Goal: Task Accomplishment & Management: Manage account settings

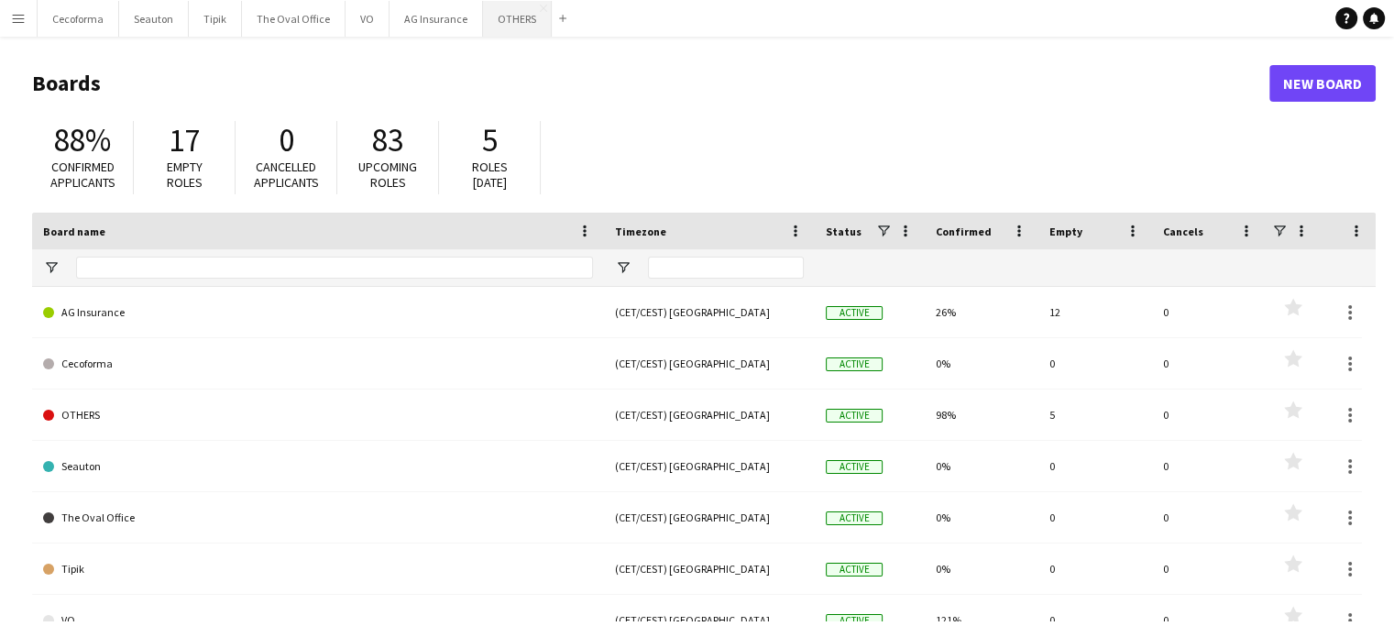
click at [514, 17] on button "OTHERS Close" at bounding box center [517, 19] width 69 height 36
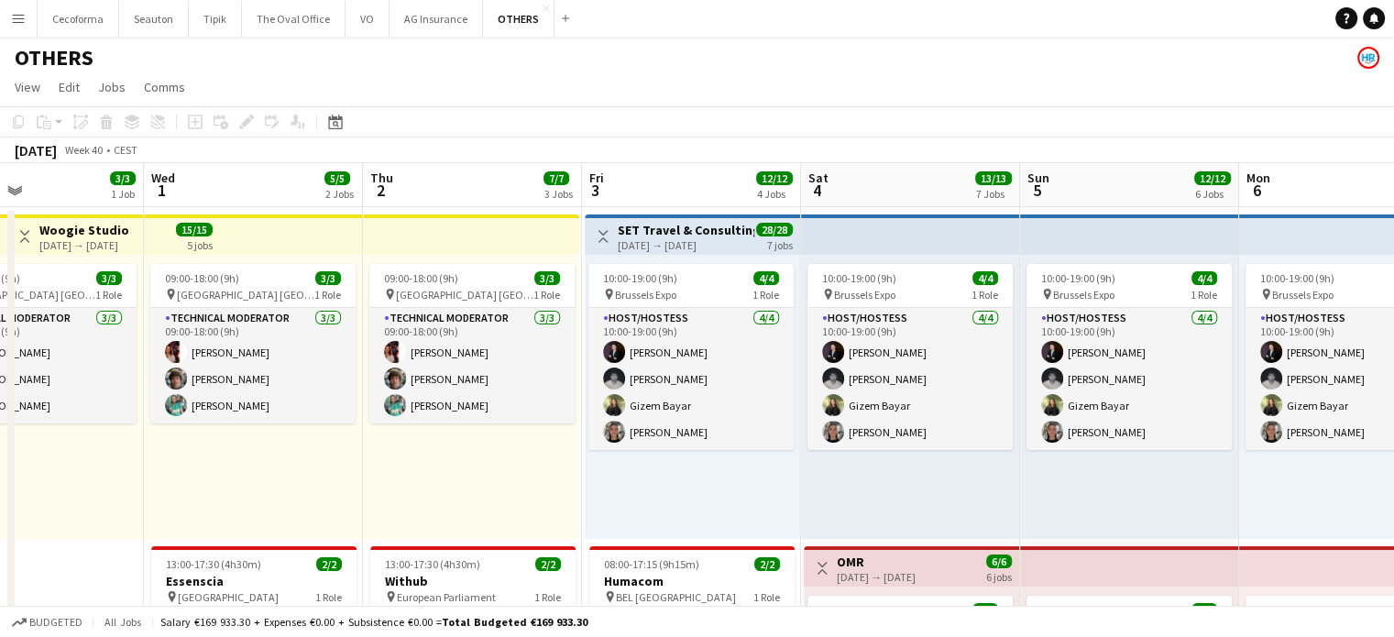
scroll to position [0, 810]
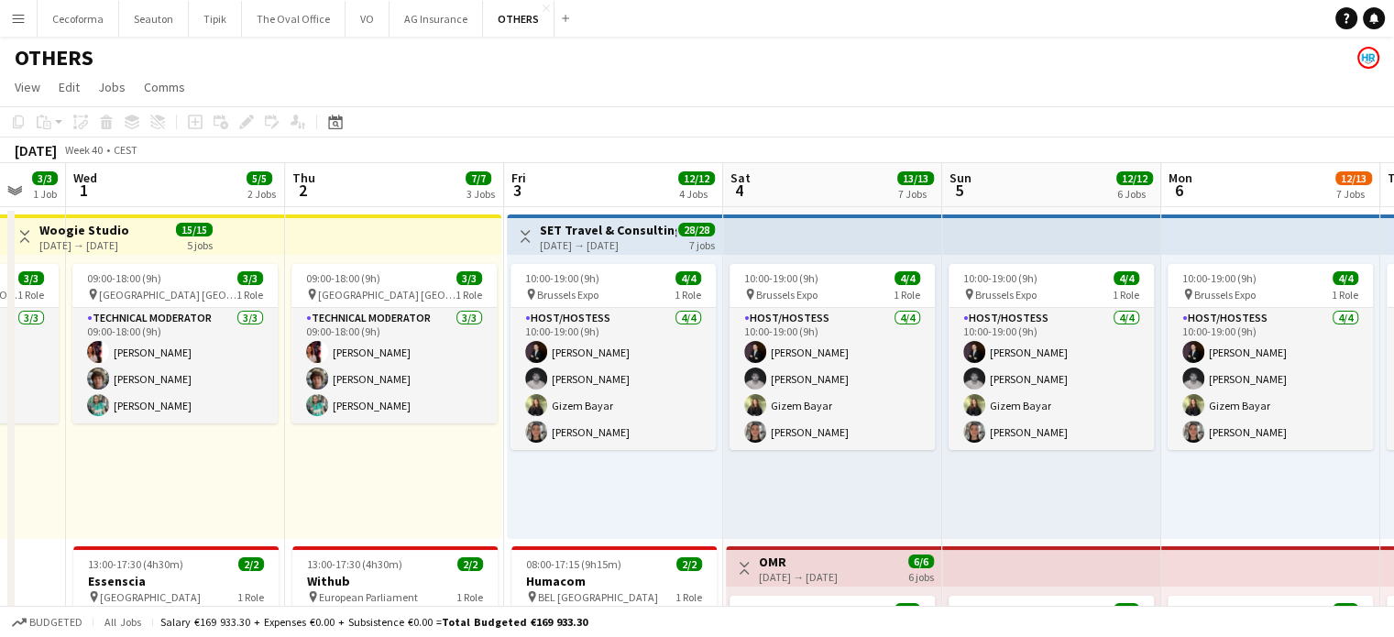
drag, startPoint x: 876, startPoint y: 543, endPoint x: 120, endPoint y: 527, distance: 756.5
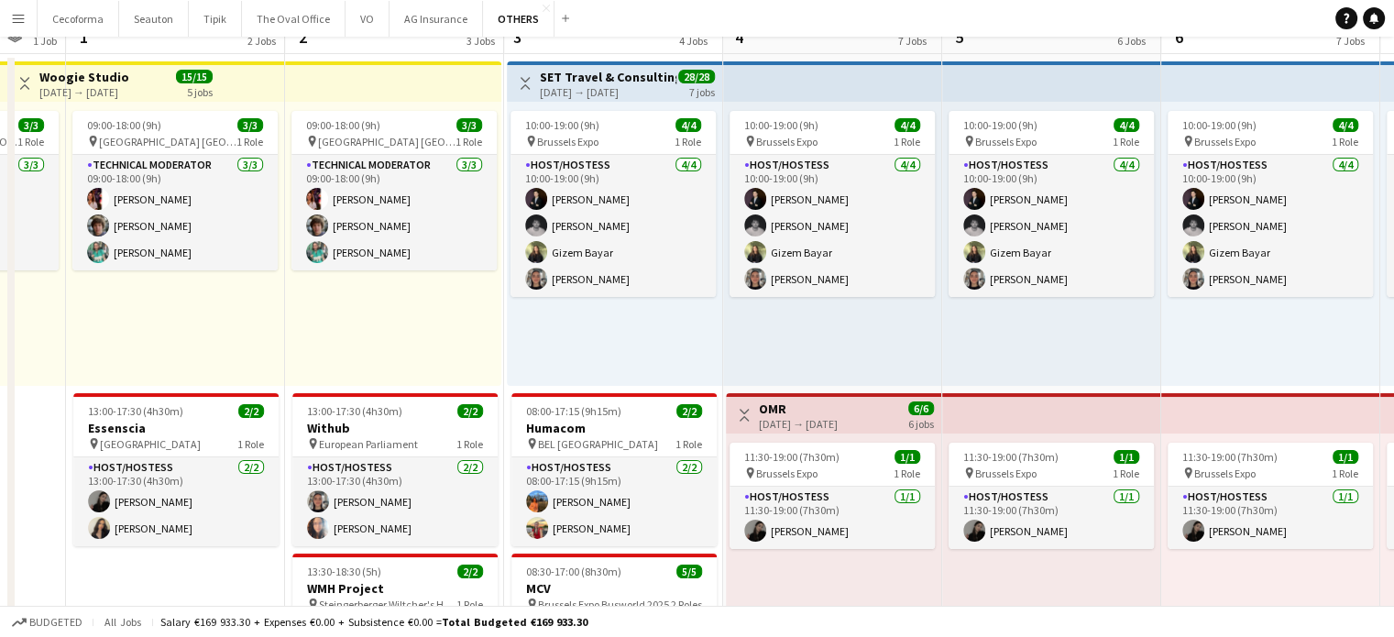
scroll to position [0, 0]
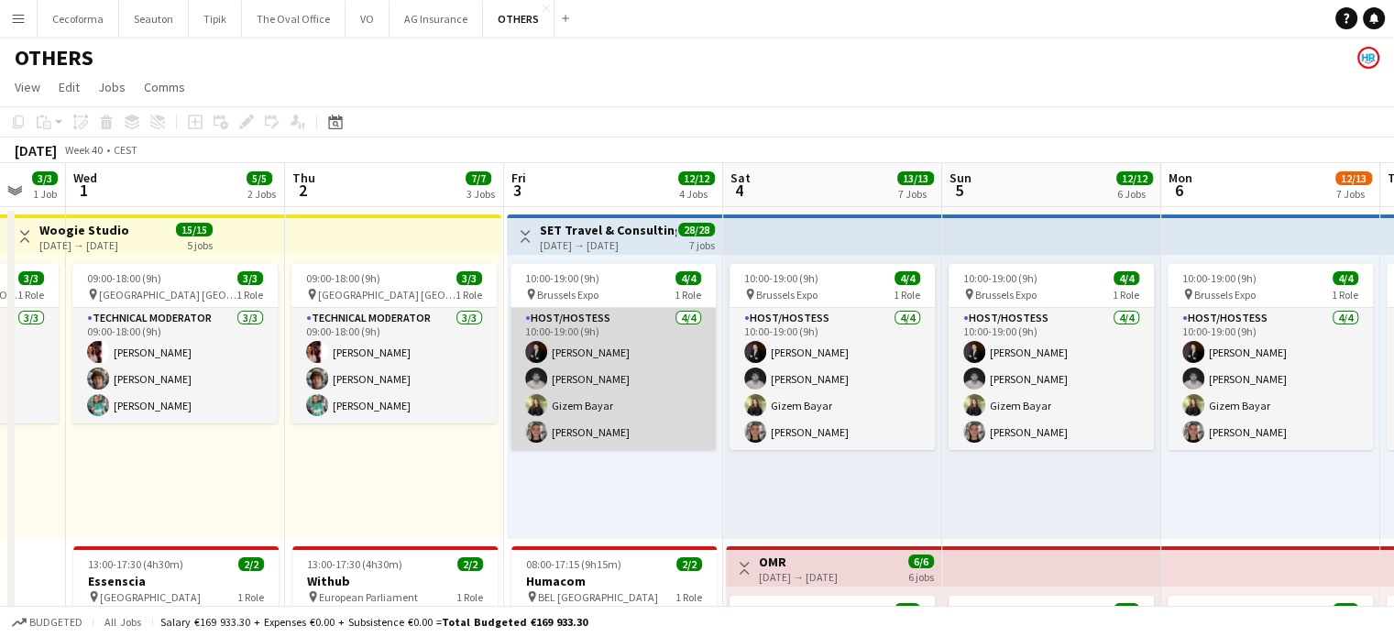
click at [666, 386] on app-card-role "Host/Hostess [DATE] 10:00-19:00 (9h) [PERSON_NAME] [PERSON_NAME] [PERSON_NAME] …" at bounding box center [613, 379] width 205 height 142
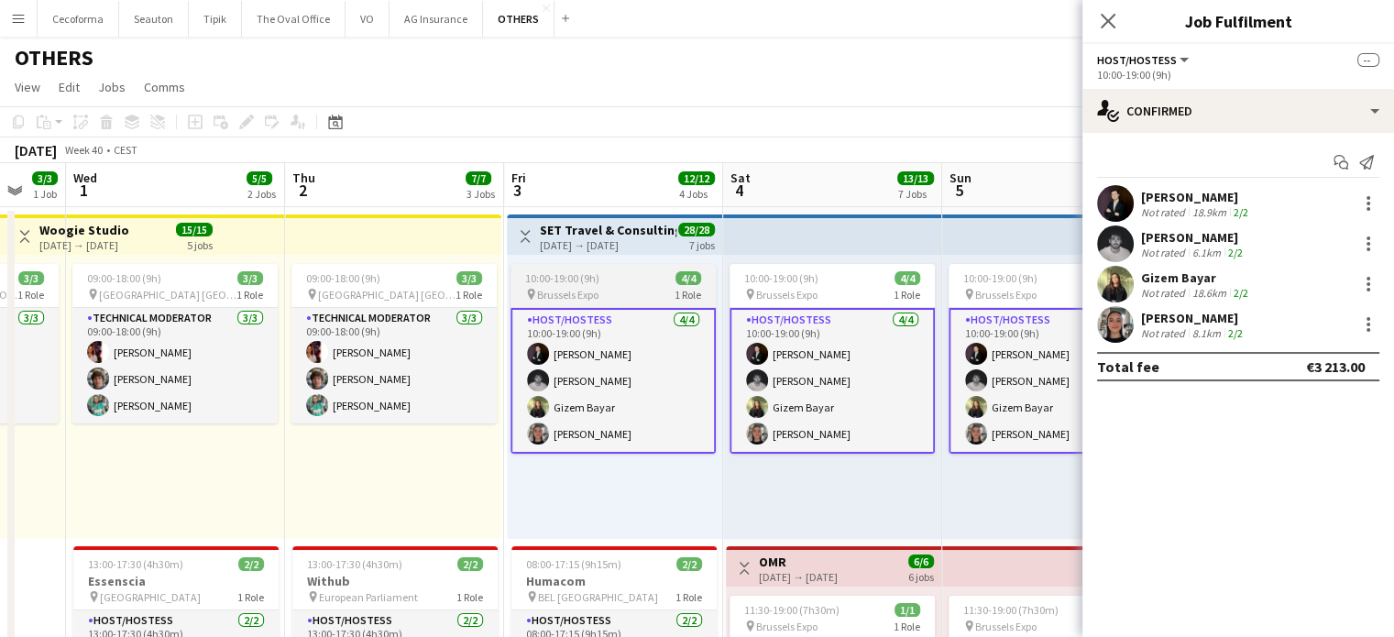
click at [596, 285] on app-job-card "10:00-19:00 (9h) 4/4 pin Brussels Expo 1 Role Host/Hostess [DATE] 10:00-19:00 (…" at bounding box center [613, 359] width 205 height 190
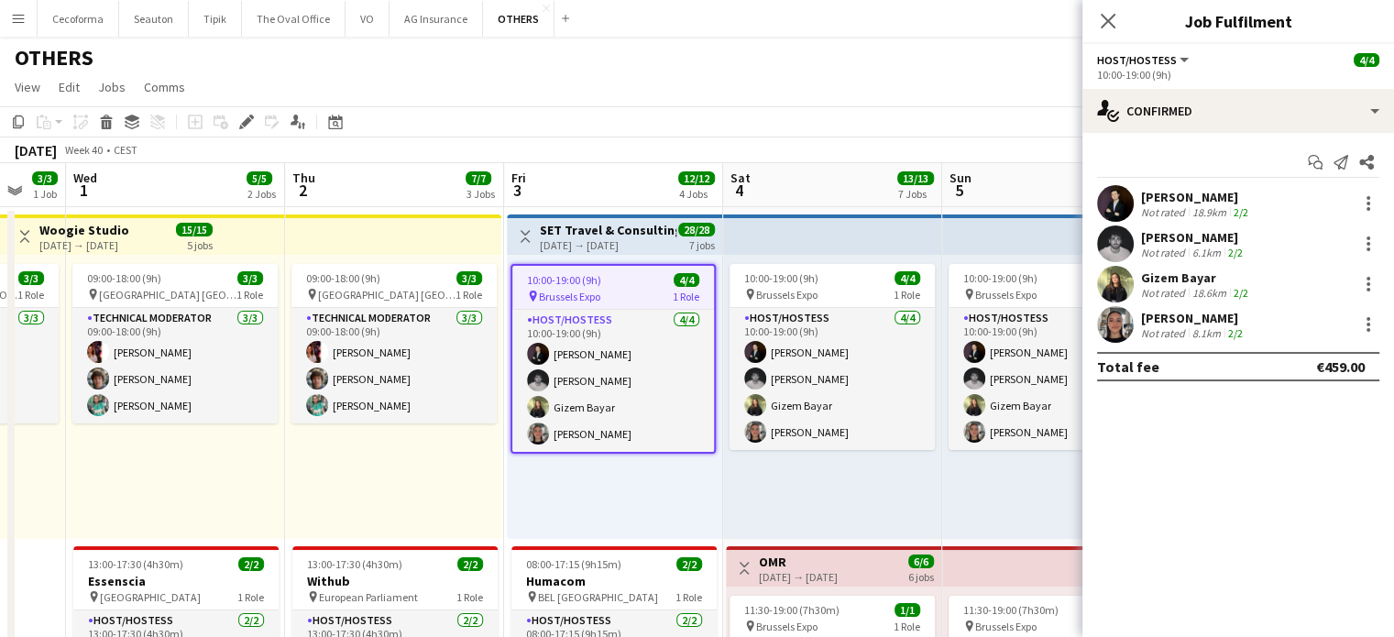
click at [596, 285] on span "10:00-19:00 (9h)" at bounding box center [564, 280] width 74 height 14
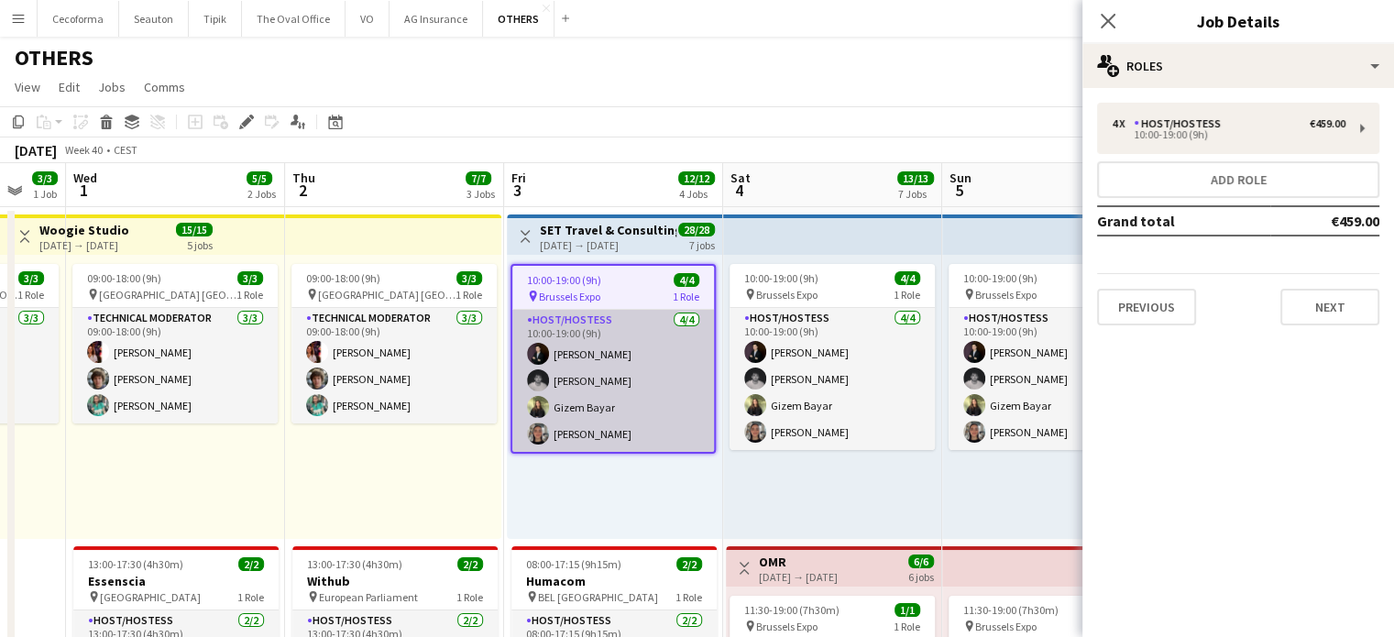
click at [589, 402] on app-card-role "Host/Hostess [DATE] 10:00-19:00 (9h) [PERSON_NAME] [PERSON_NAME] [PERSON_NAME] …" at bounding box center [613, 381] width 202 height 142
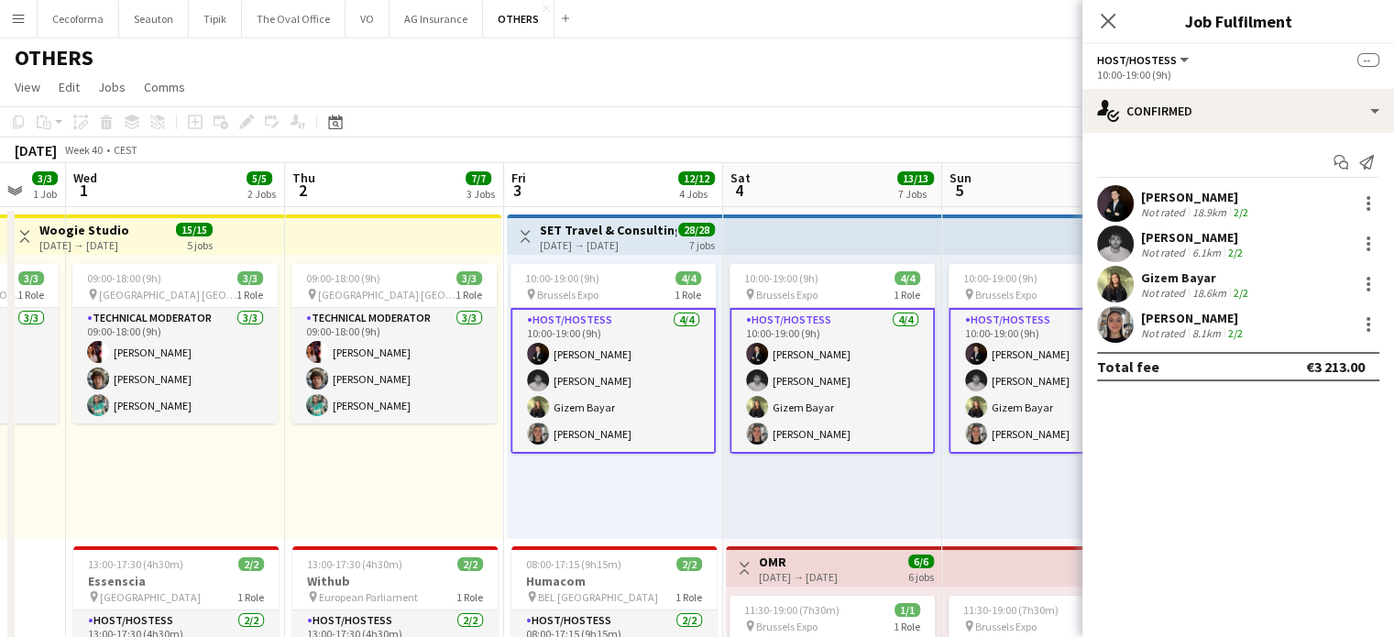
click at [589, 402] on app-card-role "Host/Hostess [DATE] 10:00-19:00 (9h) [PERSON_NAME] [PERSON_NAME] [PERSON_NAME] …" at bounding box center [613, 381] width 205 height 146
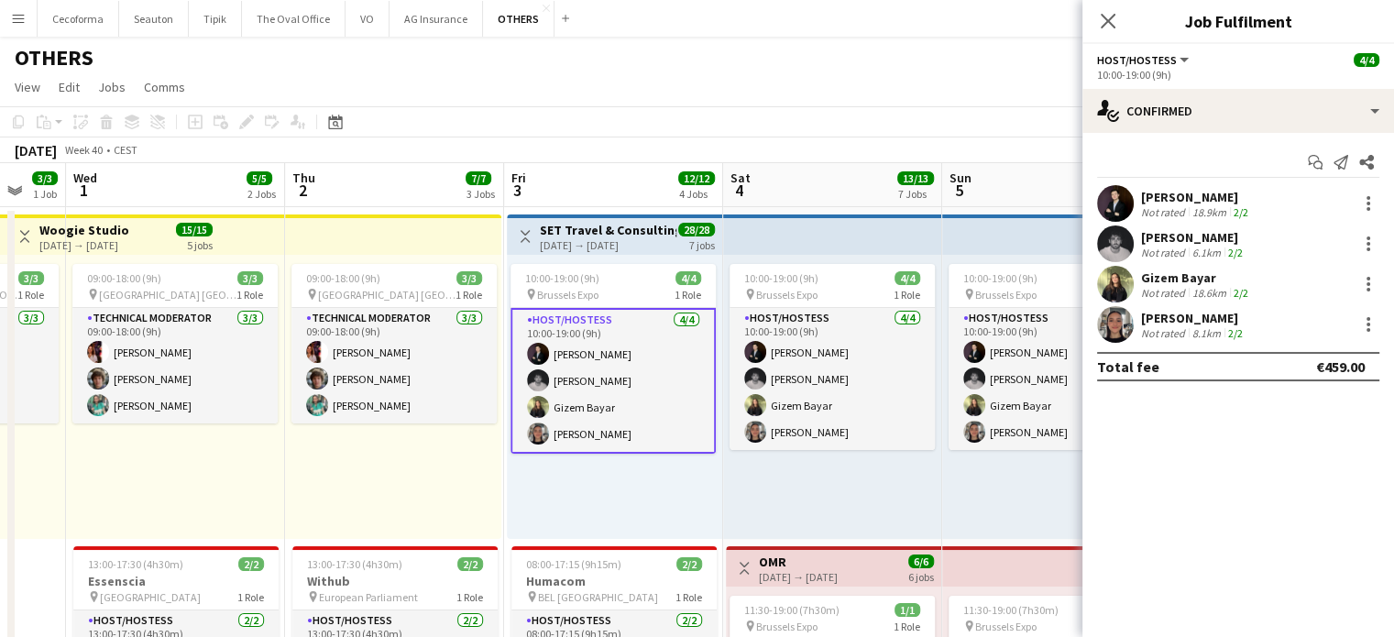
click at [589, 402] on app-card-role "Host/Hostess [DATE] 10:00-19:00 (9h) [PERSON_NAME] [PERSON_NAME] [PERSON_NAME] …" at bounding box center [613, 381] width 205 height 146
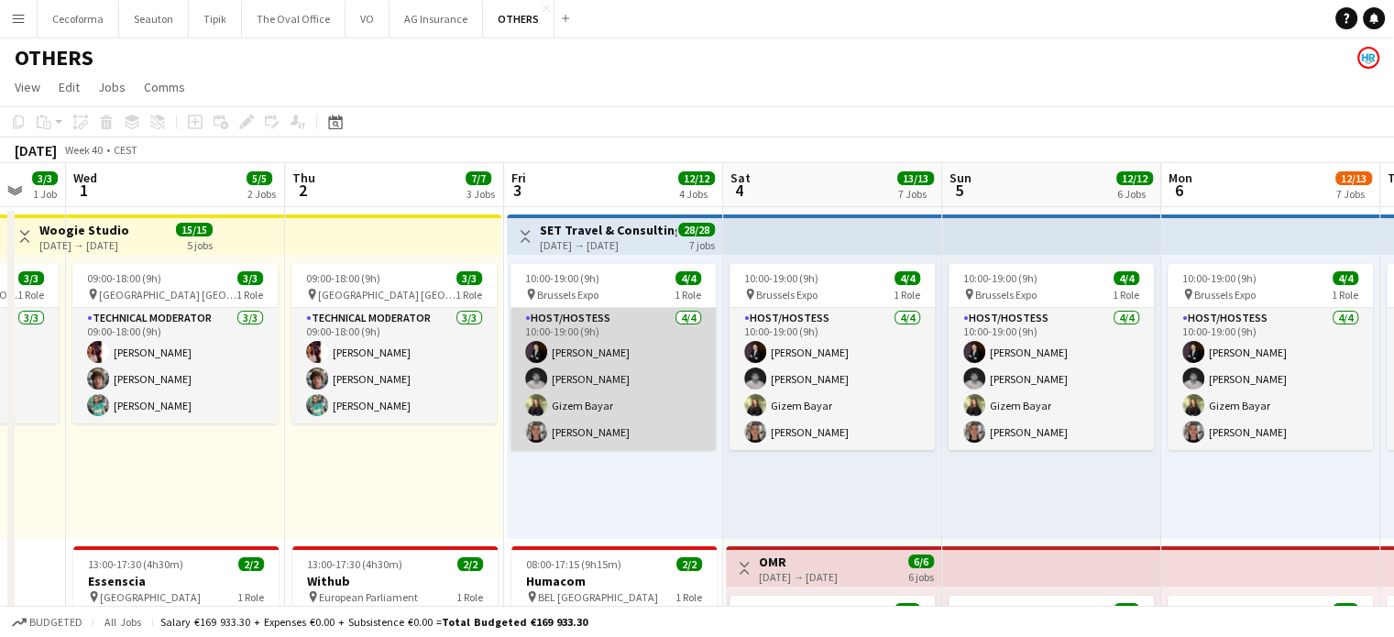
scroll to position [0, 809]
drag, startPoint x: 589, startPoint y: 402, endPoint x: 568, endPoint y: 387, distance: 24.9
click at [568, 387] on app-card-role "Host/Hostess [DATE] 10:00-19:00 (9h) [PERSON_NAME] [PERSON_NAME] [PERSON_NAME] …" at bounding box center [614, 379] width 205 height 142
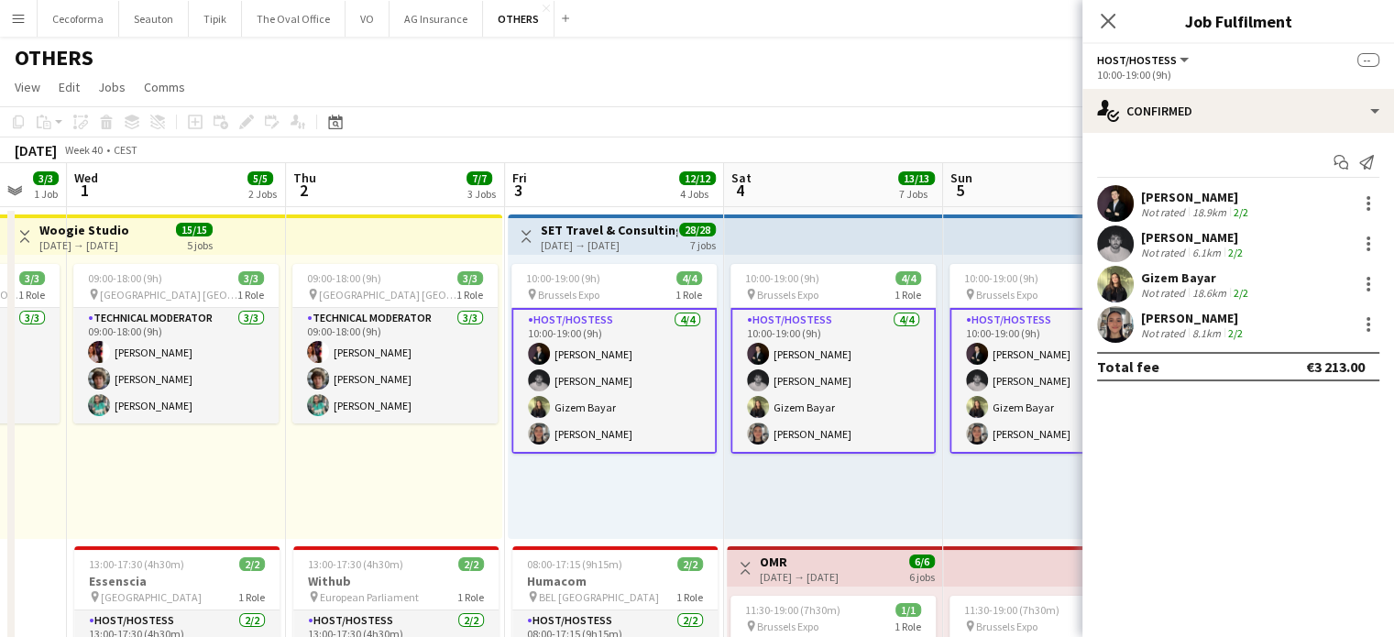
click at [568, 387] on app-card-role "Host/Hostess [DATE] 10:00-19:00 (9h) [PERSON_NAME] [PERSON_NAME] [PERSON_NAME] …" at bounding box center [614, 381] width 205 height 146
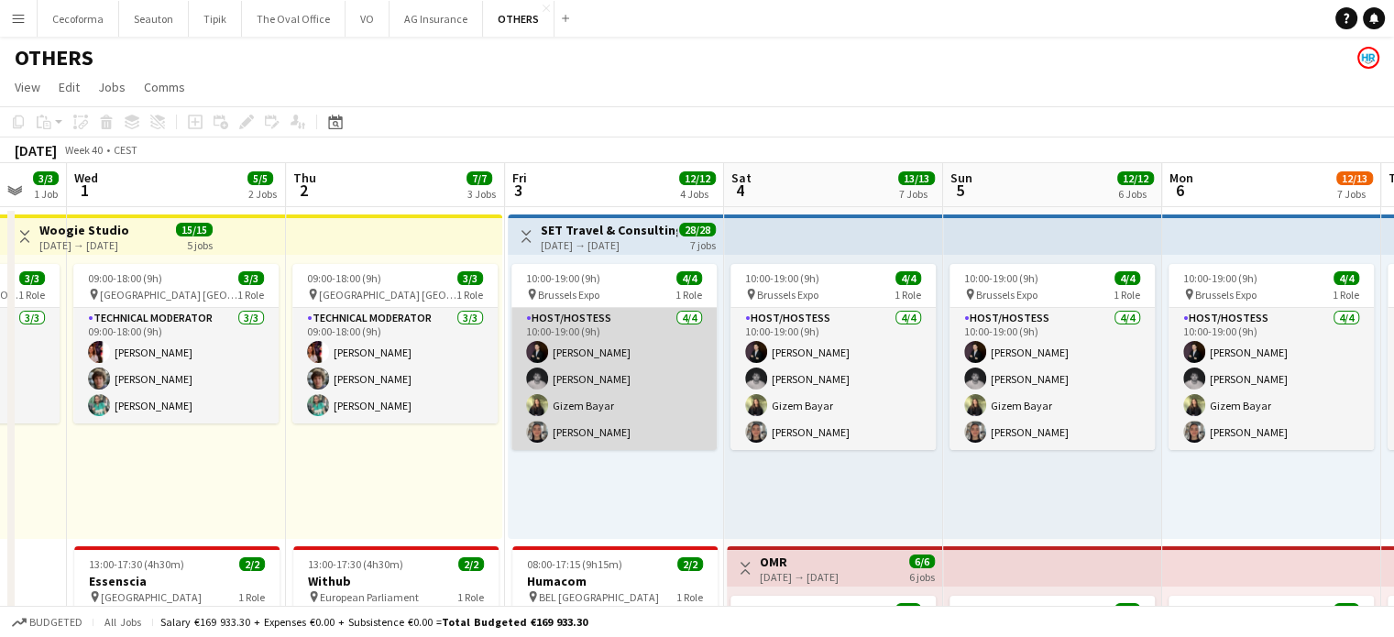
click at [568, 387] on app-card-role "Host/Hostess [DATE] 10:00-19:00 (9h) [PERSON_NAME] [PERSON_NAME] [PERSON_NAME] …" at bounding box center [614, 379] width 205 height 142
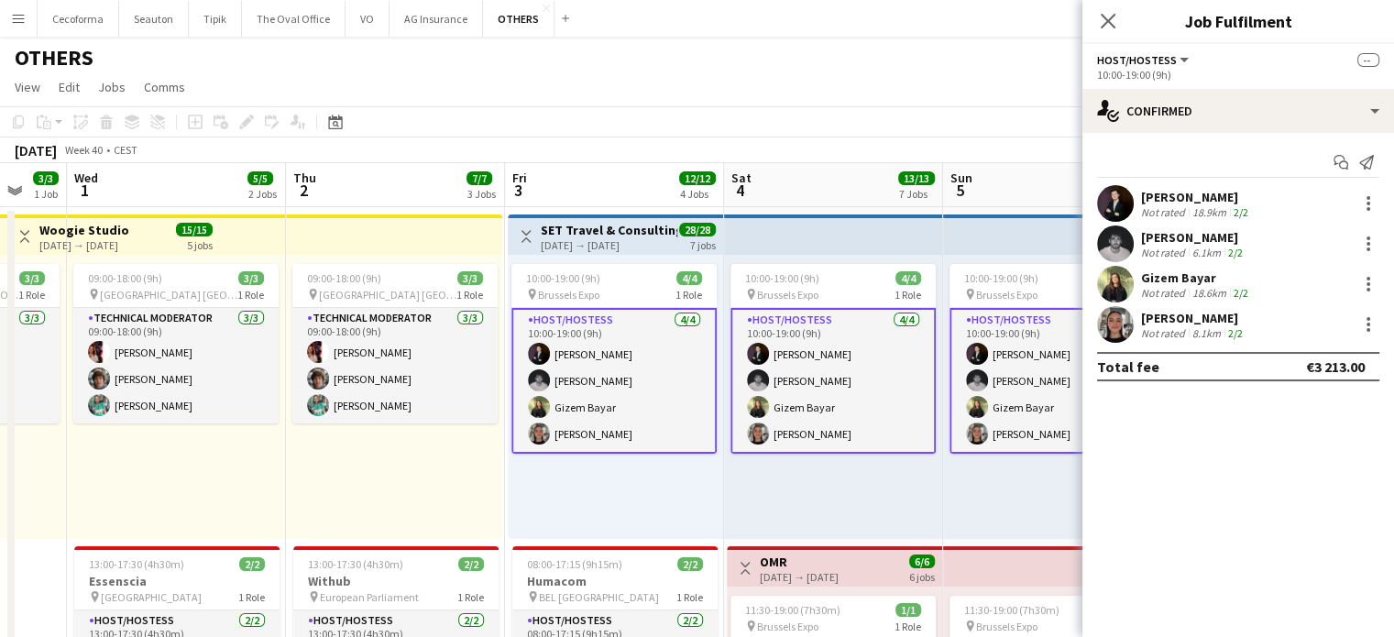
click at [568, 387] on app-card-role "Host/Hostess [DATE] 10:00-19:00 (9h) [PERSON_NAME] [PERSON_NAME] [PERSON_NAME] …" at bounding box center [614, 381] width 205 height 146
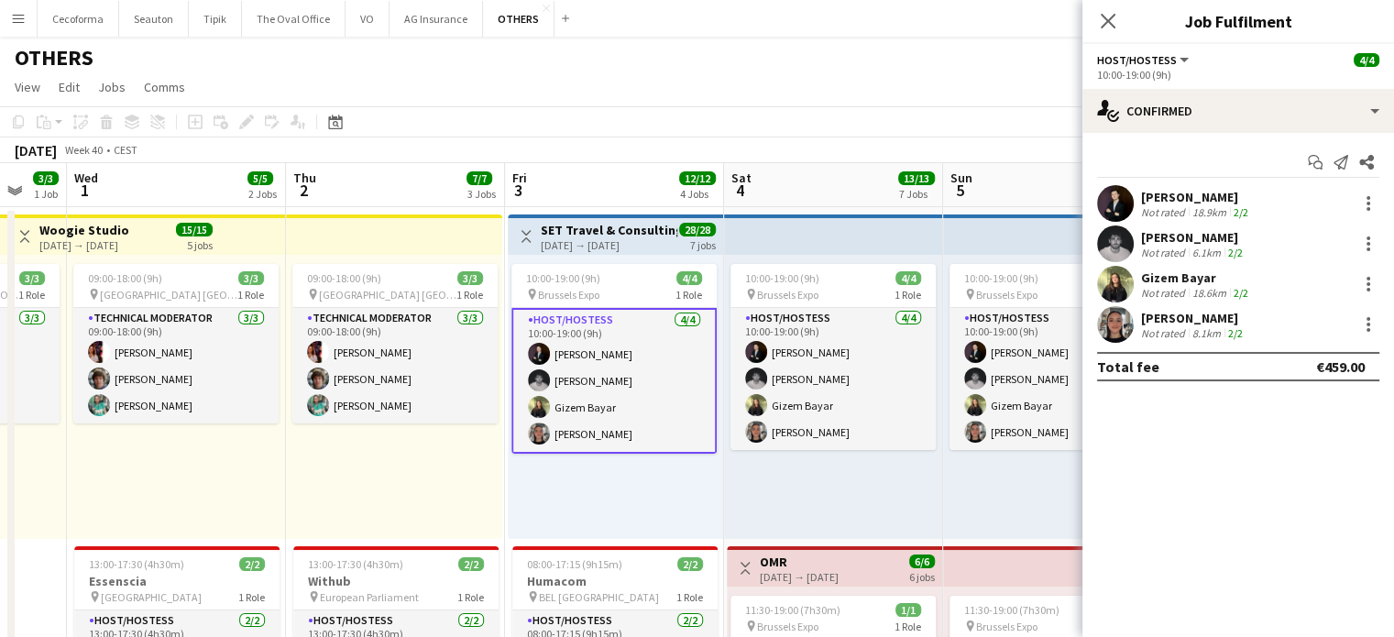
click at [568, 387] on app-card-role "Host/Hostess [DATE] 10:00-19:00 (9h) [PERSON_NAME] [PERSON_NAME] [PERSON_NAME] …" at bounding box center [614, 381] width 205 height 146
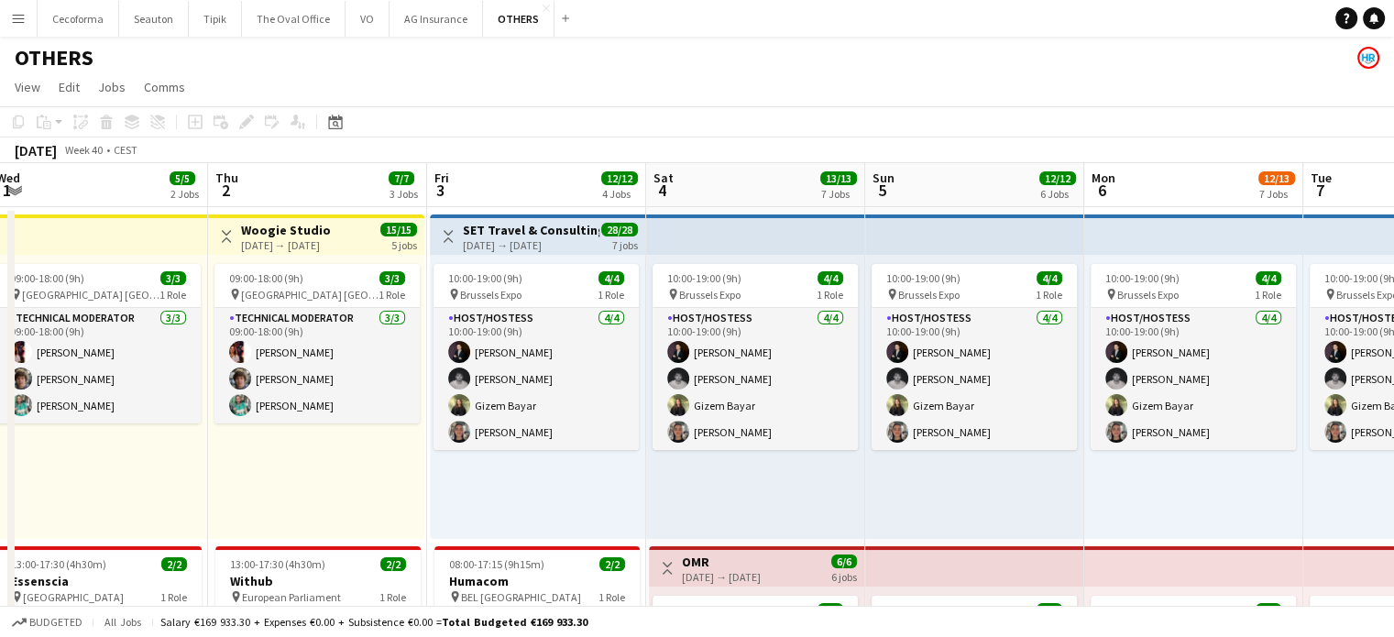
scroll to position [0, 369]
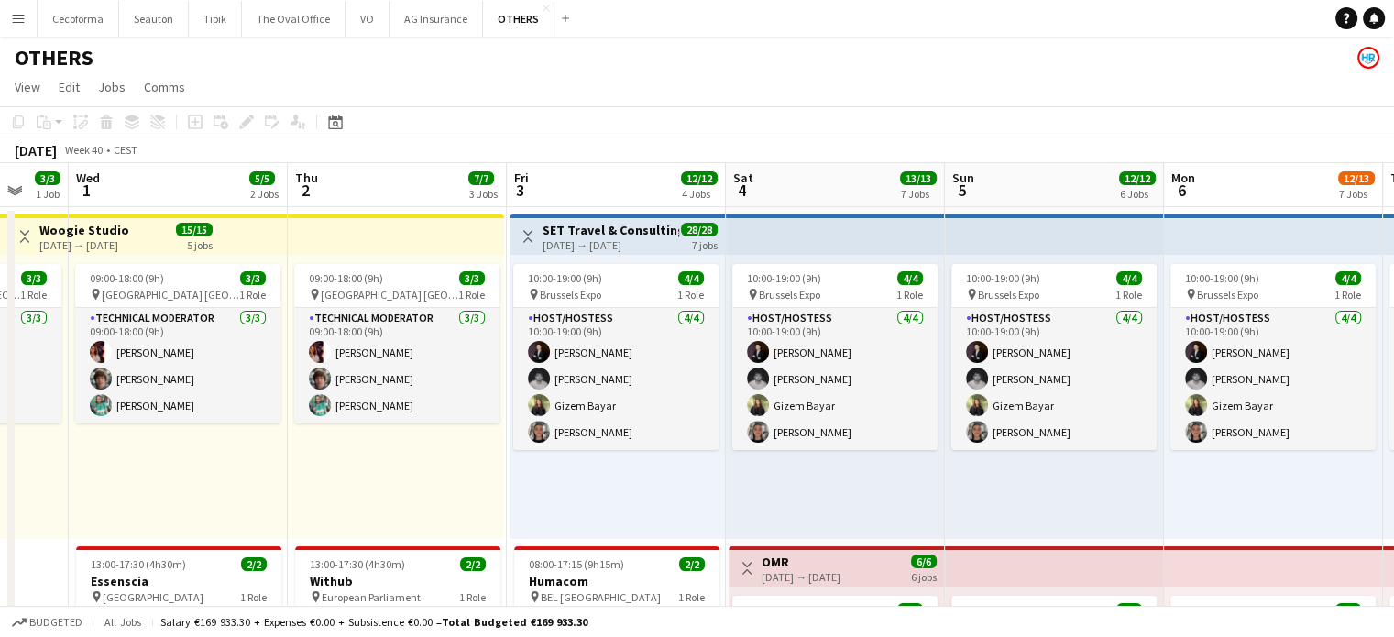
drag, startPoint x: 1331, startPoint y: 437, endPoint x: 1333, endPoint y: 479, distance: 42.2
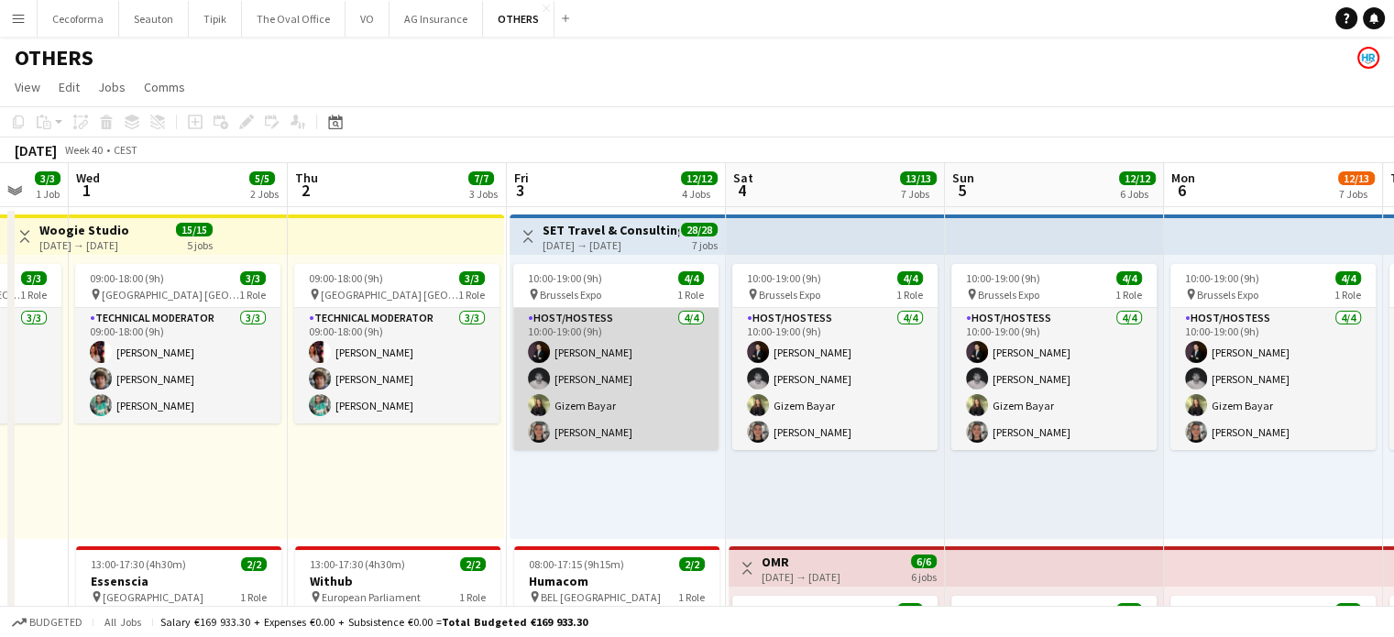
click at [587, 402] on app-card-role "Host/Hostess [DATE] 10:00-19:00 (9h) [PERSON_NAME] [PERSON_NAME] [PERSON_NAME] …" at bounding box center [615, 379] width 205 height 142
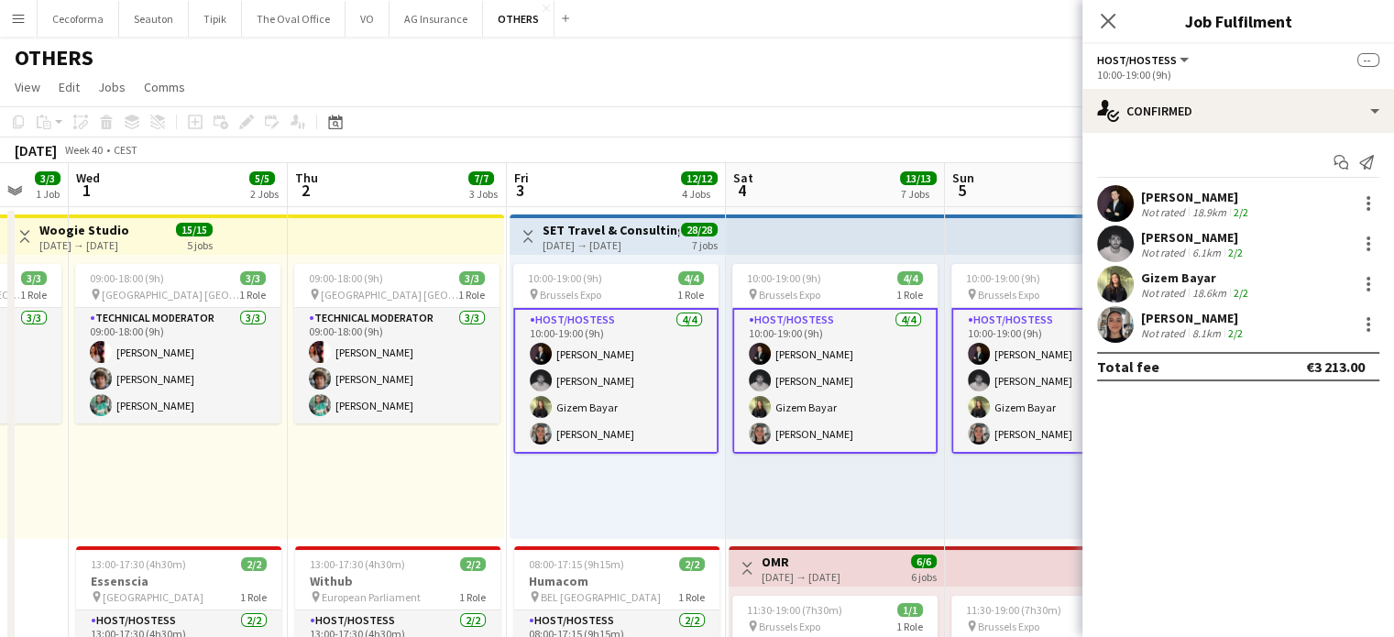
click at [578, 394] on app-card-role "Host/Hostess [DATE] 10:00-19:00 (9h) [PERSON_NAME] [PERSON_NAME] [PERSON_NAME] …" at bounding box center [615, 381] width 205 height 146
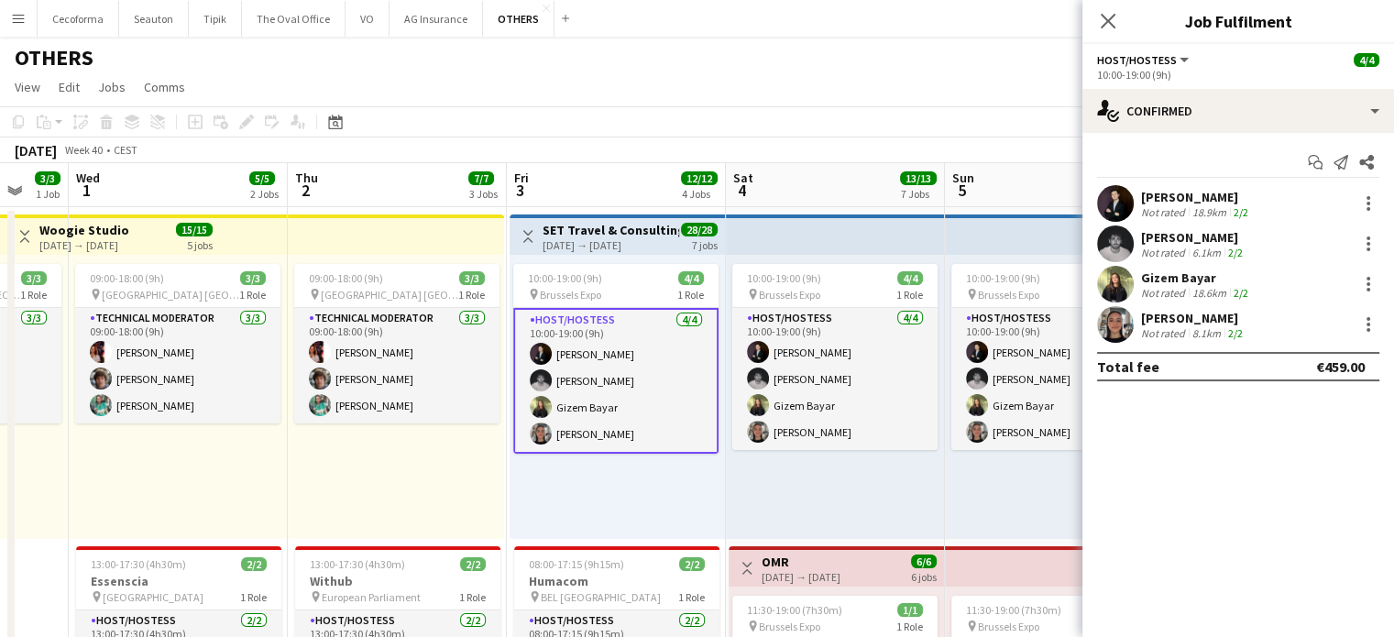
click at [578, 394] on app-card-role "Host/Hostess [DATE] 10:00-19:00 (9h) [PERSON_NAME] [PERSON_NAME] [PERSON_NAME] …" at bounding box center [615, 381] width 205 height 146
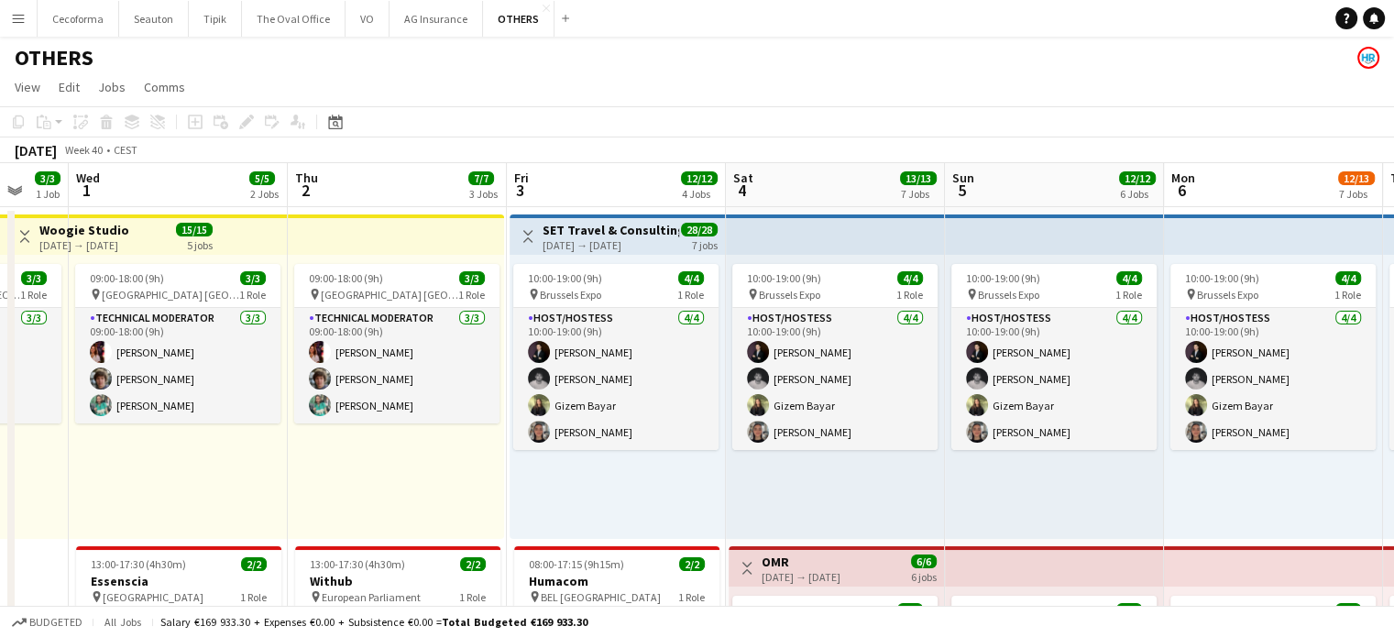
click at [593, 259] on div "10:00-19:00 (9h) 4/4 pin Brussels Expo 1 Role Host/Hostess [DATE] 10:00-19:00 (…" at bounding box center [617, 397] width 215 height 284
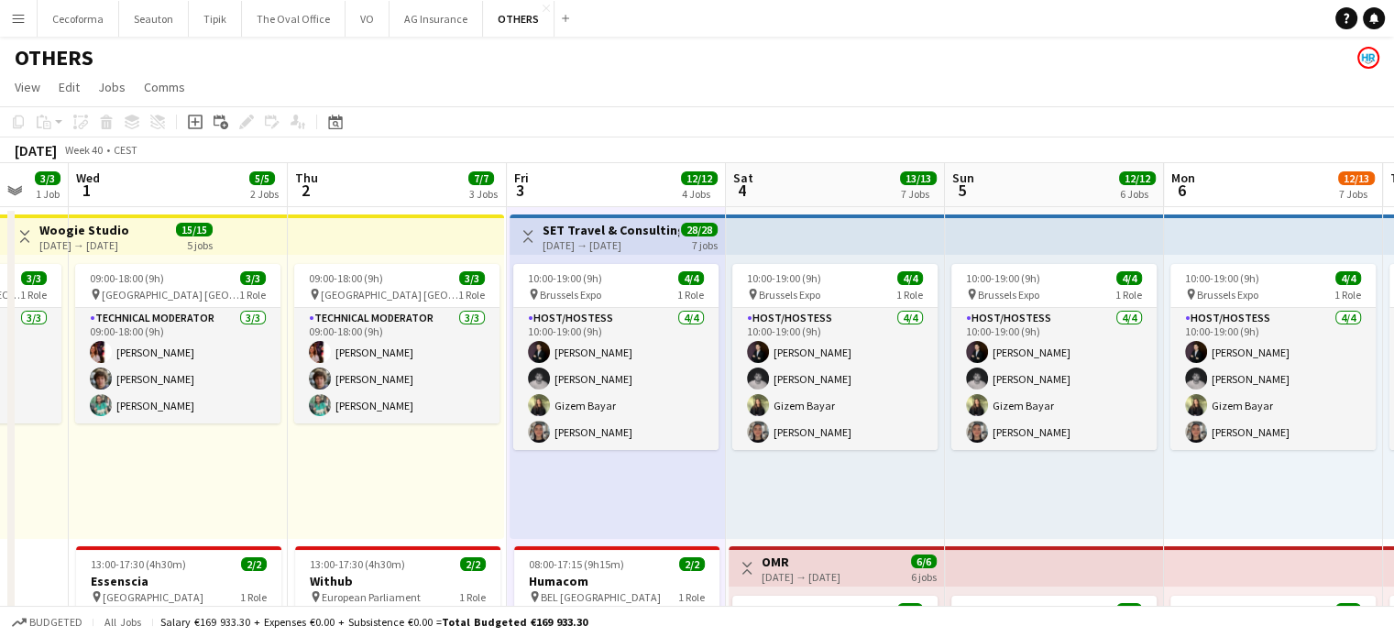
click at [593, 259] on div "10:00-19:00 (9h) 4/4 pin Brussels Expo 1 Role Host/Hostess [DATE] 10:00-19:00 (…" at bounding box center [617, 397] width 215 height 284
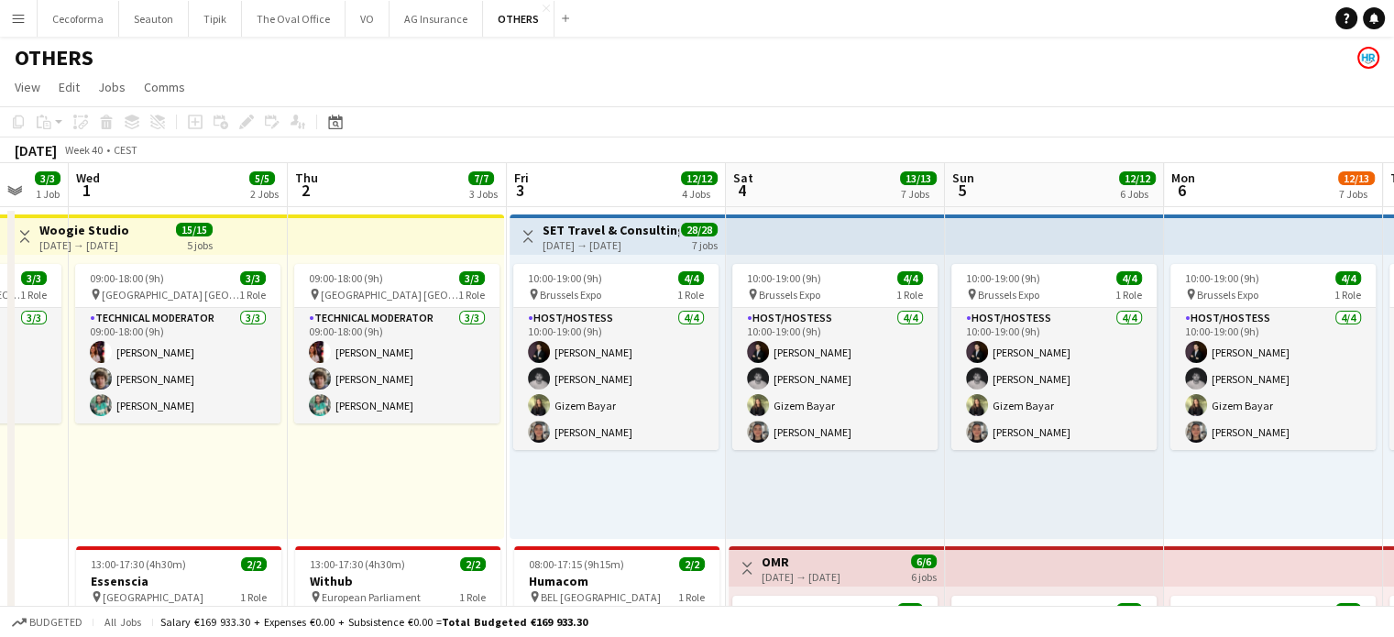
click at [593, 259] on div "10:00-19:00 (9h) 4/4 pin Brussels Expo 1 Role Host/Hostess [DATE] 10:00-19:00 (…" at bounding box center [617, 397] width 215 height 284
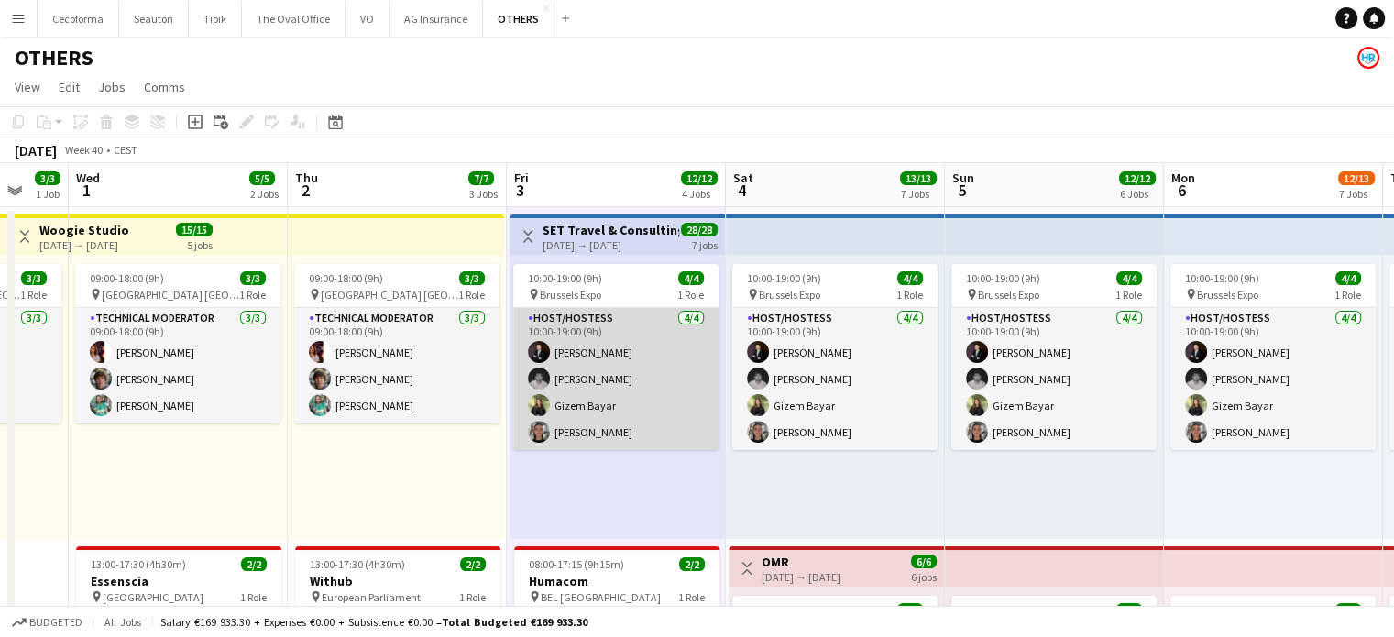
click at [663, 435] on app-card-role "Host/Hostess [DATE] 10:00-19:00 (9h) [PERSON_NAME] [PERSON_NAME] [PERSON_NAME] …" at bounding box center [615, 379] width 205 height 142
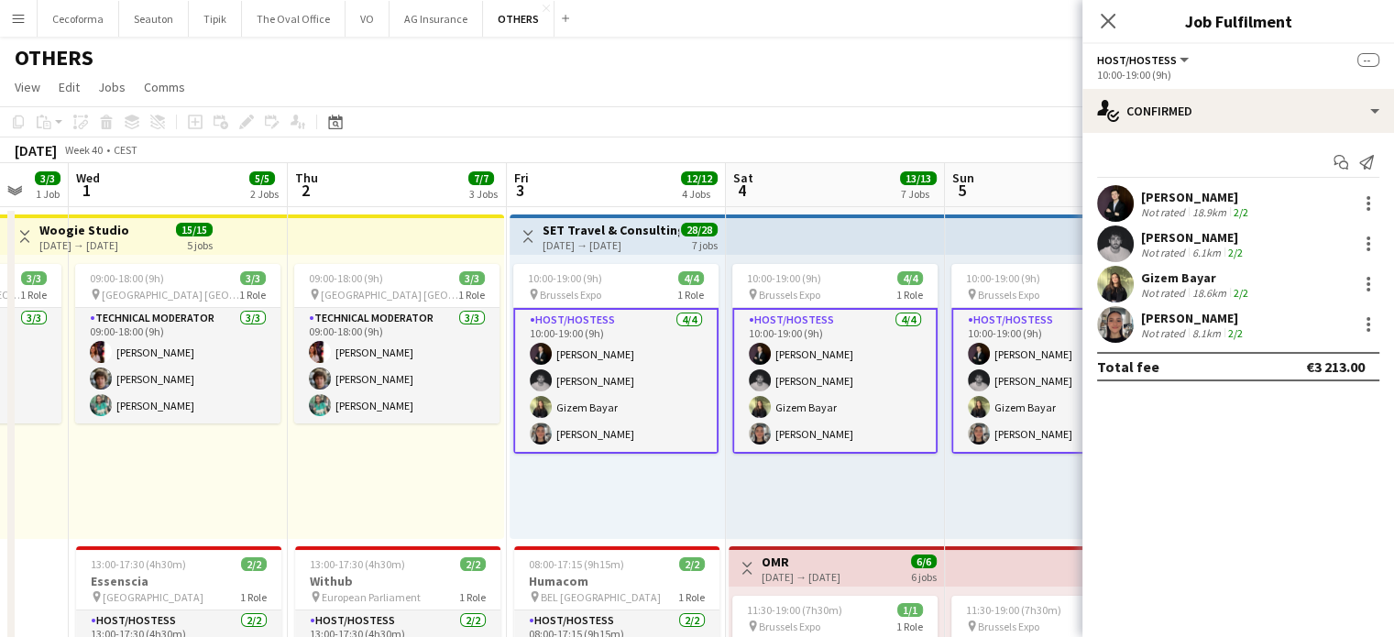
click at [663, 435] on app-card-role "Host/Hostess [DATE] 10:00-19:00 (9h) [PERSON_NAME] [PERSON_NAME] [PERSON_NAME] …" at bounding box center [615, 381] width 205 height 146
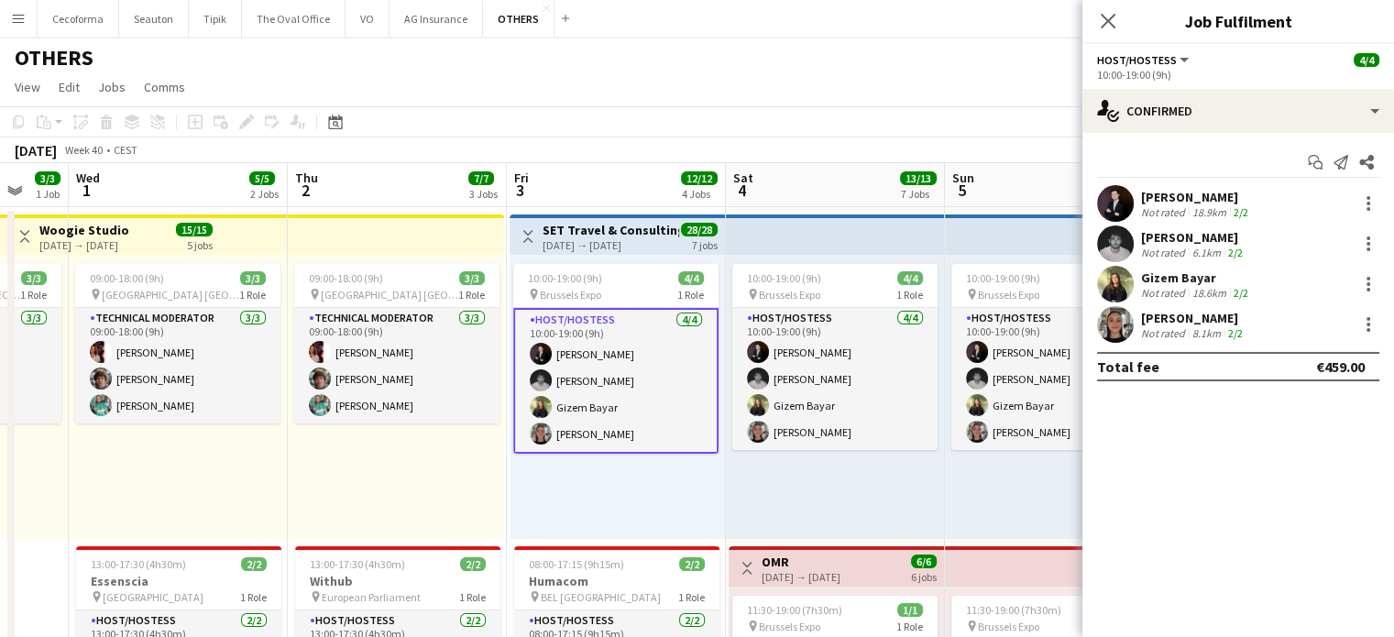
click at [607, 409] on app-card-role "Host/Hostess [DATE] 10:00-19:00 (9h) [PERSON_NAME] [PERSON_NAME] [PERSON_NAME] …" at bounding box center [615, 381] width 205 height 146
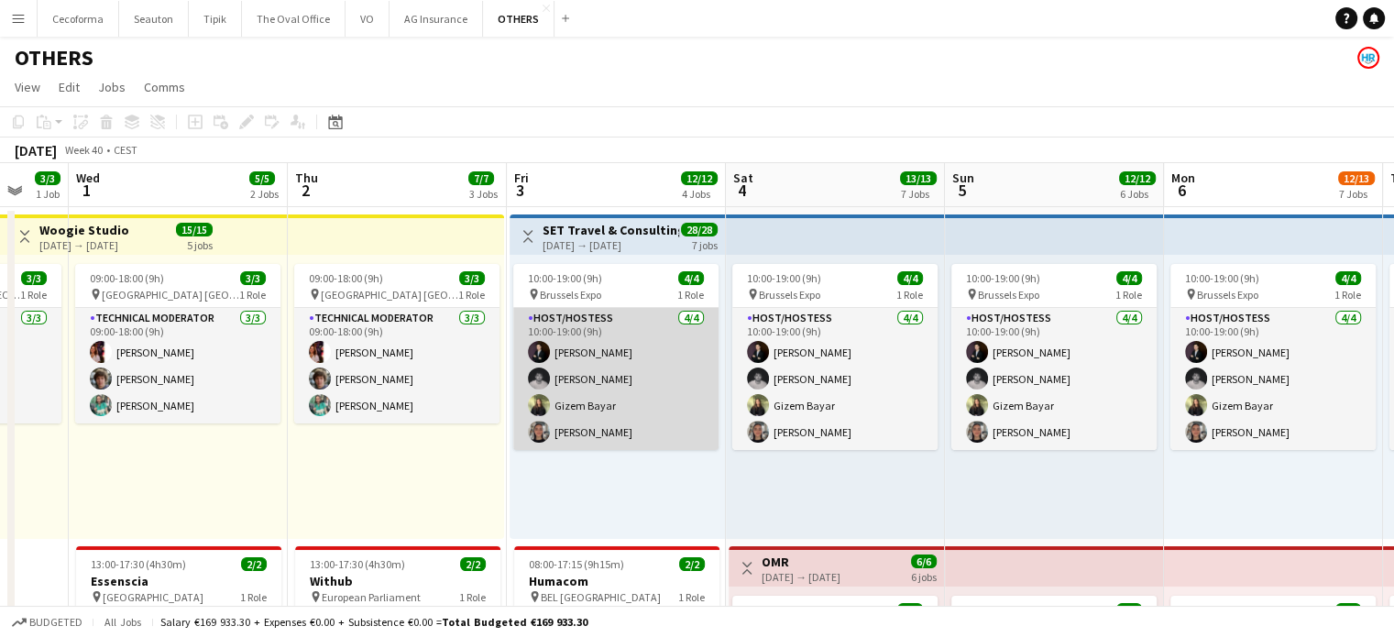
click at [607, 409] on app-card-role "Host/Hostess [DATE] 10:00-19:00 (9h) [PERSON_NAME] [PERSON_NAME] [PERSON_NAME] …" at bounding box center [615, 379] width 205 height 142
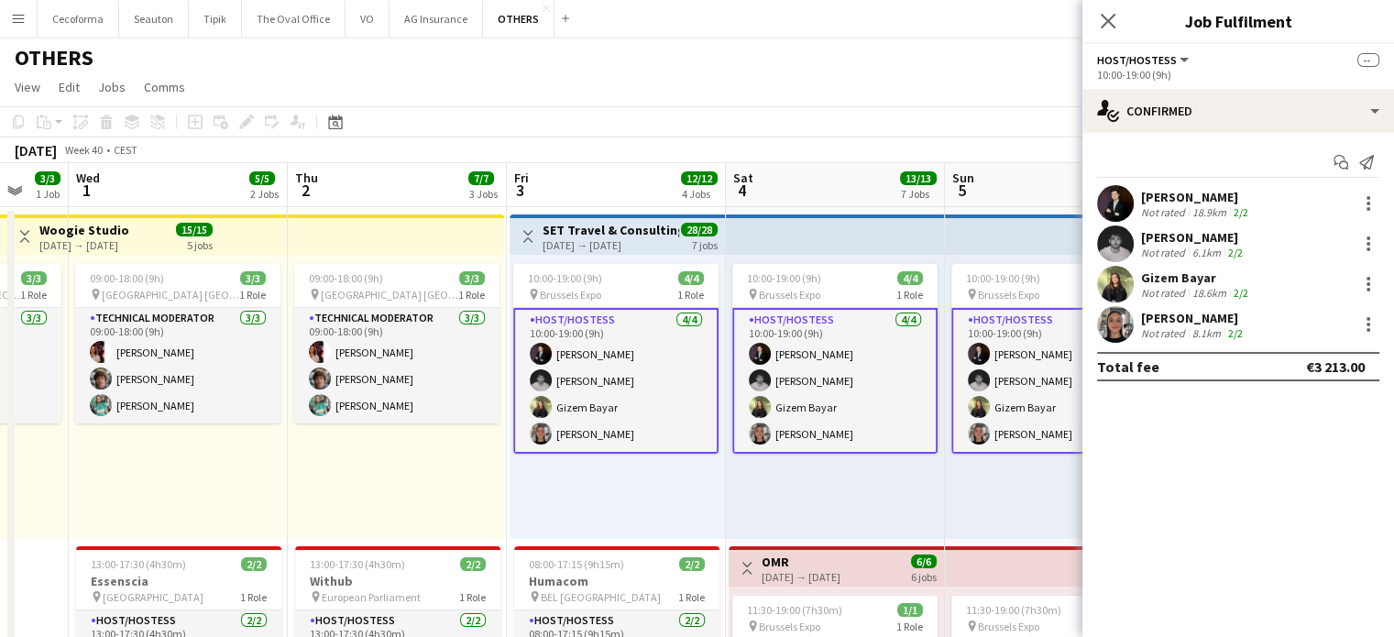
click at [607, 409] on app-card-role "Host/Hostess [DATE] 10:00-19:00 (9h) [PERSON_NAME] [PERSON_NAME] [PERSON_NAME] …" at bounding box center [615, 381] width 205 height 146
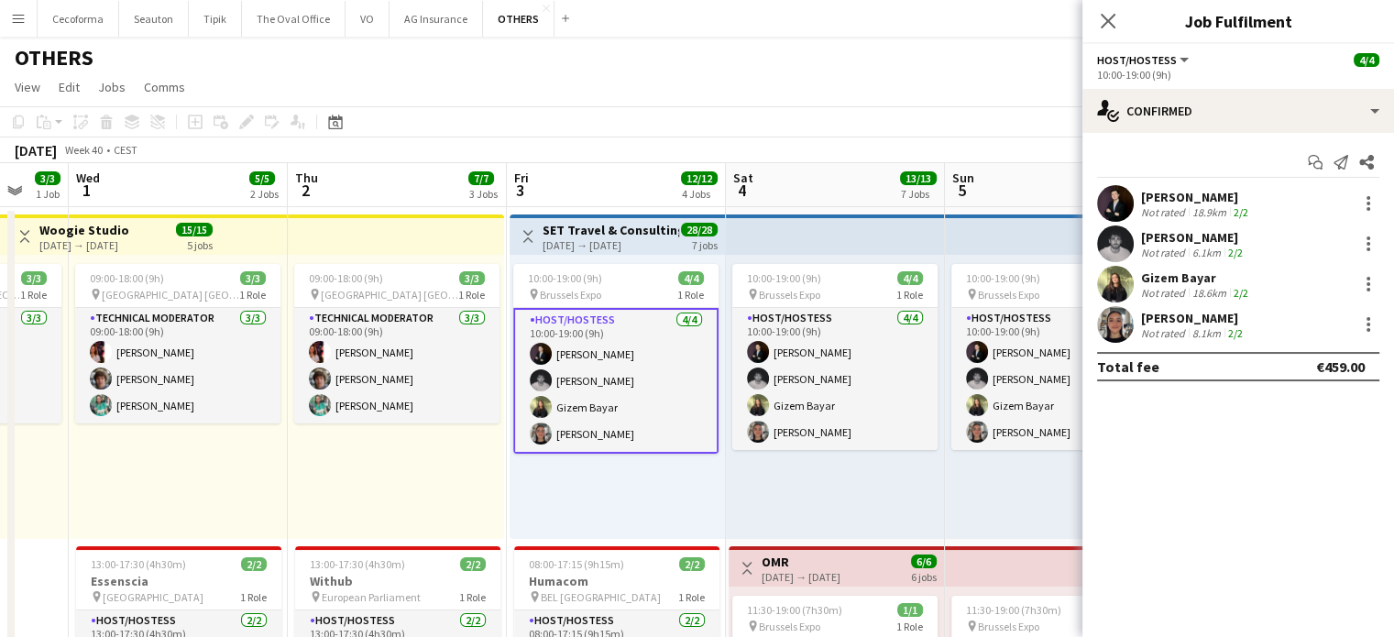
click at [587, 233] on h3 "SET Travel & Consulting GmbH" at bounding box center [611, 230] width 137 height 17
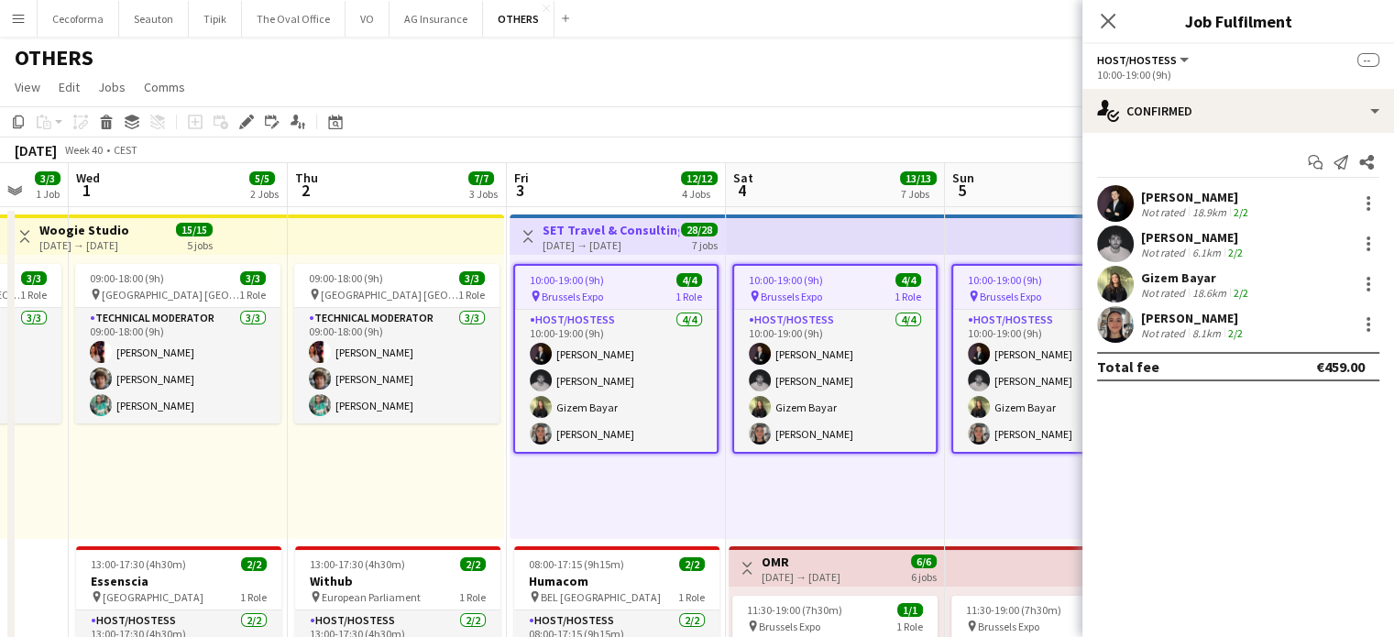
click at [587, 233] on h3 "SET Travel & Consulting GmbH" at bounding box center [611, 230] width 137 height 17
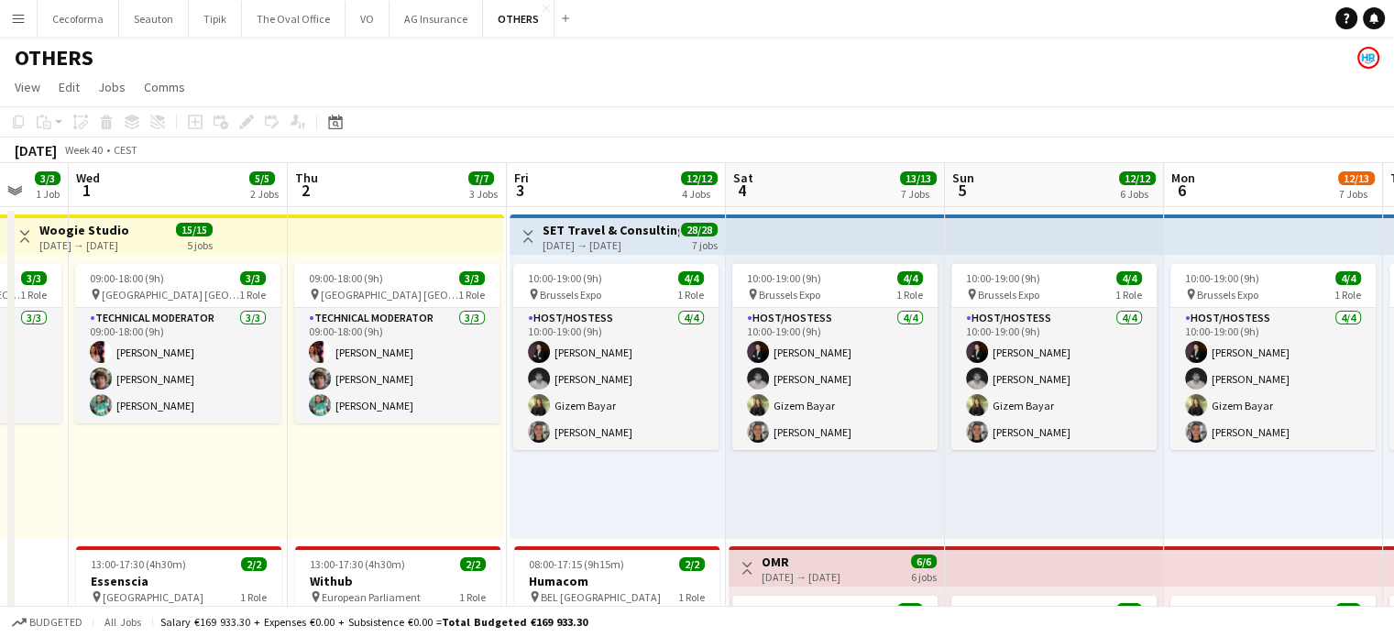
click at [587, 233] on h3 "SET Travel & Consulting GmbH" at bounding box center [611, 230] width 137 height 17
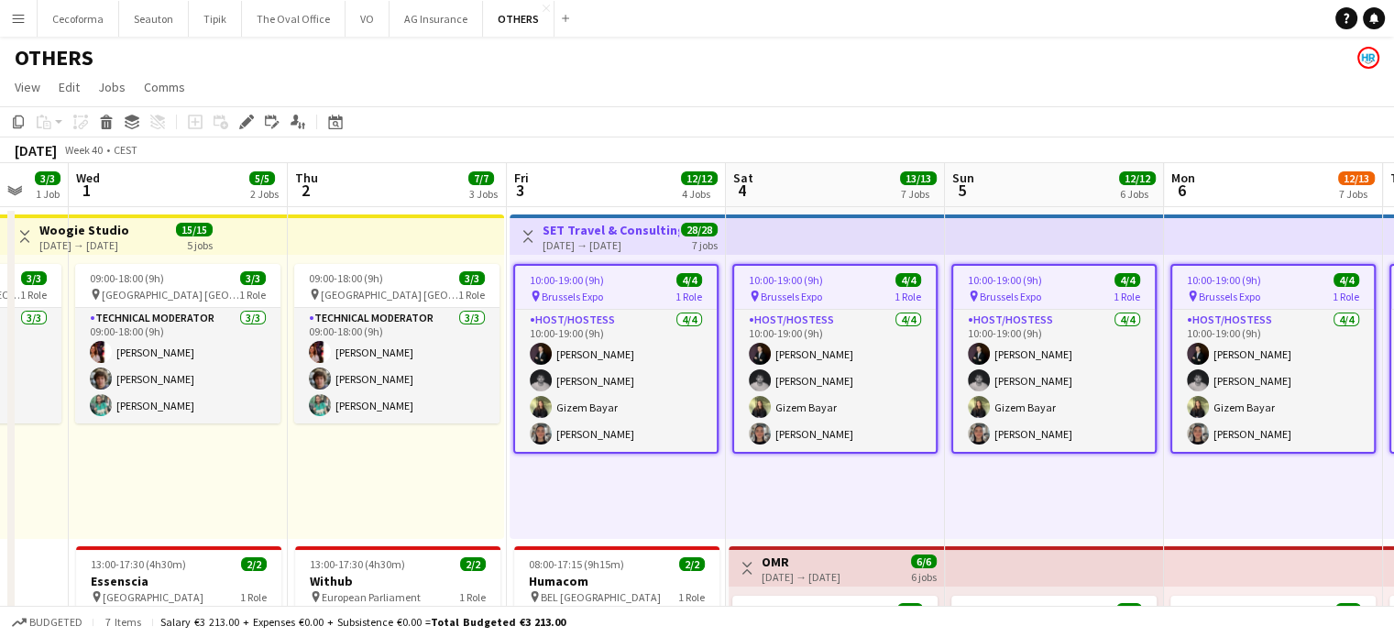
click at [587, 233] on h3 "SET Travel & Consulting GmbH" at bounding box center [611, 230] width 137 height 17
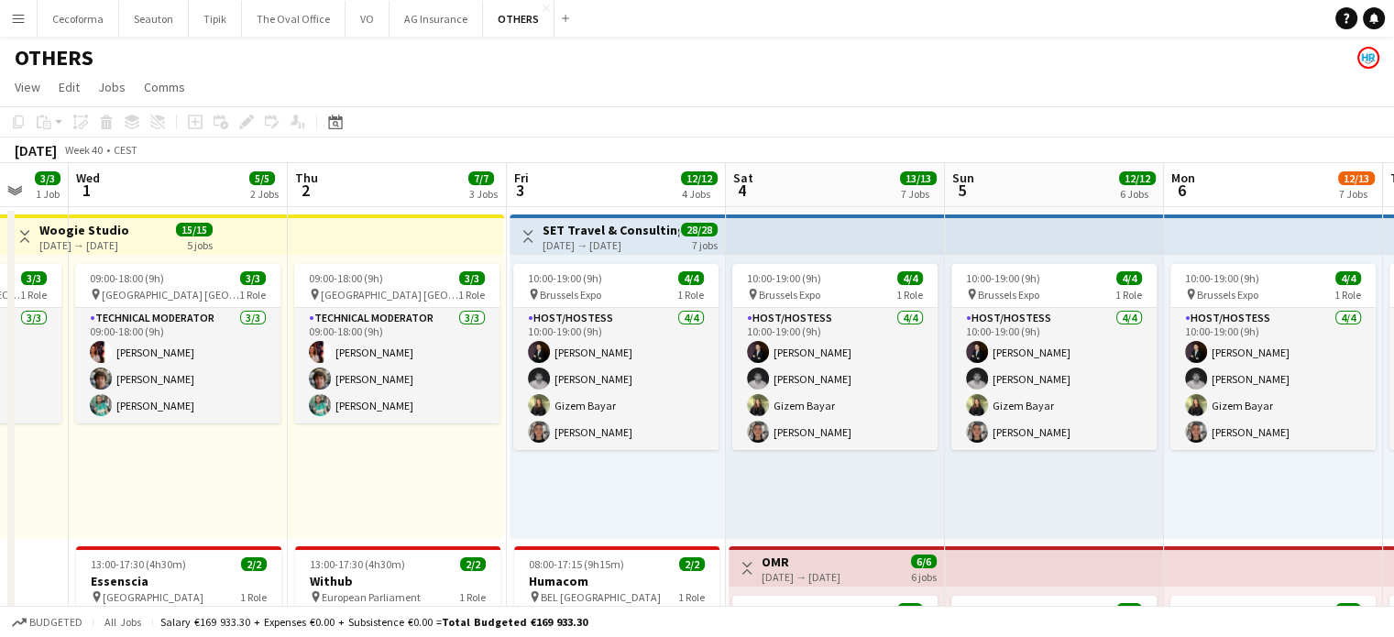
click at [587, 233] on h3 "SET Travel & Consulting GmbH" at bounding box center [611, 230] width 137 height 17
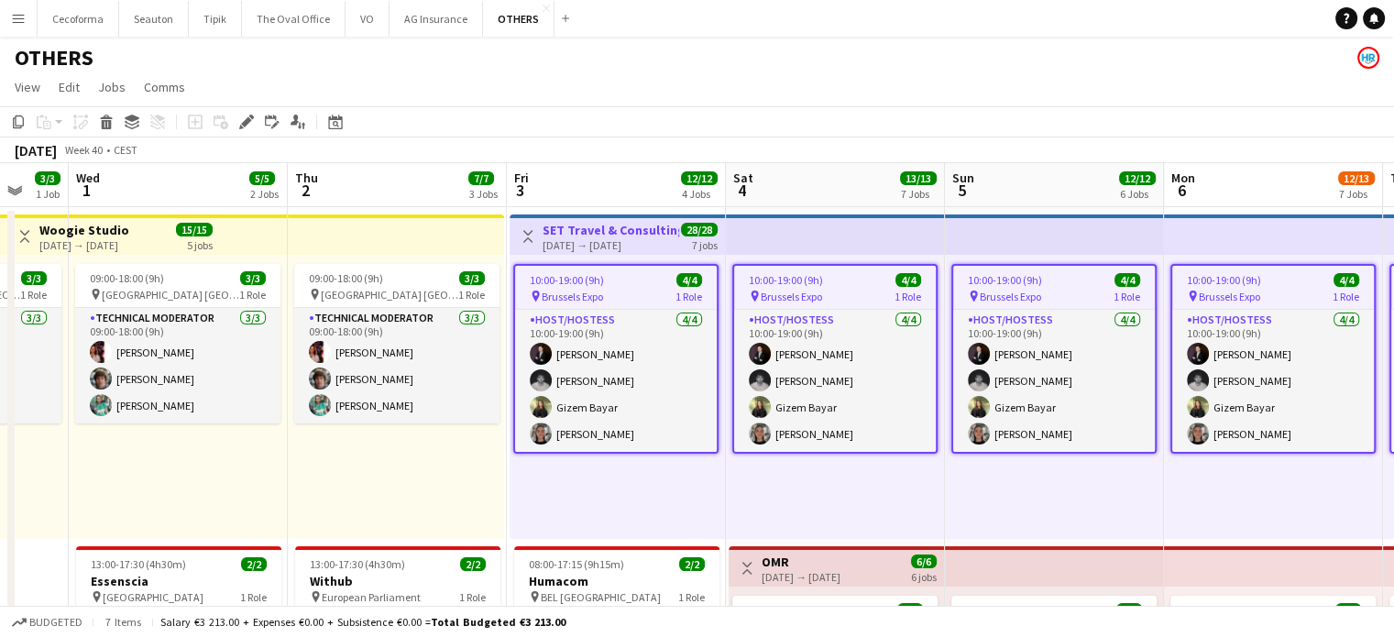
click at [587, 233] on h3 "SET Travel & Consulting GmbH" at bounding box center [611, 230] width 137 height 17
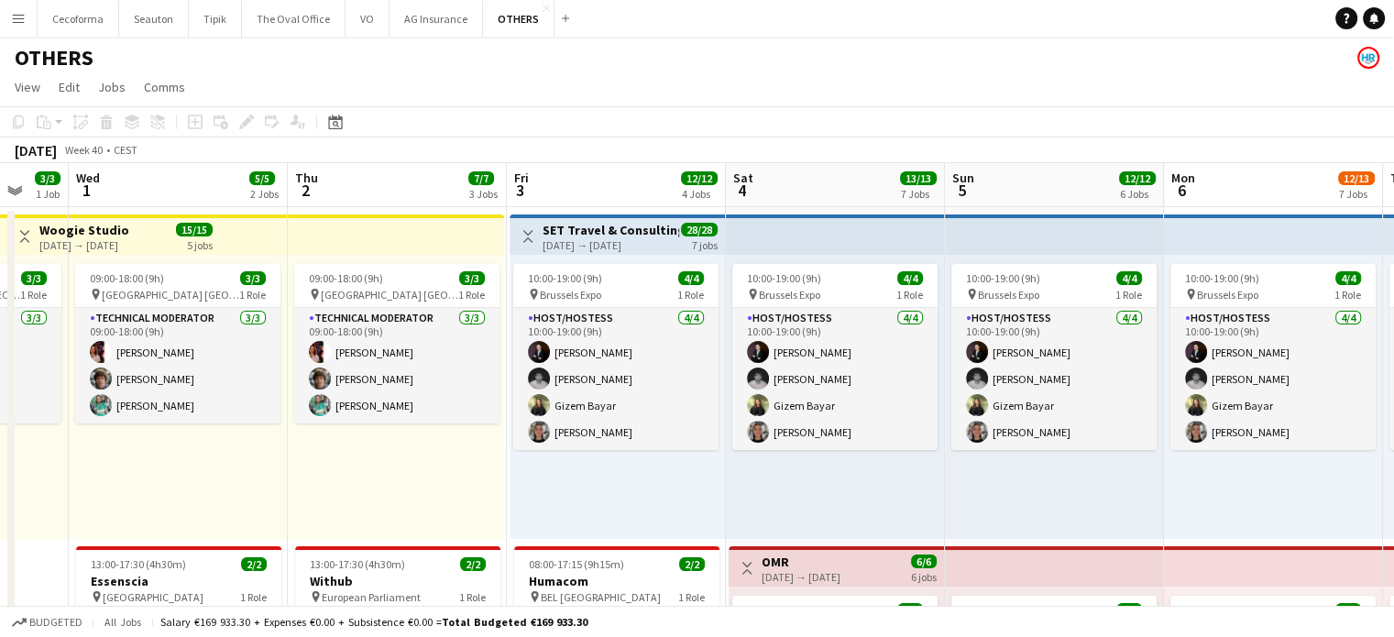
click at [587, 233] on h3 "SET Travel & Consulting GmbH" at bounding box center [611, 230] width 137 height 17
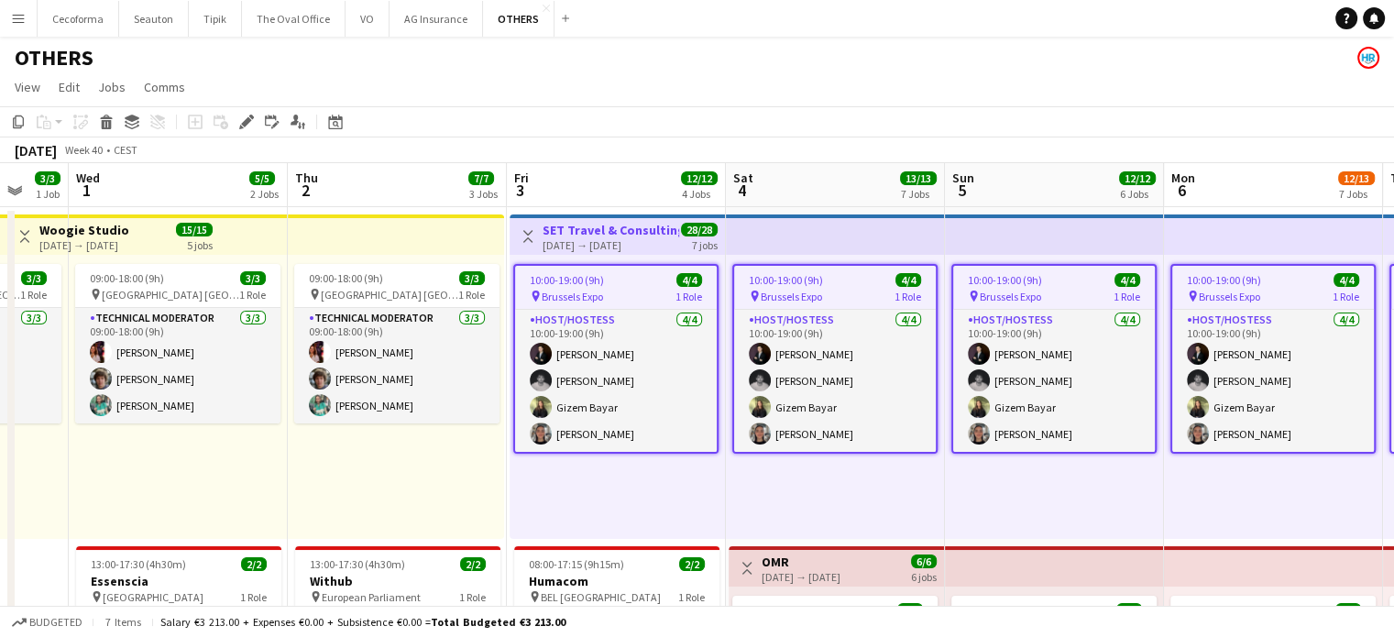
click at [587, 233] on h3 "SET Travel & Consulting GmbH" at bounding box center [611, 230] width 137 height 17
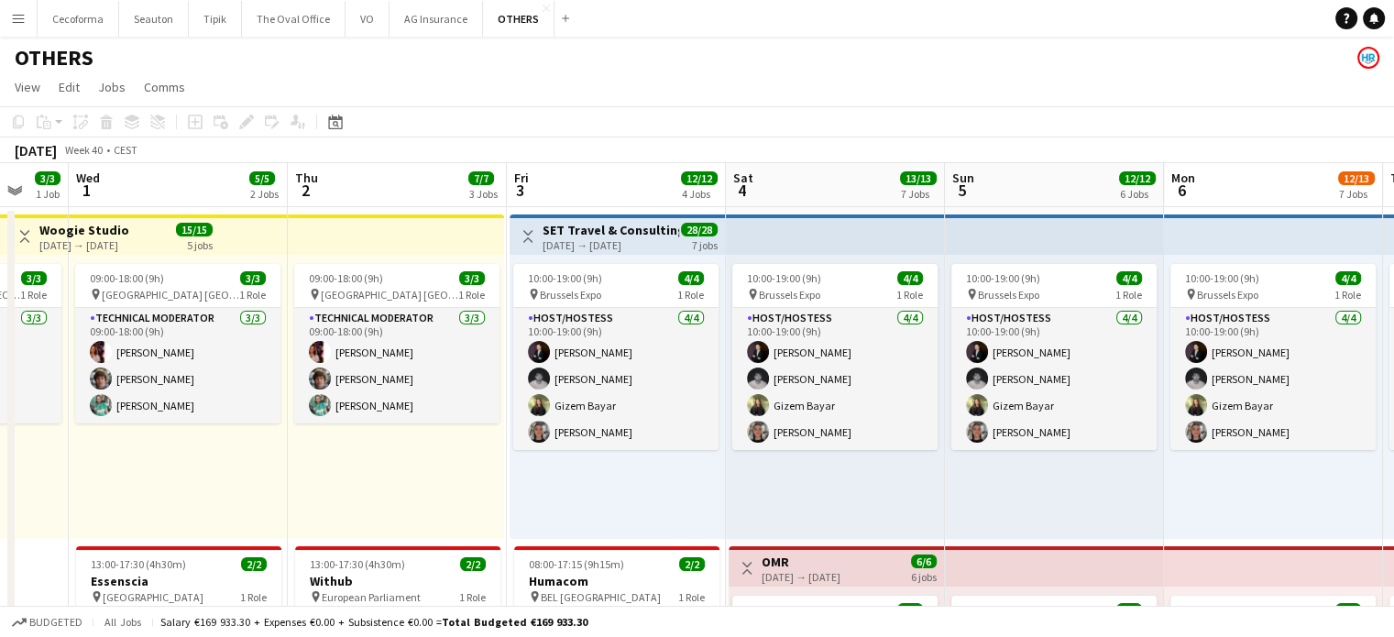
click at [587, 233] on h3 "SET Travel & Consulting GmbH" at bounding box center [611, 230] width 137 height 17
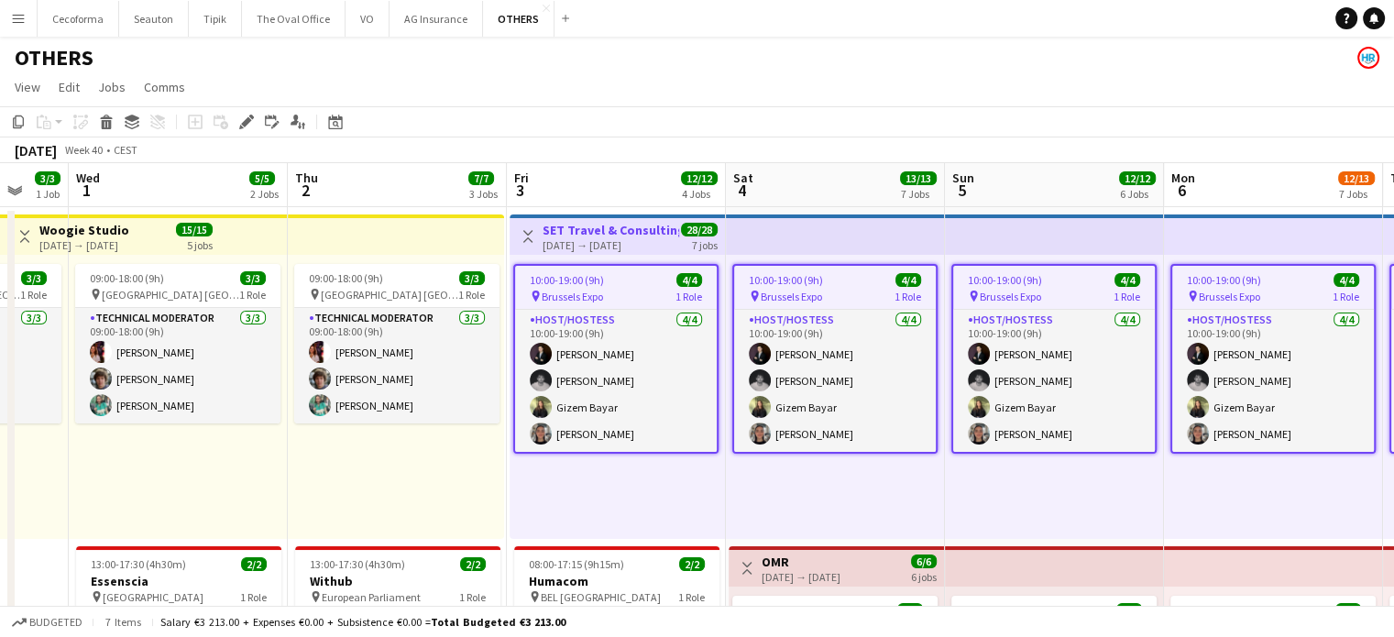
click at [618, 520] on div "10:00-19:00 (9h) 4/4 pin Brussels Expo 1 Role Host/Hostess [DATE] 10:00-19:00 (…" at bounding box center [617, 397] width 215 height 284
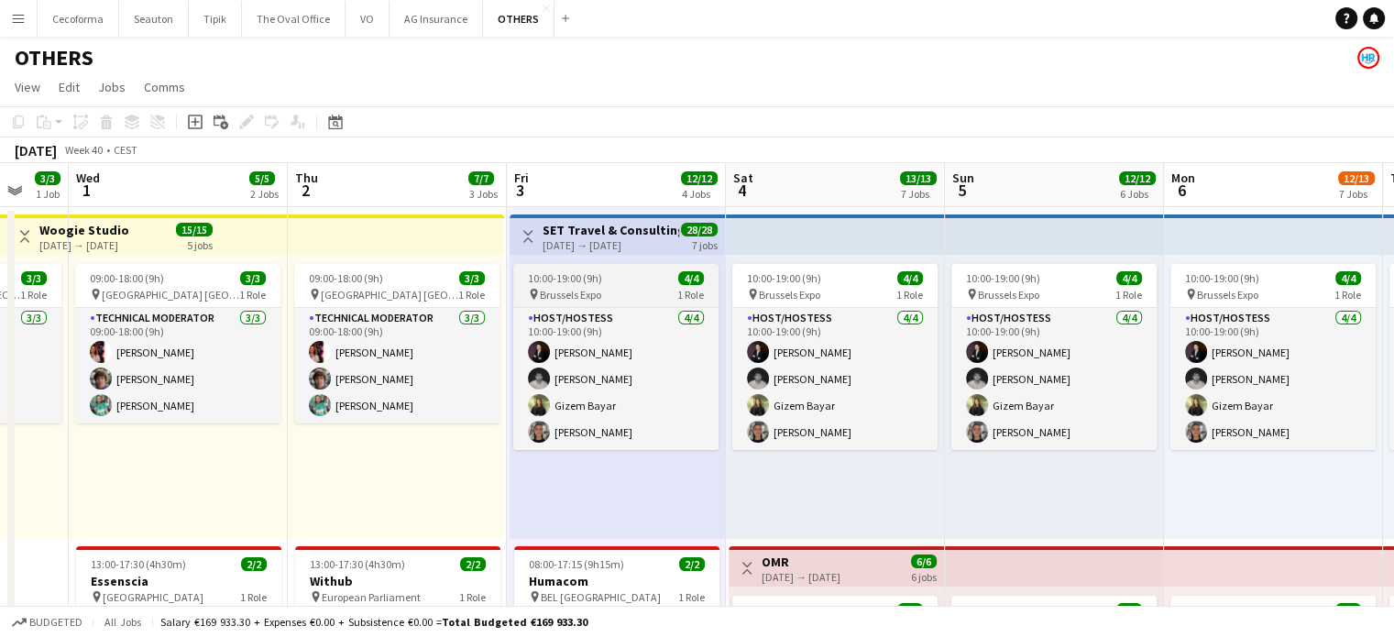
click at [589, 294] on span "Brussels Expo" at bounding box center [570, 295] width 61 height 14
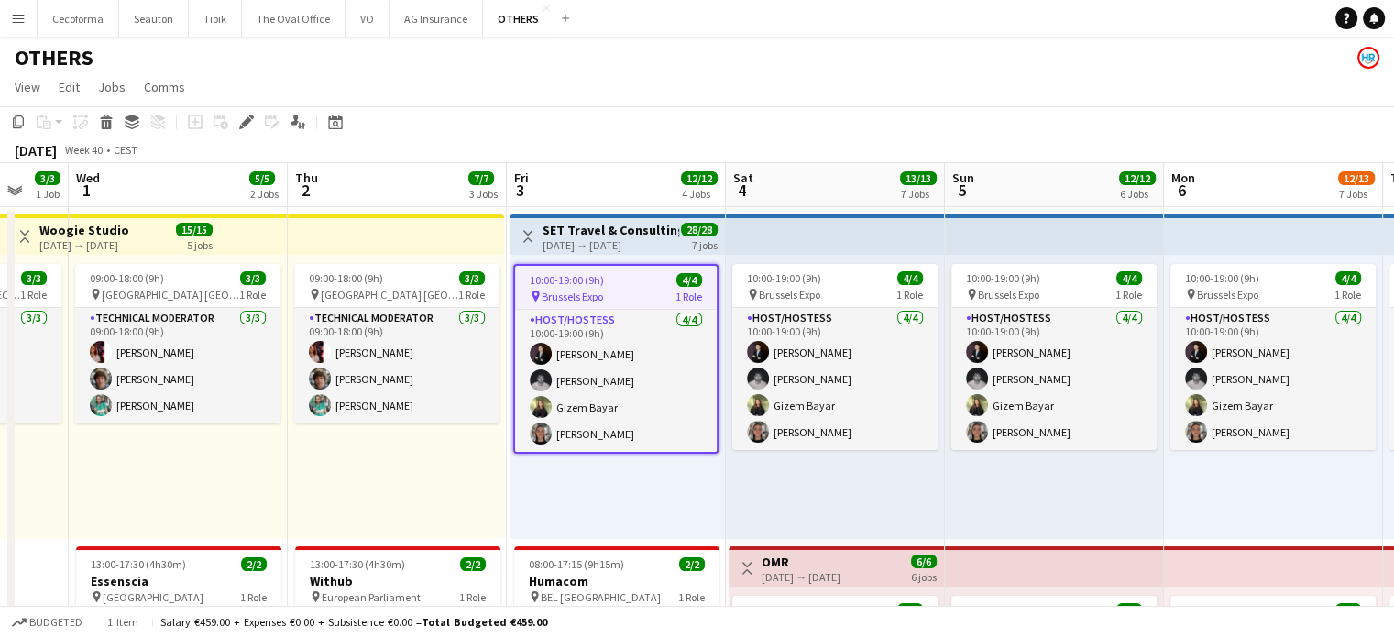
click at [589, 294] on span "Brussels Expo" at bounding box center [572, 297] width 61 height 14
click at [106, 120] on icon at bounding box center [107, 124] width 10 height 9
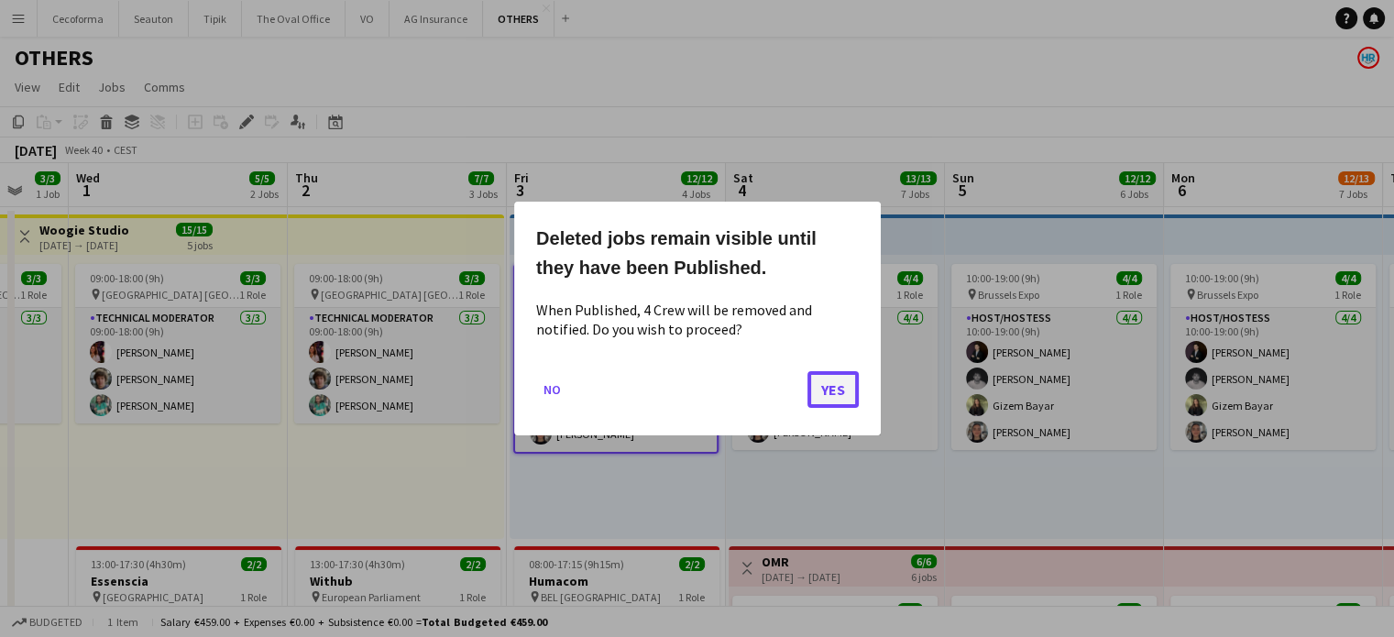
click at [821, 390] on button "Yes" at bounding box center [833, 389] width 51 height 37
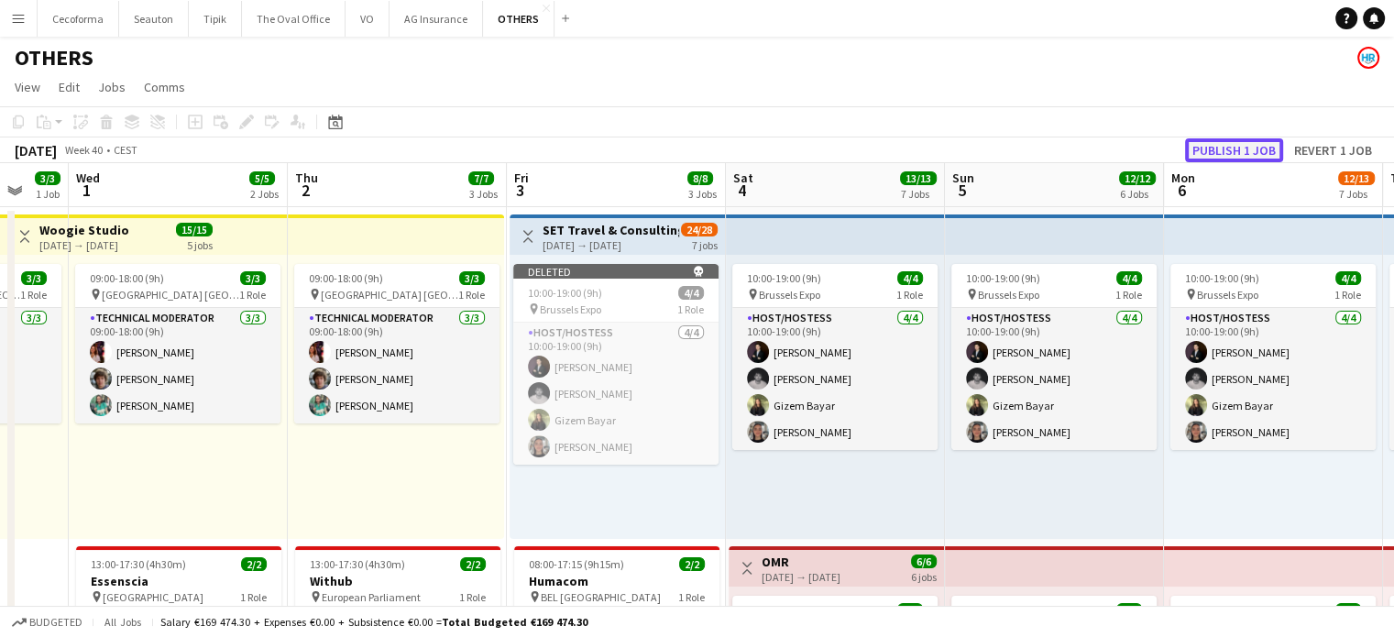
click at [1246, 154] on button "Publish 1 job" at bounding box center [1234, 150] width 98 height 24
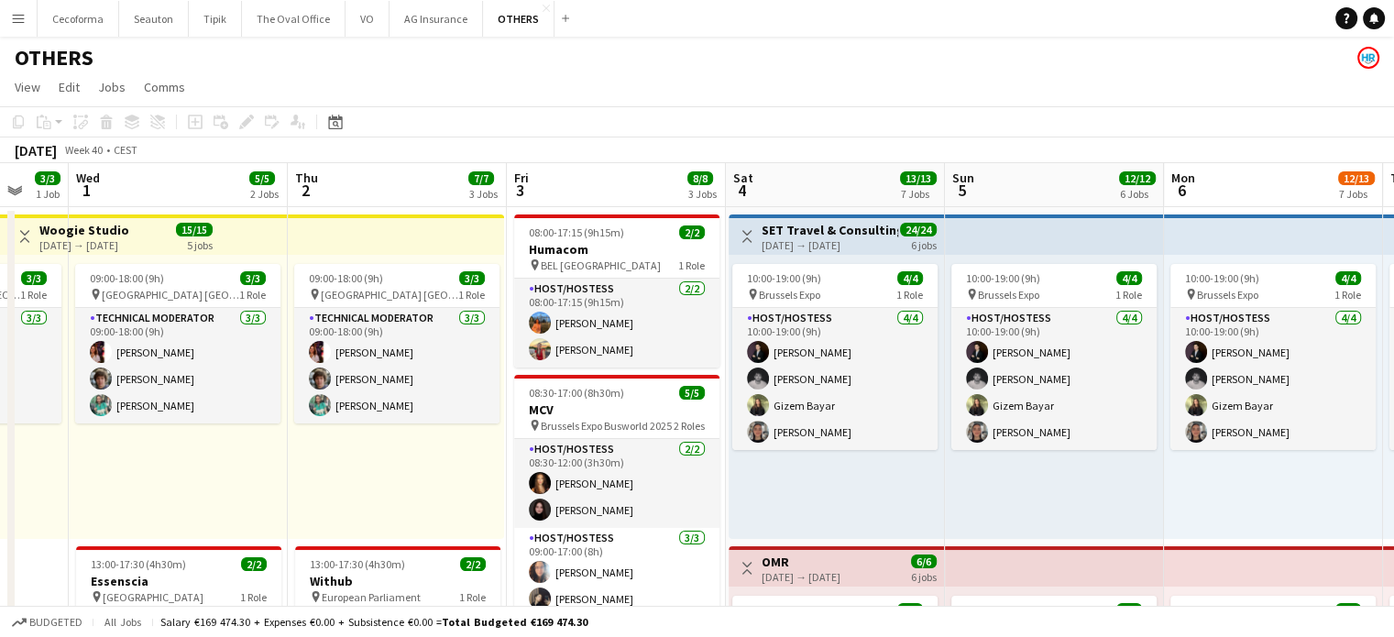
click at [776, 255] on div "10:00-19:00 (9h) 4/4 pin Brussels Expo 1 Role Host/Hostess [DATE] 10:00-19:00 (…" at bounding box center [836, 397] width 215 height 284
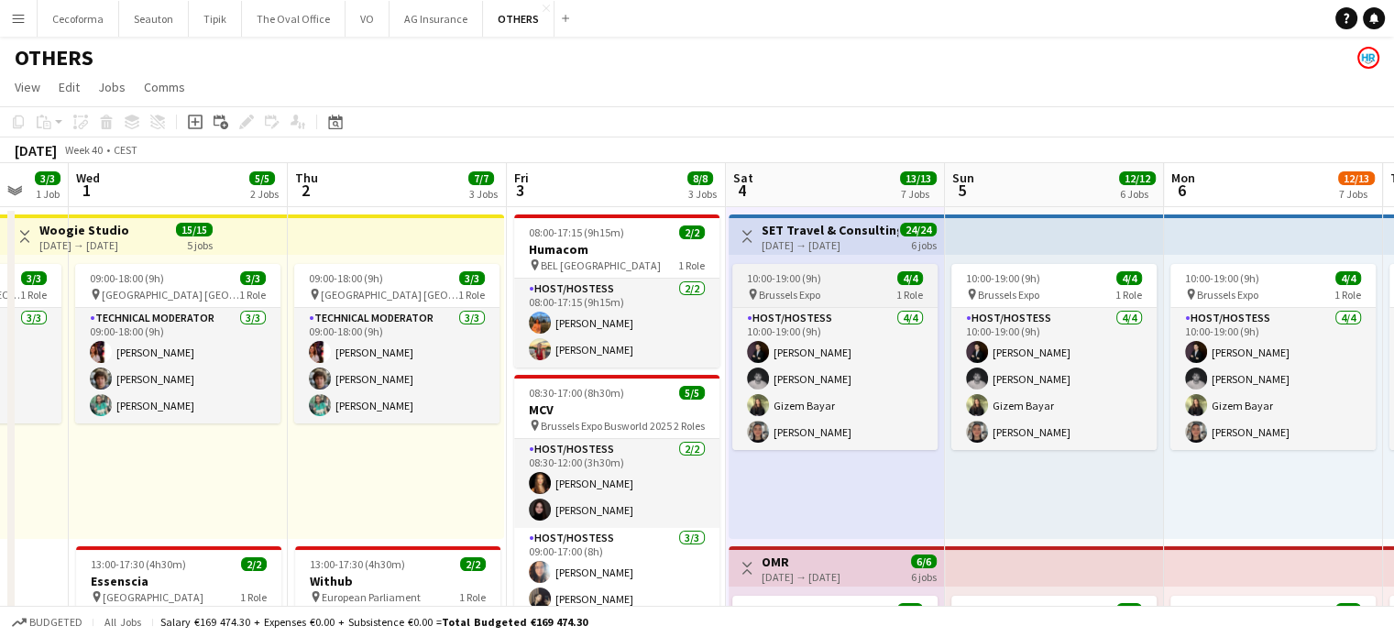
click at [775, 264] on app-job-card "10:00-19:00 (9h) 4/4 pin Brussels Expo 1 Role Host/Hostess [DATE] 10:00-19:00 (…" at bounding box center [834, 357] width 205 height 186
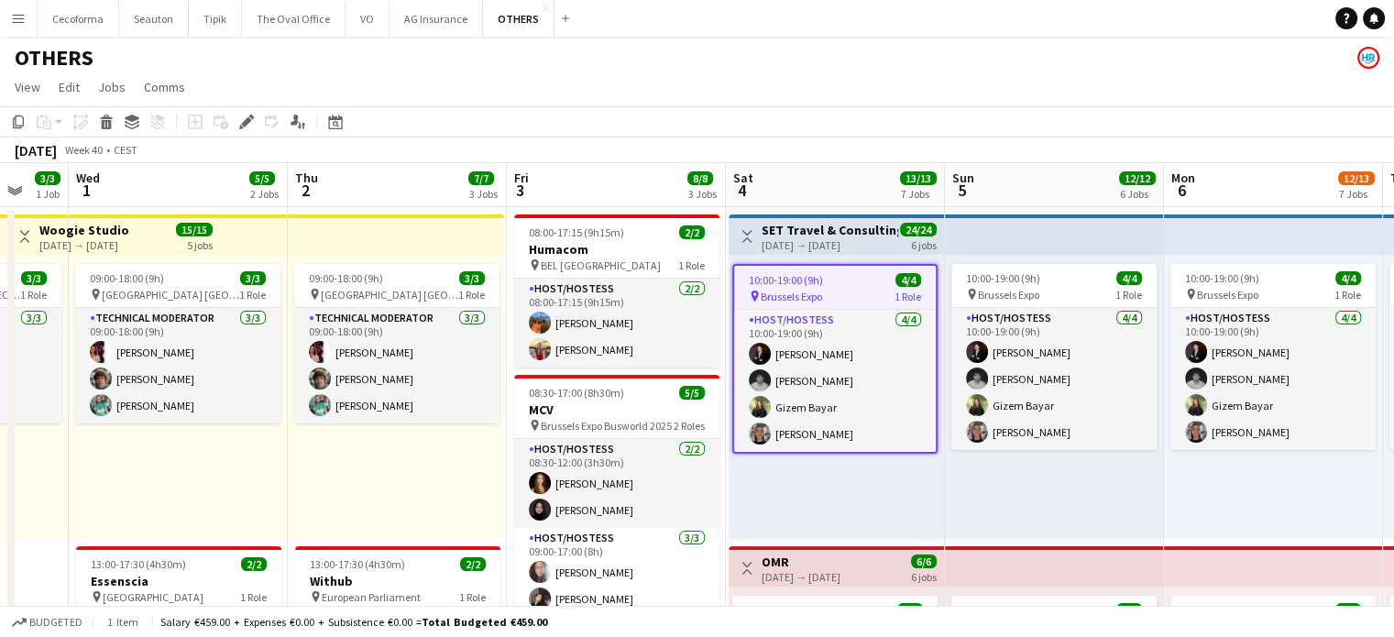
click at [776, 244] on div "[DATE] → [DATE]" at bounding box center [830, 245] width 137 height 14
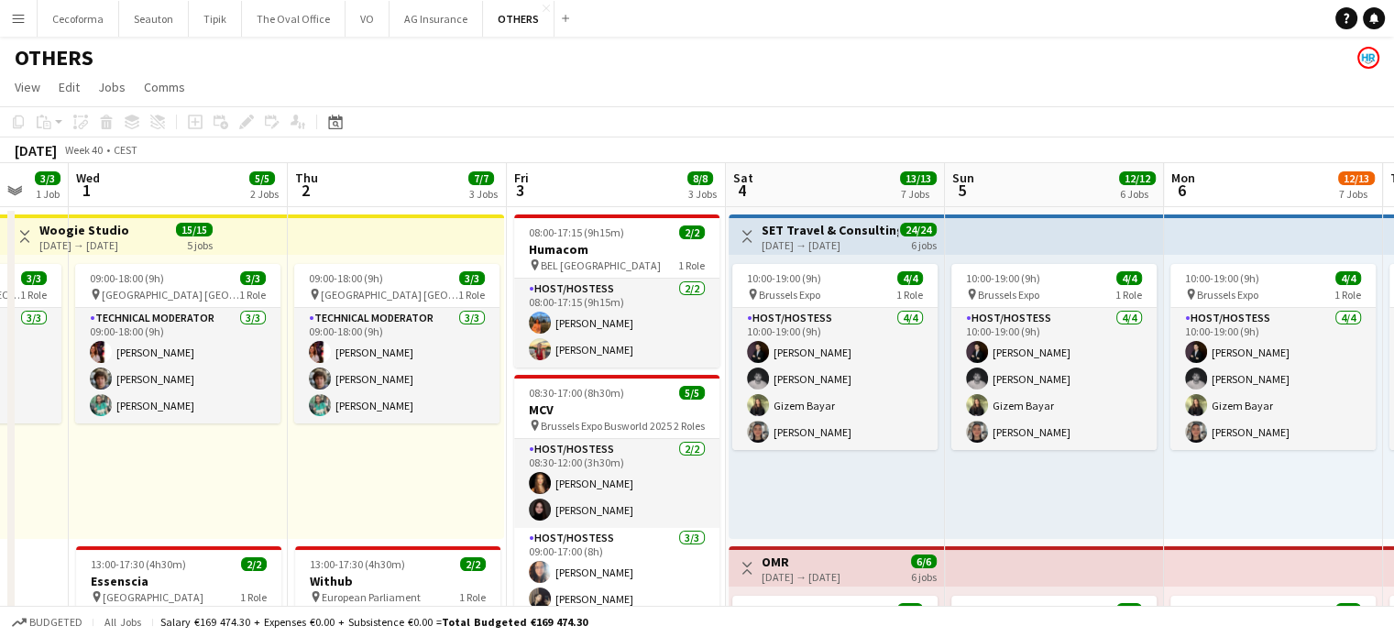
click at [787, 243] on div "[DATE] → [DATE]" at bounding box center [830, 245] width 137 height 14
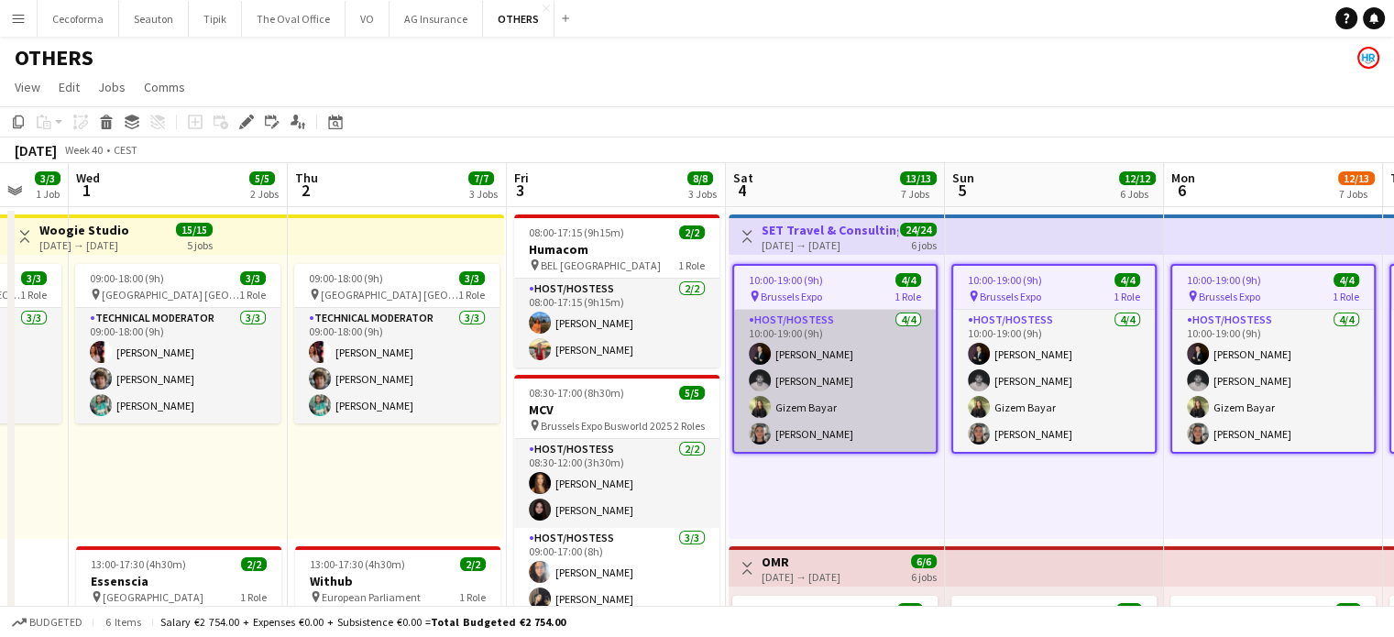
click at [843, 356] on app-card-role "Host/Hostess [DATE] 10:00-19:00 (9h) [PERSON_NAME] [PERSON_NAME] [PERSON_NAME] …" at bounding box center [835, 381] width 202 height 142
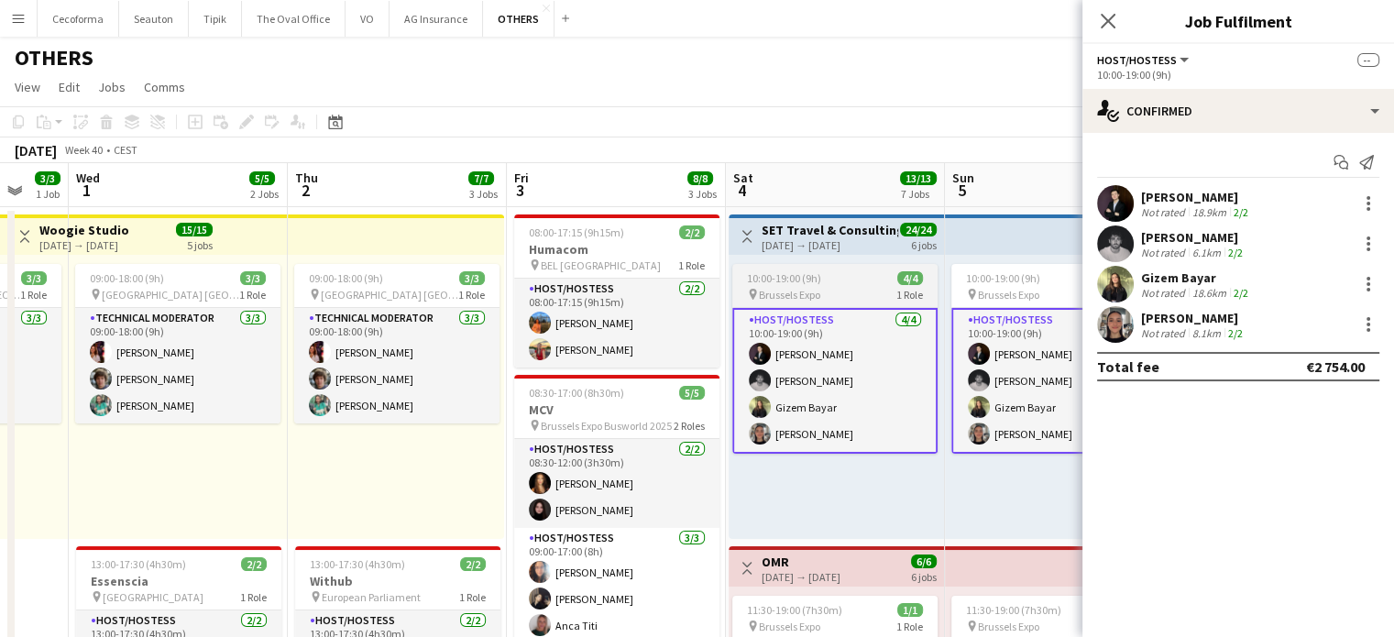
click at [800, 274] on span "10:00-19:00 (9h)" at bounding box center [784, 278] width 74 height 14
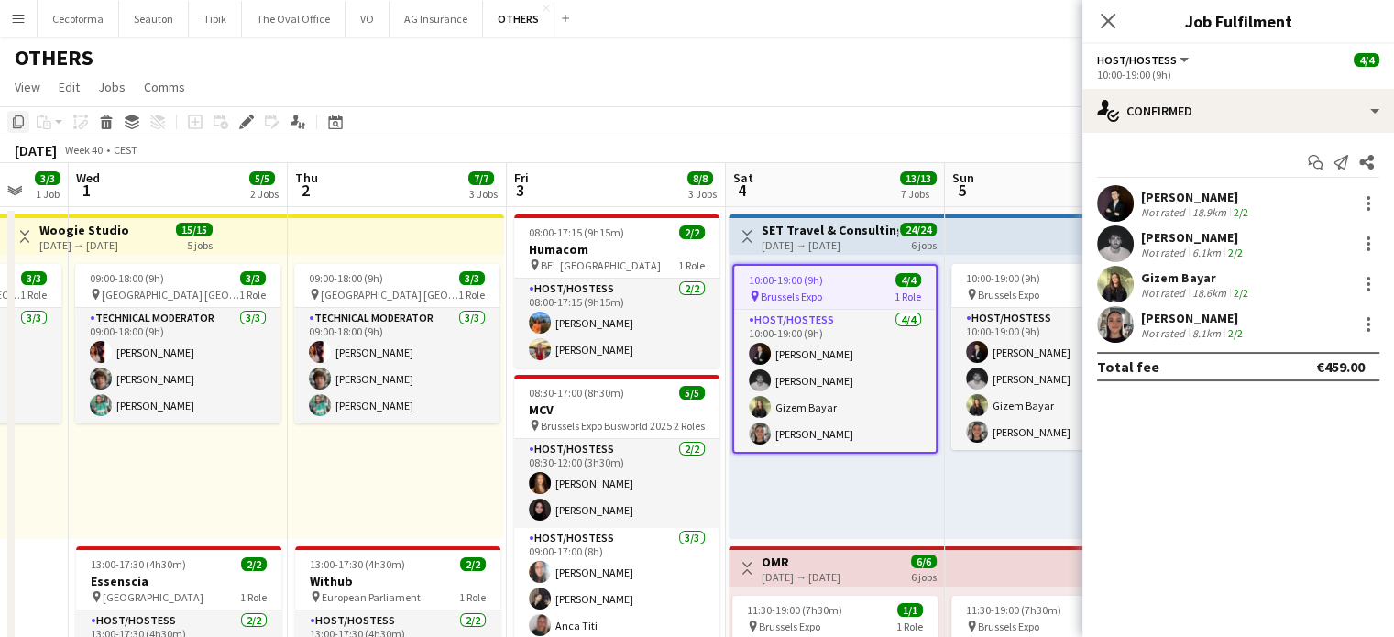
click at [15, 122] on icon at bounding box center [18, 122] width 11 height 13
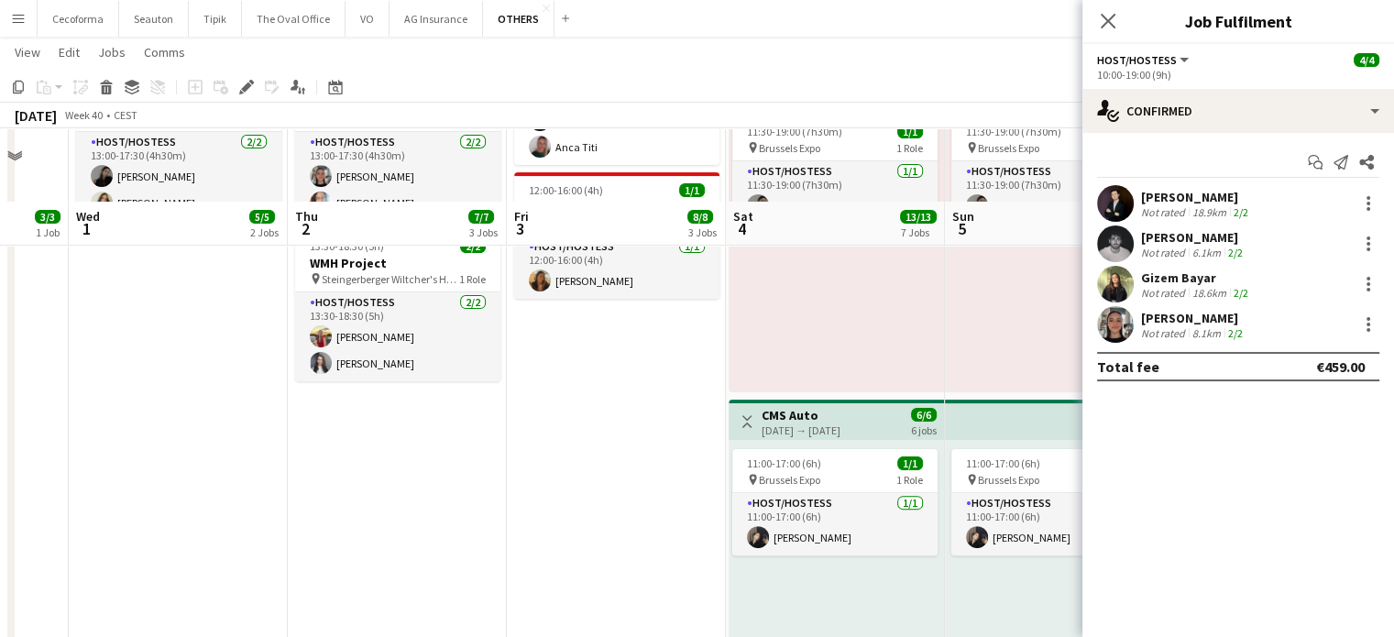
scroll to position [550, 0]
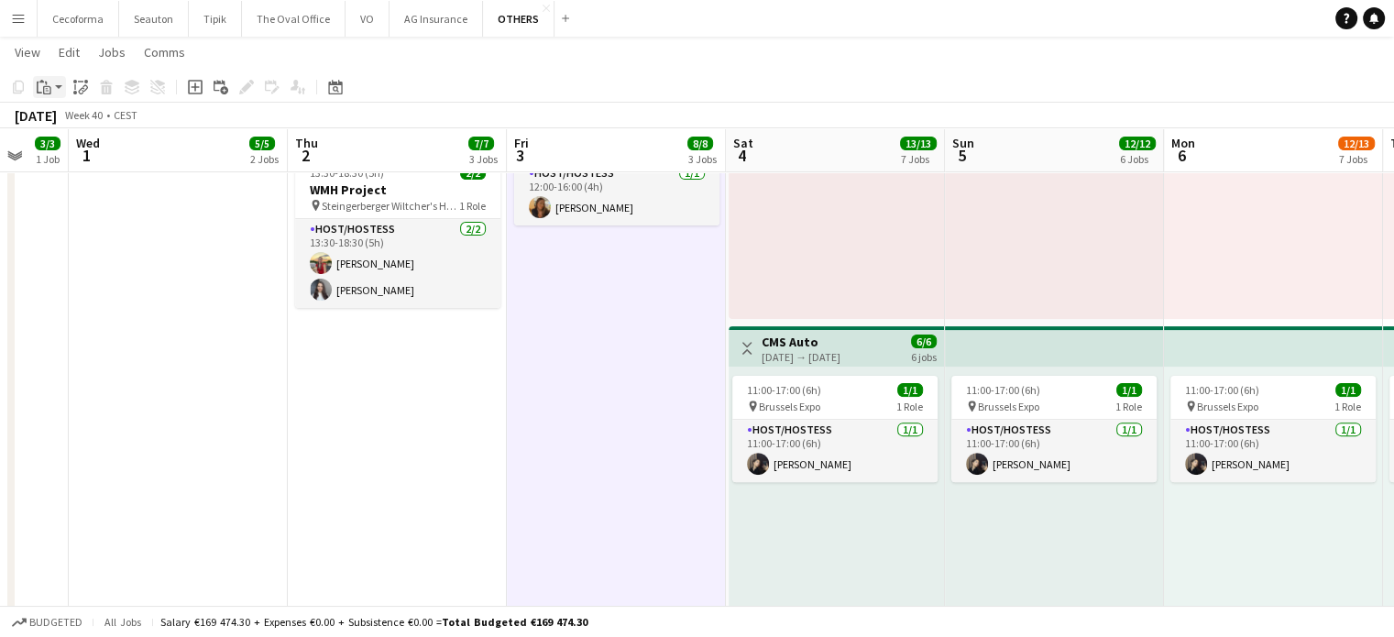
click at [44, 84] on icon "Paste" at bounding box center [44, 87] width 15 height 15
click at [66, 121] on link "Paste Ctrl+V" at bounding box center [135, 122] width 172 height 17
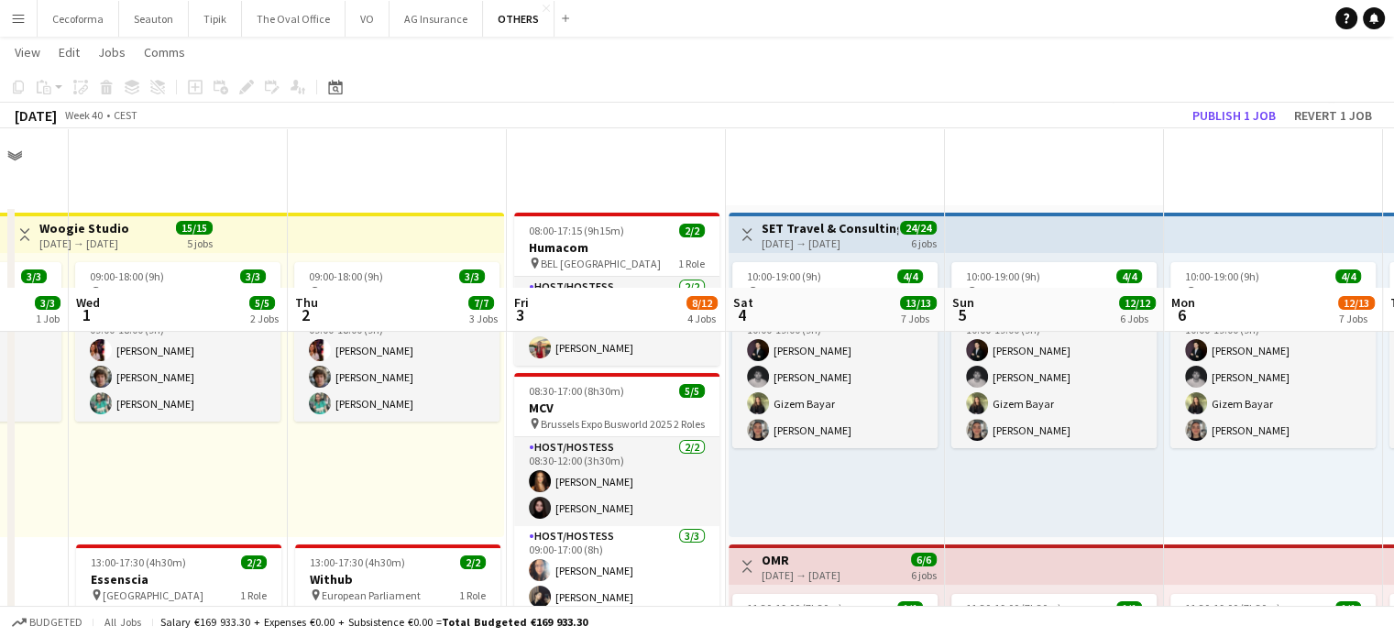
scroll to position [458, 0]
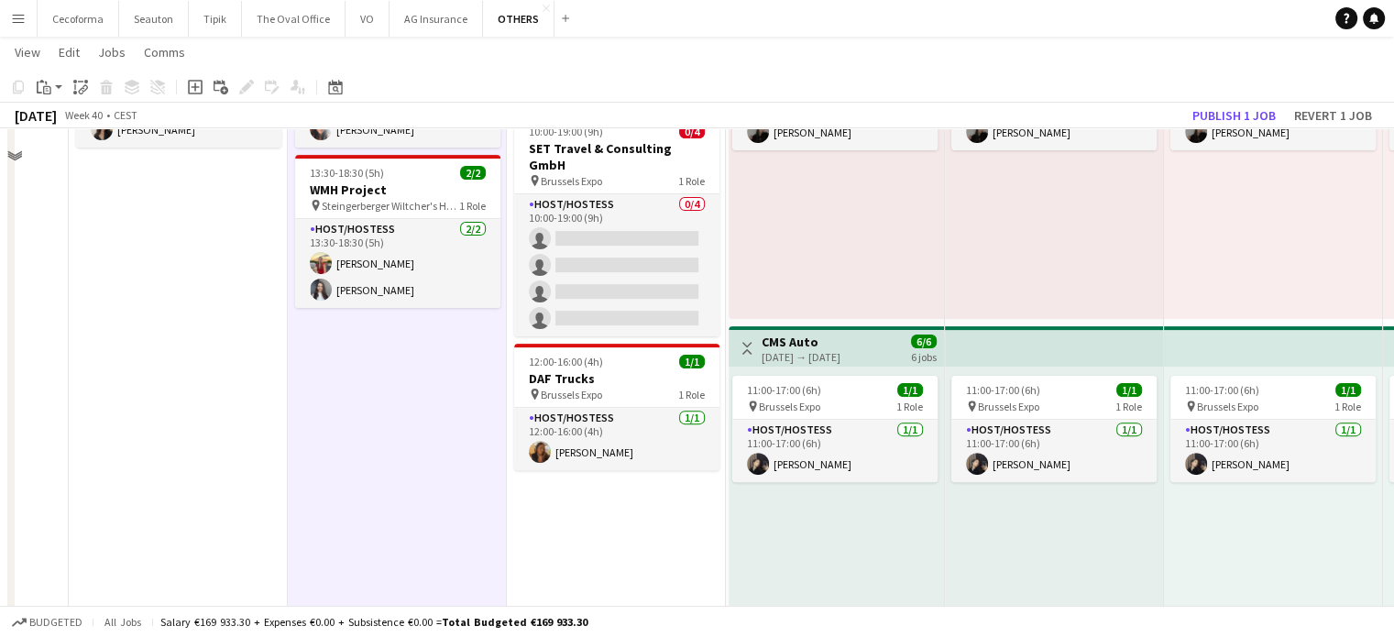
scroll to position [367, 0]
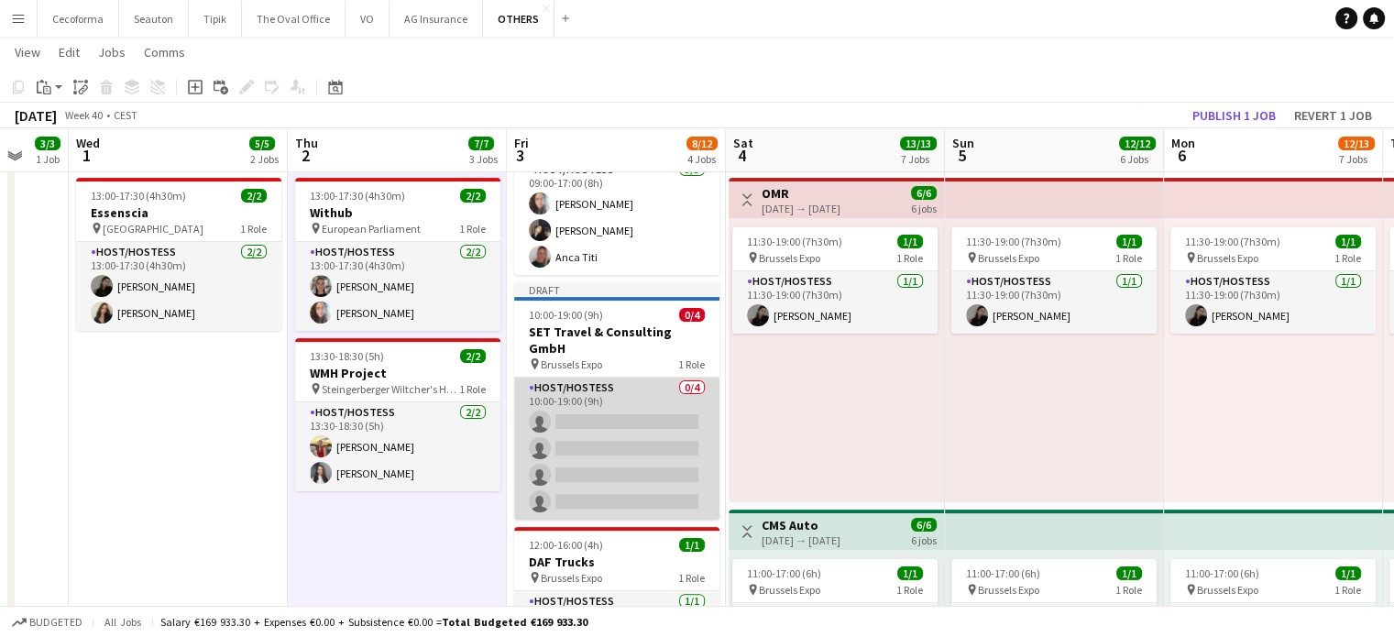
click at [653, 409] on app-card-role "Host/Hostess 0/4 10:00-19:00 (9h) single-neutral-actions single-neutral-actions…" at bounding box center [616, 449] width 205 height 142
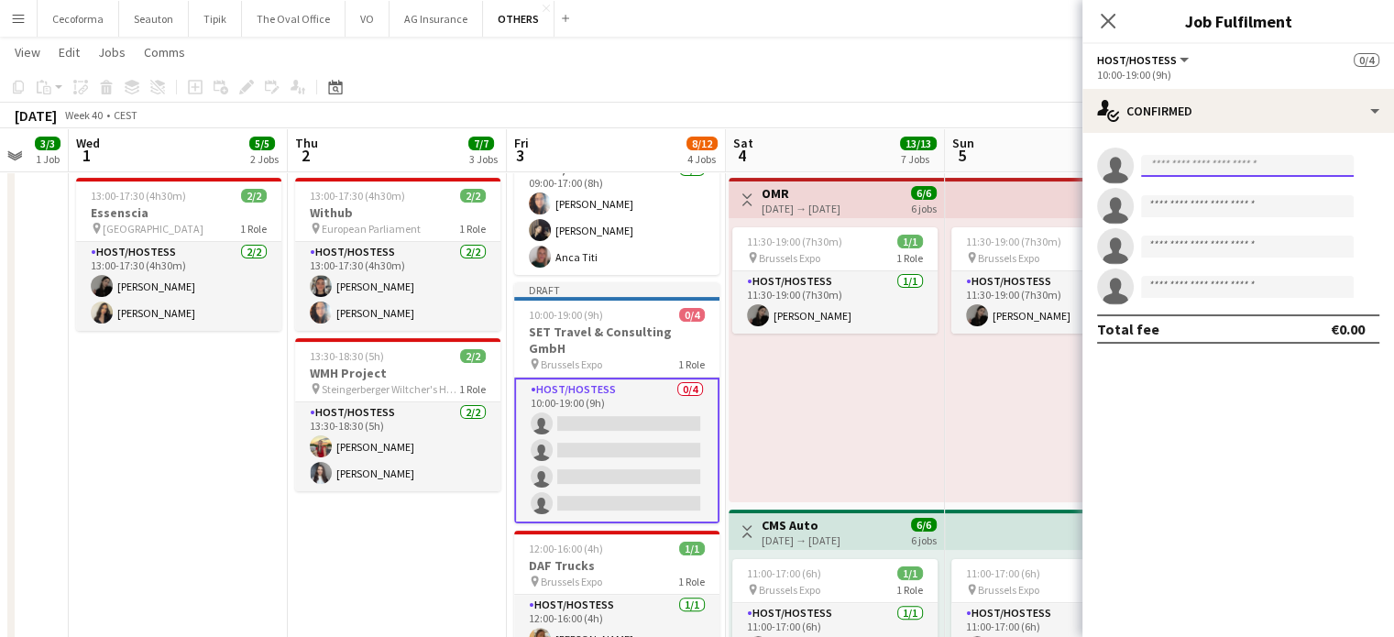
click at [1204, 172] on input at bounding box center [1247, 166] width 213 height 22
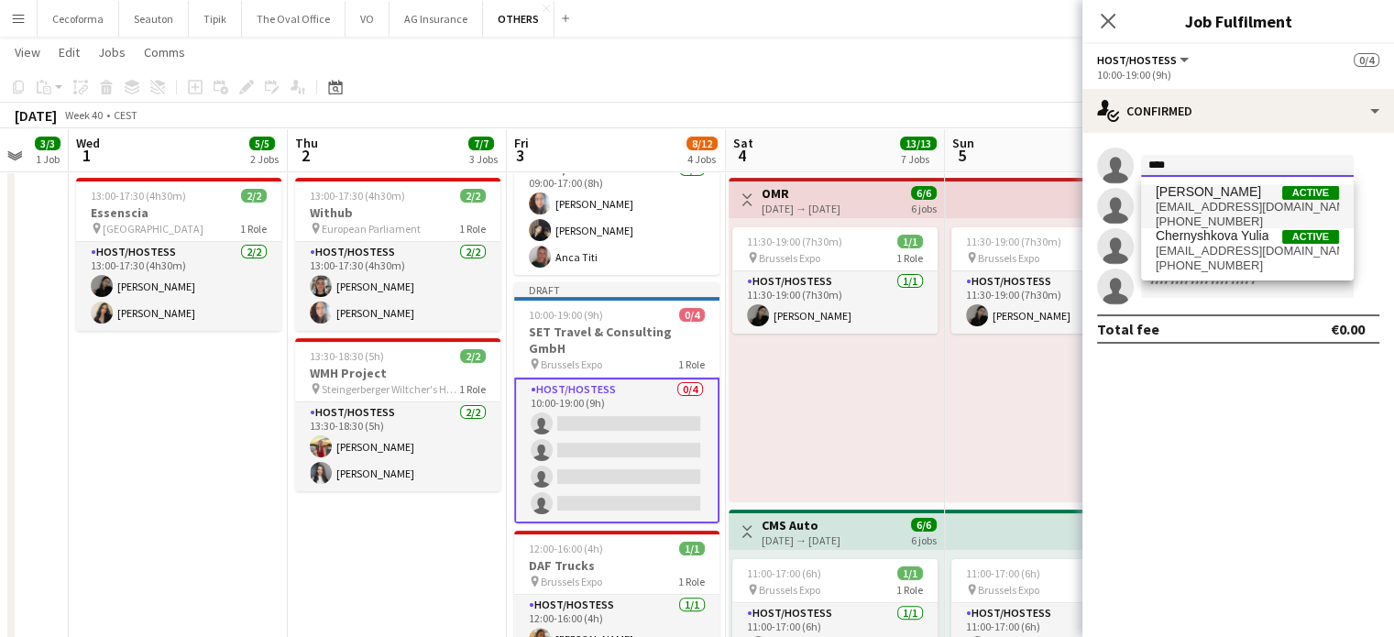
type input "****"
click at [1184, 193] on span "[PERSON_NAME]" at bounding box center [1208, 192] width 105 height 16
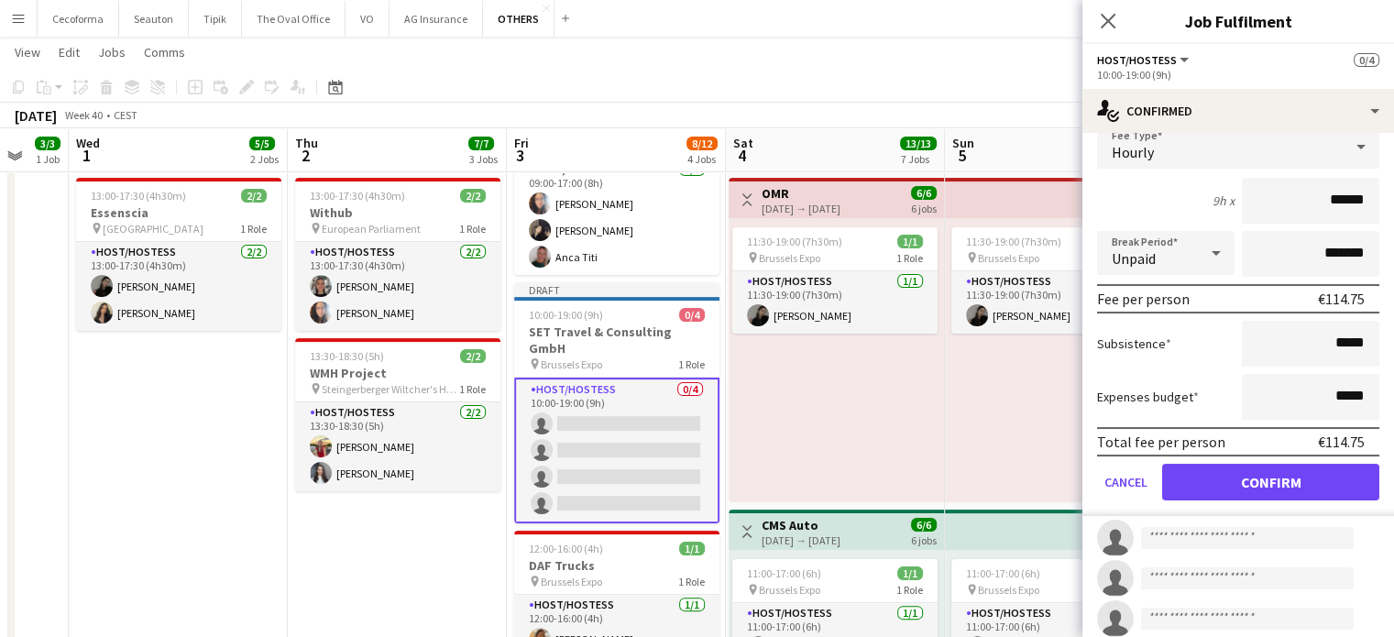
scroll to position [135, 0]
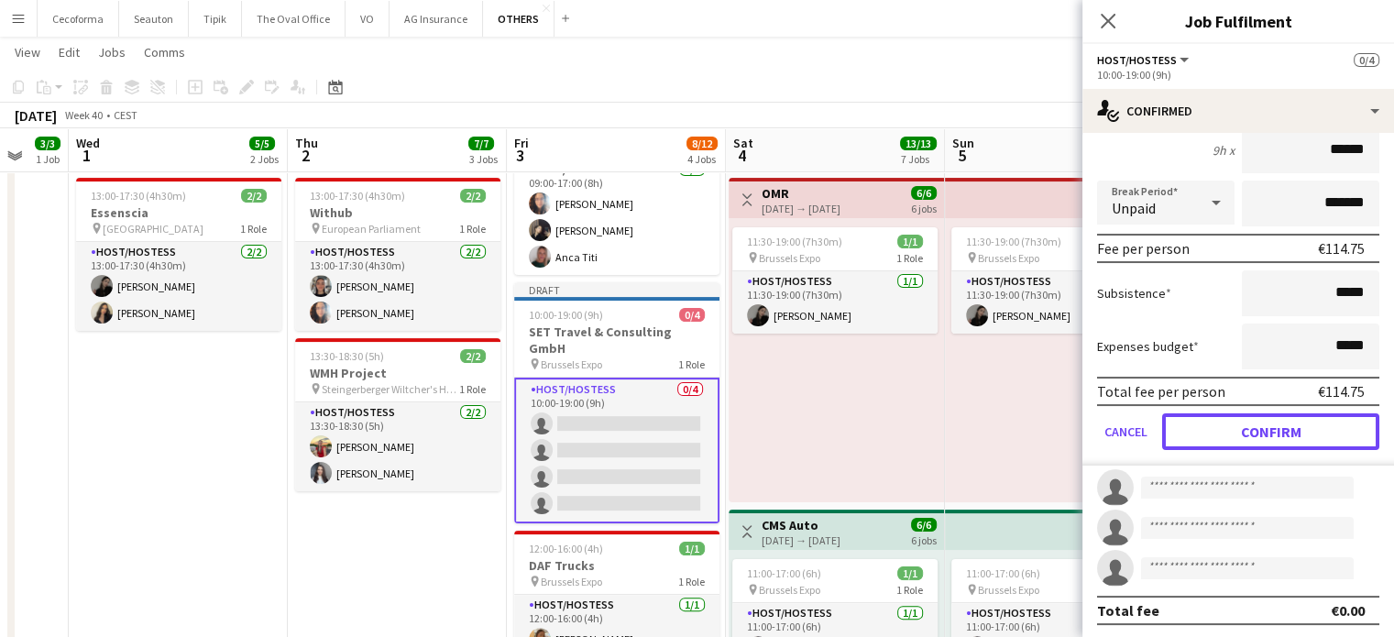
click at [1262, 424] on button "Confirm" at bounding box center [1270, 431] width 217 height 37
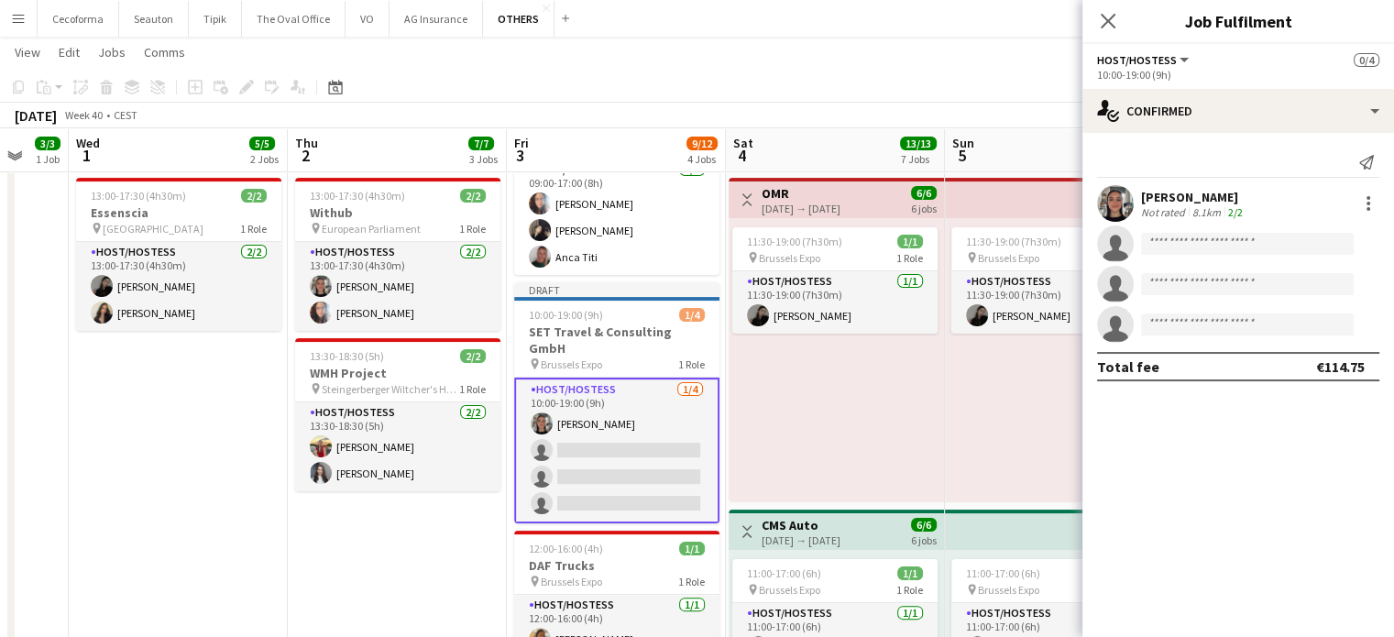
scroll to position [0, 0]
click at [1166, 244] on input at bounding box center [1247, 244] width 213 height 22
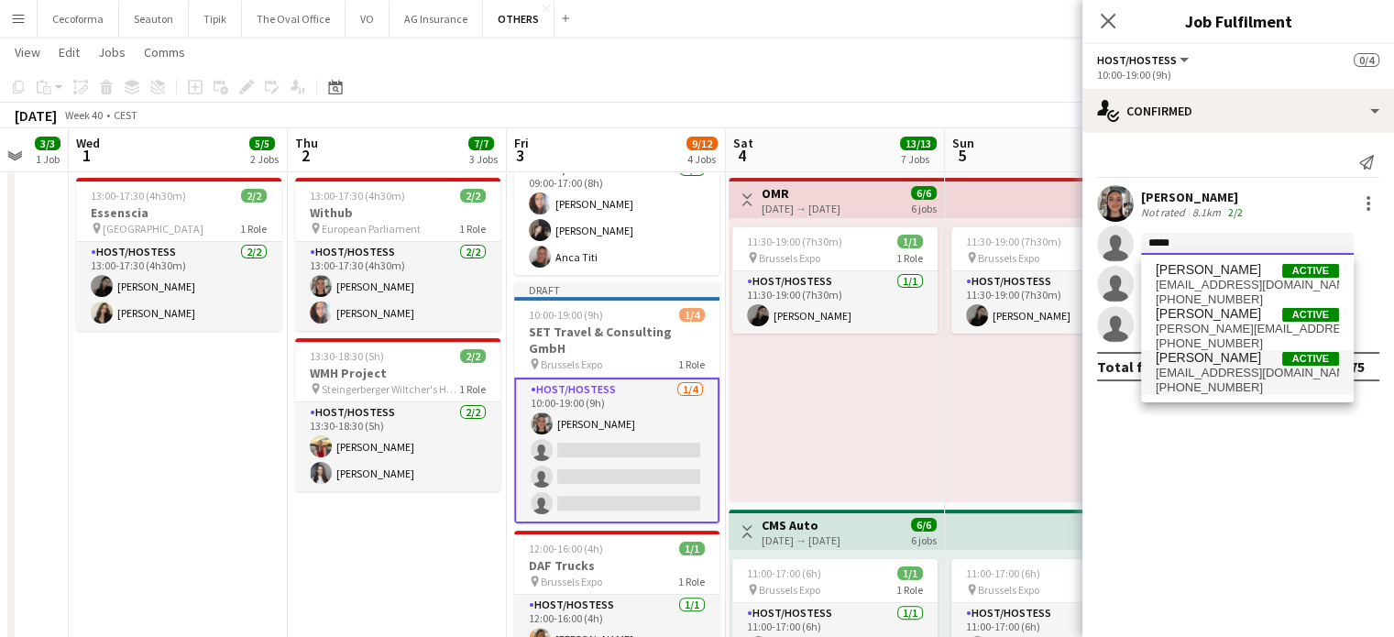
type input "*****"
click at [1175, 357] on span "[PERSON_NAME]" at bounding box center [1208, 358] width 105 height 16
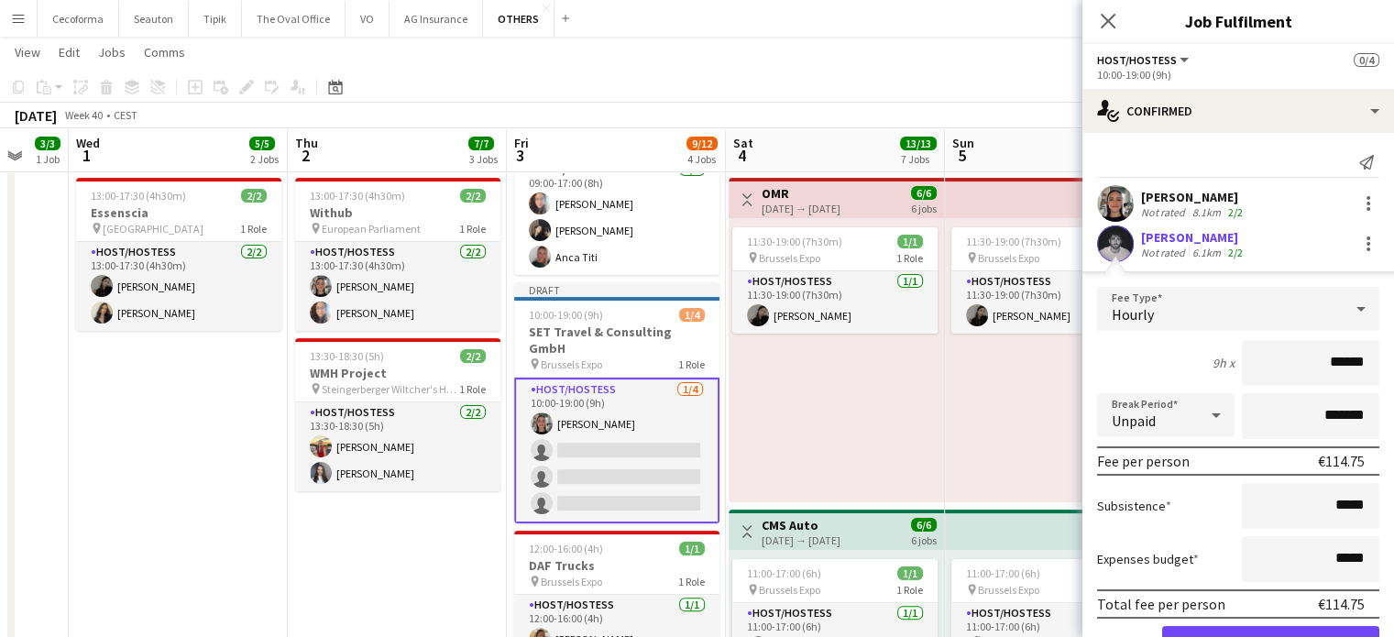
scroll to position [172, 0]
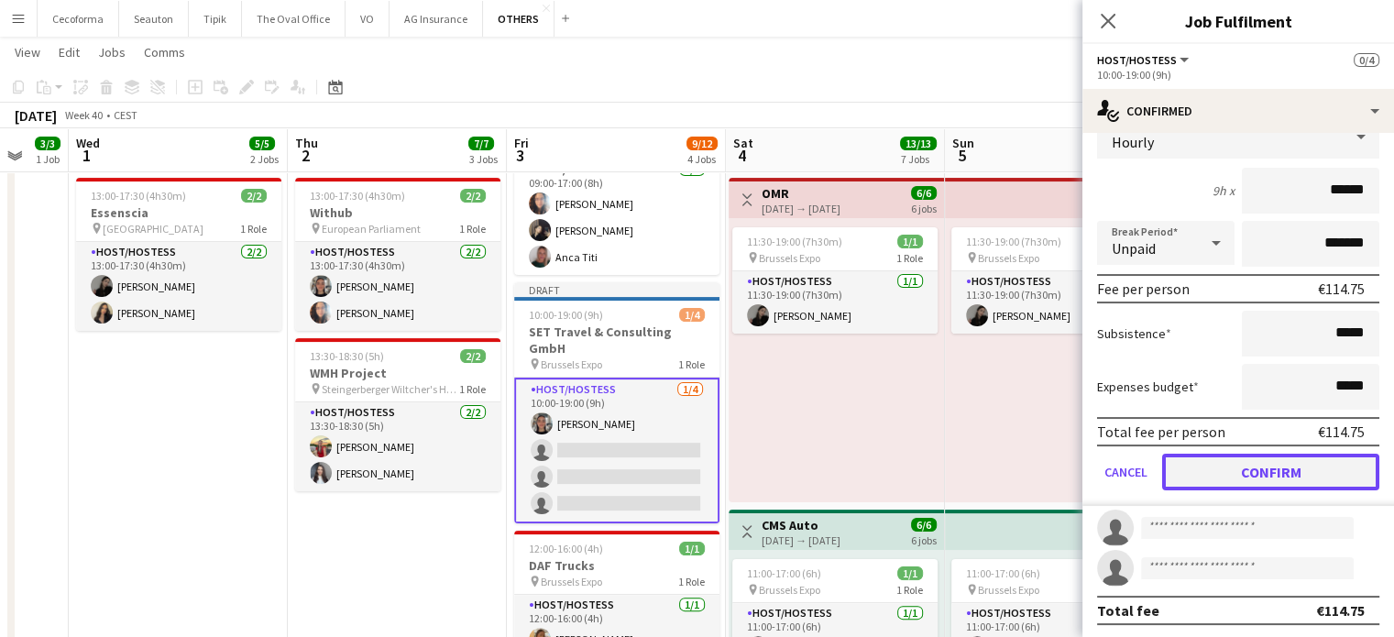
click at [1269, 475] on button "Confirm" at bounding box center [1270, 472] width 217 height 37
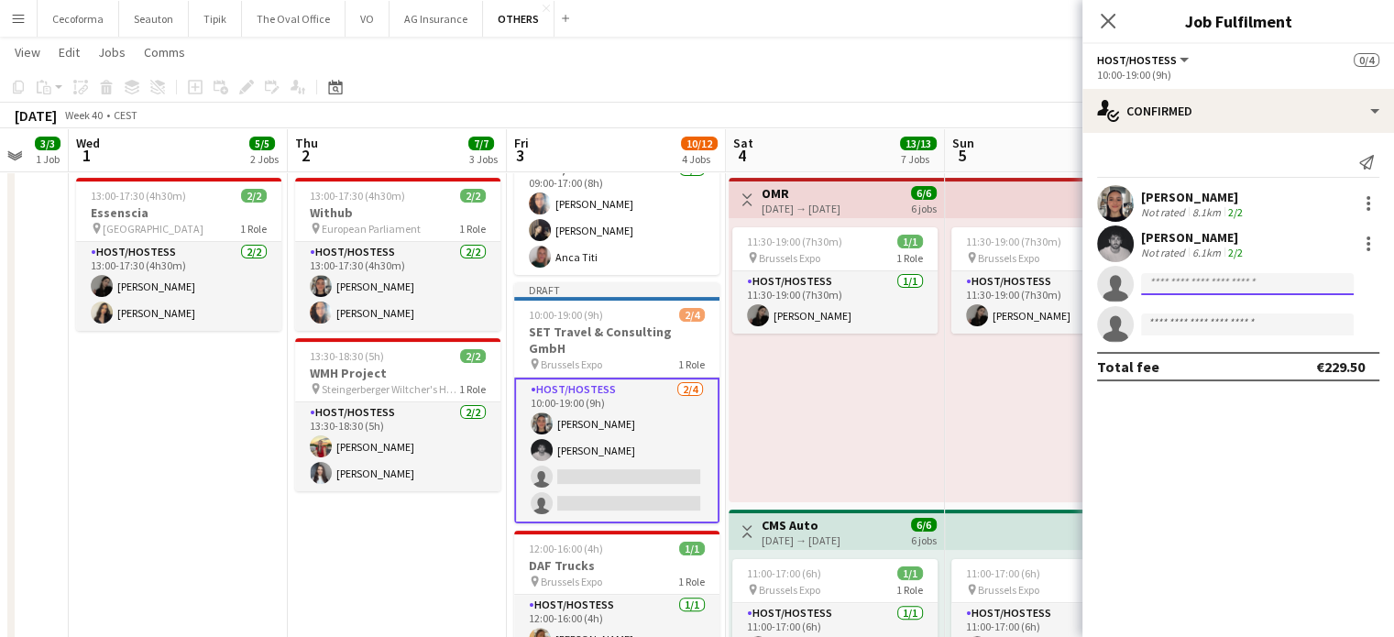
click at [1177, 287] on input at bounding box center [1247, 284] width 213 height 22
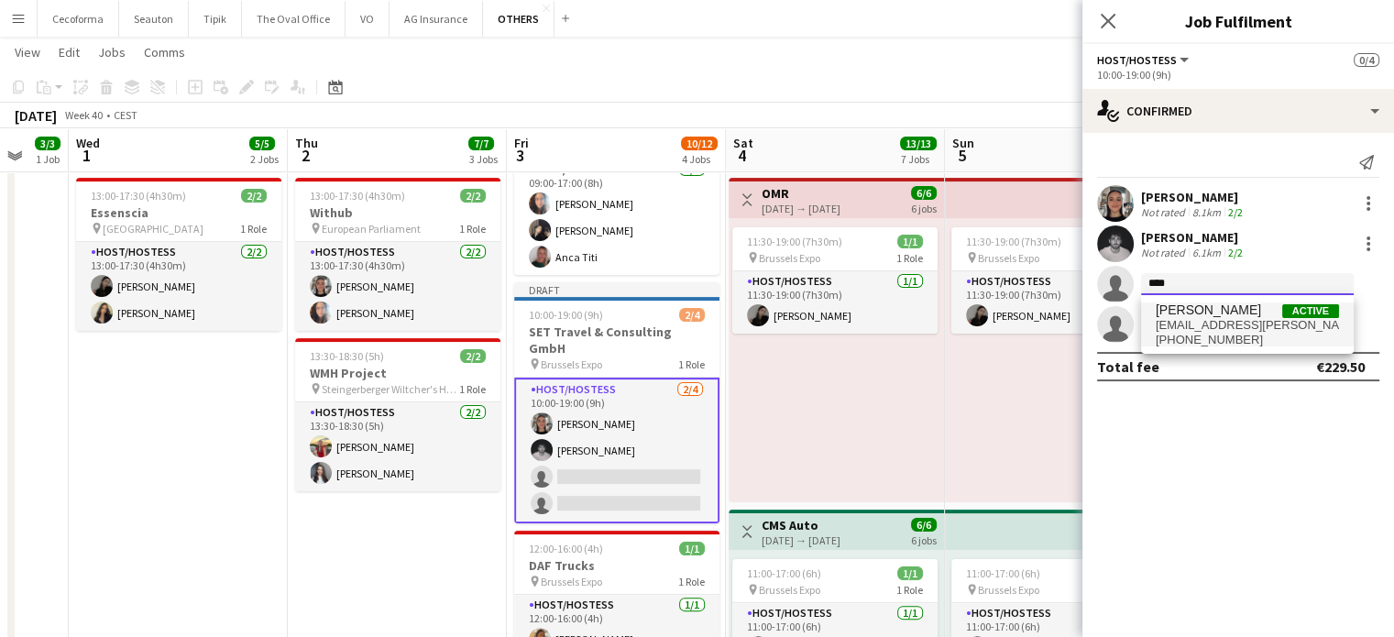
type input "****"
click at [1214, 316] on span "[PERSON_NAME]" at bounding box center [1208, 311] width 105 height 16
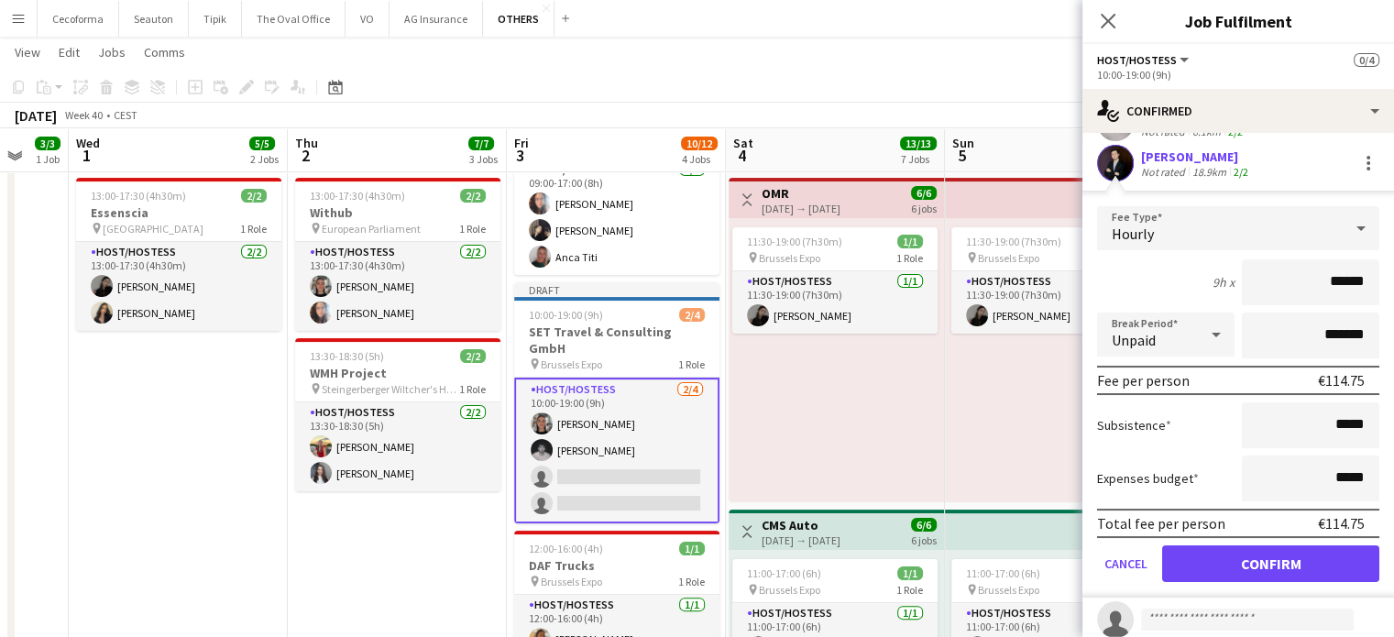
scroll to position [172, 0]
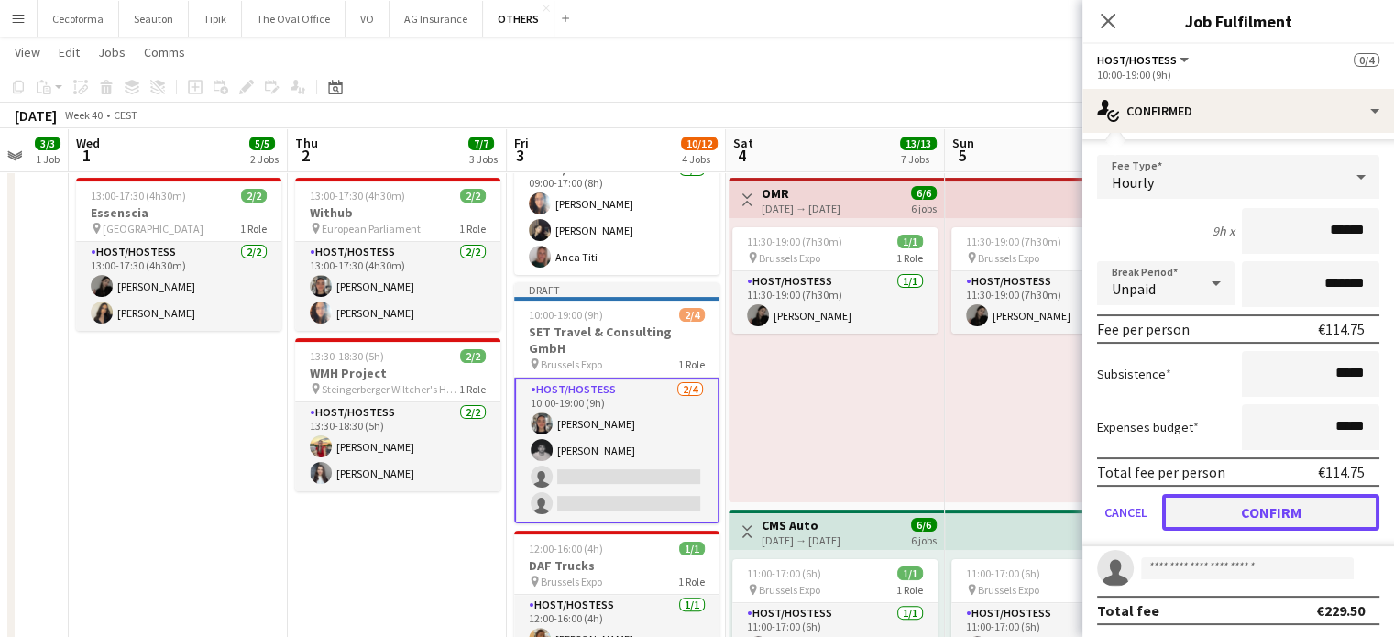
click at [1238, 504] on button "Confirm" at bounding box center [1270, 512] width 217 height 37
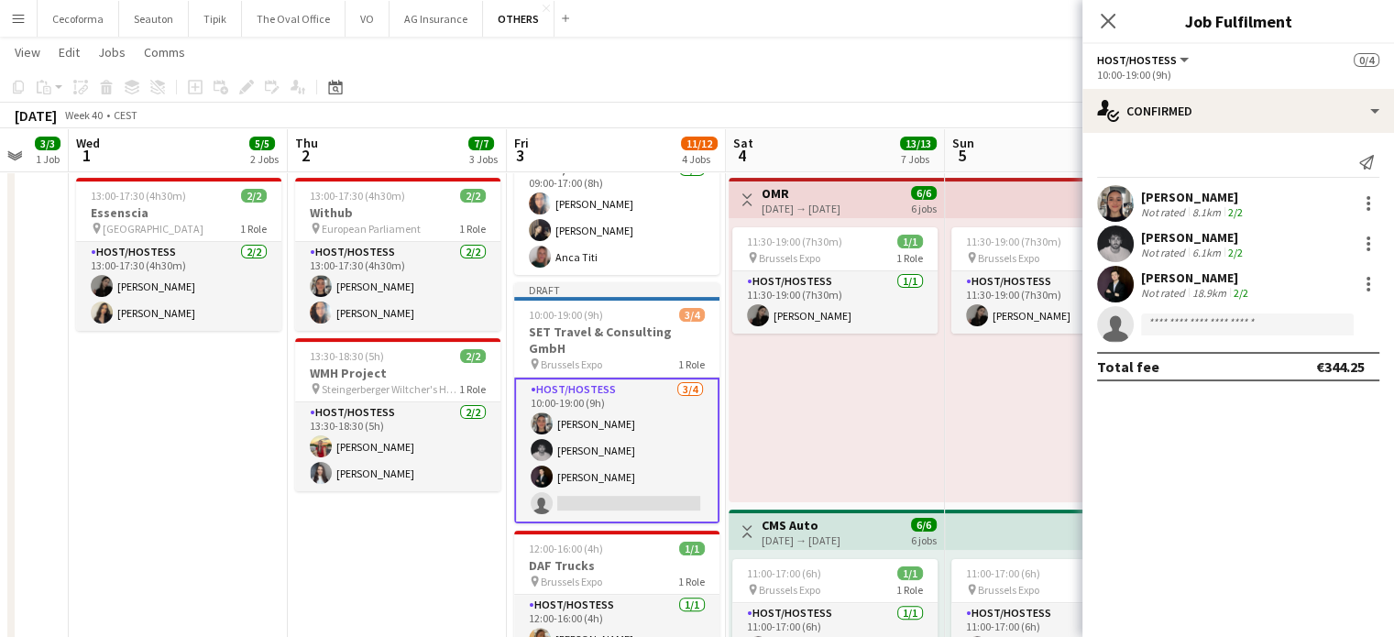
scroll to position [0, 0]
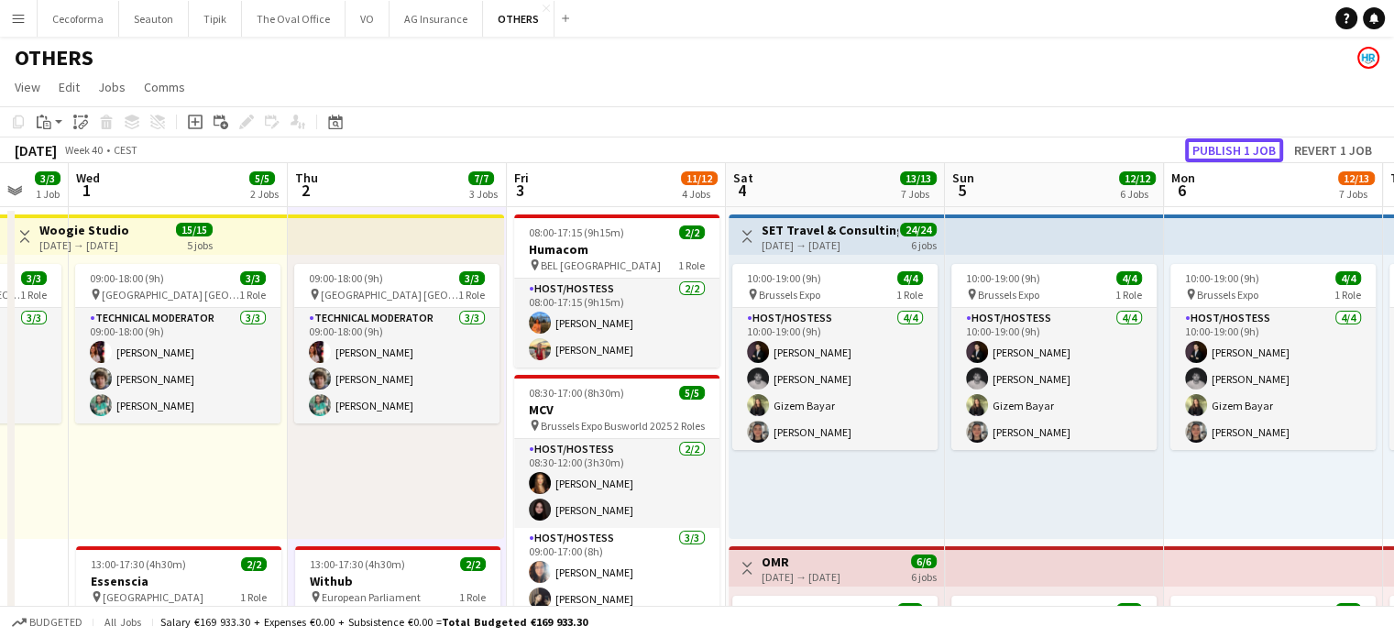
click at [1226, 151] on button "Publish 1 job" at bounding box center [1234, 150] width 98 height 24
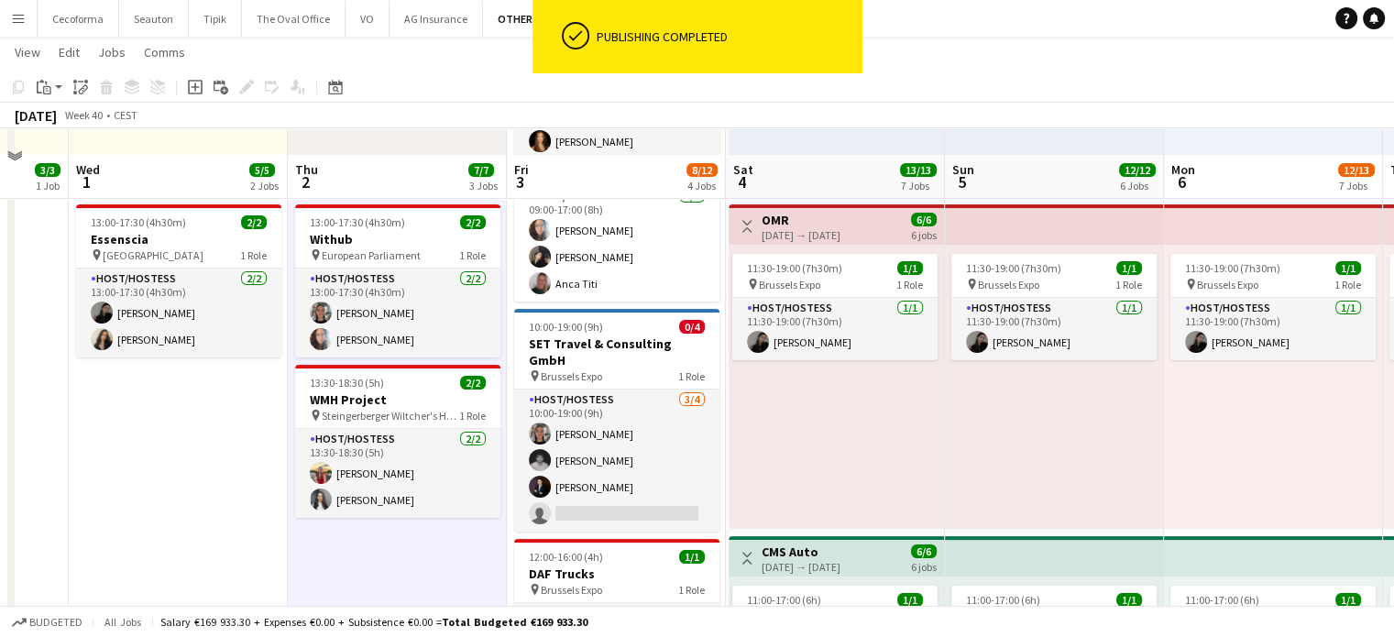
scroll to position [367, 0]
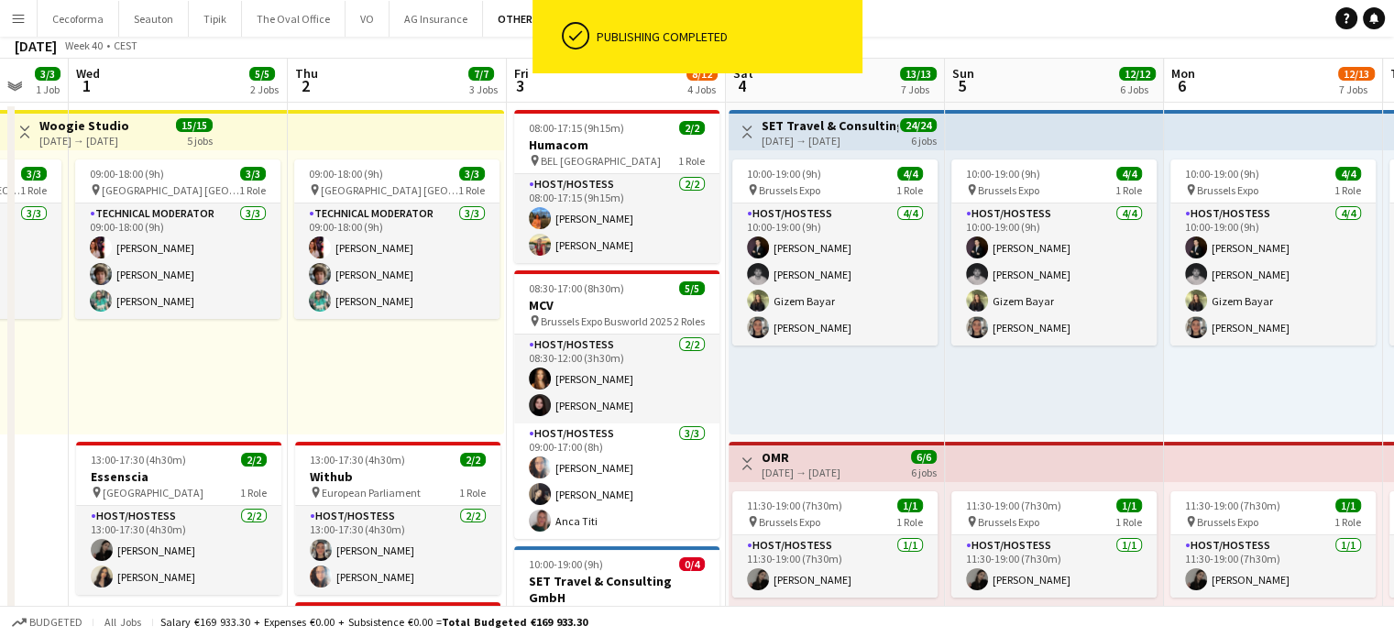
scroll to position [0, 0]
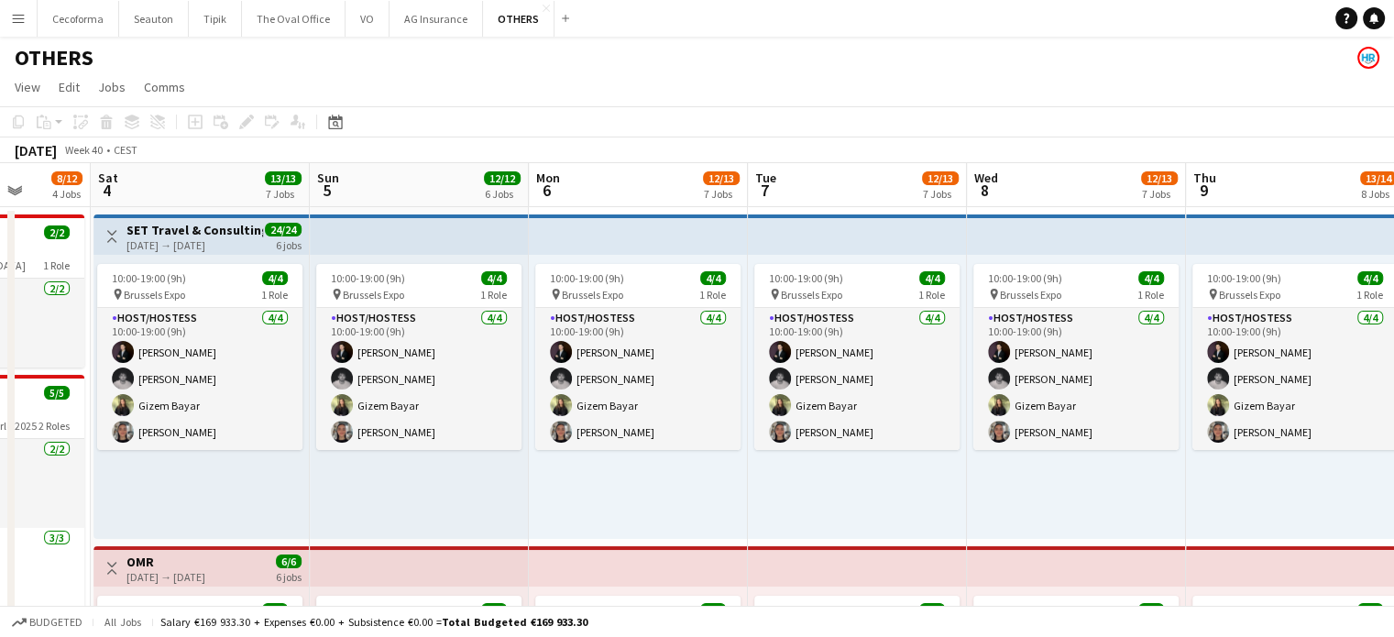
drag, startPoint x: 1251, startPoint y: 510, endPoint x: 553, endPoint y: 501, distance: 698.6
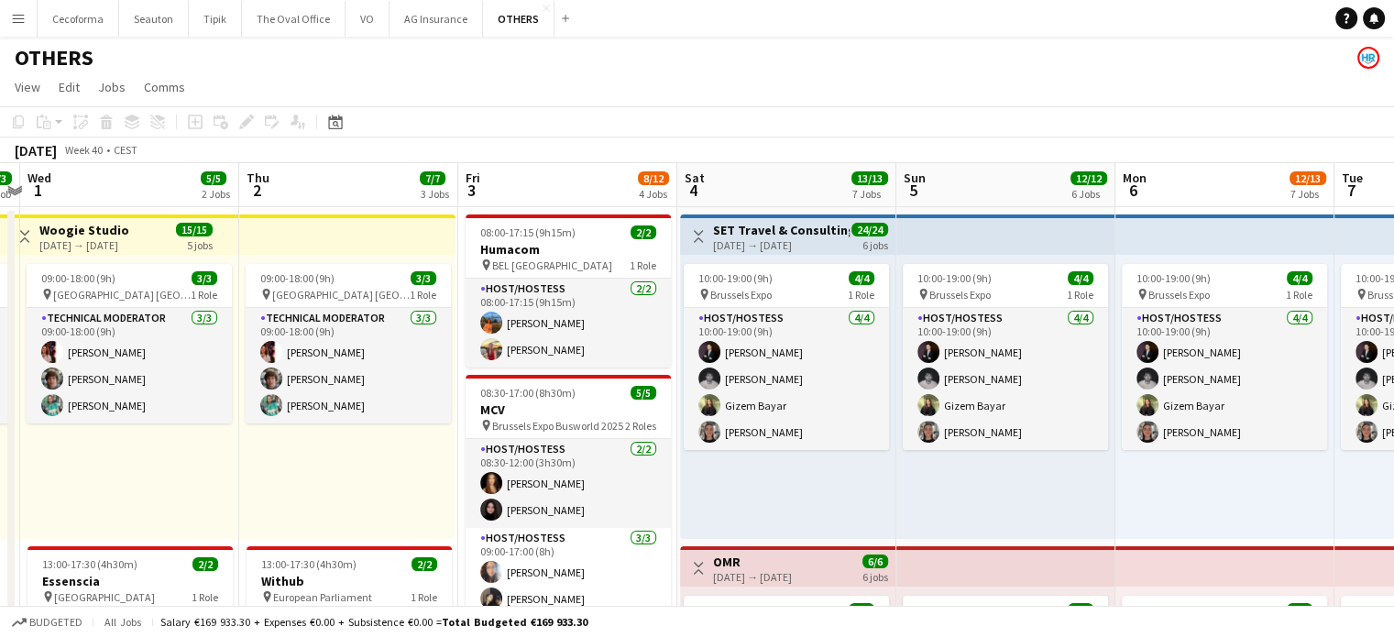
scroll to position [0, 553]
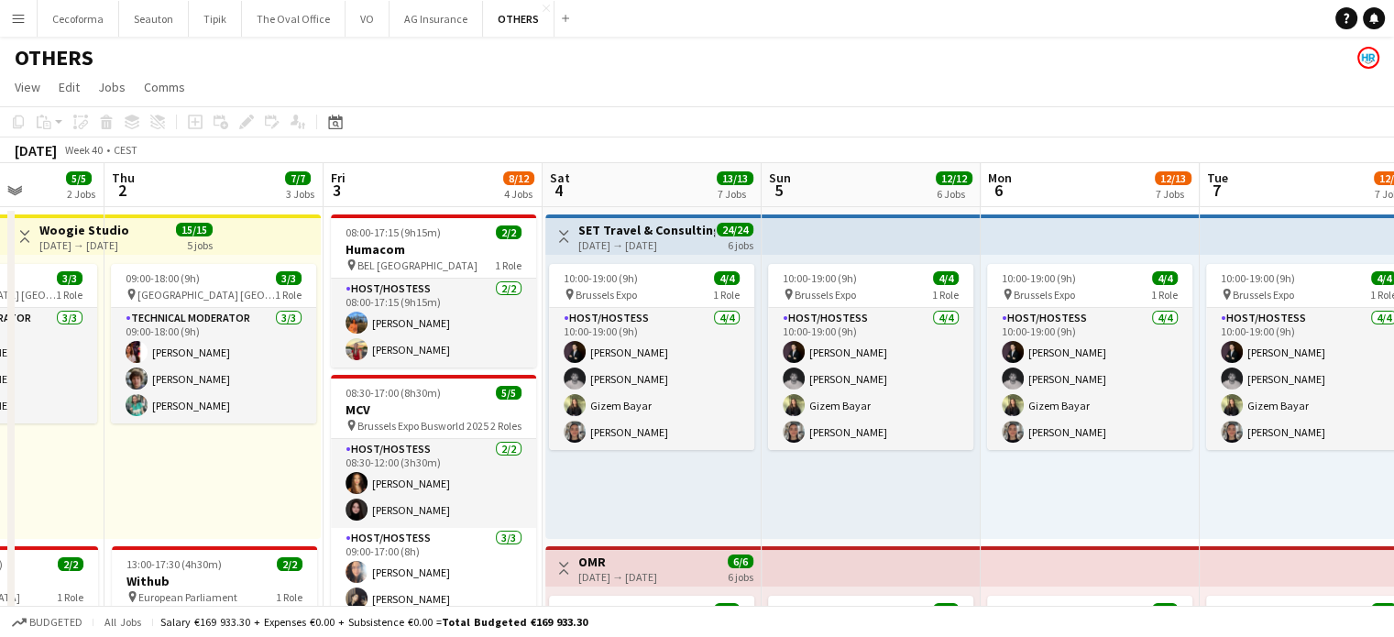
drag, startPoint x: 193, startPoint y: 478, endPoint x: 702, endPoint y: 517, distance: 511.2
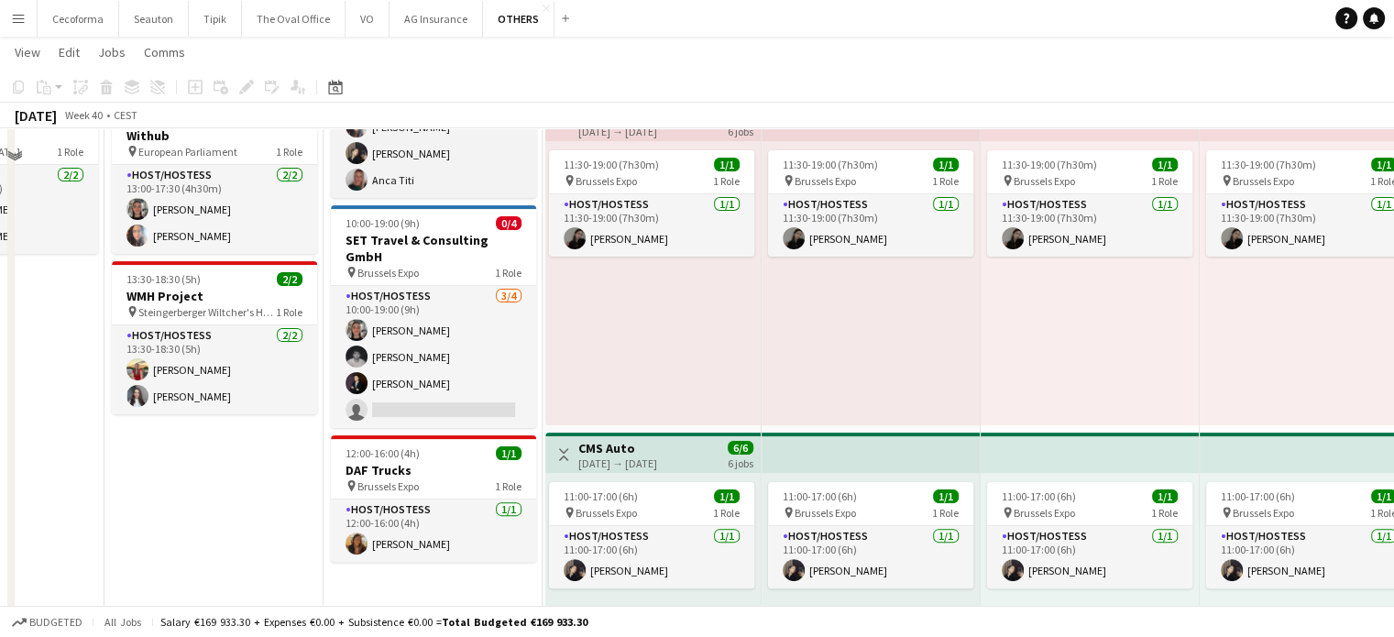
scroll to position [550, 0]
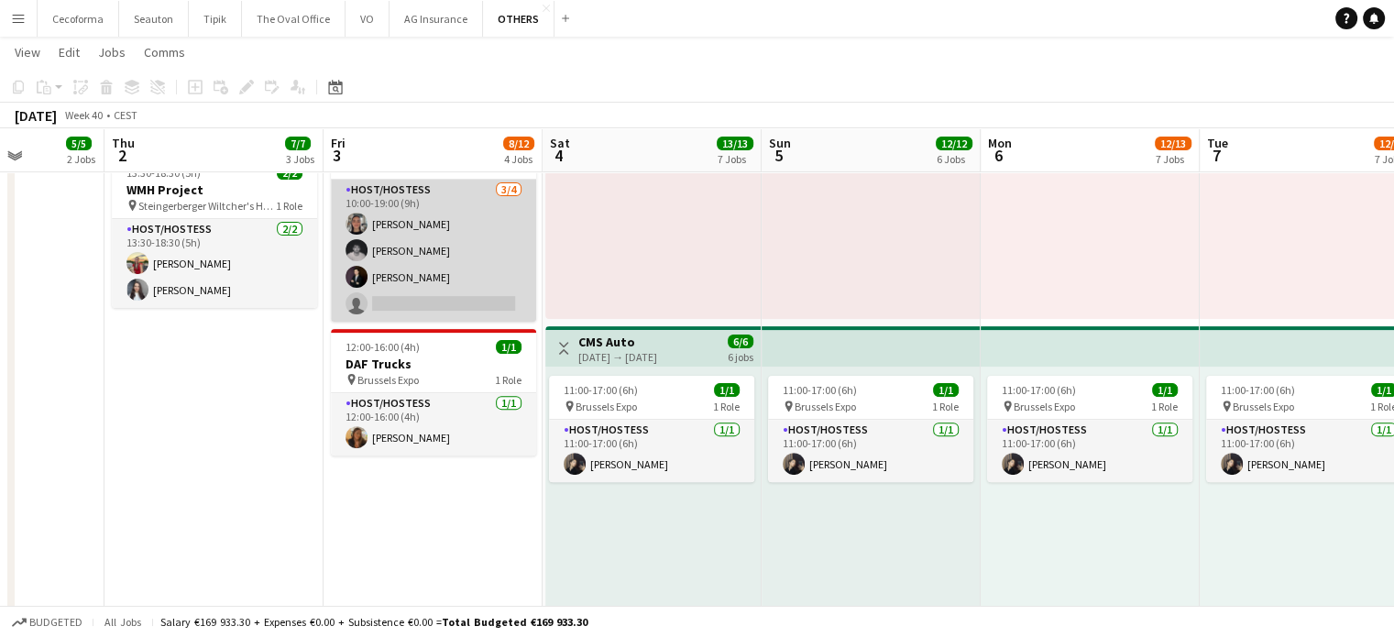
click at [427, 290] on app-card-role "Host/Hostess [DATE] 10:00-19:00 (9h) [PERSON_NAME] [PERSON_NAME] [PERSON_NAME] …" at bounding box center [433, 251] width 205 height 142
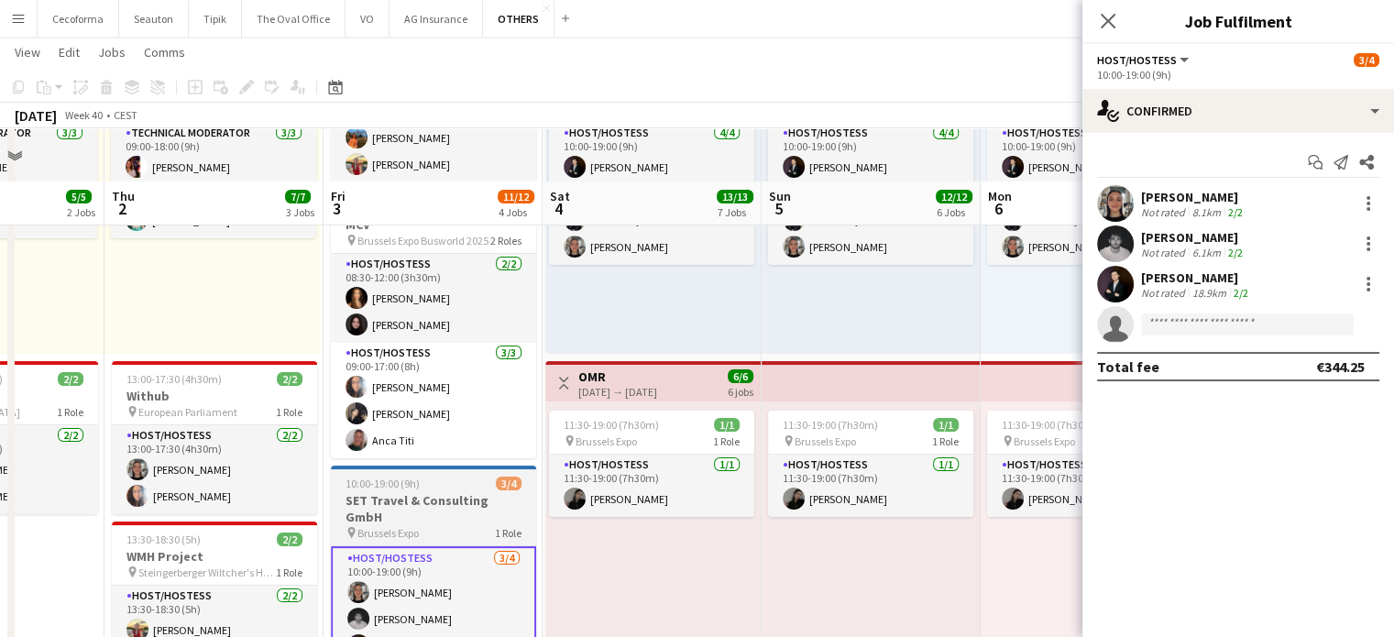
scroll to position [183, 0]
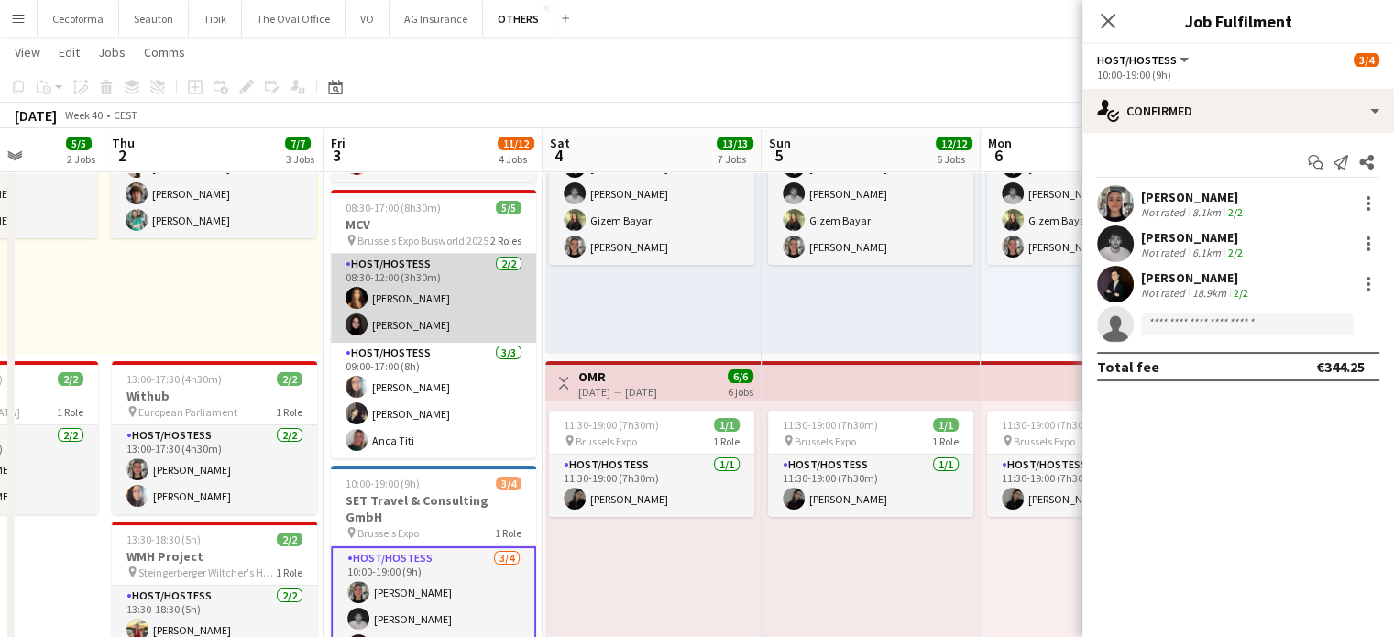
click at [400, 325] on app-card-role "Host/Hostess [DATE] 08:30-12:00 (3h30m) [PERSON_NAME] [PERSON_NAME]" at bounding box center [433, 298] width 205 height 89
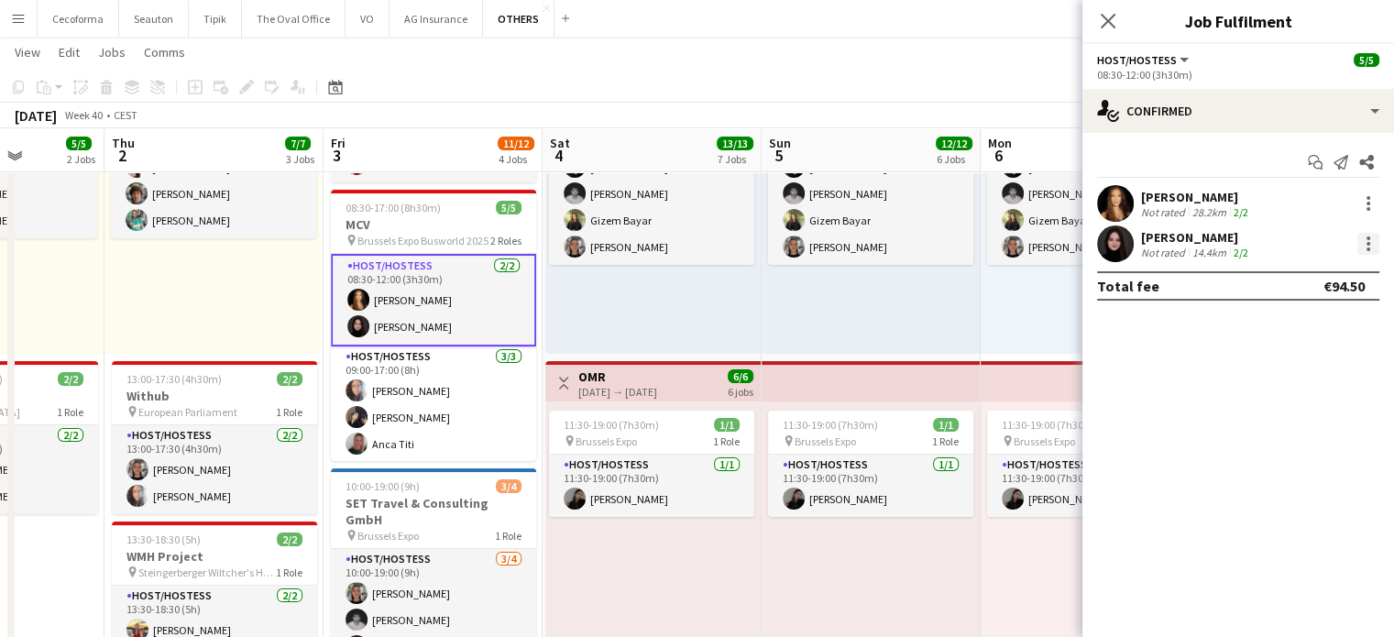
click at [1368, 238] on div at bounding box center [1369, 239] width 4 height 4
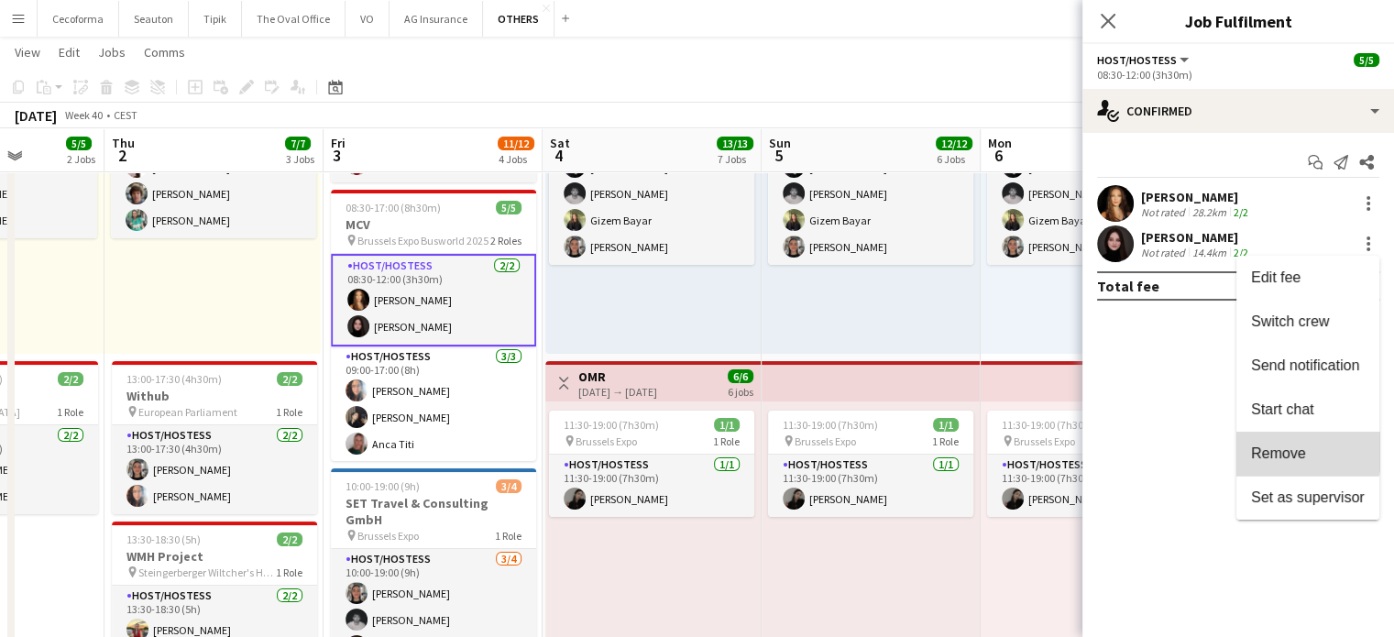
click at [1272, 446] on span "Remove" at bounding box center [1278, 454] width 55 height 16
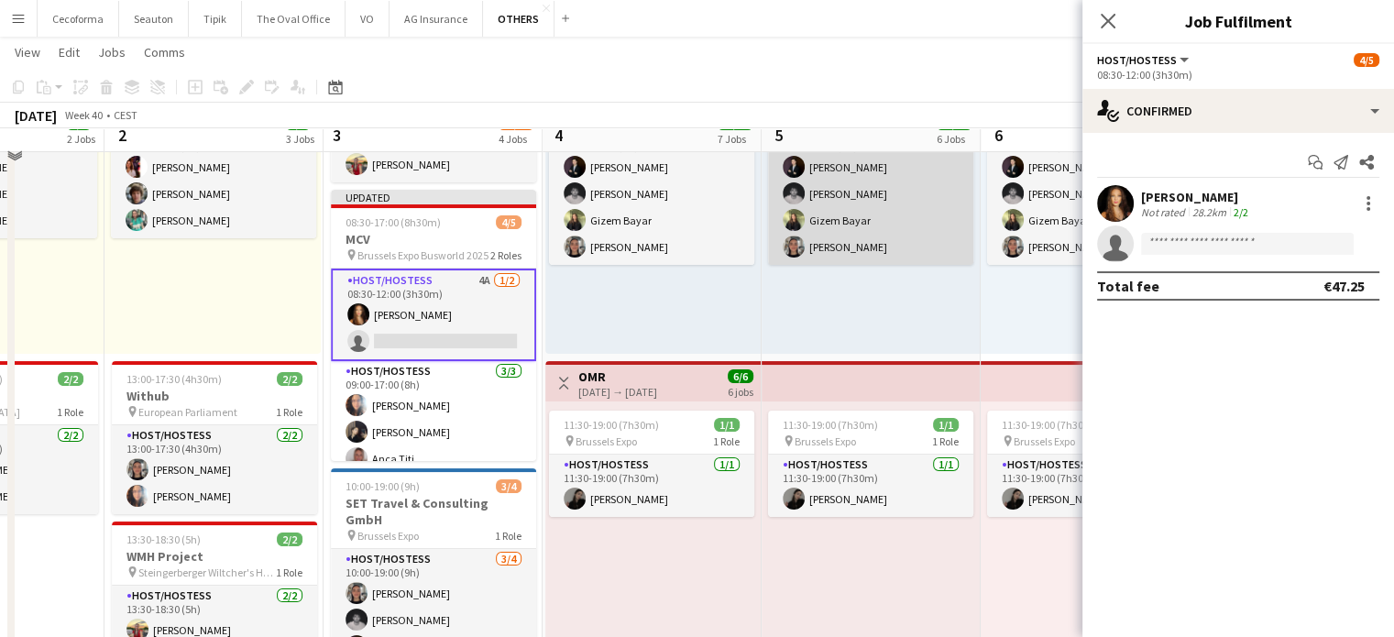
scroll to position [0, 0]
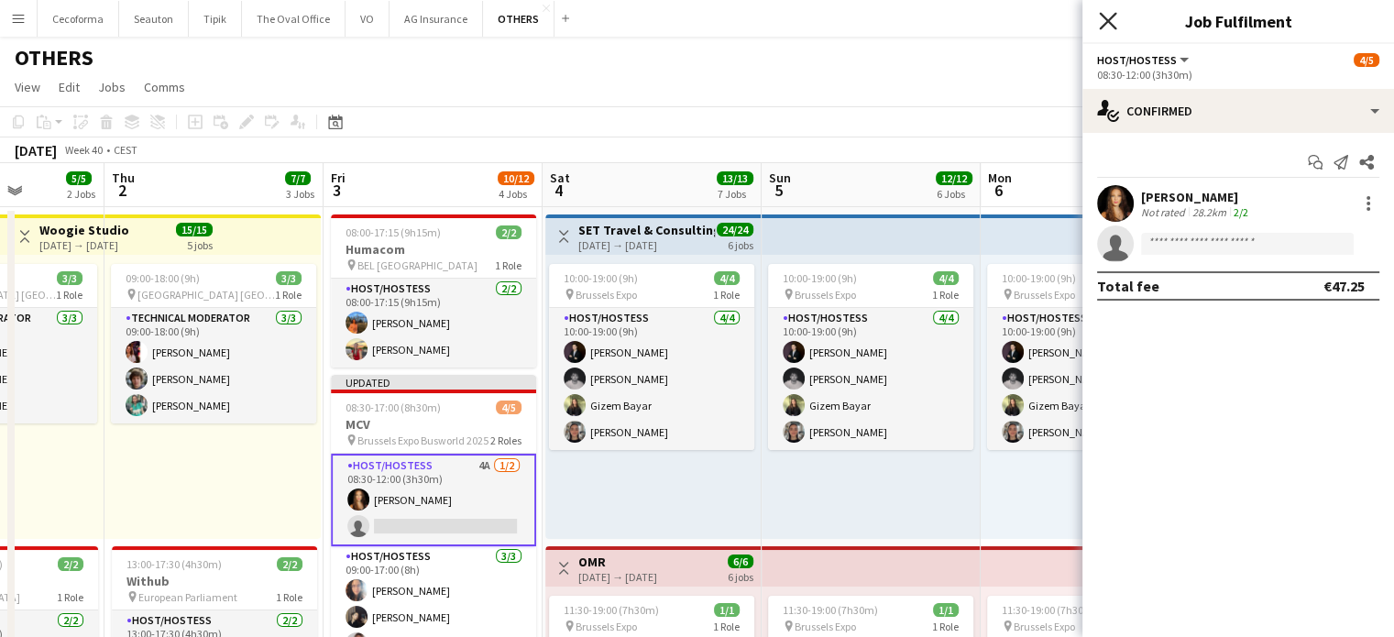
click at [1107, 19] on icon at bounding box center [1107, 20] width 17 height 17
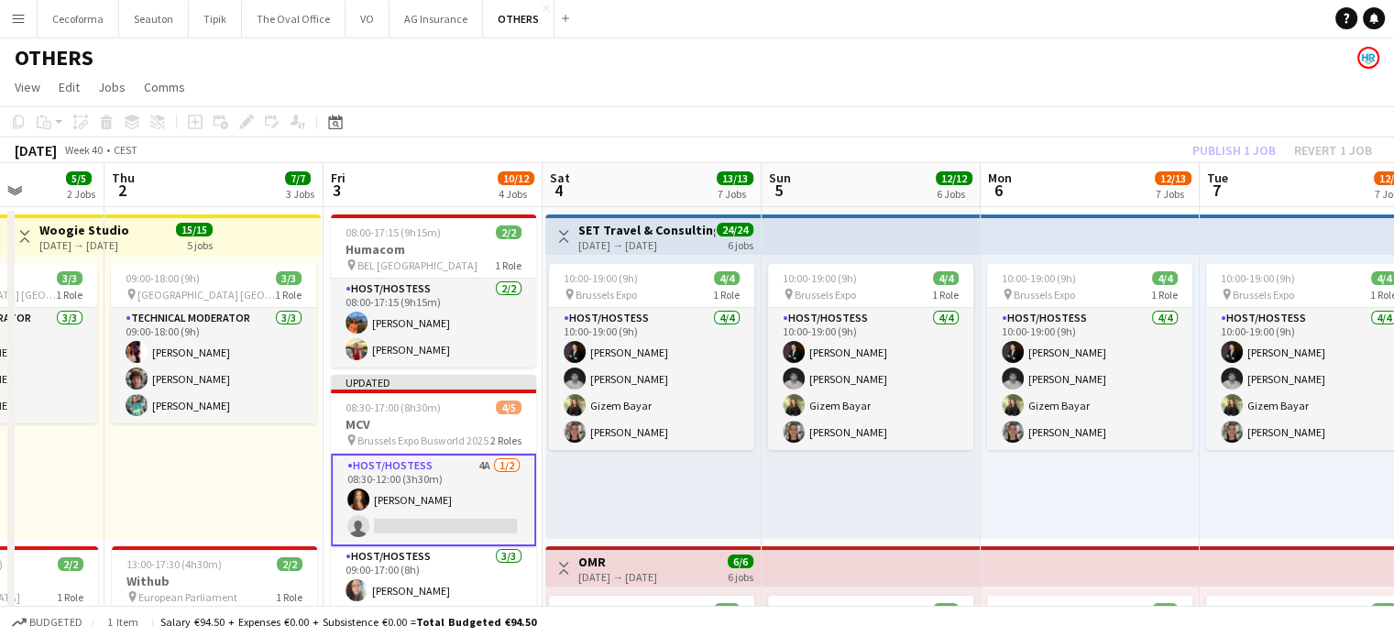
click at [904, 518] on div "10:00-19:00 (9h) 4/4 pin Brussels Expo 1 Role Host/Hostess [DATE] 10:00-19:00 (…" at bounding box center [871, 397] width 219 height 284
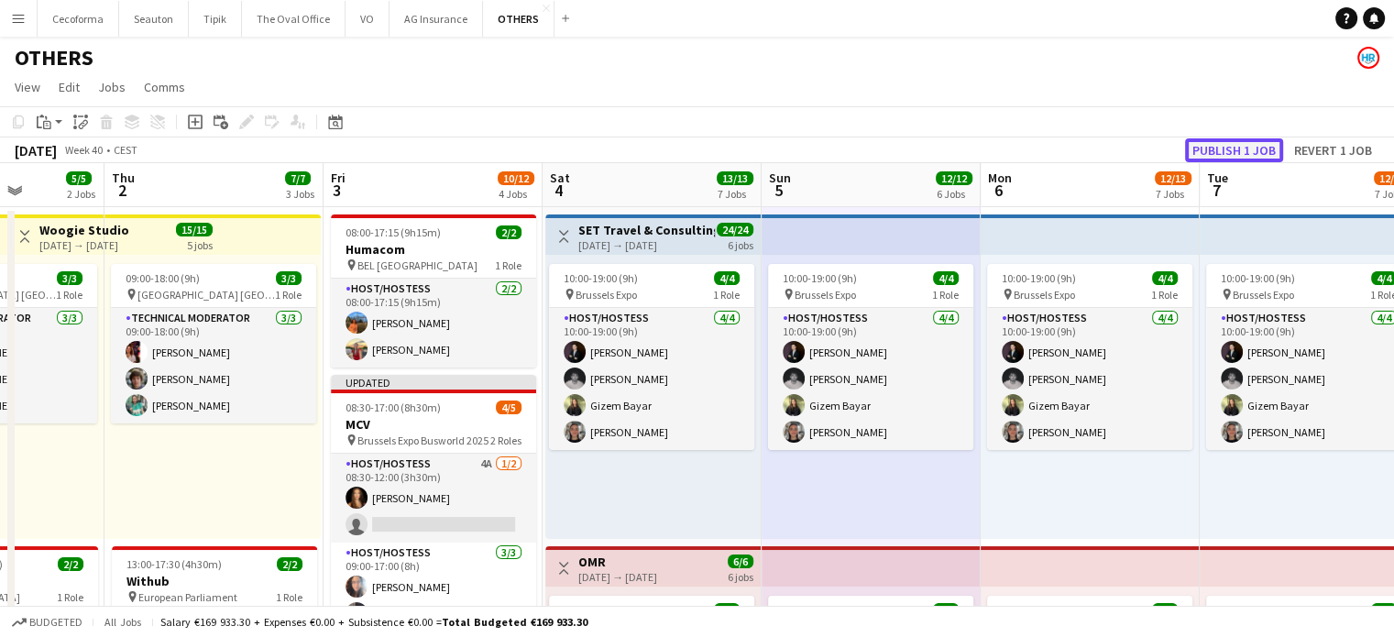
click at [1228, 151] on button "Publish 1 job" at bounding box center [1234, 150] width 98 height 24
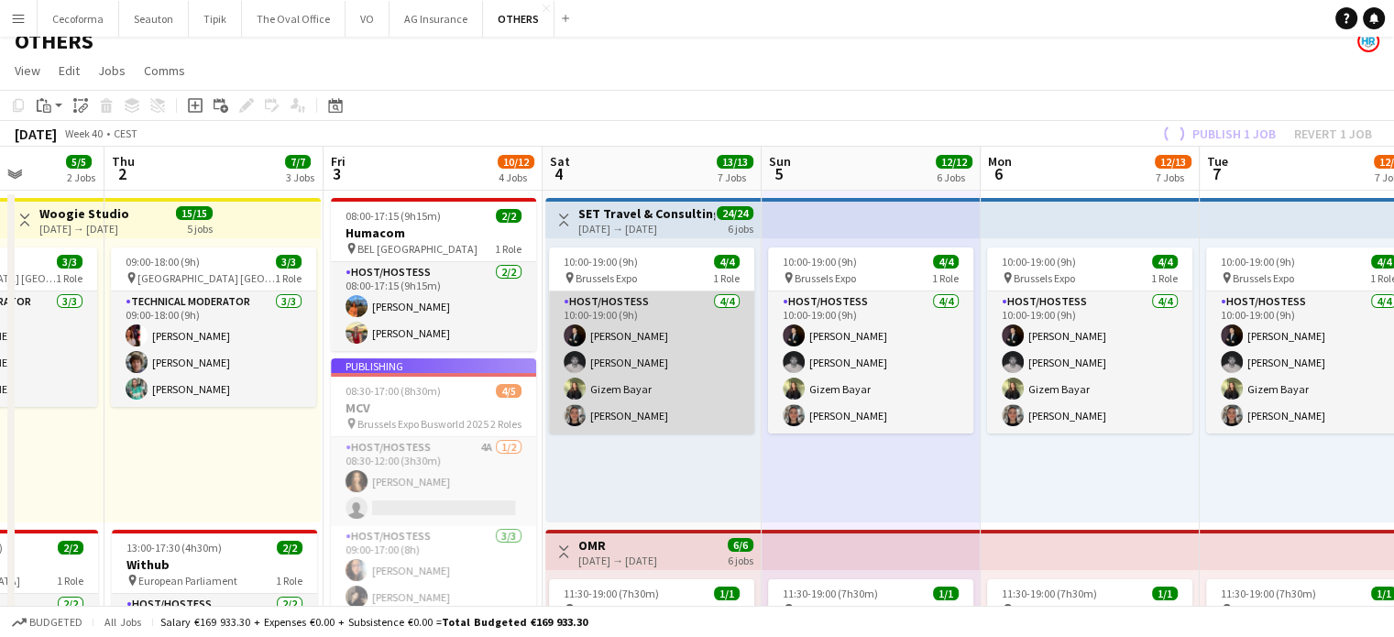
scroll to position [183, 0]
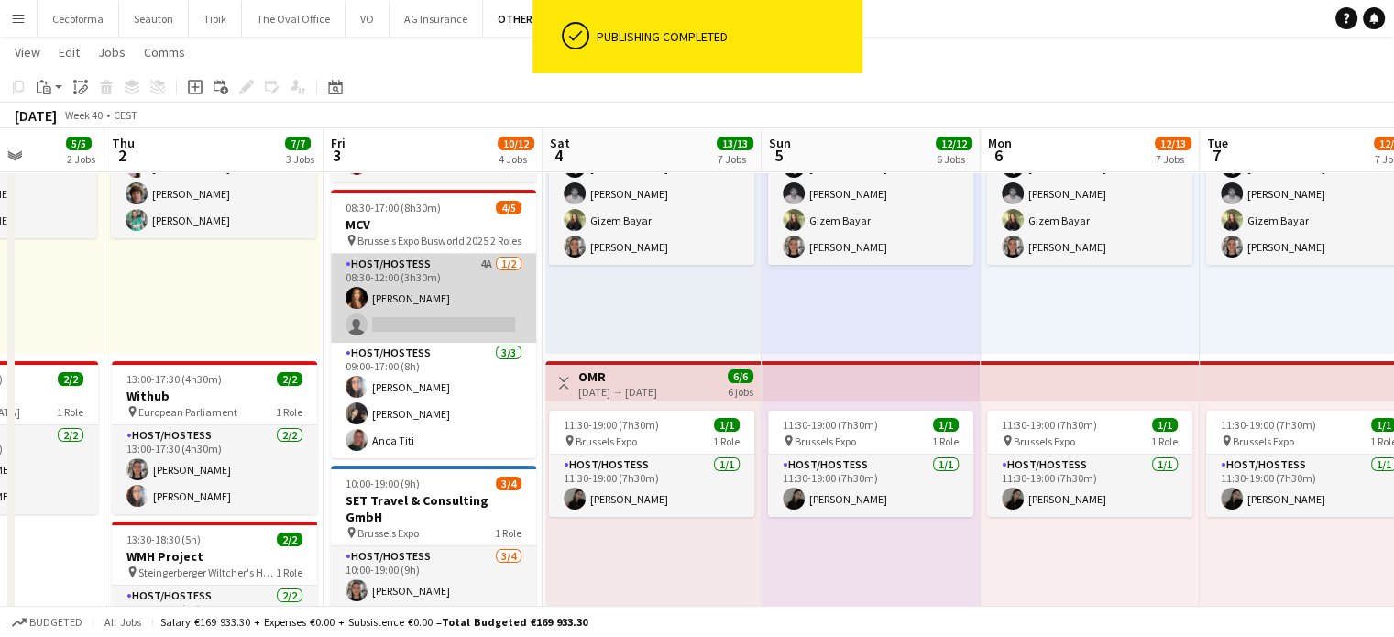
click at [433, 326] on app-card-role "Host/Hostess 4A [DATE] 08:30-12:00 (3h30m) [PERSON_NAME] single-neutral-actions" at bounding box center [433, 298] width 205 height 89
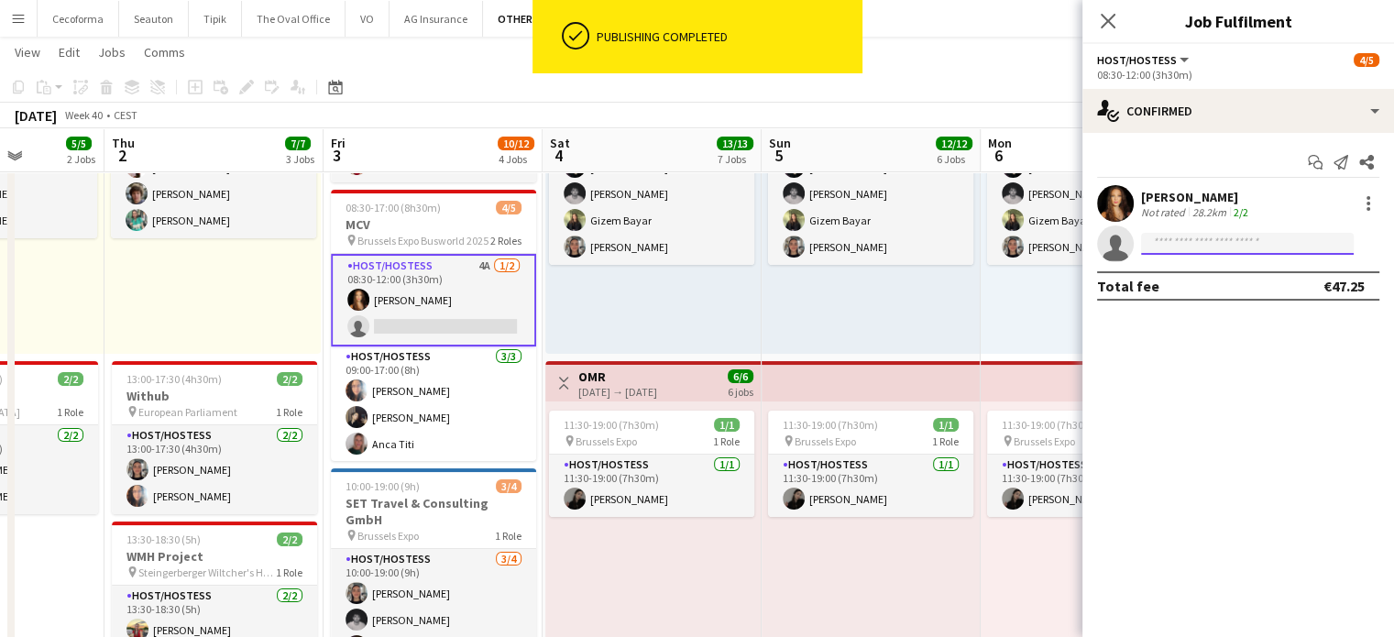
click at [1236, 246] on input at bounding box center [1247, 244] width 213 height 22
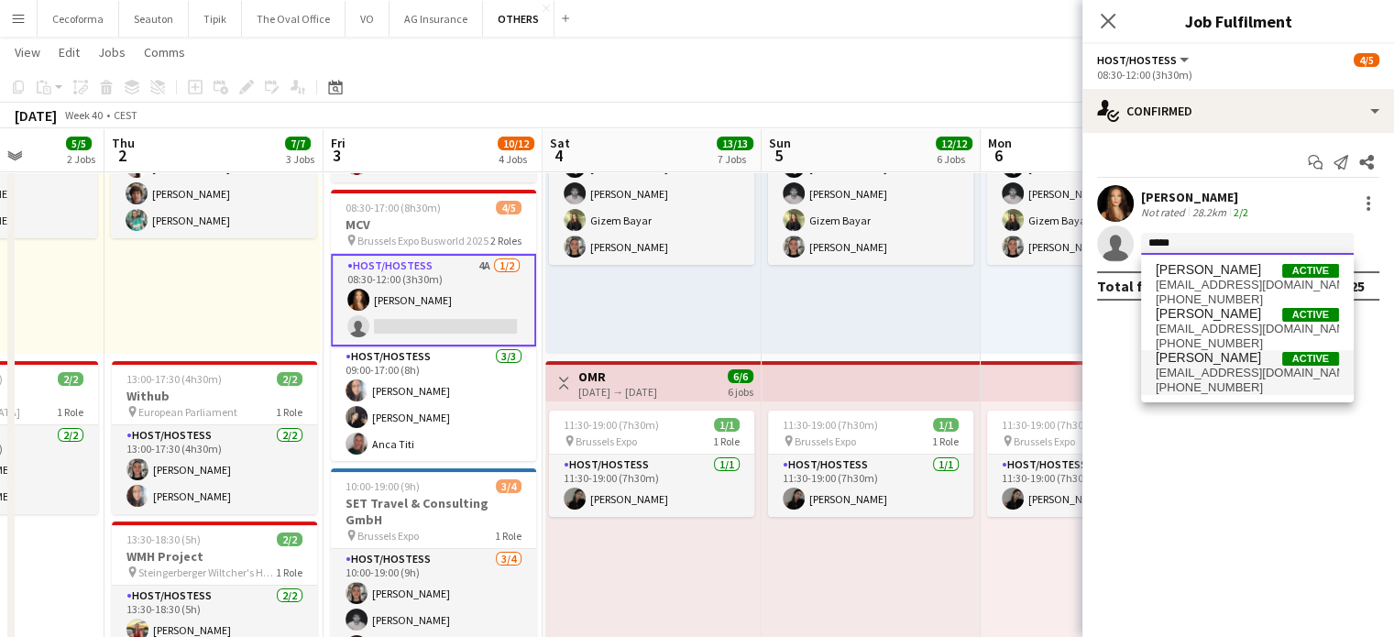
type input "*****"
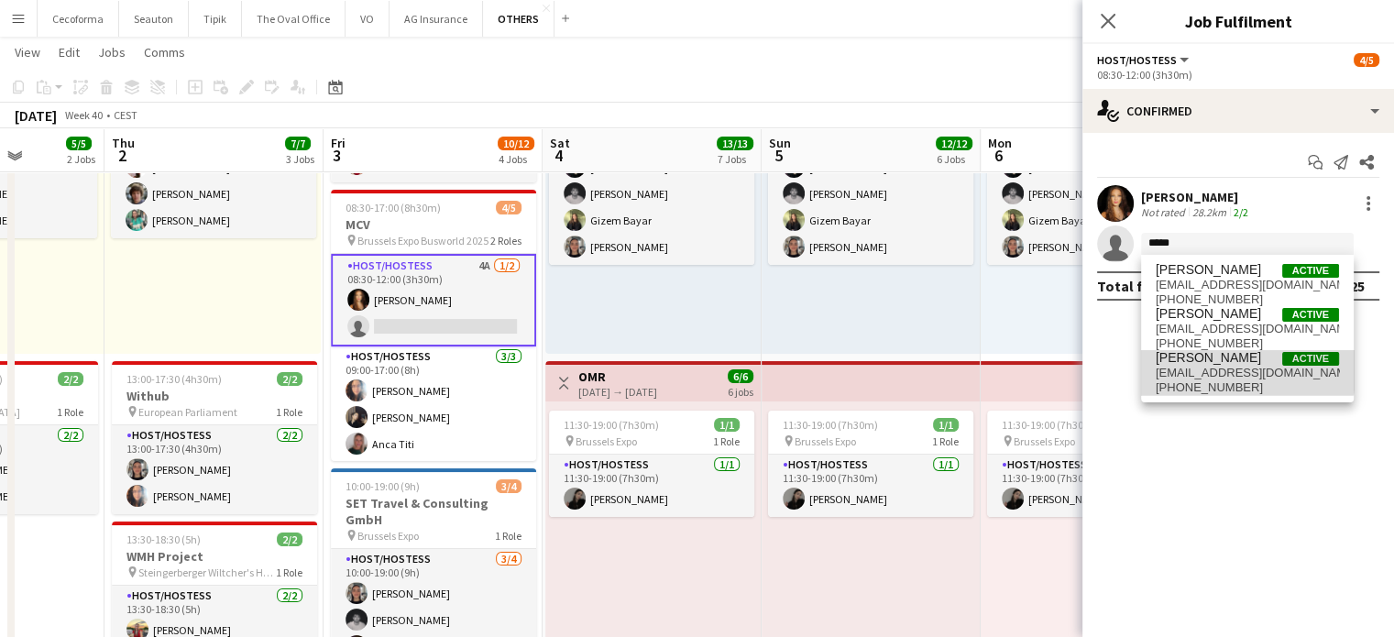
click at [1186, 359] on span "[PERSON_NAME]" at bounding box center [1208, 358] width 105 height 16
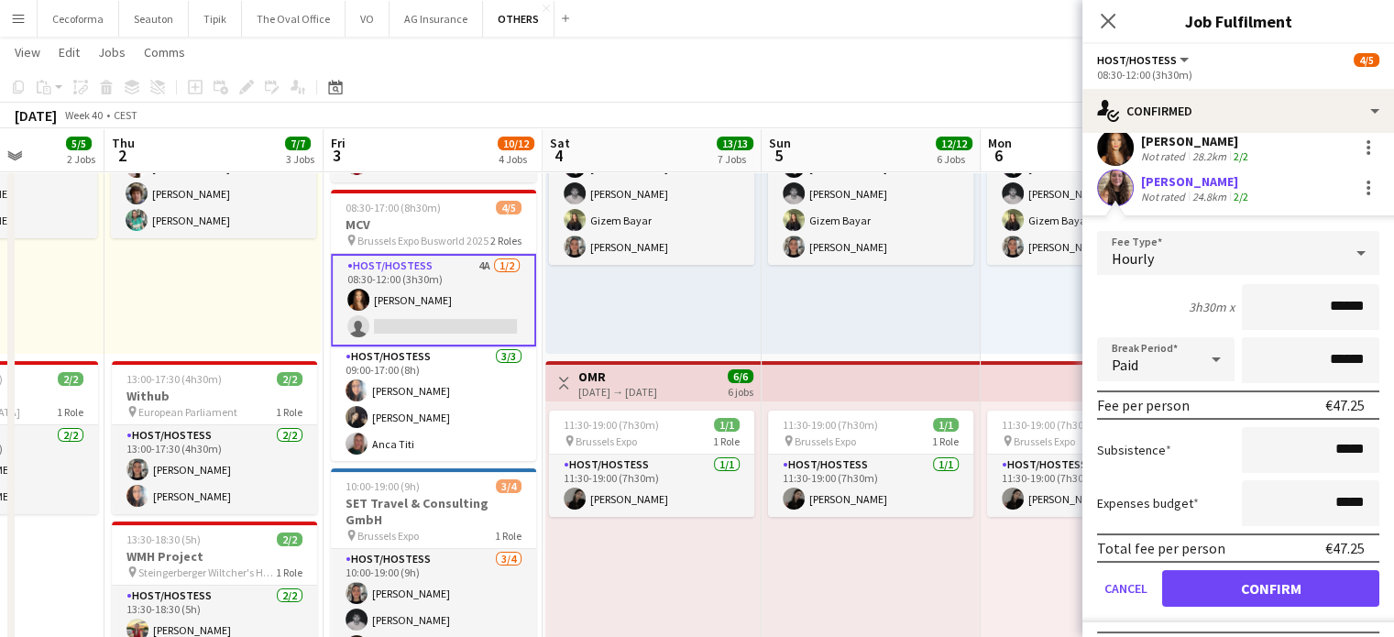
scroll to position [92, 0]
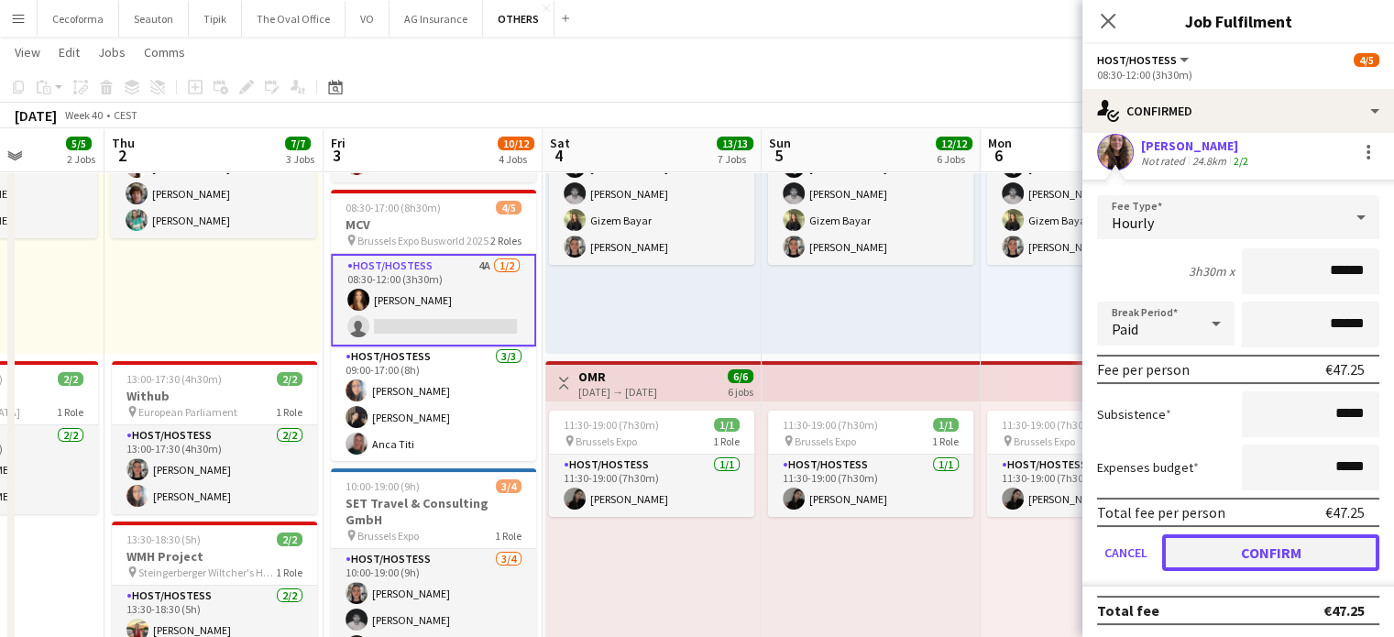
click at [1242, 551] on button "Confirm" at bounding box center [1270, 552] width 217 height 37
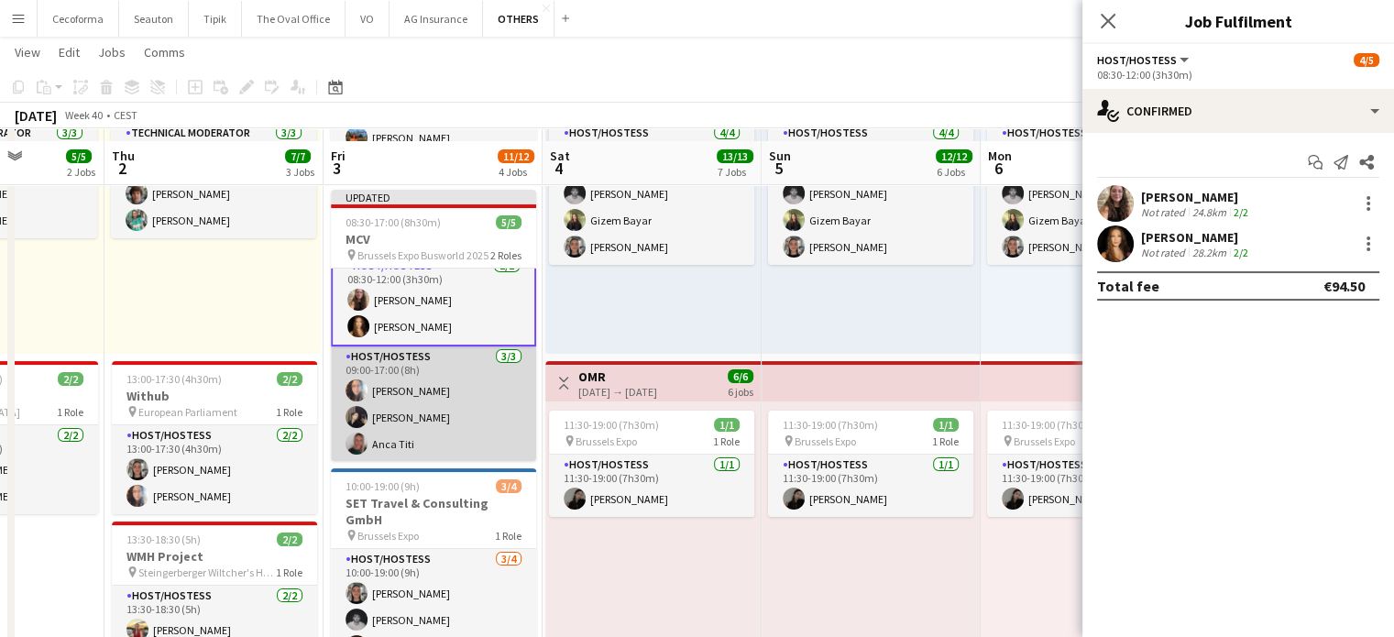
scroll to position [367, 0]
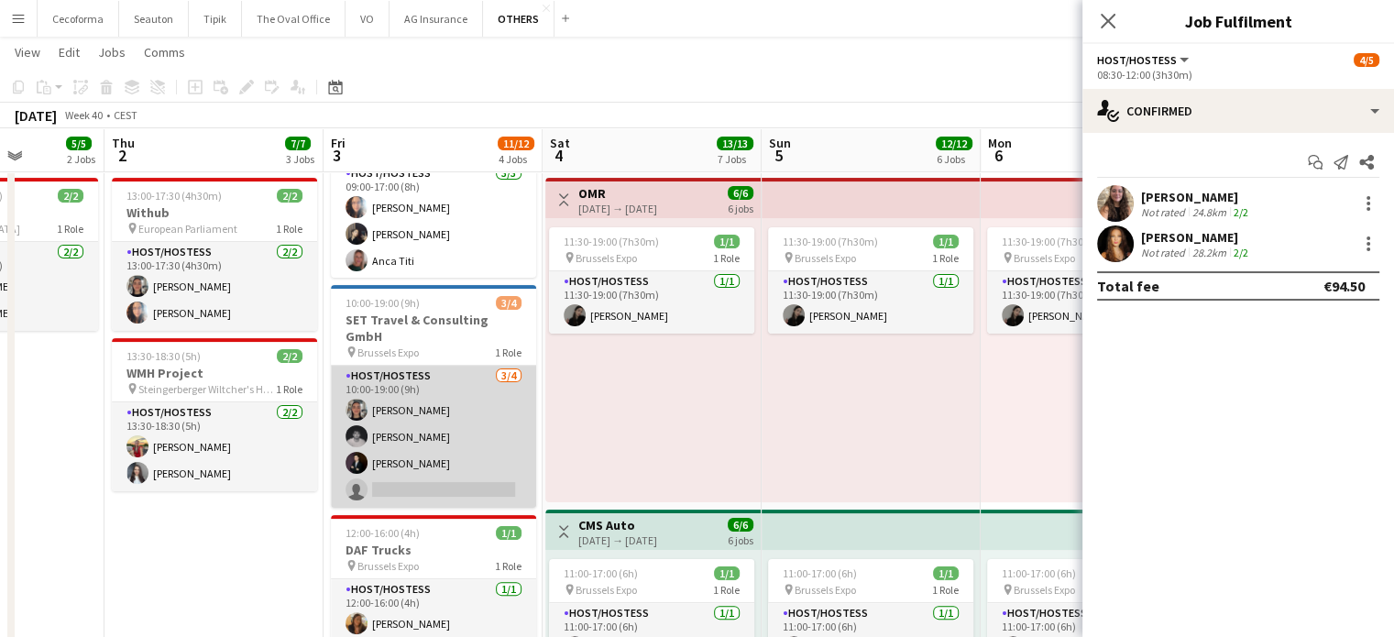
click at [422, 467] on app-card-role "Host/Hostess [DATE] 10:00-19:00 (9h) [PERSON_NAME] [PERSON_NAME] [PERSON_NAME] …" at bounding box center [433, 437] width 205 height 142
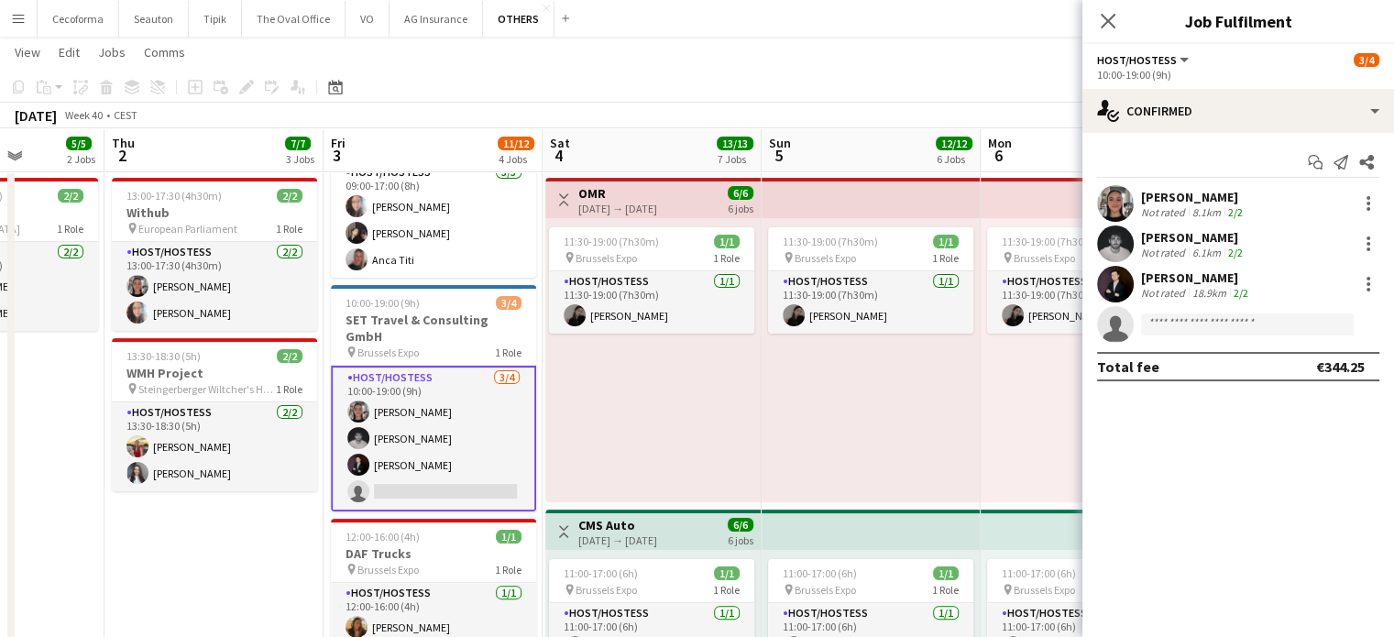
scroll to position [11, 0]
click at [1162, 322] on input at bounding box center [1247, 325] width 213 height 22
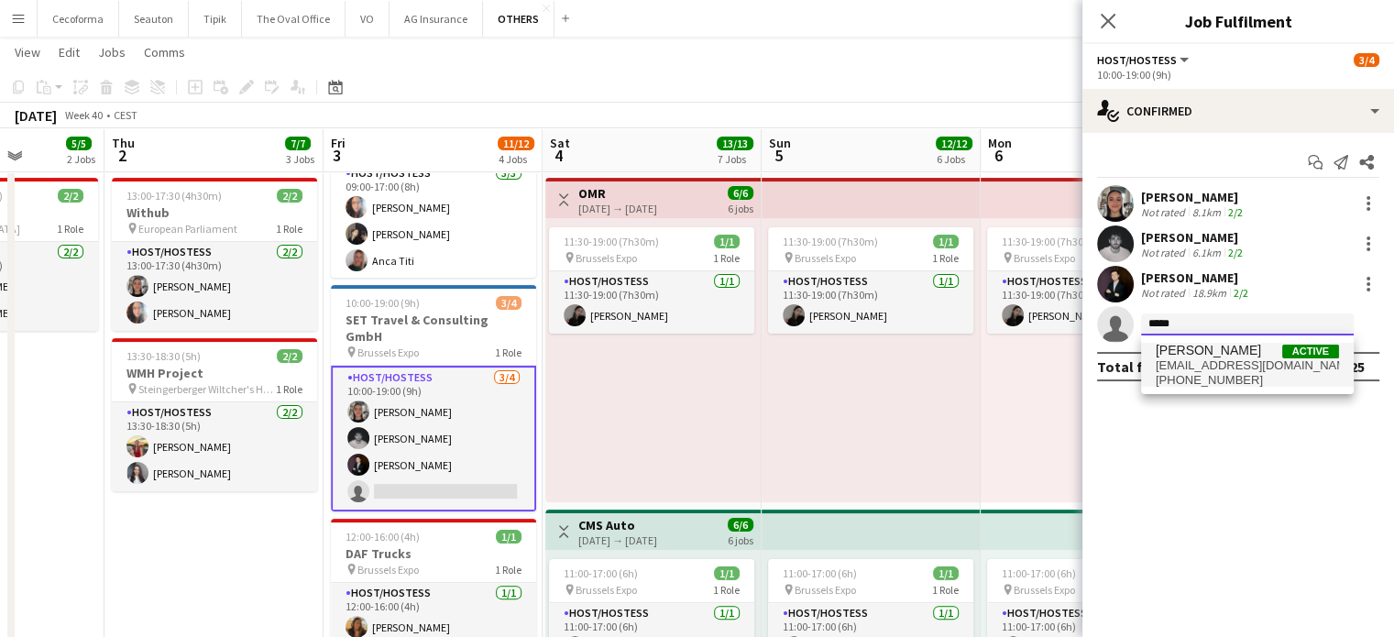
type input "*****"
click at [1195, 375] on span "[PHONE_NUMBER]" at bounding box center [1247, 380] width 183 height 15
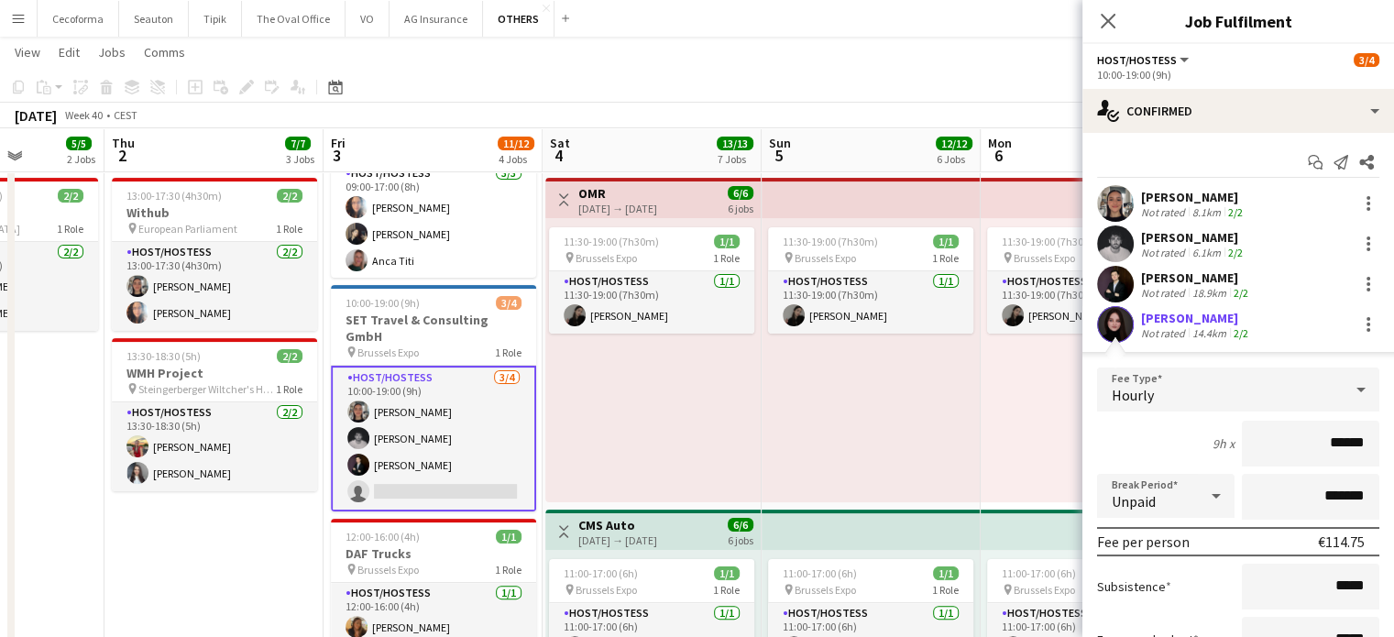
scroll to position [172, 0]
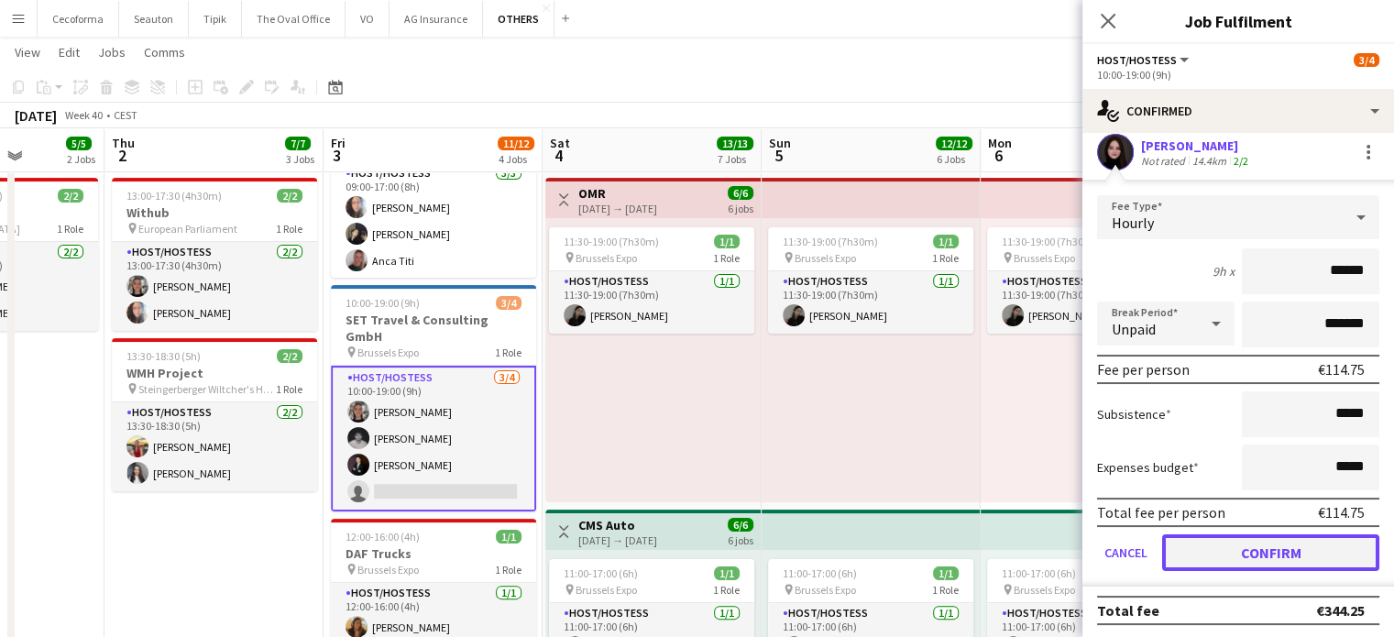
click at [1244, 545] on button "Confirm" at bounding box center [1270, 552] width 217 height 37
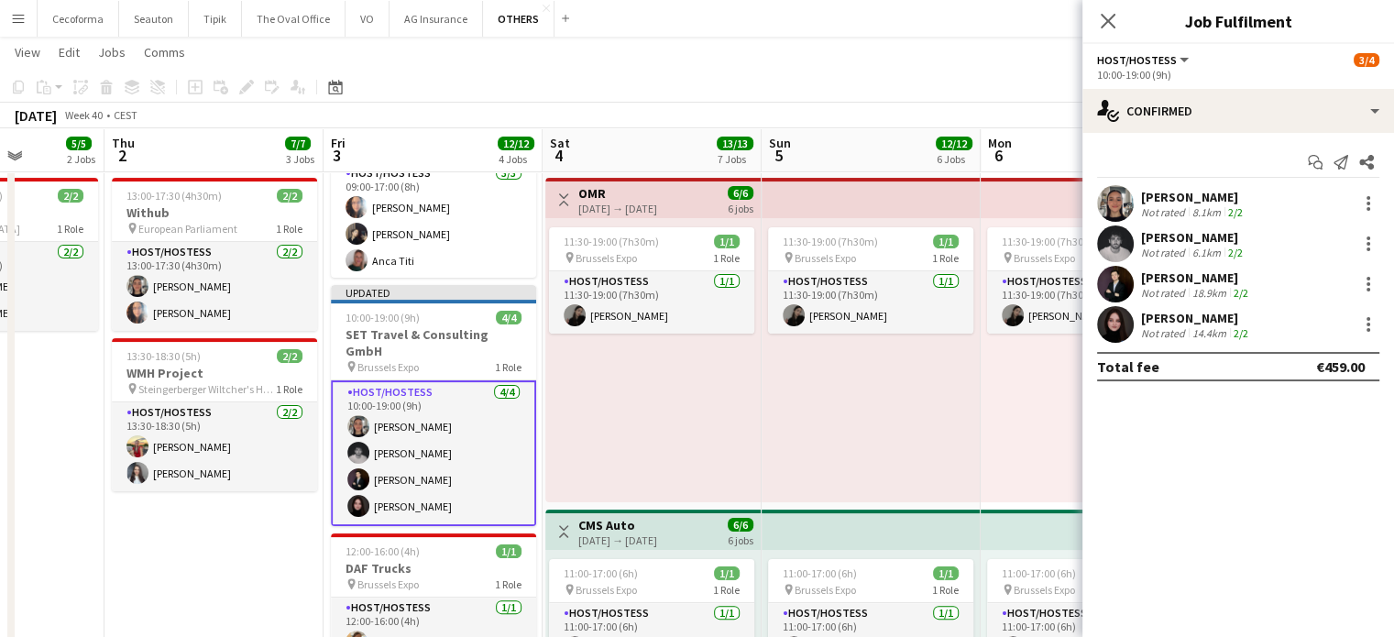
scroll to position [0, 0]
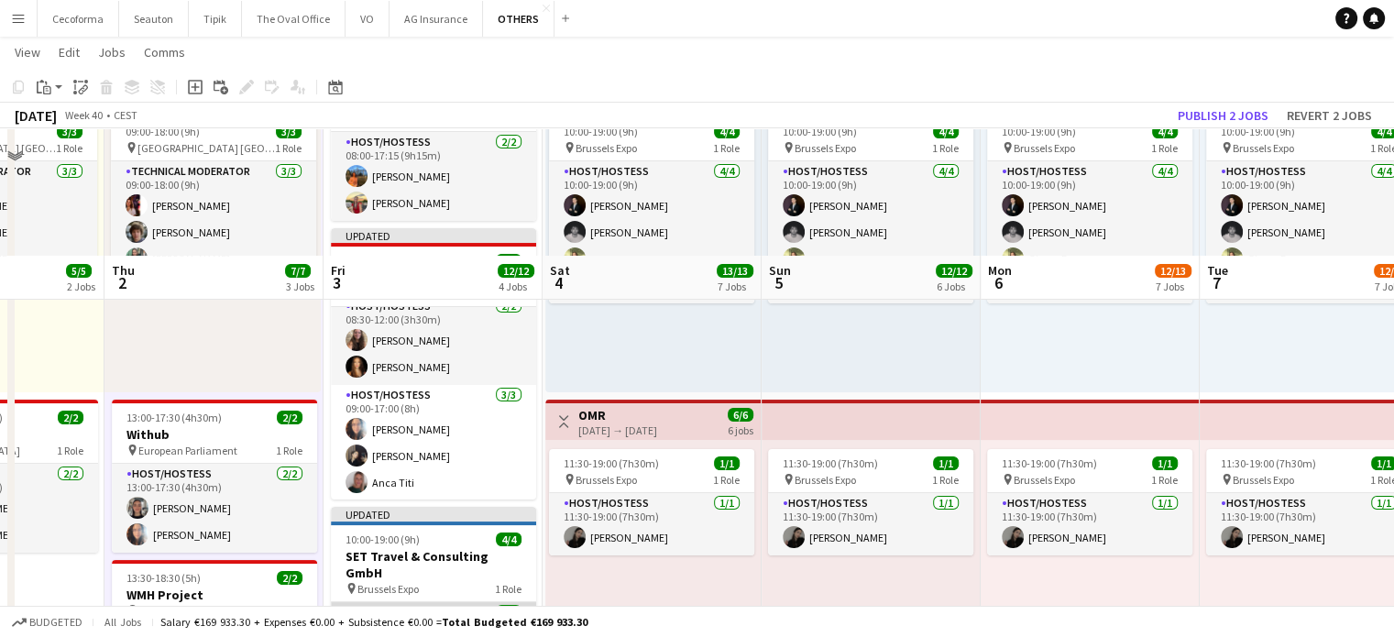
scroll to position [92, 0]
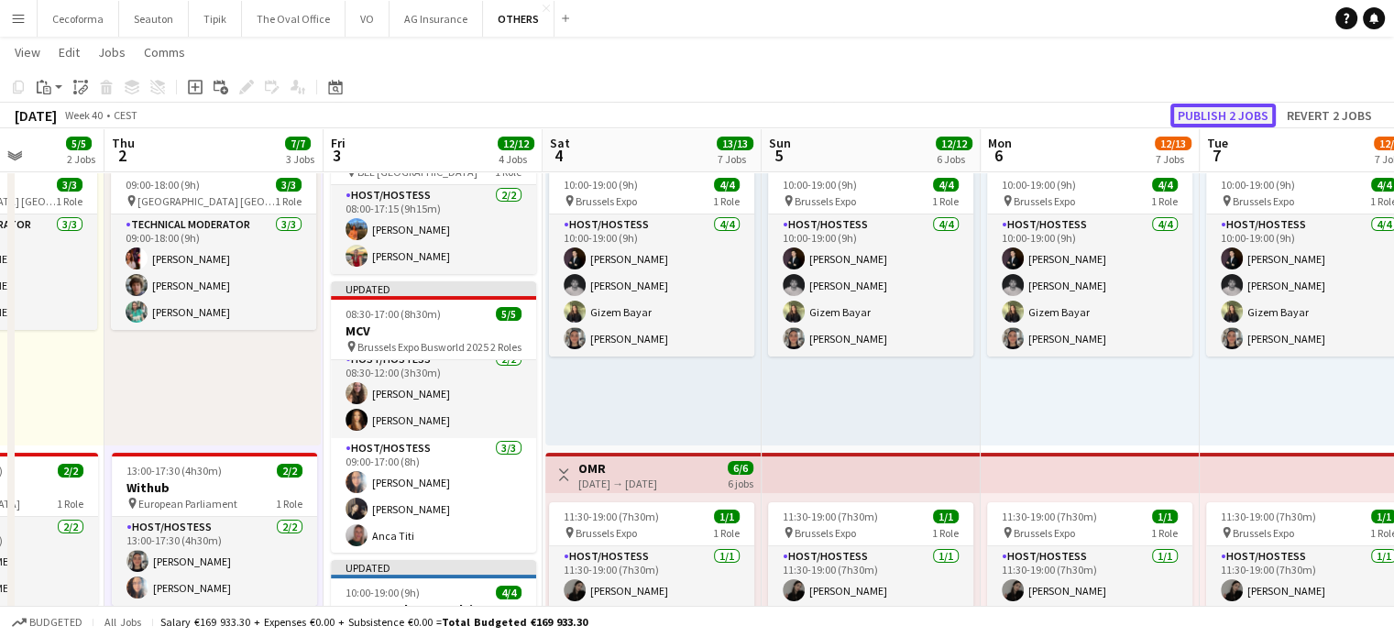
click at [1218, 114] on button "Publish 2 jobs" at bounding box center [1223, 116] width 105 height 24
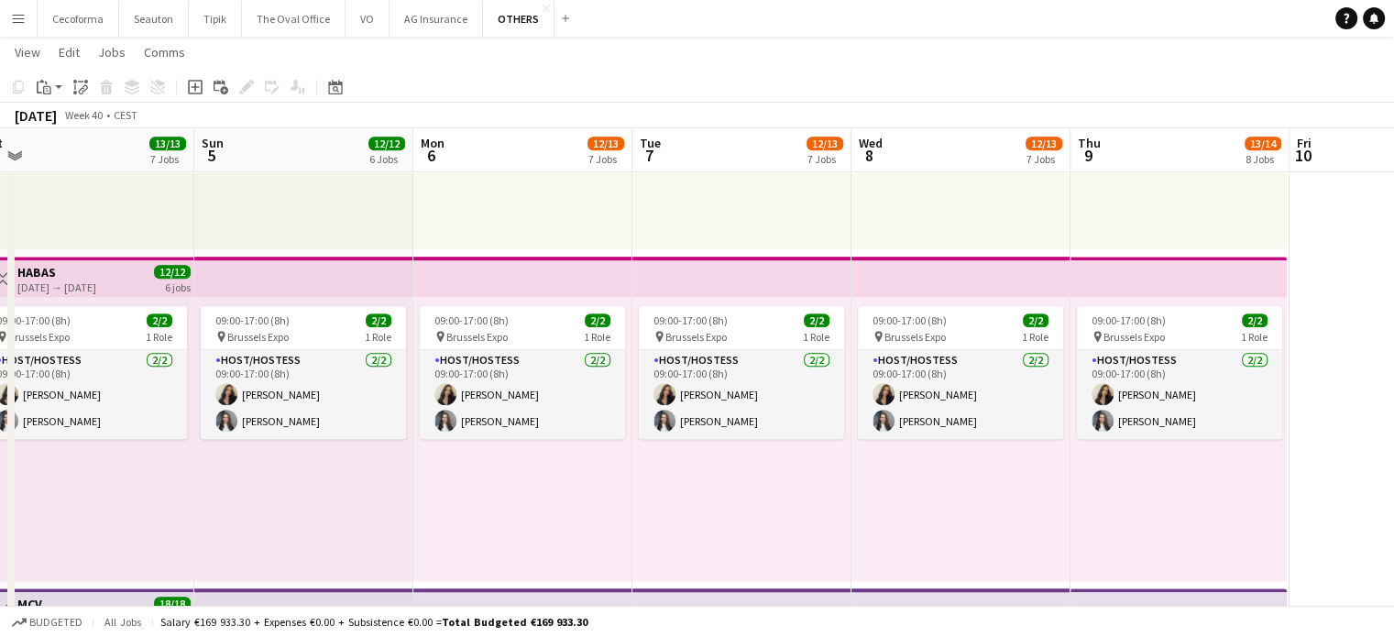
scroll to position [0, 709]
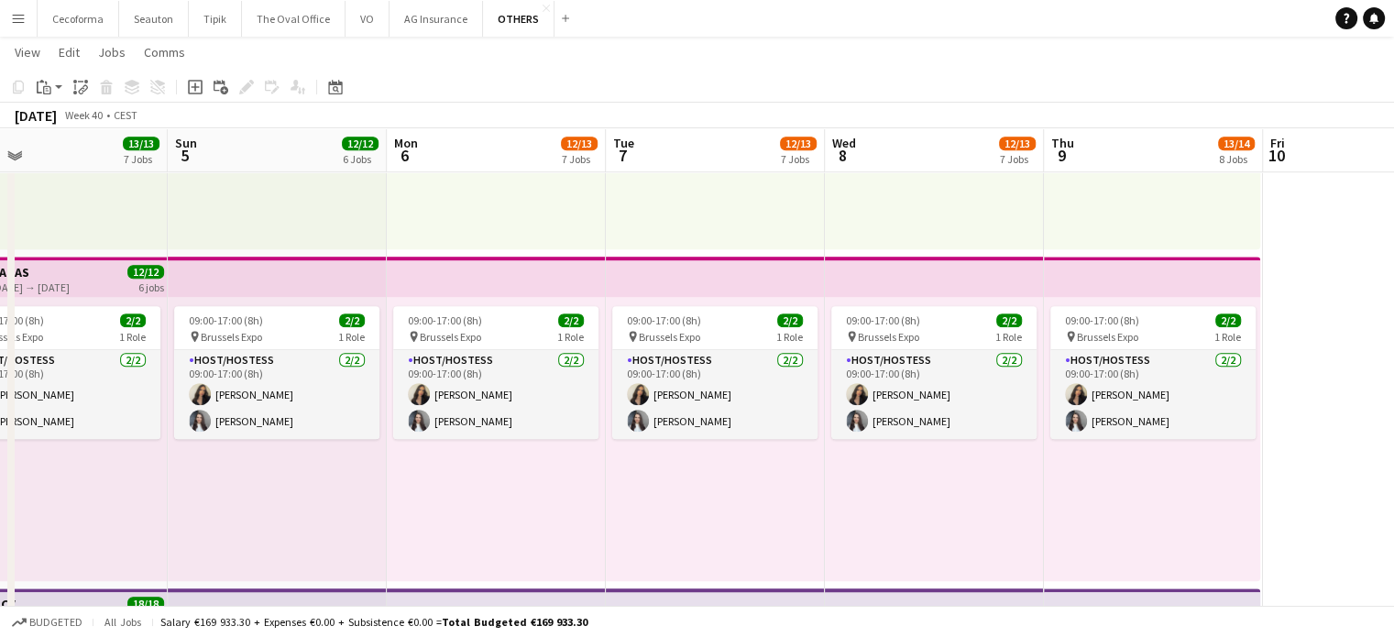
drag, startPoint x: 986, startPoint y: 528, endPoint x: 391, endPoint y: 520, distance: 594.1
click at [391, 520] on app-calendar-viewport "Wed 1 5/5 2 Jobs Thu 2 7/7 3 Jobs Fri 3 12/12 4 Jobs Sat 4 13/13 7 Jobs Sun 5 1…" at bounding box center [697, 102] width 1394 height 2629
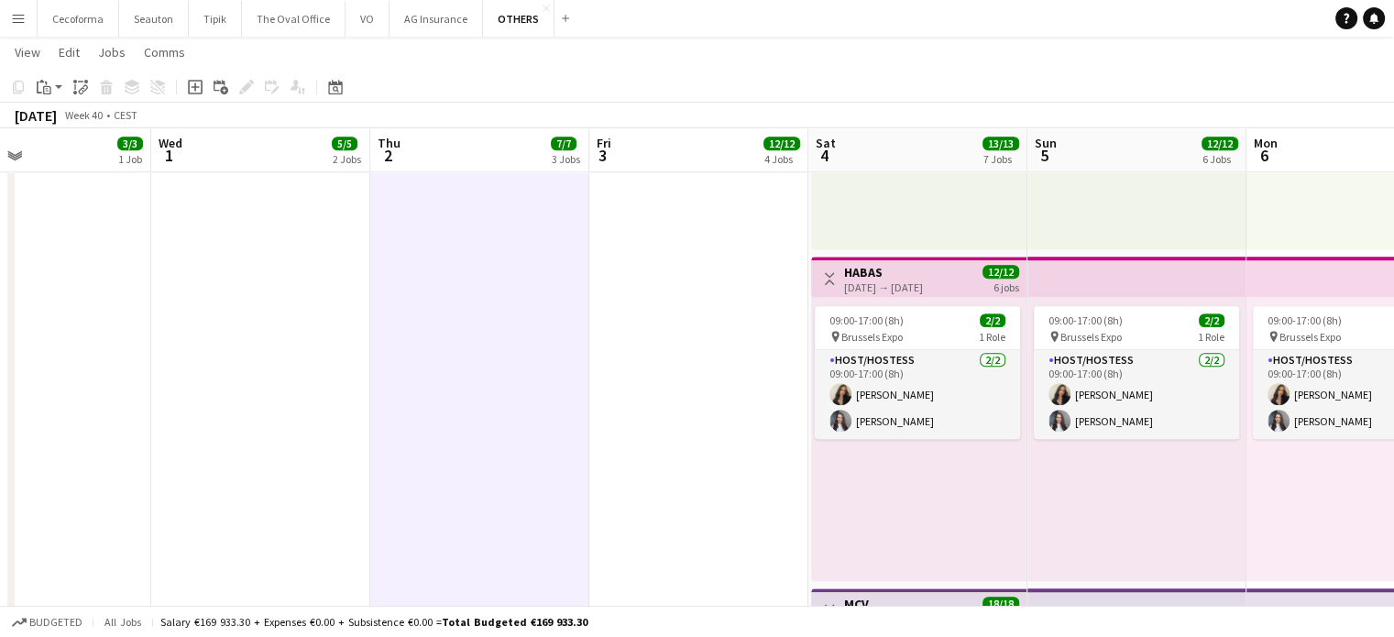
scroll to position [0, 511]
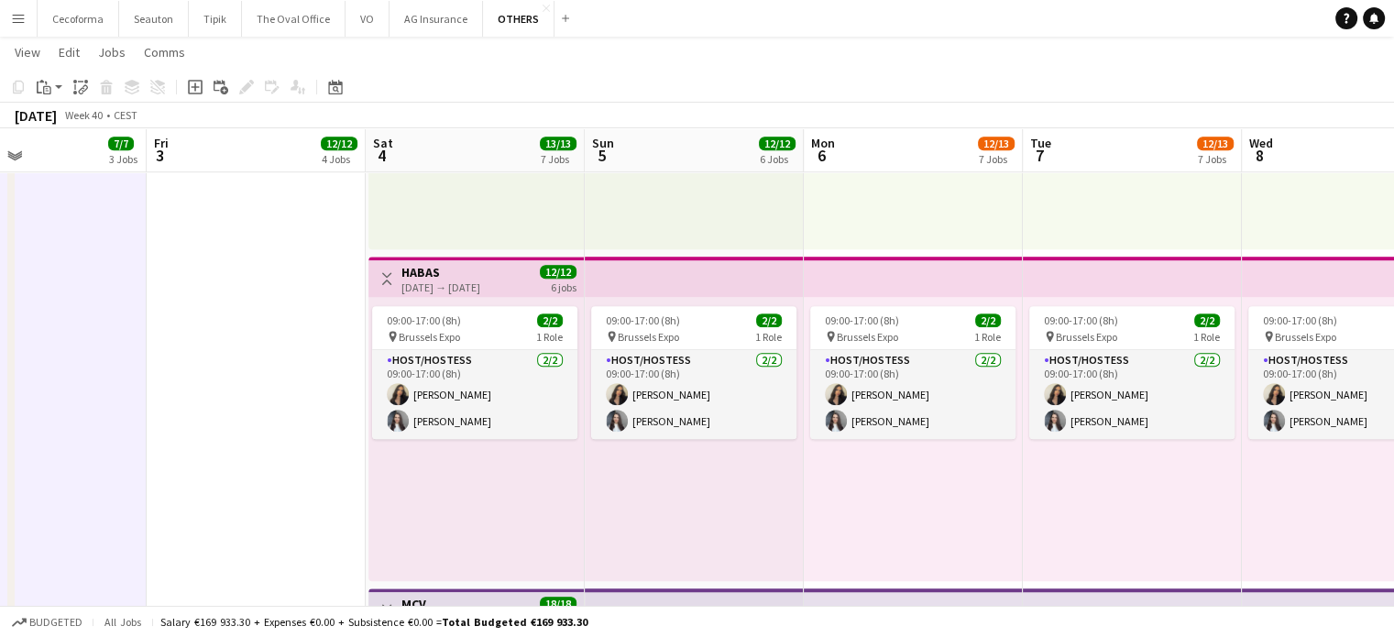
drag, startPoint x: 656, startPoint y: 530, endPoint x: 909, endPoint y: 521, distance: 253.2
click at [909, 521] on app-calendar-viewport "Tue 30 3/3 1 Job Wed 1 5/5 2 Jobs Thu 2 7/7 3 Jobs Fri 3 12/12 4 Jobs Sat 4 13/…" at bounding box center [697, 102] width 1394 height 2629
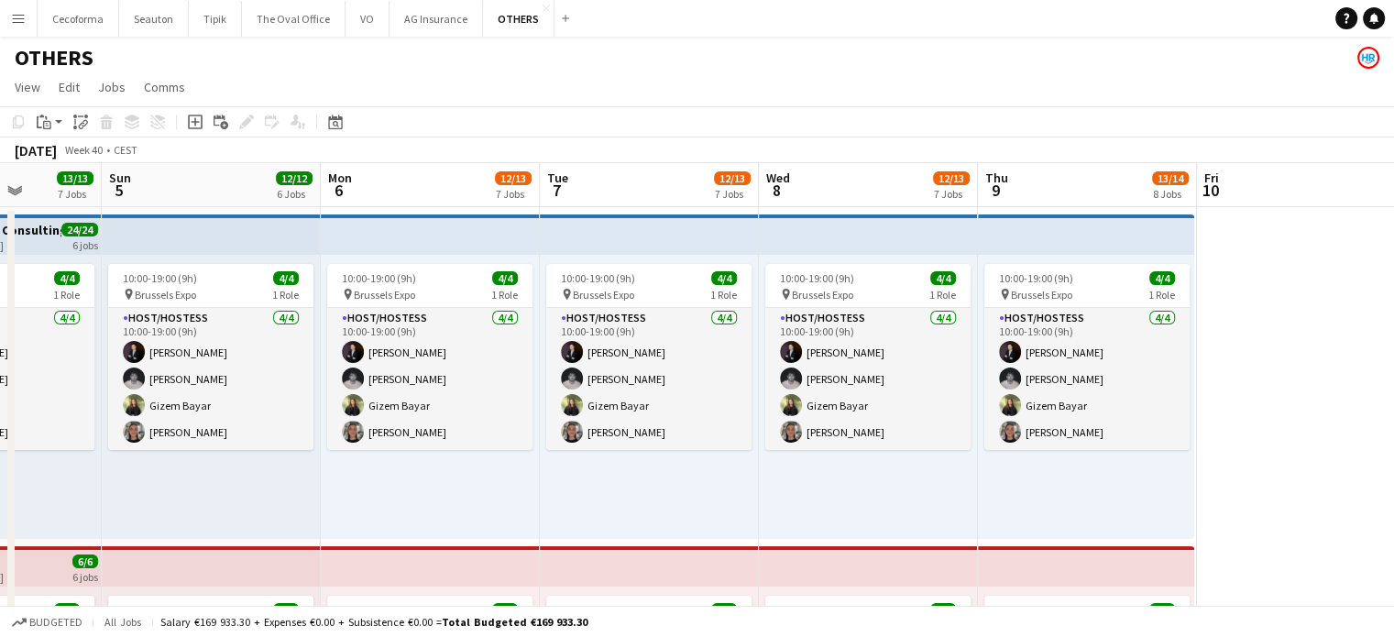
scroll to position [0, 570]
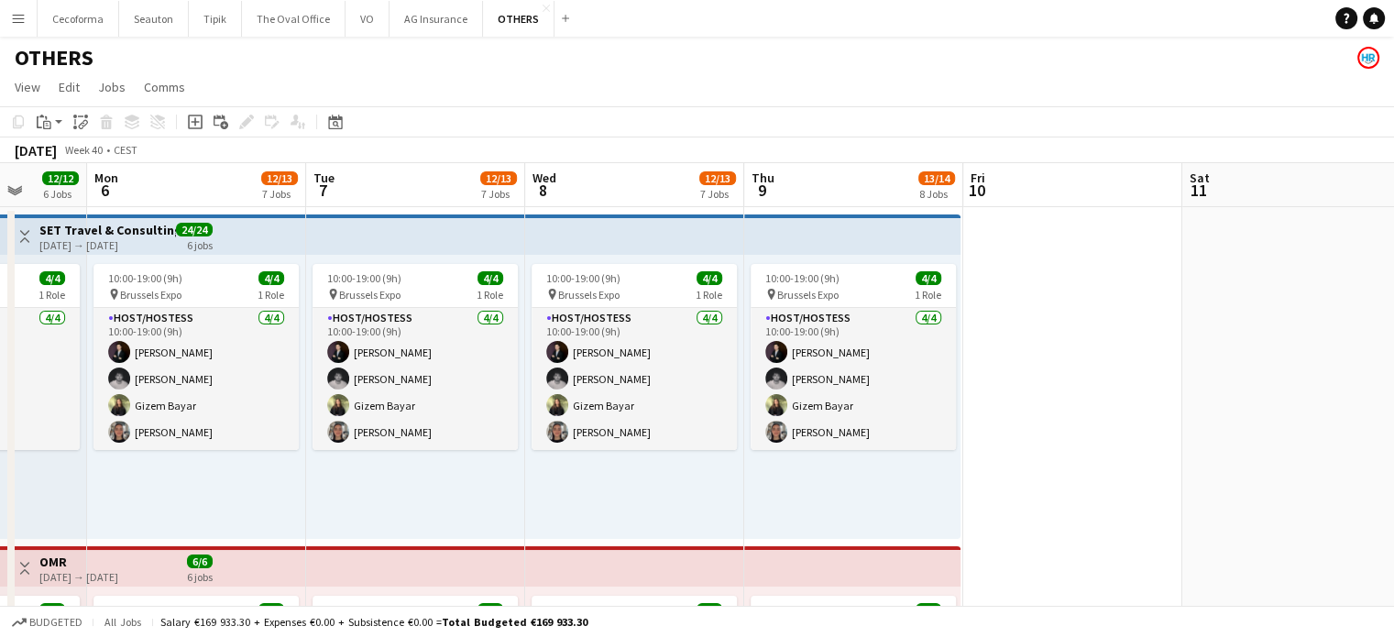
drag, startPoint x: 1327, startPoint y: 541, endPoint x: 610, endPoint y: 490, distance: 718.7
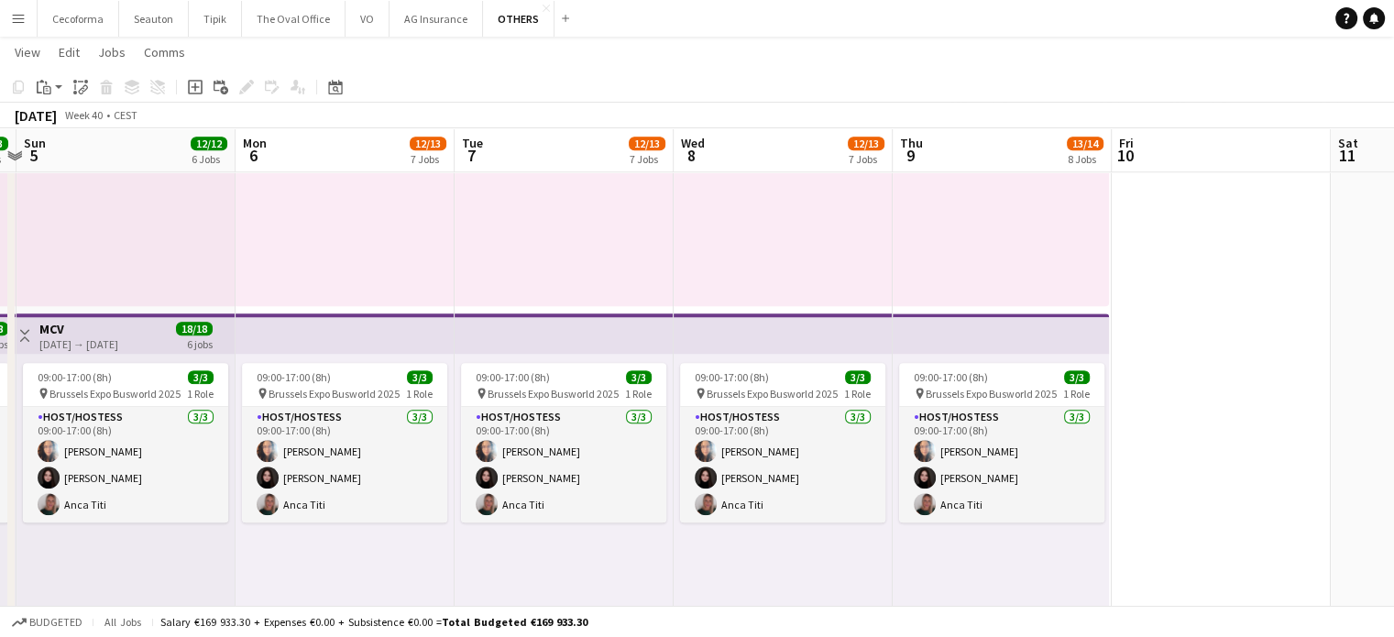
scroll to position [0, 373]
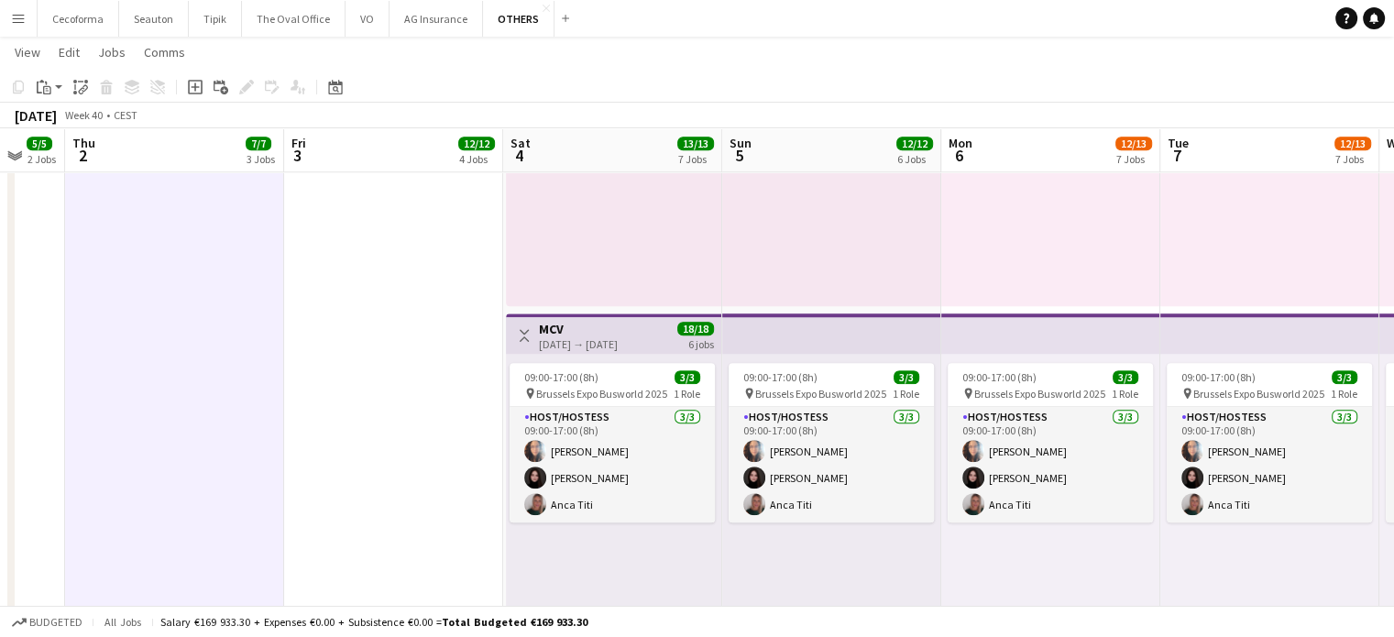
drag, startPoint x: 513, startPoint y: 588, endPoint x: 1407, endPoint y: 618, distance: 894.4
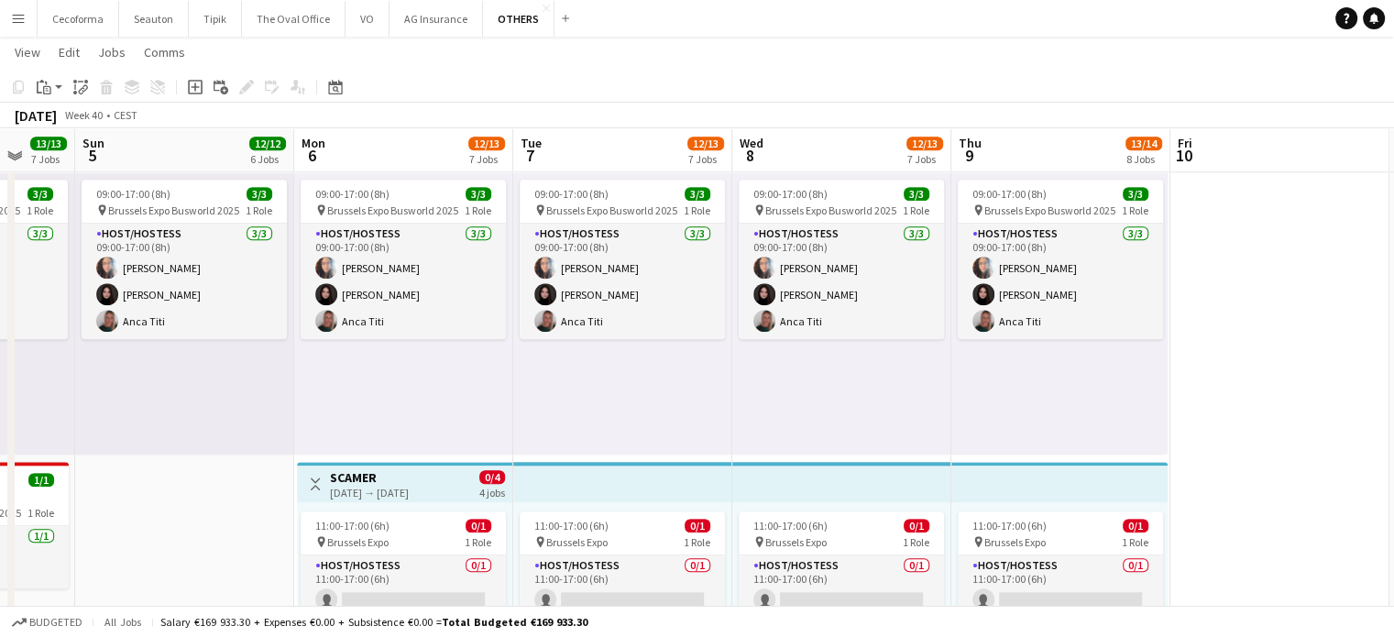
scroll to position [0, 699]
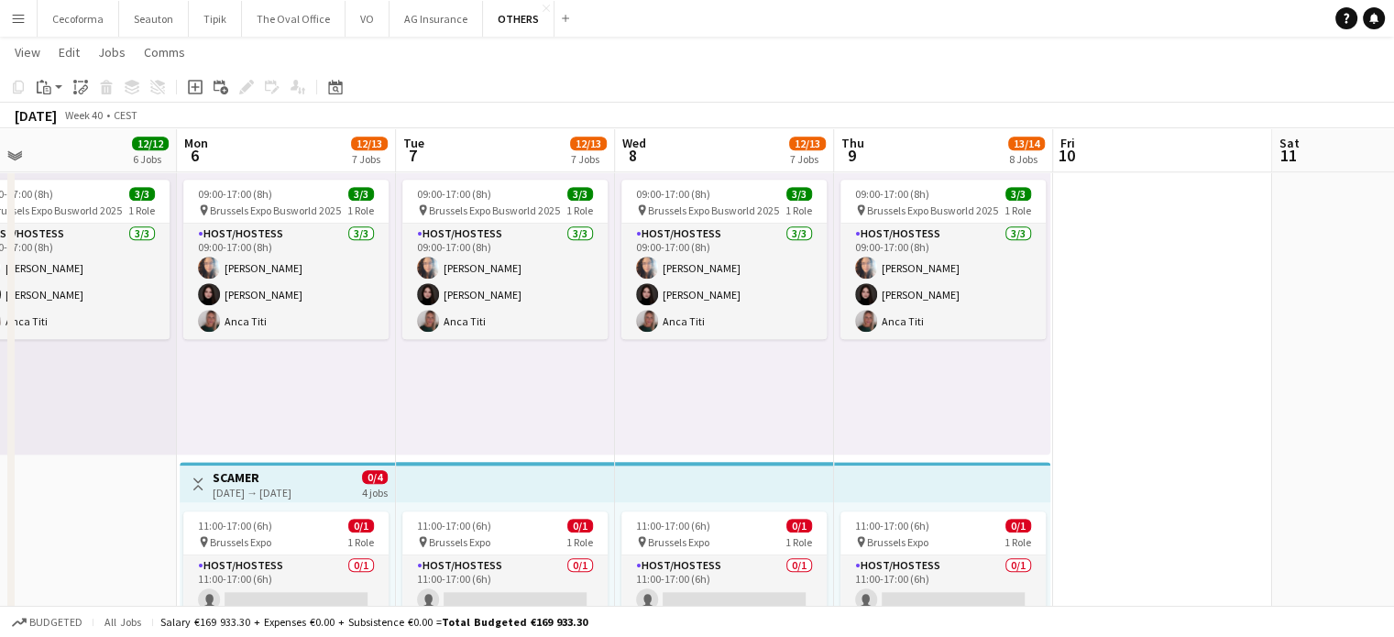
drag, startPoint x: 1332, startPoint y: 393, endPoint x: 567, endPoint y: 358, distance: 765.4
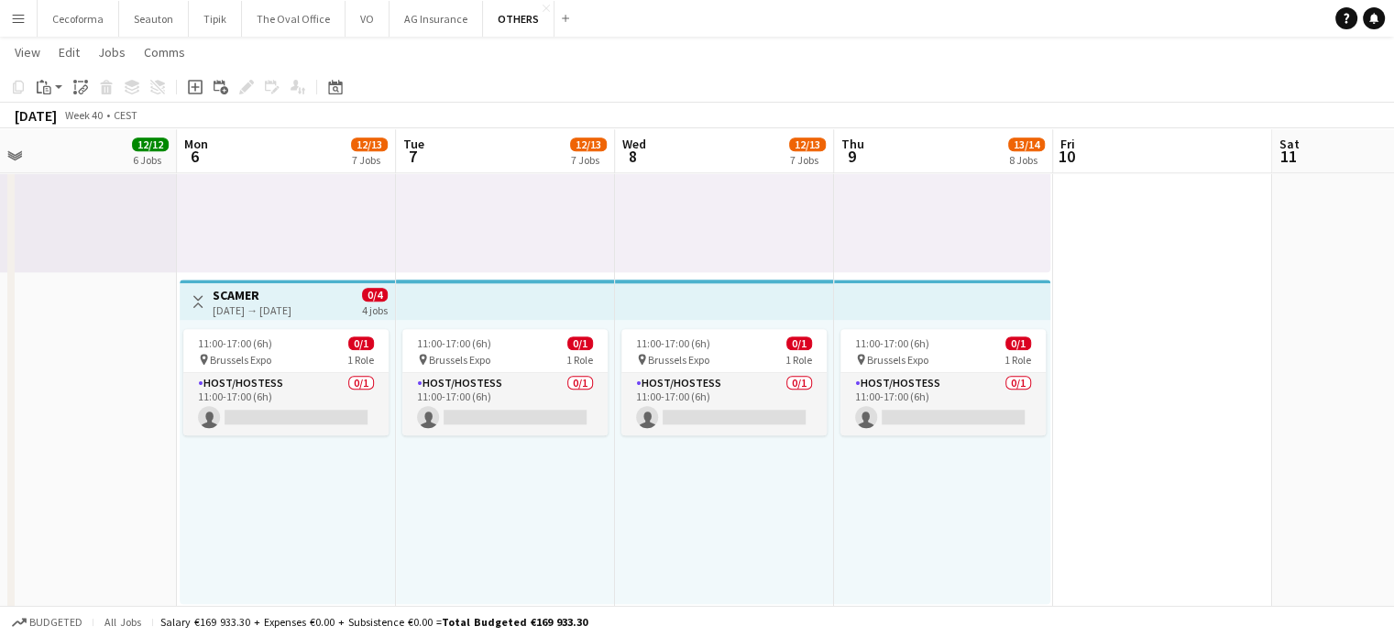
scroll to position [1925, 0]
click at [240, 307] on div "[DATE] → [DATE]" at bounding box center [252, 310] width 79 height 14
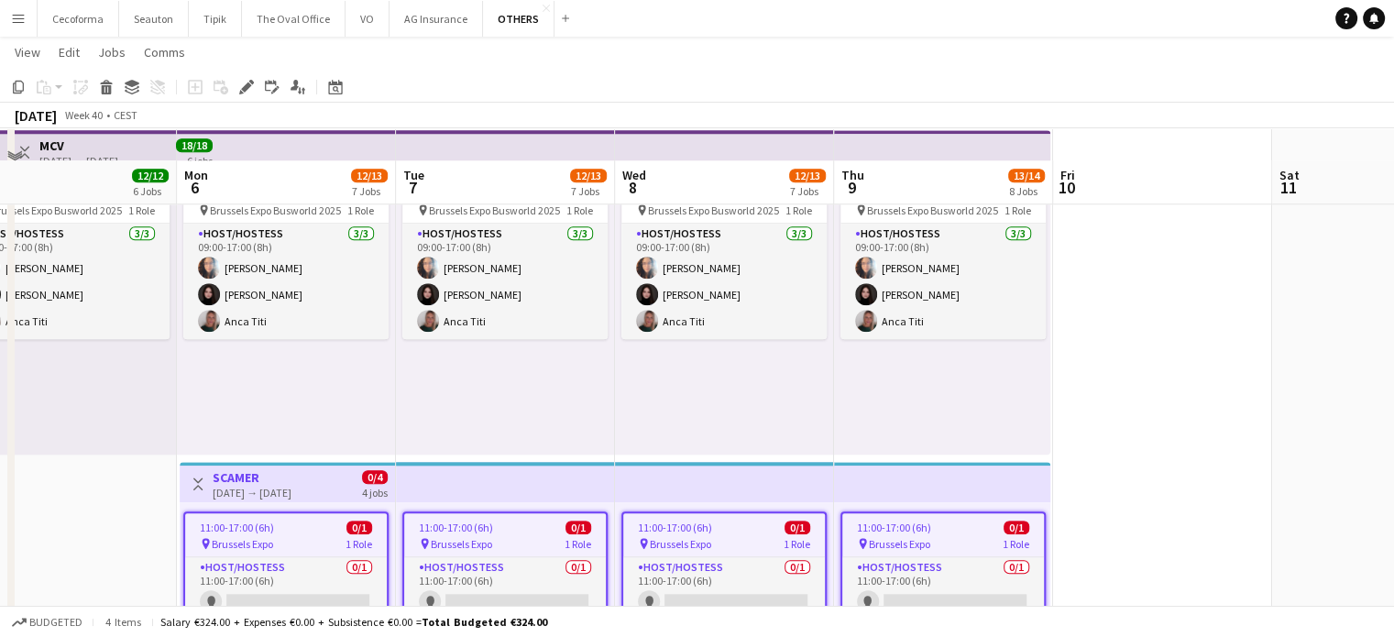
scroll to position [2017, 0]
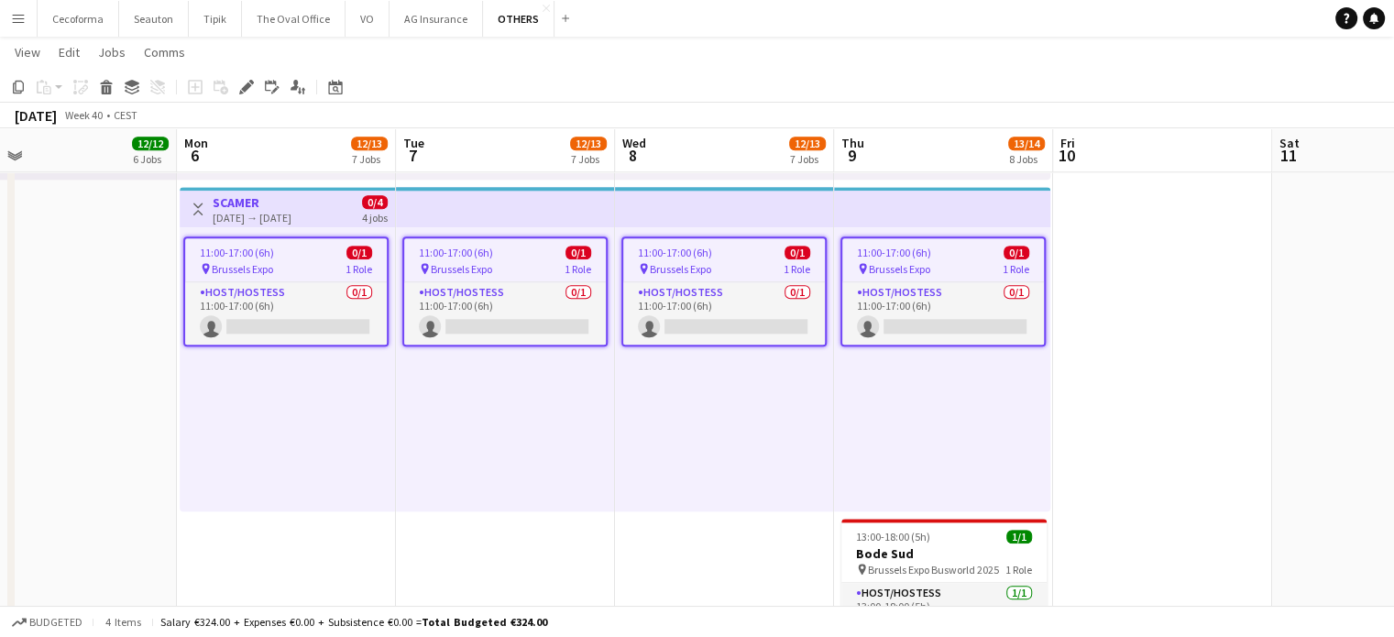
click at [585, 352] on div "11:00-17:00 (6h) 0/1 pin Brussels Expo 1 Role Host/Hostess 0/1 11:00-17:00 (6h)…" at bounding box center [505, 369] width 219 height 284
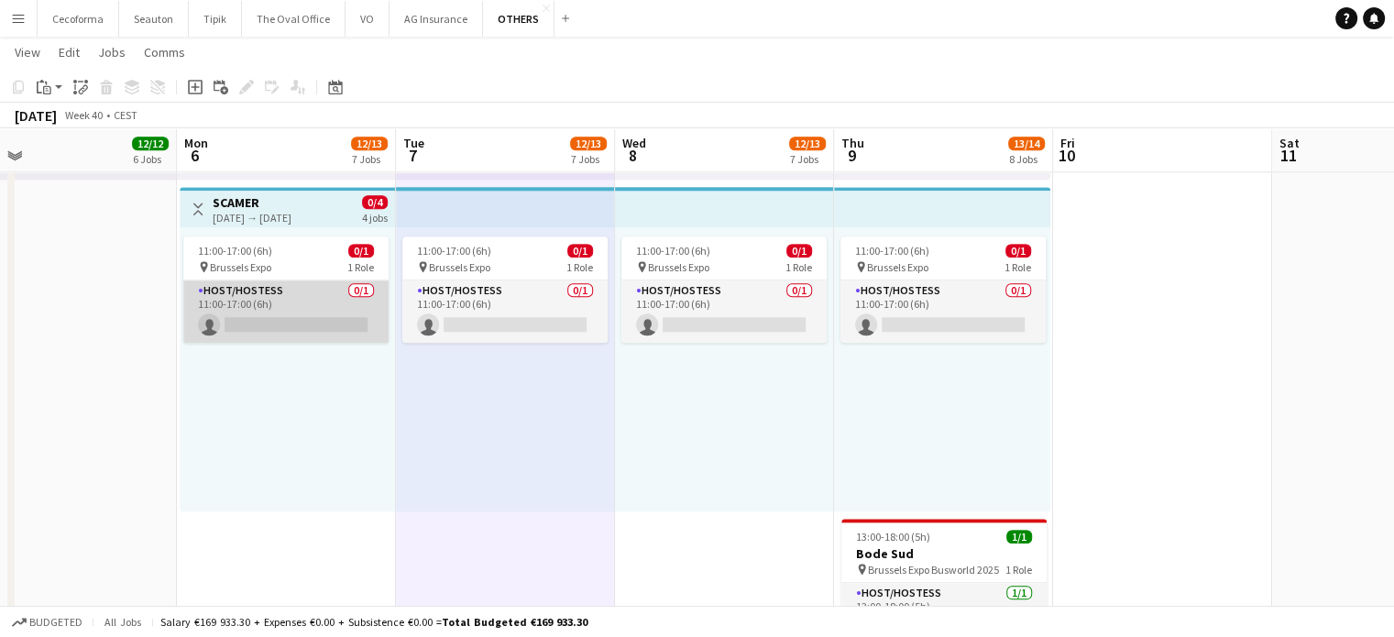
scroll to position [0, 700]
drag, startPoint x: 336, startPoint y: 325, endPoint x: 304, endPoint y: 314, distance: 34.2
click at [304, 314] on app-card-role "Host/Hostess 0/1 11:00-17:00 (6h) single-neutral-actions" at bounding box center [284, 312] width 205 height 62
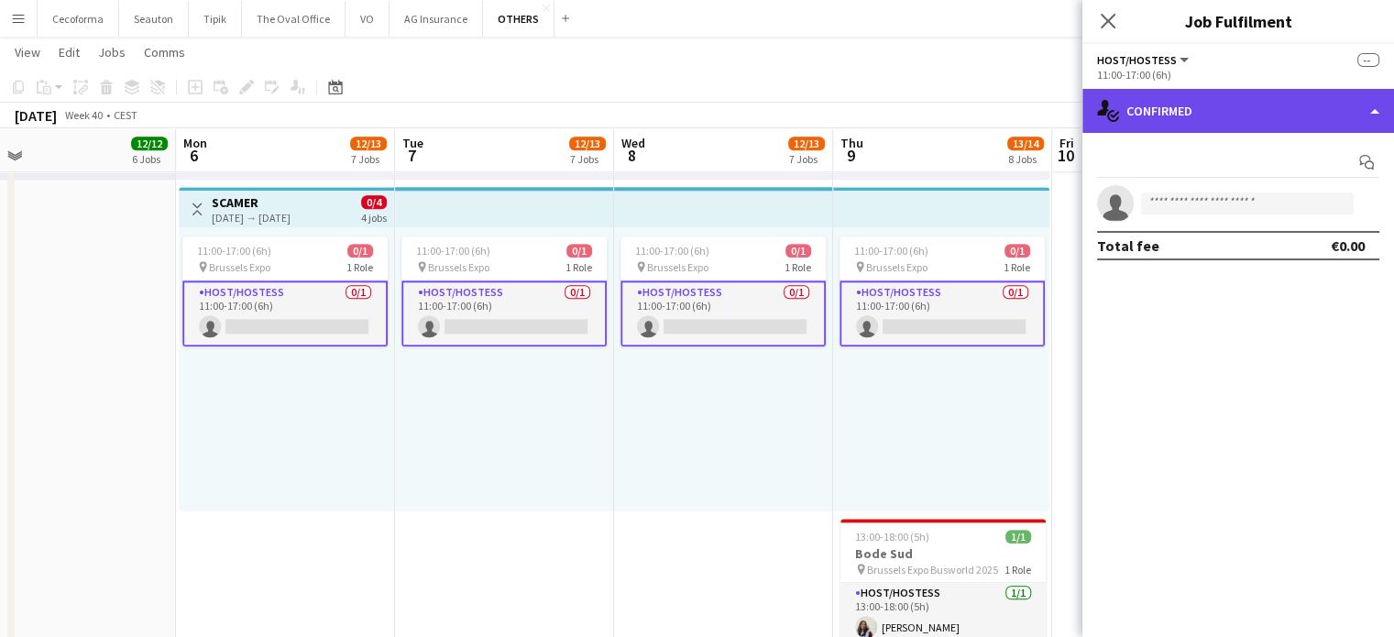
click at [1370, 111] on div "single-neutral-actions-check-2 Confirmed" at bounding box center [1239, 111] width 312 height 44
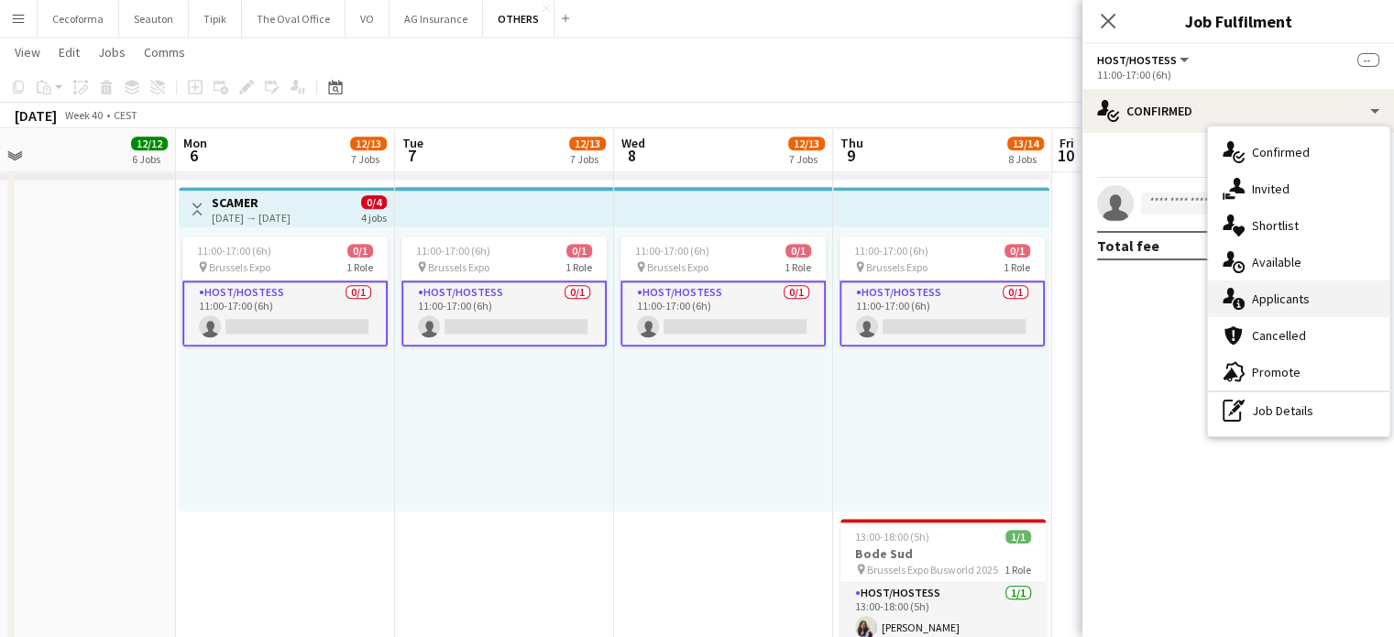
click at [1283, 301] on span "Applicants" at bounding box center [1281, 299] width 58 height 17
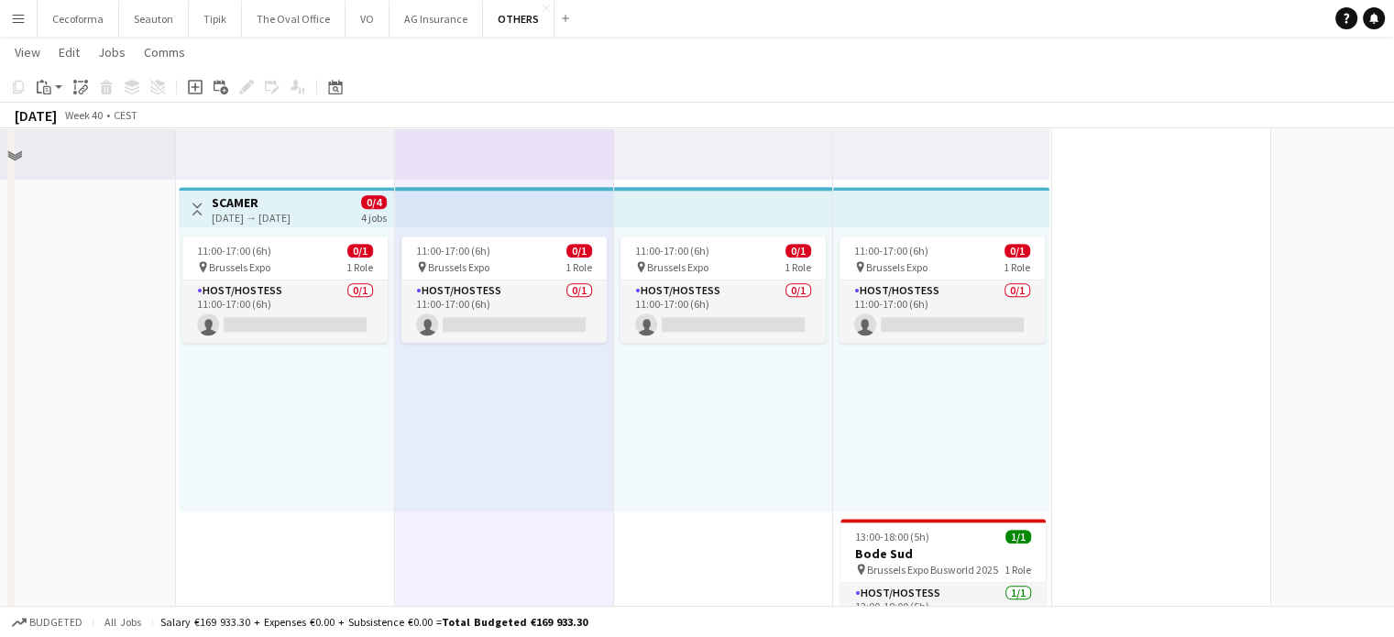
scroll to position [1925, 0]
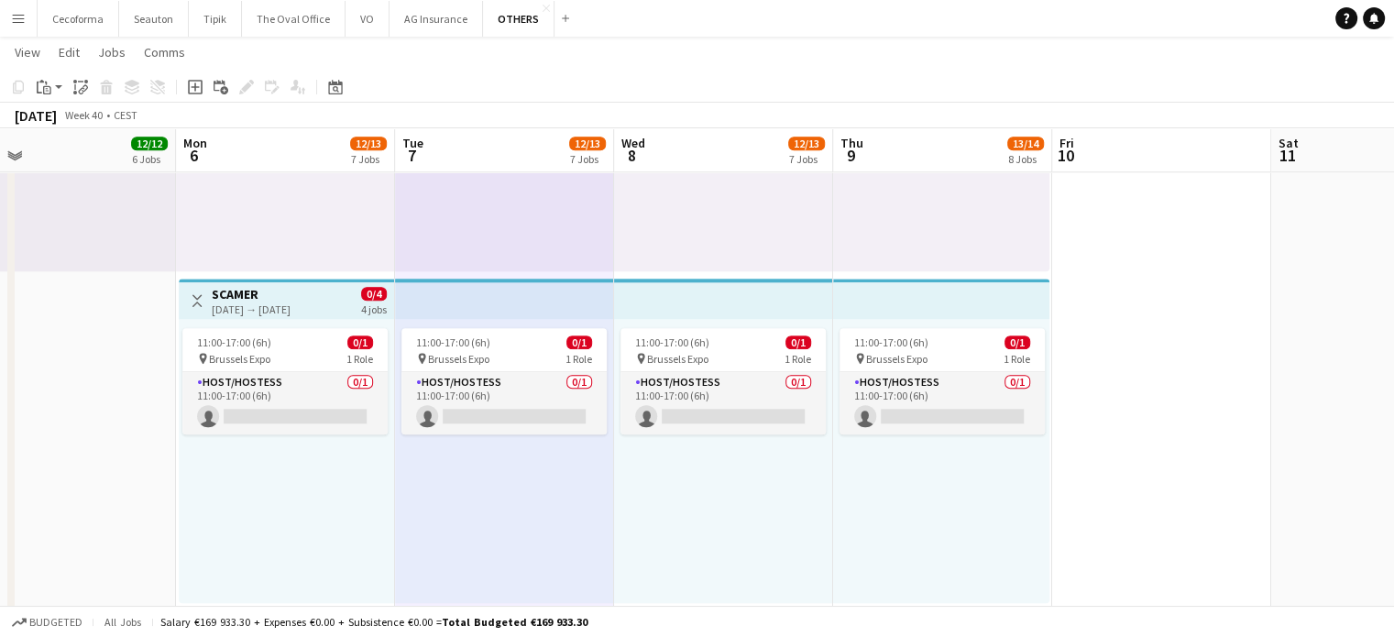
click at [248, 306] on div "[DATE] → [DATE]" at bounding box center [251, 310] width 79 height 14
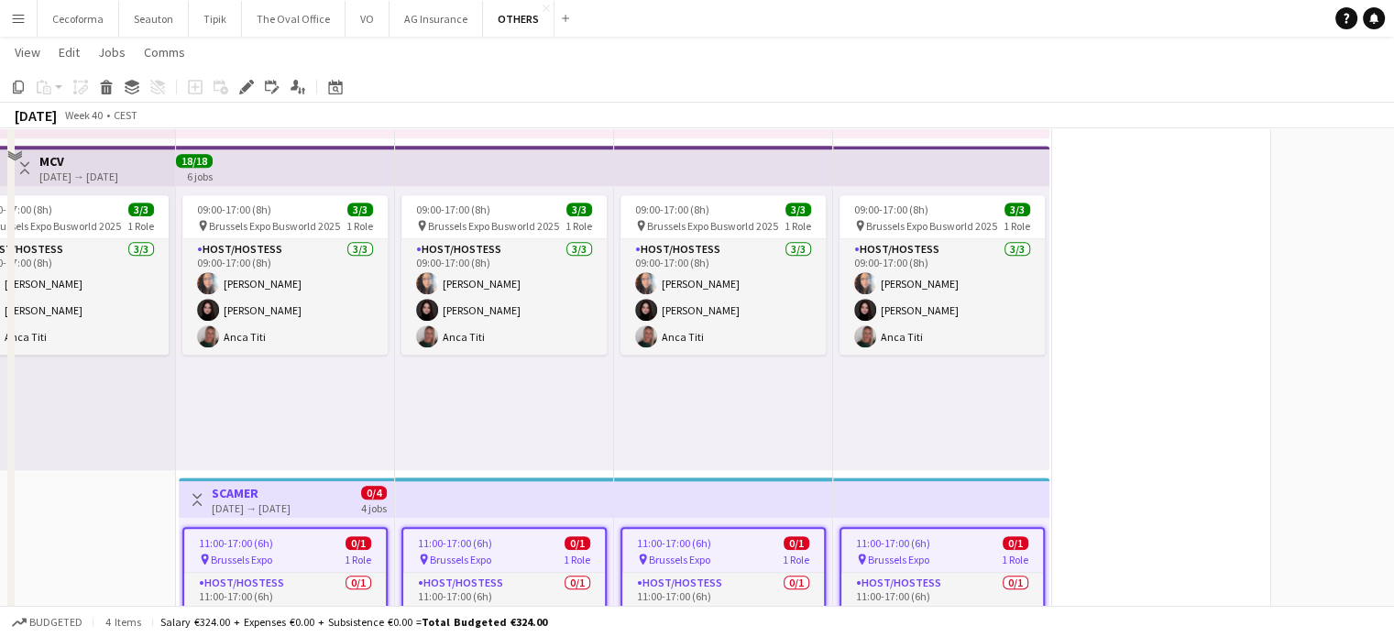
scroll to position [1742, 0]
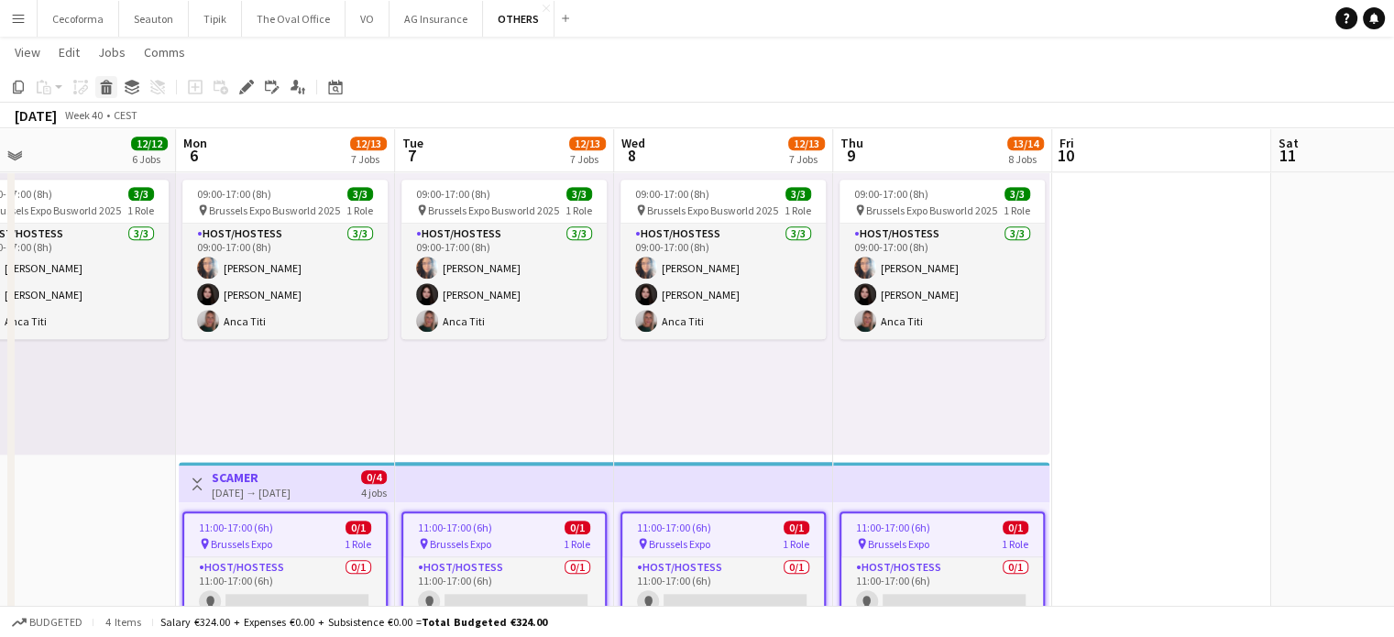
click at [104, 89] on icon at bounding box center [107, 89] width 10 height 9
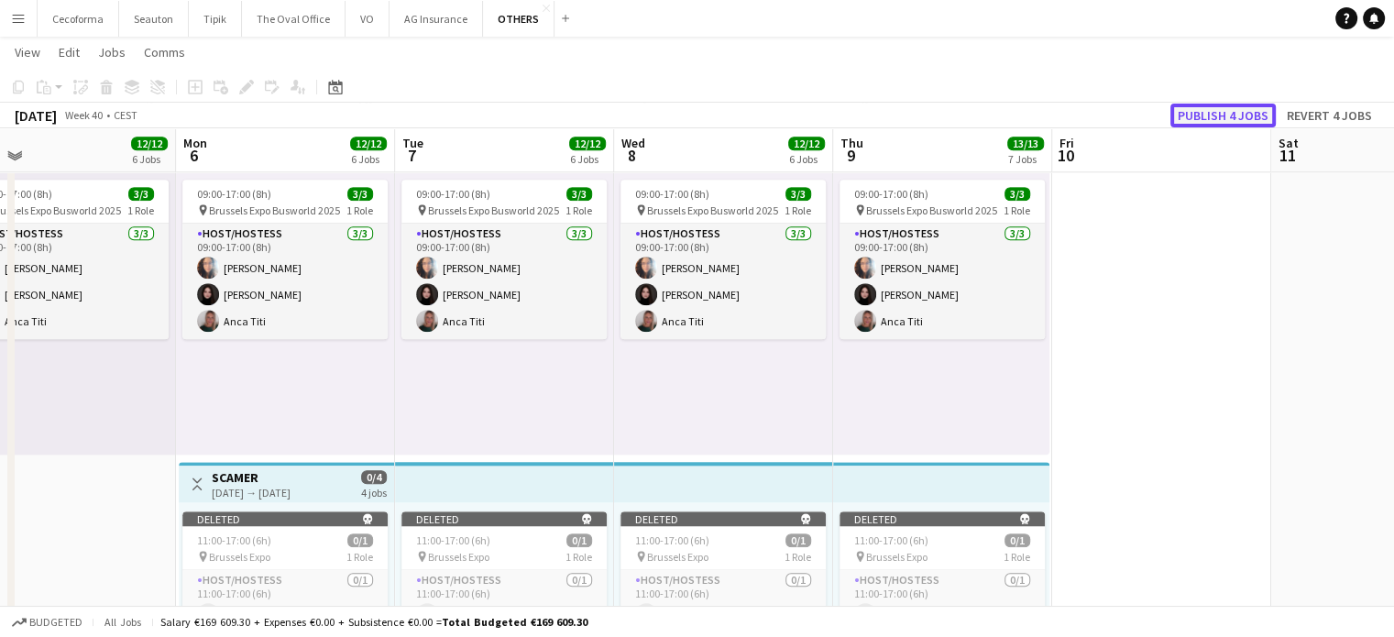
click at [1236, 112] on button "Publish 4 jobs" at bounding box center [1223, 116] width 105 height 24
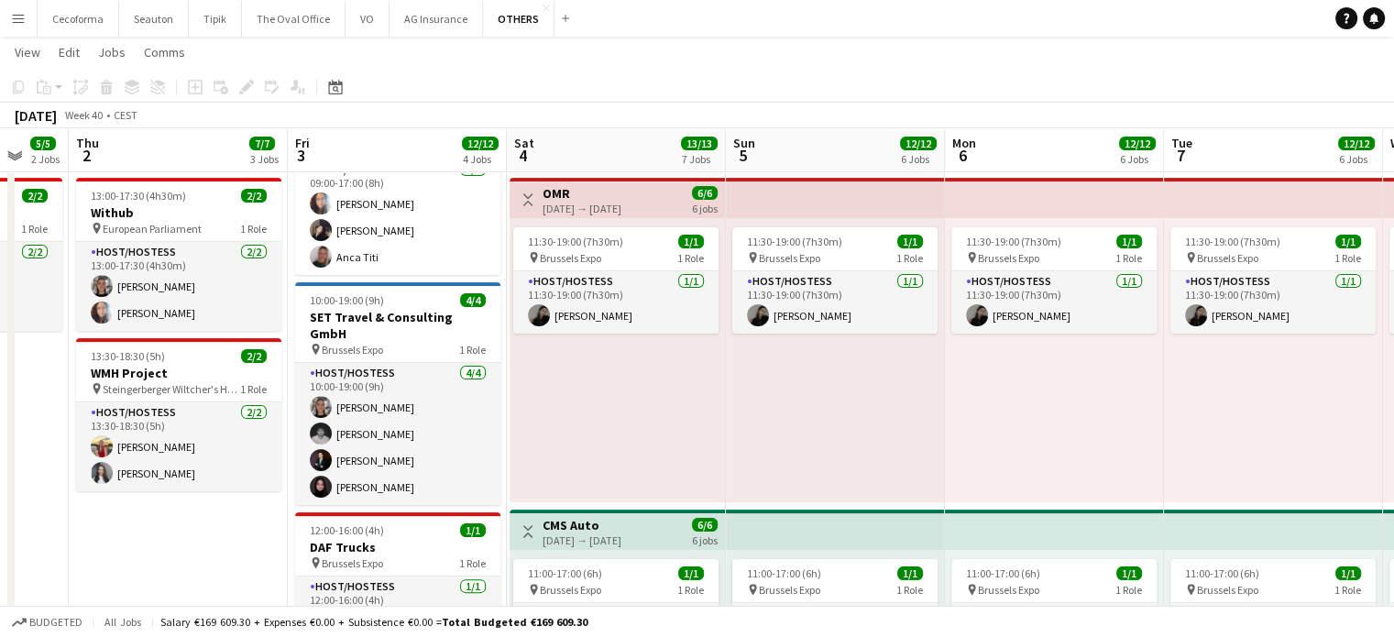
scroll to position [0, 585]
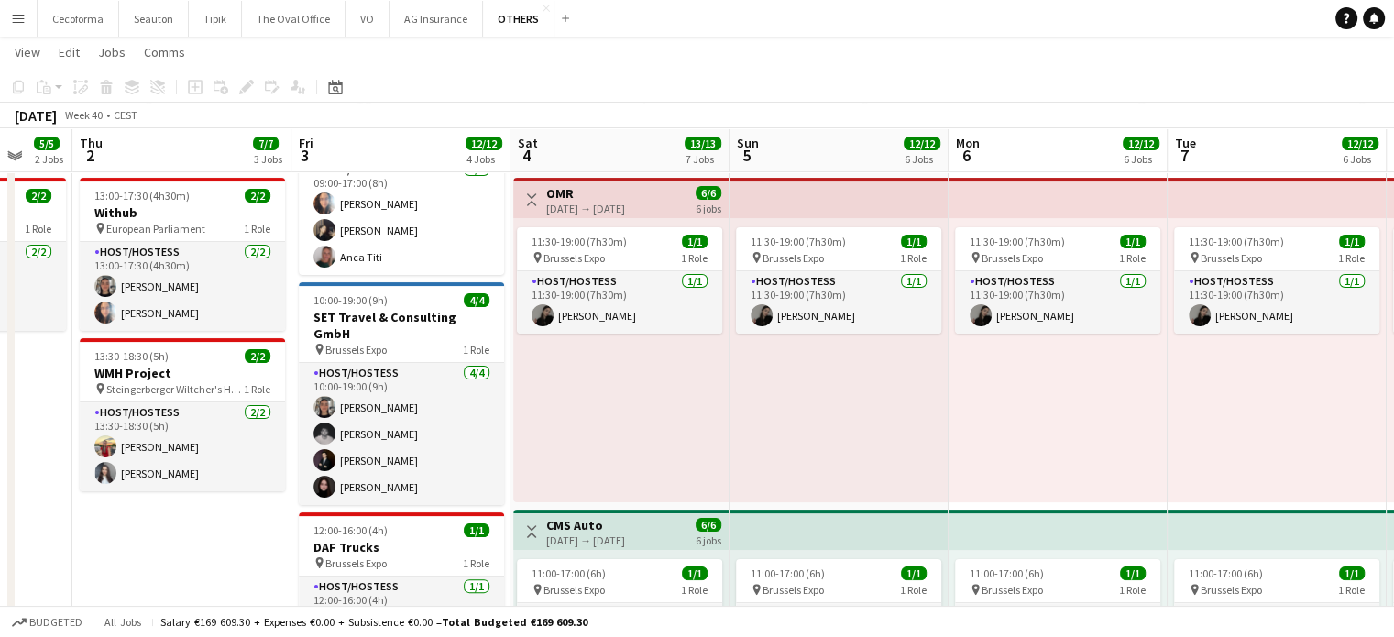
drag, startPoint x: 326, startPoint y: 472, endPoint x: 1074, endPoint y: 454, distance: 748.3
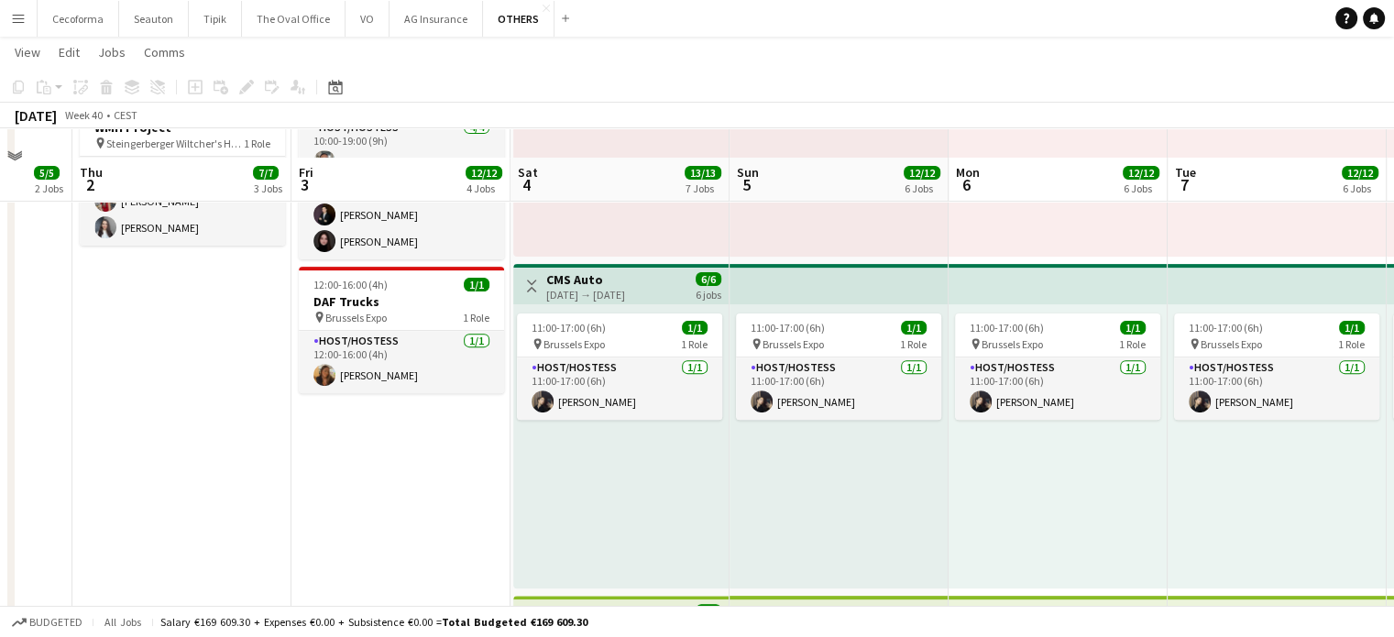
scroll to position [642, 0]
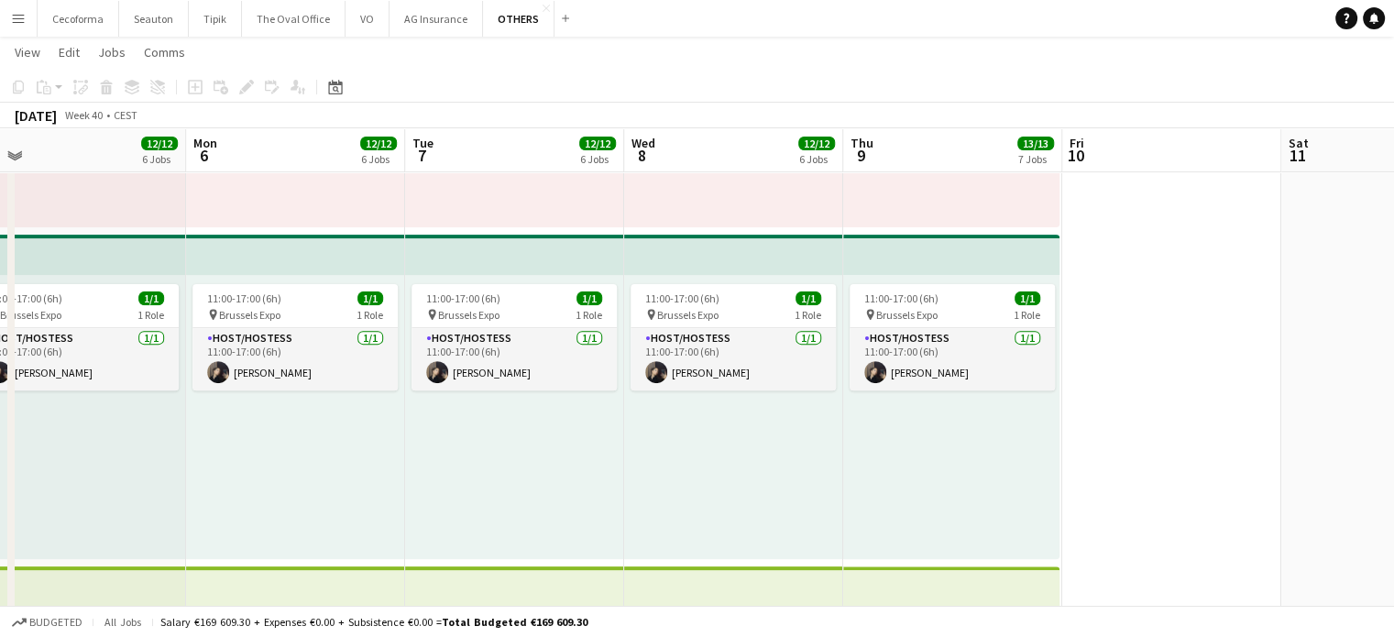
drag, startPoint x: 1076, startPoint y: 459, endPoint x: 677, endPoint y: 451, distance: 398.9
click at [638, 450] on app-calendar-viewport "Wed 1 5/5 2 Jobs Thu 2 7/7 3 Jobs Fri 3 12/12 4 Jobs Sat 4 13/13 7 Jobs Sun 5 1…" at bounding box center [697, 578] width 1394 height 2297
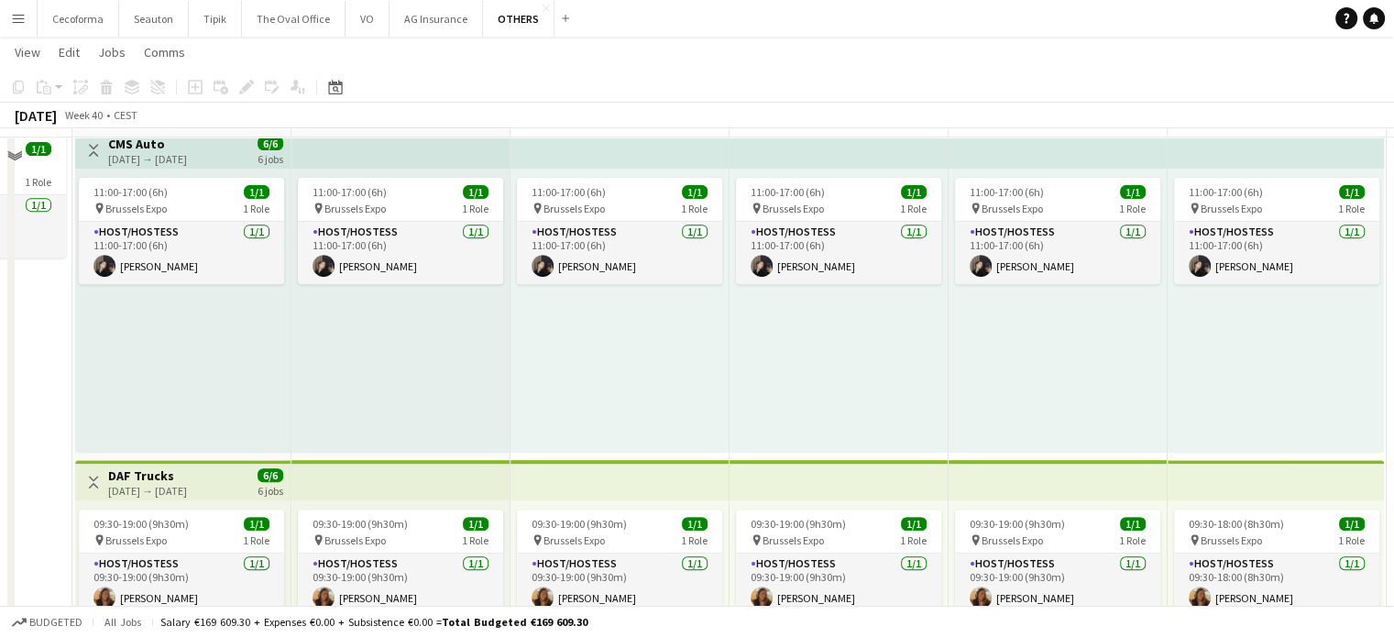
scroll to position [1008, 0]
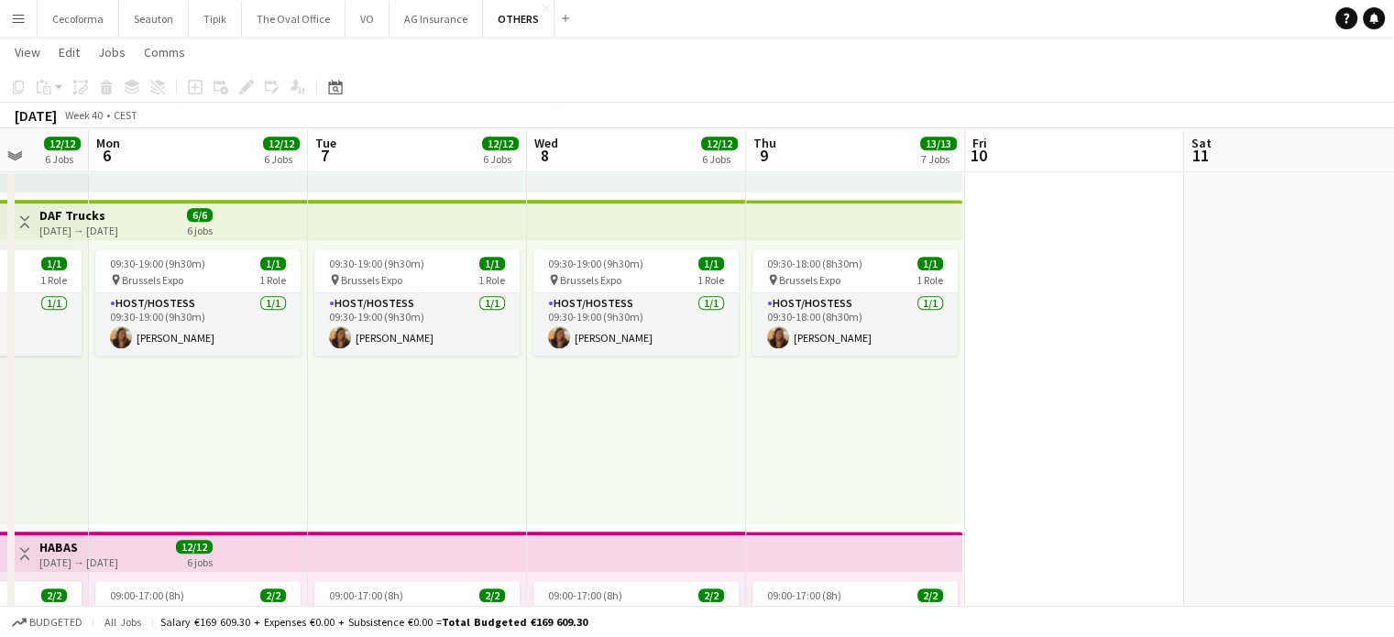
drag, startPoint x: 665, startPoint y: 452, endPoint x: 291, endPoint y: 428, distance: 374.8
click at [291, 428] on app-calendar-viewport "Fri 3 12/12 4 Jobs Sat 4 13/13 7 Jobs Sun 5 12/12 6 Jobs Mon 6 12/12 6 Jobs Tue…" at bounding box center [697, 211] width 1394 height 2297
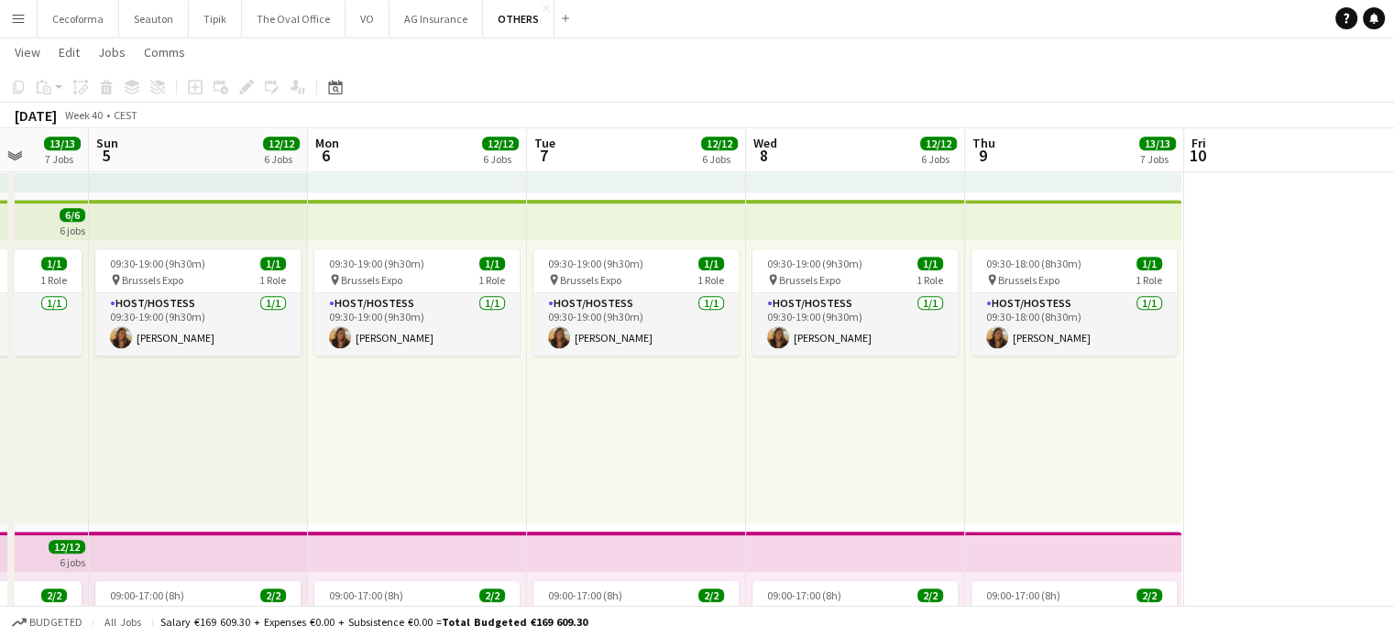
scroll to position [0, 623]
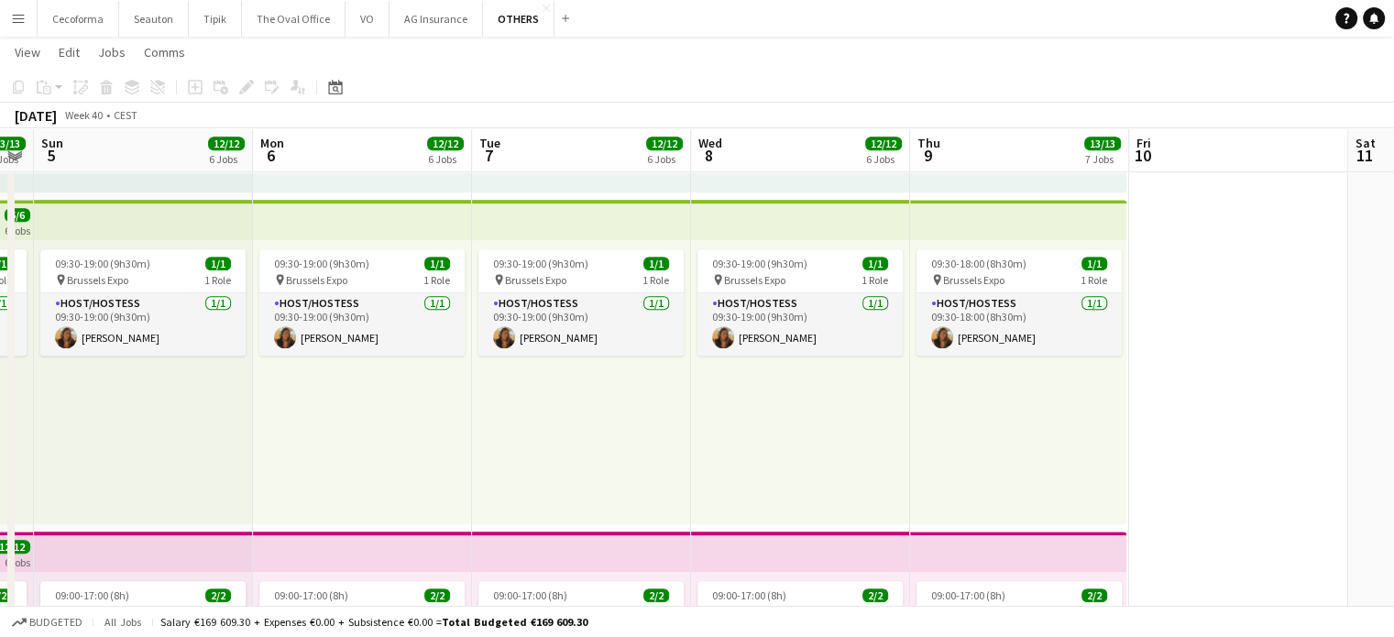
drag, startPoint x: 656, startPoint y: 397, endPoint x: 1017, endPoint y: 419, distance: 361.0
click at [1102, 395] on app-calendar-viewport "Thu 2 7/7 3 Jobs Fri 3 12/12 4 Jobs Sat 4 13/13 7 Jobs Sun 5 12/12 6 Jobs Mon 6…" at bounding box center [697, 211] width 1394 height 2297
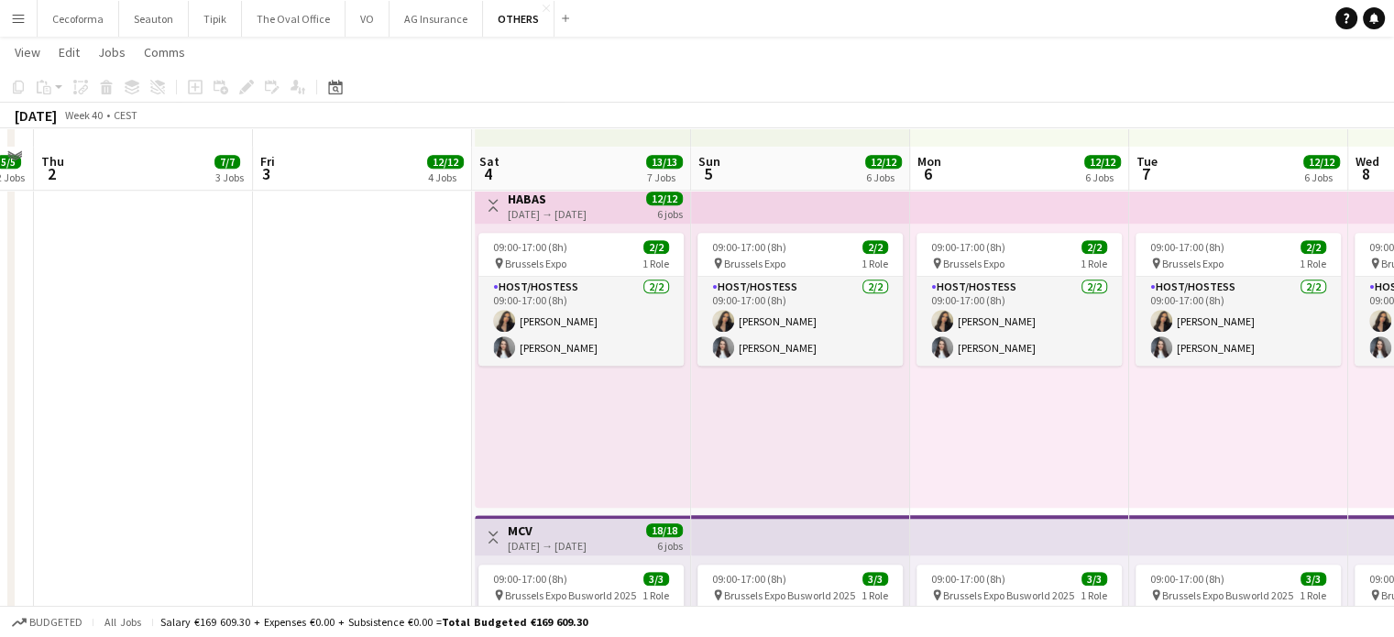
scroll to position [1375, 0]
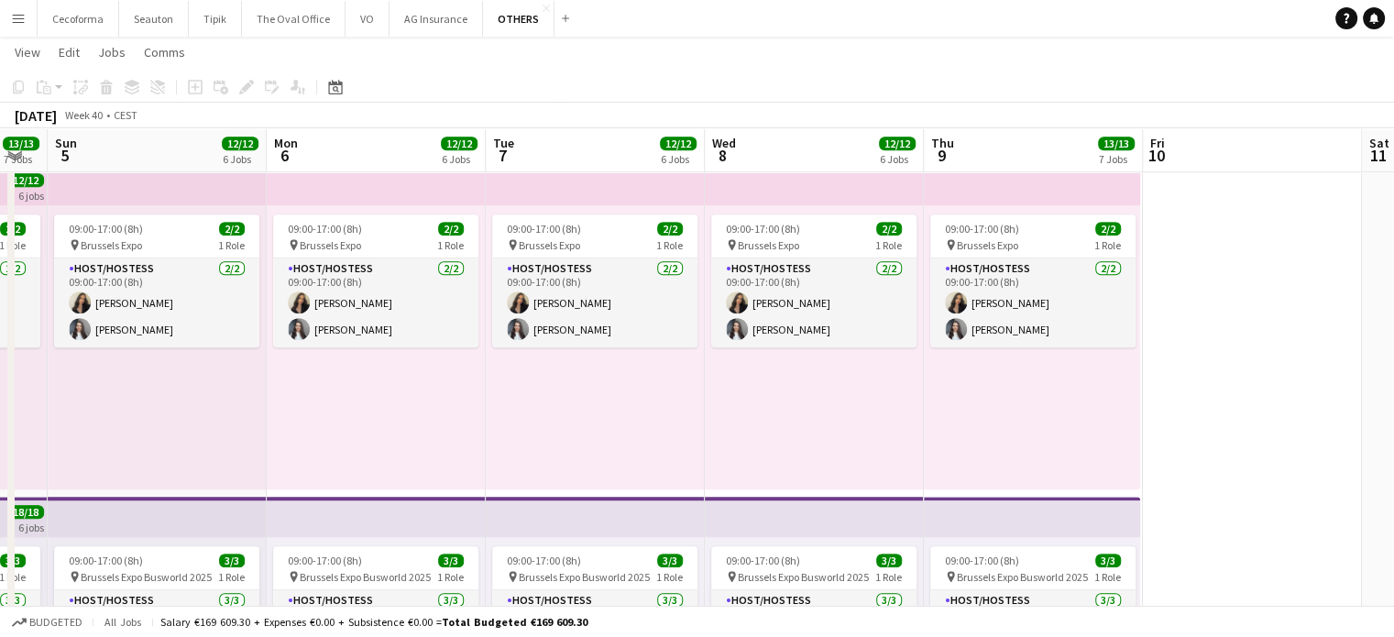
drag, startPoint x: 545, startPoint y: 438, endPoint x: 305, endPoint y: 391, distance: 244.0
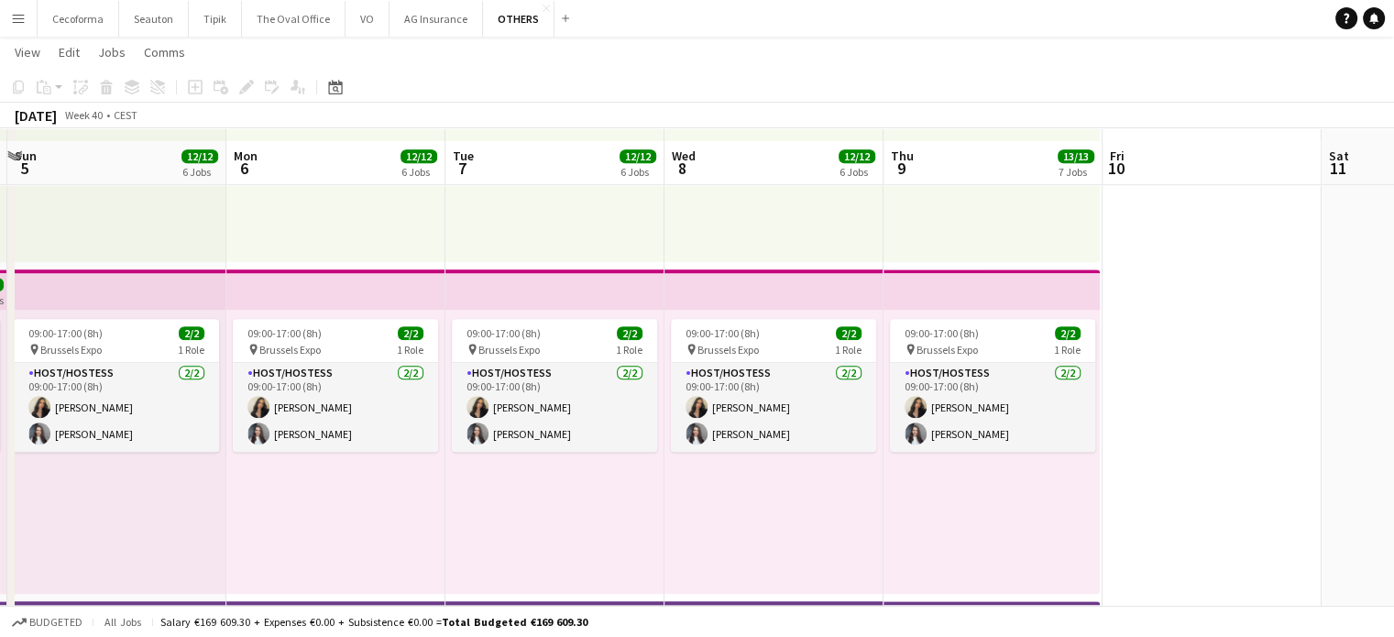
scroll to position [1283, 0]
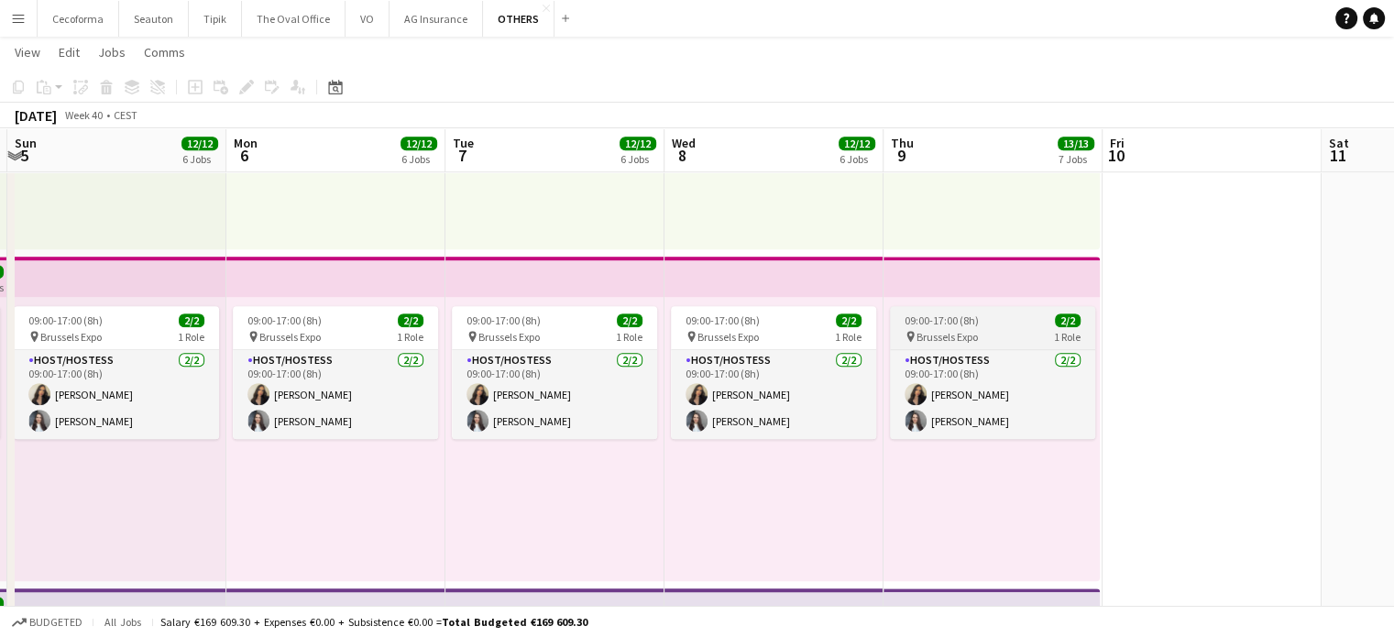
click at [953, 333] on span "Brussels Expo" at bounding box center [947, 337] width 61 height 14
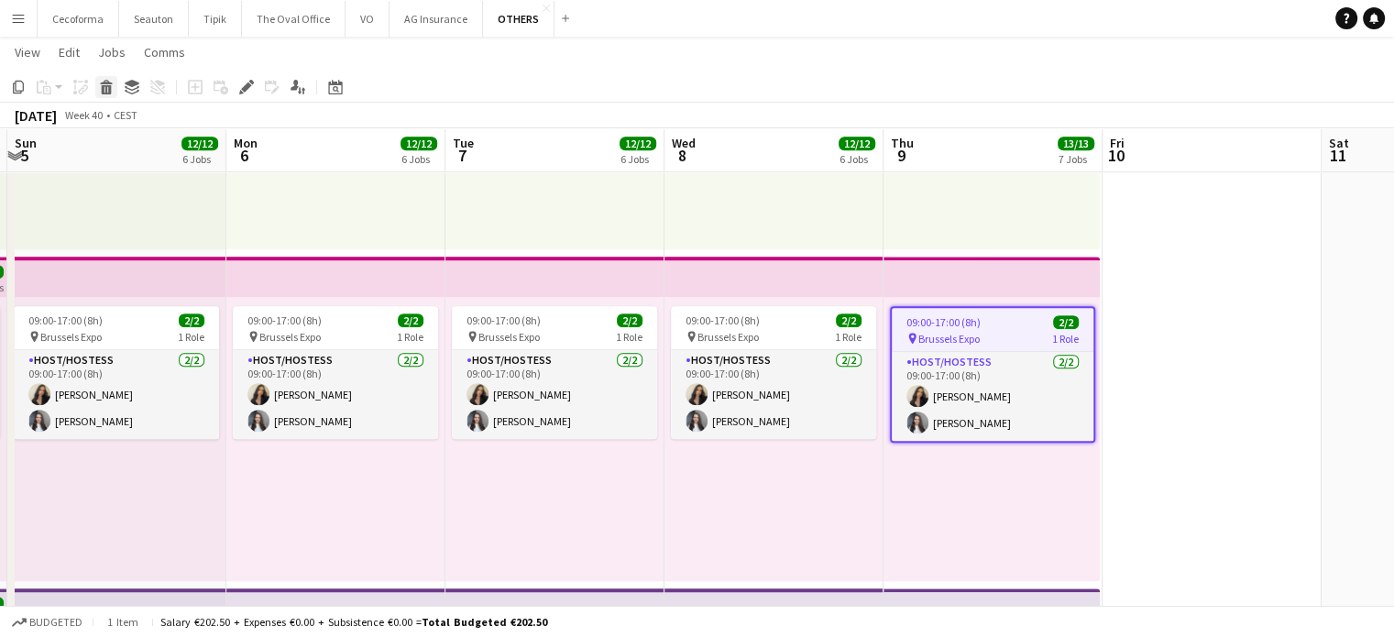
click at [105, 87] on icon at bounding box center [107, 89] width 10 height 9
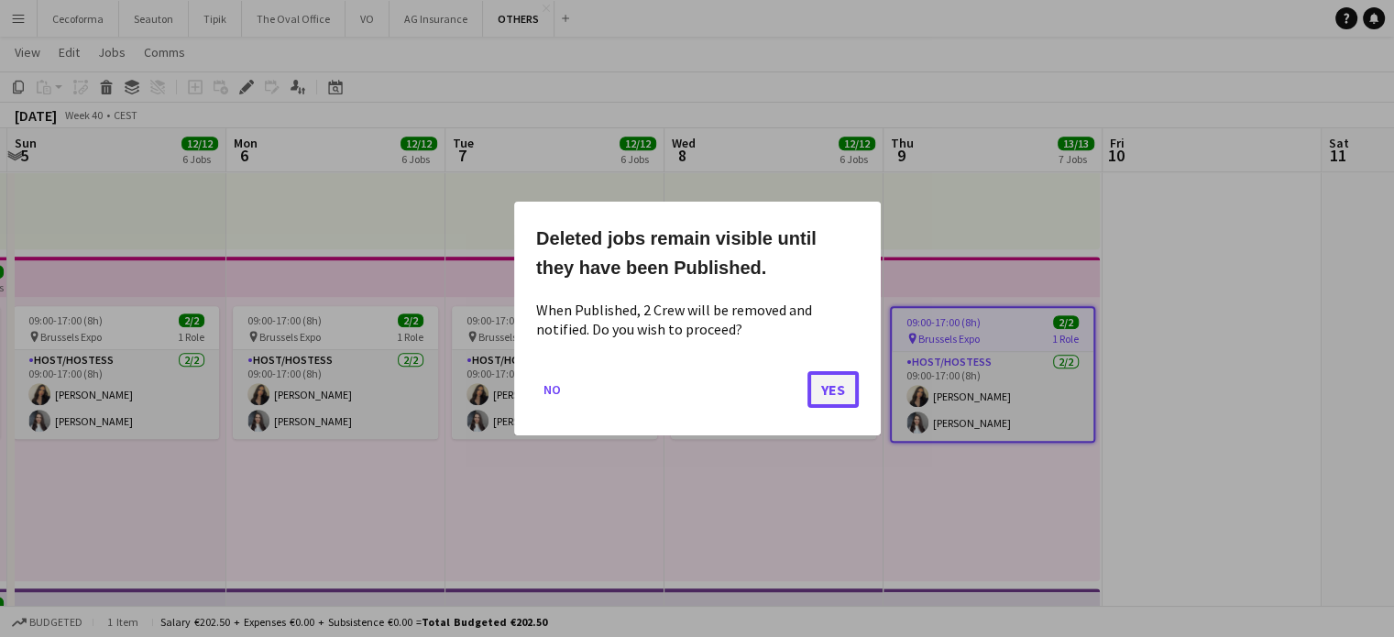
click at [843, 384] on button "Yes" at bounding box center [833, 389] width 51 height 37
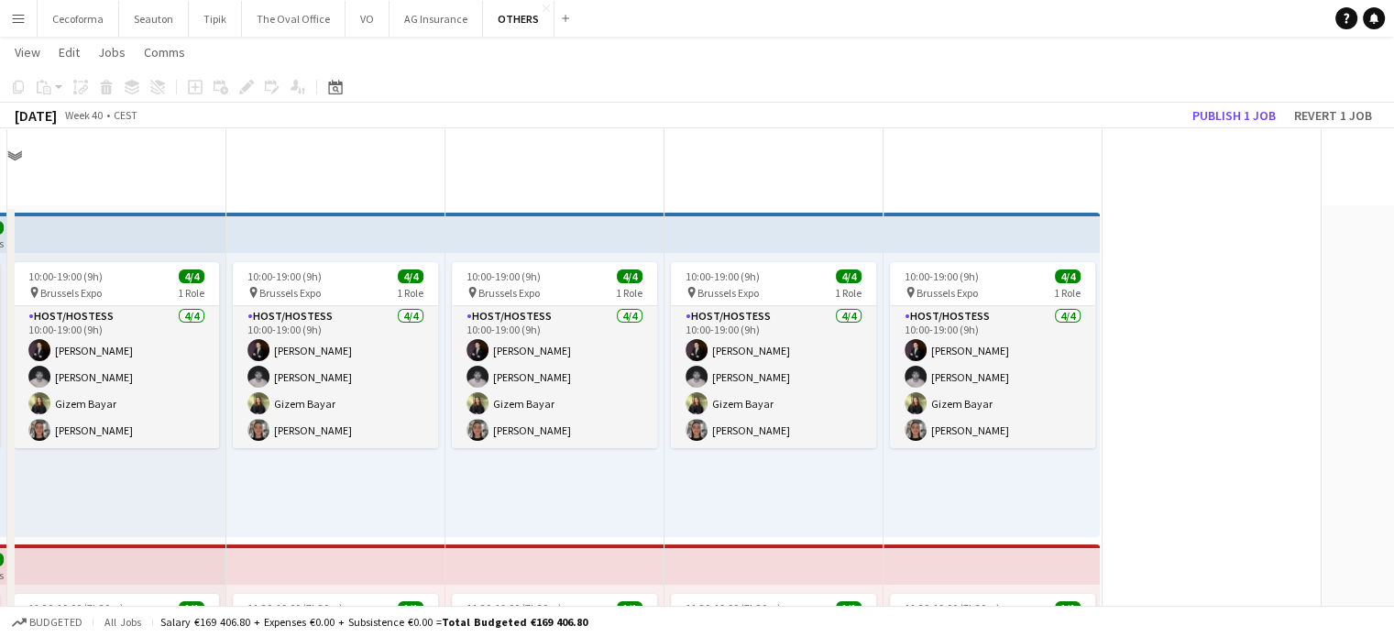
scroll to position [1283, 0]
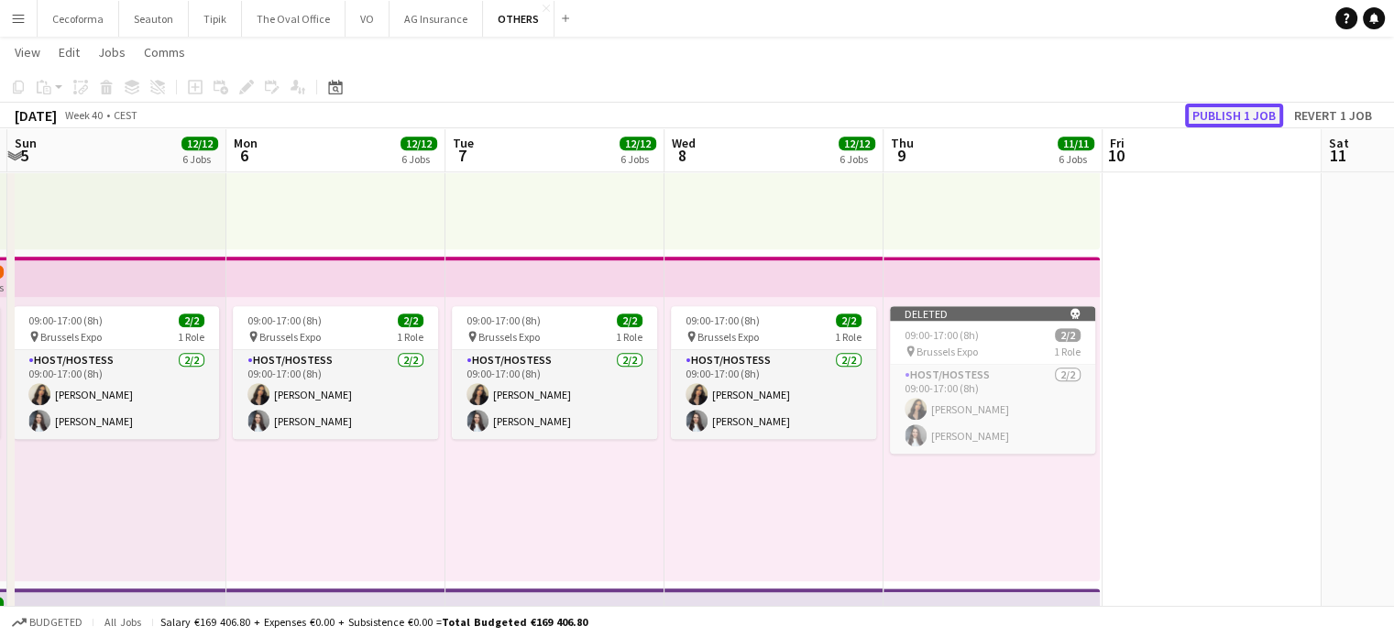
click at [1224, 110] on button "Publish 1 job" at bounding box center [1234, 116] width 98 height 24
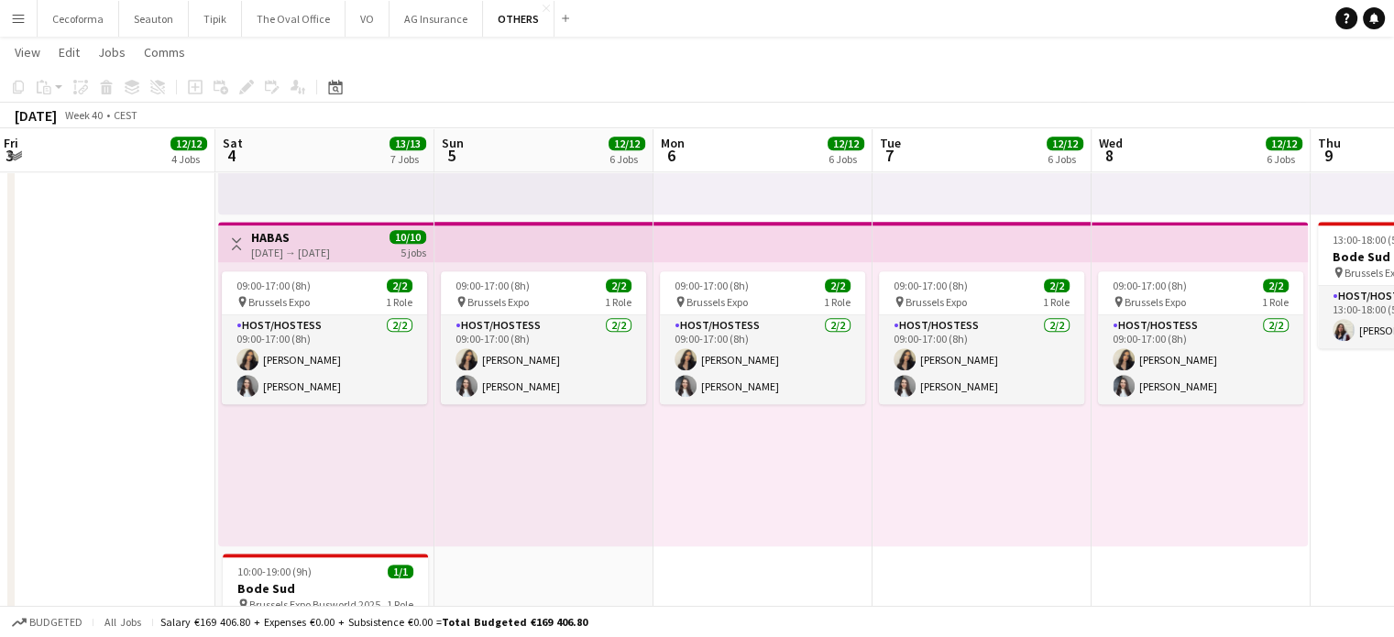
scroll to position [0, 550]
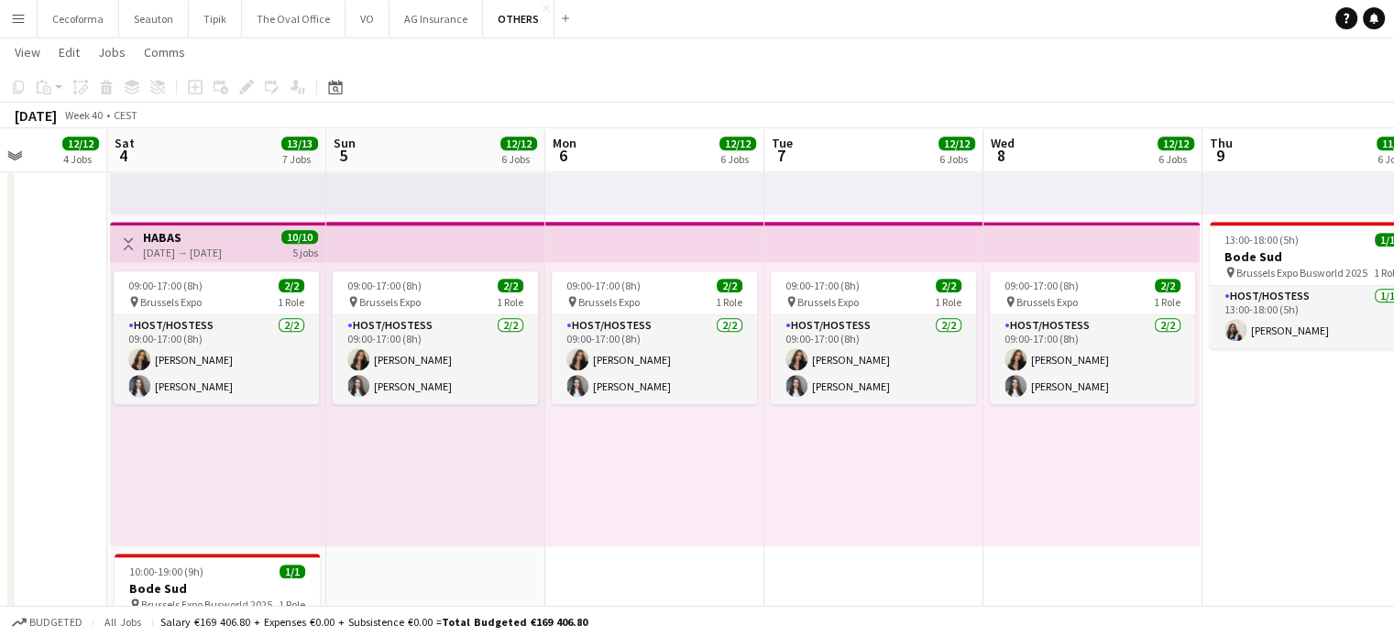
drag, startPoint x: 997, startPoint y: 461, endPoint x: 1316, endPoint y: 458, distance: 320.0
click at [163, 273] on app-job-card "09:00-17:00 (8h) 2/2 pin Brussels Expo 1 Role Host/Hostess [DATE] 09:00-17:00 (…" at bounding box center [216, 337] width 205 height 133
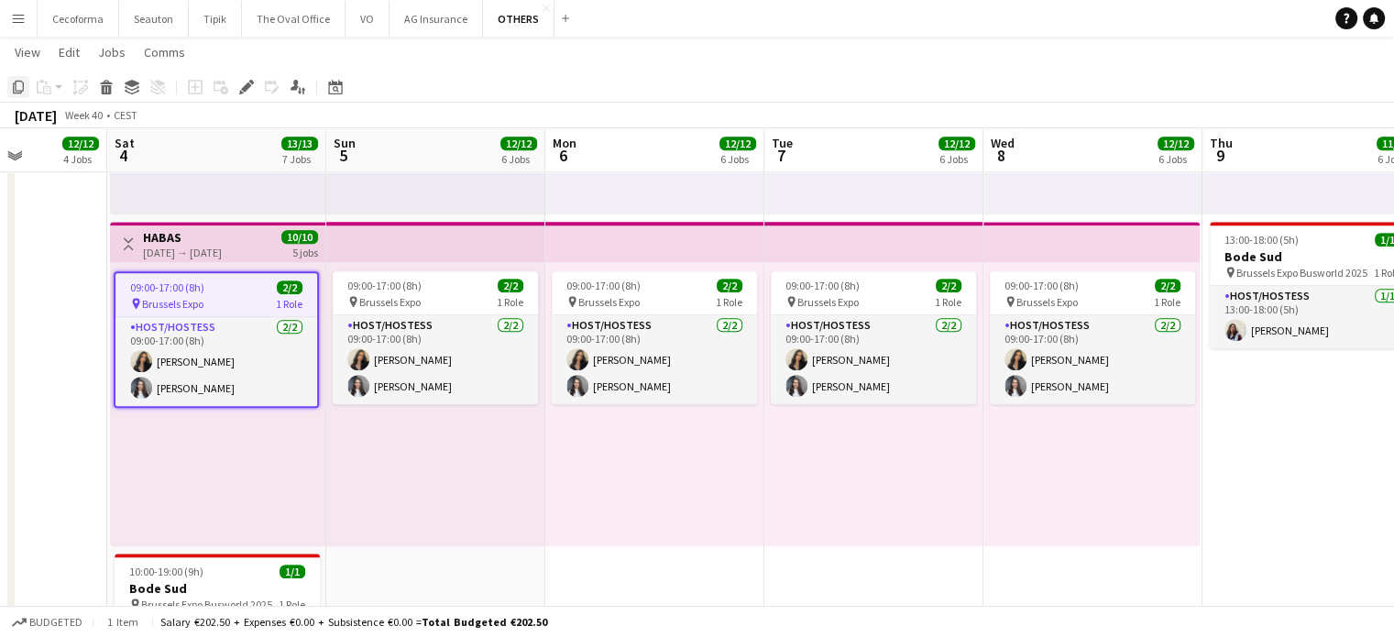
click at [18, 86] on icon "Copy" at bounding box center [18, 87] width 15 height 15
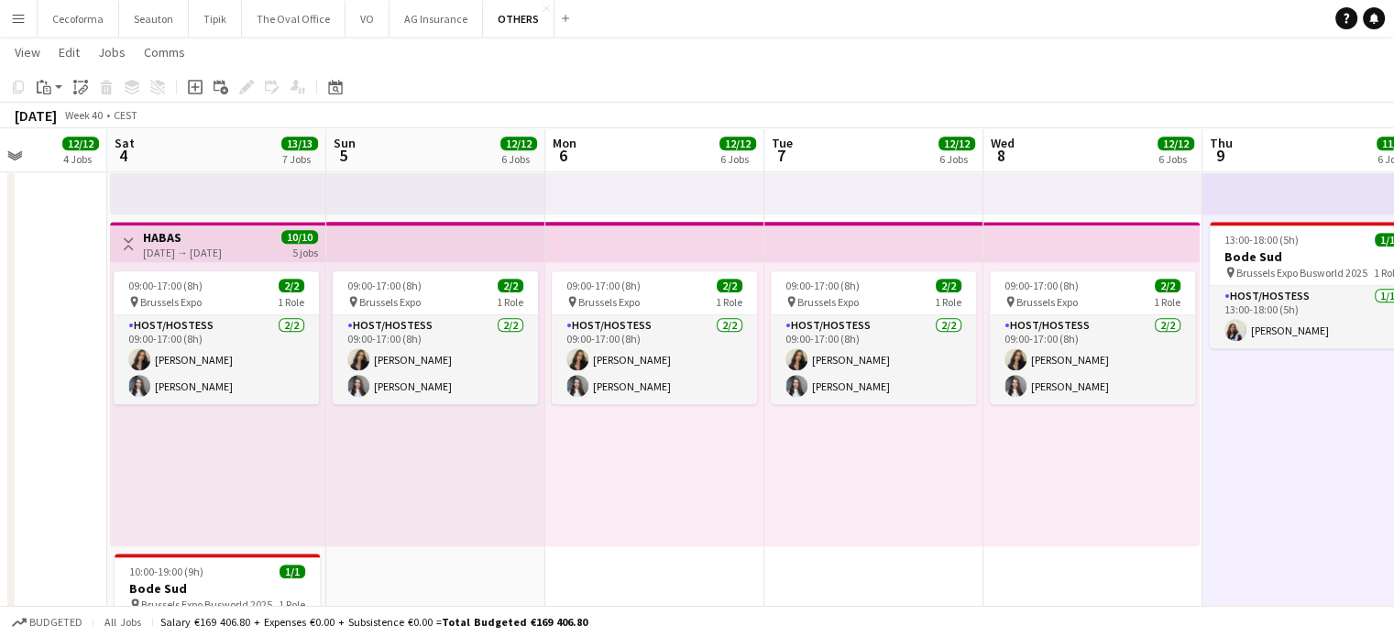
drag, startPoint x: 1297, startPoint y: 446, endPoint x: 1296, endPoint y: 484, distance: 37.6
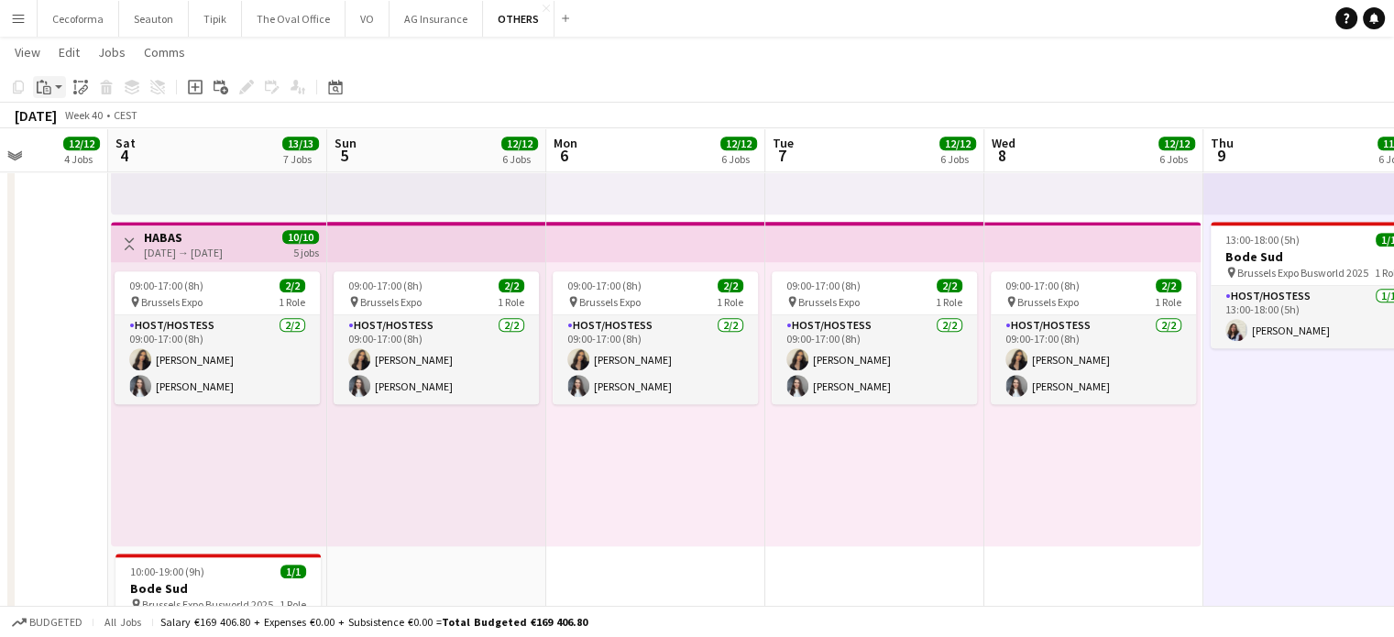
click at [40, 83] on icon "Paste" at bounding box center [44, 87] width 15 height 15
click at [71, 119] on link "Paste Ctrl+V" at bounding box center [135, 122] width 172 height 17
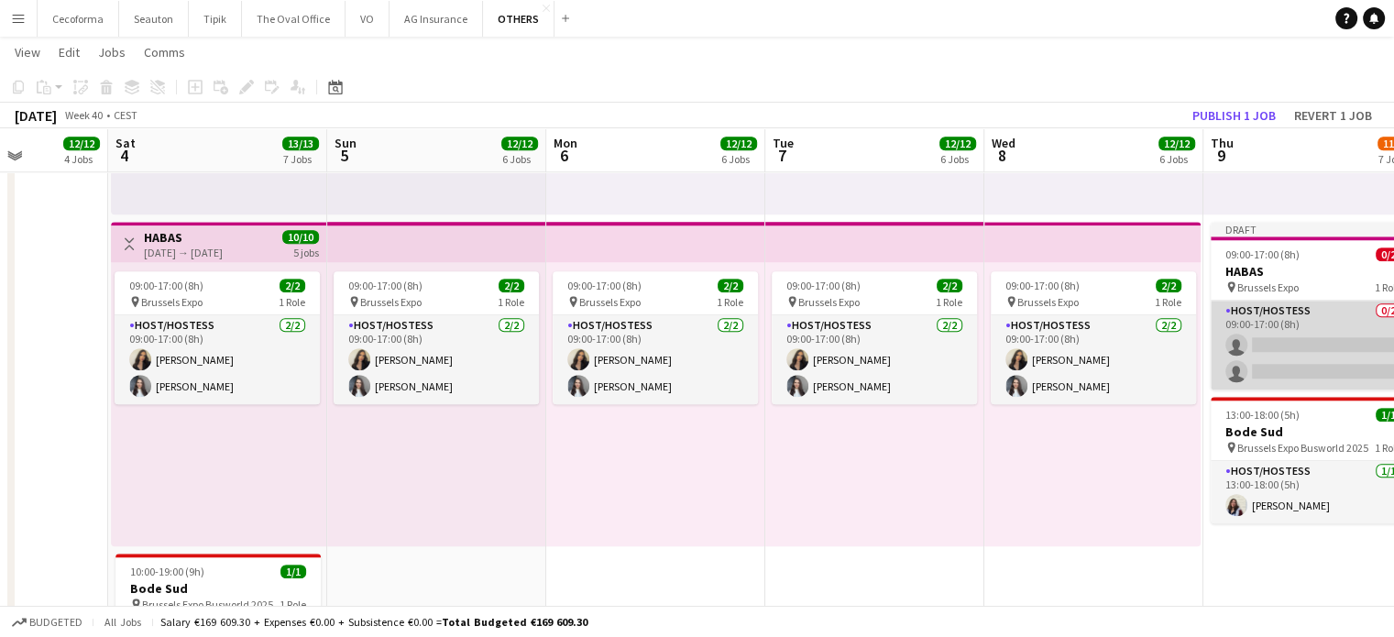
click at [1315, 336] on app-card-role "Host/Hostess 0/2 09:00-17:00 (8h) single-neutral-actions single-neutral-actions" at bounding box center [1313, 345] width 205 height 89
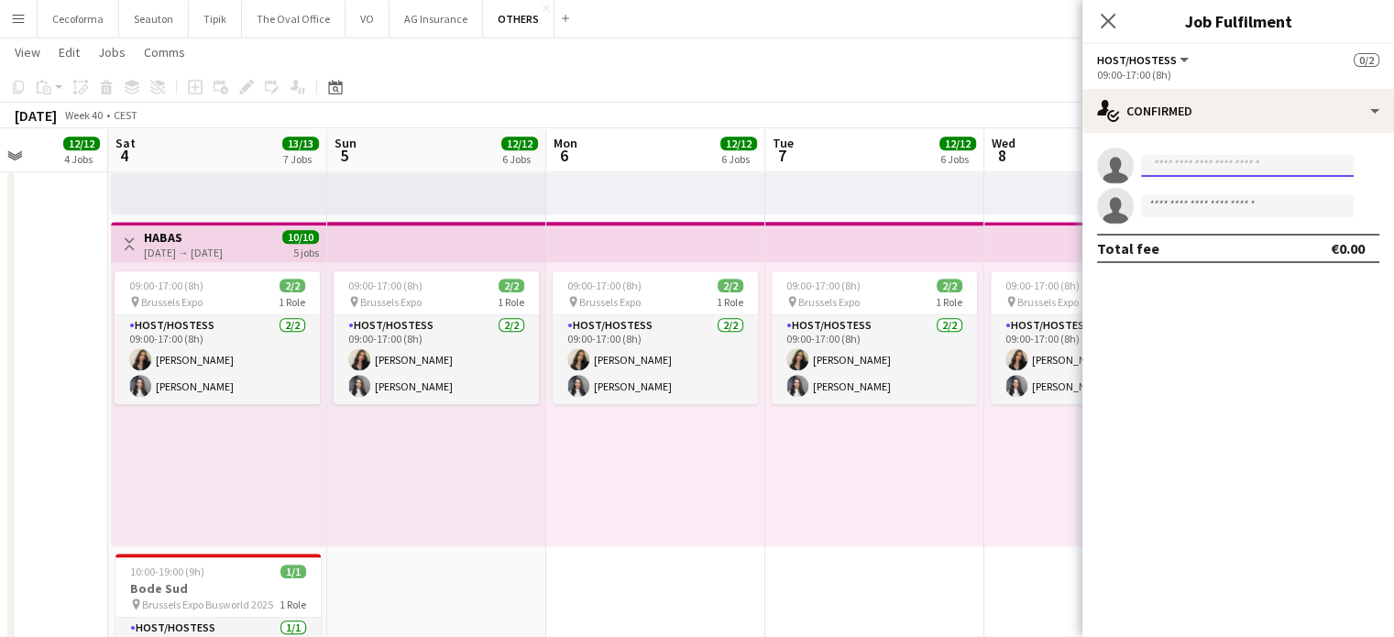
click at [1246, 162] on input at bounding box center [1247, 166] width 213 height 22
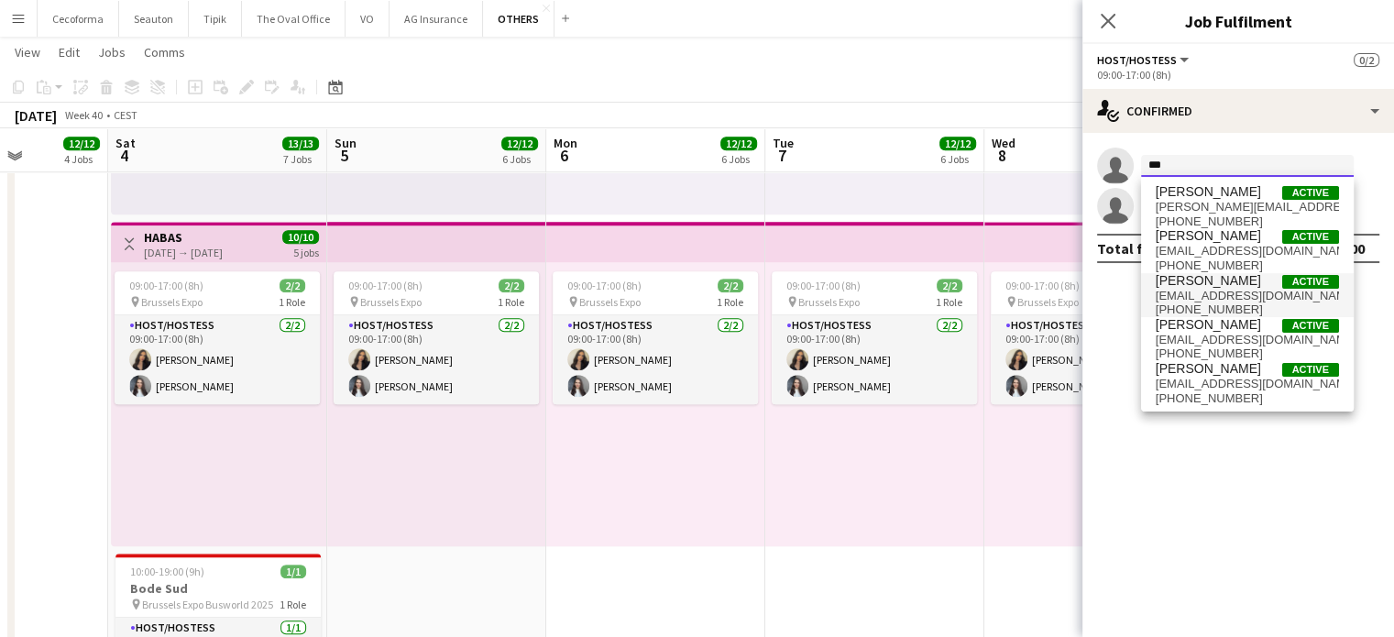
type input "***"
click at [1195, 277] on span "[PERSON_NAME]" at bounding box center [1208, 281] width 105 height 16
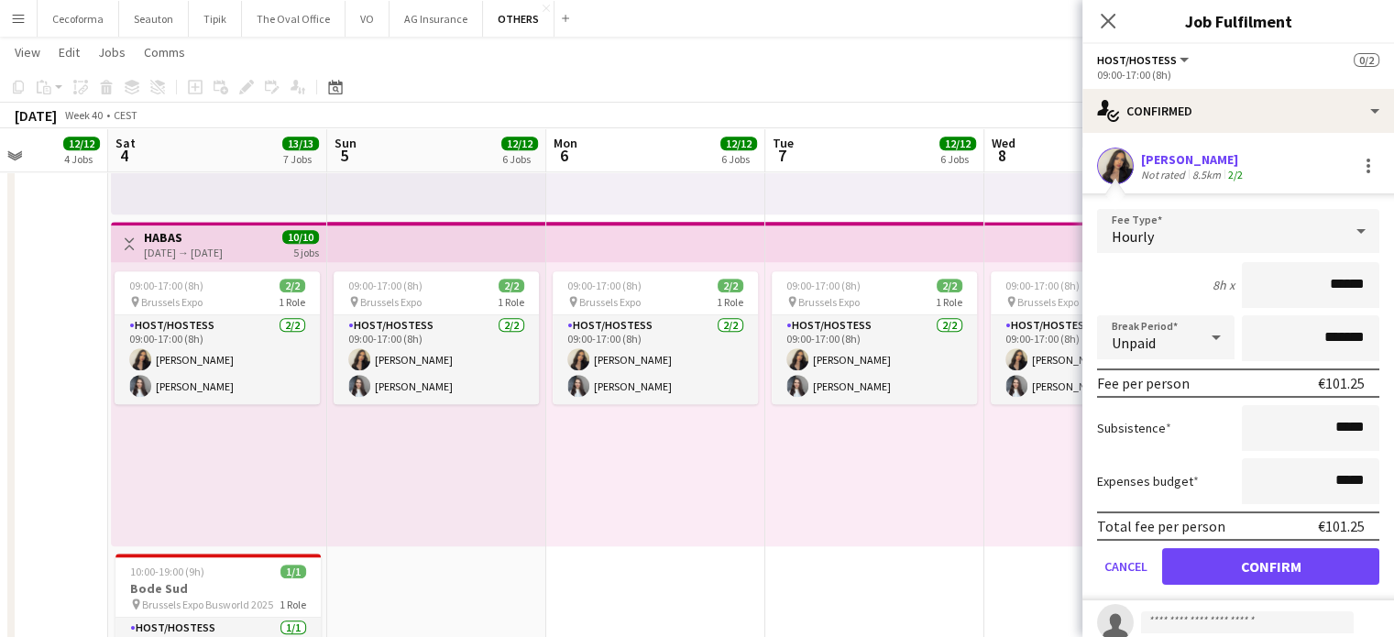
scroll to position [54, 0]
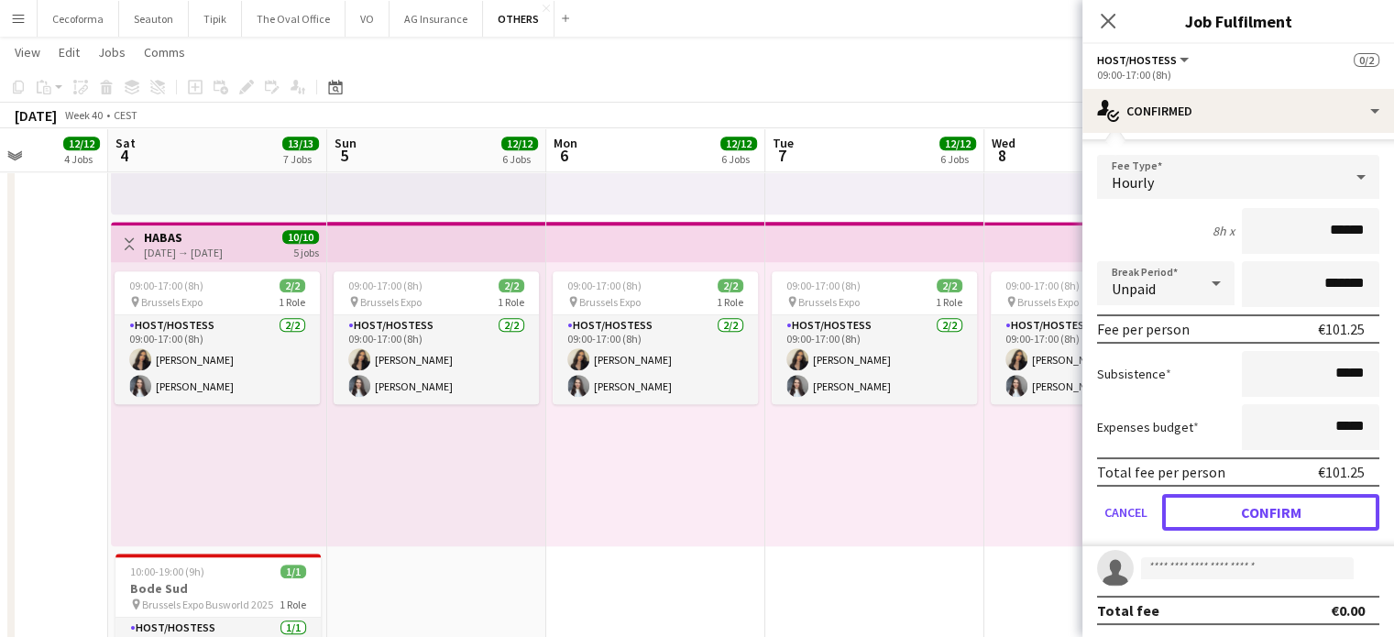
click at [1263, 508] on button "Confirm" at bounding box center [1270, 512] width 217 height 37
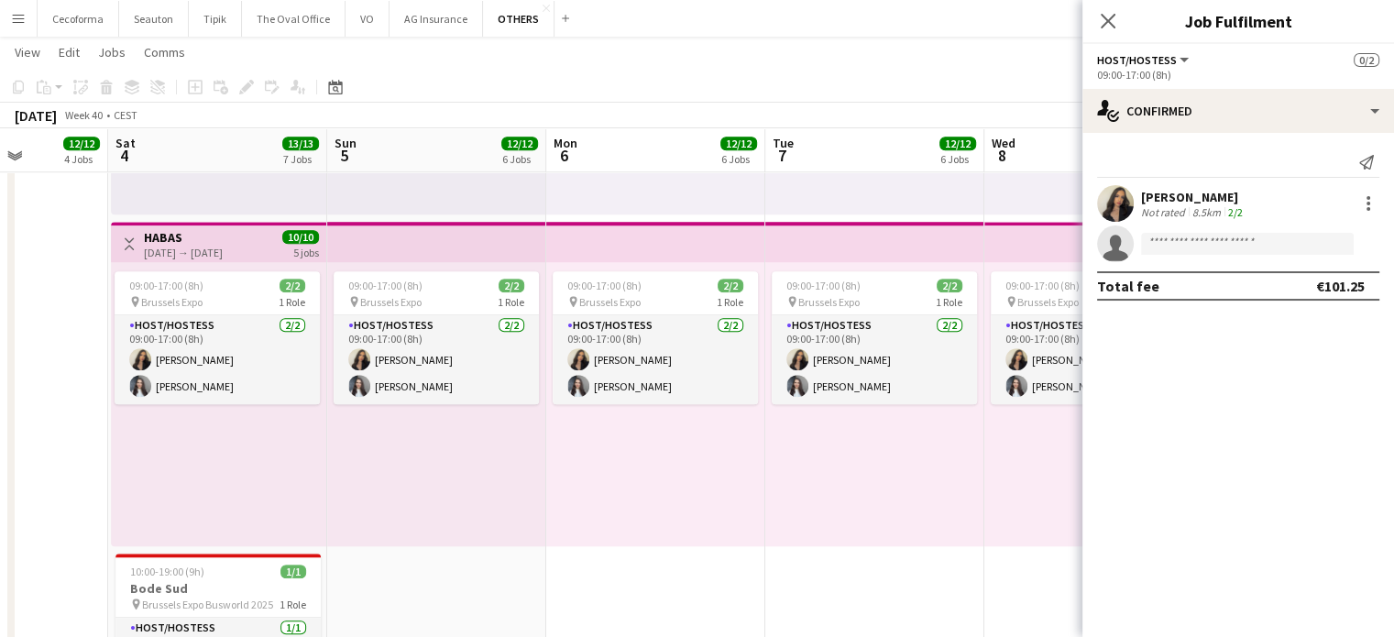
scroll to position [0, 0]
click at [1185, 246] on input at bounding box center [1247, 244] width 213 height 22
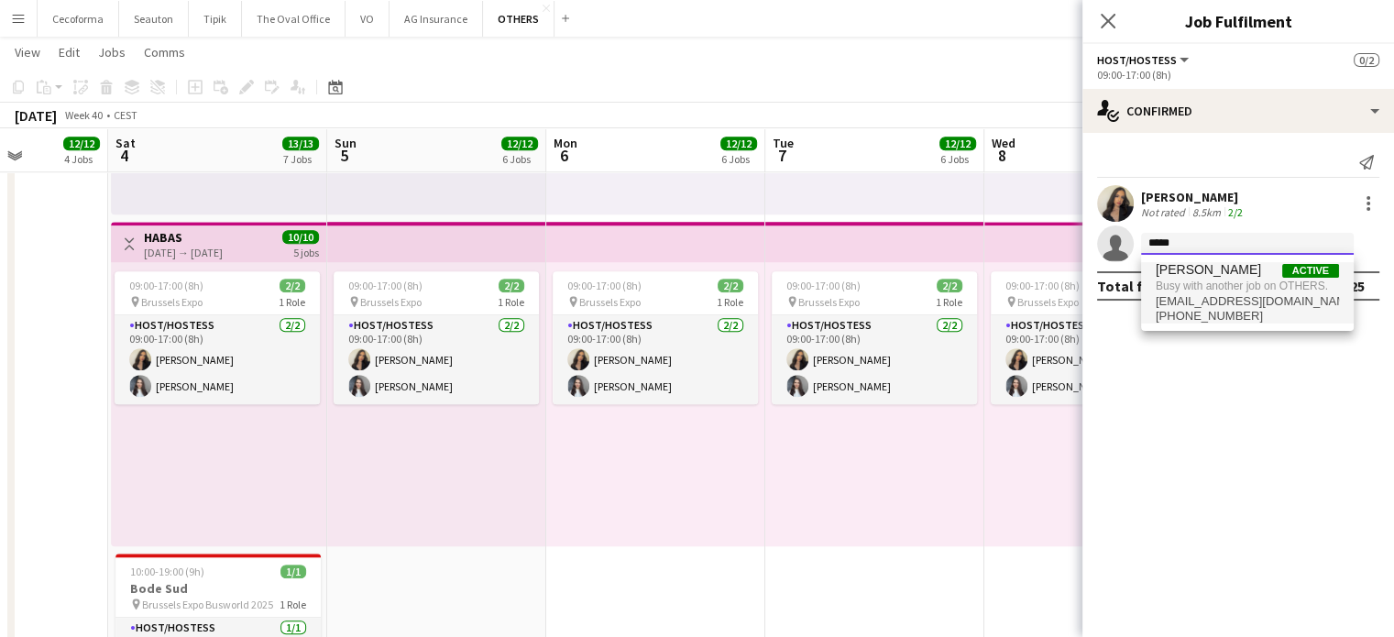
type input "*****"
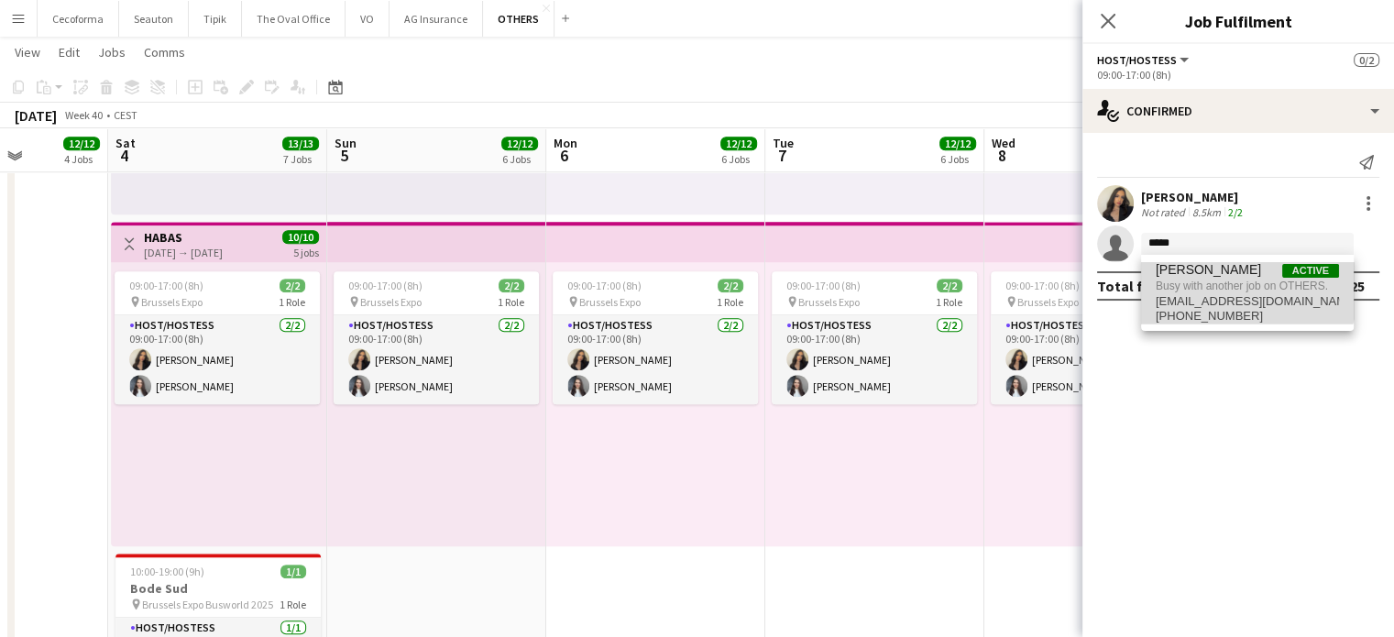
click at [1190, 276] on span "[PERSON_NAME]" at bounding box center [1208, 270] width 105 height 16
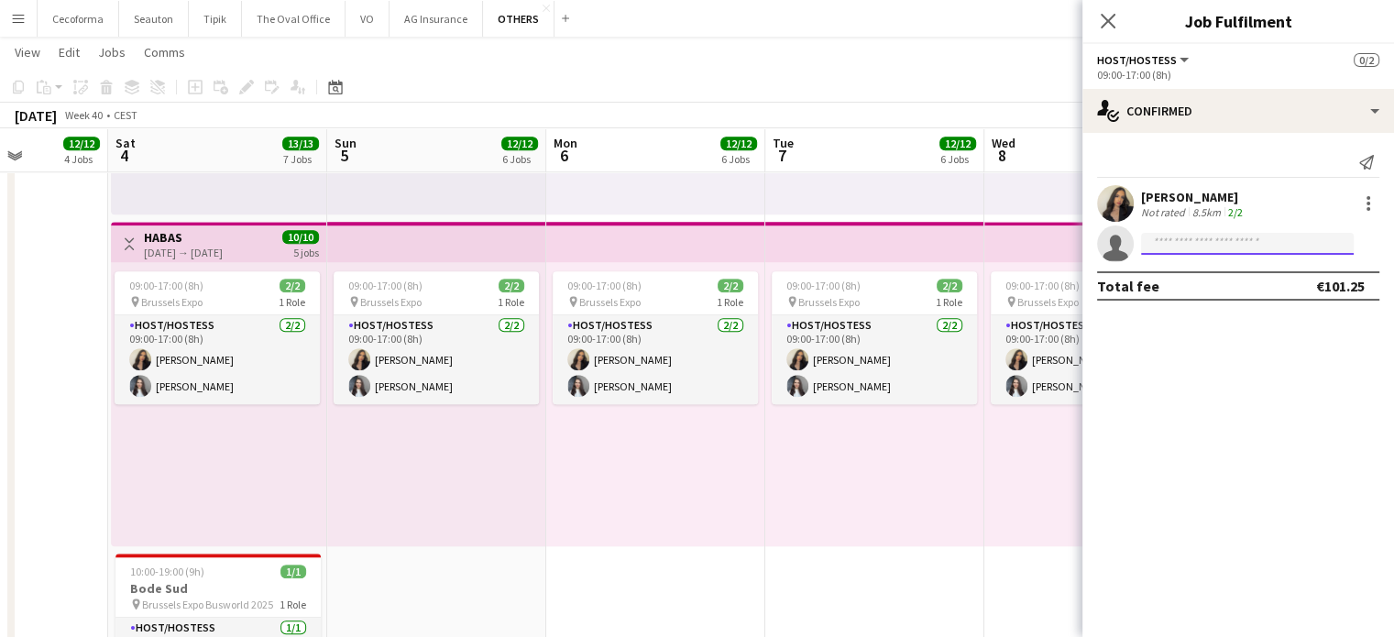
click at [1171, 238] on input at bounding box center [1247, 244] width 213 height 22
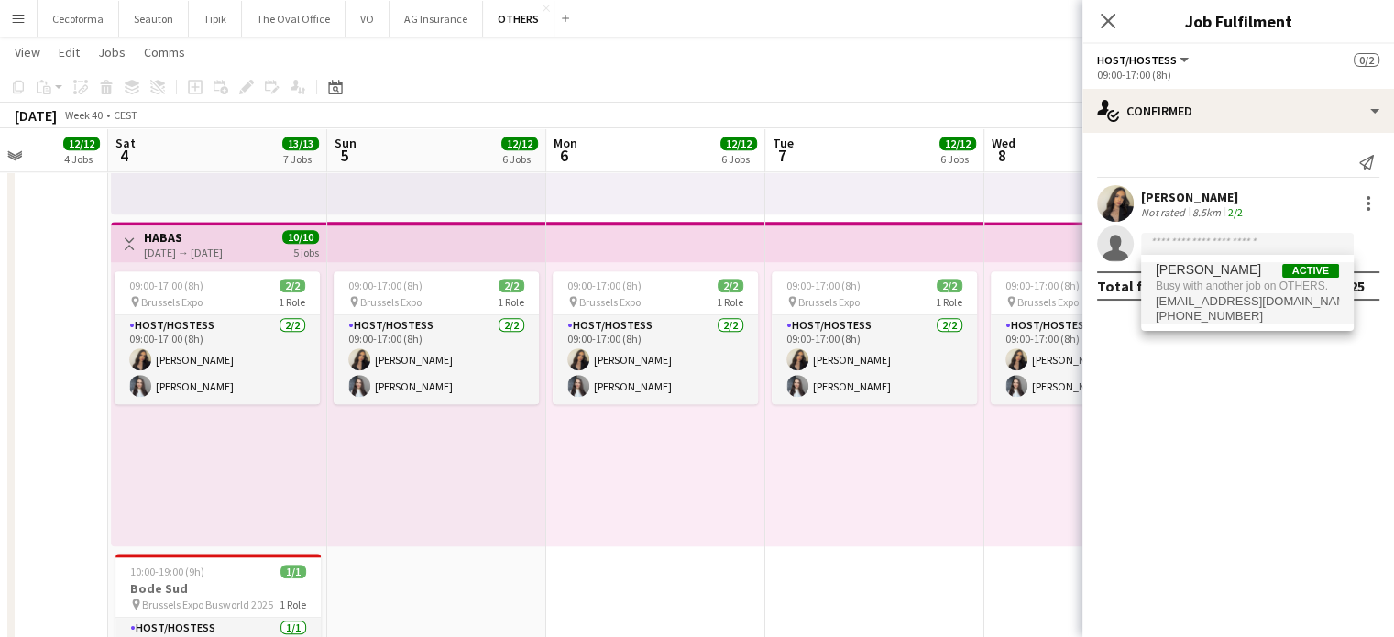
click at [1174, 280] on span "Busy with another job on OTHERS." at bounding box center [1247, 286] width 183 height 17
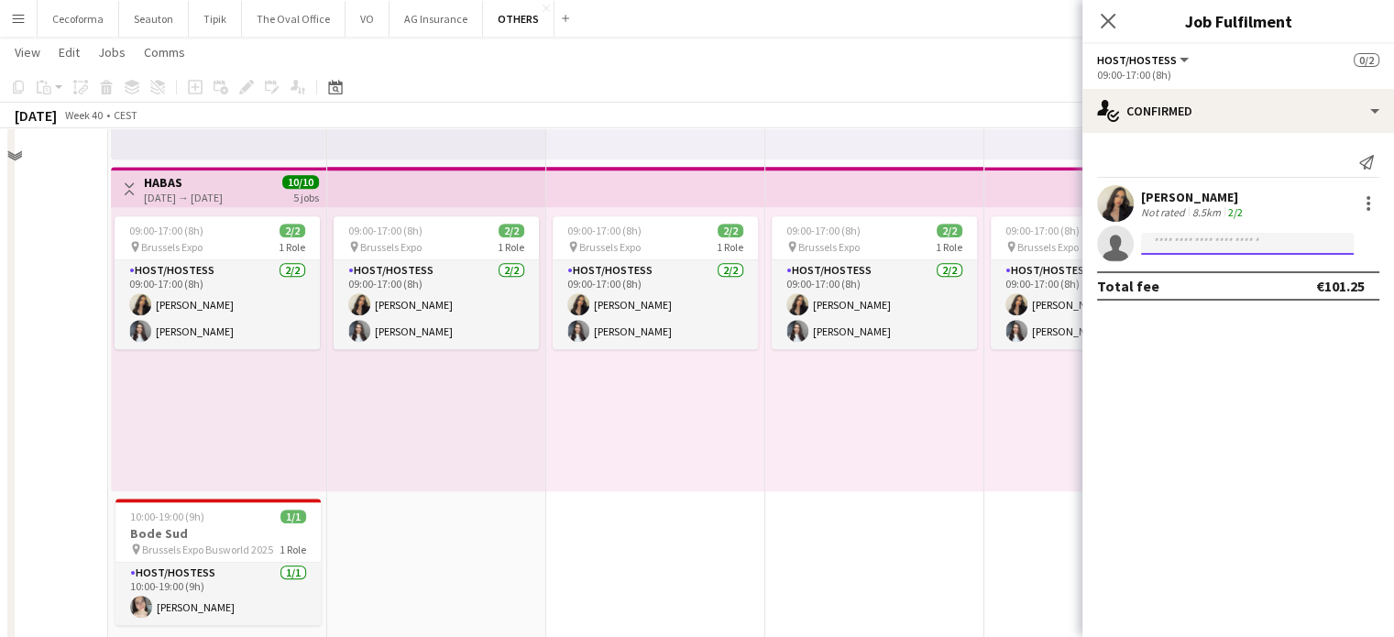
scroll to position [1762, 0]
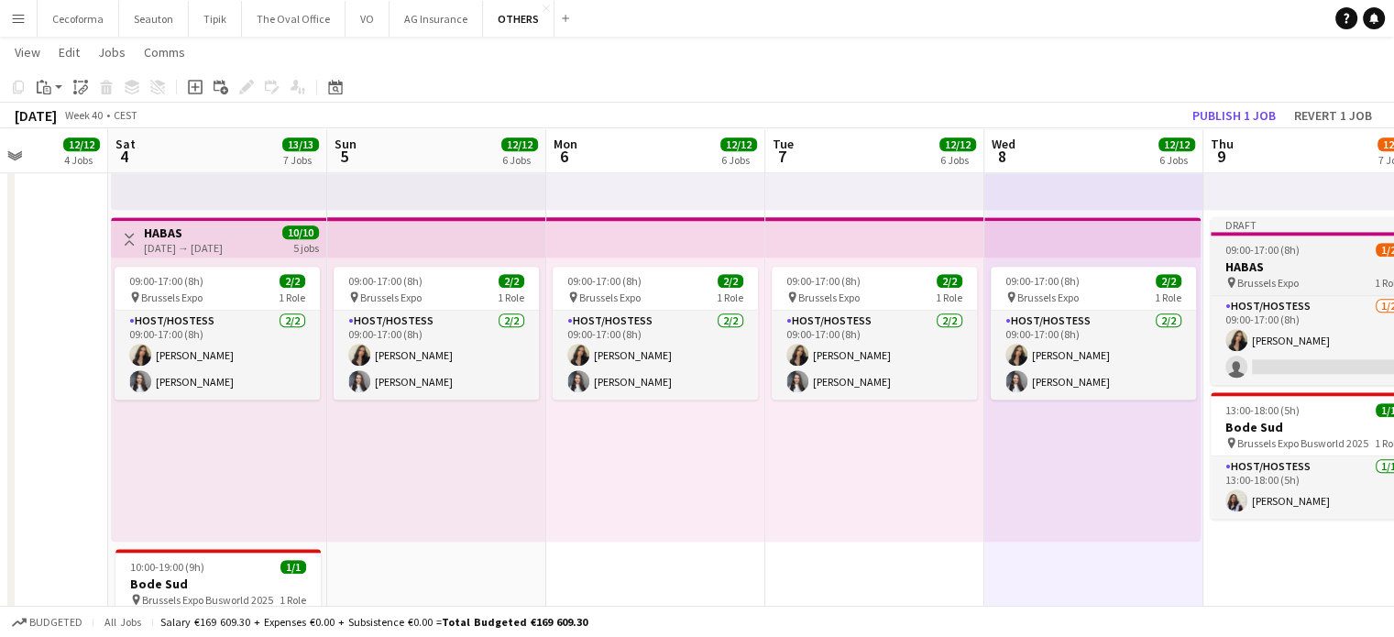
scroll to position [1670, 0]
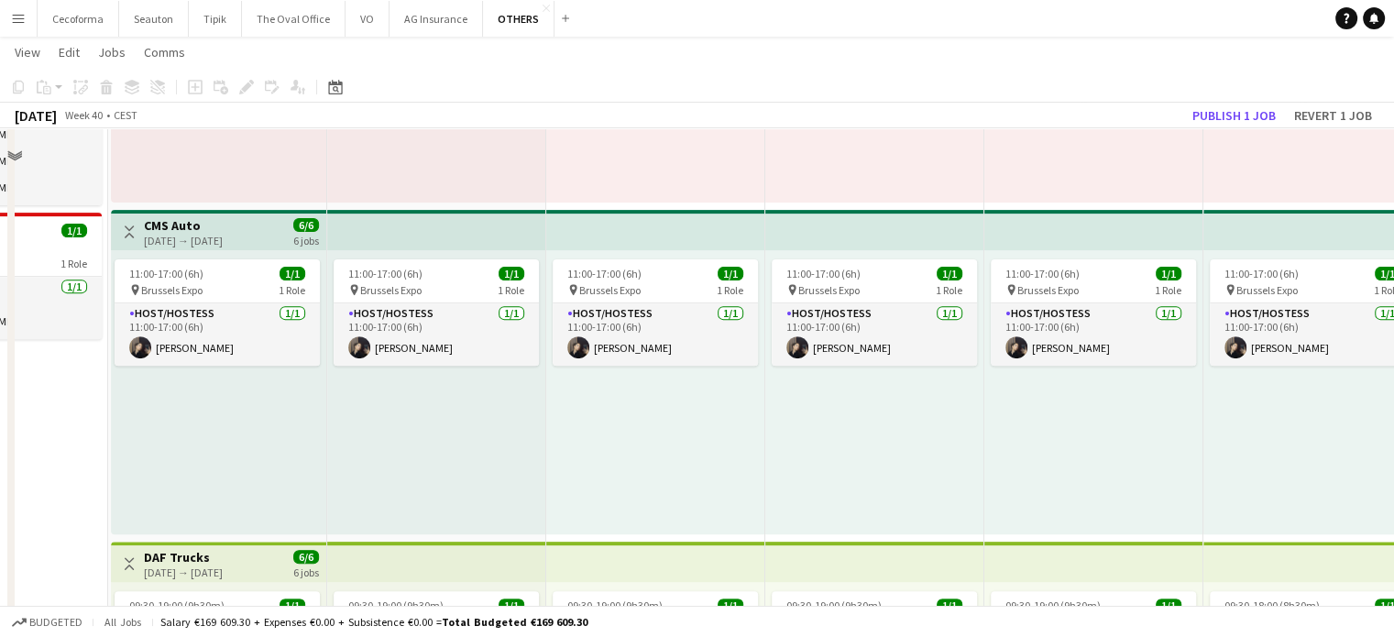
scroll to position [479, 0]
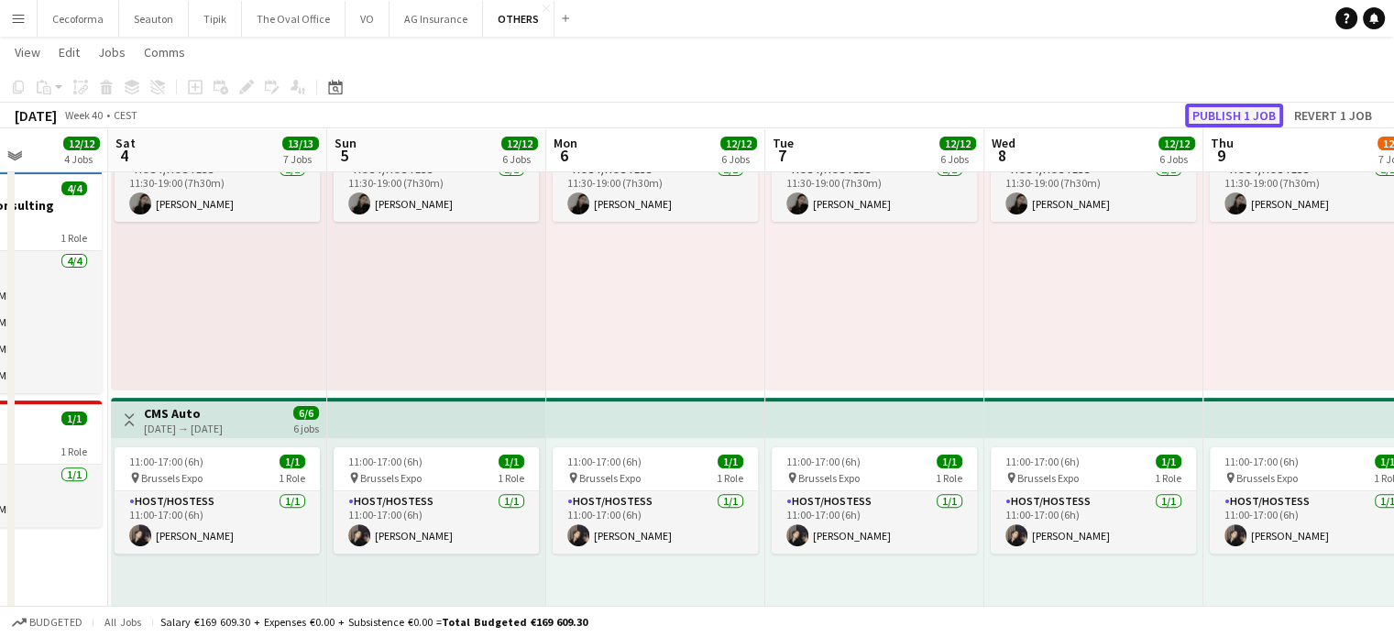
click at [1234, 113] on button "Publish 1 job" at bounding box center [1234, 116] width 98 height 24
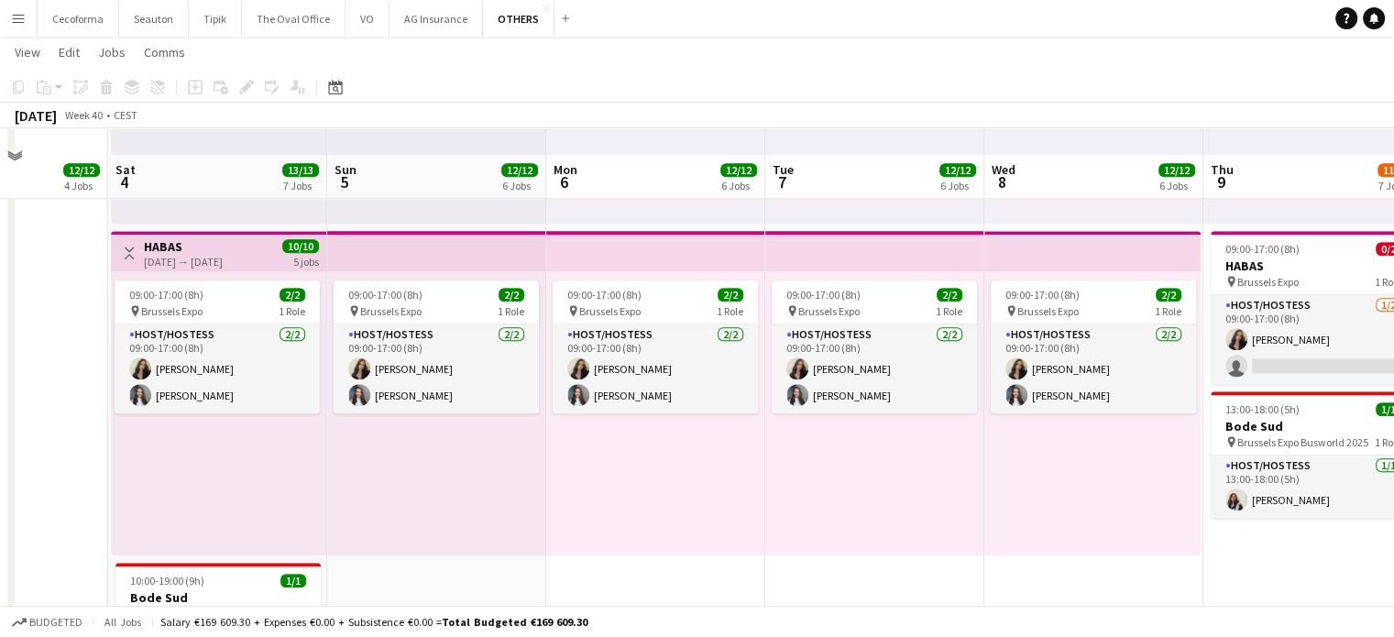
scroll to position [1670, 0]
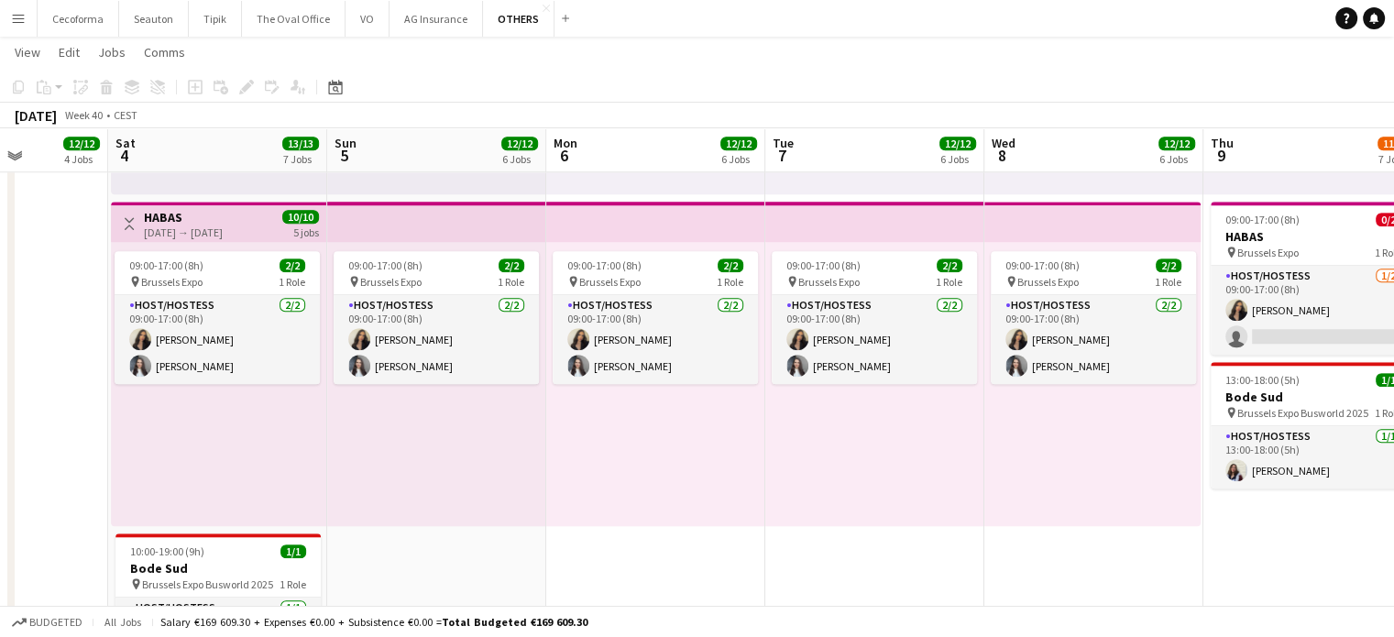
click at [1092, 509] on div "09:00-17:00 (8h) 2/2 pin Brussels Expo 1 Role Host/Hostess [DATE] 09:00-17:00 (…" at bounding box center [1093, 384] width 216 height 284
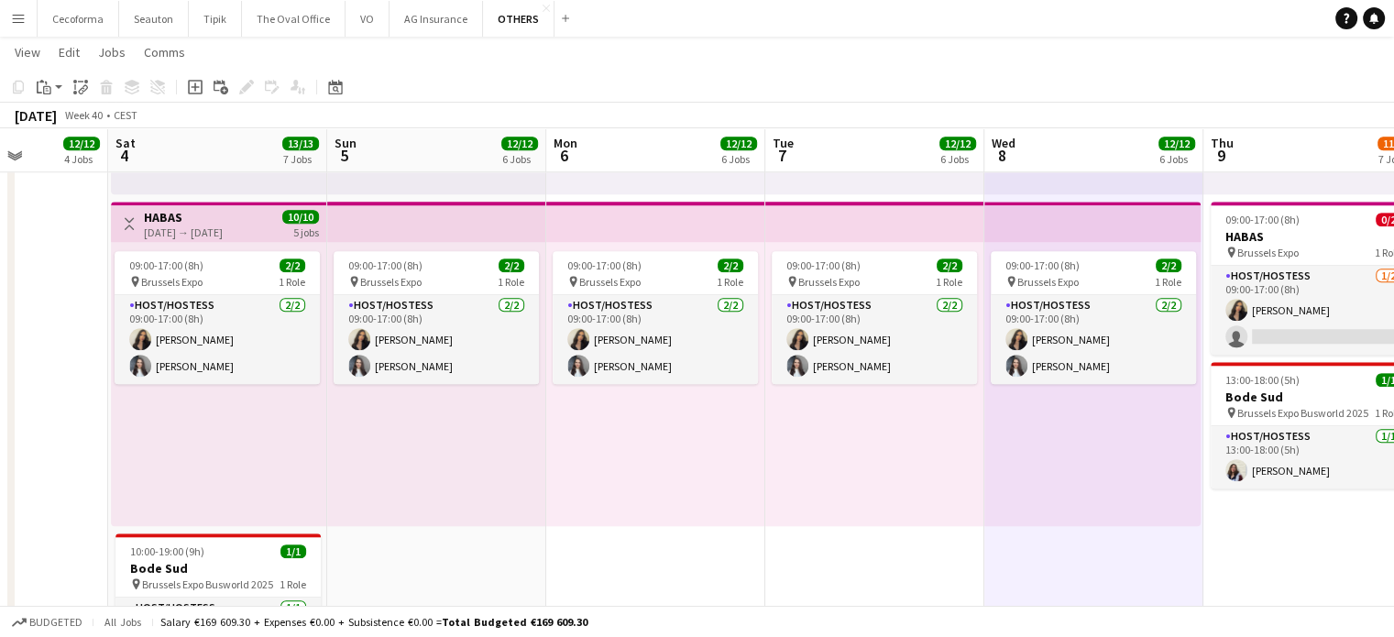
click at [797, 506] on div "09:00-17:00 (8h) 2/2 pin Brussels Expo 1 Role Host/Hostess [DATE] 09:00-17:00 (…" at bounding box center [874, 384] width 219 height 284
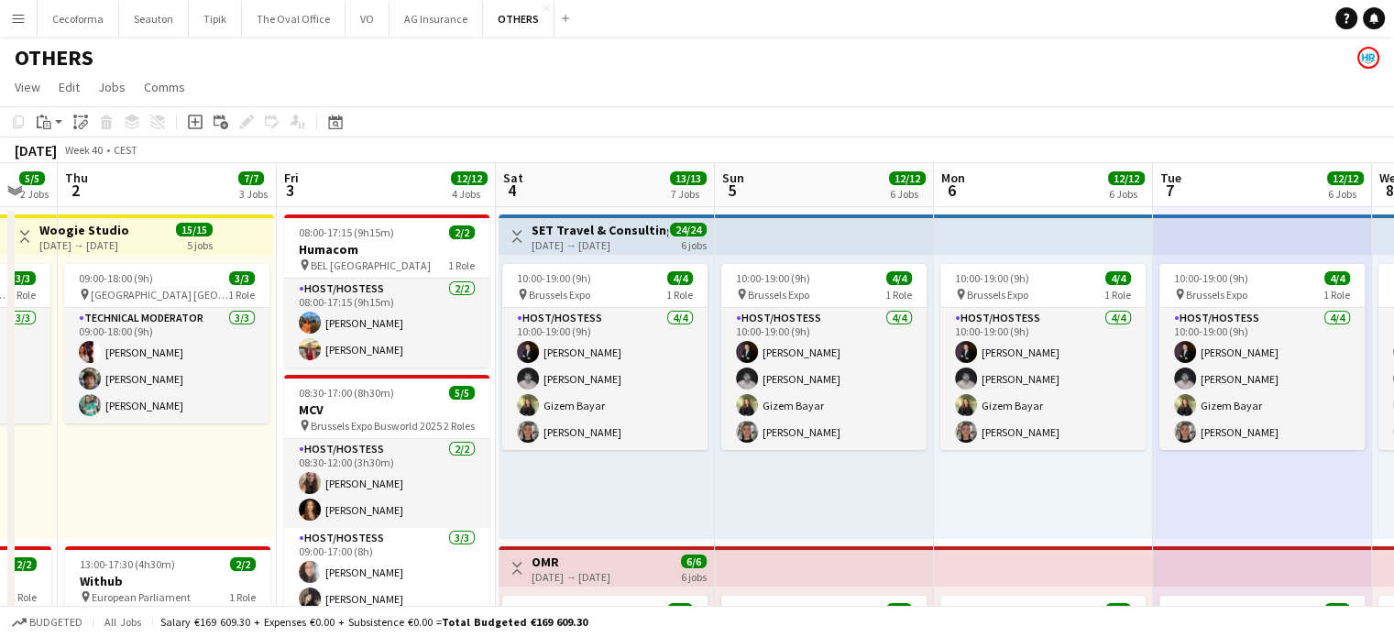
scroll to position [0, 584]
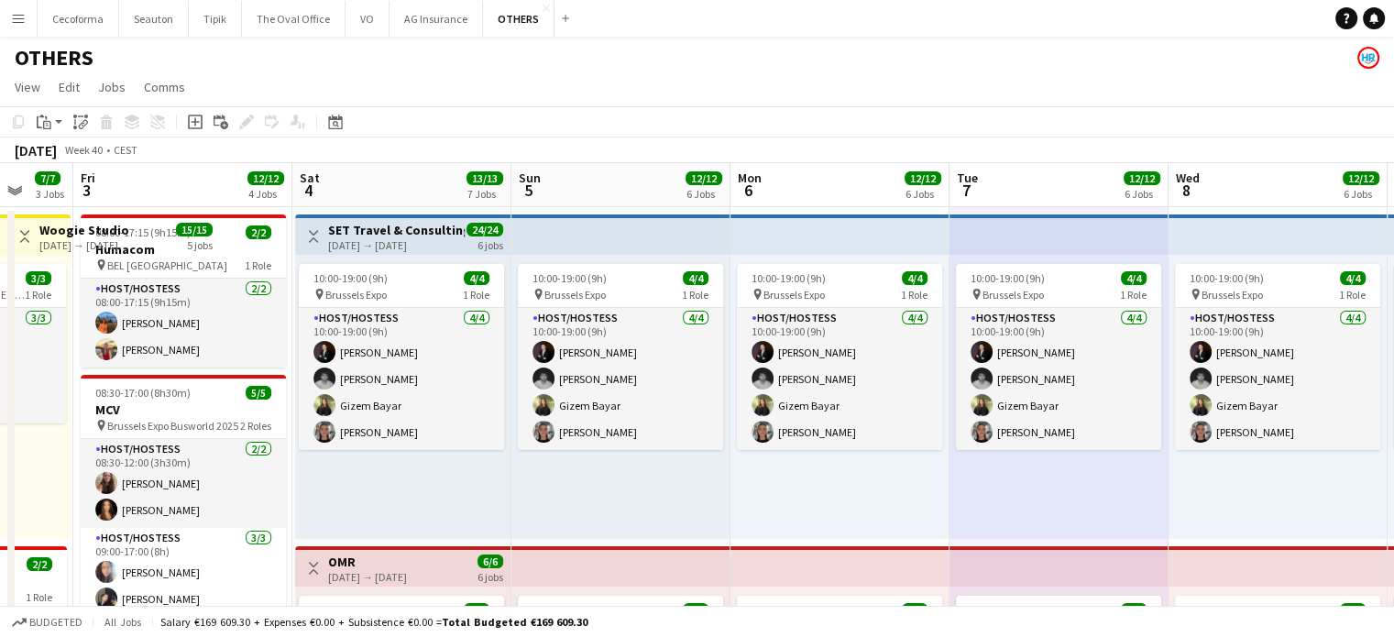
drag, startPoint x: 293, startPoint y: 527, endPoint x: 697, endPoint y: 567, distance: 405.4
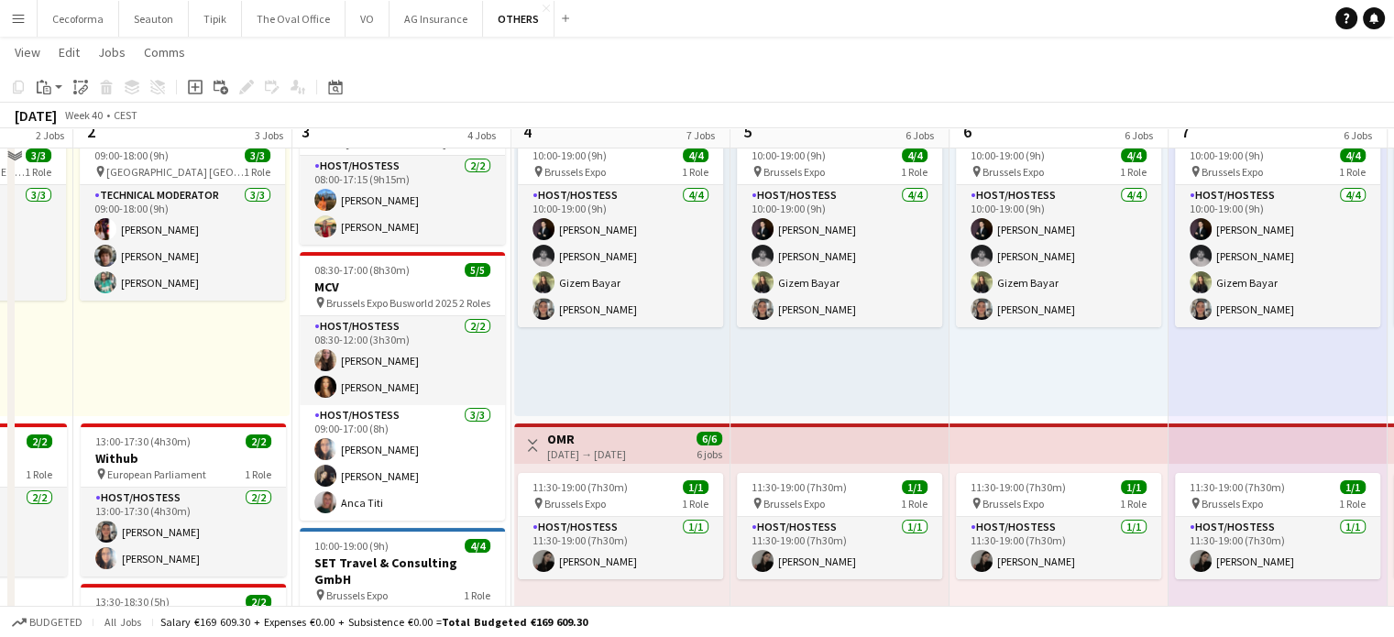
scroll to position [0, 0]
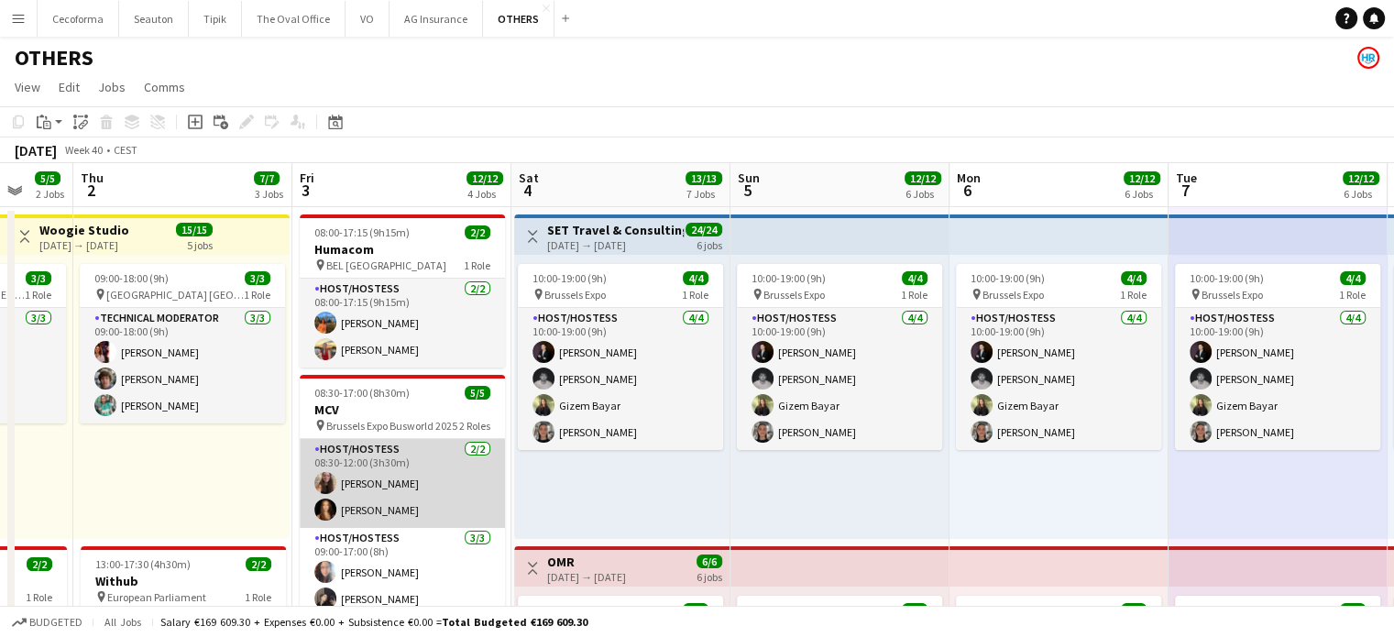
drag, startPoint x: 1100, startPoint y: 618, endPoint x: 346, endPoint y: 512, distance: 761.8
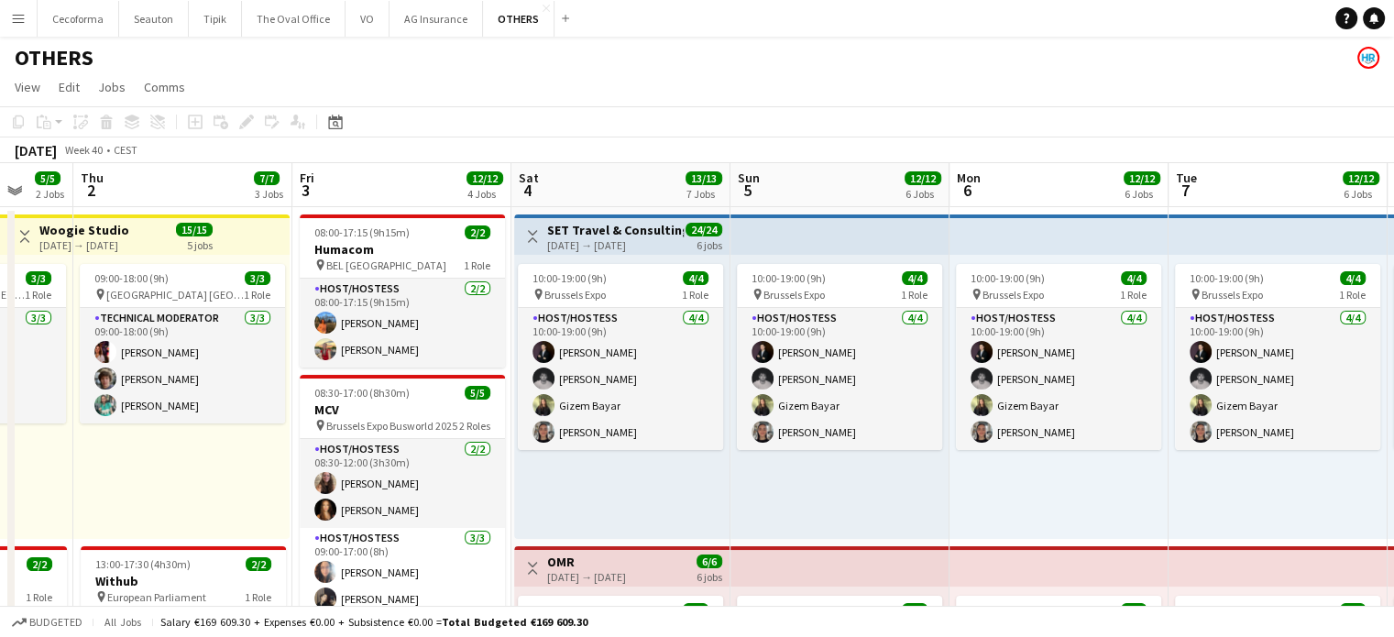
click at [968, 482] on div "10:00-19:00 (9h) 4/4 pin Brussels Expo 1 Role Host/Hostess [DATE] 10:00-19:00 (…" at bounding box center [1059, 397] width 219 height 284
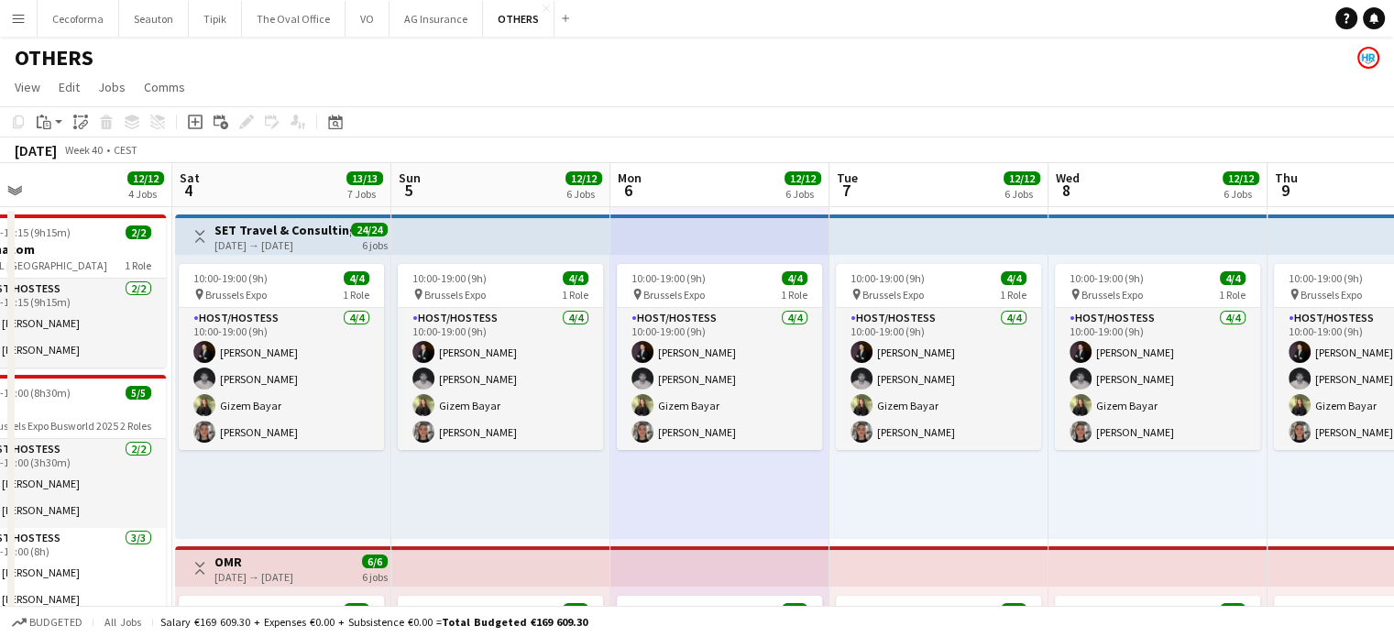
scroll to position [0, 492]
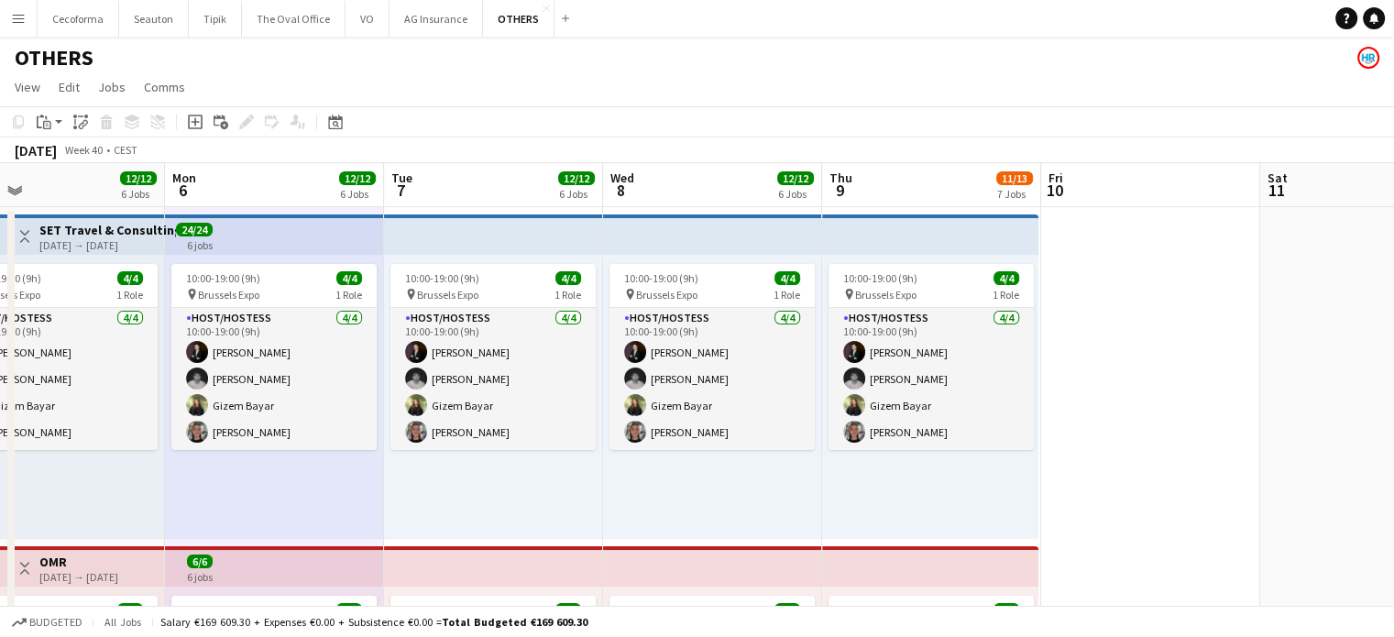
drag, startPoint x: 1118, startPoint y: 501, endPoint x: 334, endPoint y: 438, distance: 787.3
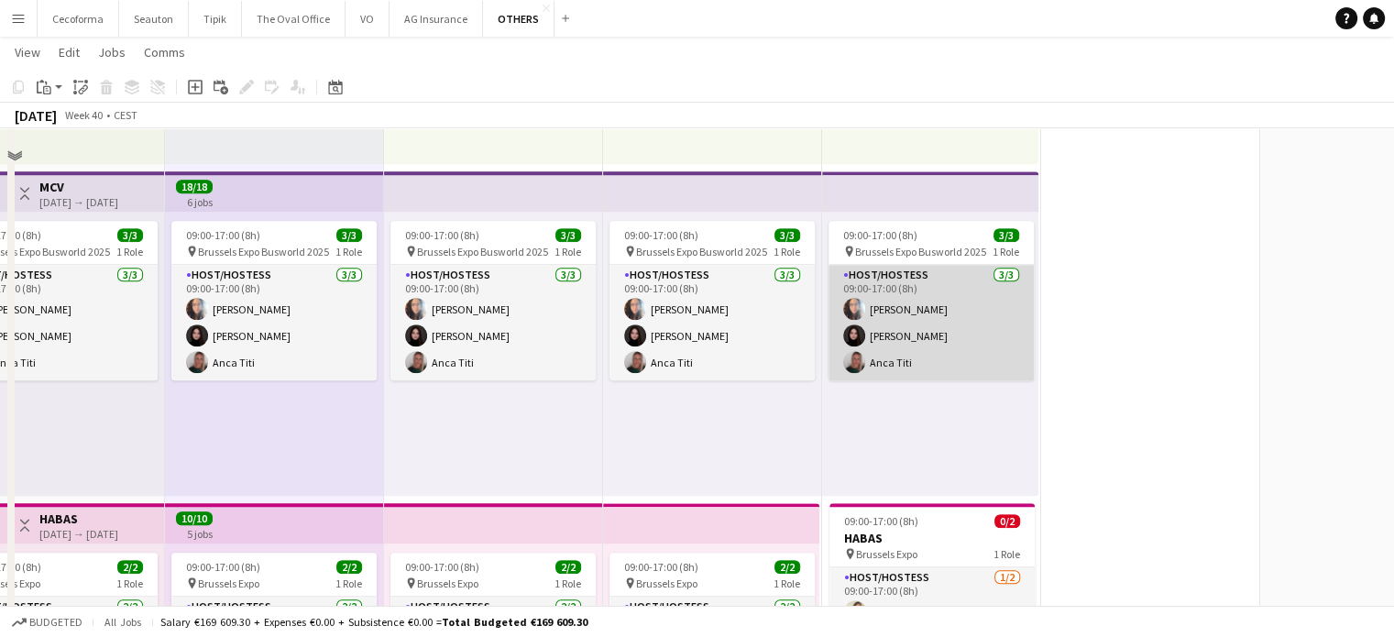
scroll to position [1558, 0]
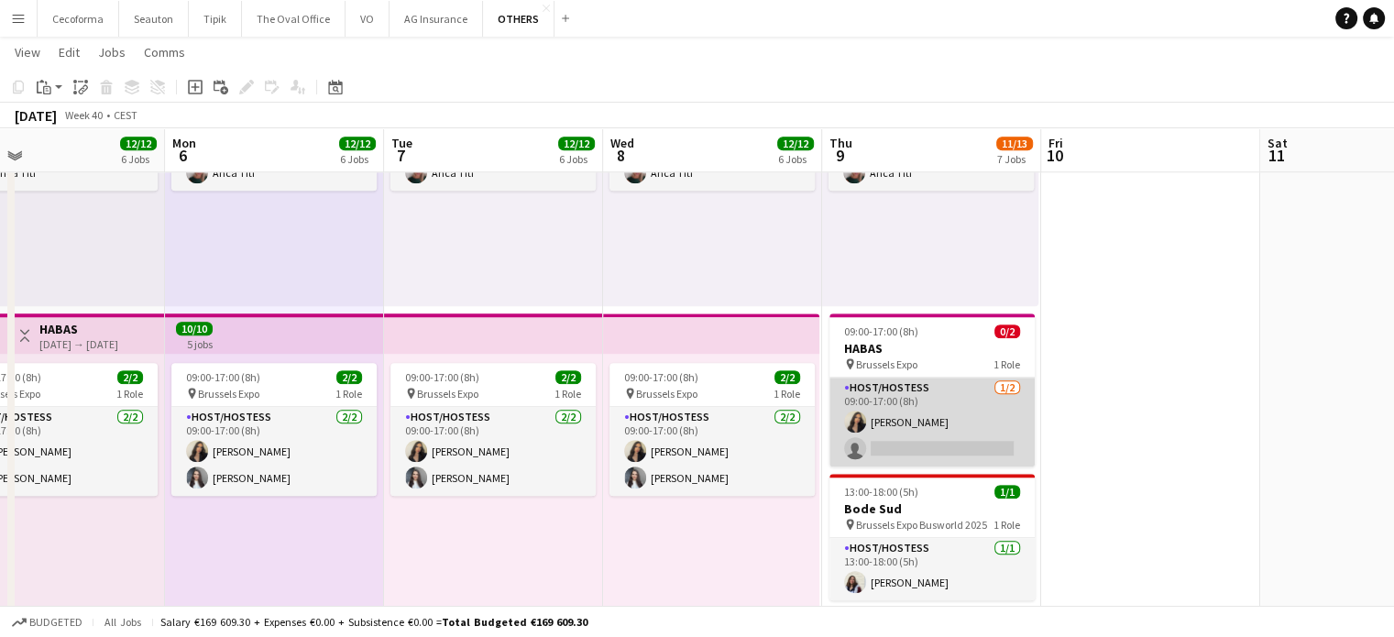
click at [923, 428] on app-card-role "Host/Hostess [DATE] 09:00-17:00 (8h) [PERSON_NAME] single-neutral-actions" at bounding box center [932, 422] width 205 height 89
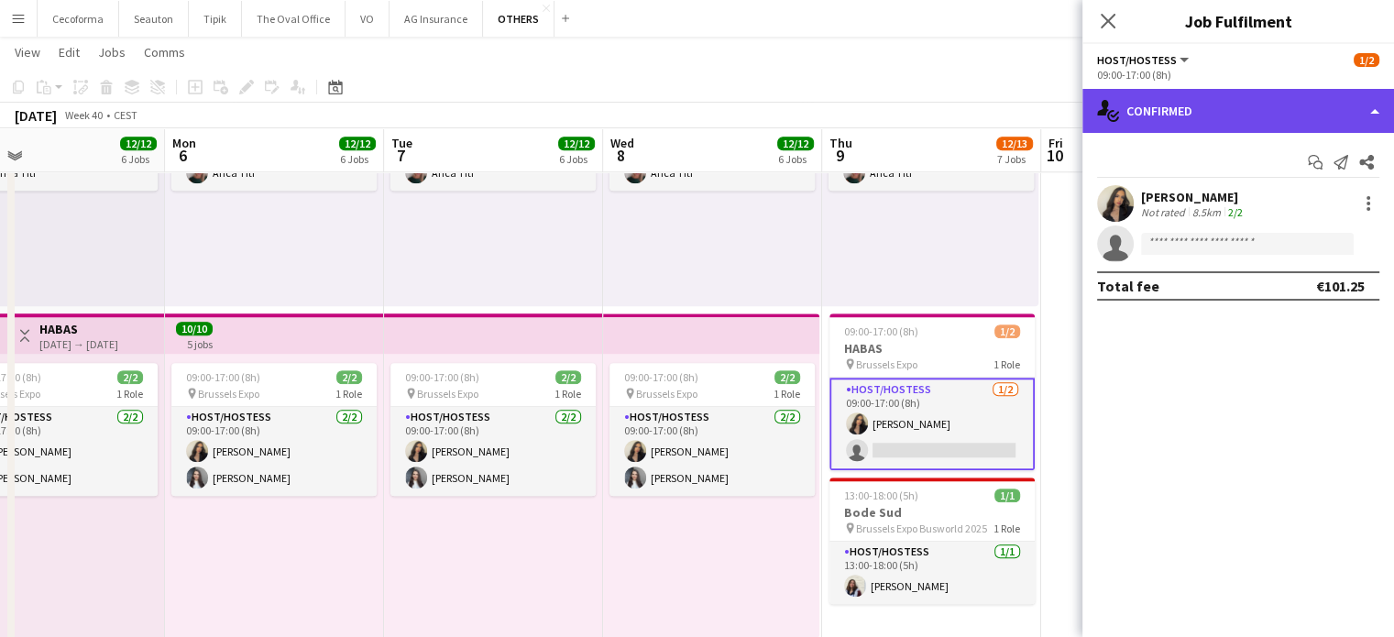
click at [1373, 116] on div "single-neutral-actions-check-2 Confirmed" at bounding box center [1239, 111] width 312 height 44
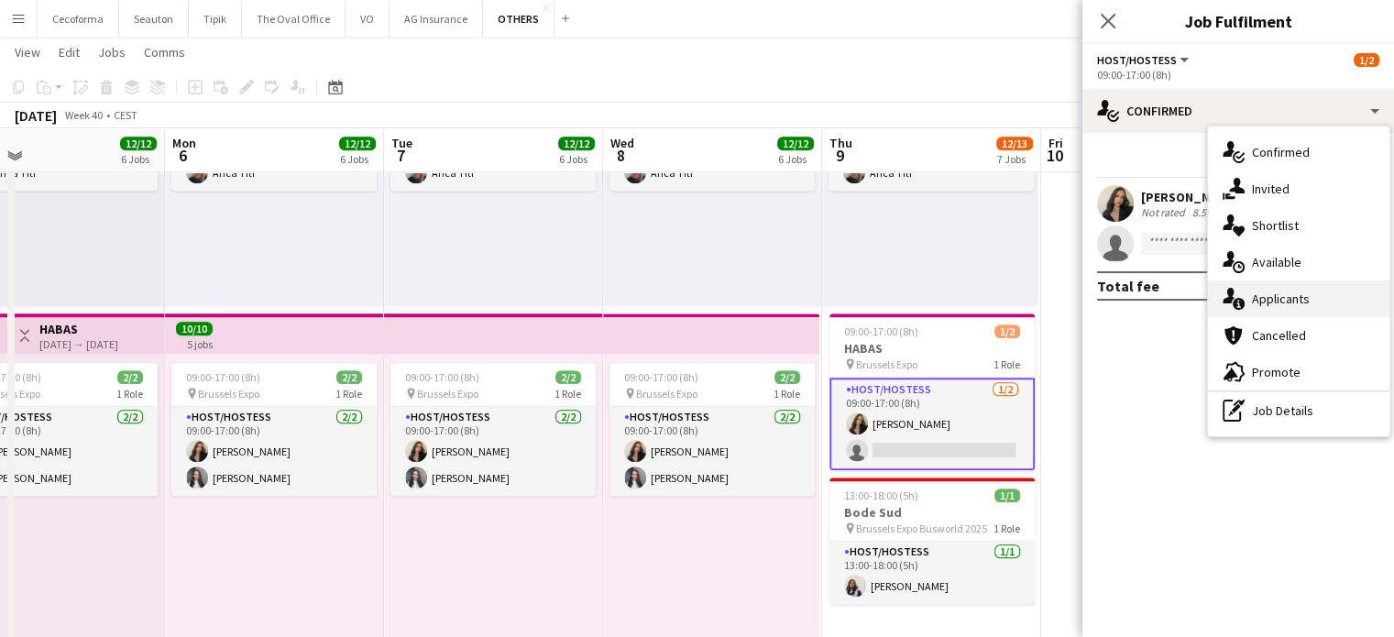
click at [1269, 300] on span "Applicants" at bounding box center [1281, 299] width 58 height 17
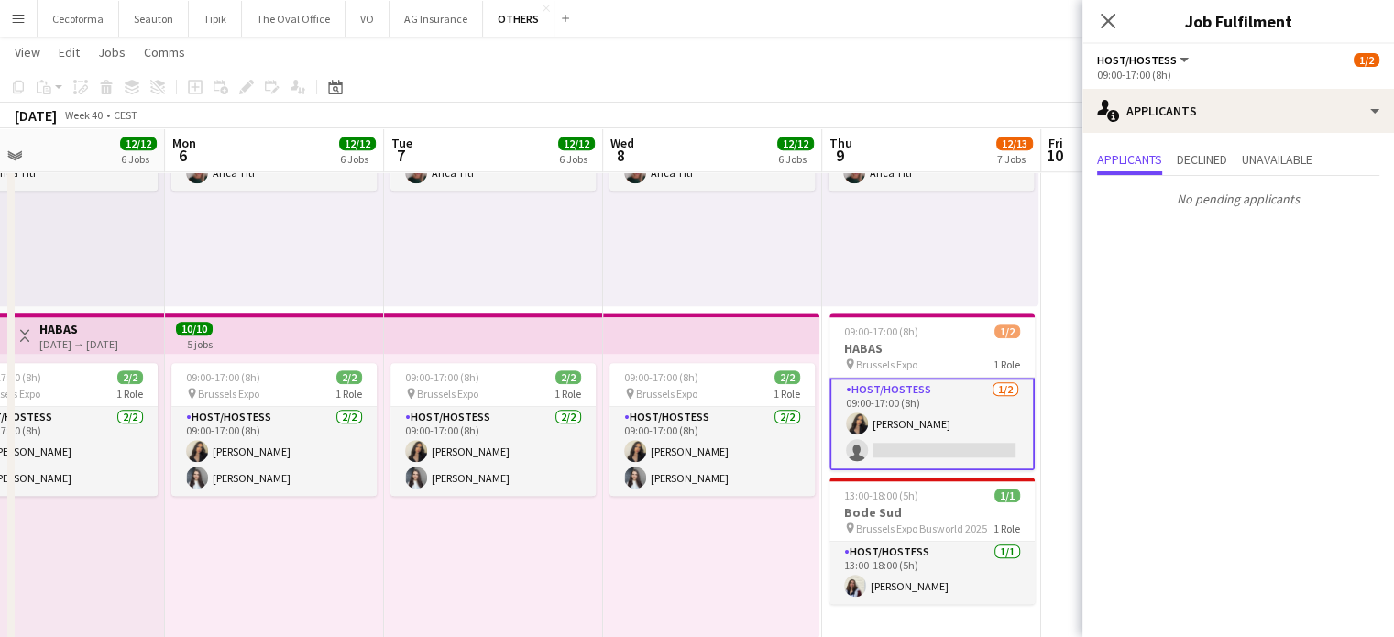
click at [748, 545] on div "09:00-17:00 (8h) 2/2 pin Brussels Expo 1 Role Host/Hostess [DATE] 09:00-17:00 (…" at bounding box center [711, 496] width 216 height 284
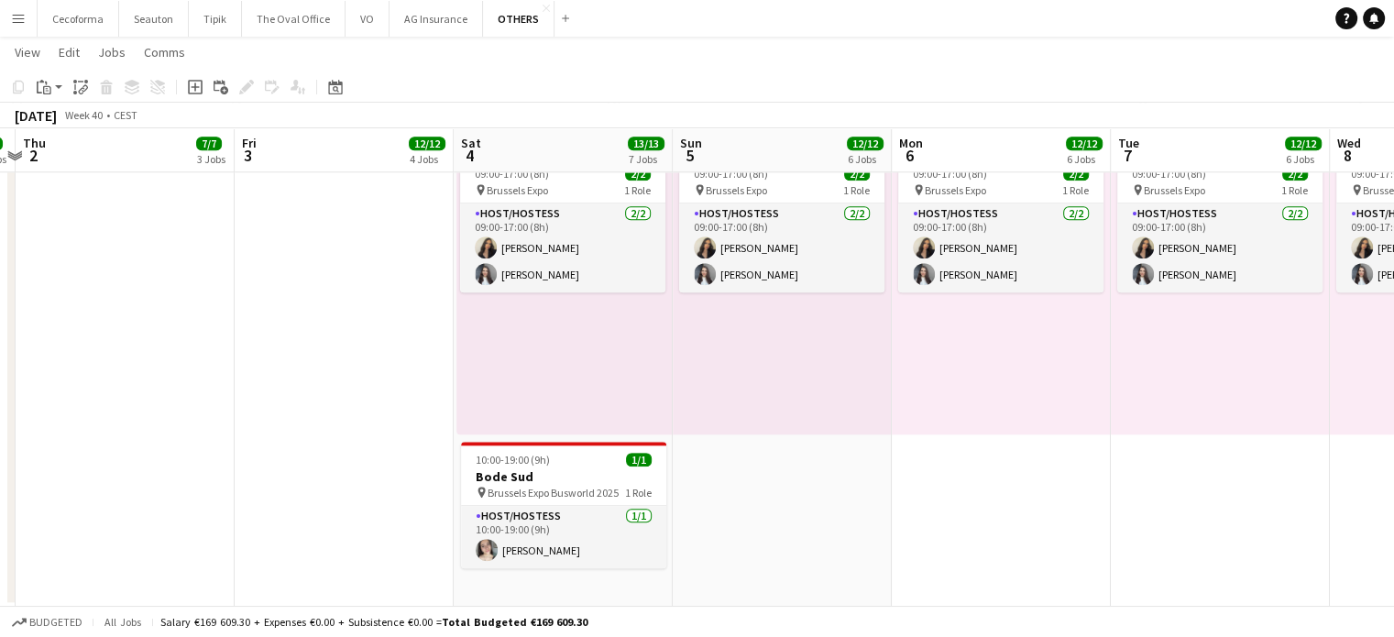
scroll to position [0, 508]
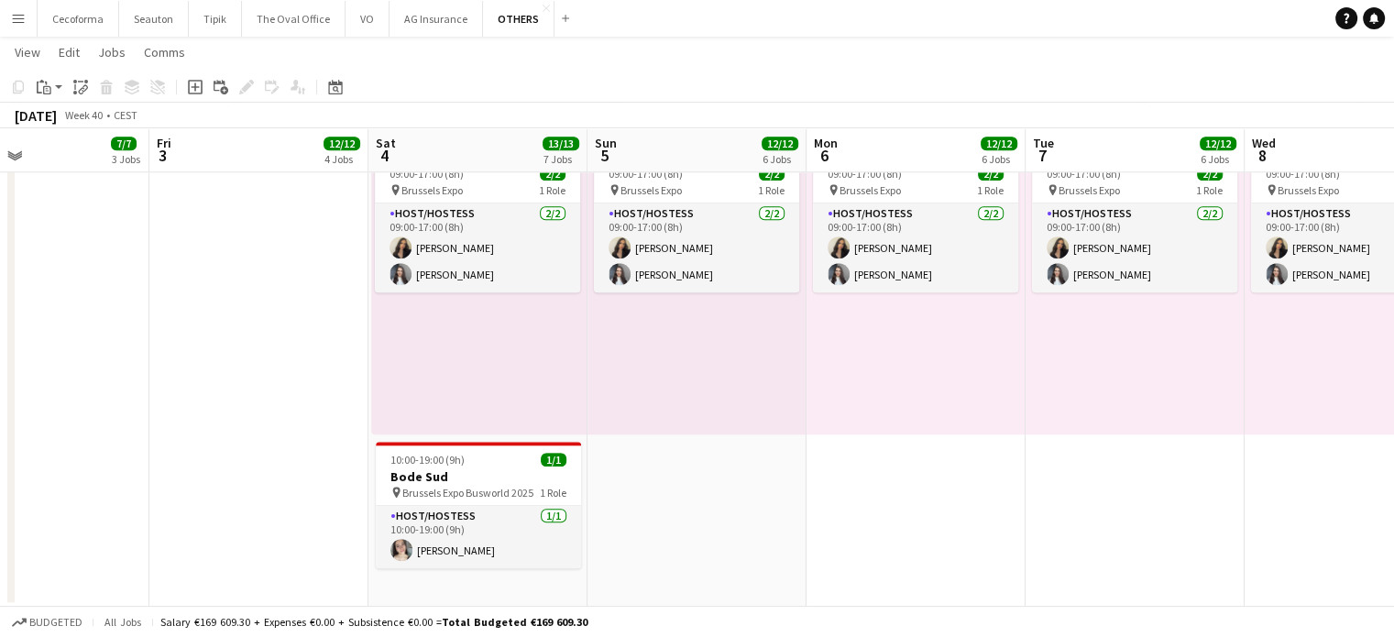
drag, startPoint x: 740, startPoint y: 567, endPoint x: 1407, endPoint y: 578, distance: 667.5
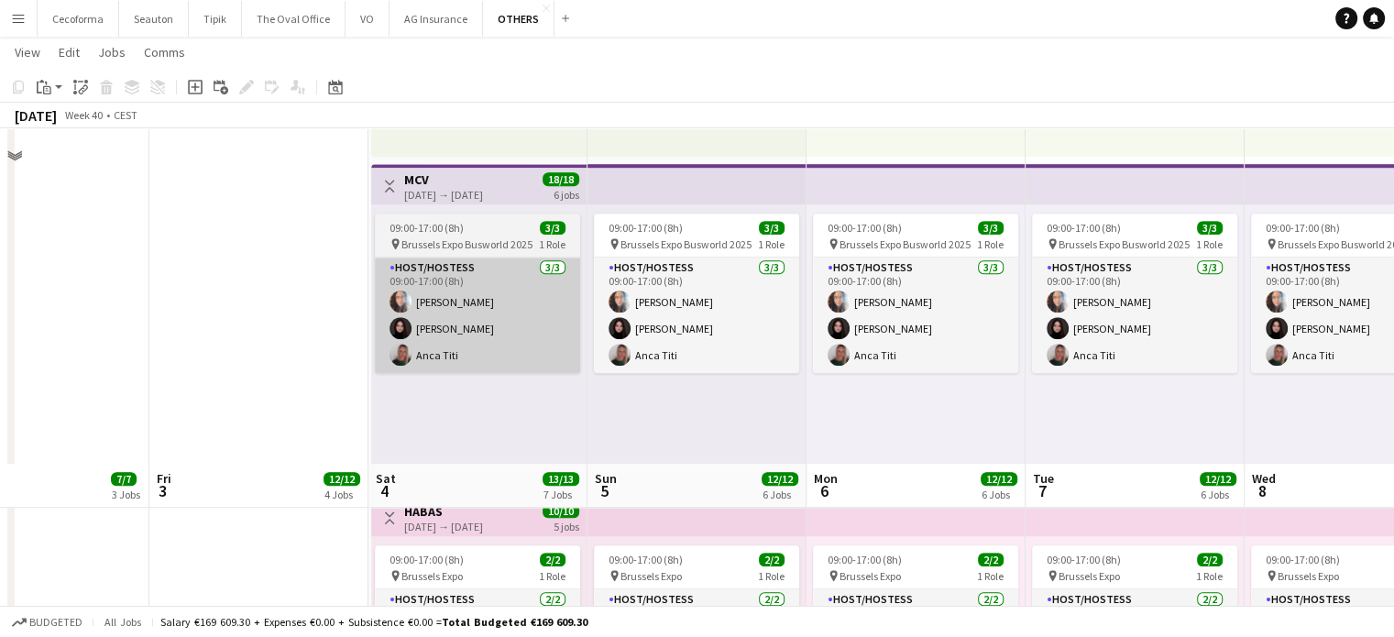
scroll to position [1212, 0]
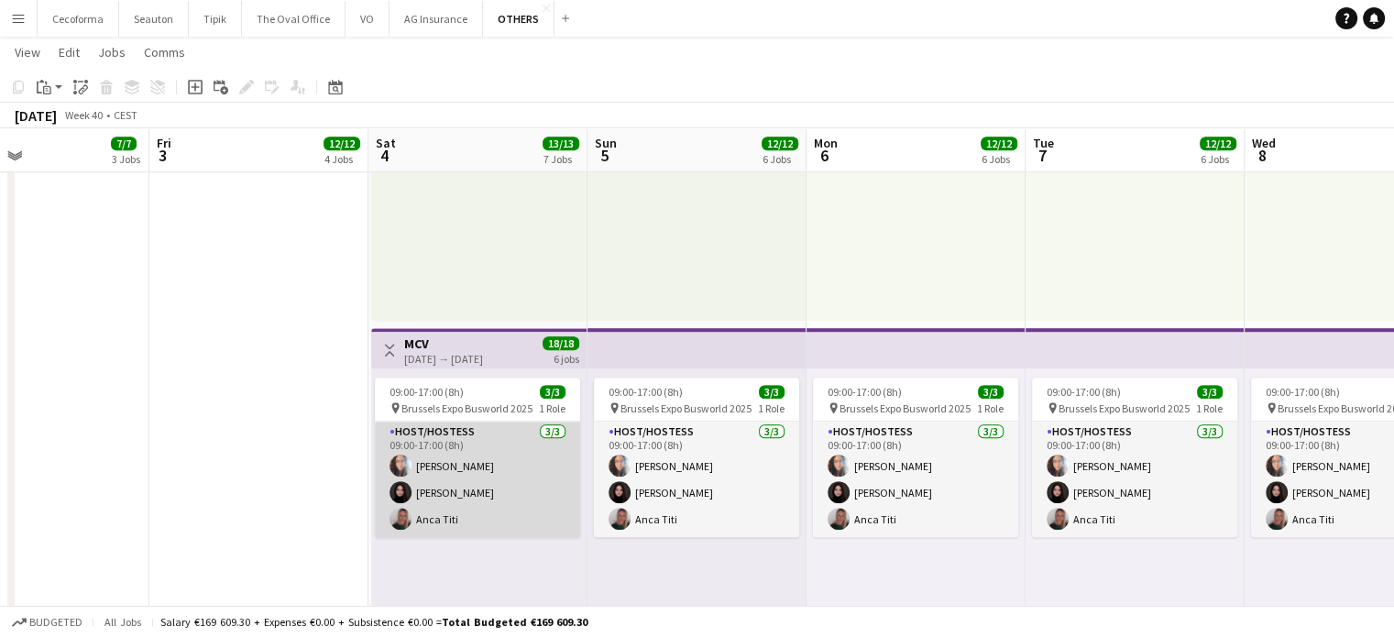
click at [469, 483] on app-card-role "Host/Hostess [DATE] 09:00-17:00 (8h) [PERSON_NAME]" at bounding box center [477, 480] width 205 height 116
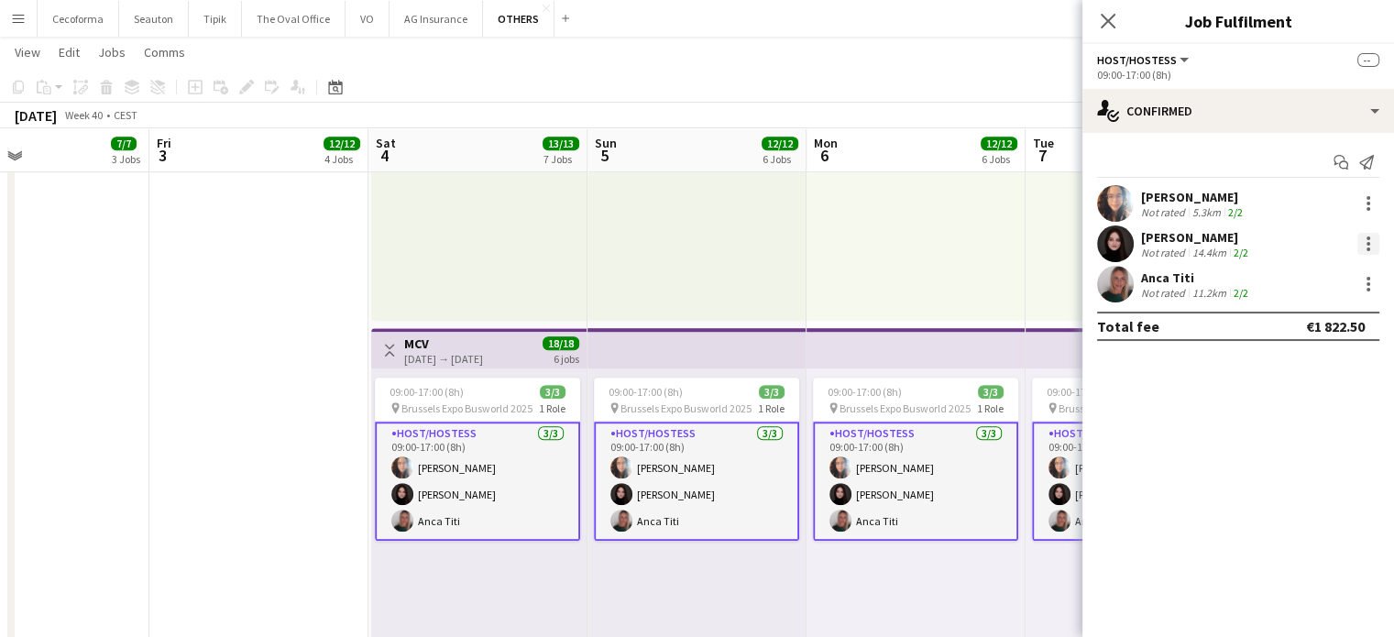
click at [1371, 241] on div at bounding box center [1369, 244] width 22 height 22
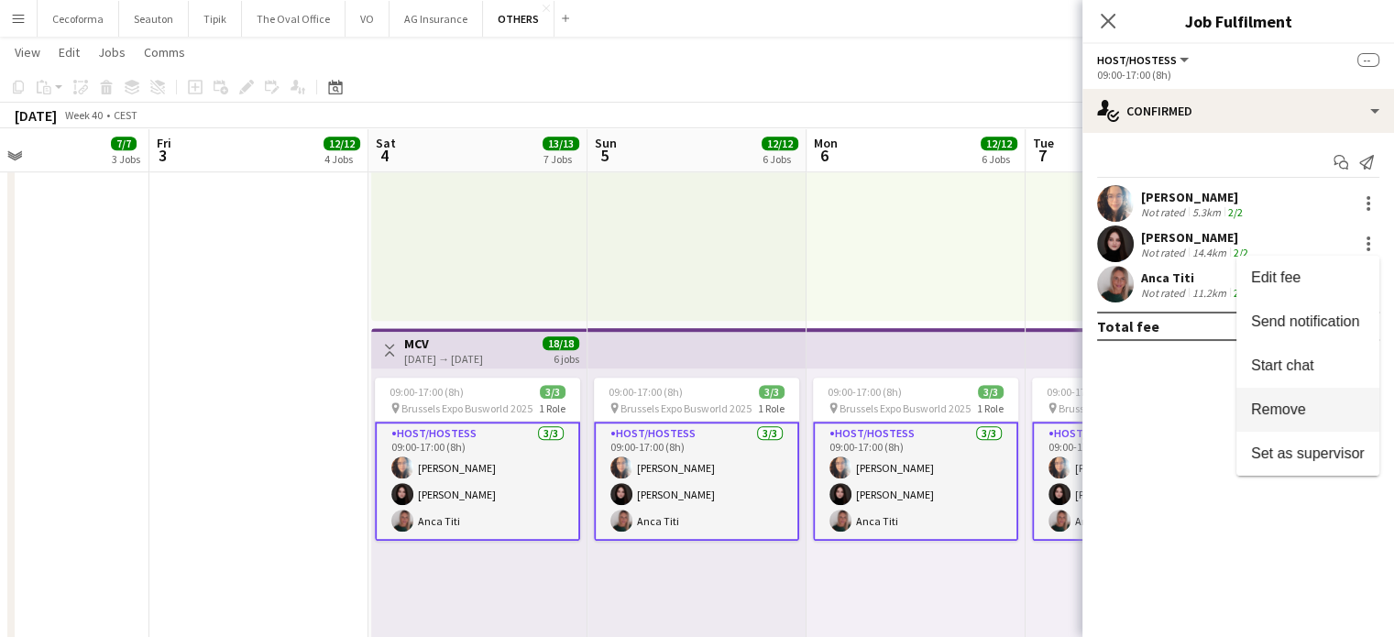
click at [1261, 409] on span "Remove" at bounding box center [1278, 410] width 55 height 16
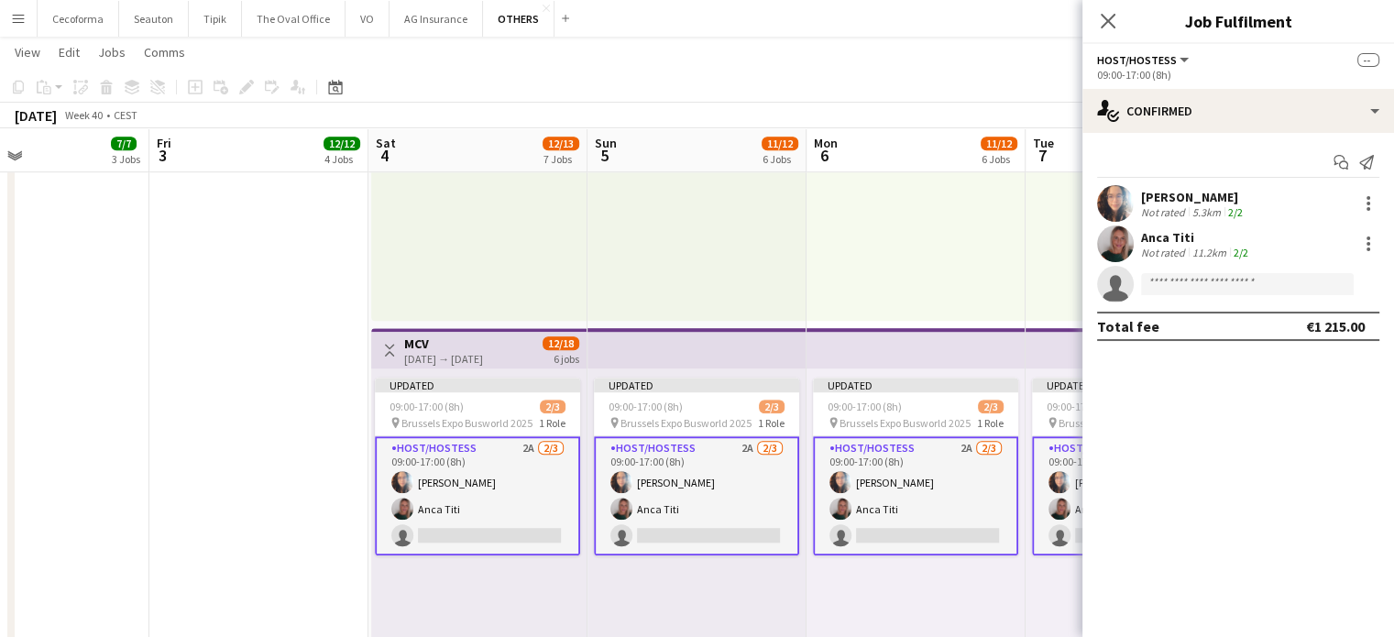
click at [241, 499] on app-date-cell "08:00-17:15 (9h15m) 2/2 Humacom pin BEL Brussels 1 Role Host/Hostess [DATE] 08:…" at bounding box center [258, 75] width 219 height 2164
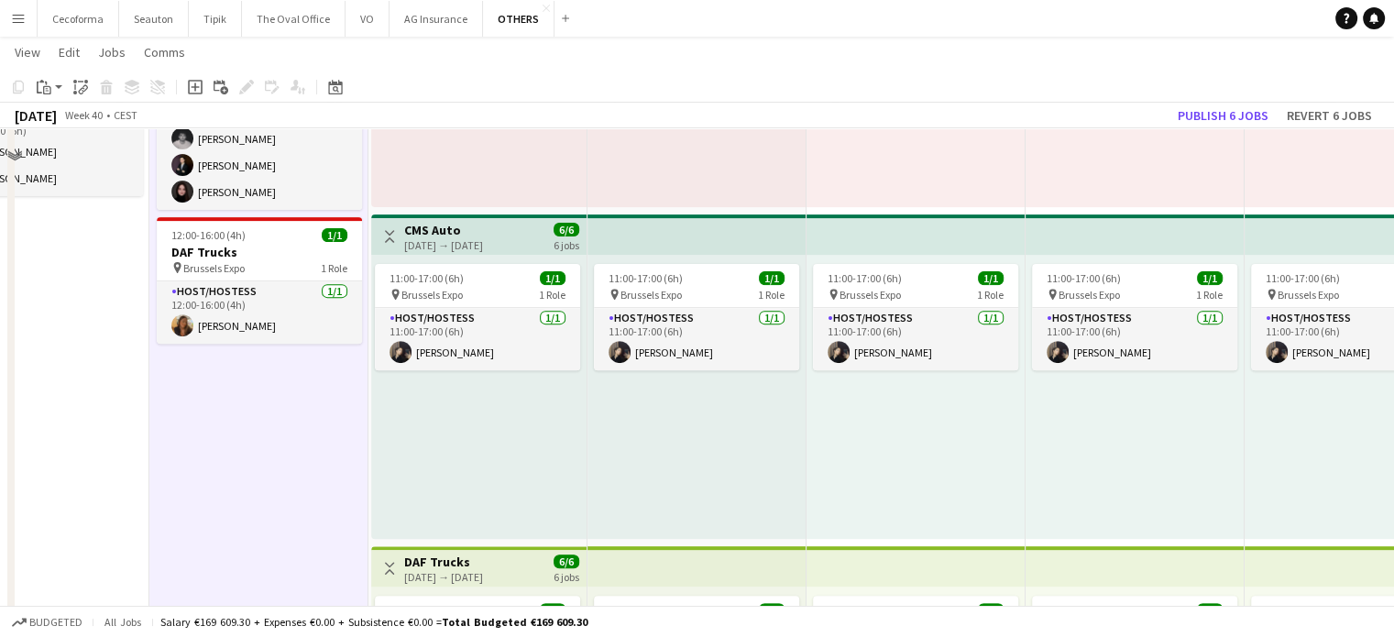
scroll to position [112, 0]
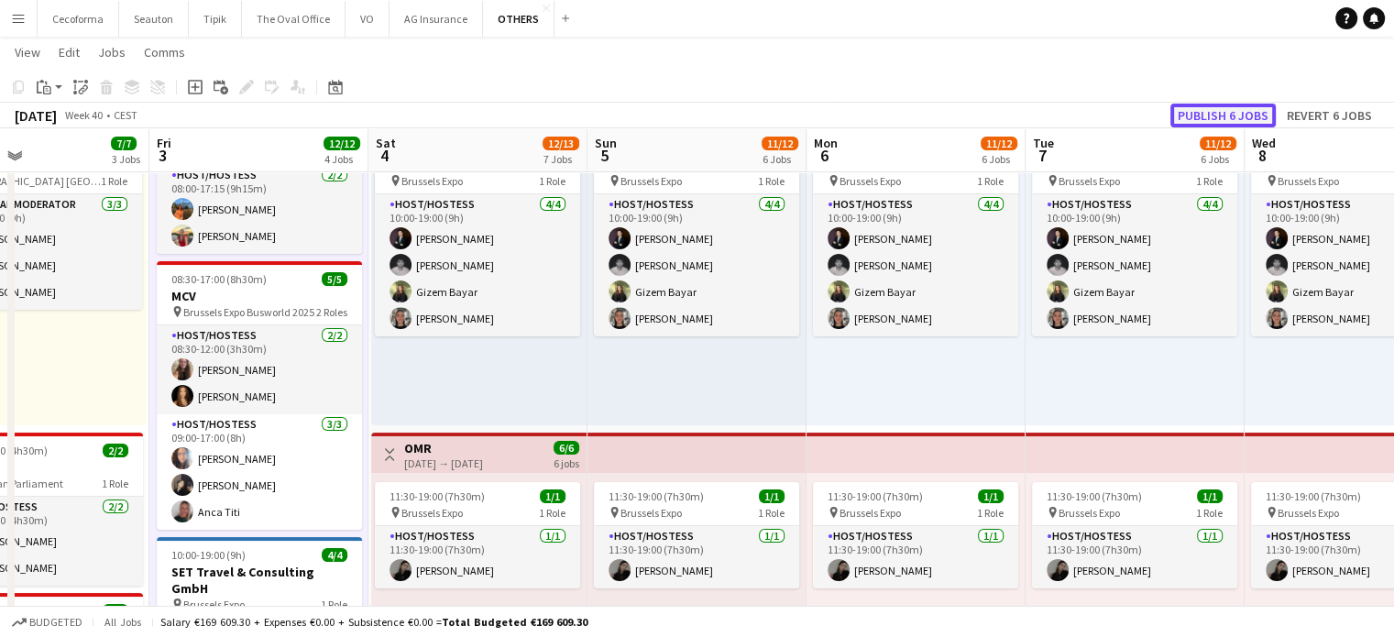
click at [1231, 109] on button "Publish 6 jobs" at bounding box center [1223, 116] width 105 height 24
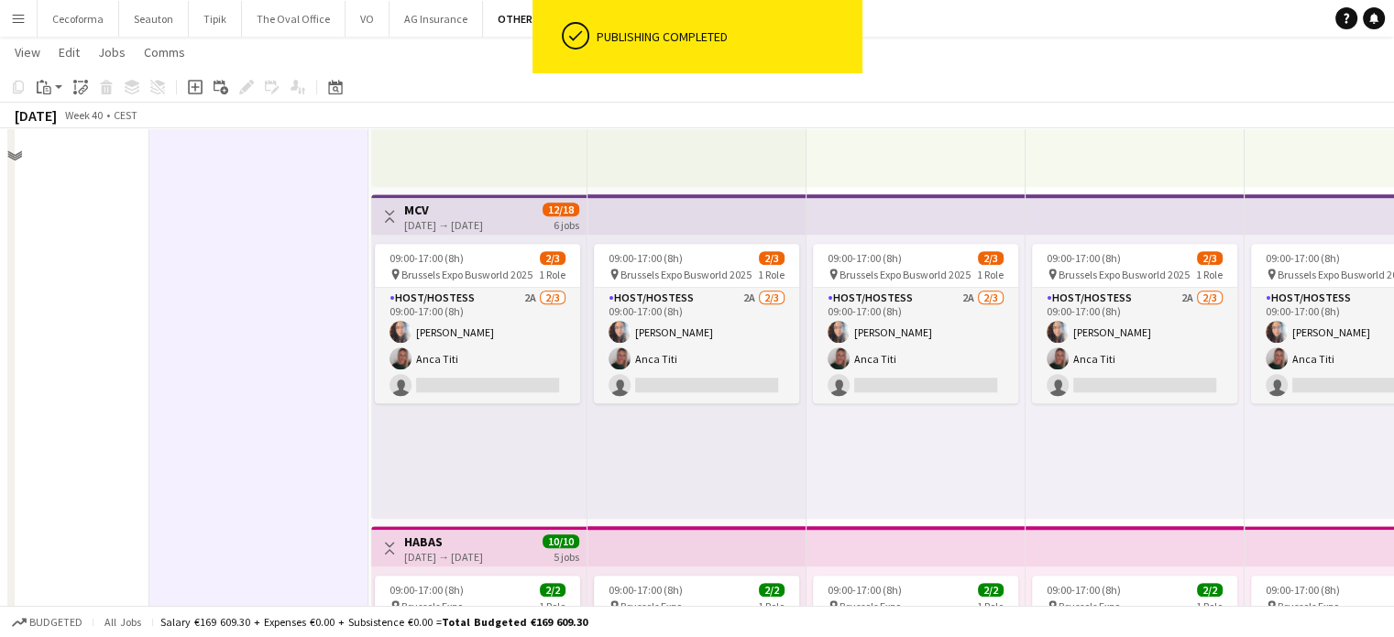
scroll to position [1212, 0]
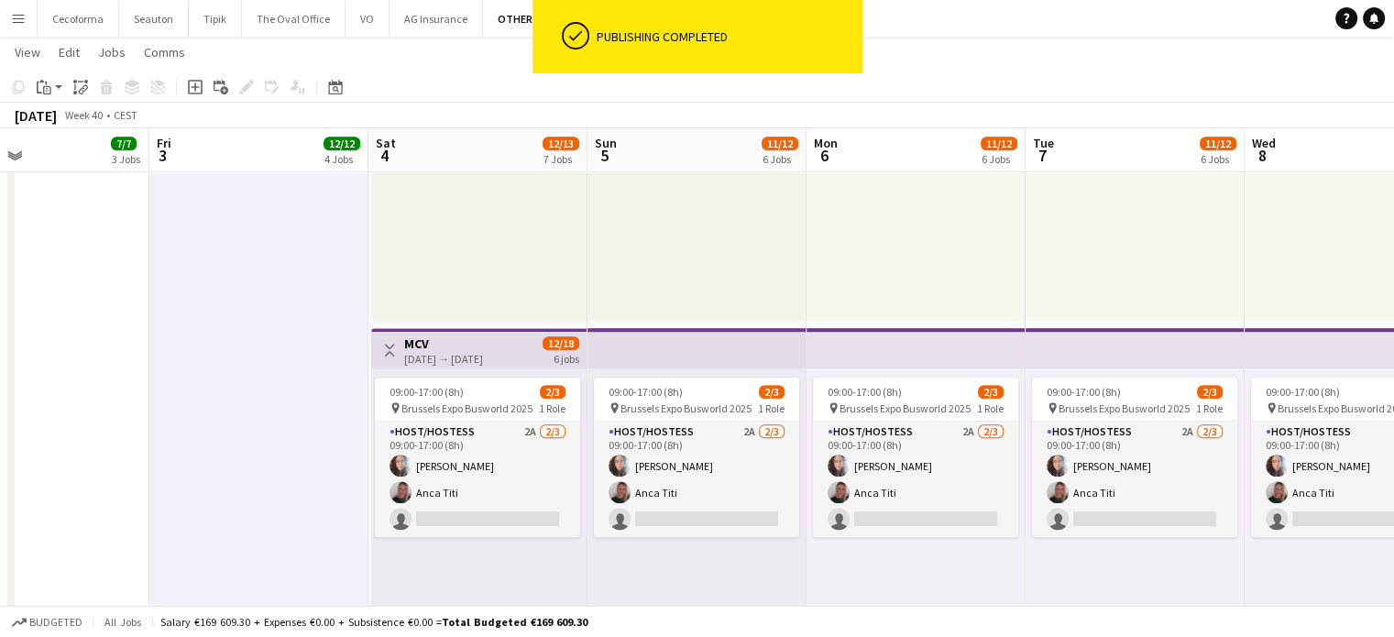
click at [272, 466] on app-date-cell "08:00-17:15 (9h15m) 2/2 Humacom pin BEL Brussels 1 Role Host/Hostess [DATE] 08:…" at bounding box center [258, 75] width 219 height 2164
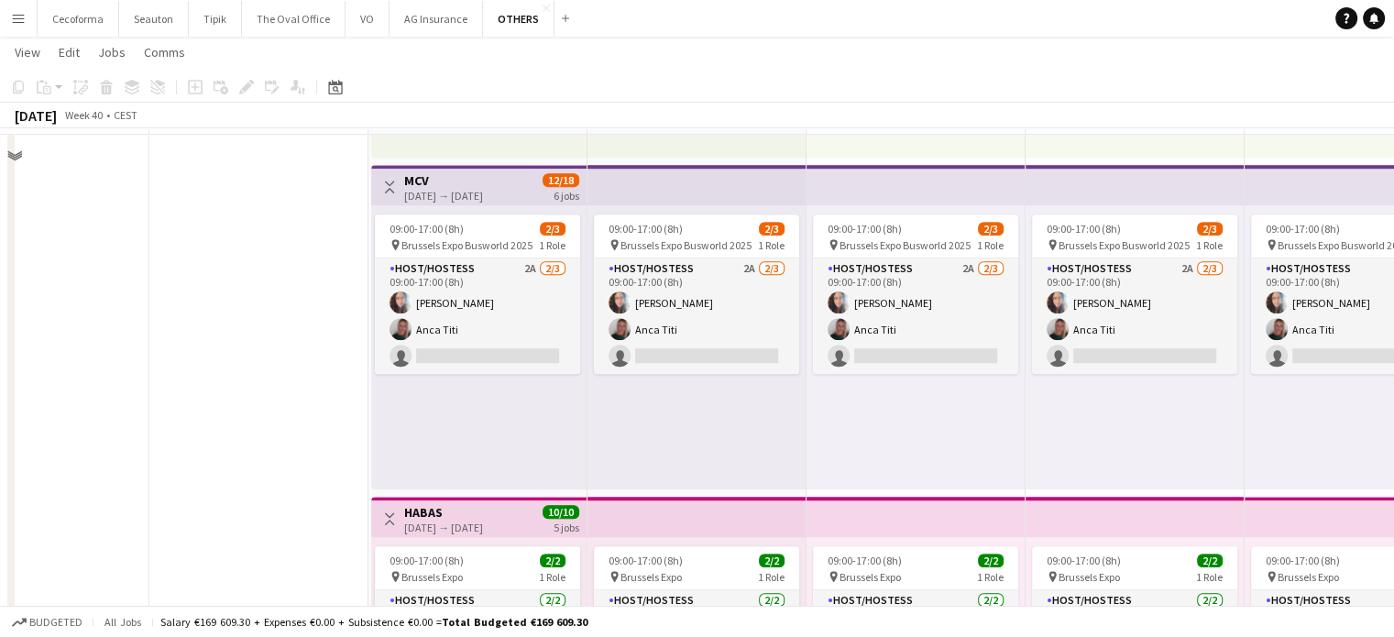
scroll to position [1283, 0]
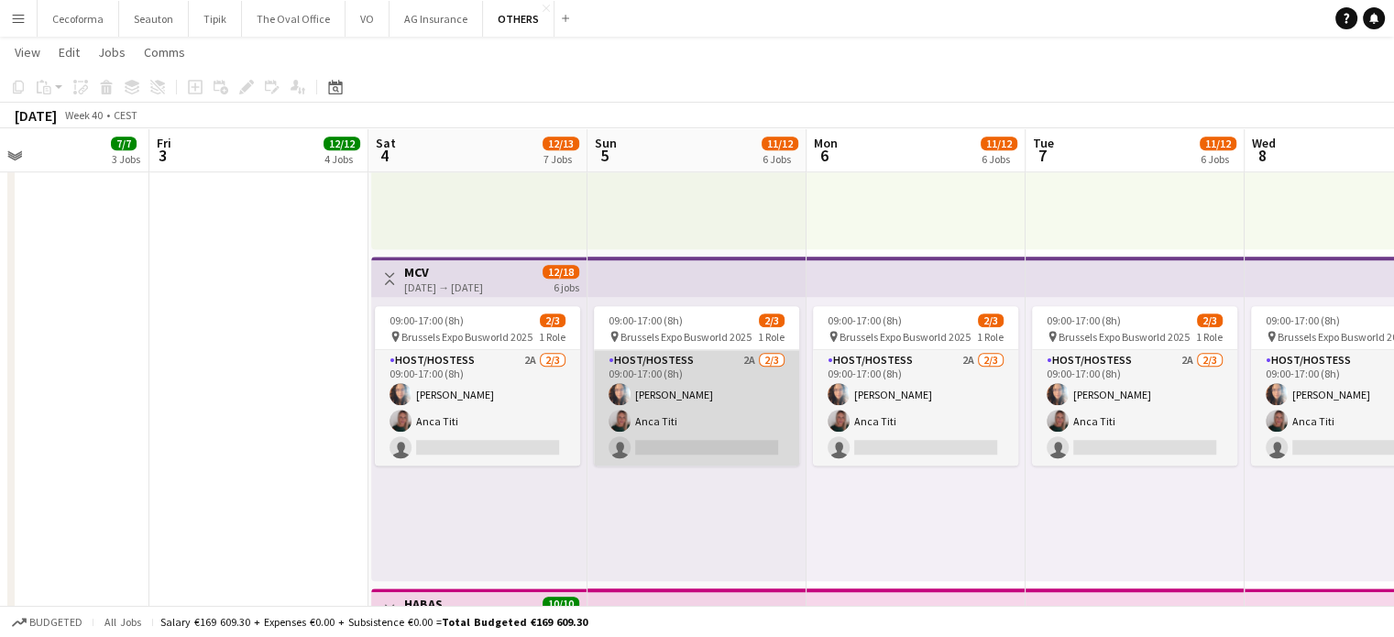
click at [680, 442] on app-card-role "Host/Hostess 2A [DATE] 09:00-17:00 (8h) [PERSON_NAME] single-neutral-actions" at bounding box center [696, 408] width 205 height 116
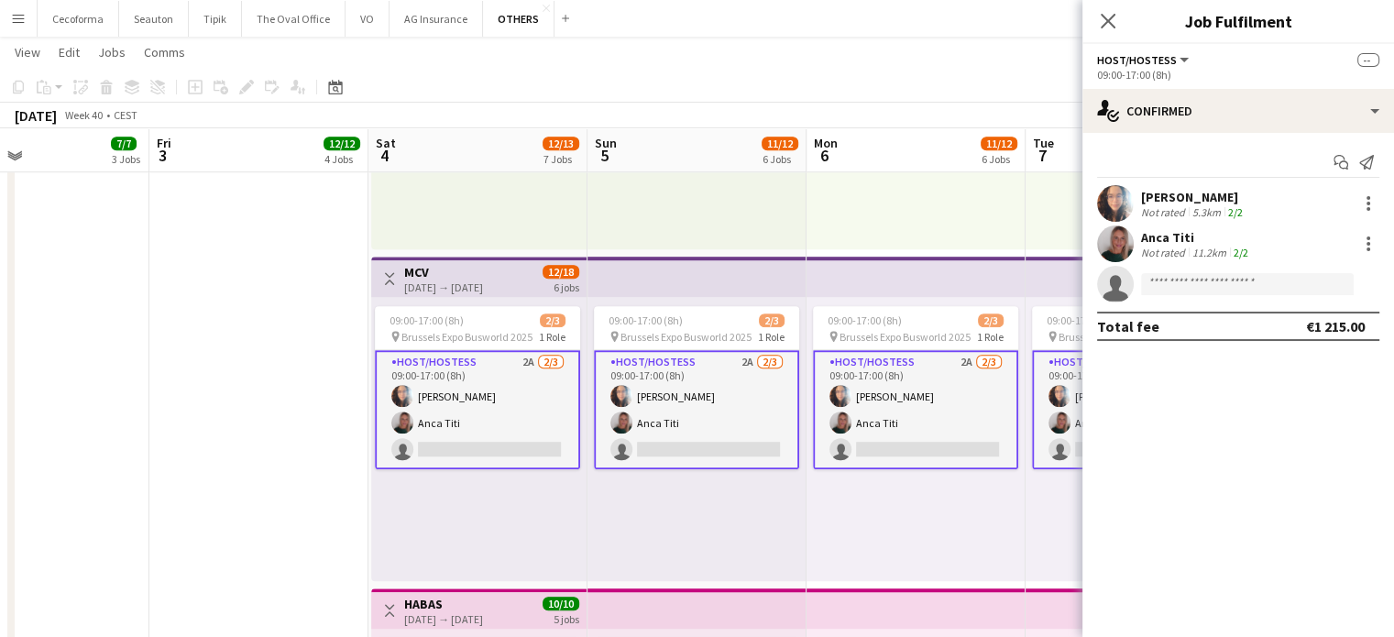
click at [680, 442] on app-card-role "Host/Hostess 2A [DATE] 09:00-17:00 (8h) [PERSON_NAME] single-neutral-actions" at bounding box center [696, 409] width 205 height 119
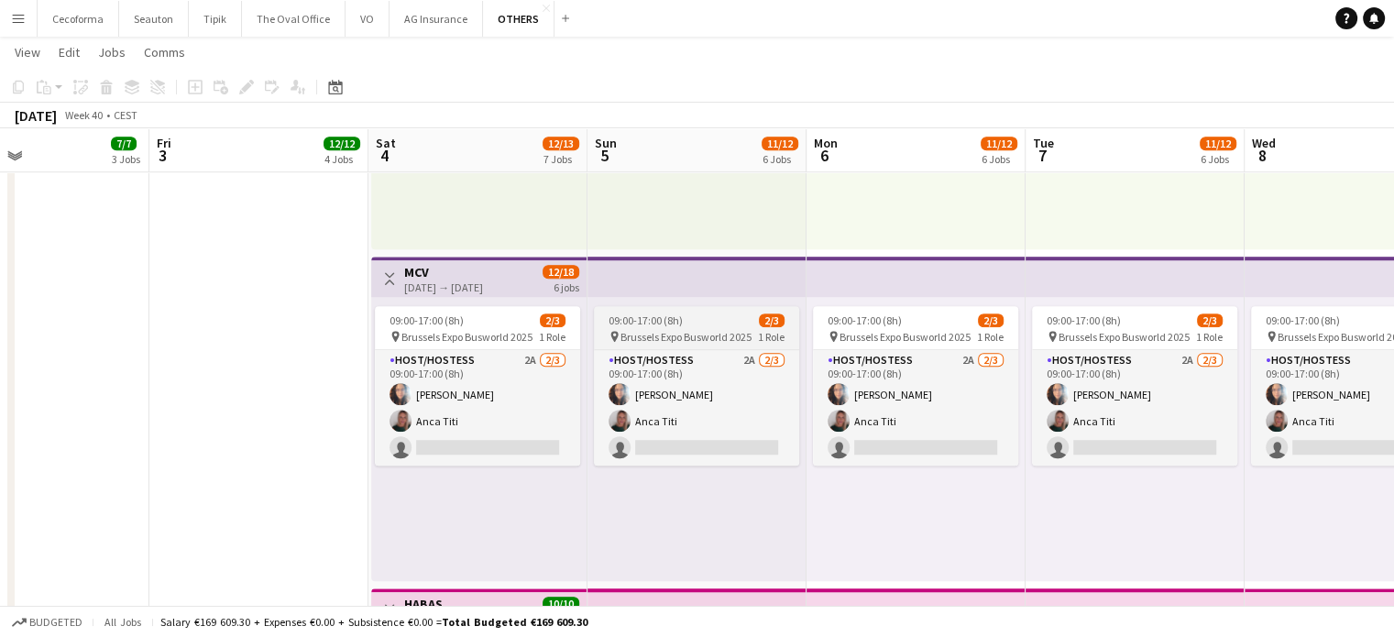
click at [670, 333] on span "Brussels Expo Busworld 2025" at bounding box center [686, 337] width 131 height 14
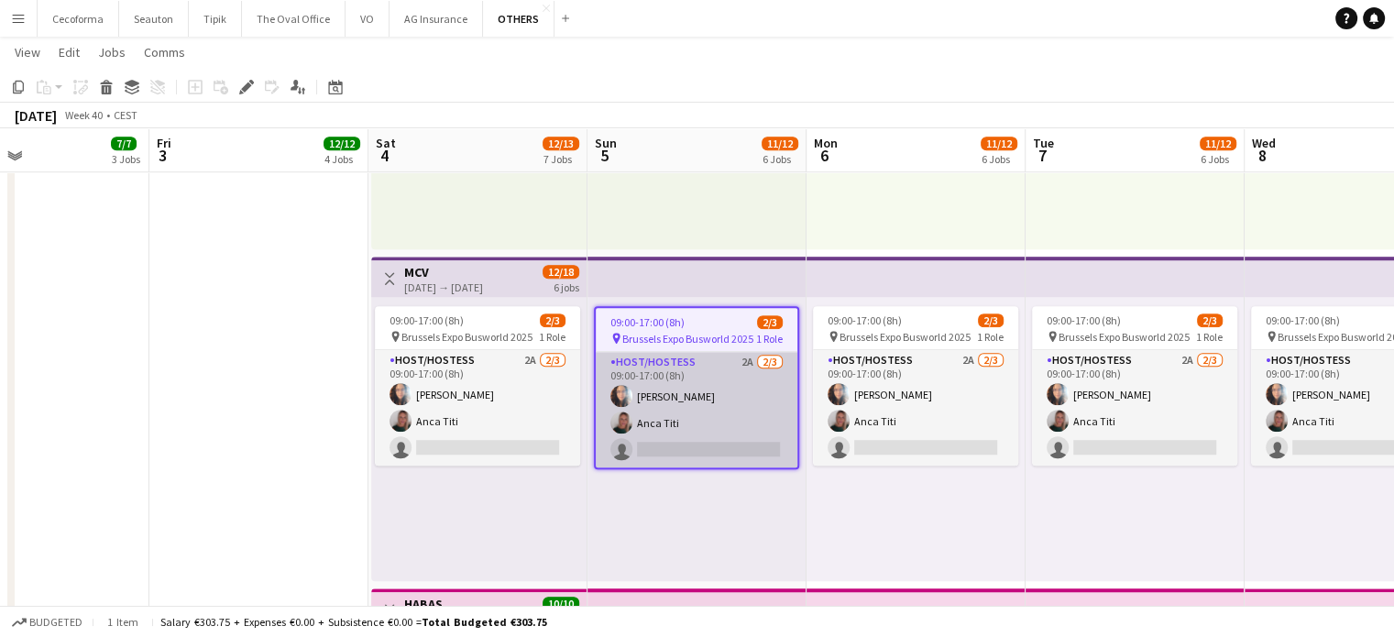
click at [664, 401] on app-card-role "Host/Hostess 2A [DATE] 09:00-17:00 (8h) [PERSON_NAME] single-neutral-actions" at bounding box center [697, 410] width 202 height 116
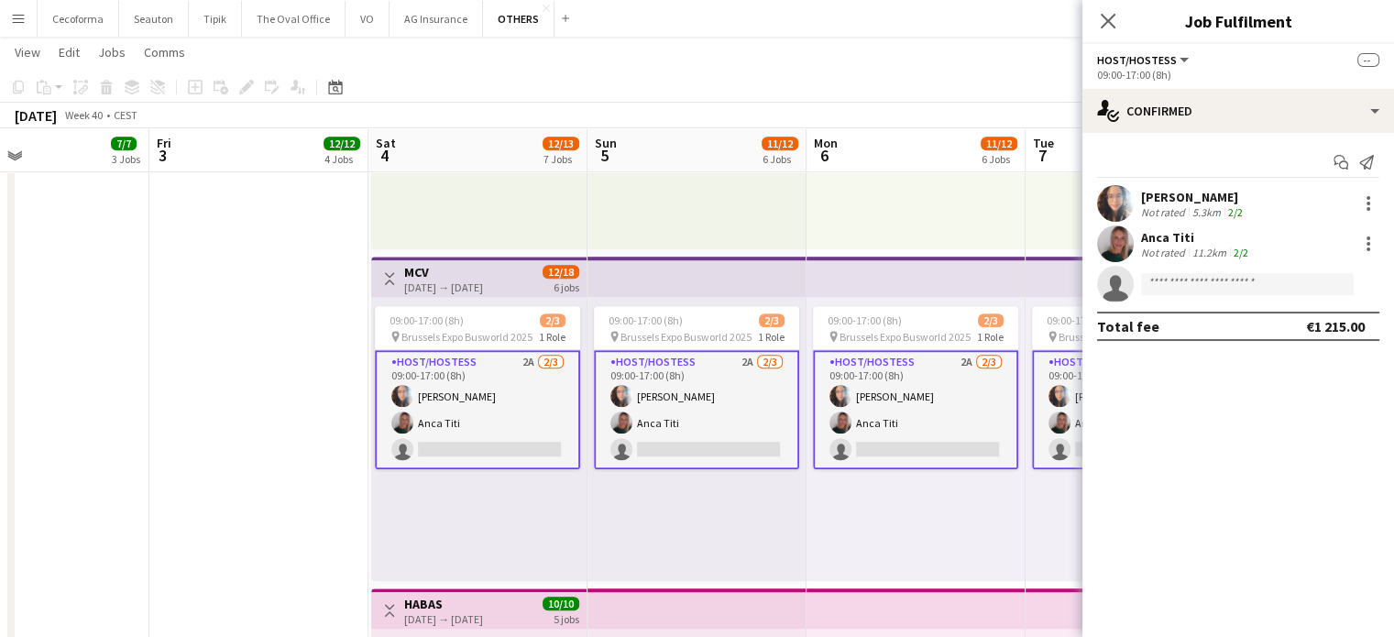
click at [664, 401] on app-card-role "Host/Hostess 2A [DATE] 09:00-17:00 (8h) [PERSON_NAME] single-neutral-actions" at bounding box center [696, 409] width 205 height 119
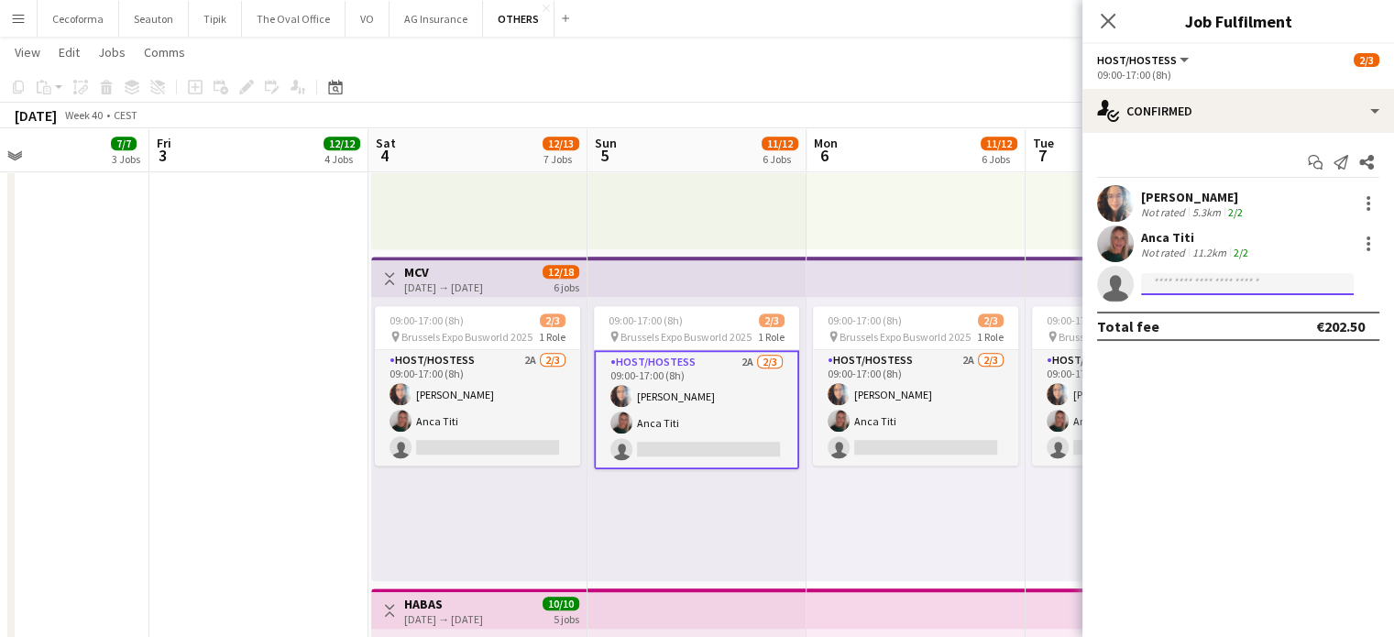
click at [1271, 288] on input at bounding box center [1247, 284] width 213 height 22
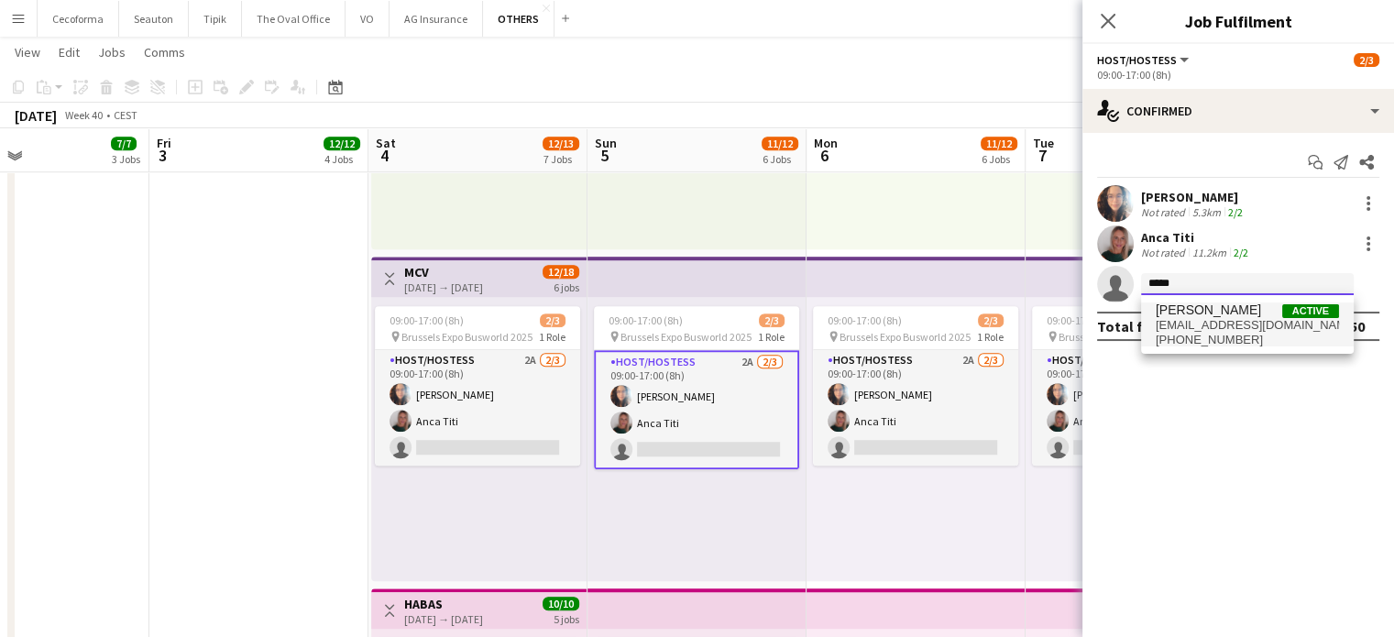
type input "*****"
click at [1213, 325] on span "[EMAIL_ADDRESS][DOMAIN_NAME]" at bounding box center [1247, 325] width 183 height 15
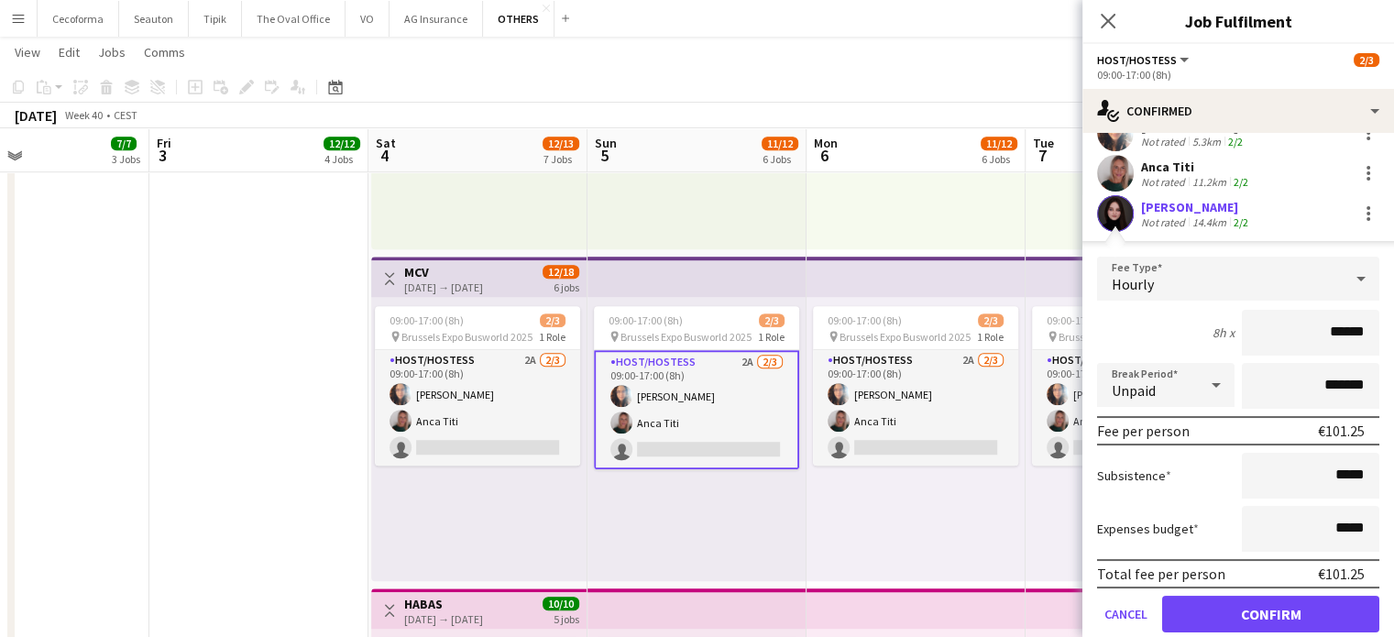
scroll to position [132, 0]
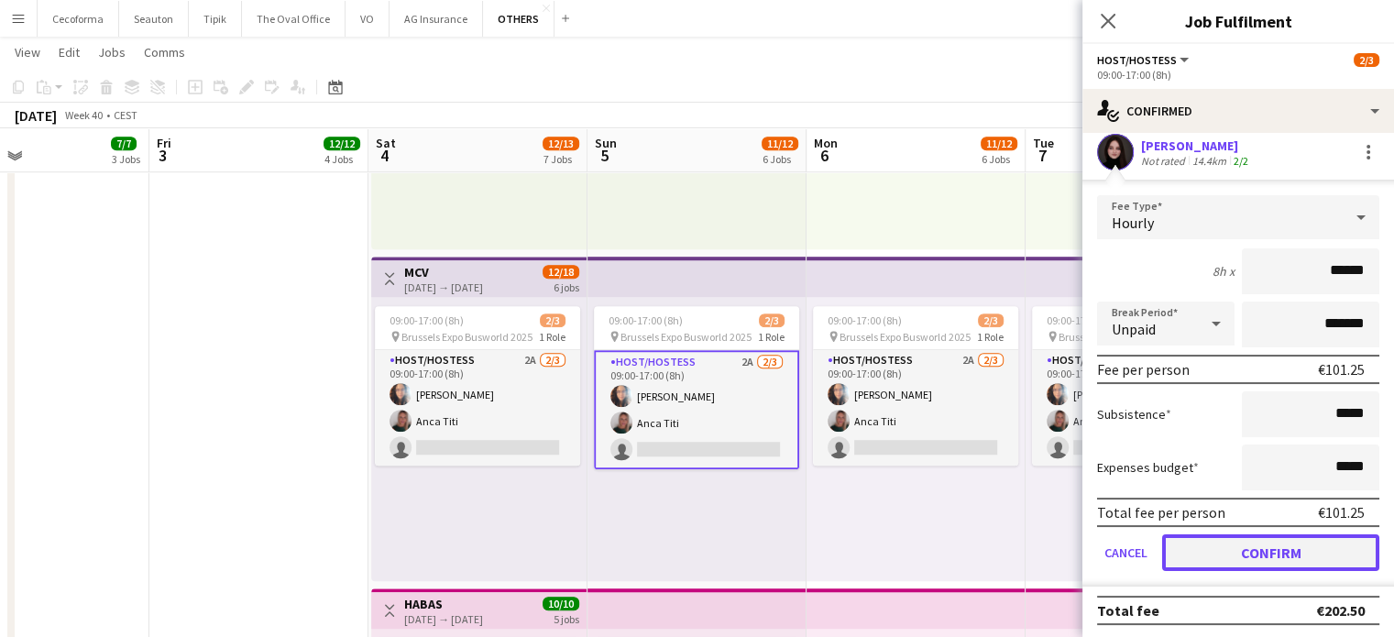
click at [1238, 556] on button "Confirm" at bounding box center [1270, 552] width 217 height 37
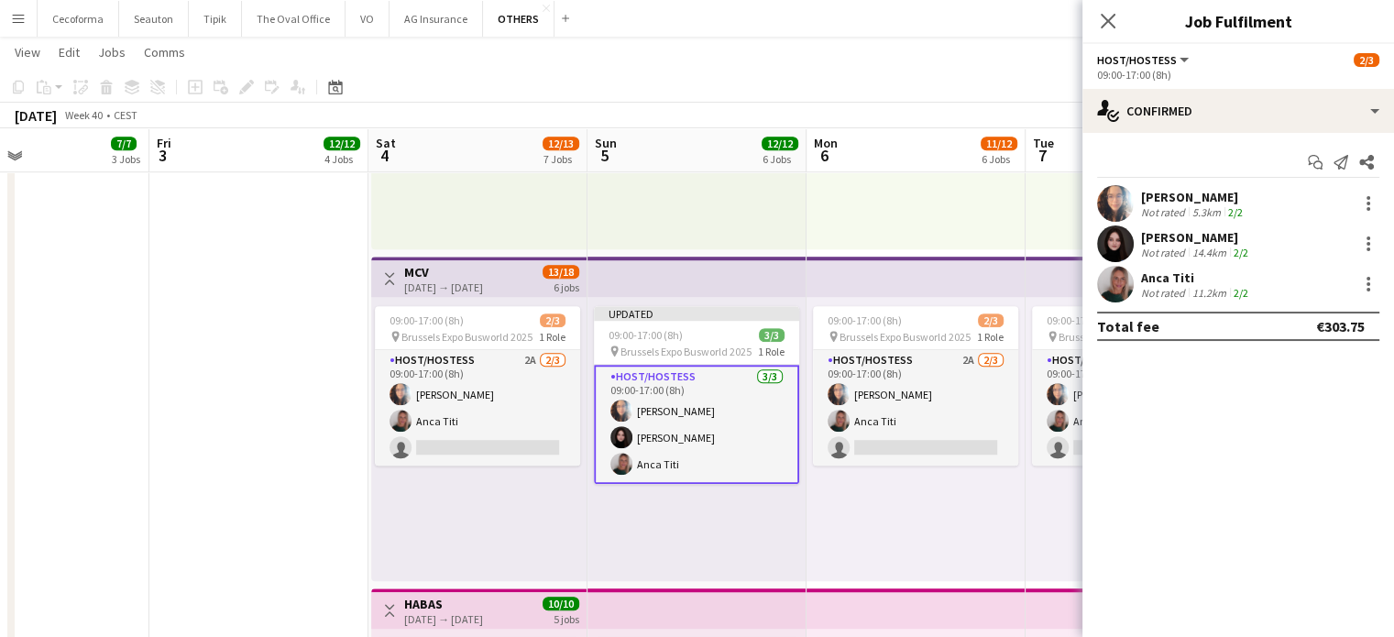
click at [865, 497] on div "09:00-17:00 (8h) 2/3 pin Brussels Expo Busworld 2025 1 Role Host/Hostess 2A [DA…" at bounding box center [916, 439] width 219 height 284
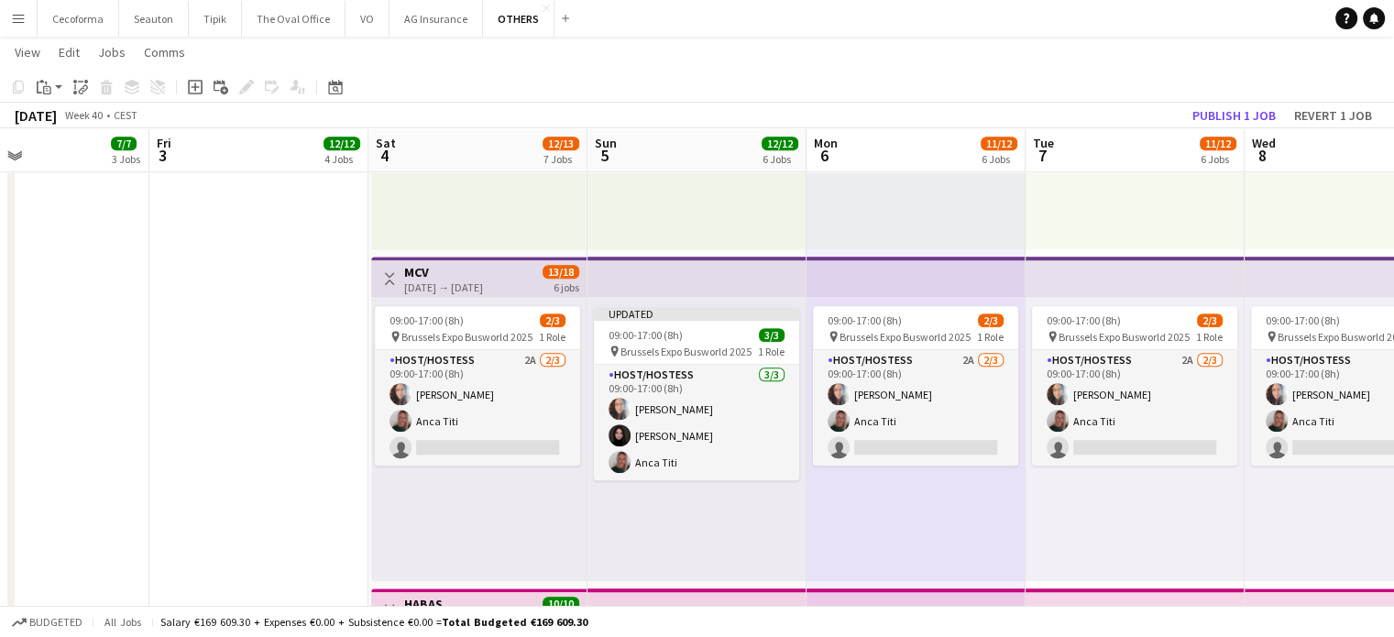
scroll to position [0, 507]
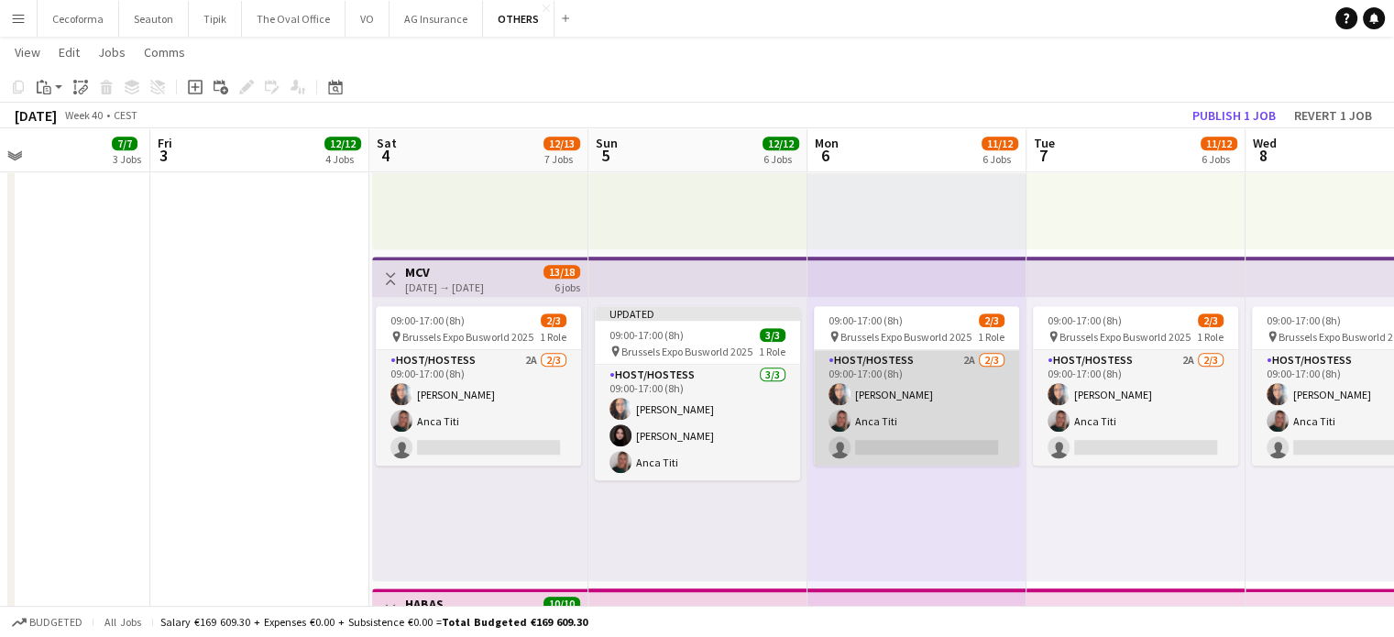
click at [891, 446] on app-card-role "Host/Hostess 2A [DATE] 09:00-17:00 (8h) [PERSON_NAME] single-neutral-actions" at bounding box center [916, 408] width 205 height 116
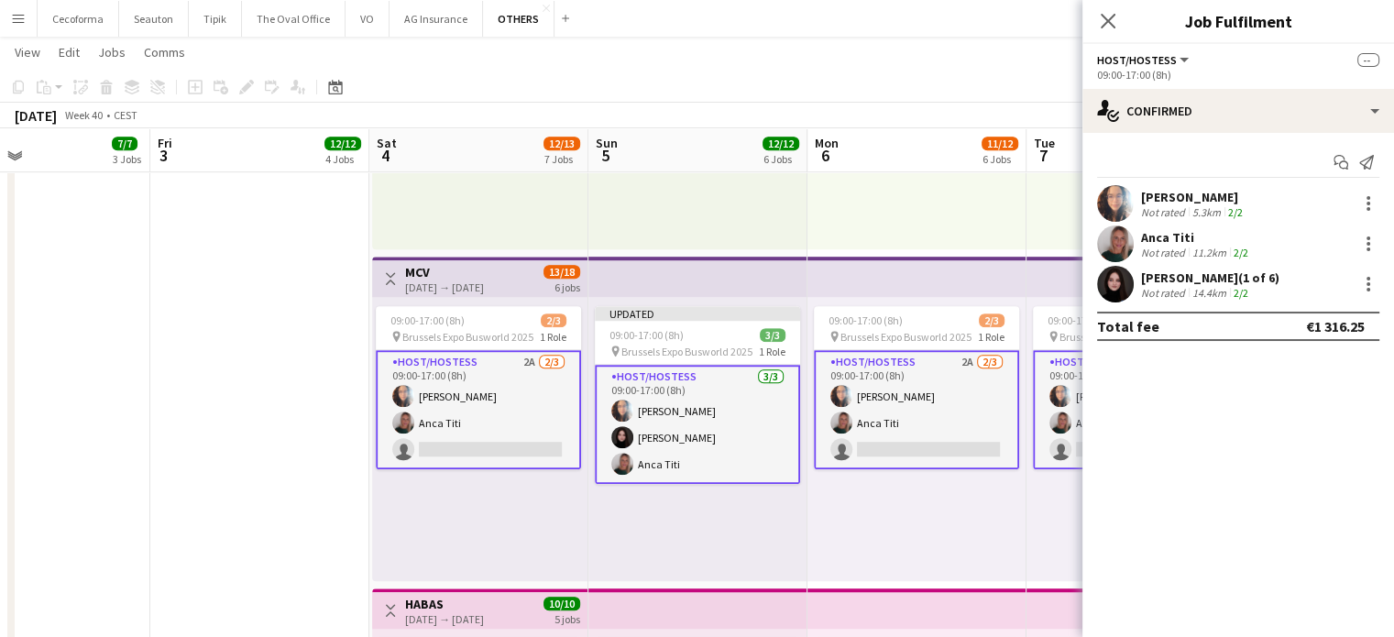
click at [891, 446] on app-card-role "Host/Hostess 2A [DATE] 09:00-17:00 (8h) [PERSON_NAME] single-neutral-actions" at bounding box center [916, 409] width 205 height 119
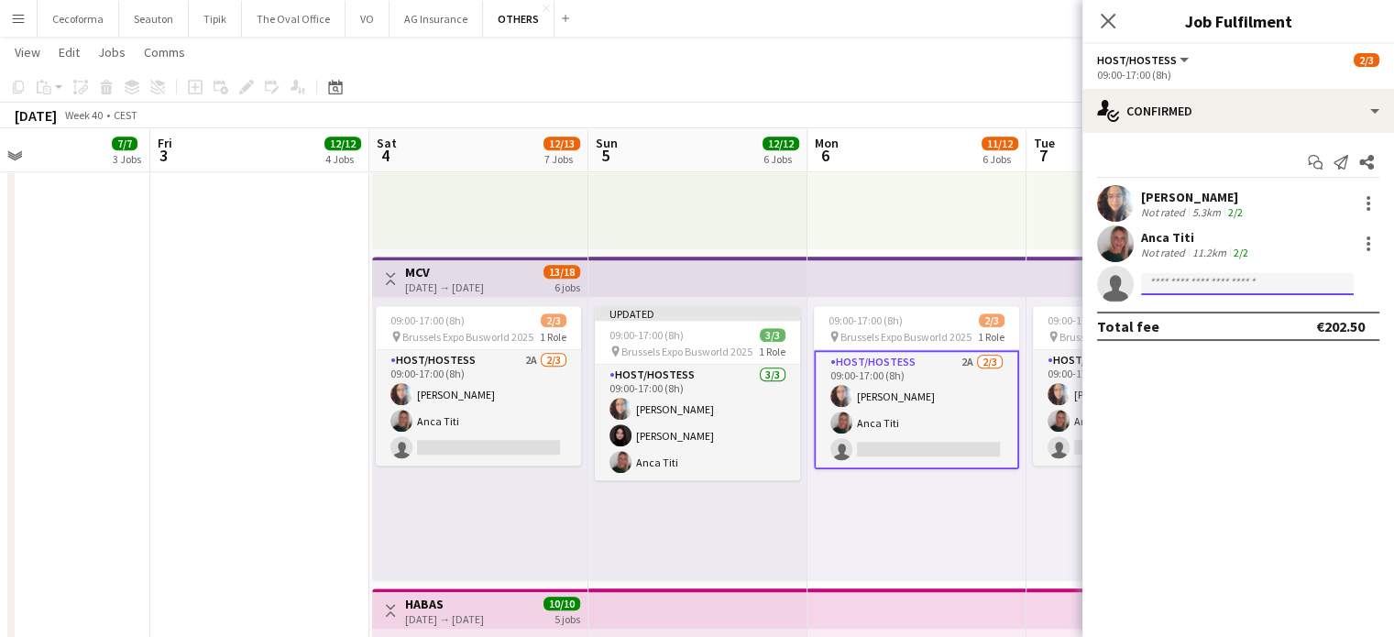
click at [1181, 285] on input at bounding box center [1247, 284] width 213 height 22
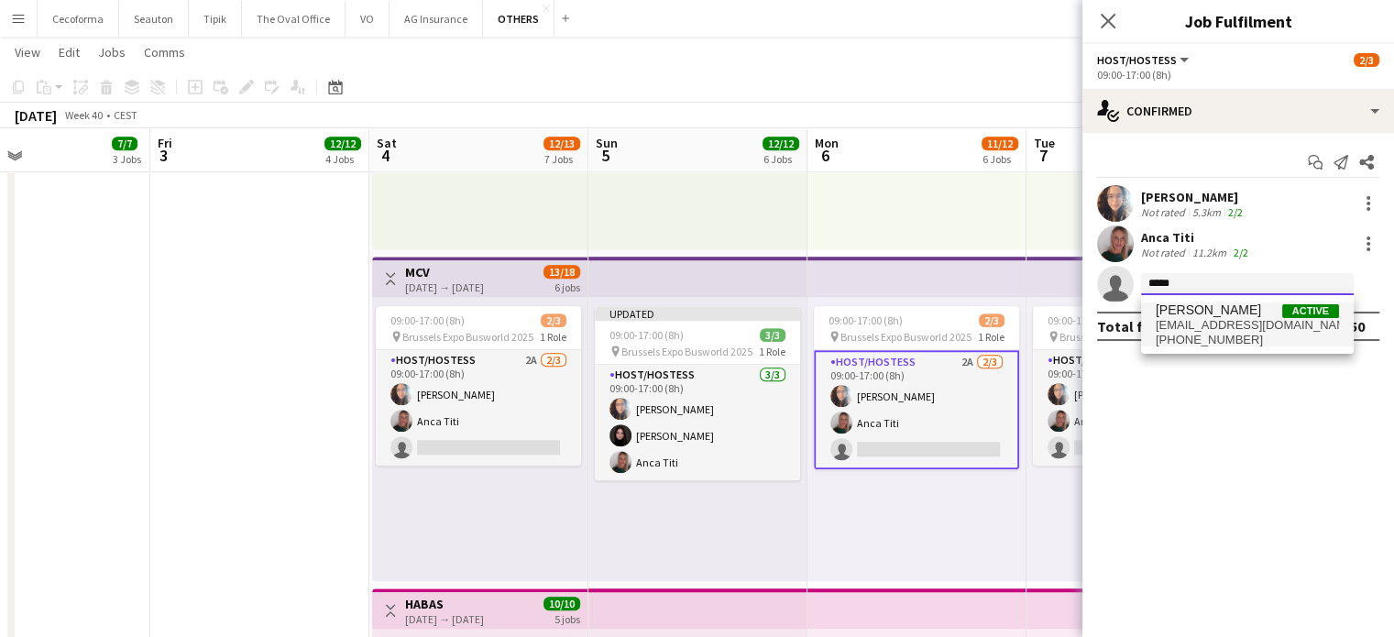
type input "*****"
click at [1184, 317] on span "[PERSON_NAME]" at bounding box center [1208, 311] width 105 height 16
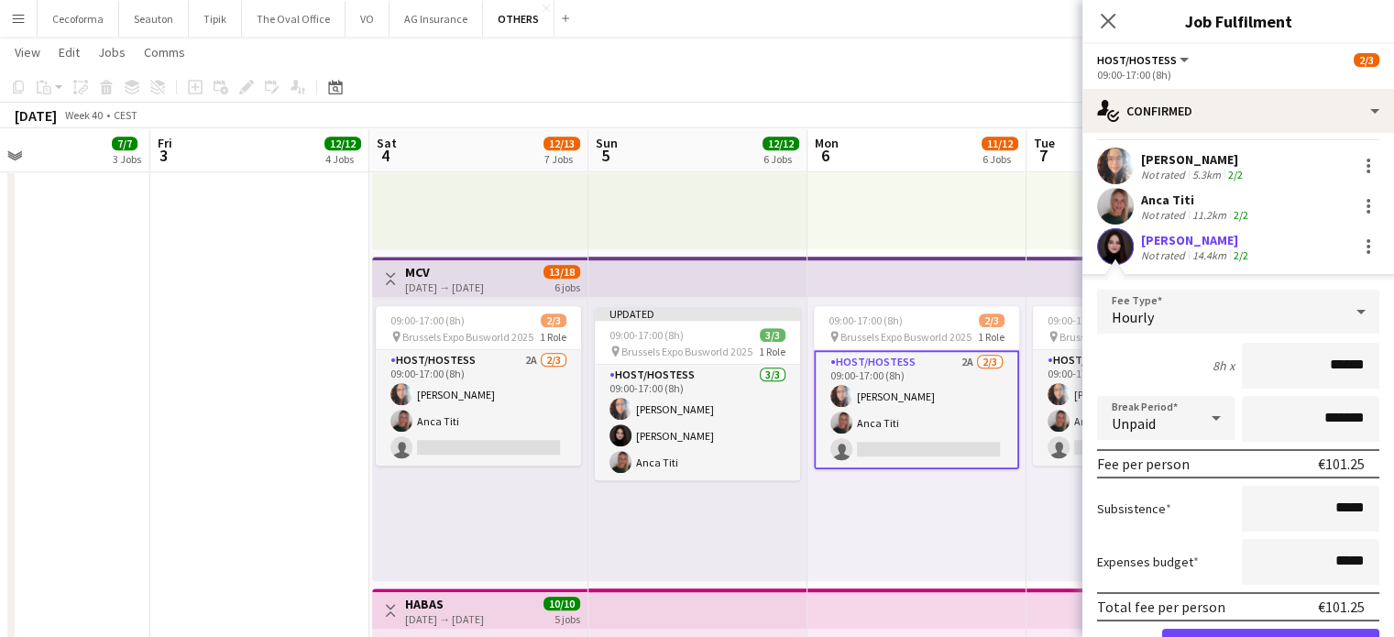
scroll to position [132, 0]
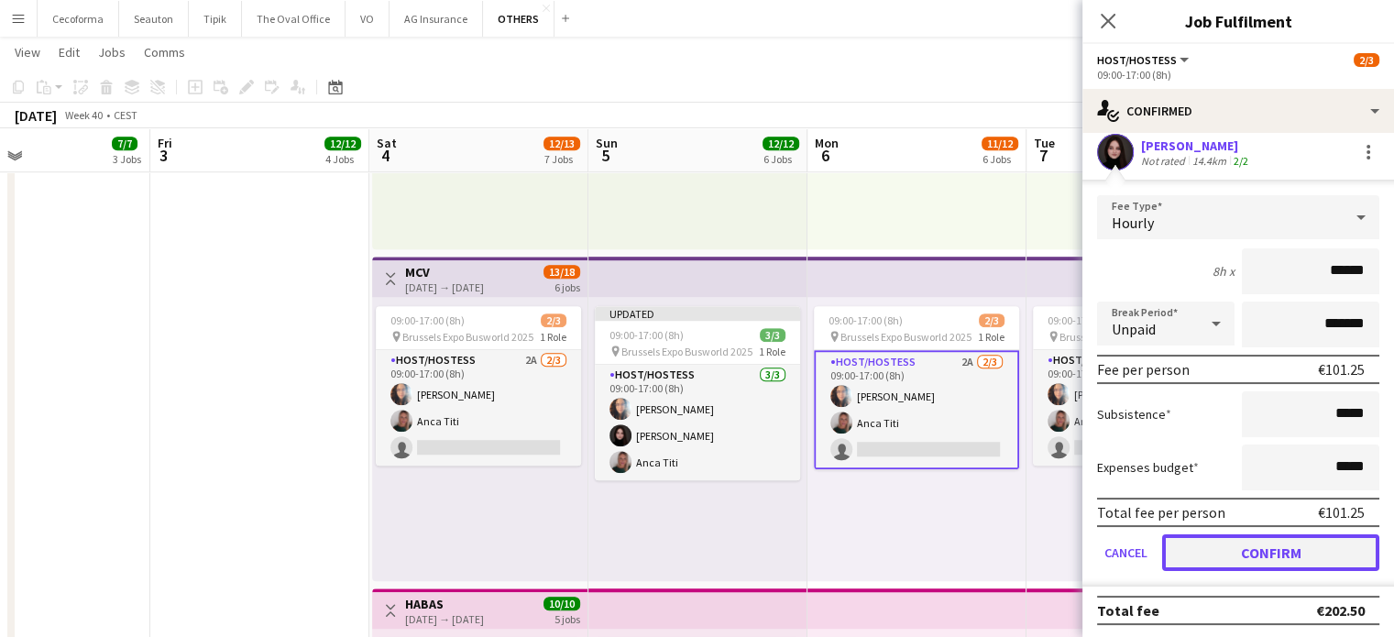
click at [1258, 553] on button "Confirm" at bounding box center [1270, 552] width 217 height 37
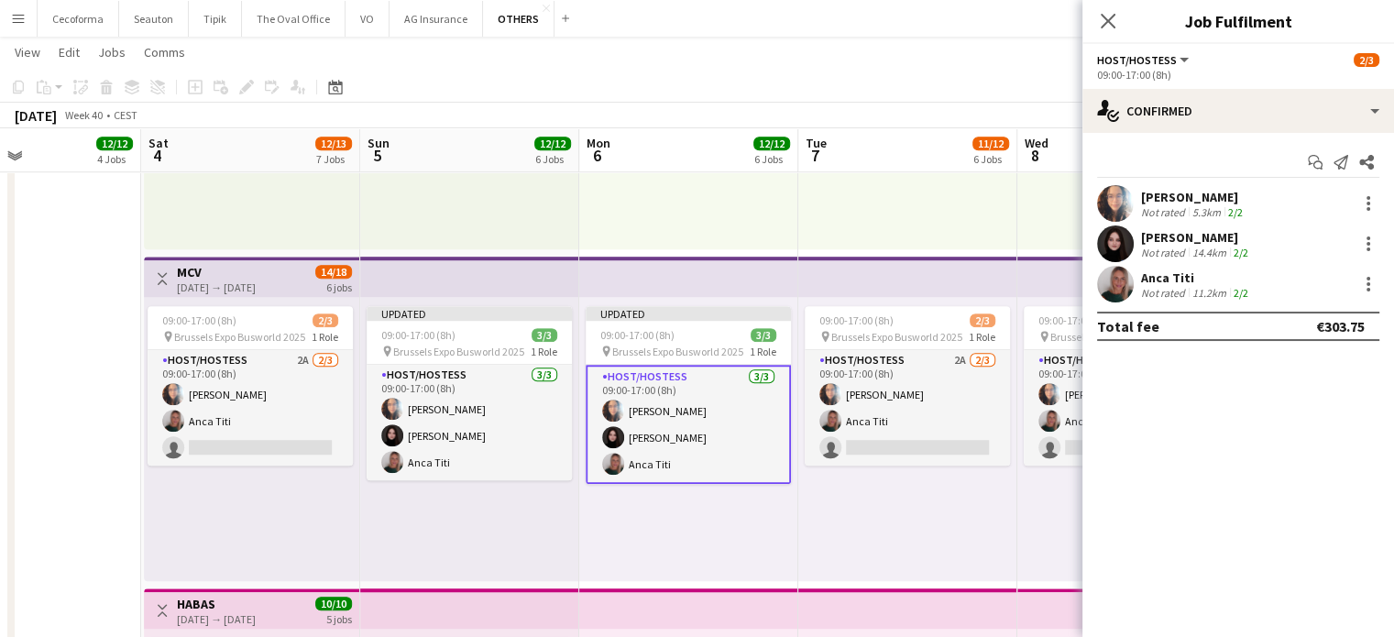
scroll to position [0, 781]
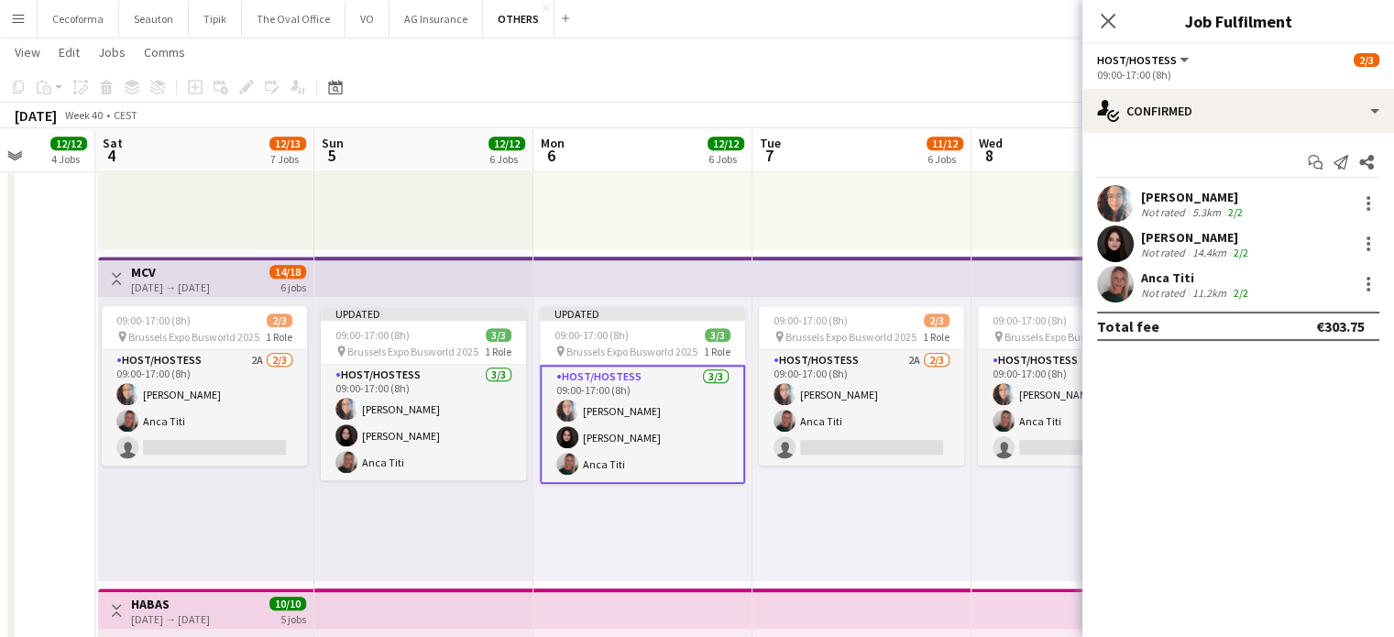
drag, startPoint x: 1013, startPoint y: 530, endPoint x: 743, endPoint y: 490, distance: 272.4
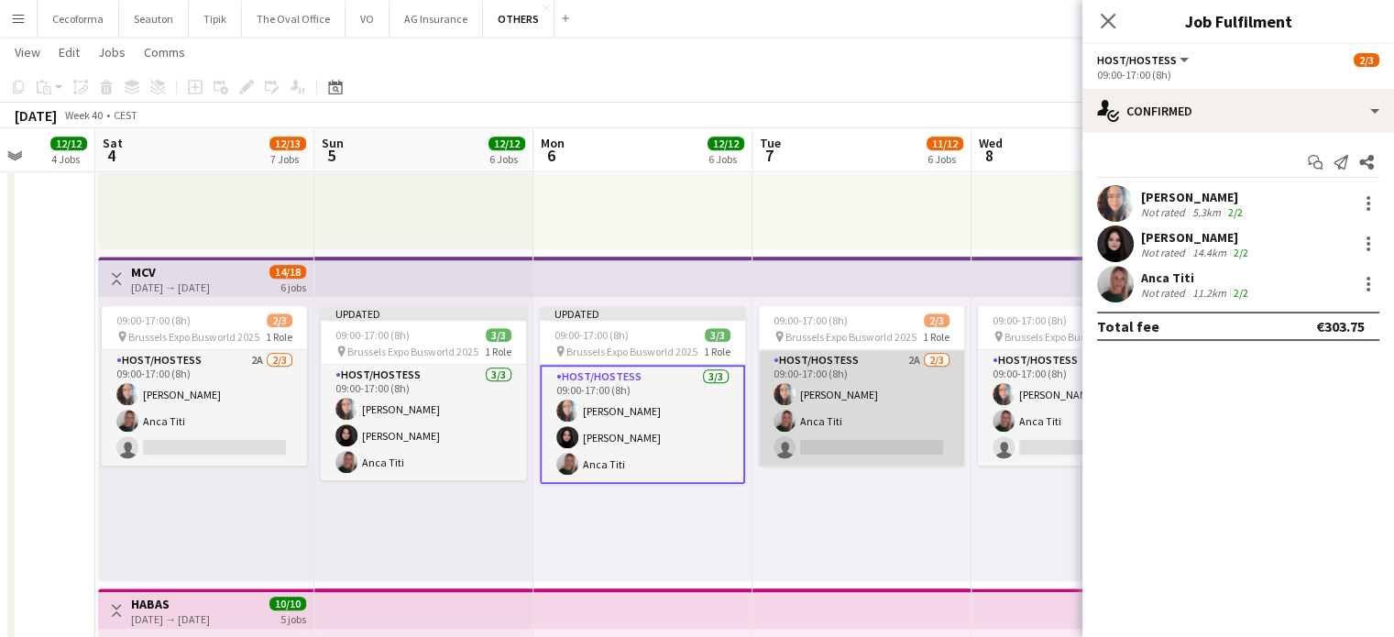
click at [835, 446] on app-card-role "Host/Hostess 2A [DATE] 09:00-17:00 (8h) [PERSON_NAME] single-neutral-actions" at bounding box center [861, 408] width 205 height 116
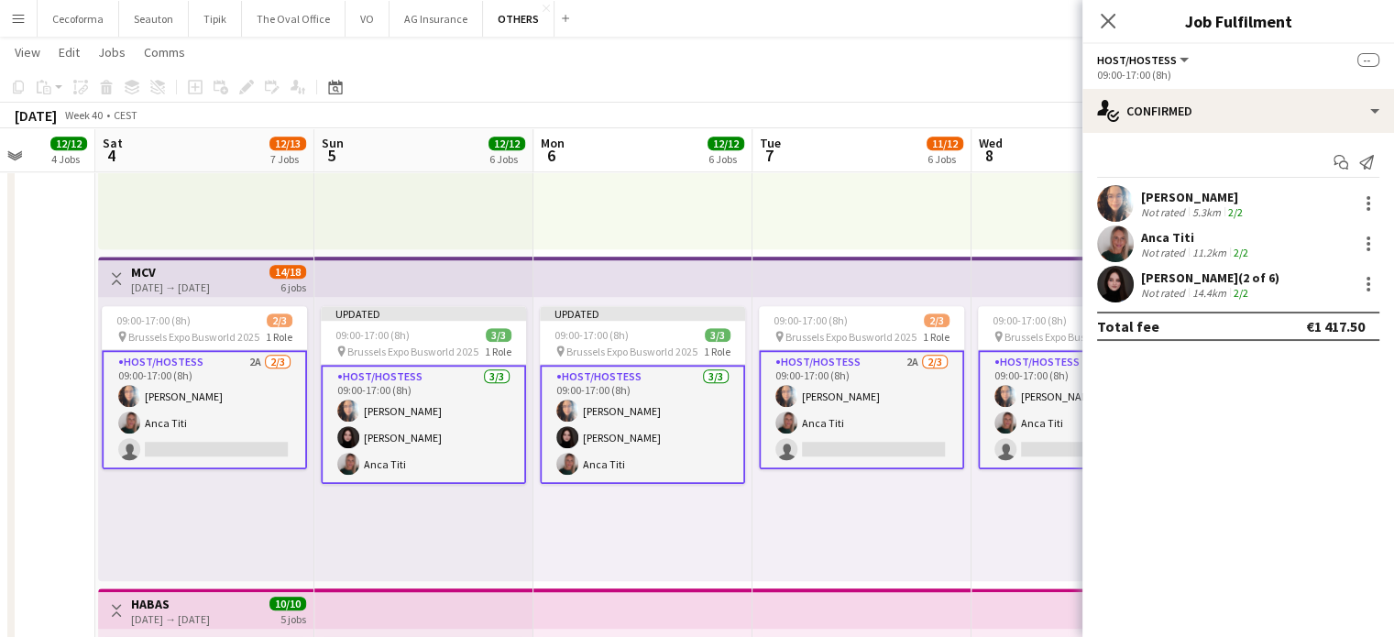
click at [860, 435] on app-card-role "Host/Hostess 2A [DATE] 09:00-17:00 (8h) [PERSON_NAME] single-neutral-actions" at bounding box center [861, 409] width 205 height 119
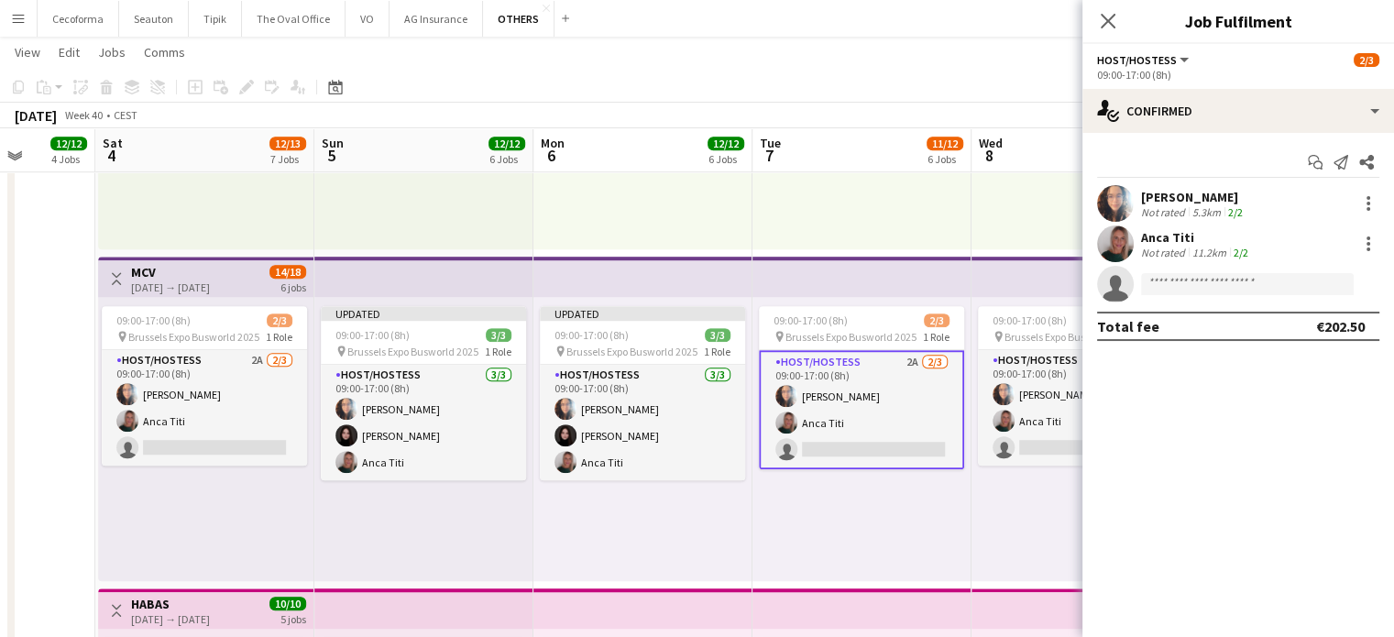
click at [860, 435] on app-card-role "Host/Hostess 2A [DATE] 09:00-17:00 (8h) [PERSON_NAME] single-neutral-actions" at bounding box center [861, 409] width 205 height 119
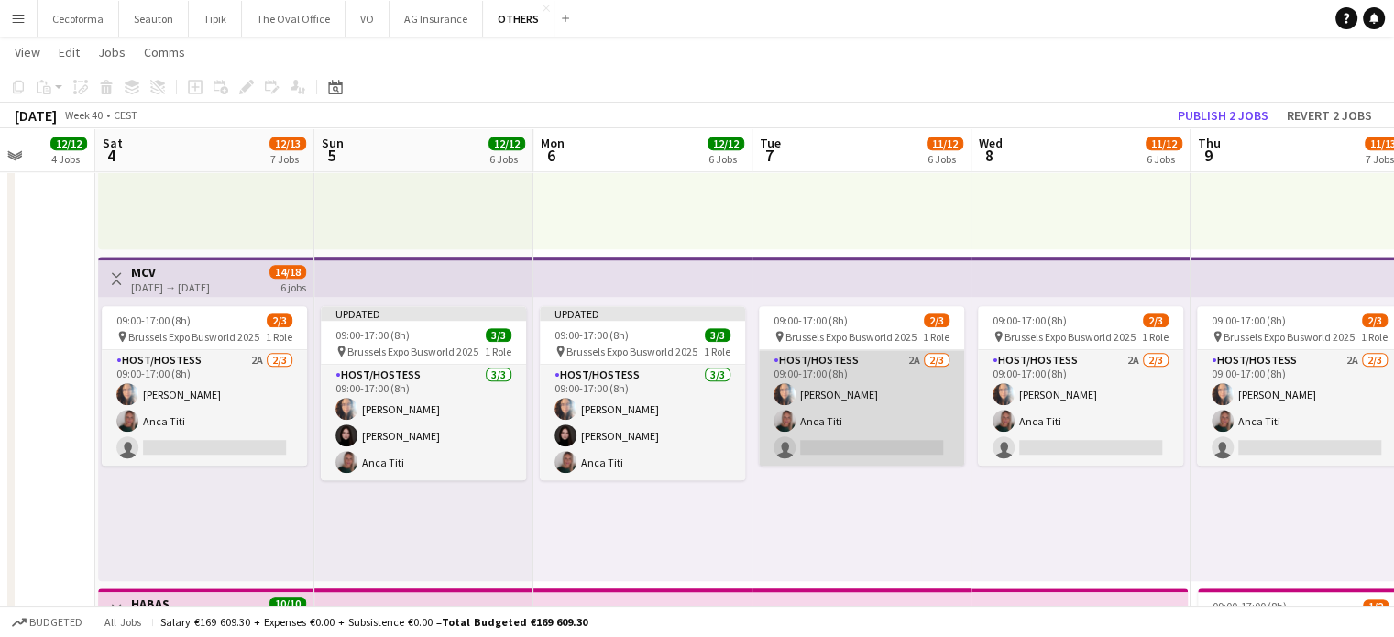
click at [860, 435] on app-card-role "Host/Hostess 2A [DATE] 09:00-17:00 (8h) [PERSON_NAME] single-neutral-actions" at bounding box center [861, 408] width 205 height 116
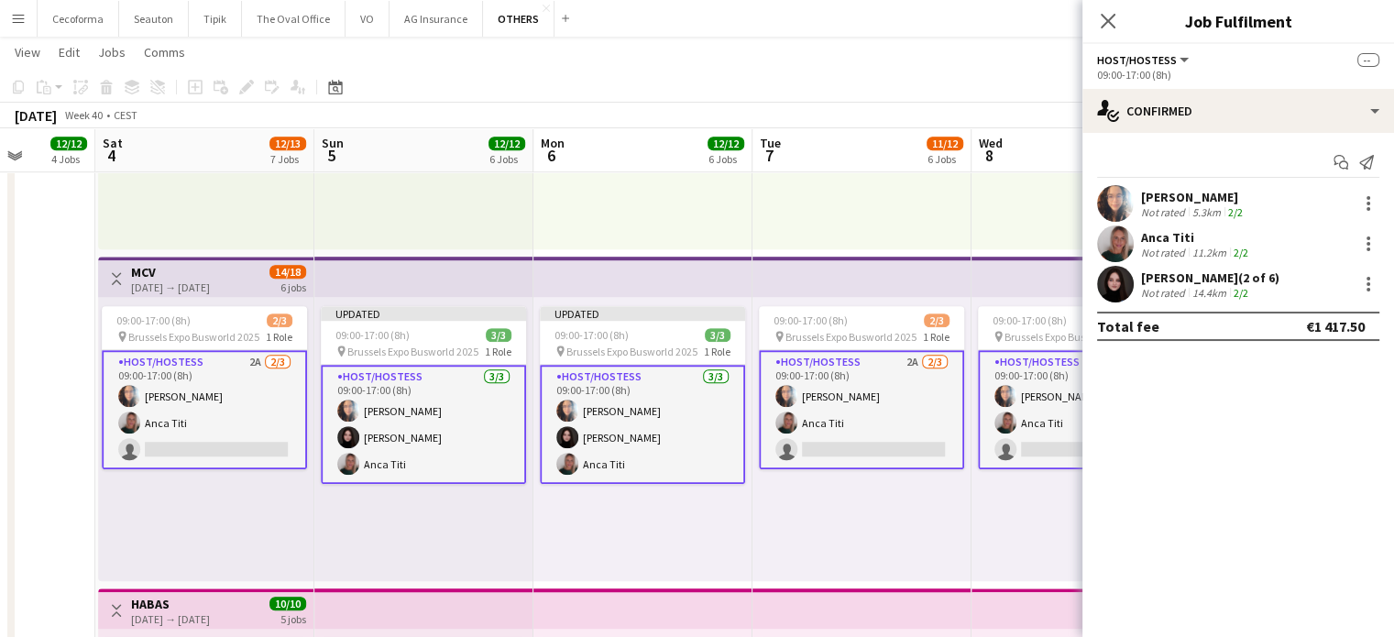
click at [918, 457] on app-card-role "Host/Hostess 2A [DATE] 09:00-17:00 (8h) [PERSON_NAME] single-neutral-actions" at bounding box center [861, 409] width 205 height 119
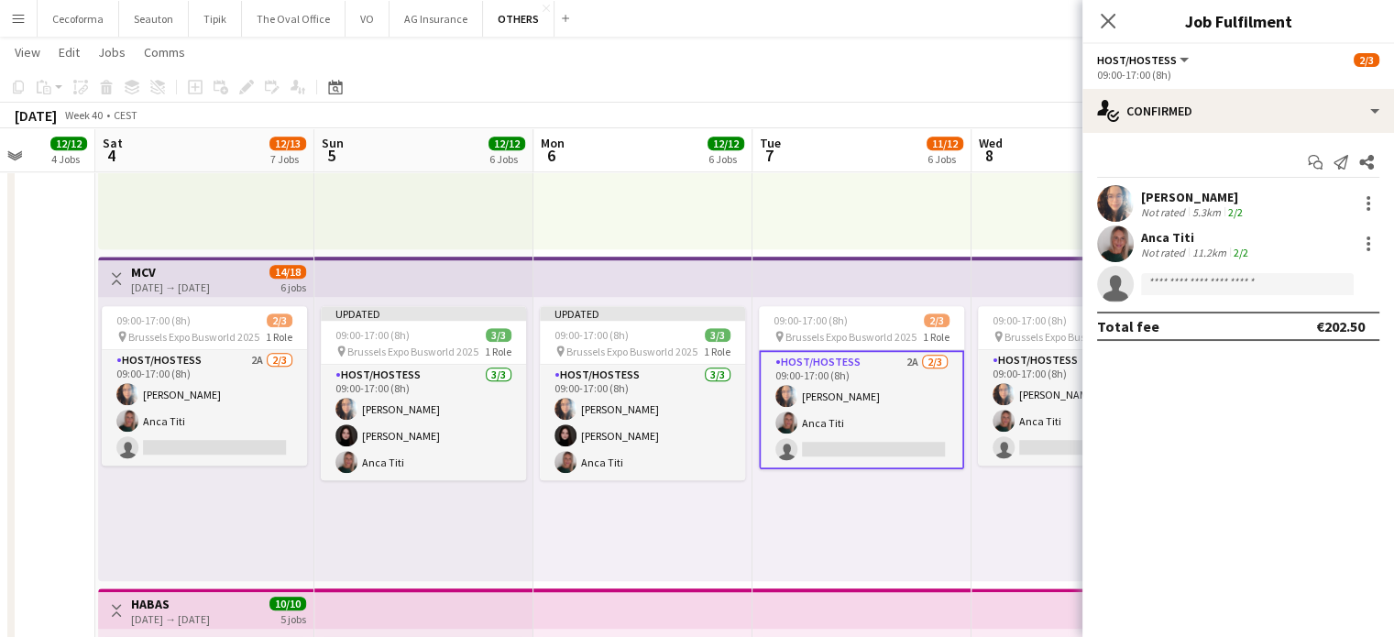
drag, startPoint x: 981, startPoint y: 513, endPoint x: 903, endPoint y: 497, distance: 79.7
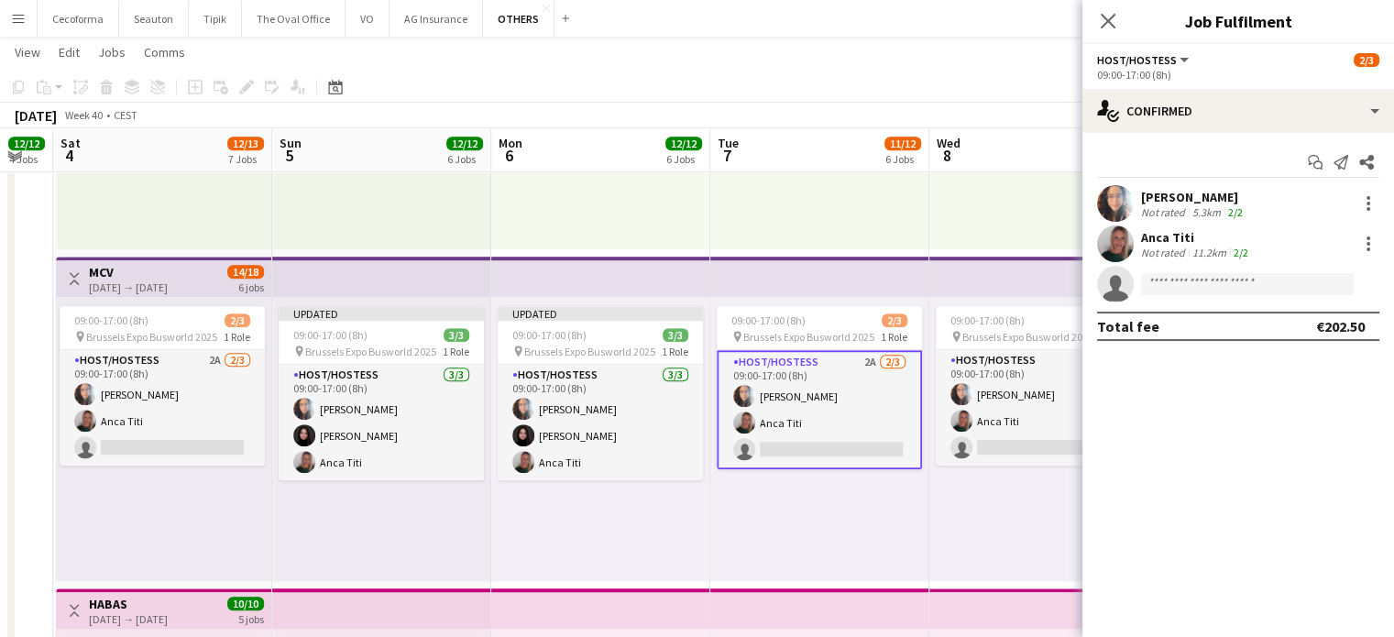
drag, startPoint x: 1009, startPoint y: 501, endPoint x: 927, endPoint y: 491, distance: 83.1
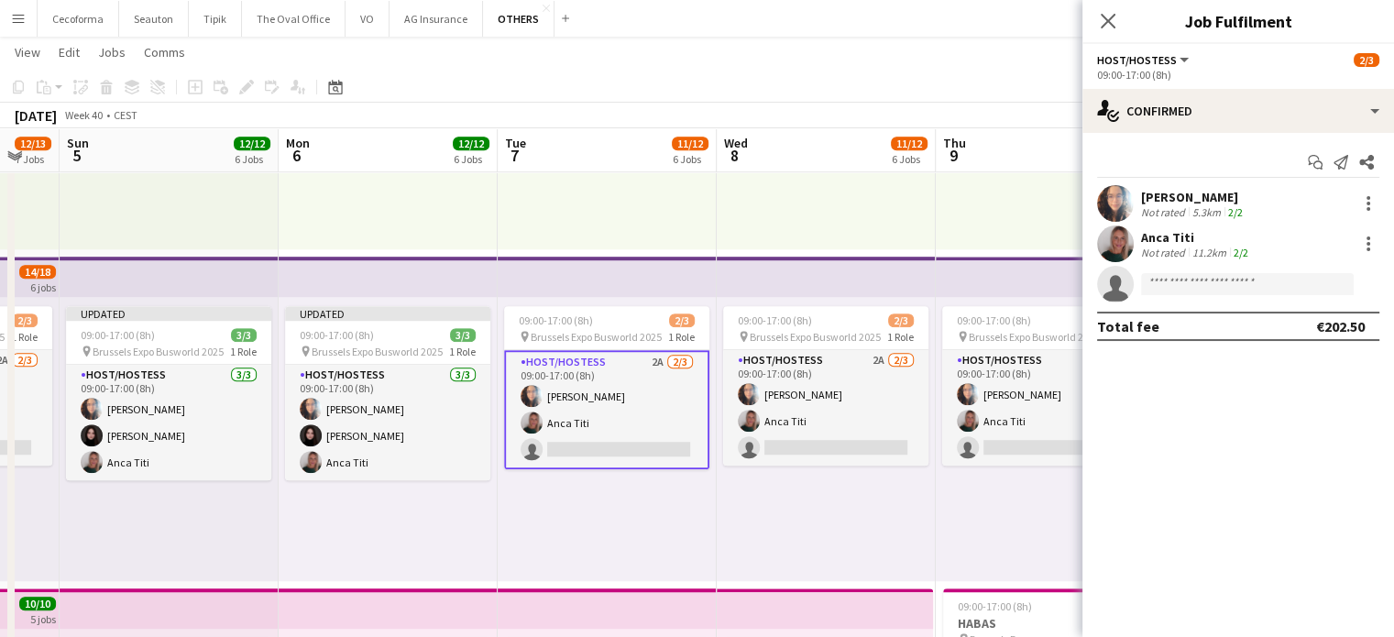
drag, startPoint x: 982, startPoint y: 509, endPoint x: 821, endPoint y: 482, distance: 162.6
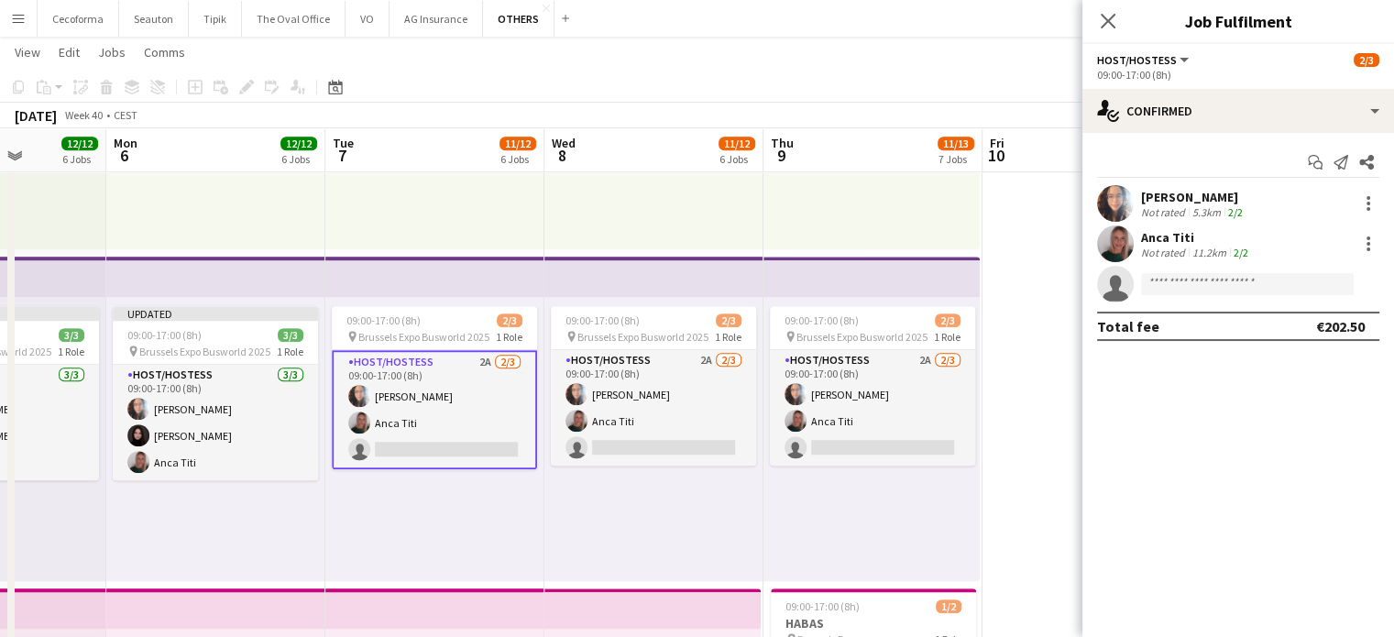
drag, startPoint x: 807, startPoint y: 460, endPoint x: 796, endPoint y: 458, distance: 11.2
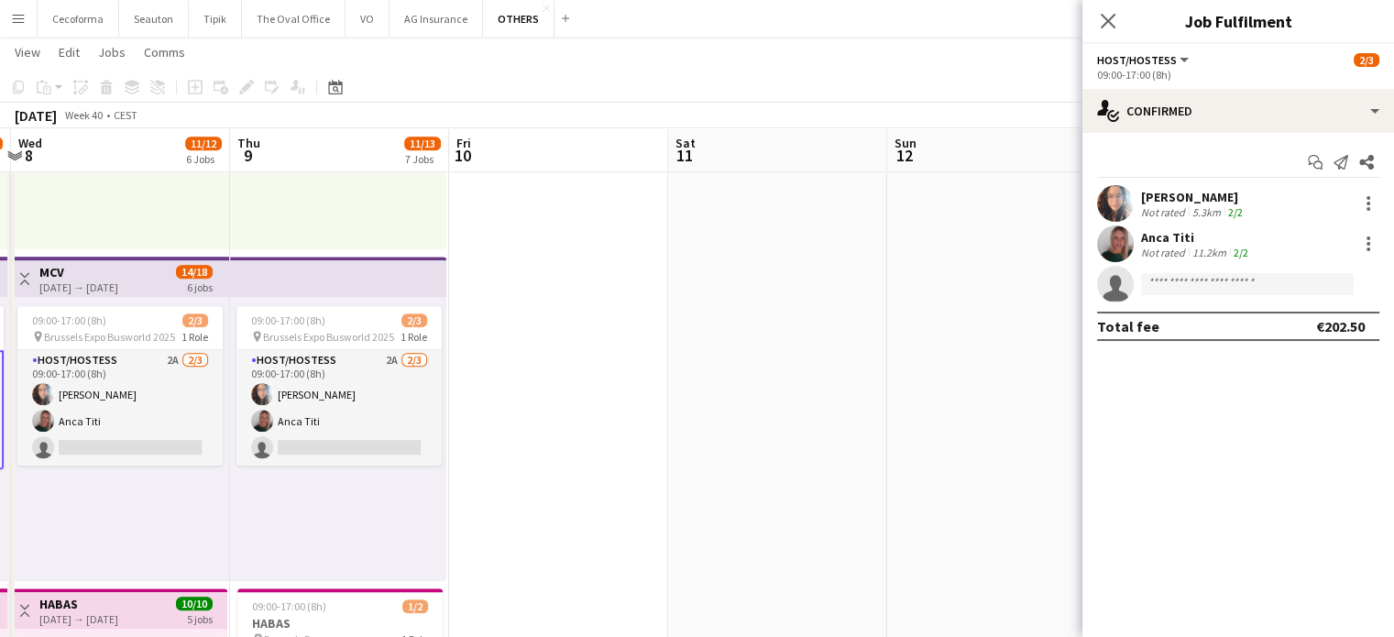
scroll to position [0, 472]
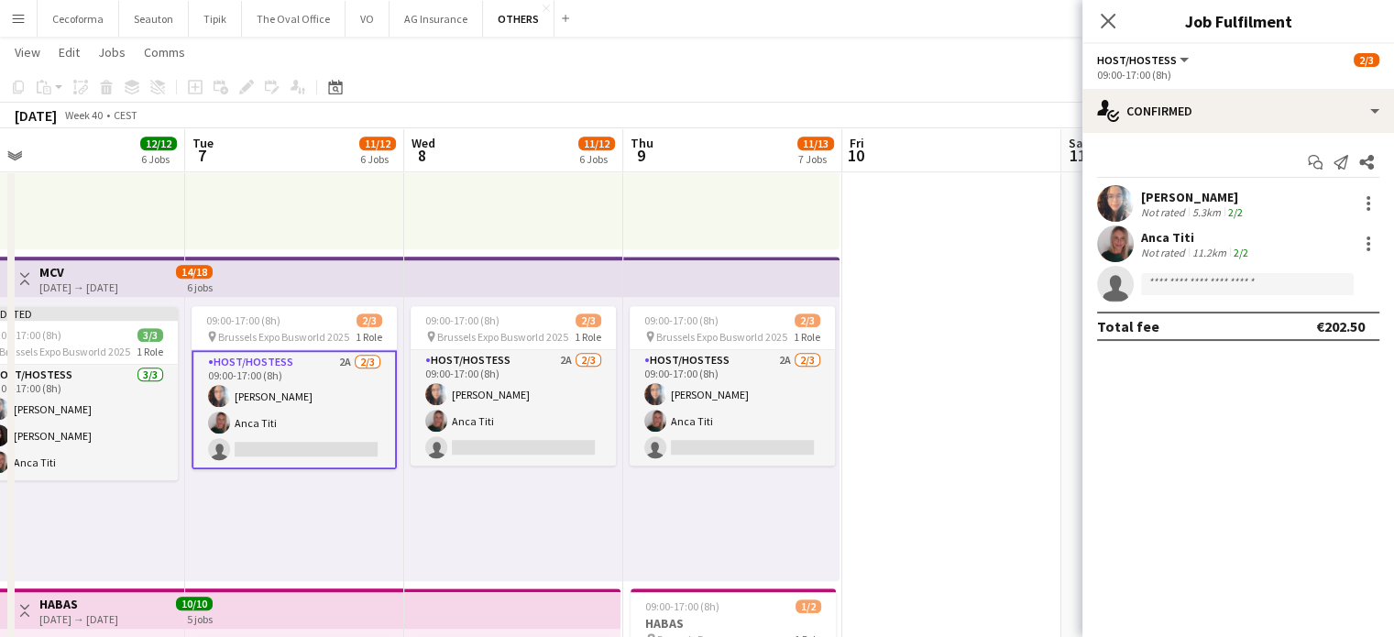
drag, startPoint x: 935, startPoint y: 507, endPoint x: 842, endPoint y: 490, distance: 95.0
click at [1111, 20] on icon "Close pop-in" at bounding box center [1107, 20] width 17 height 17
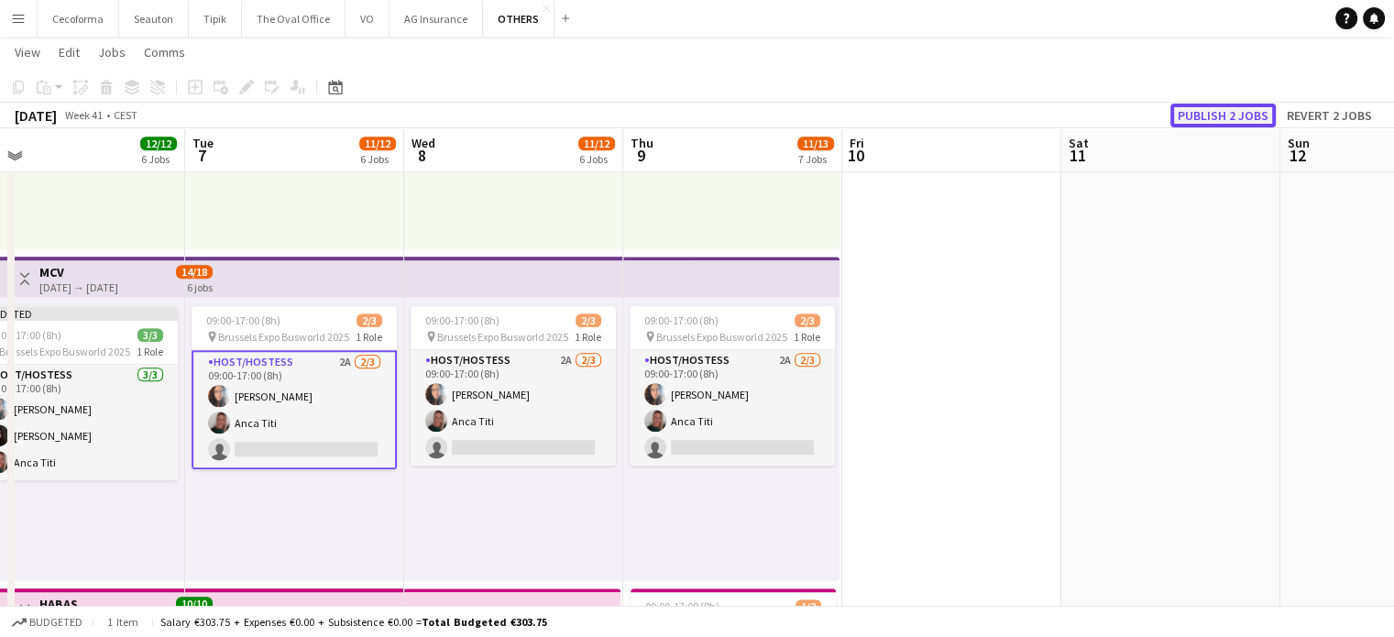
click at [1198, 112] on button "Publish 2 jobs" at bounding box center [1223, 116] width 105 height 24
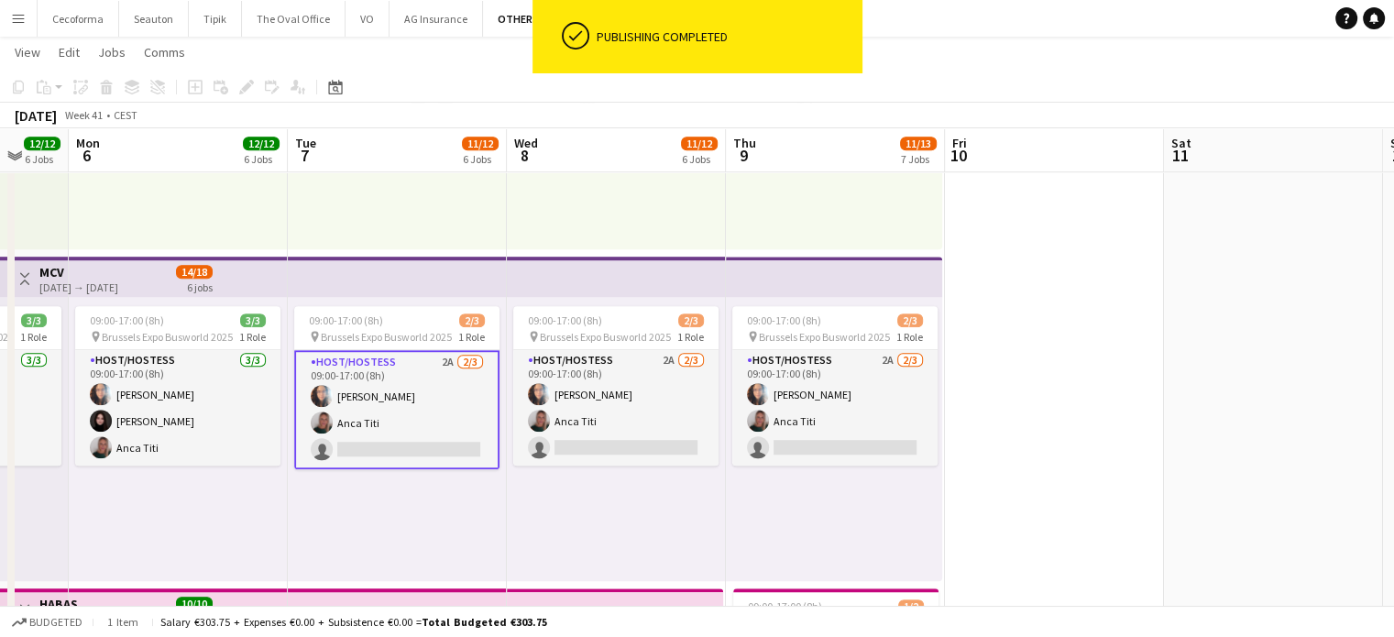
drag, startPoint x: 556, startPoint y: 479, endPoint x: 1104, endPoint y: 483, distance: 548.2
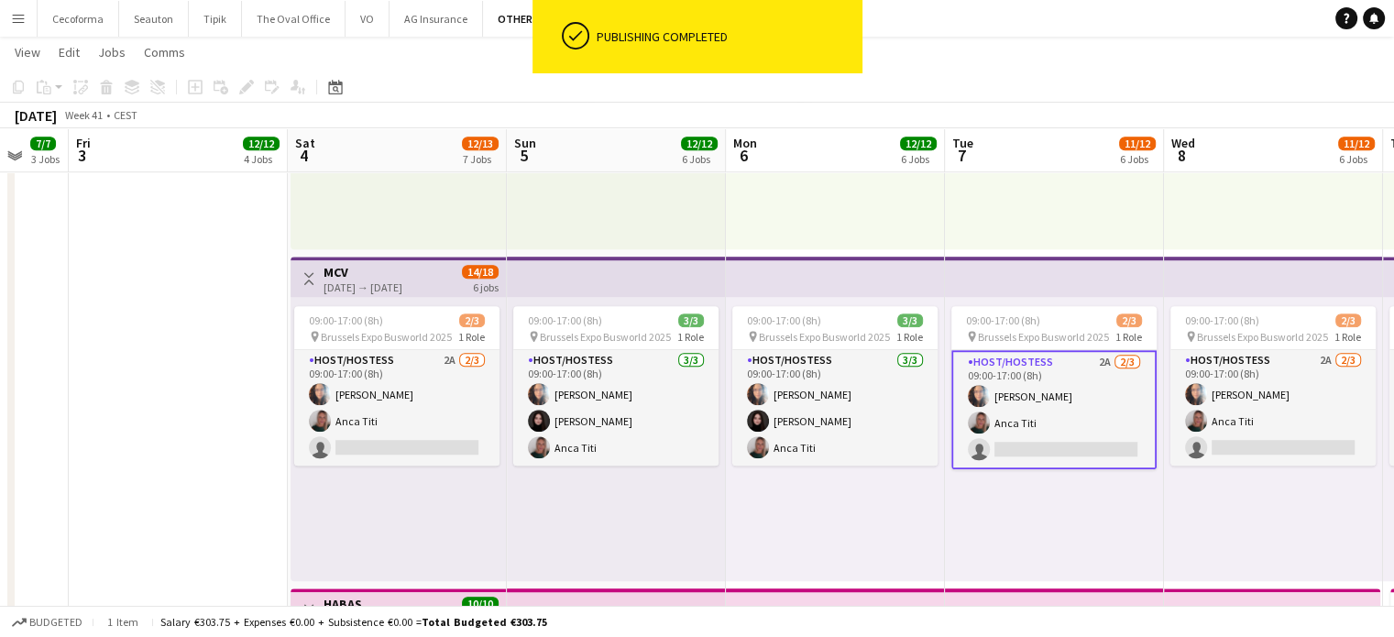
scroll to position [0, 581]
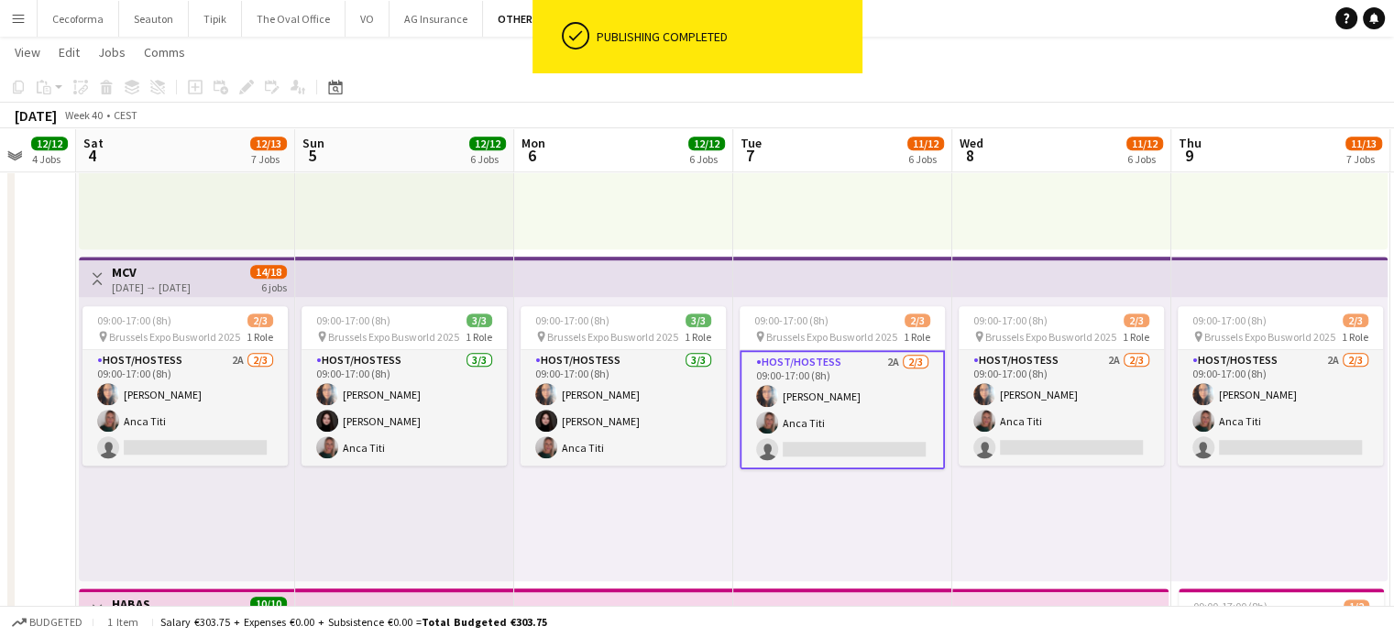
click at [858, 440] on app-card-role "Host/Hostess 2A [DATE] 09:00-17:00 (8h) [PERSON_NAME] single-neutral-actions" at bounding box center [842, 409] width 205 height 119
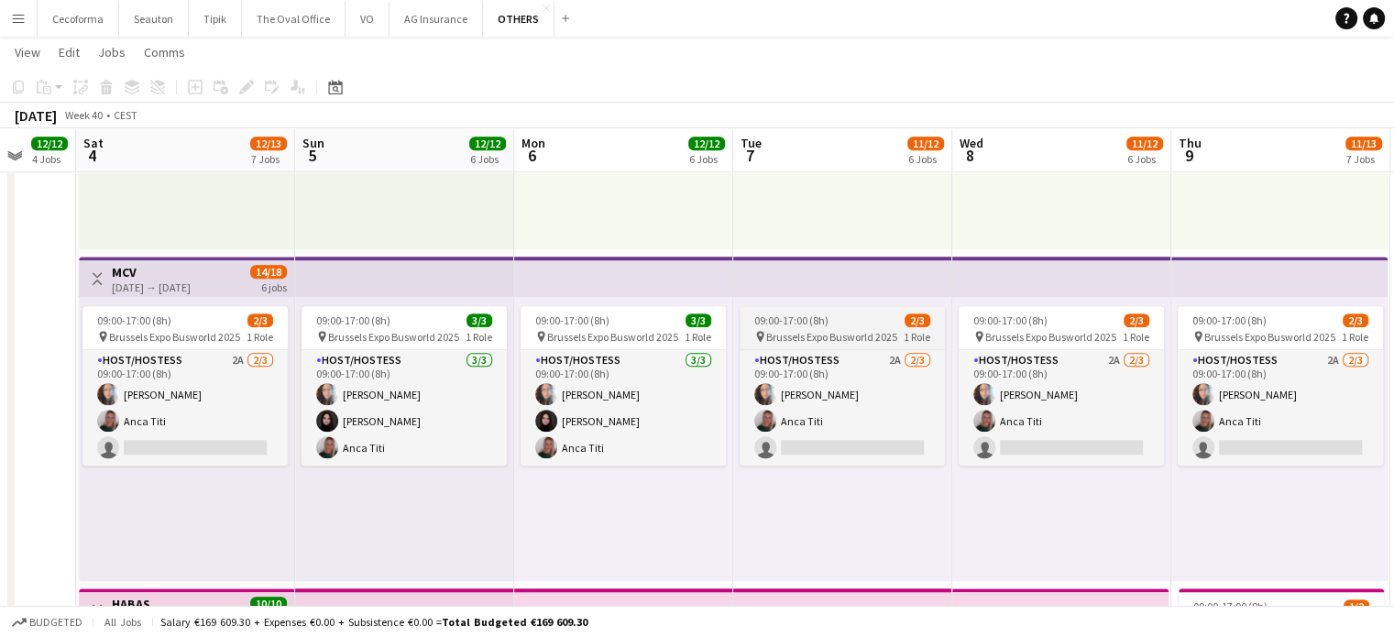
click at [808, 333] on span "Brussels Expo Busworld 2025" at bounding box center [831, 337] width 131 height 14
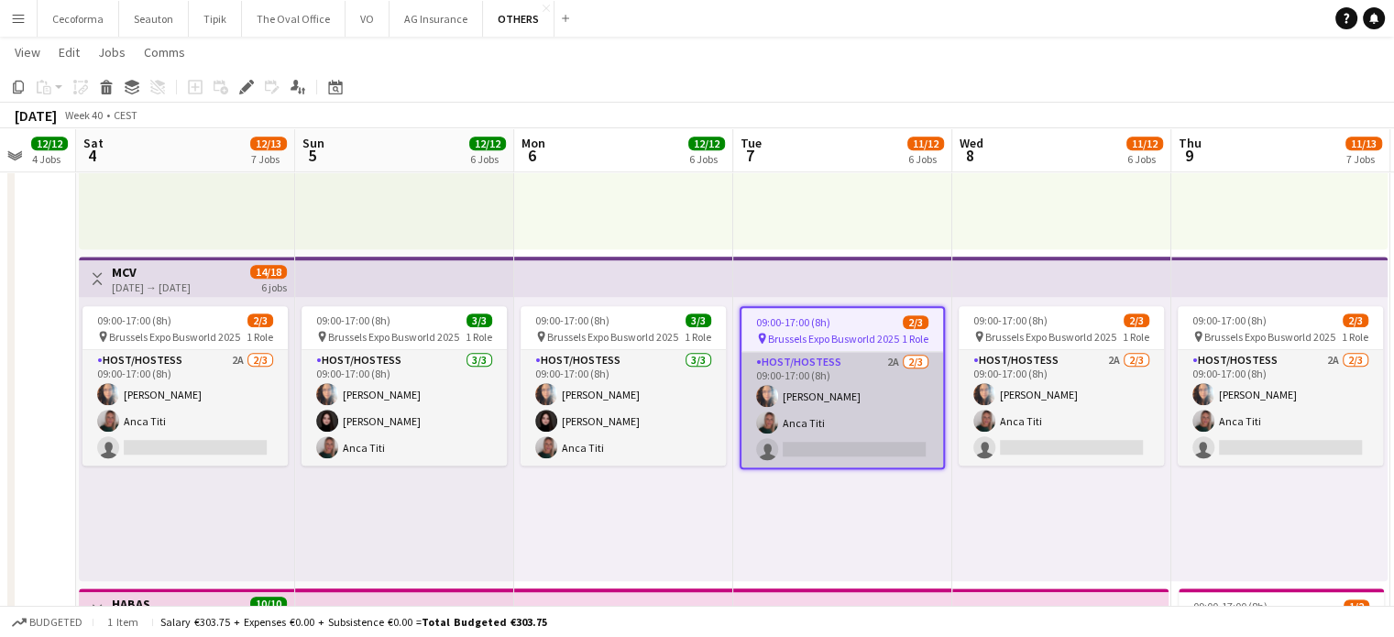
click at [807, 442] on app-card-role "Host/Hostess 2A [DATE] 09:00-17:00 (8h) [PERSON_NAME] single-neutral-actions" at bounding box center [843, 410] width 202 height 116
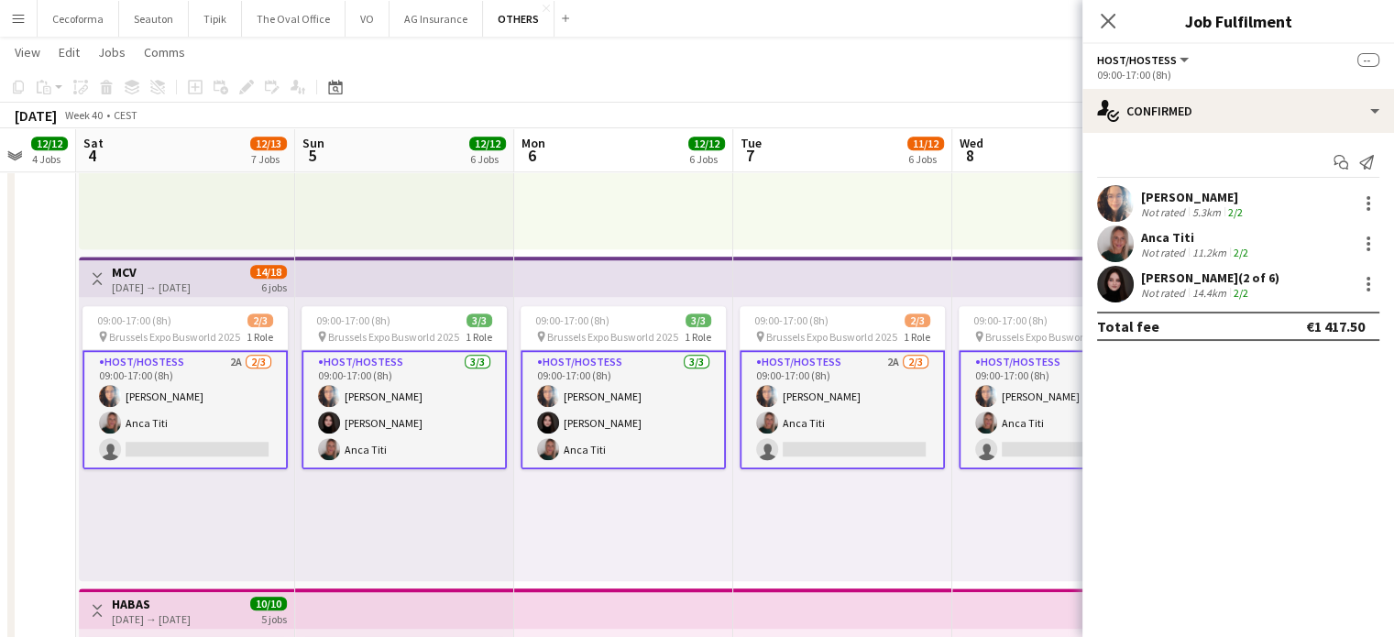
click at [1204, 286] on div "14.4km" at bounding box center [1209, 293] width 41 height 14
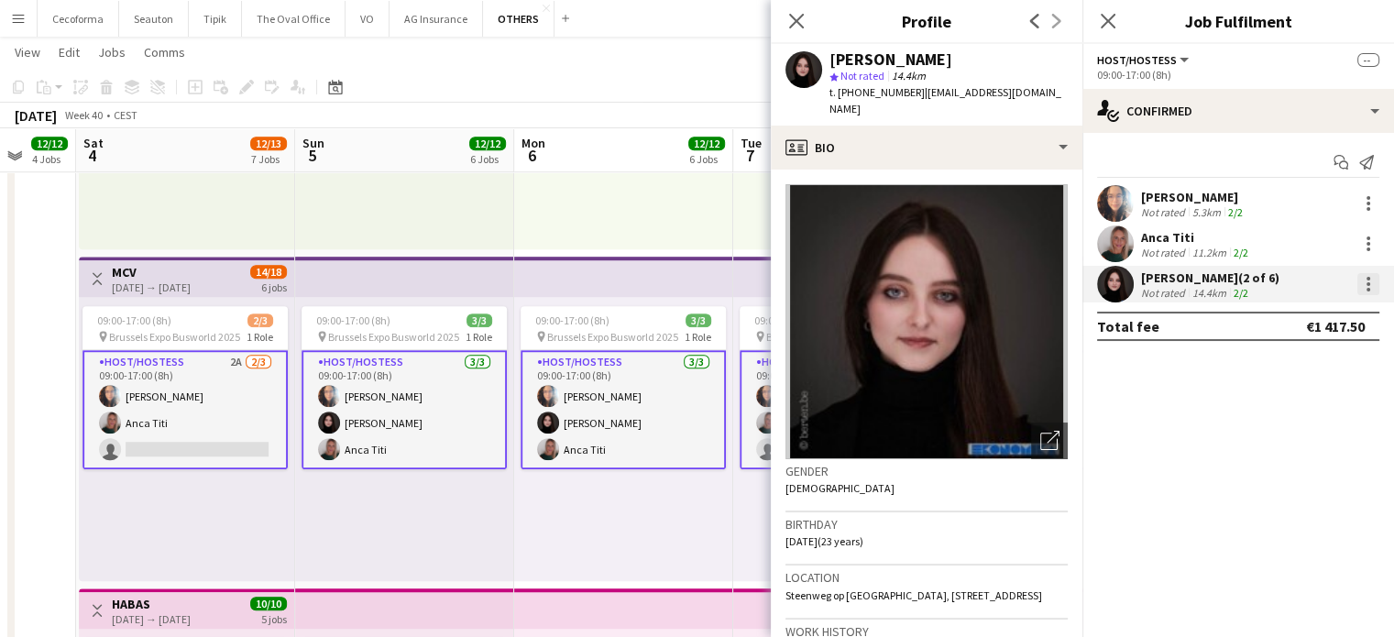
click at [1368, 283] on div at bounding box center [1369, 284] width 4 height 4
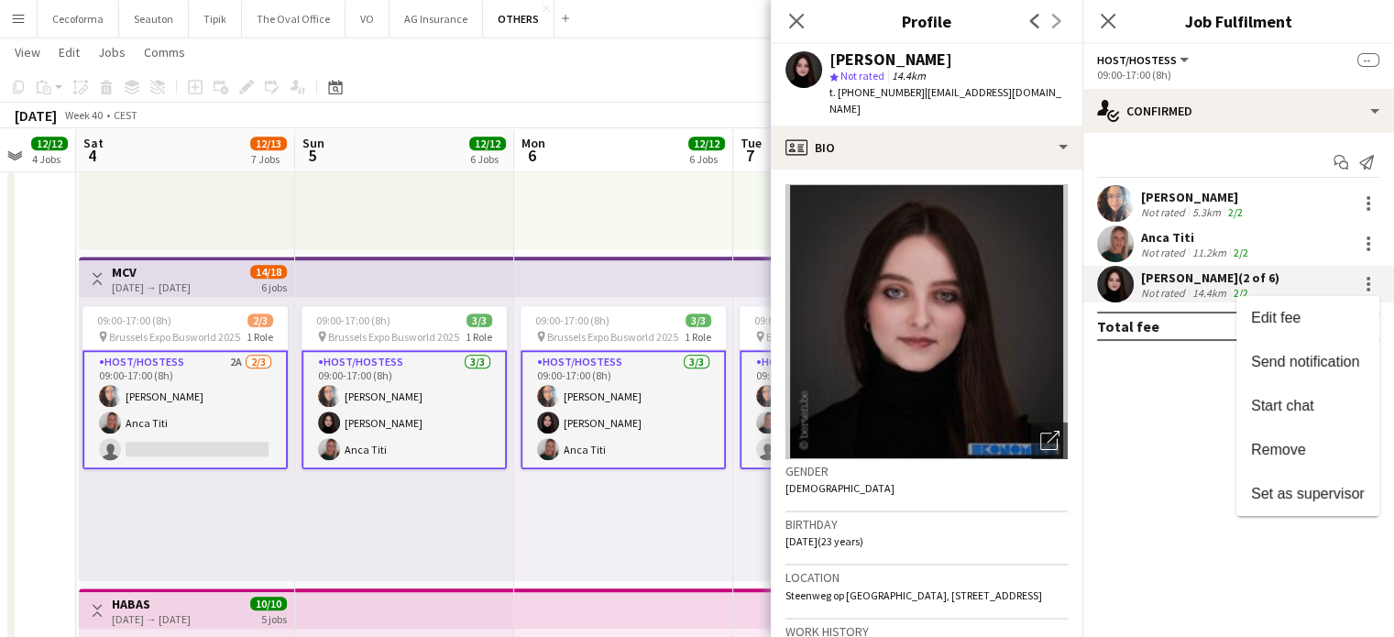
click at [1202, 400] on div at bounding box center [697, 318] width 1394 height 637
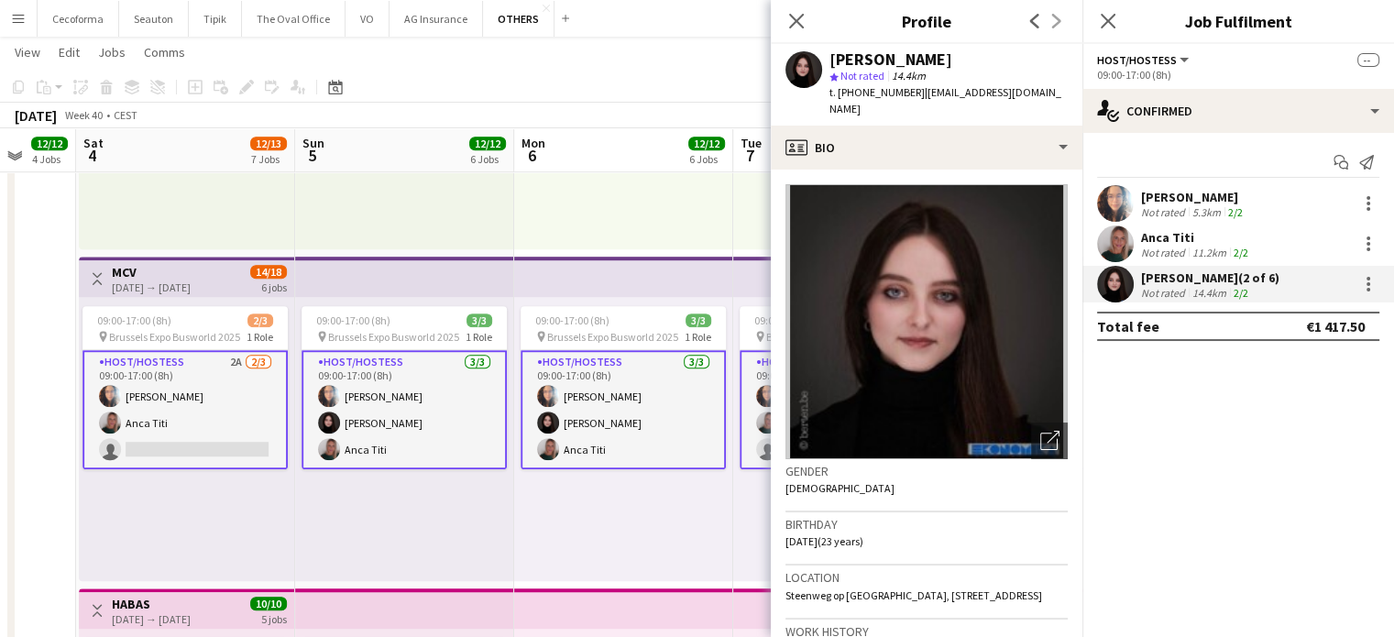
click at [693, 541] on div "09:00-17:00 (8h) 3/3 pin Brussels Expo Busworld 2025 1 Role Host/Hostess [DATE]…" at bounding box center [623, 439] width 219 height 284
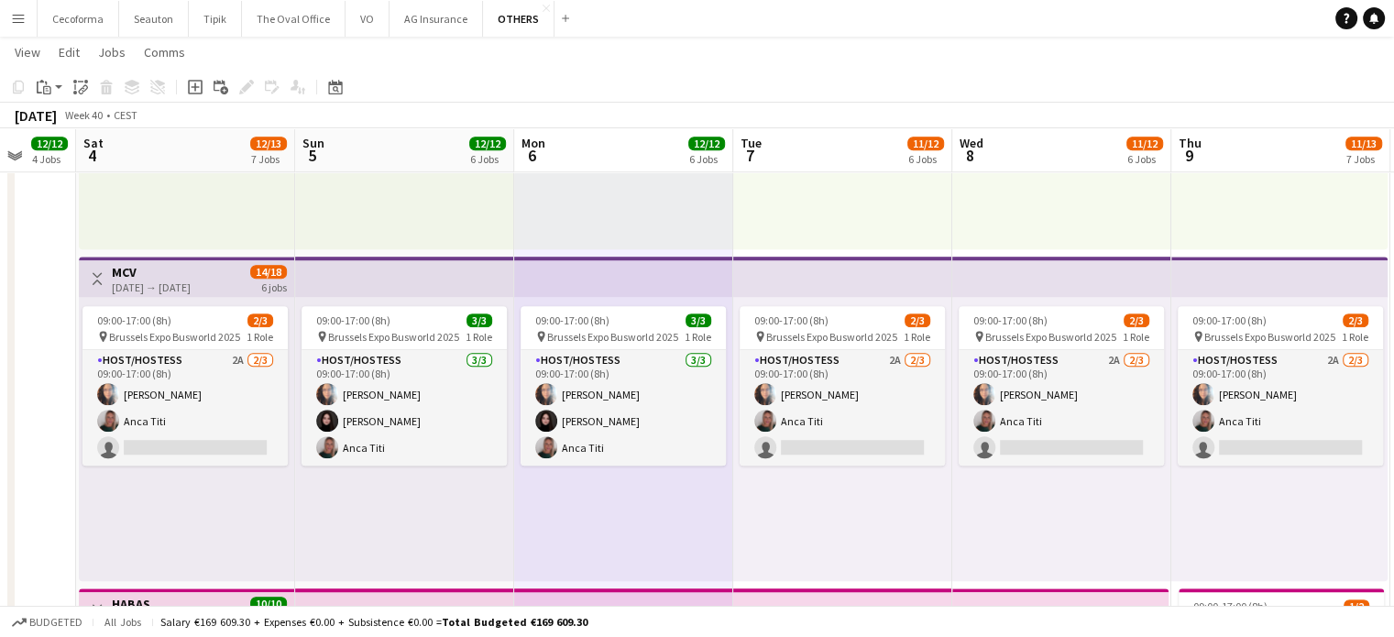
click at [804, 534] on div "09:00-17:00 (8h) 2/3 pin Brussels Expo Busworld 2025 1 Role Host/Hostess 2A [DA…" at bounding box center [842, 439] width 219 height 284
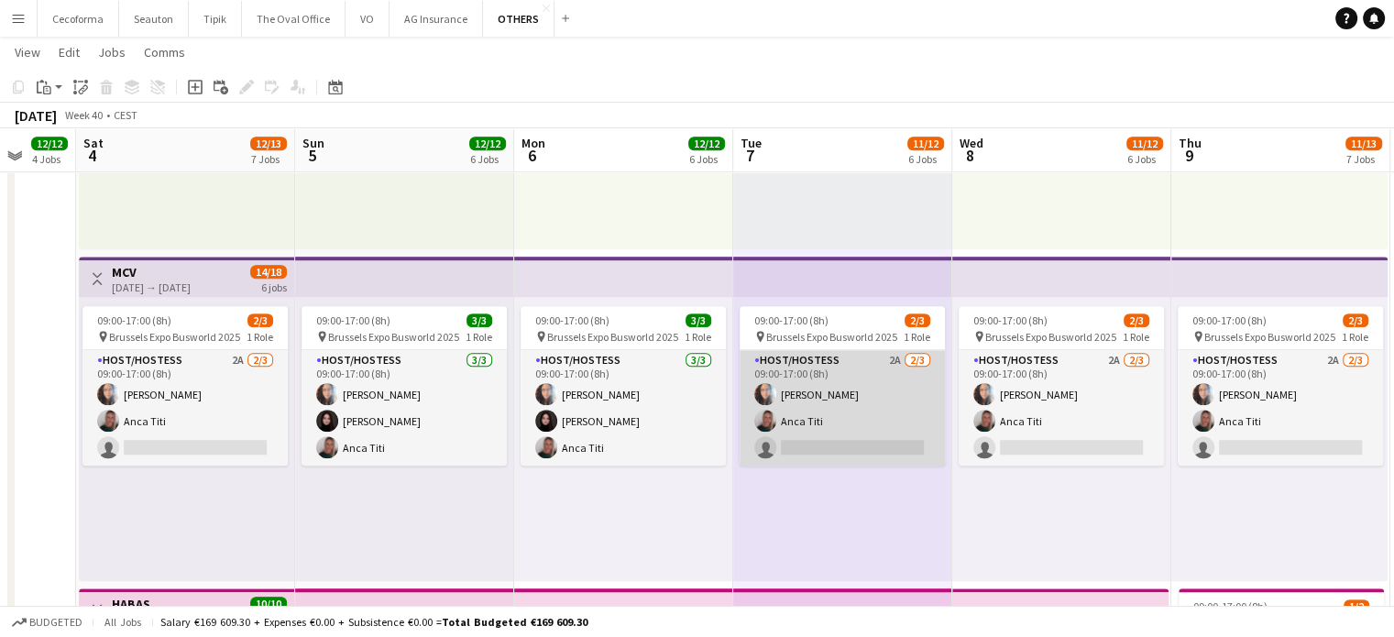
click at [830, 444] on app-card-role "Host/Hostess 2A [DATE] 09:00-17:00 (8h) [PERSON_NAME] single-neutral-actions" at bounding box center [842, 408] width 205 height 116
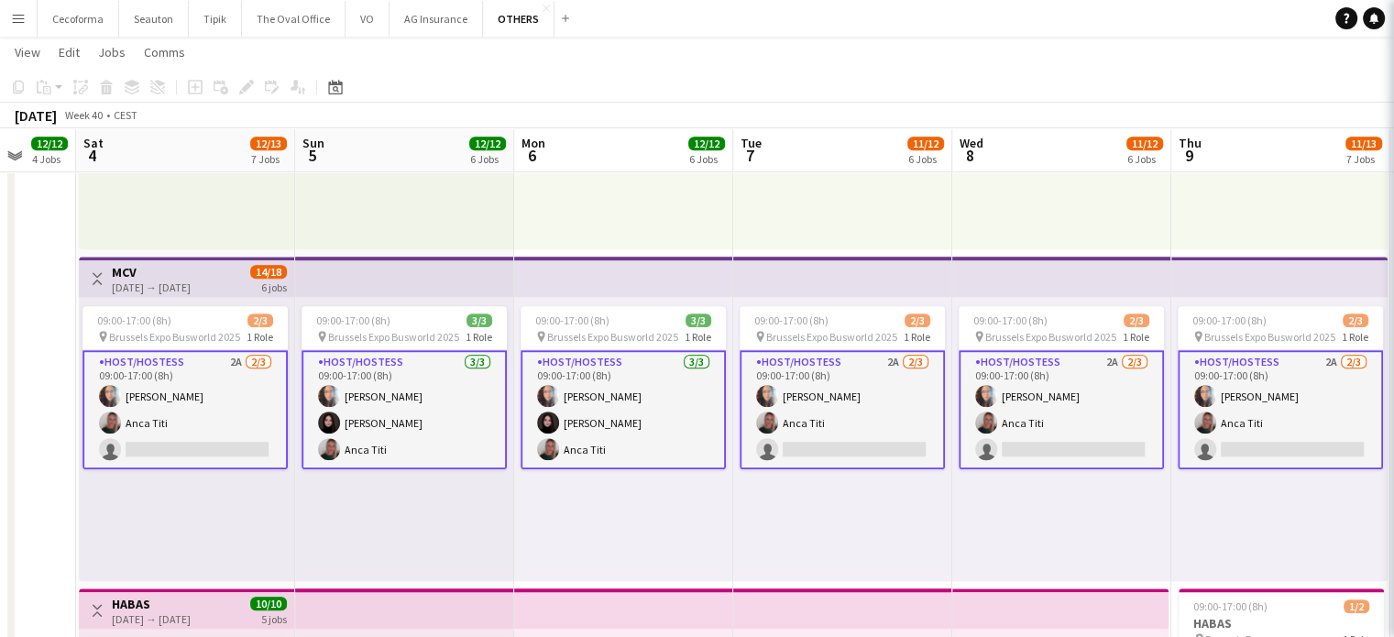
click at [830, 444] on app-card-role "Host/Hostess 2A [DATE] 09:00-17:00 (8h) [PERSON_NAME] single-neutral-actions" at bounding box center [842, 409] width 205 height 119
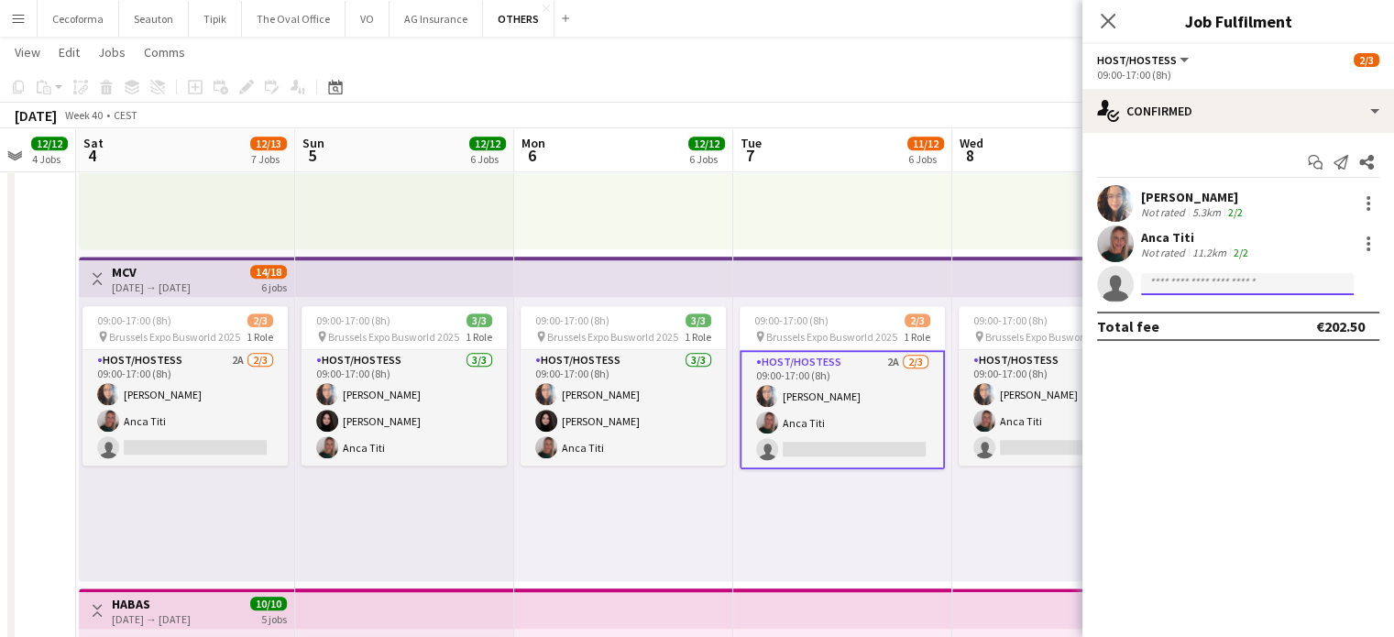
click at [1210, 286] on input at bounding box center [1247, 284] width 213 height 22
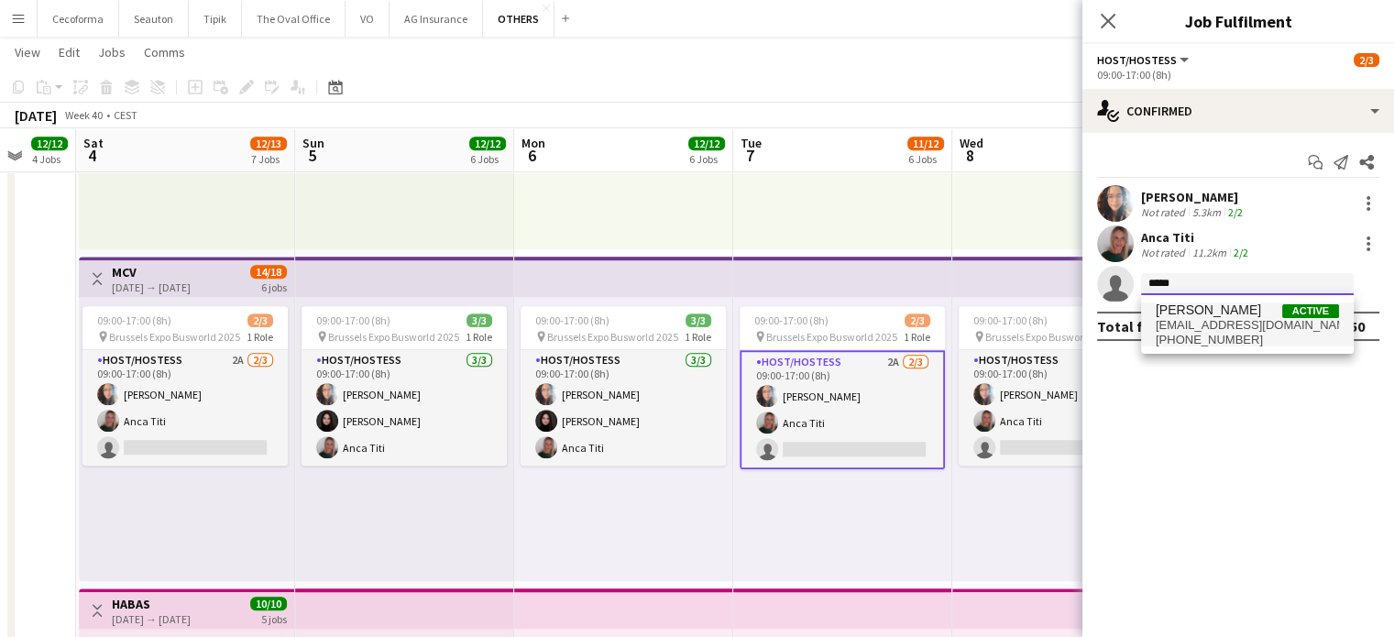
type input "*****"
click at [1187, 333] on span "[PHONE_NUMBER]" at bounding box center [1247, 340] width 183 height 15
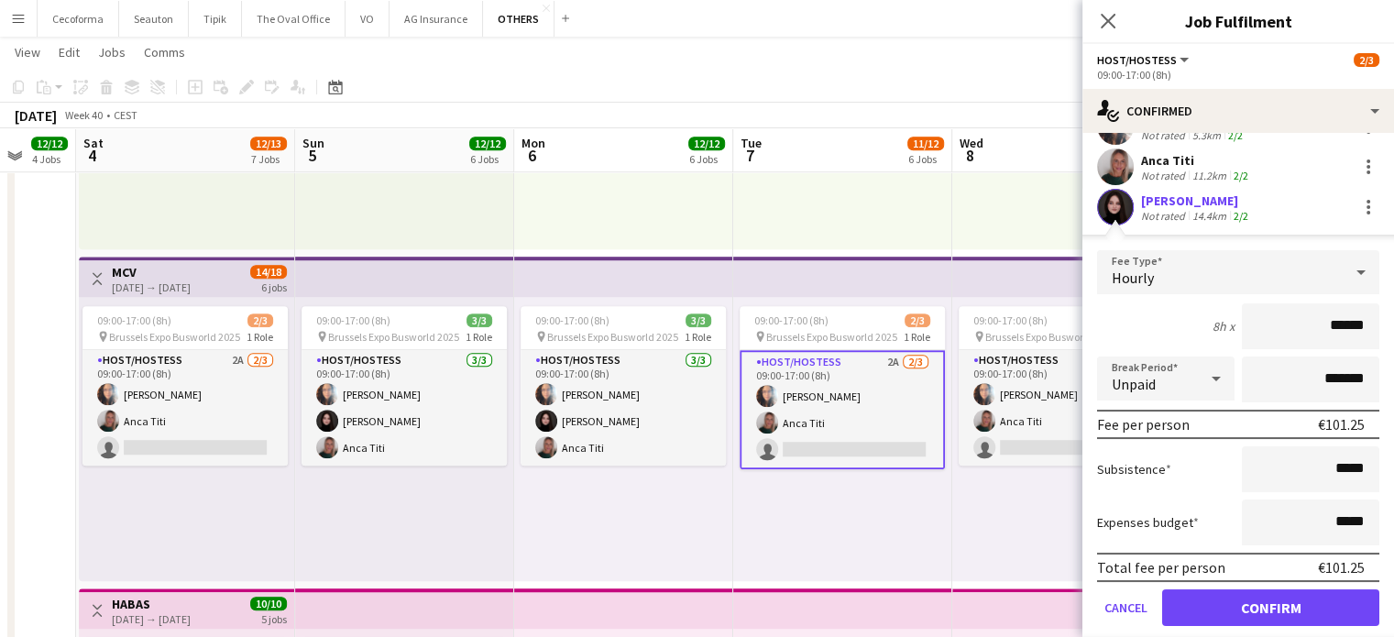
scroll to position [132, 0]
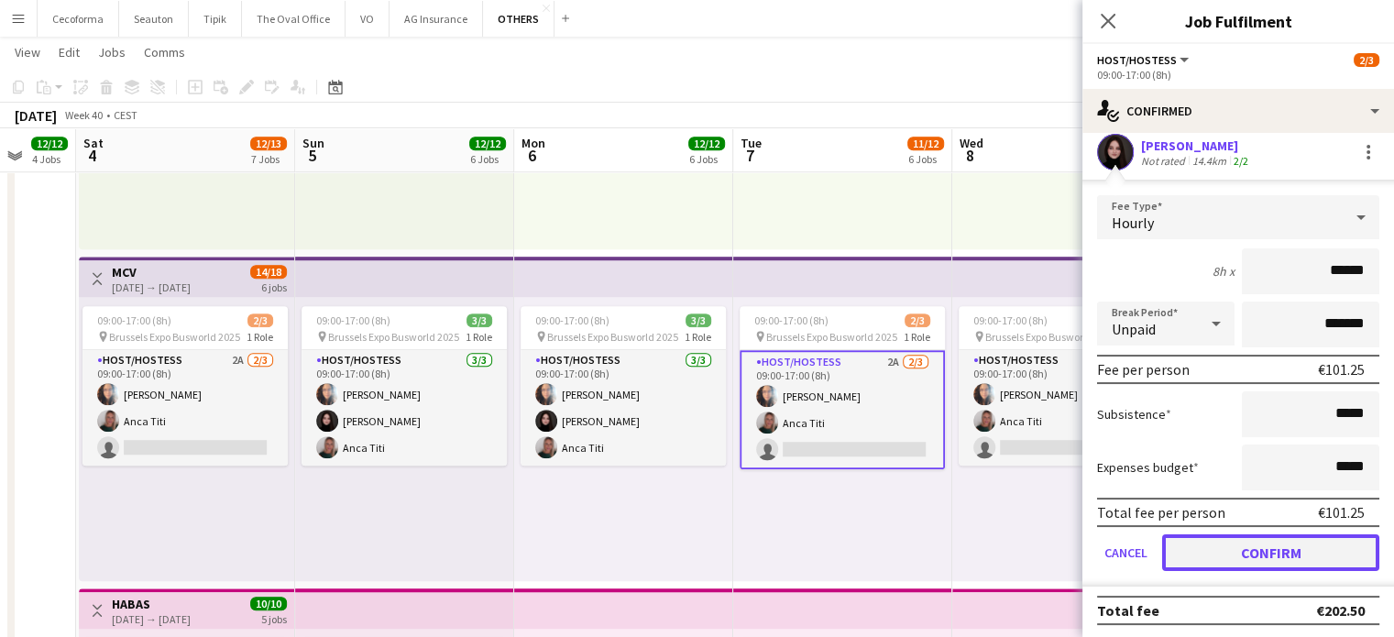
click at [1251, 552] on button "Confirm" at bounding box center [1270, 552] width 217 height 37
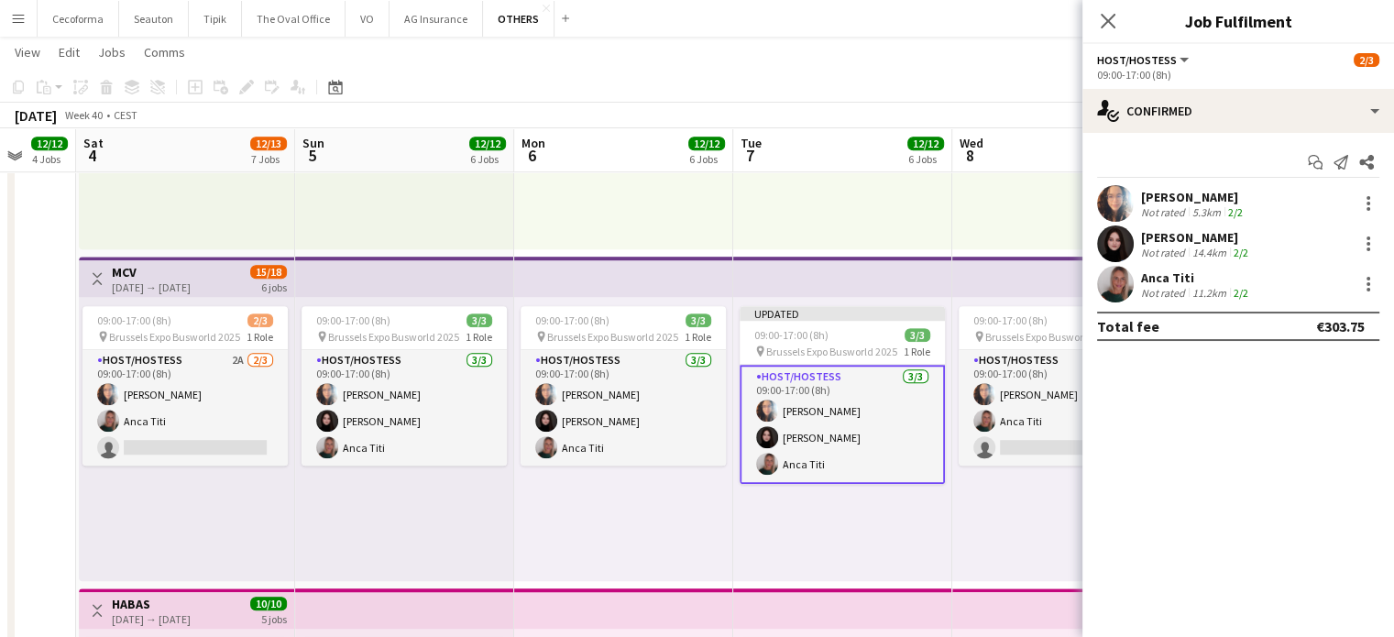
scroll to position [0, 0]
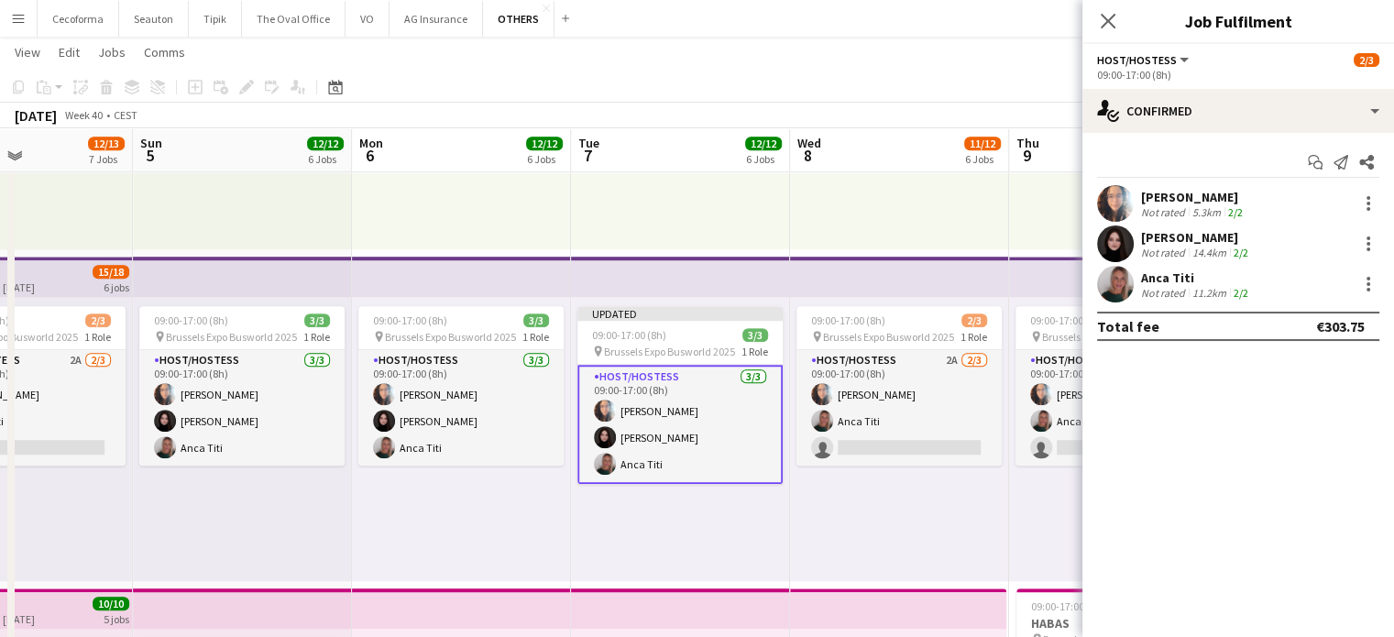
drag, startPoint x: 1026, startPoint y: 494, endPoint x: 852, endPoint y: 477, distance: 175.1
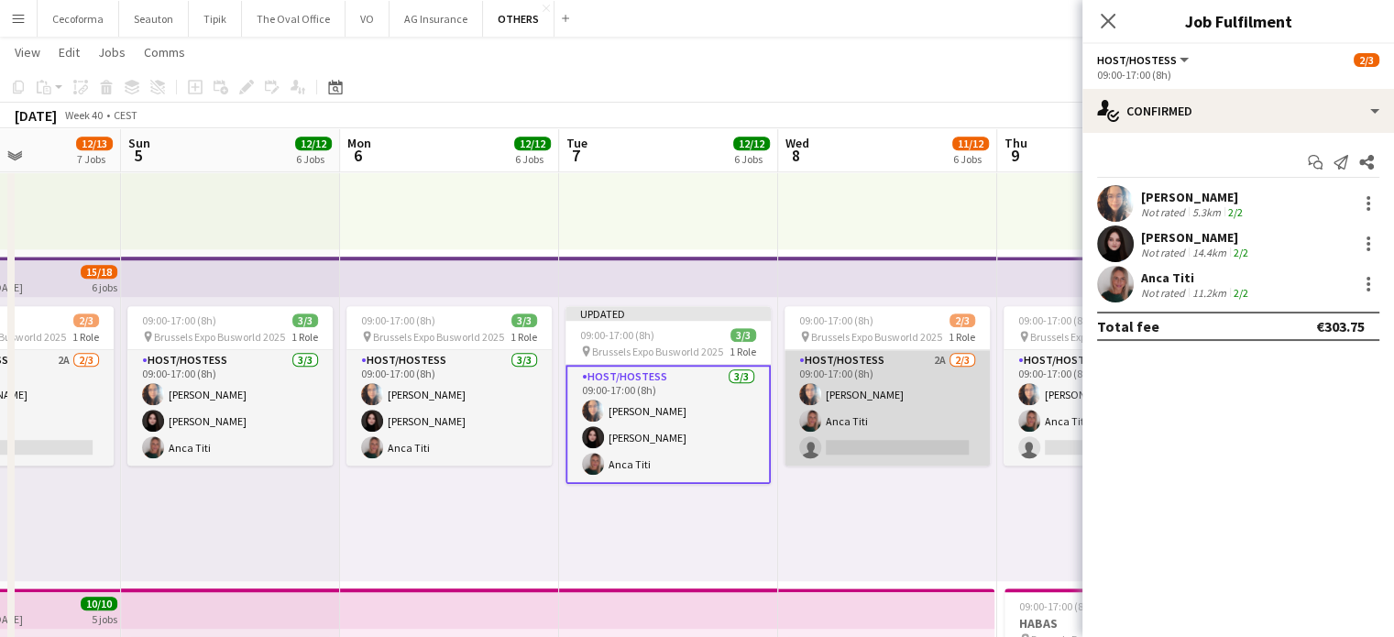
click at [866, 435] on app-card-role "Host/Hostess 2A [DATE] 09:00-17:00 (8h) [PERSON_NAME] single-neutral-actions" at bounding box center [887, 408] width 205 height 116
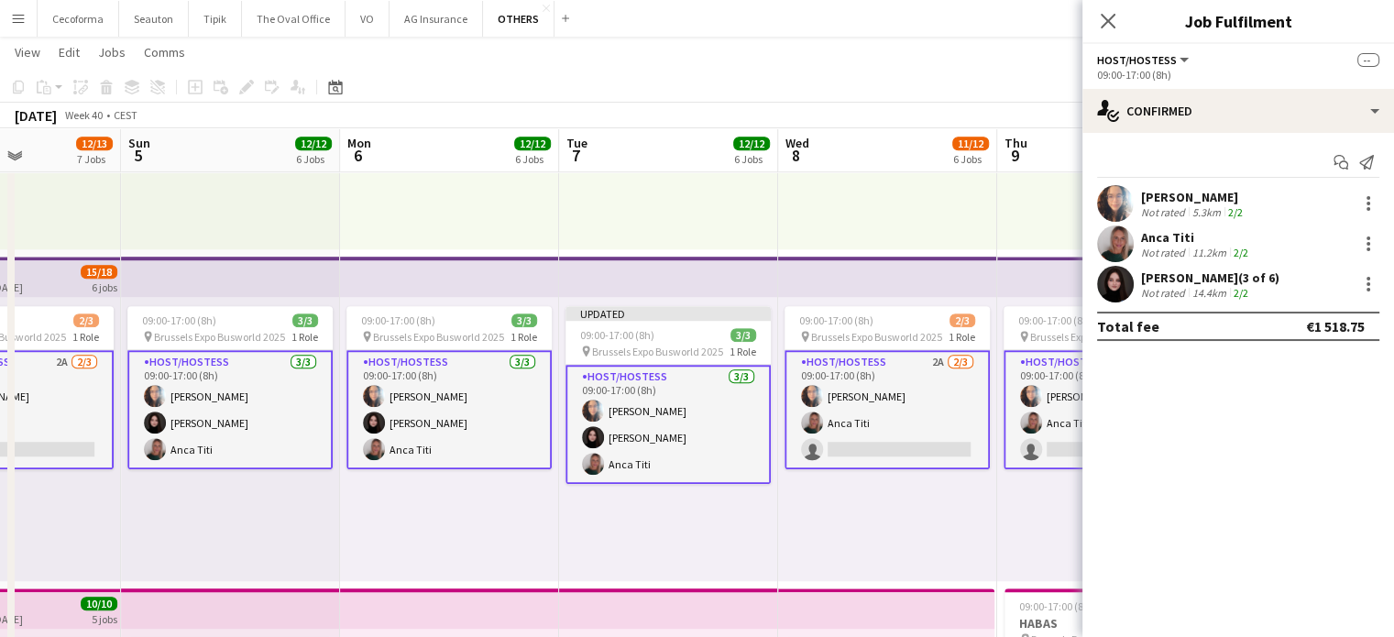
click at [866, 435] on app-card-role "Host/Hostess 2A [DATE] 09:00-17:00 (8h) [PERSON_NAME] single-neutral-actions" at bounding box center [887, 409] width 205 height 119
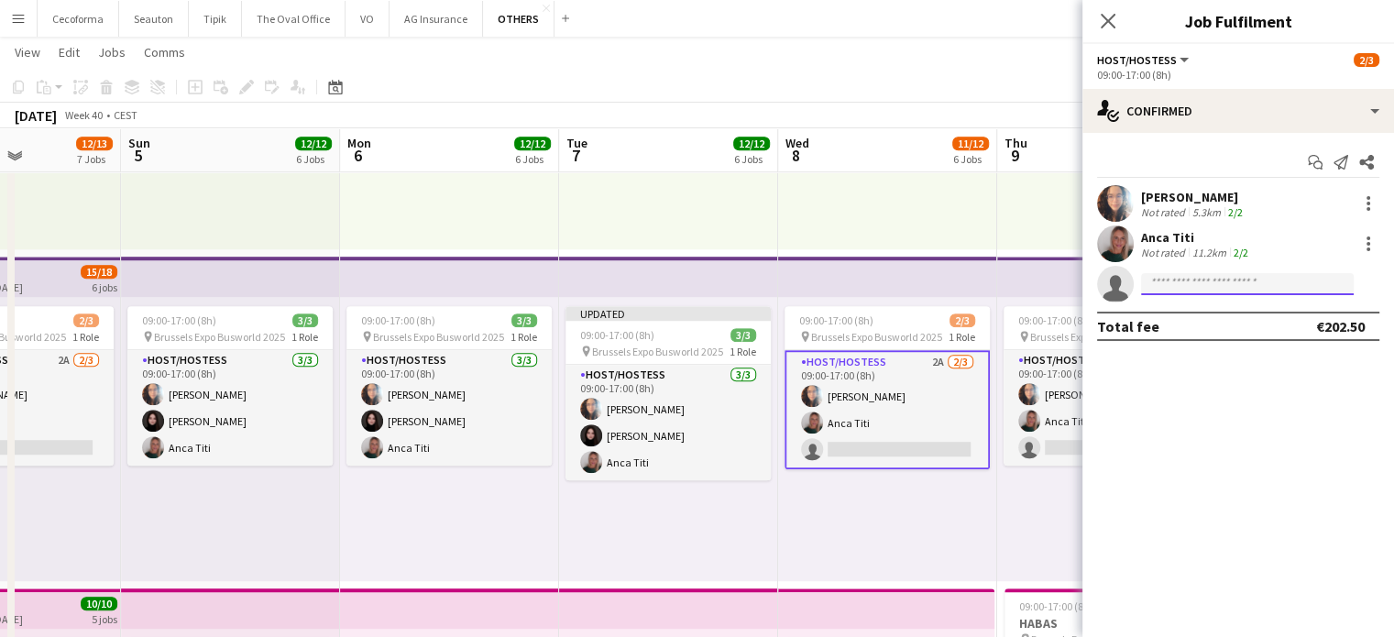
click at [1215, 280] on input at bounding box center [1247, 284] width 213 height 22
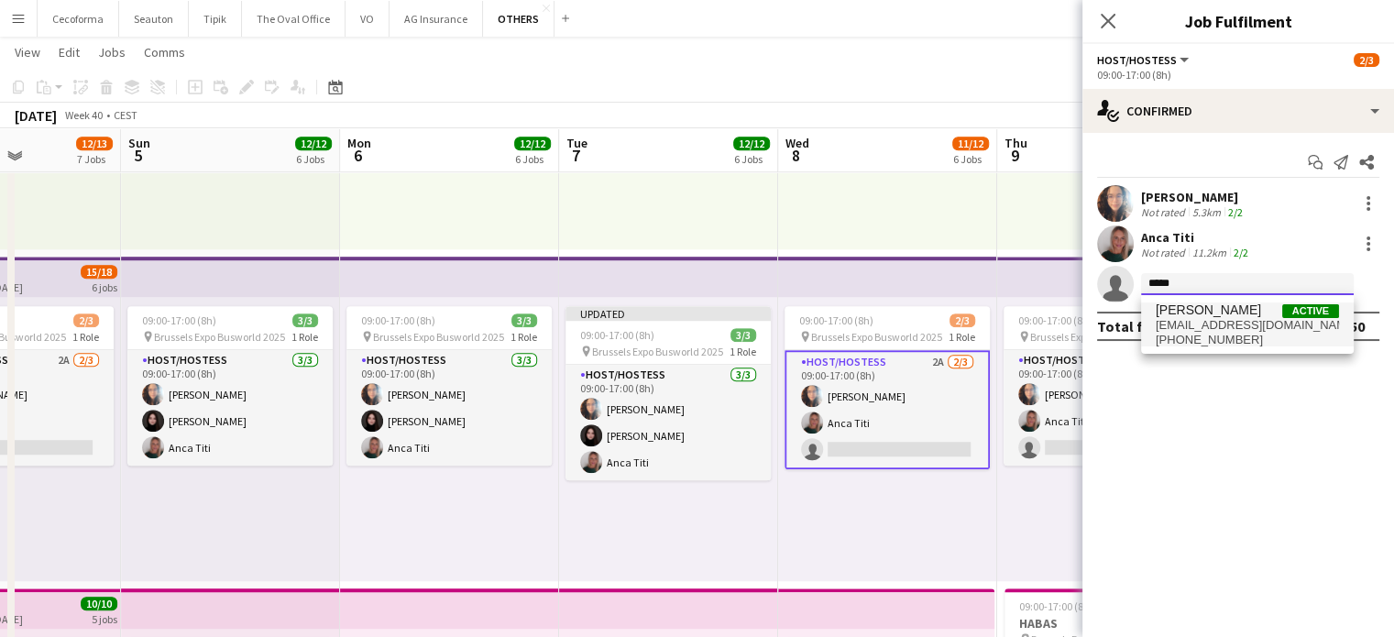
type input "*****"
click at [1172, 314] on span "[PERSON_NAME]" at bounding box center [1208, 311] width 105 height 16
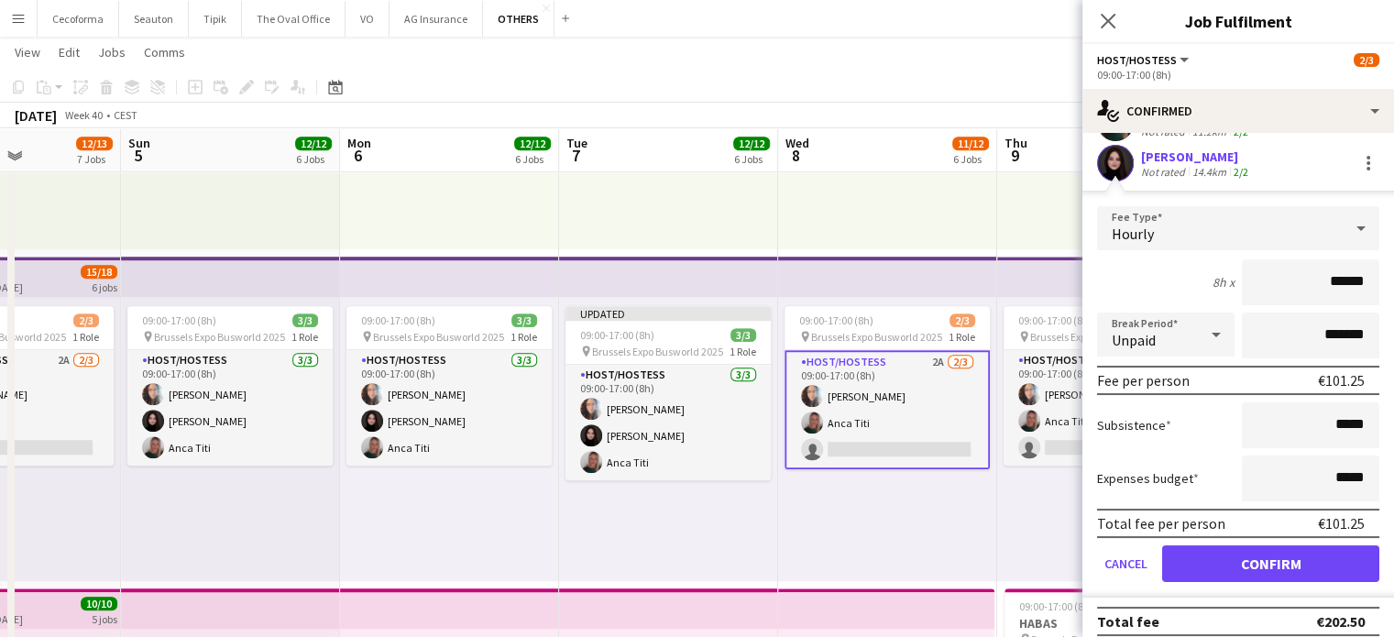
scroll to position [132, 0]
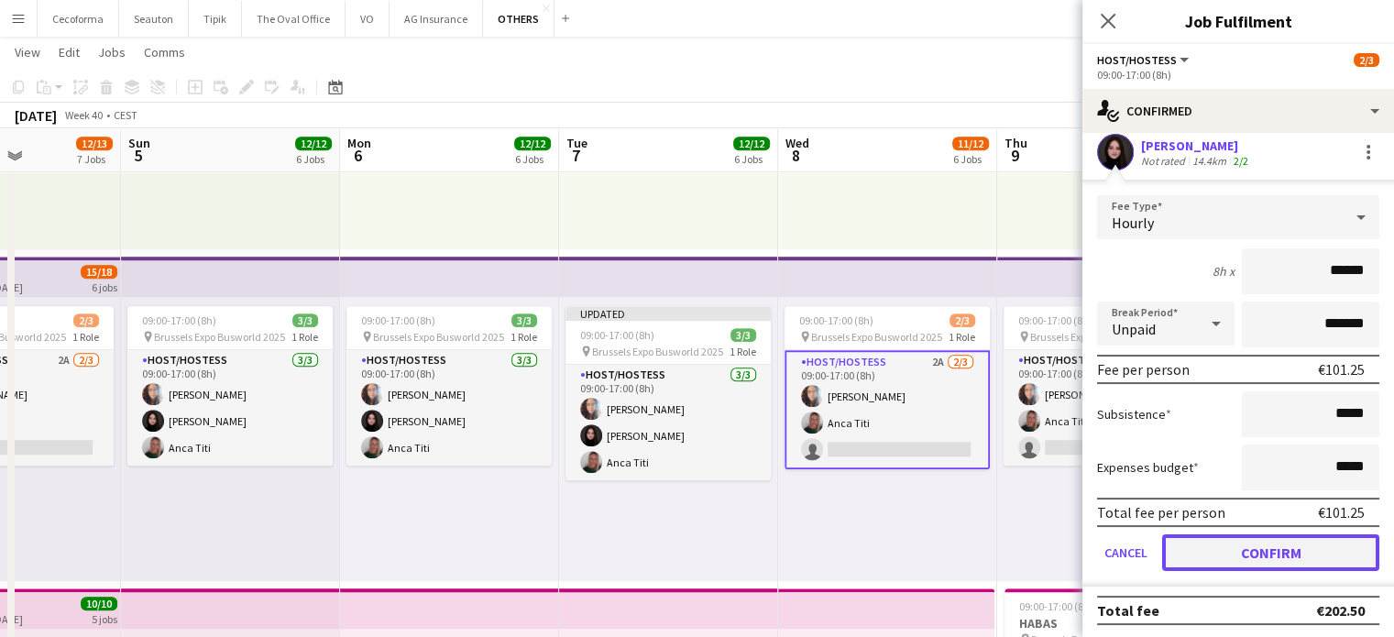
click at [1236, 549] on button "Confirm" at bounding box center [1270, 552] width 217 height 37
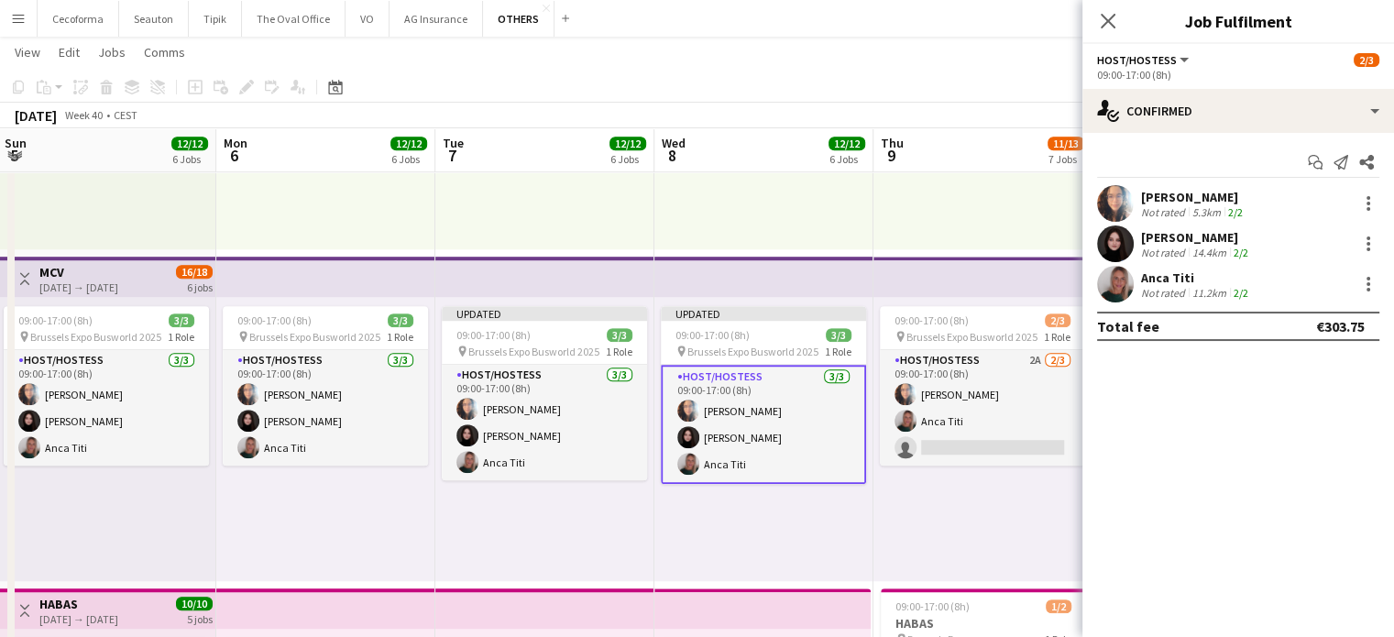
scroll to position [0, 720]
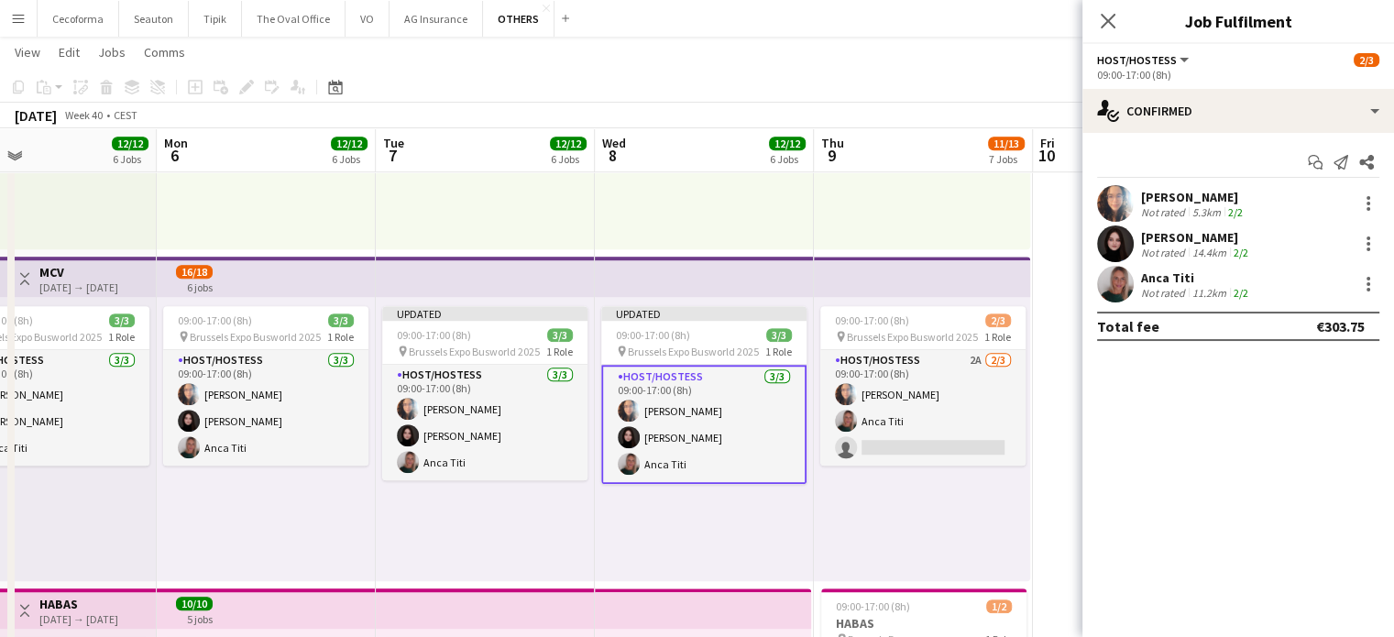
drag, startPoint x: 984, startPoint y: 524, endPoint x: 844, endPoint y: 494, distance: 142.6
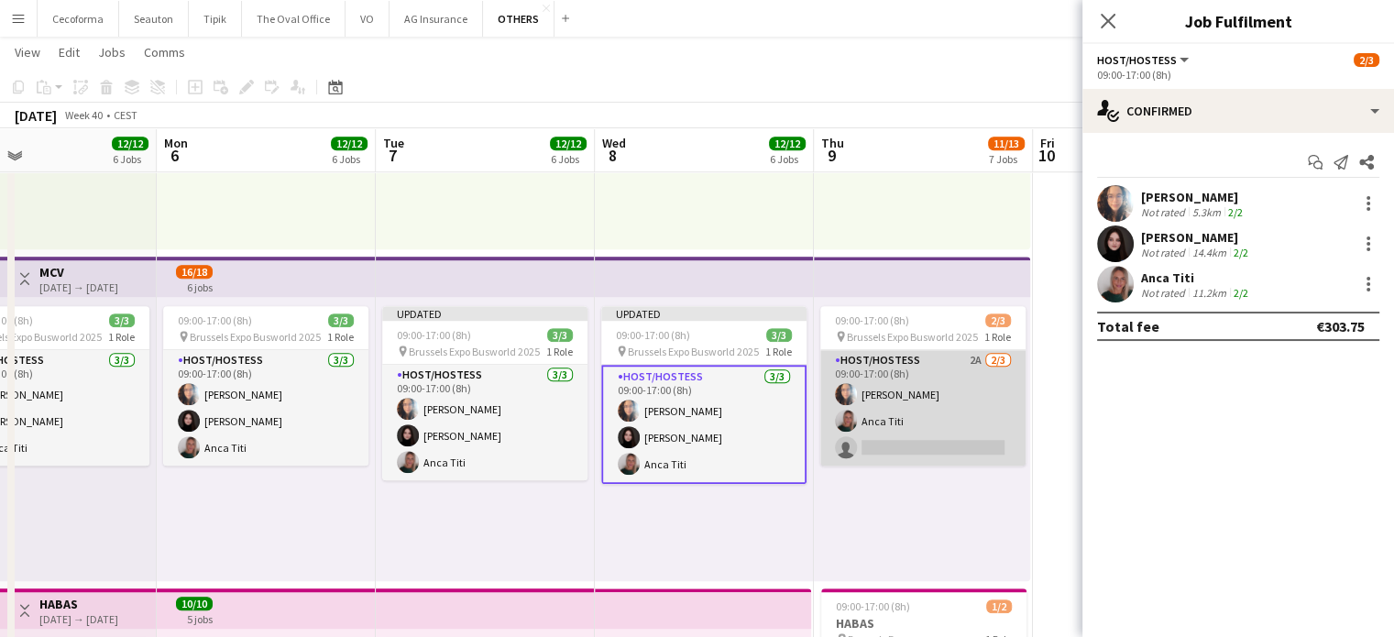
click at [922, 443] on app-card-role "Host/Hostess 2A [DATE] 09:00-17:00 (8h) [PERSON_NAME] single-neutral-actions" at bounding box center [923, 408] width 205 height 116
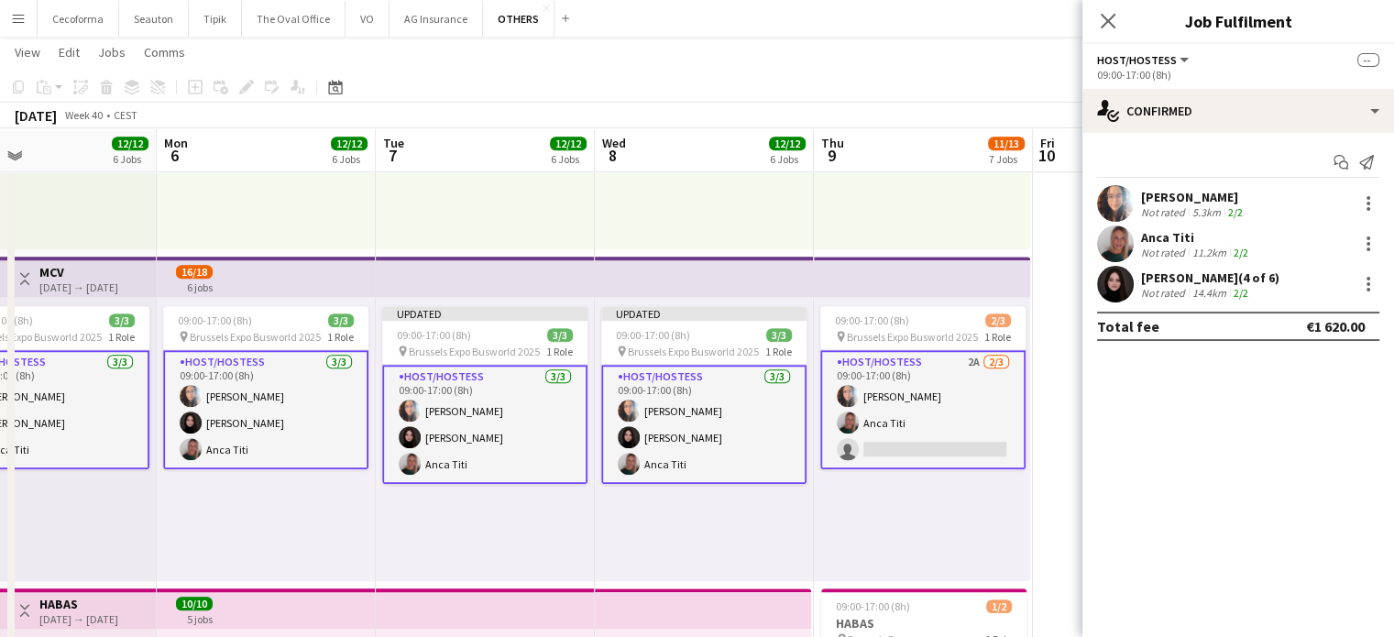
click at [922, 443] on app-card-role "Host/Hostess 2A [DATE] 09:00-17:00 (8h) [PERSON_NAME] single-neutral-actions" at bounding box center [923, 409] width 205 height 119
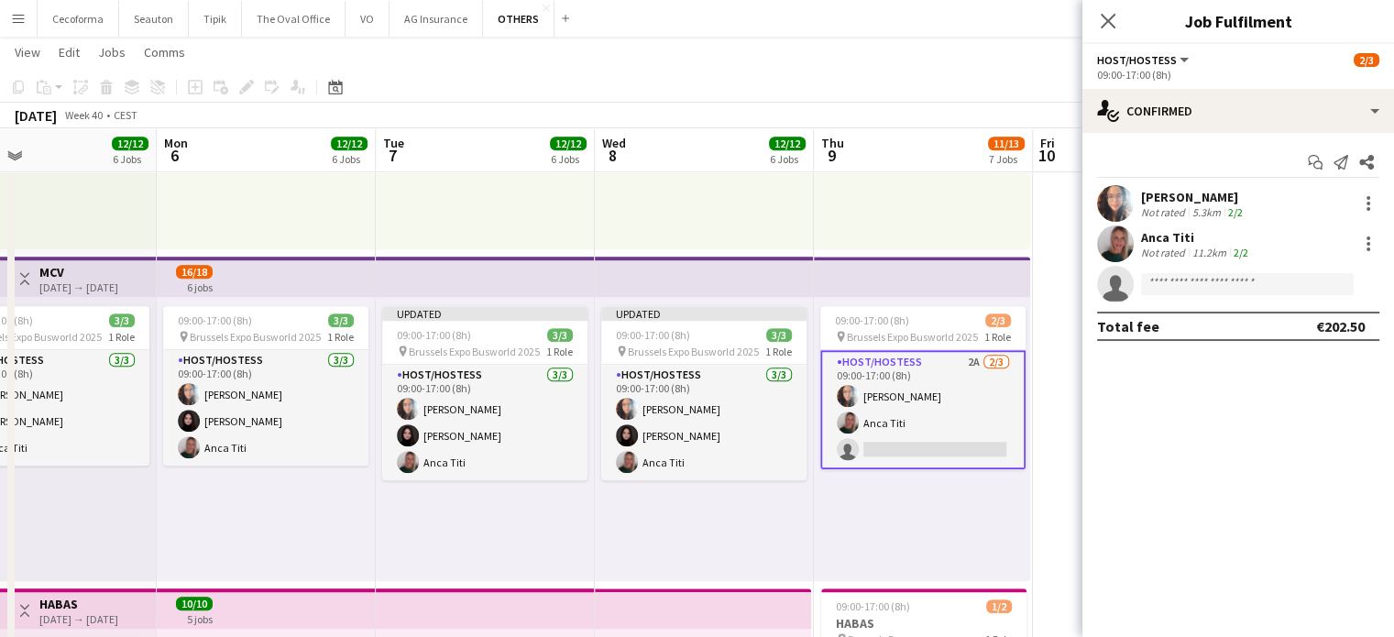
click at [922, 443] on app-card-role "Host/Hostess 2A [DATE] 09:00-17:00 (8h) [PERSON_NAME] single-neutral-actions" at bounding box center [923, 409] width 205 height 119
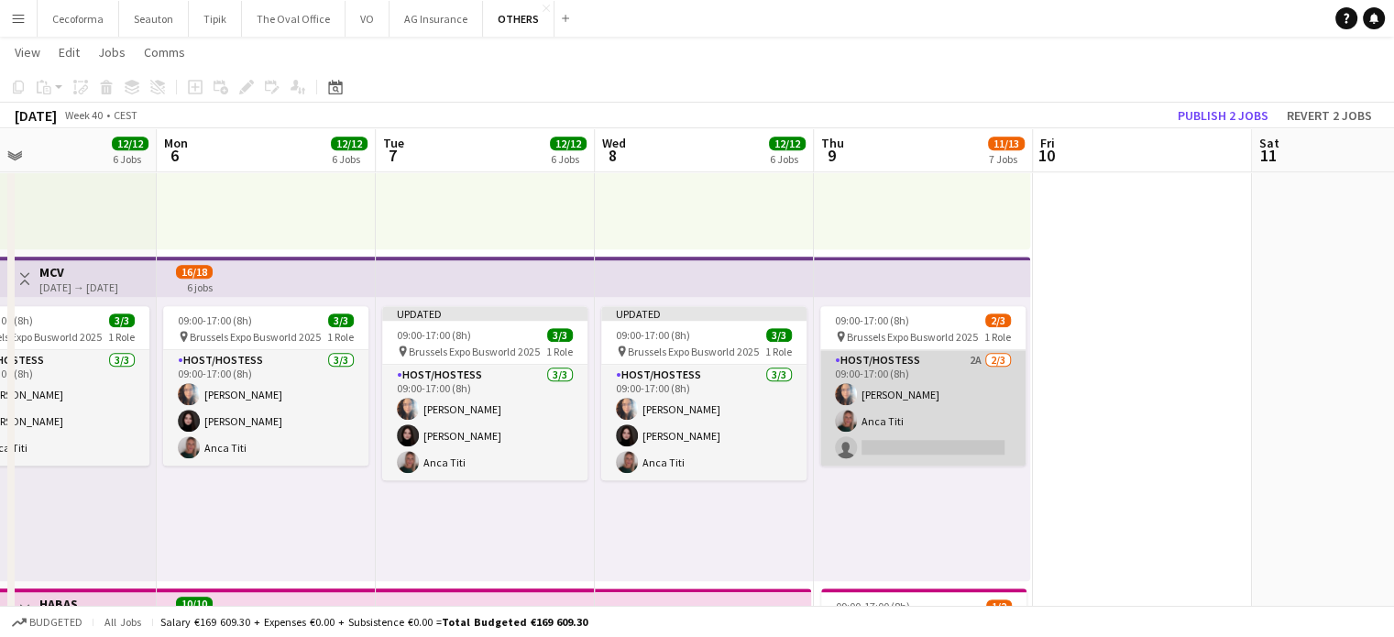
click at [921, 447] on app-card-role "Host/Hostess 2A [DATE] 09:00-17:00 (8h) [PERSON_NAME] single-neutral-actions" at bounding box center [923, 408] width 205 height 116
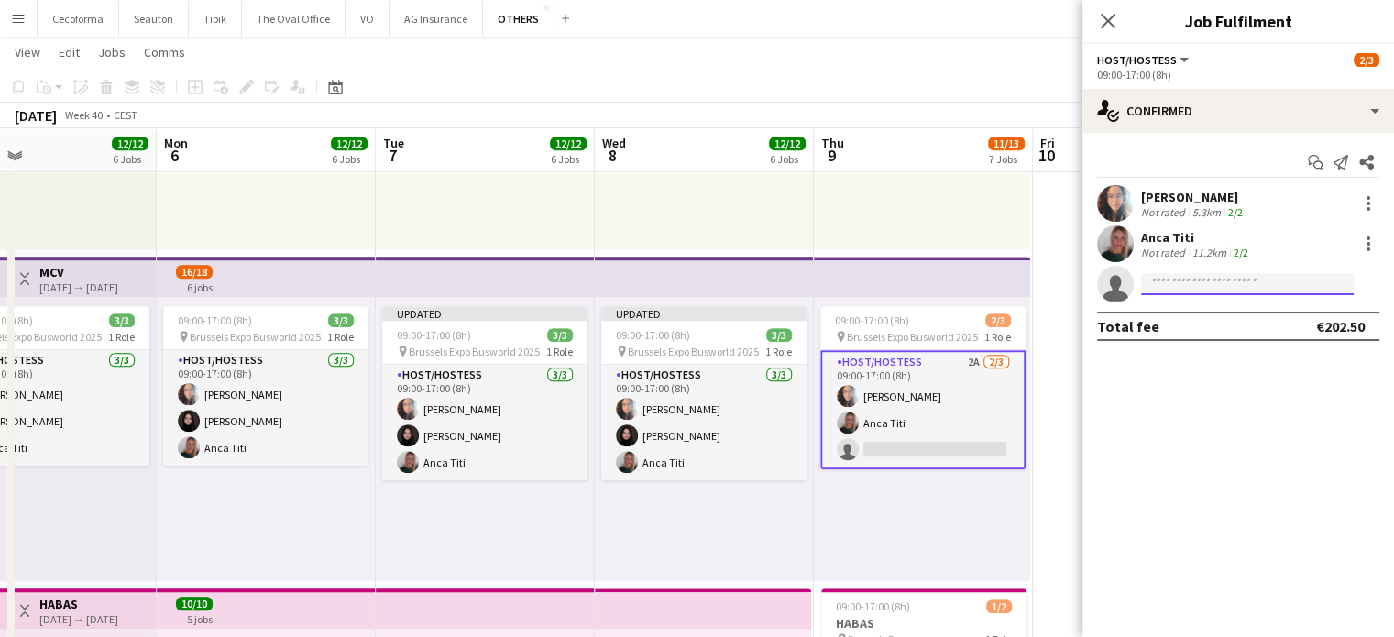
click at [1173, 276] on input at bounding box center [1247, 284] width 213 height 22
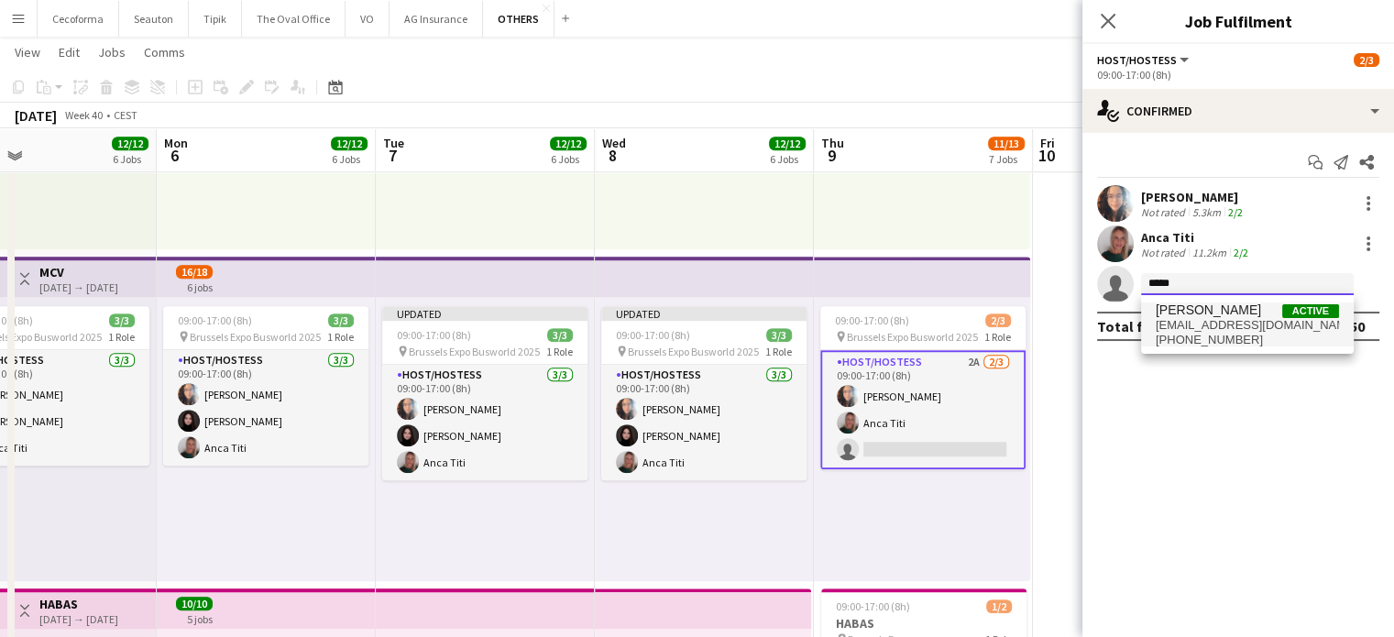
type input "*****"
click at [1185, 325] on span "[EMAIL_ADDRESS][DOMAIN_NAME]" at bounding box center [1247, 325] width 183 height 15
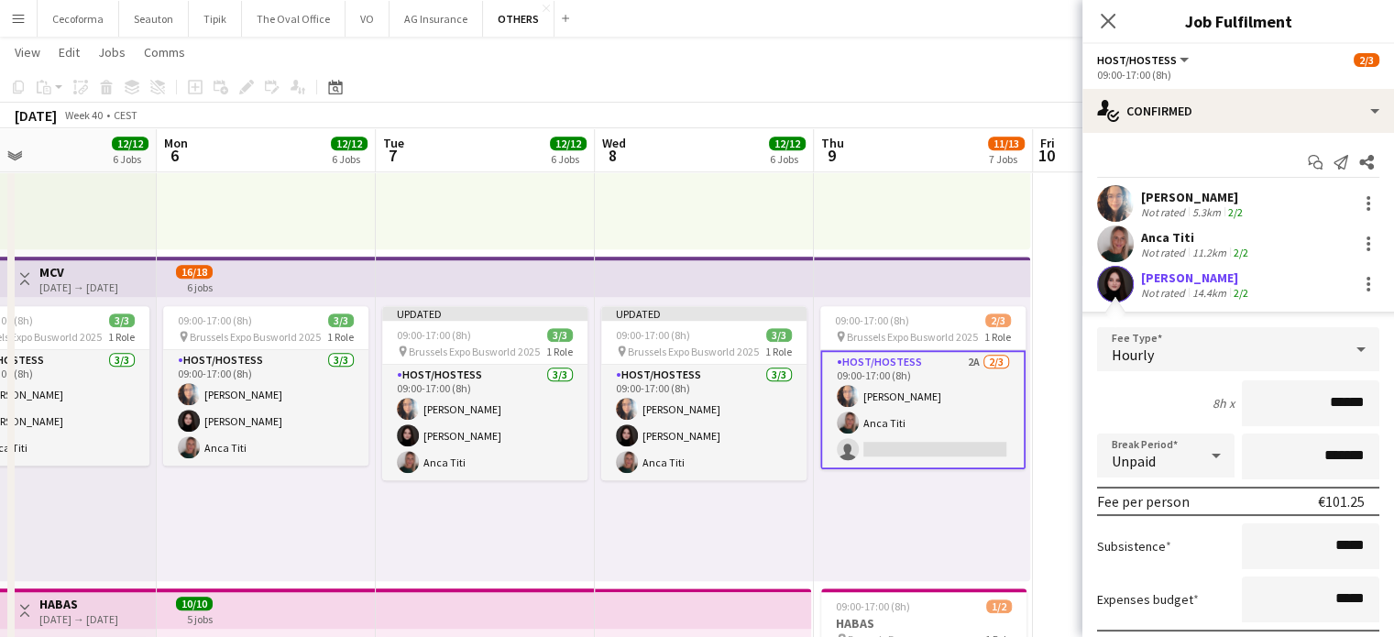
scroll to position [132, 0]
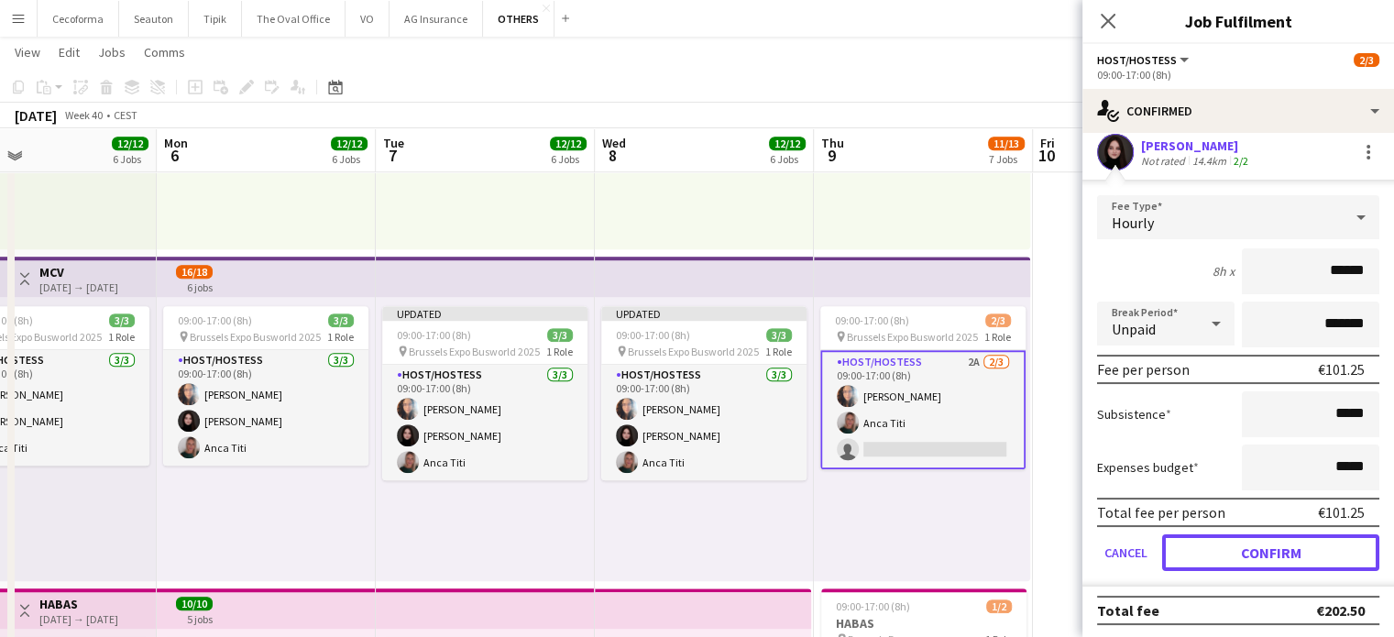
click at [1224, 543] on button "Confirm" at bounding box center [1270, 552] width 217 height 37
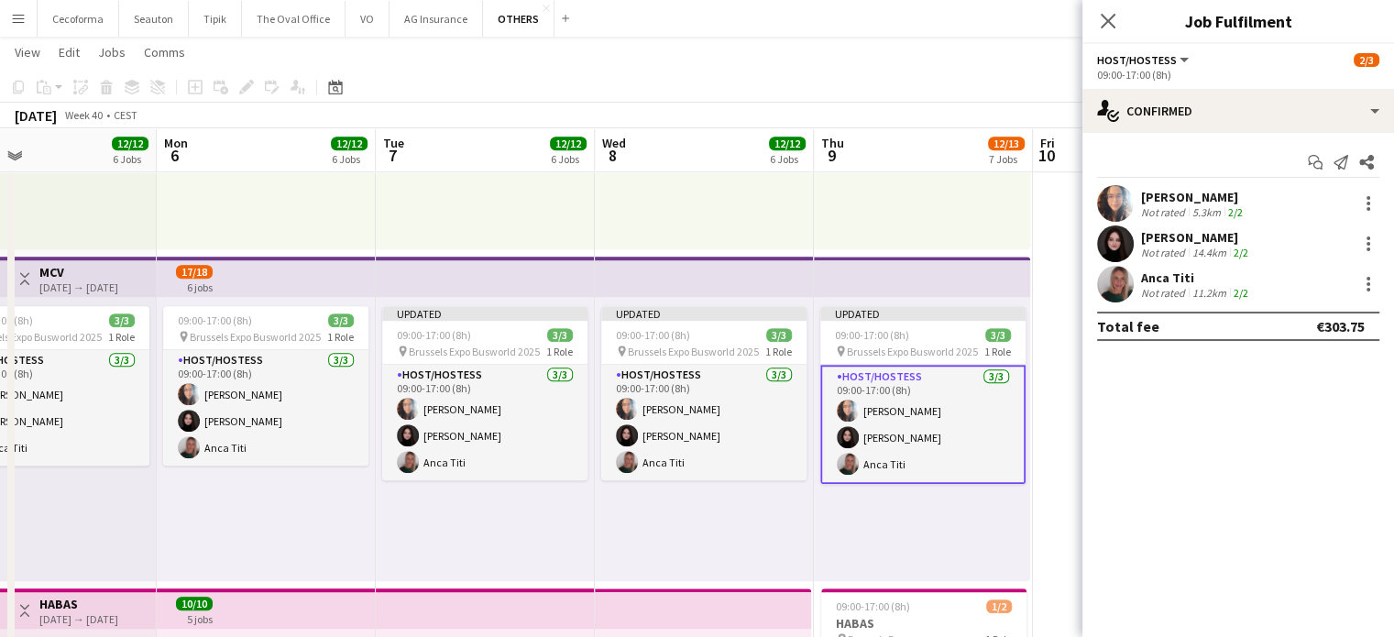
scroll to position [0, 0]
click at [992, 535] on div "Updated 09:00-17:00 (8h) 3/3 pin Brussels Expo Busworld 2025 1 Role Host/Hostes…" at bounding box center [922, 439] width 216 height 284
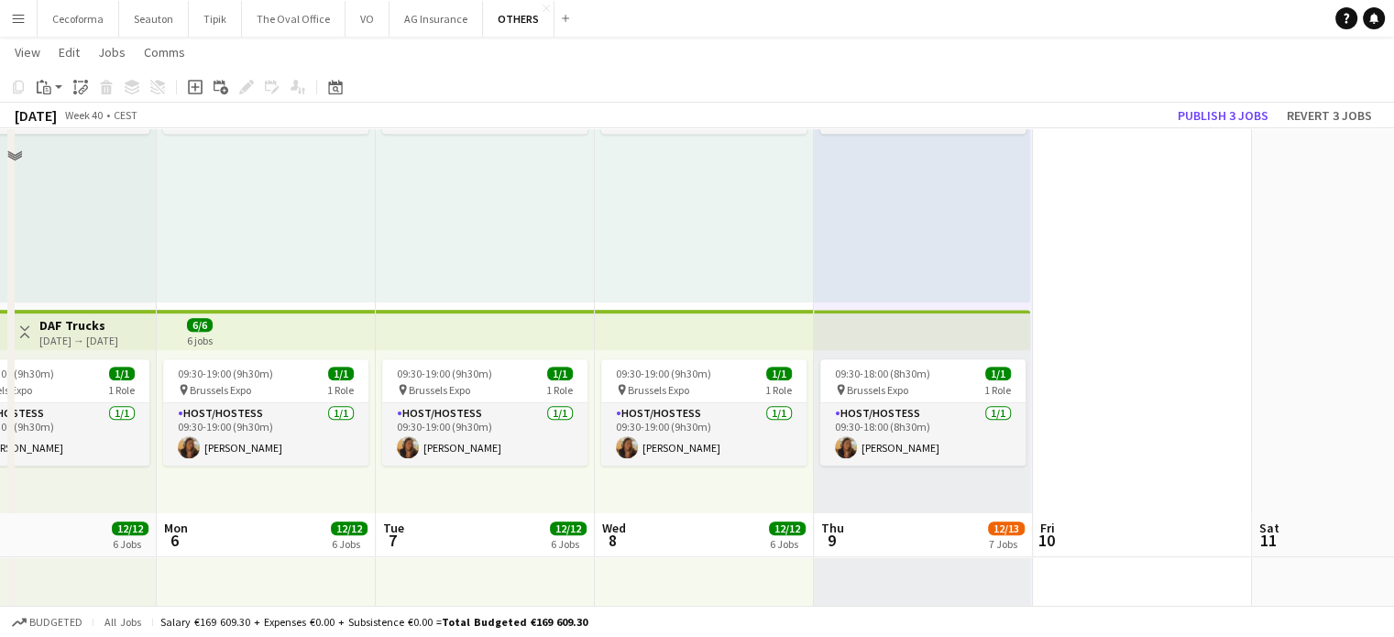
scroll to position [825, 0]
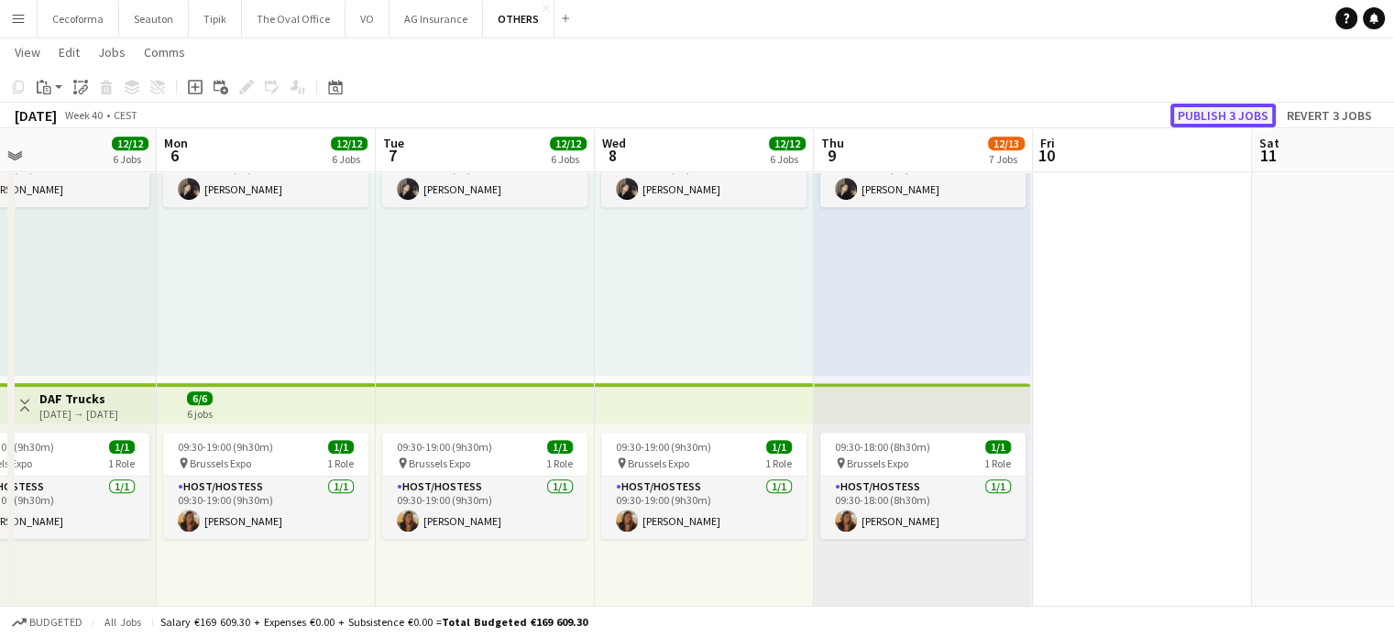
click at [1229, 117] on button "Publish 3 jobs" at bounding box center [1223, 116] width 105 height 24
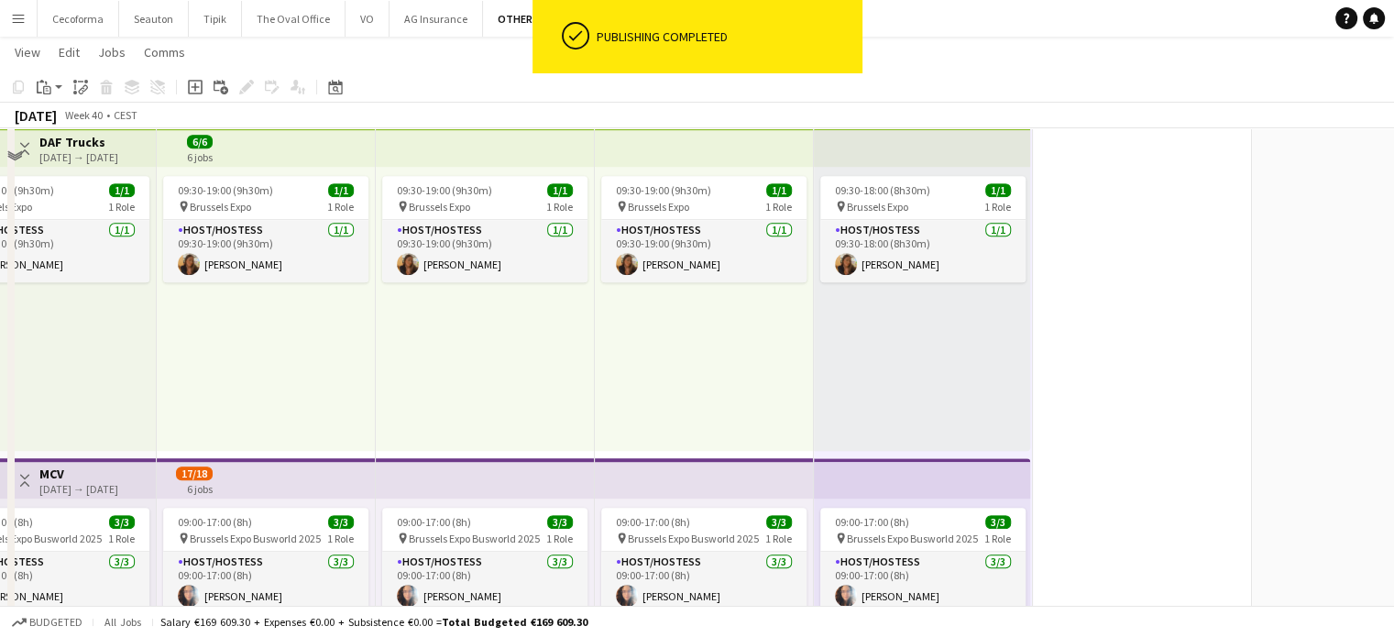
scroll to position [1283, 0]
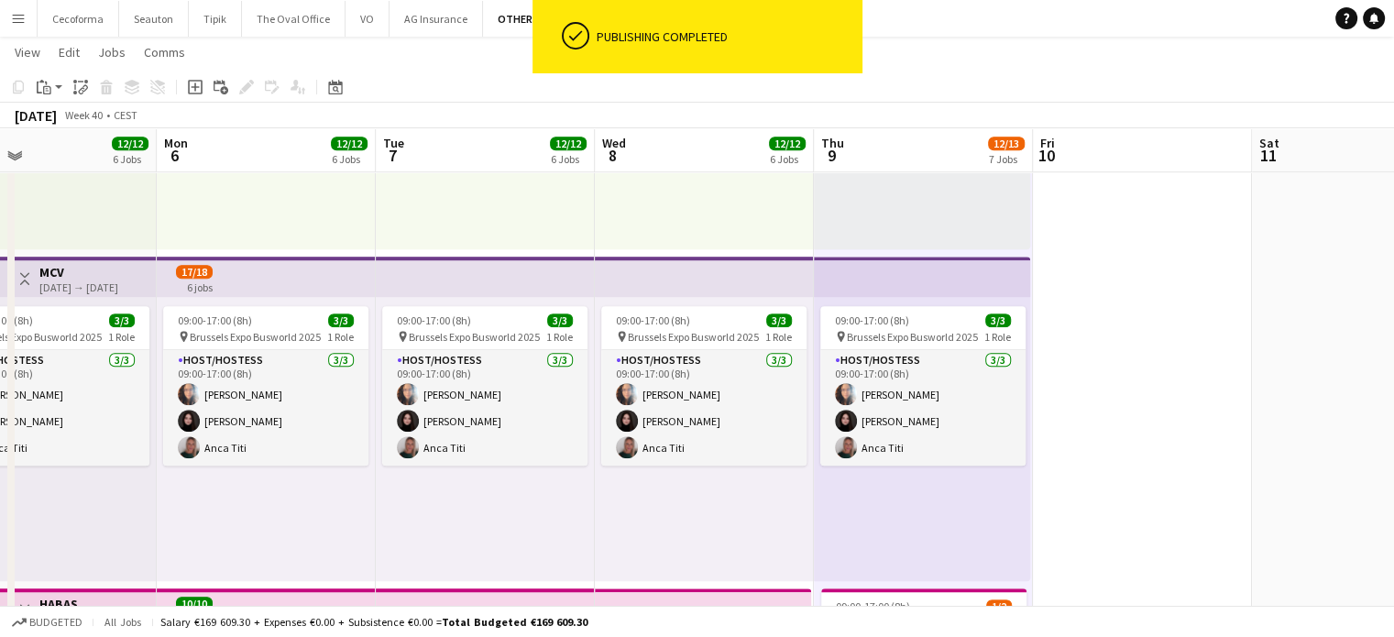
click at [1088, 441] on app-date-cell at bounding box center [1142, 4] width 219 height 2164
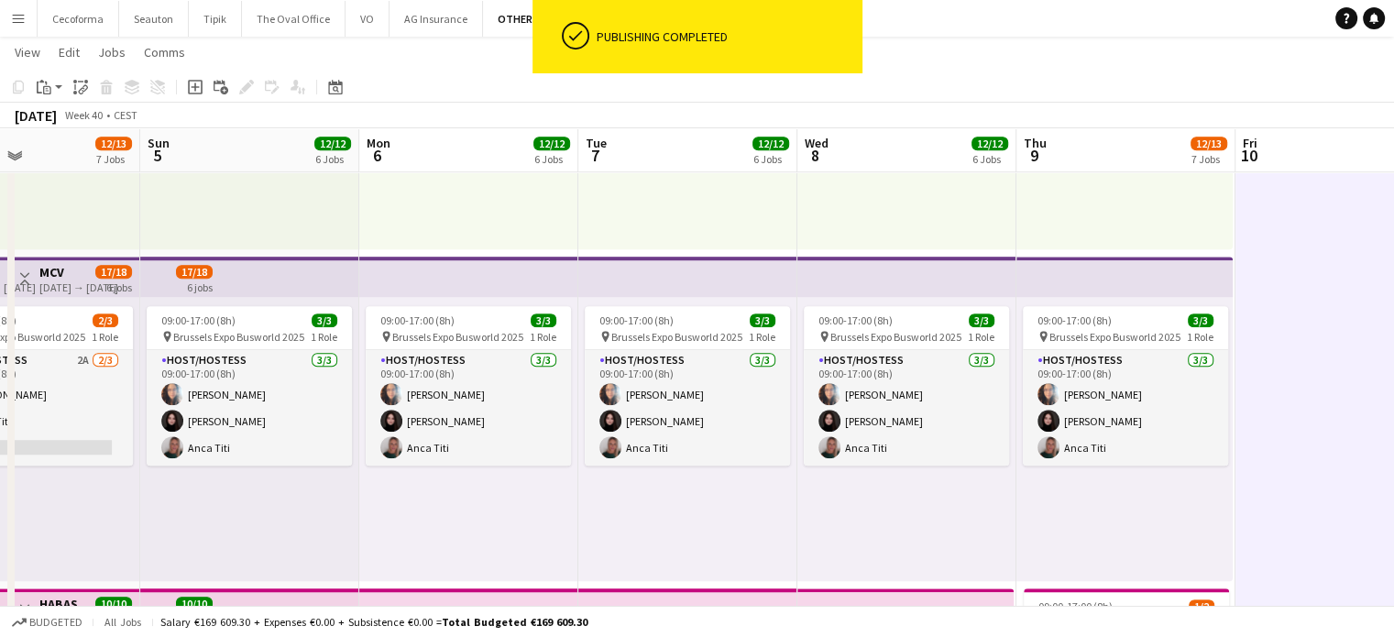
drag, startPoint x: 663, startPoint y: 534, endPoint x: 1085, endPoint y: 556, distance: 422.3
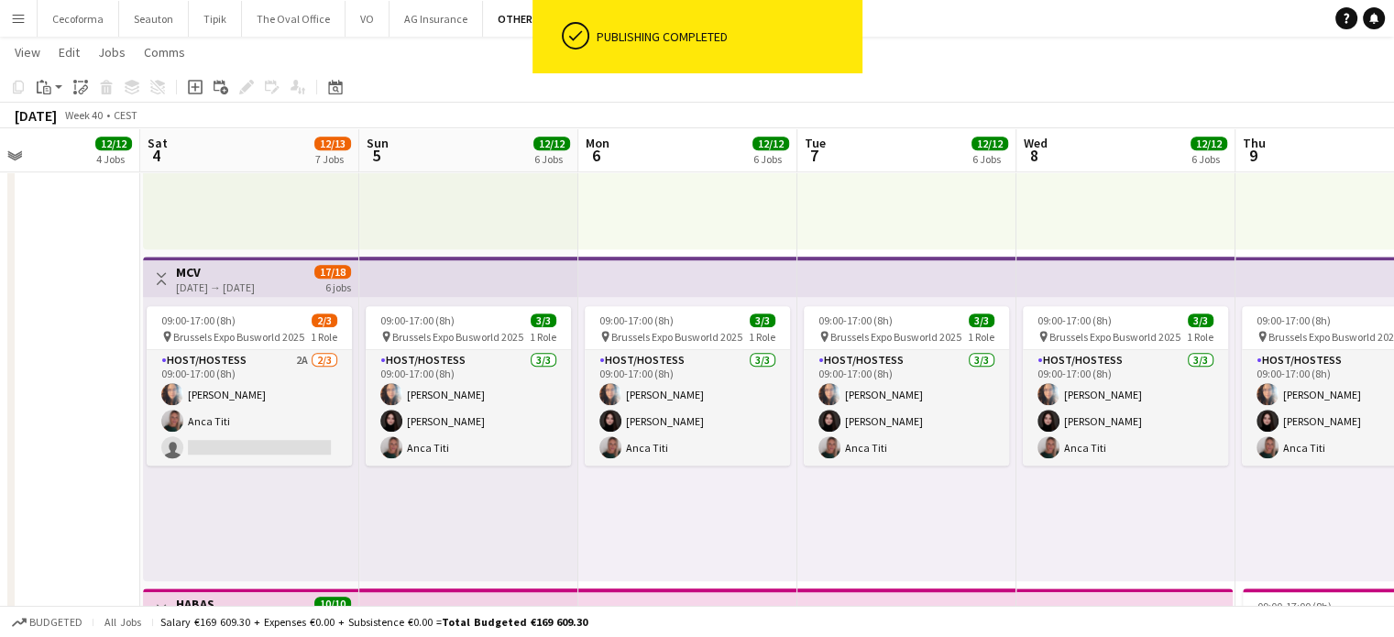
scroll to position [0, 576]
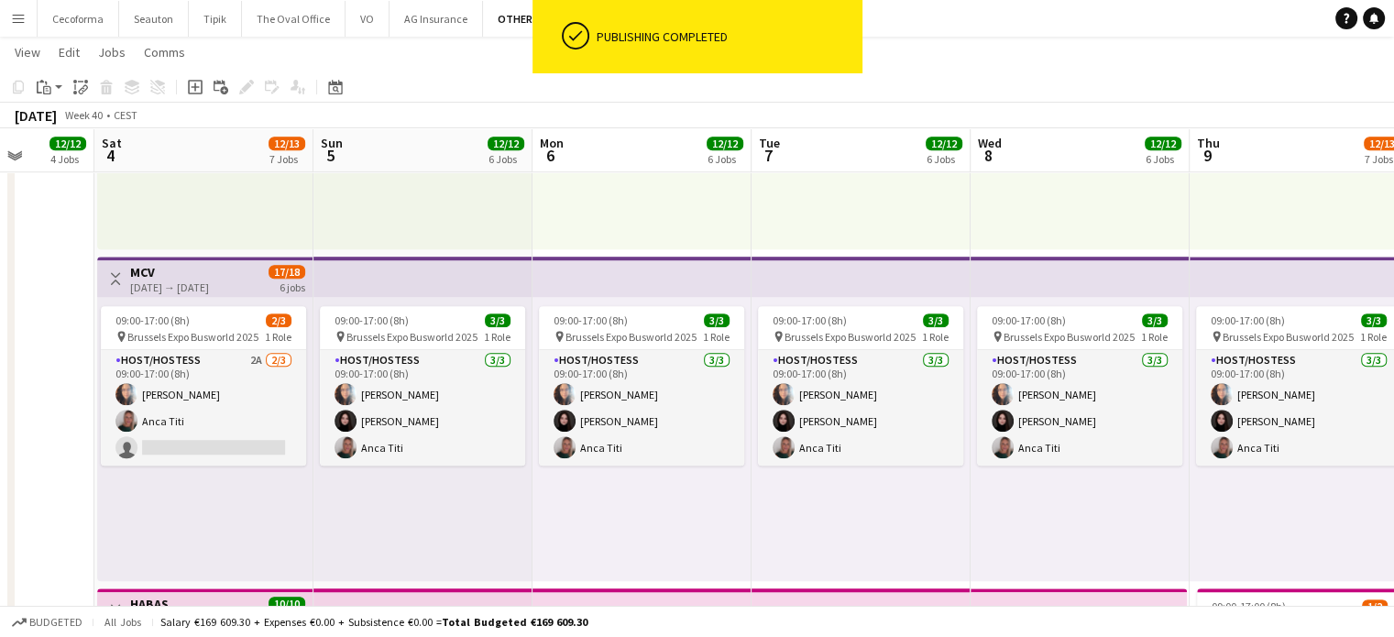
drag, startPoint x: 620, startPoint y: 564, endPoint x: 730, endPoint y: 558, distance: 110.1
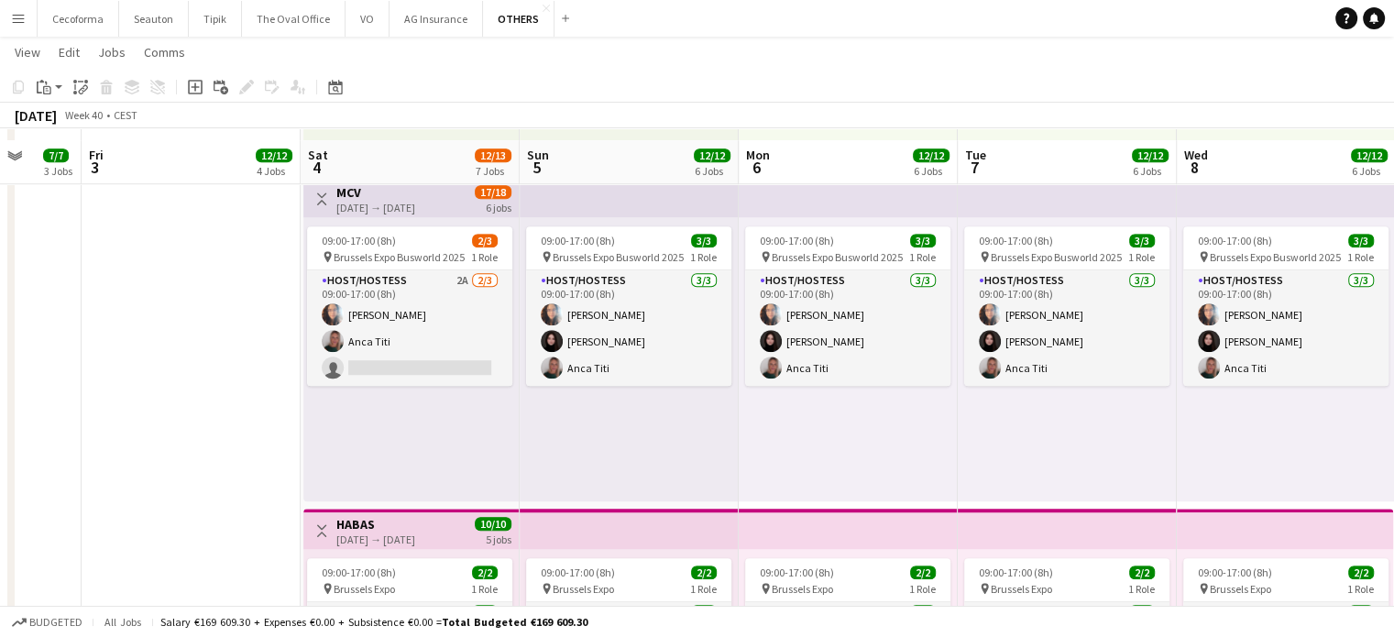
scroll to position [1375, 0]
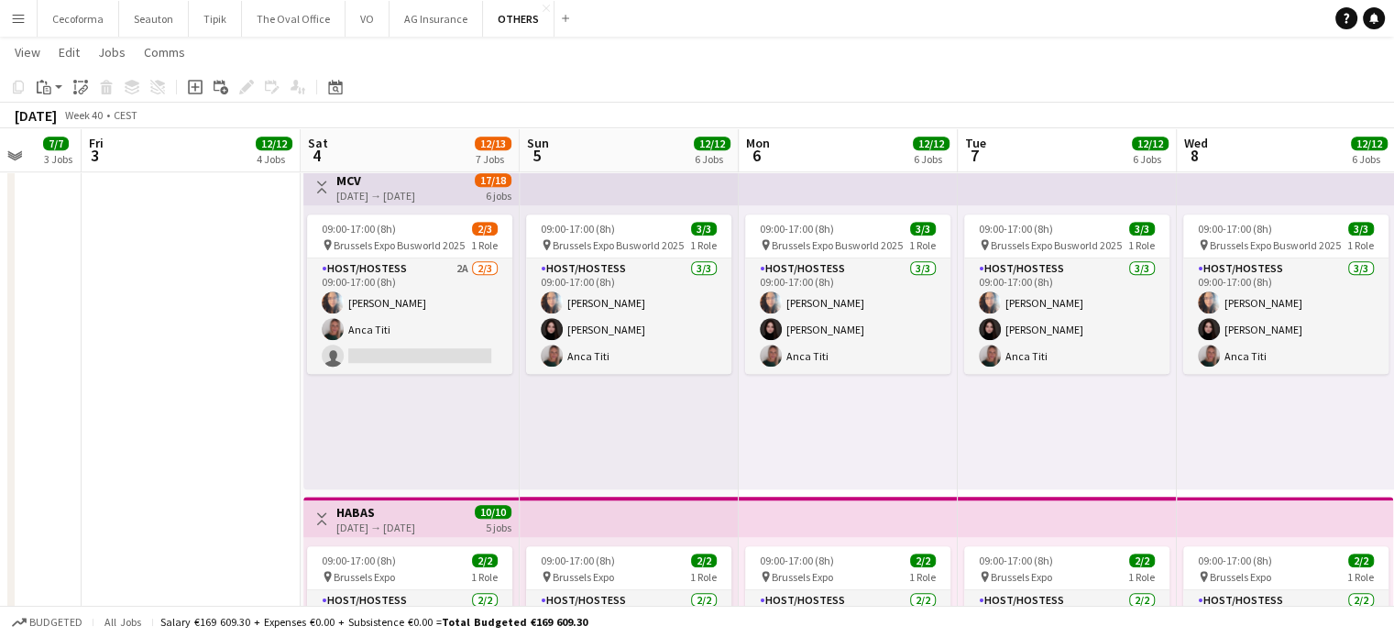
click at [470, 468] on div "09:00-17:00 (8h) 2/3 pin Brussels Expo Busworld 2025 1 Role Host/Hostess 2A [DA…" at bounding box center [410, 347] width 215 height 284
click at [709, 416] on div "09:00-17:00 (8h) 3/3 pin Brussels Expo Busworld 2025 1 Role Host/Hostess [DATE]…" at bounding box center [629, 347] width 219 height 284
click at [1096, 448] on div "09:00-17:00 (8h) 3/3 pin Brussels Expo Busworld 2025 1 Role Host/Hostess [DATE]…" at bounding box center [1067, 347] width 219 height 284
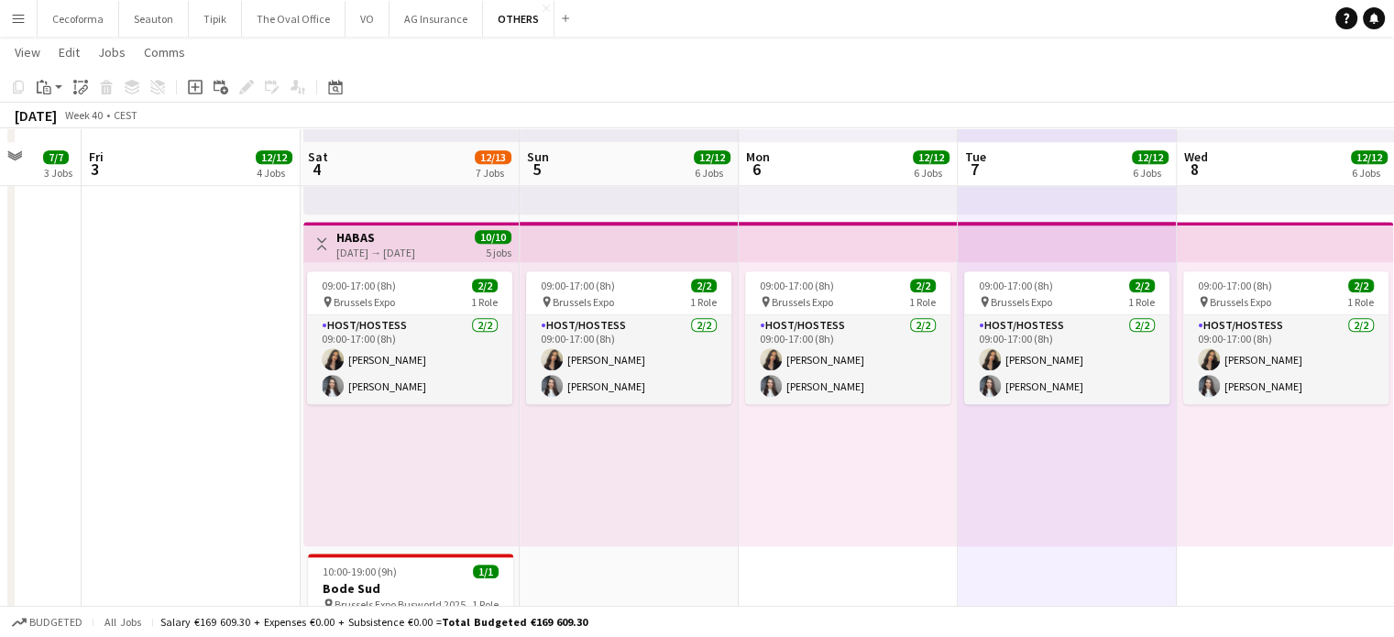
scroll to position [1742, 0]
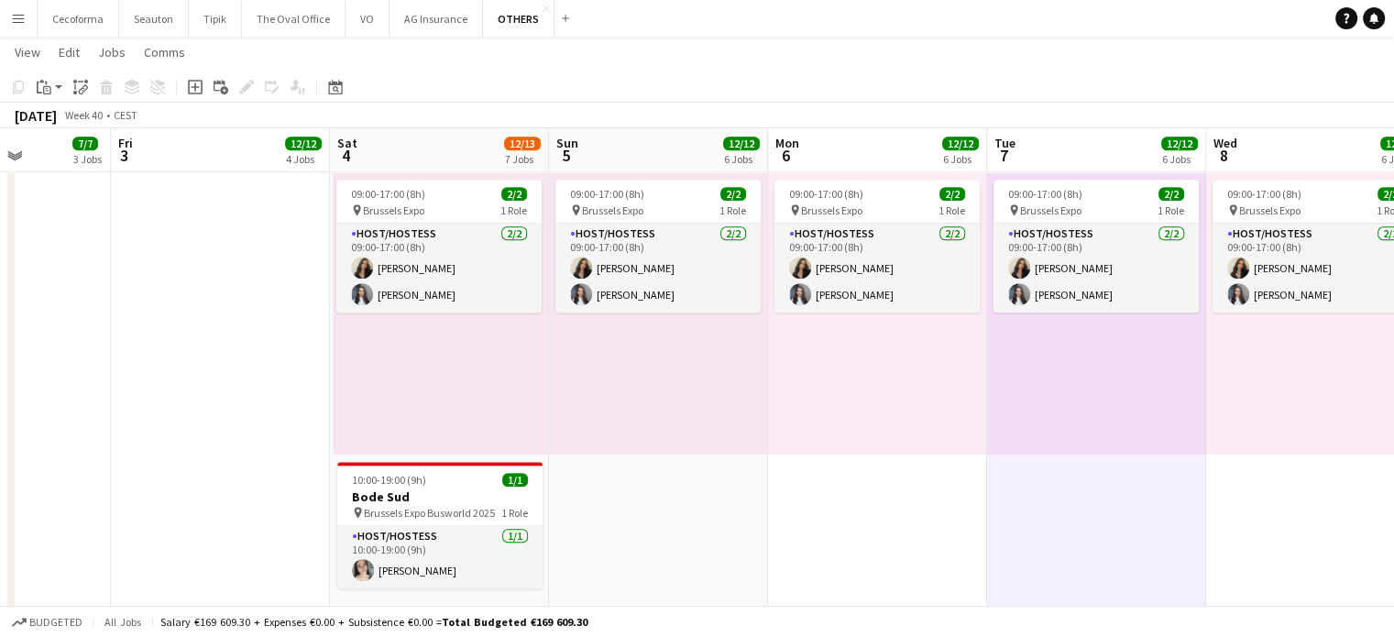
drag, startPoint x: 1124, startPoint y: 538, endPoint x: 721, endPoint y: 516, distance: 404.0
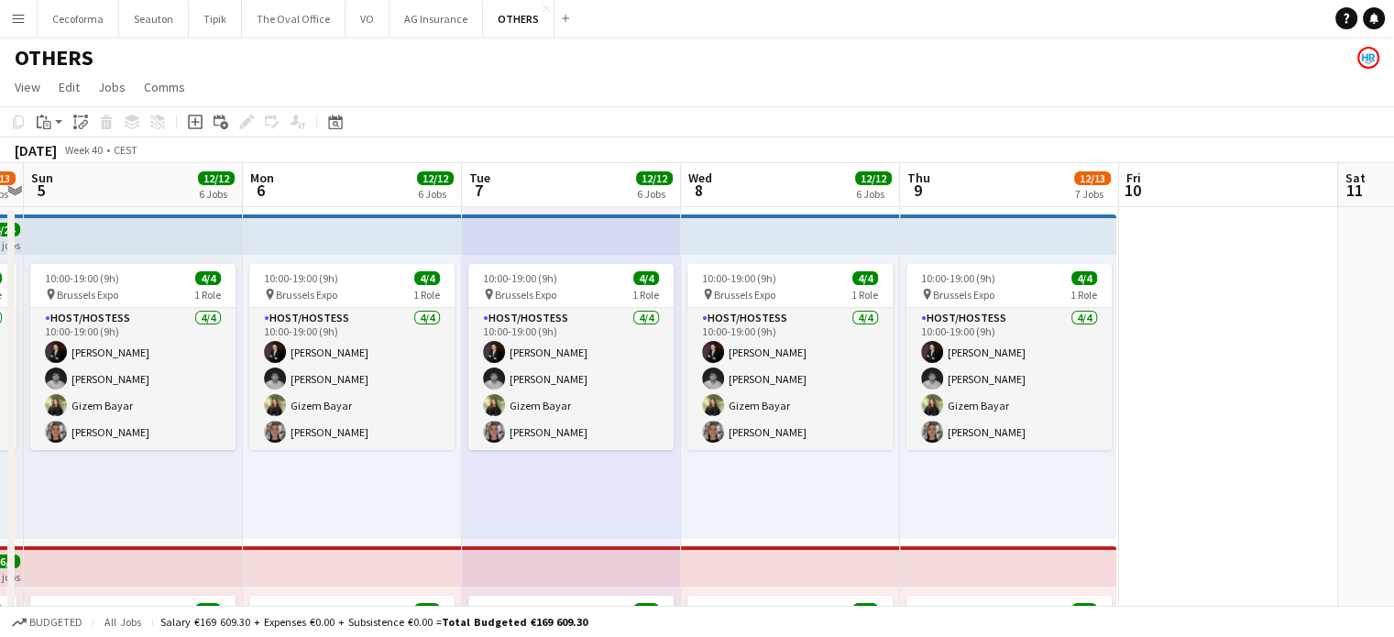
scroll to position [0, 465]
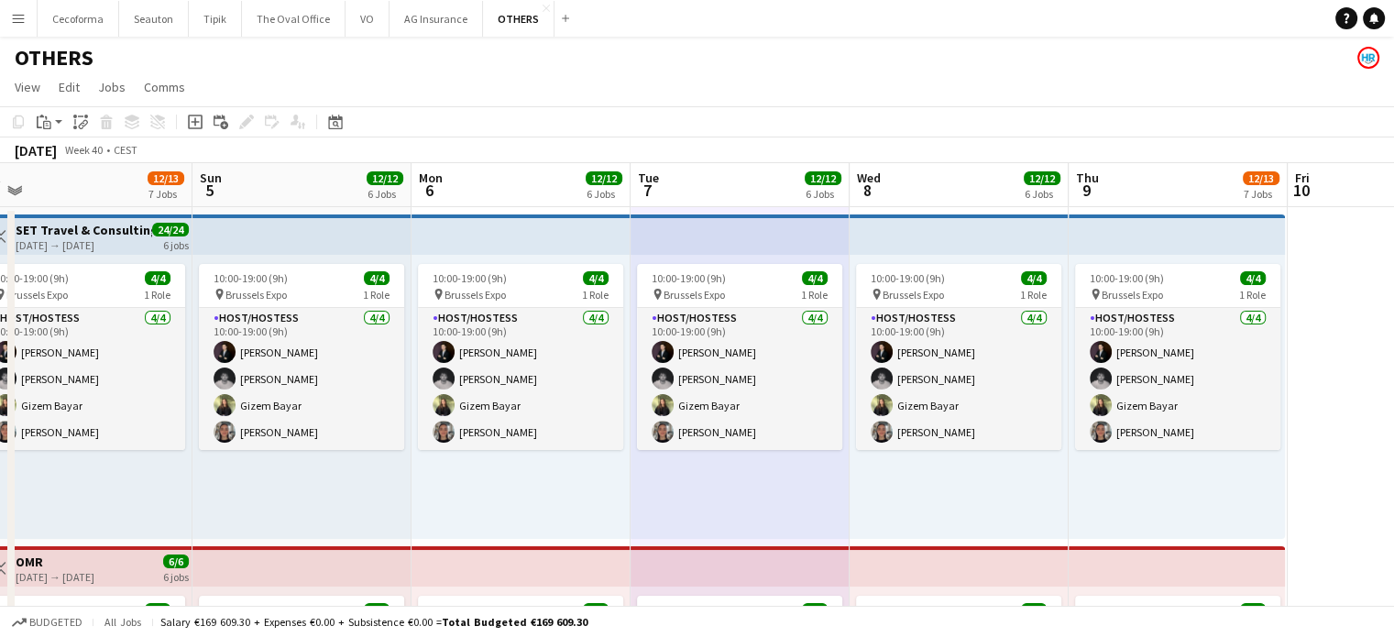
drag, startPoint x: 1170, startPoint y: 430, endPoint x: 1407, endPoint y: 428, distance: 237.4
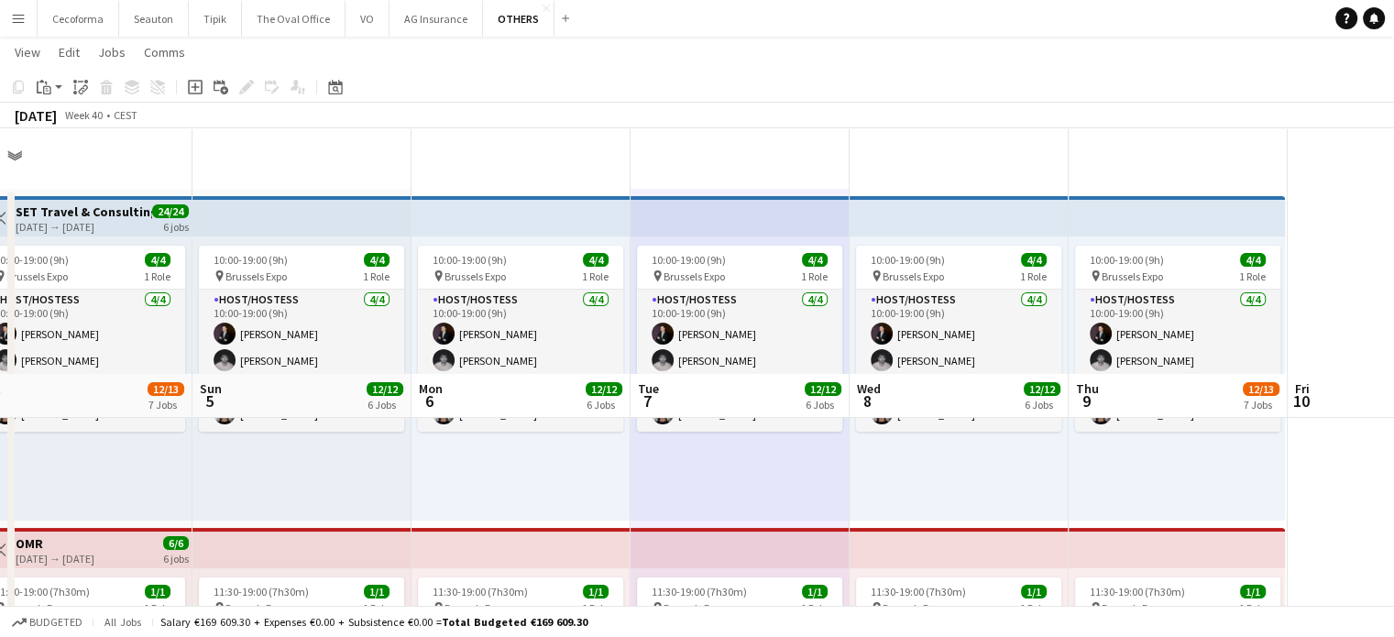
scroll to position [0, 0]
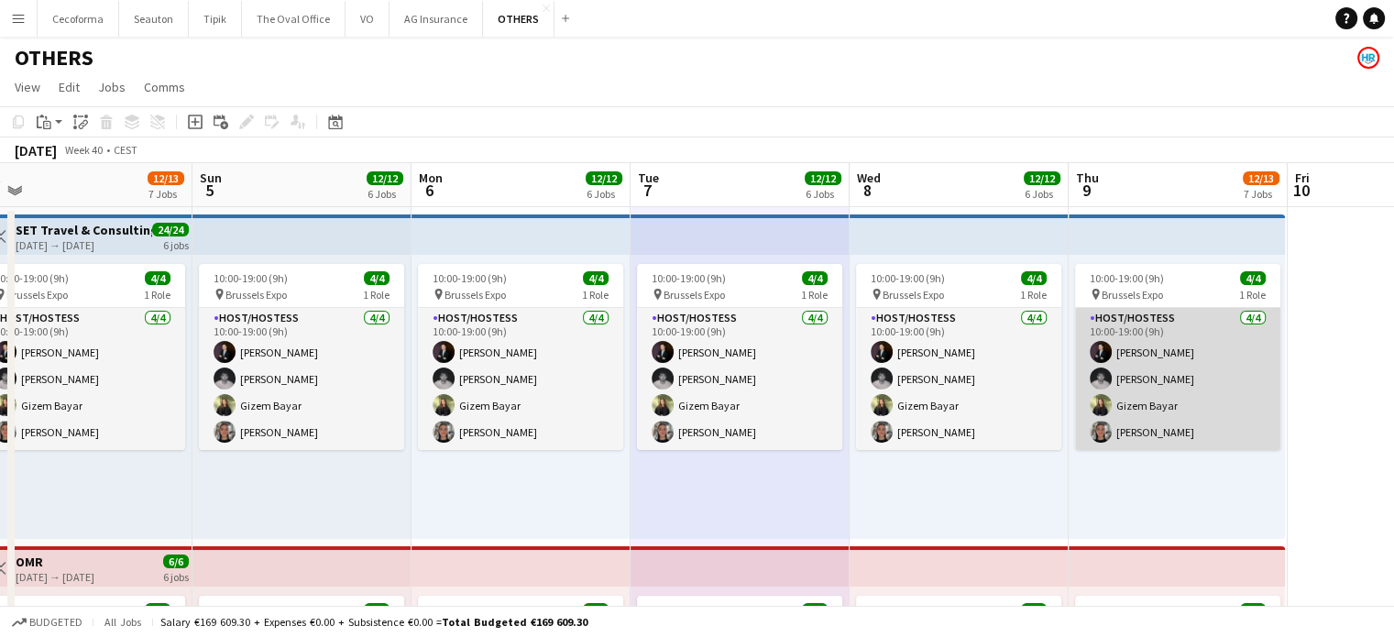
click at [1146, 397] on app-card-role "Host/Hostess [DATE] 10:00-19:00 (9h) [PERSON_NAME] [PERSON_NAME] [PERSON_NAME] …" at bounding box center [1177, 379] width 205 height 142
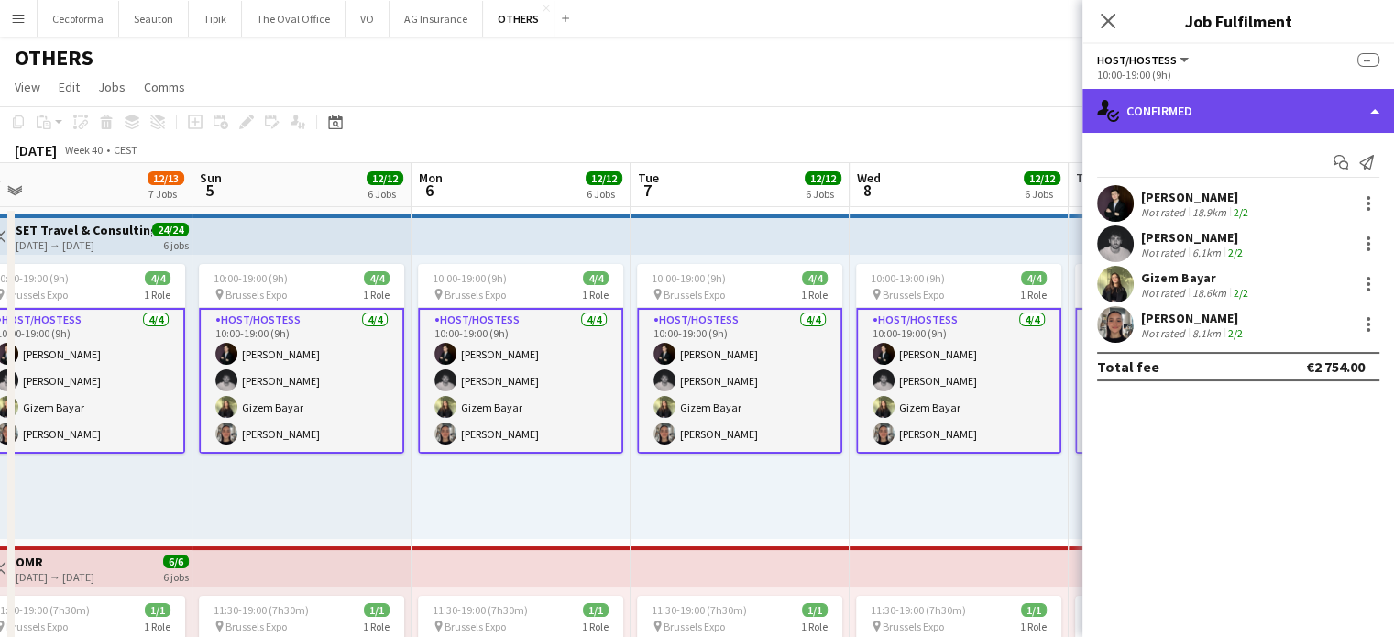
click at [1376, 113] on div "single-neutral-actions-check-2 Confirmed" at bounding box center [1239, 111] width 312 height 44
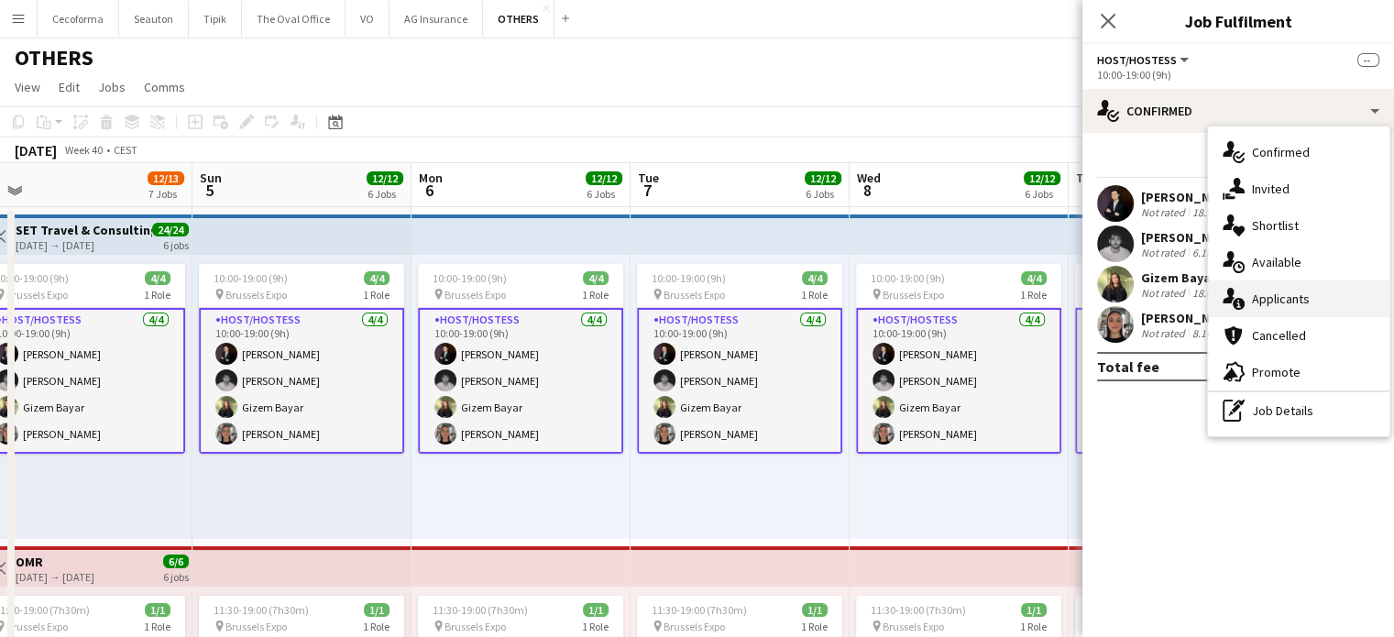
click at [1279, 296] on span "Applicants" at bounding box center [1281, 299] width 58 height 17
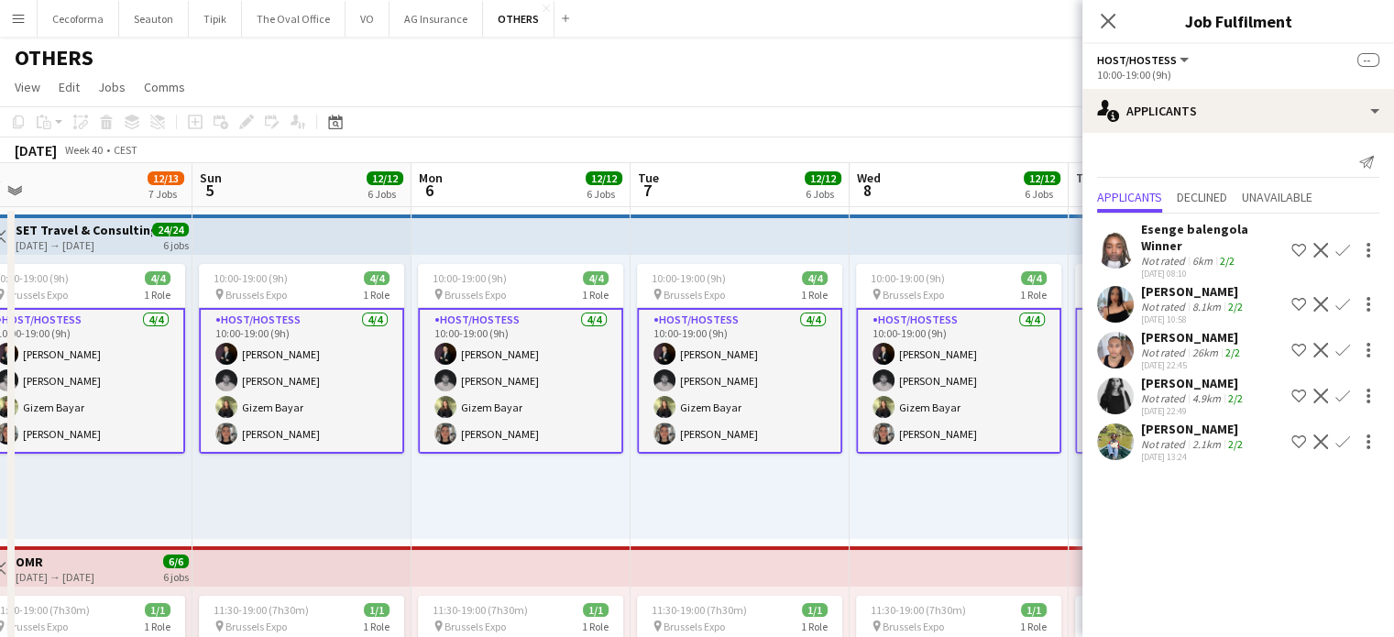
click at [1017, 509] on div "10:00-19:00 (9h) 4/4 pin Brussels Expo 1 Role Host/Hostess [DATE] 10:00-19:00 (…" at bounding box center [959, 397] width 219 height 284
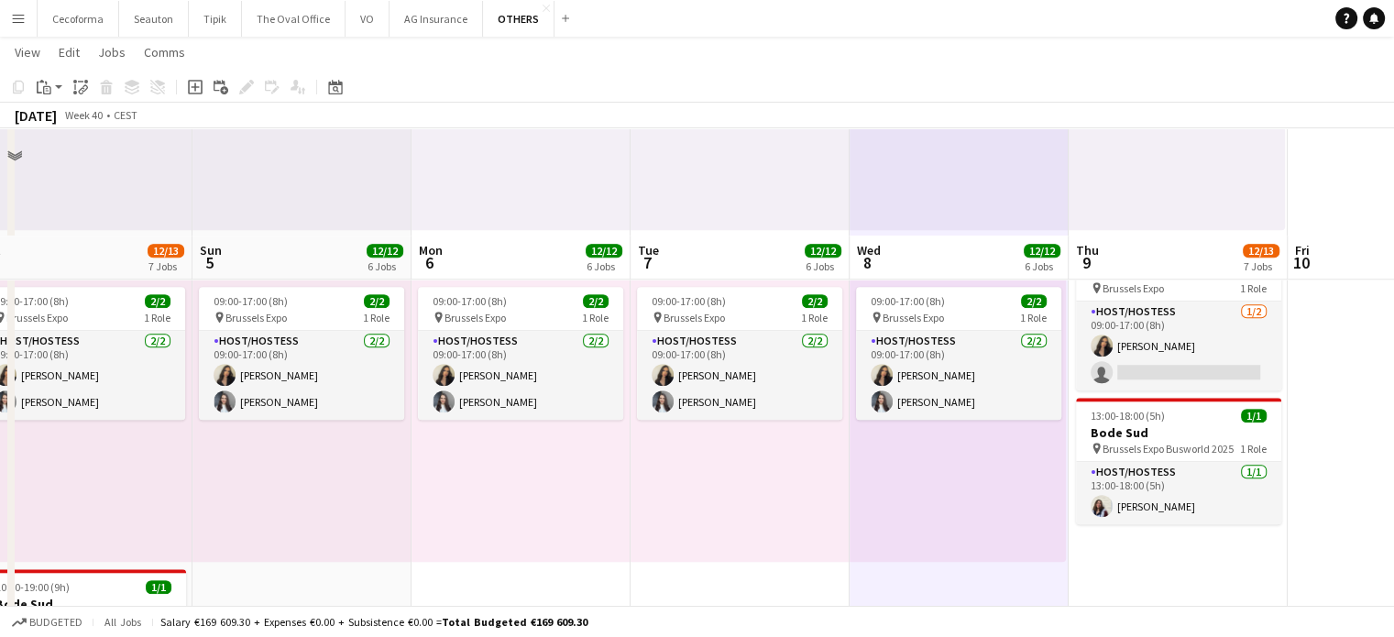
scroll to position [1558, 0]
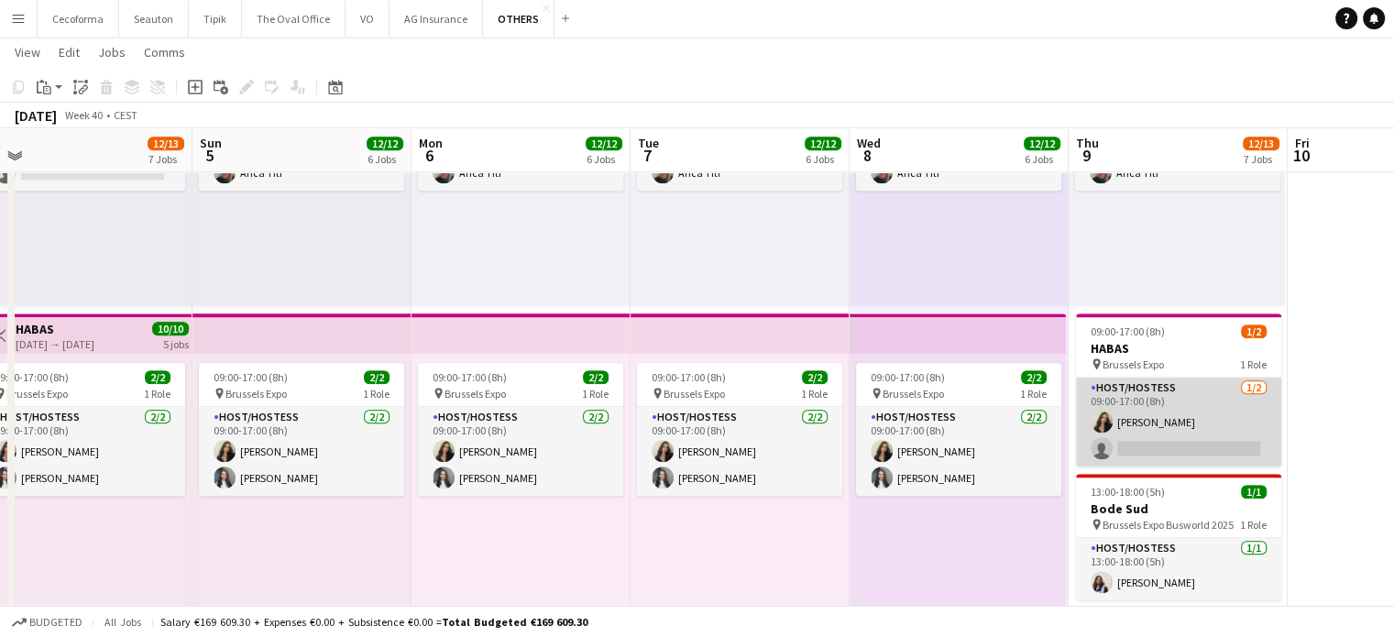
click at [1166, 449] on app-card-role "Host/Hostess [DATE] 09:00-17:00 (8h) [PERSON_NAME] single-neutral-actions" at bounding box center [1178, 422] width 205 height 89
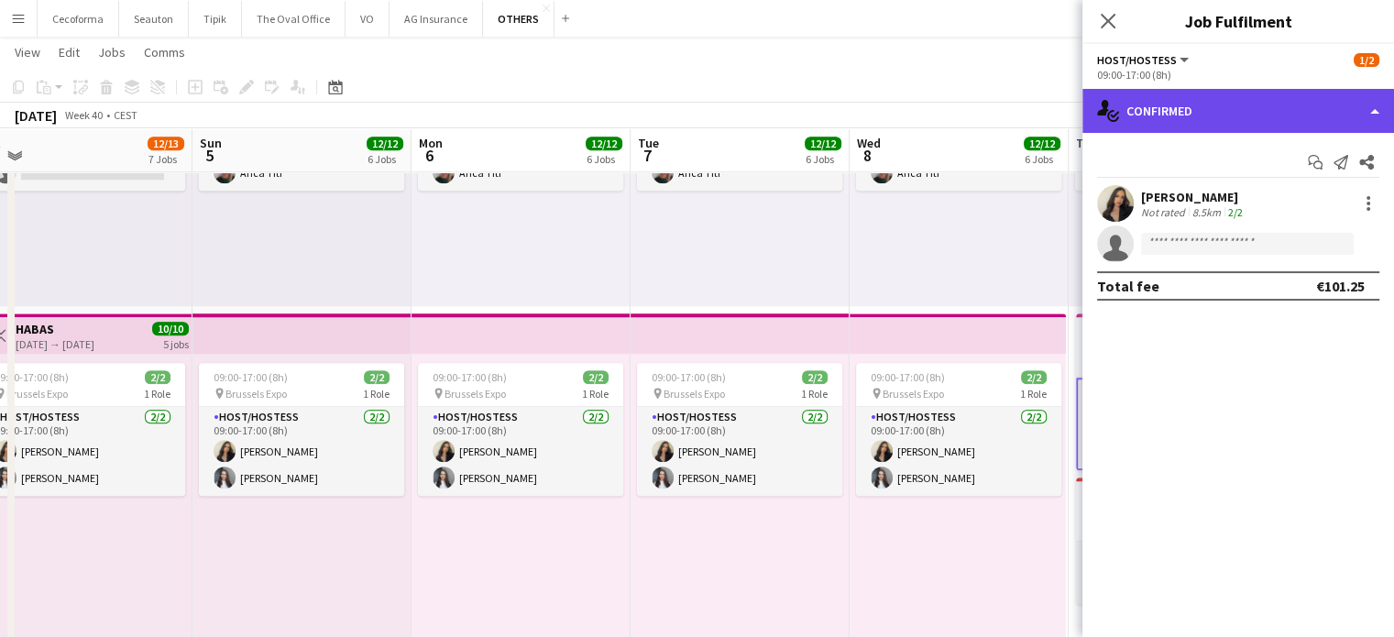
click at [1375, 111] on div "single-neutral-actions-check-2 Confirmed" at bounding box center [1239, 111] width 312 height 44
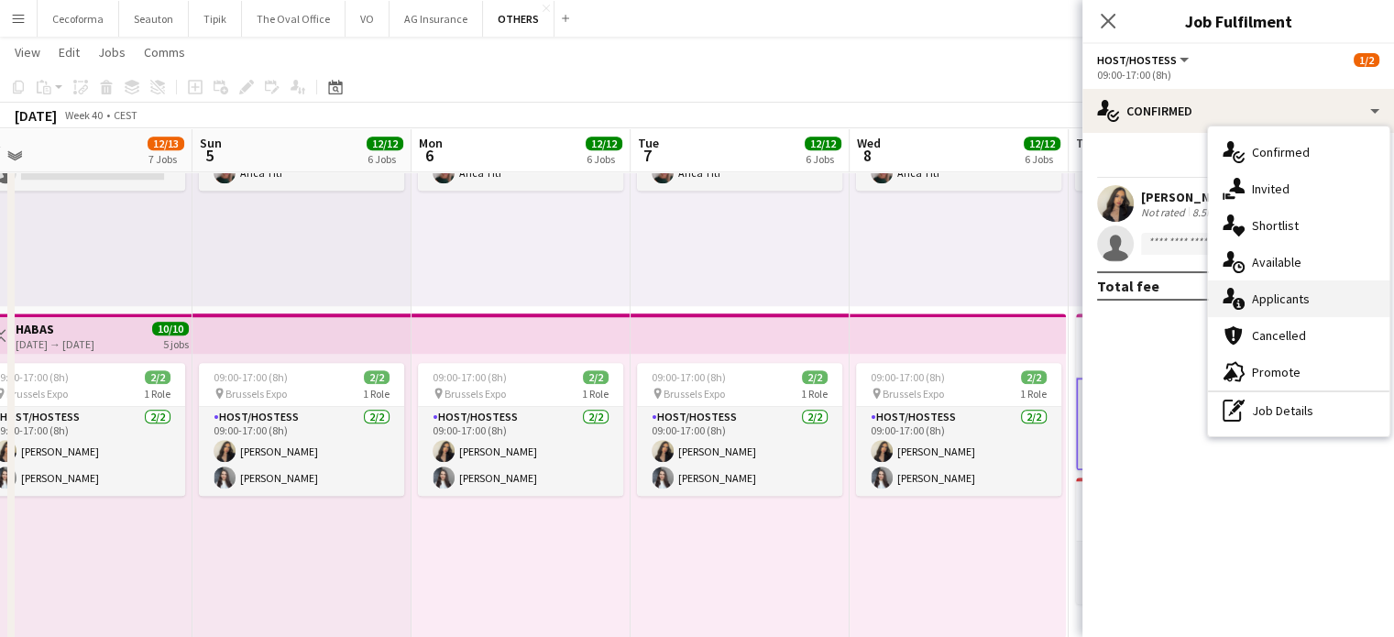
click at [1294, 297] on span "Applicants" at bounding box center [1281, 299] width 58 height 17
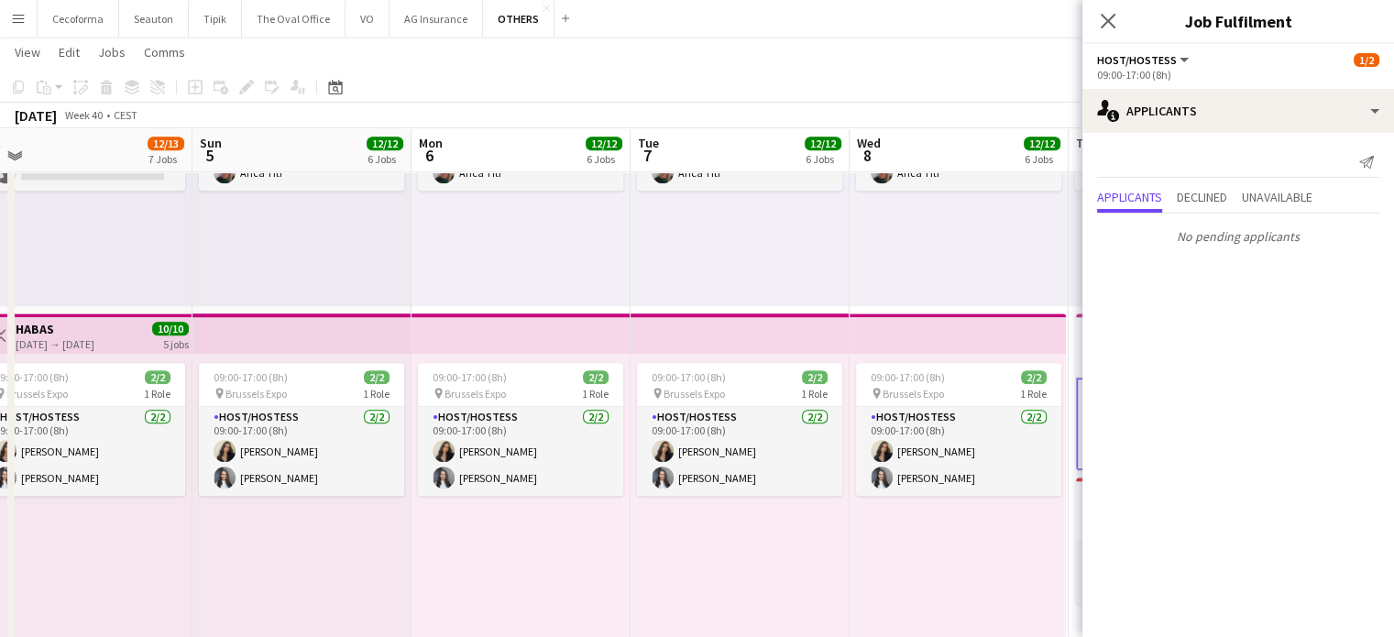
click at [914, 589] on div "09:00-17:00 (8h) 2/2 pin Brussels Expo 1 Role Host/Hostess [DATE] 09:00-17:00 (…" at bounding box center [958, 496] width 216 height 284
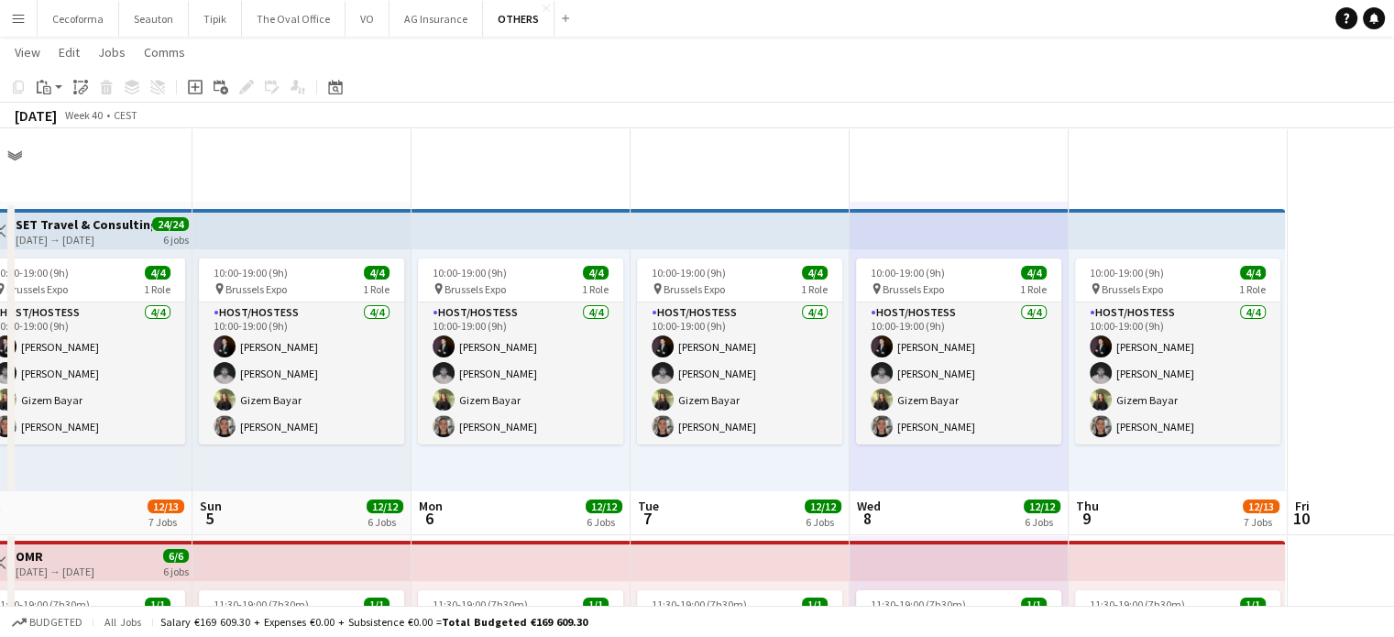
scroll to position [0, 0]
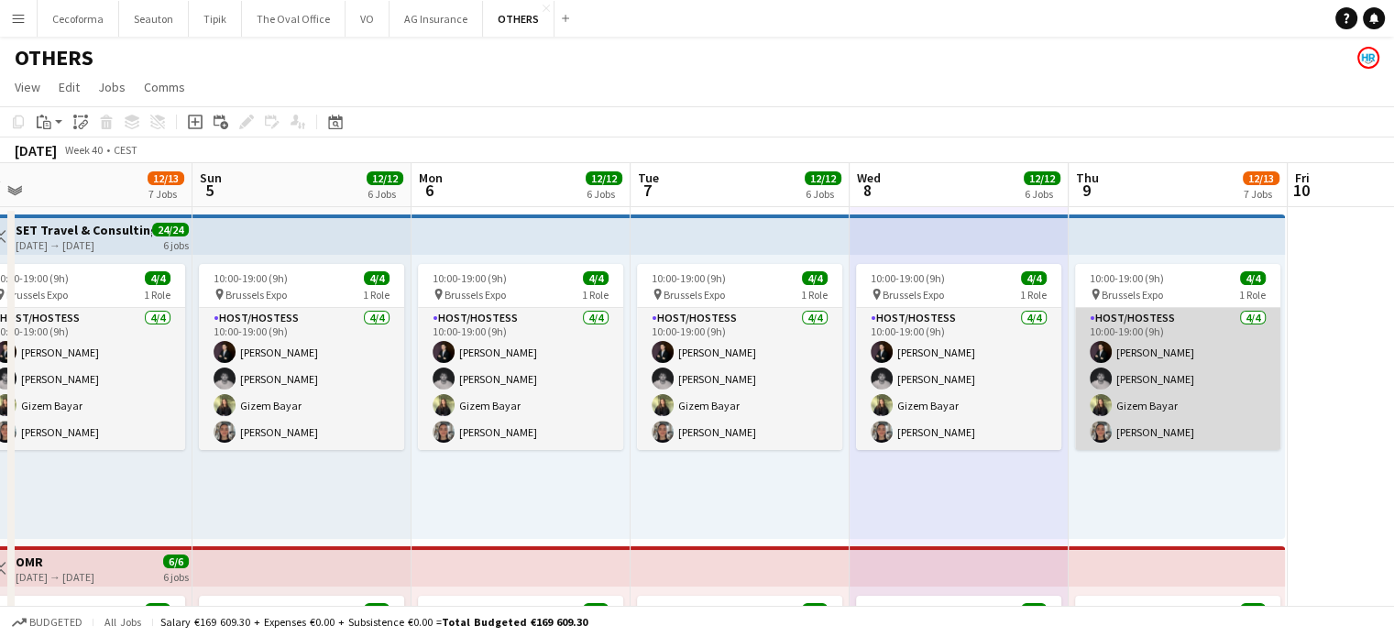
click at [1137, 373] on app-card-role "Host/Hostess [DATE] 10:00-19:00 (9h) [PERSON_NAME] [PERSON_NAME] [PERSON_NAME] …" at bounding box center [1177, 379] width 205 height 142
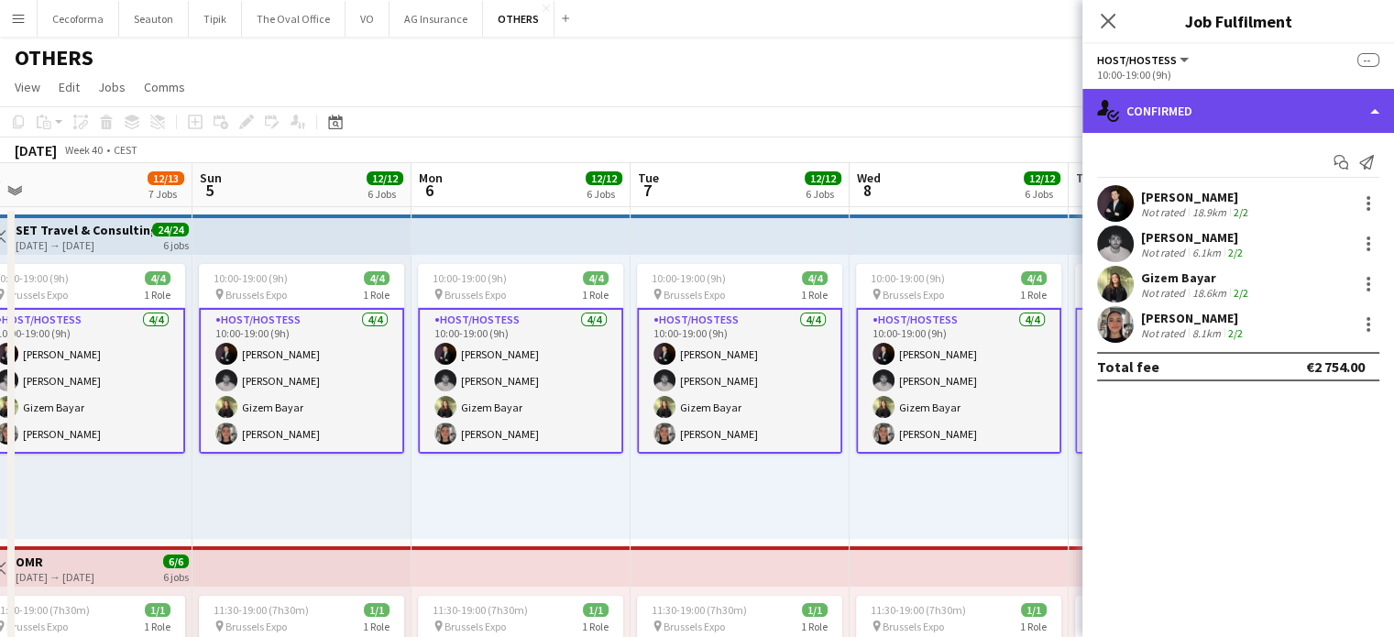
click at [1375, 114] on div "single-neutral-actions-check-2 Confirmed" at bounding box center [1239, 111] width 312 height 44
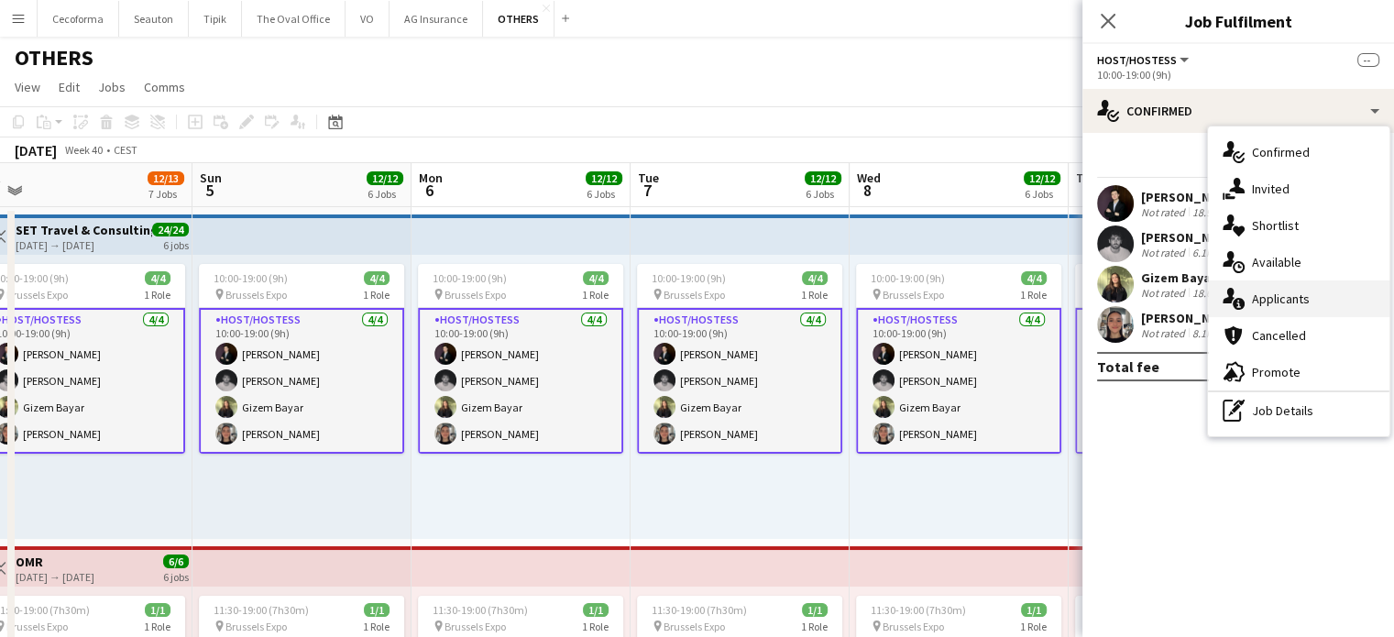
click at [1294, 300] on span "Applicants" at bounding box center [1281, 299] width 58 height 17
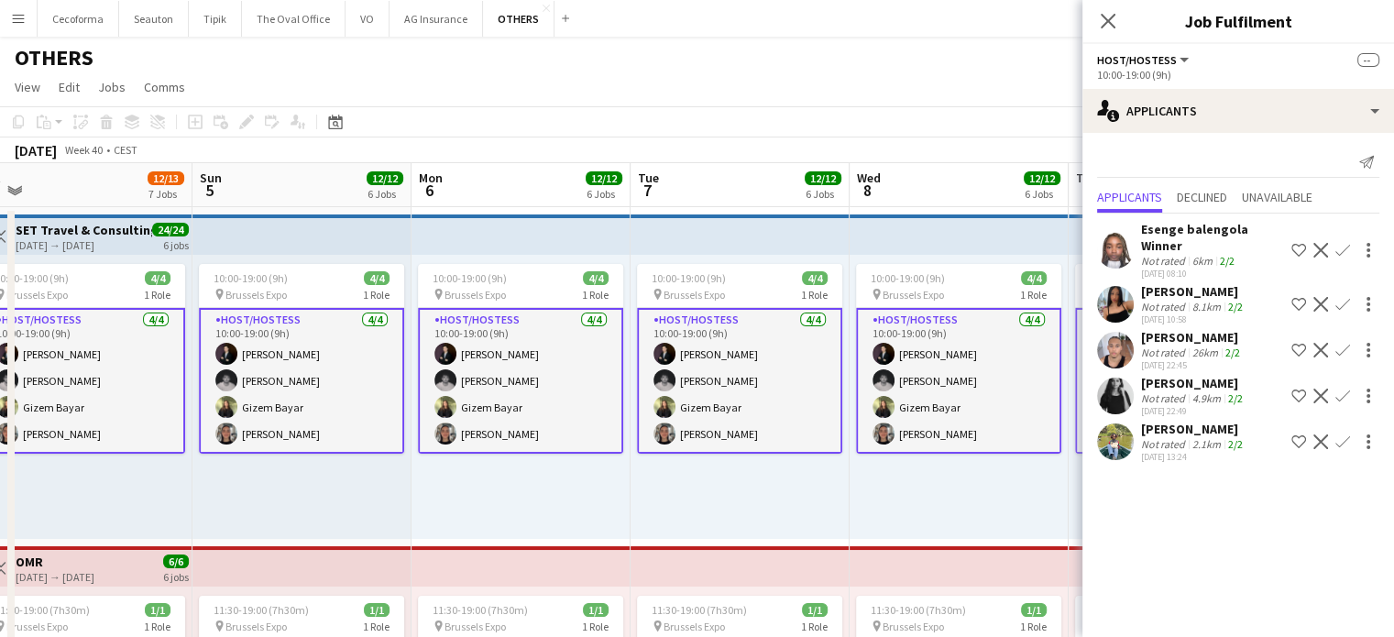
click at [1026, 501] on div "10:00-19:00 (9h) 4/4 pin Brussels Expo 1 Role Host/Hostess [DATE] 10:00-19:00 (…" at bounding box center [959, 397] width 219 height 284
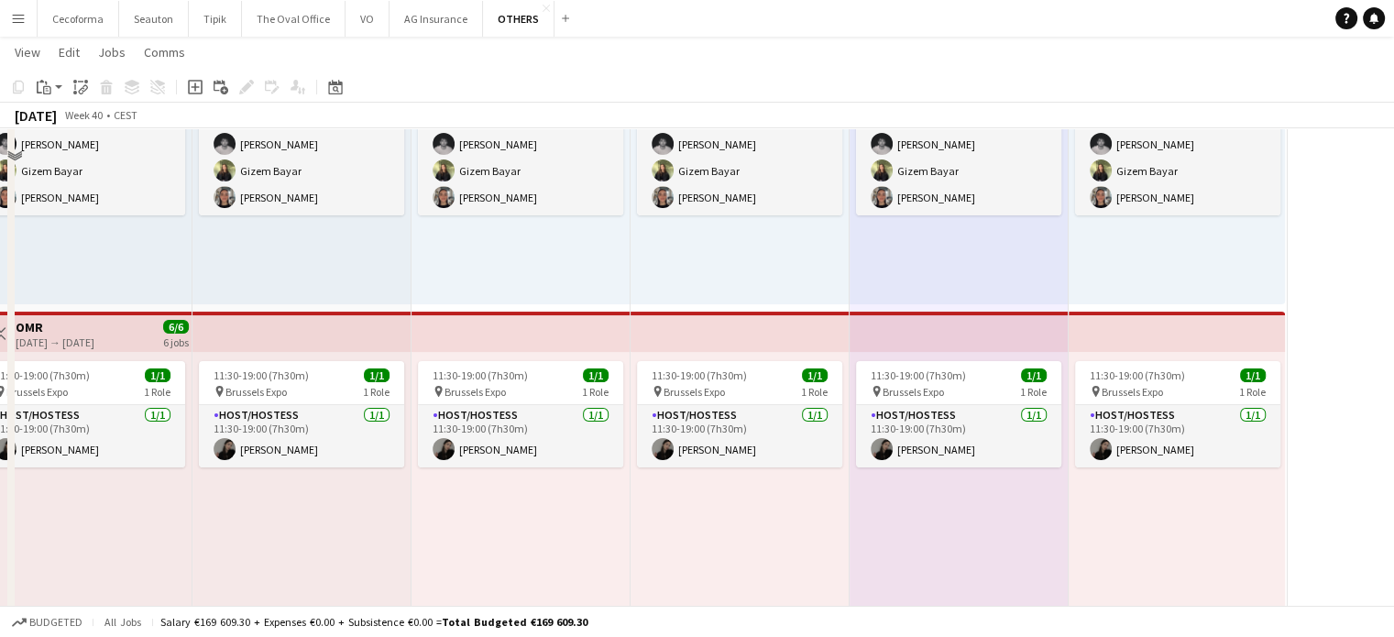
scroll to position [275, 0]
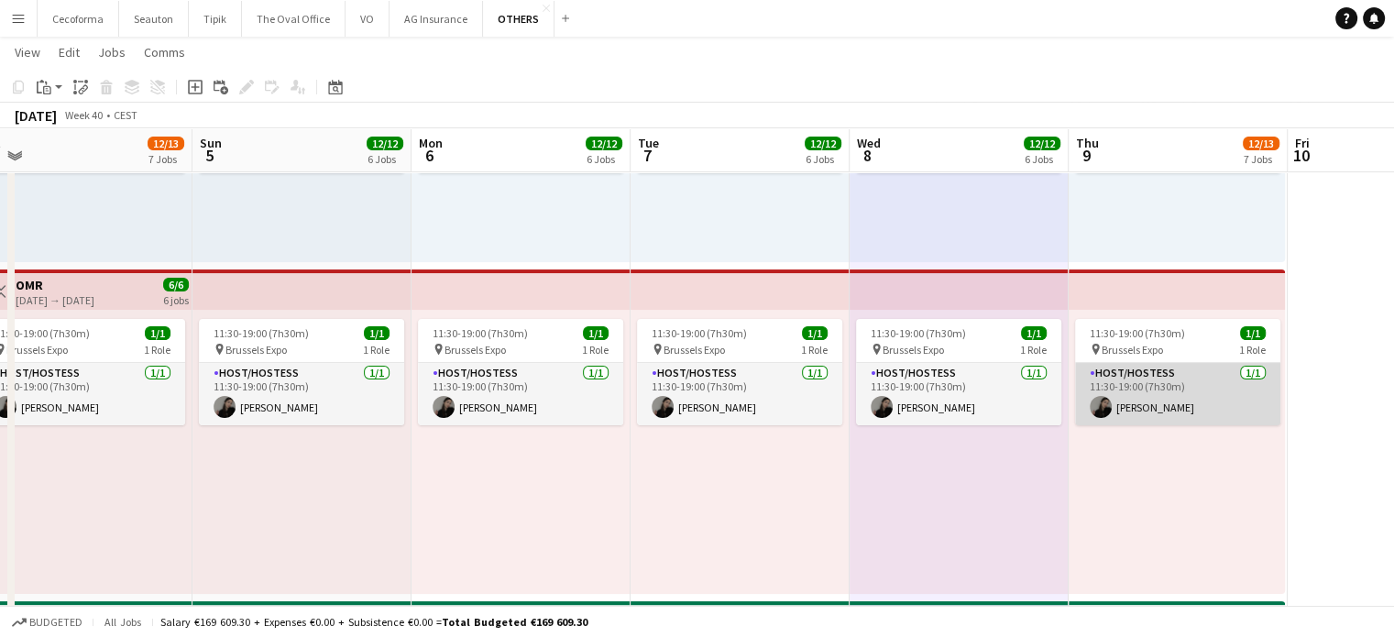
click at [1129, 401] on app-card-role "Host/Hostess [DATE] 11:30-19:00 (7h30m) [PERSON_NAME]" at bounding box center [1177, 394] width 205 height 62
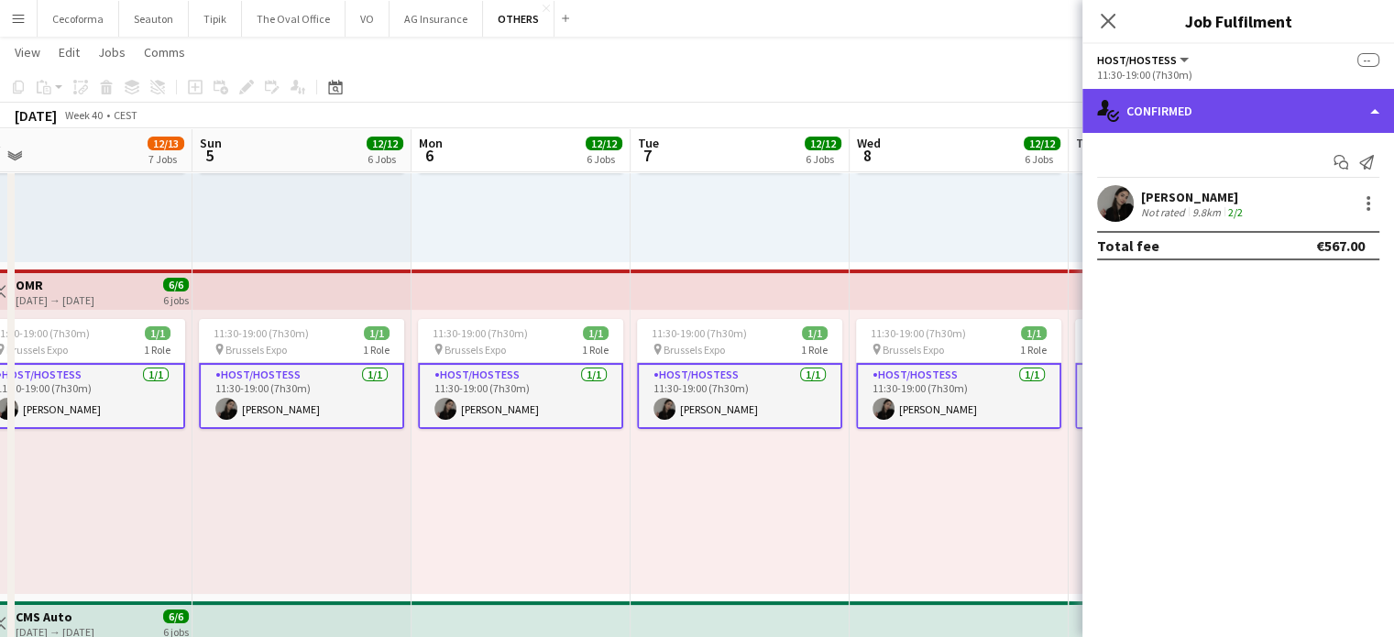
click at [1371, 109] on div "single-neutral-actions-check-2 Confirmed" at bounding box center [1239, 111] width 312 height 44
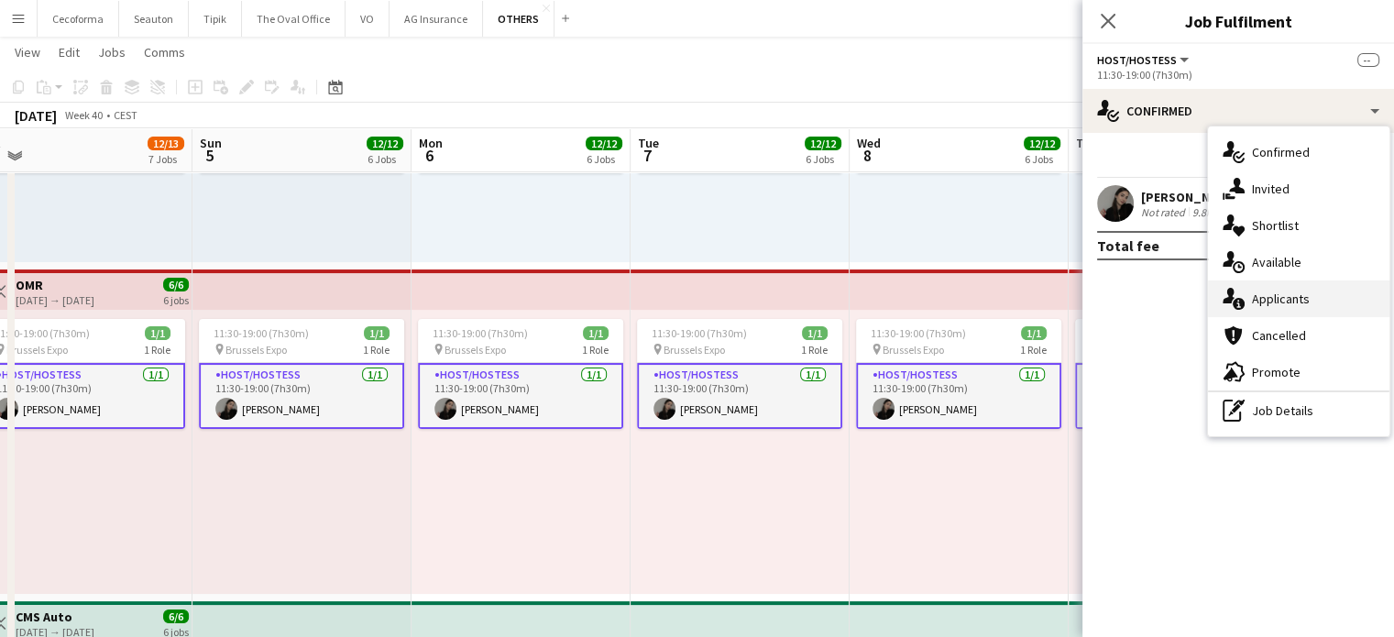
click at [1272, 298] on span "Applicants" at bounding box center [1281, 299] width 58 height 17
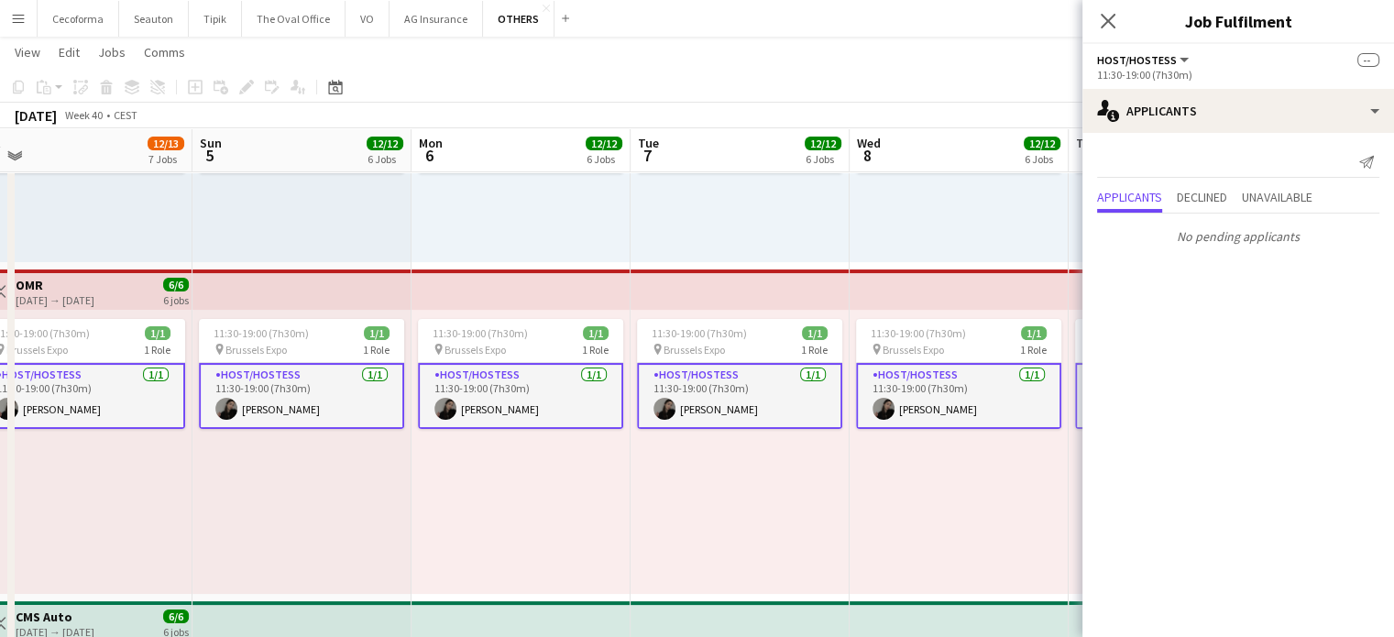
click at [1008, 516] on div "11:30-19:00 (7h30m) 1/1 pin Brussels Expo 1 Role Host/Hostess [DATE] 11:30-19:0…" at bounding box center [959, 452] width 219 height 284
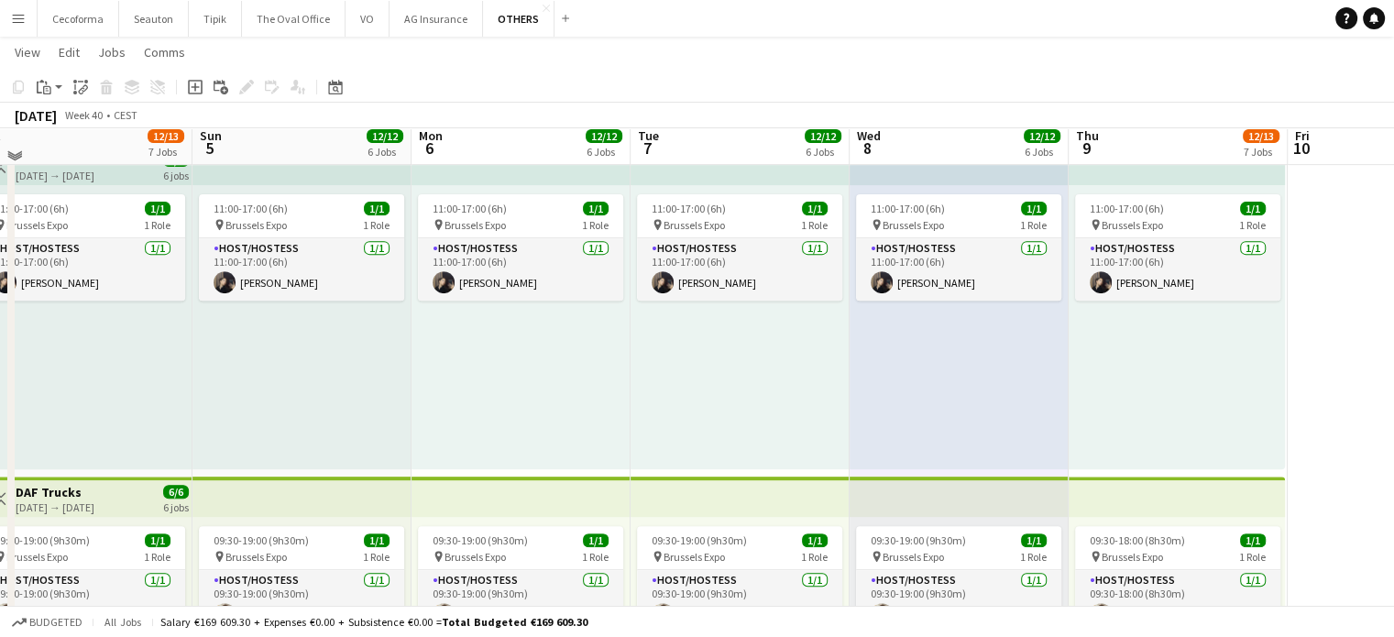
scroll to position [733, 0]
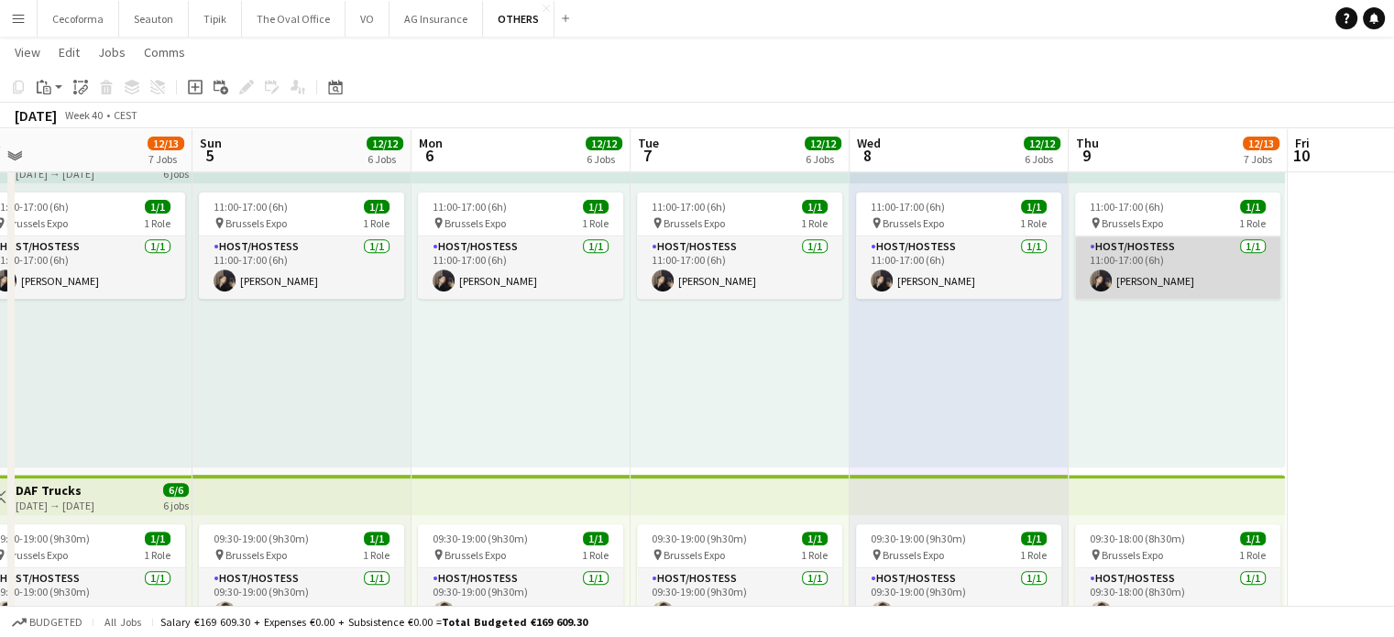
click at [1133, 263] on app-card-role "Host/Hostess [DATE] 11:00-17:00 (6h) [PERSON_NAME]" at bounding box center [1177, 268] width 205 height 62
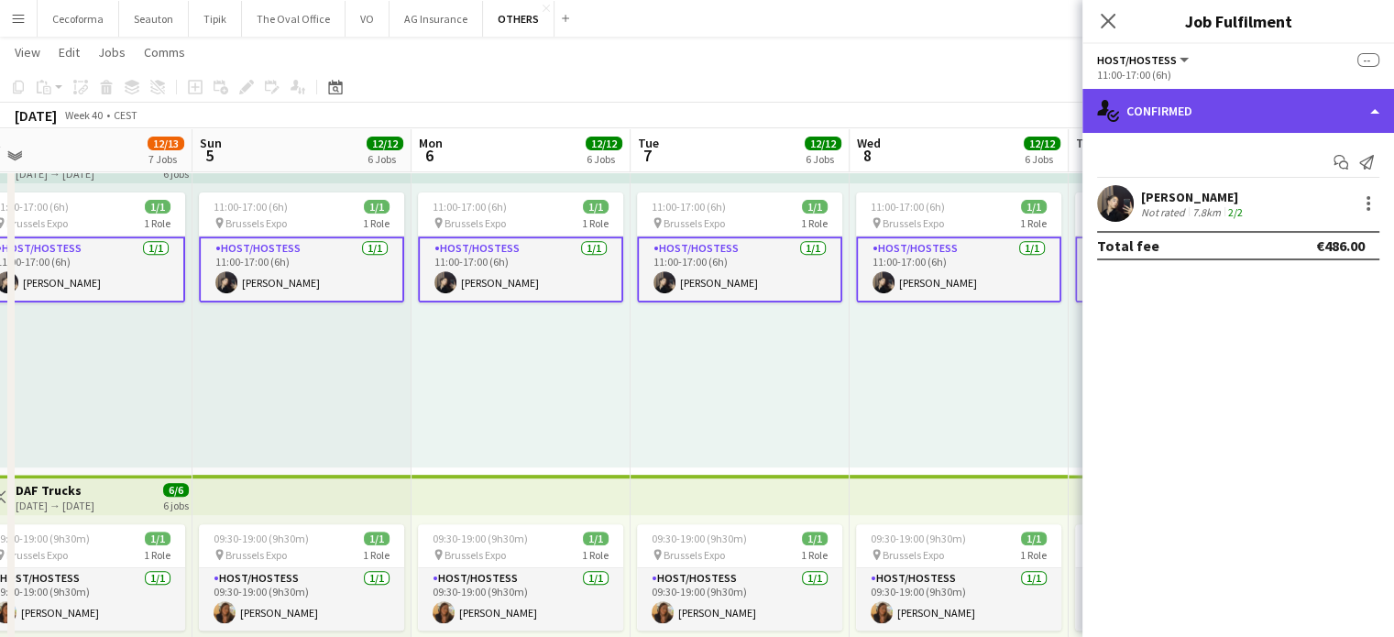
click at [1371, 116] on div "single-neutral-actions-check-2 Confirmed" at bounding box center [1239, 111] width 312 height 44
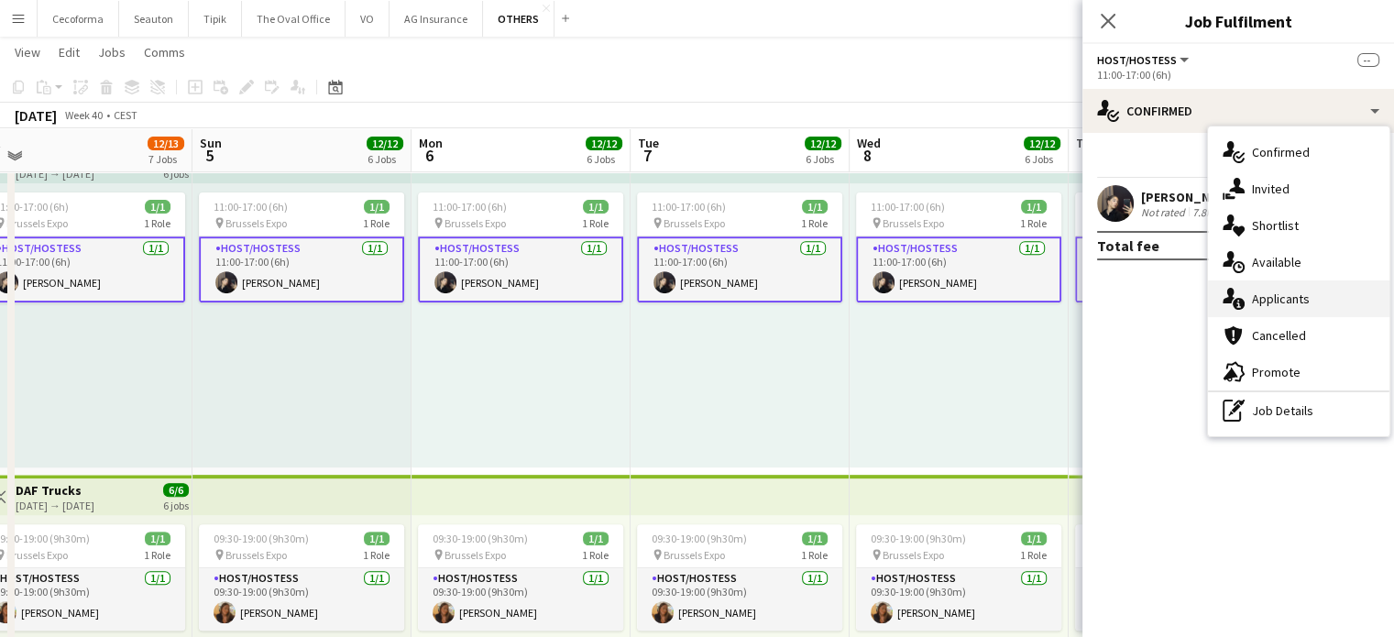
click at [1283, 294] on span "Applicants" at bounding box center [1281, 299] width 58 height 17
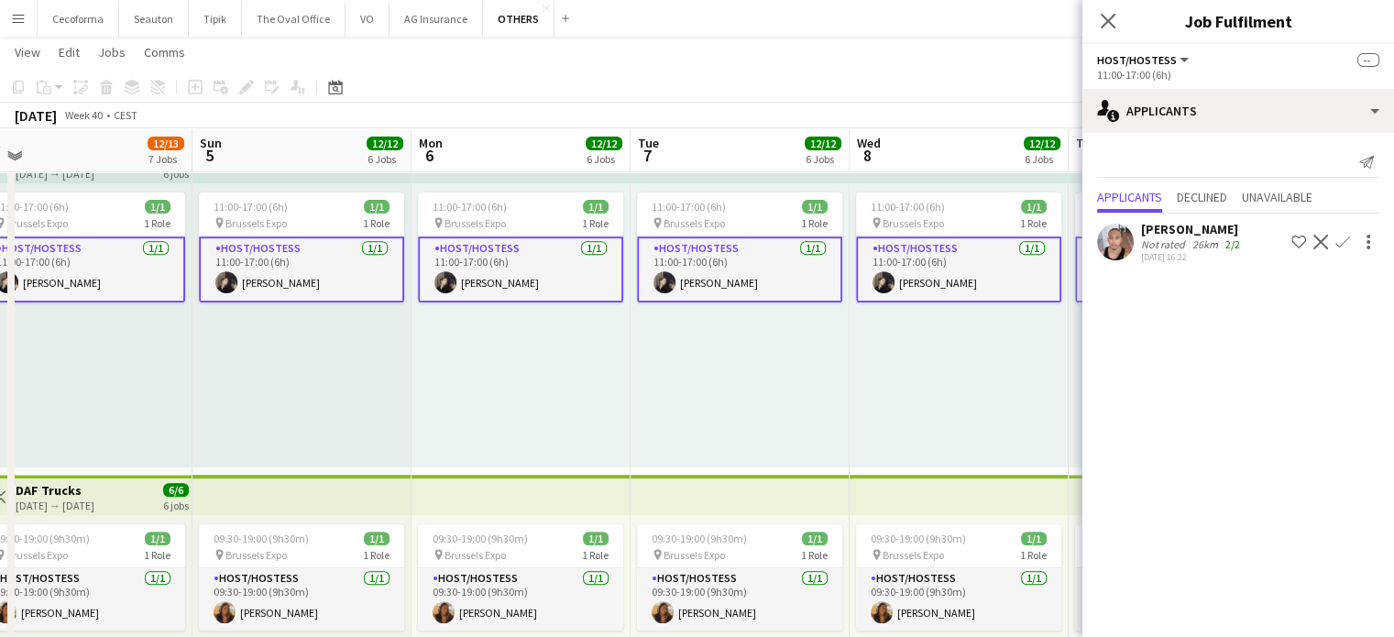
click at [993, 371] on div "11:00-17:00 (6h) 1/1 pin Brussels Expo 1 Role Host/Hostess [DATE] 11:00-17:00 (…" at bounding box center [959, 325] width 219 height 284
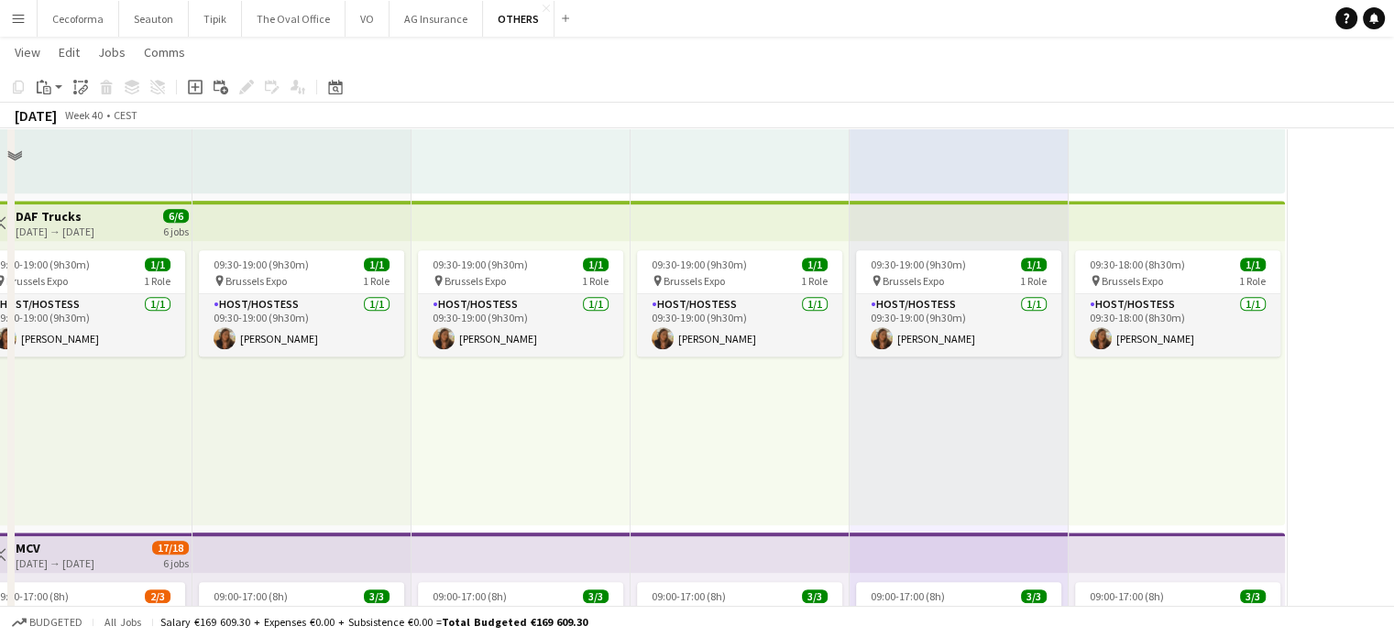
scroll to position [1008, 0]
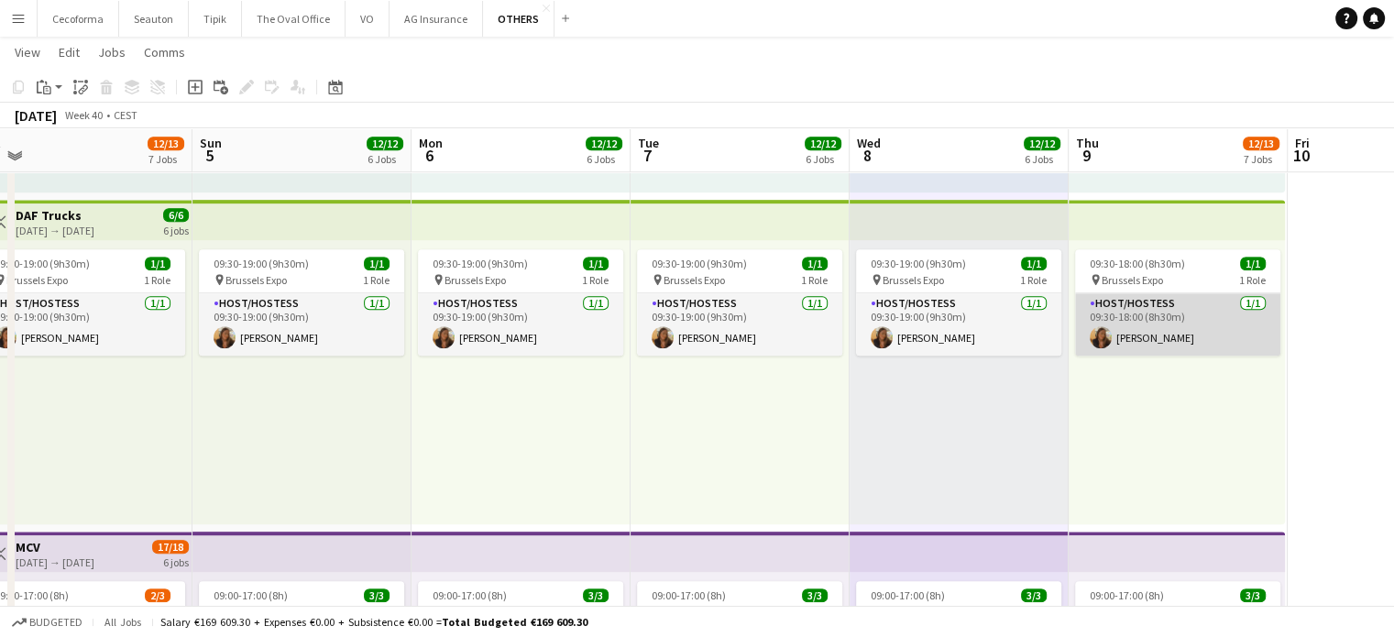
click at [1131, 311] on app-card-role "Host/Hostess [DATE] 09:30-18:00 (8h30m) [PERSON_NAME]" at bounding box center [1177, 324] width 205 height 62
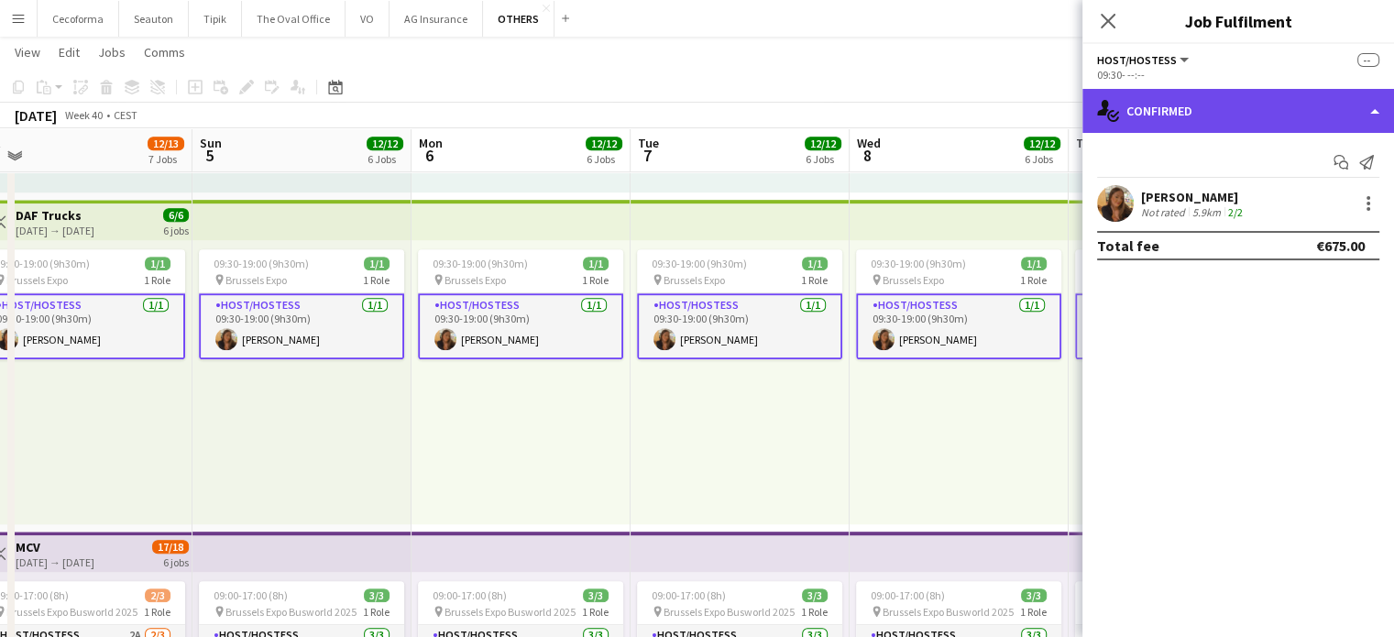
click at [1382, 111] on div "single-neutral-actions-check-2 Confirmed" at bounding box center [1239, 111] width 312 height 44
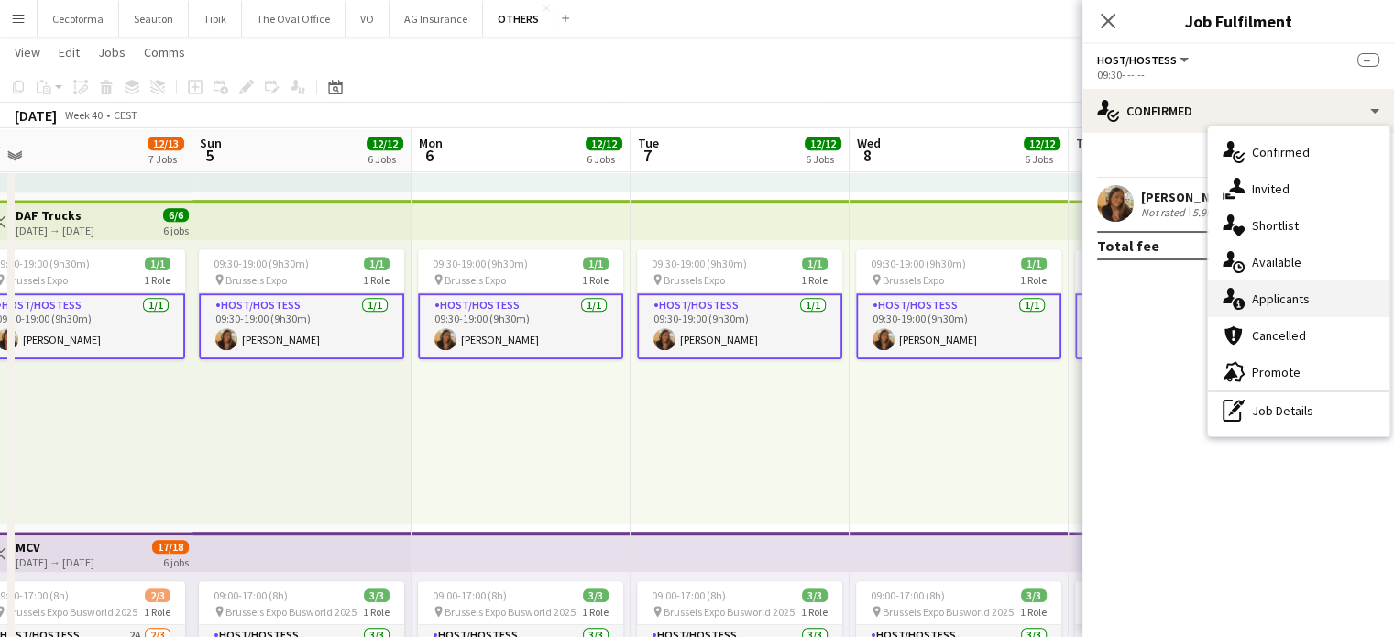
click at [1269, 300] on span "Applicants" at bounding box center [1281, 299] width 58 height 17
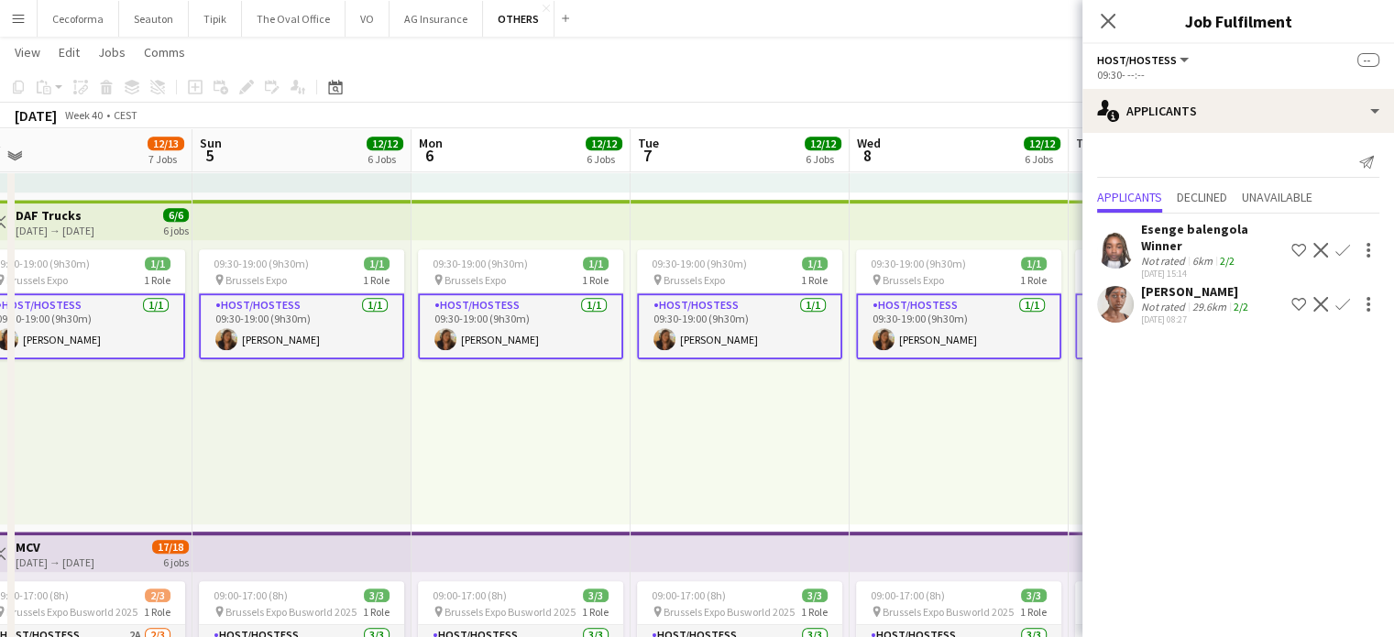
click at [1019, 448] on div "09:30-19:00 (9h30m) 1/1 pin Brussels Expo 1 Role Host/Hostess [DATE] 09:30-19:0…" at bounding box center [959, 382] width 219 height 284
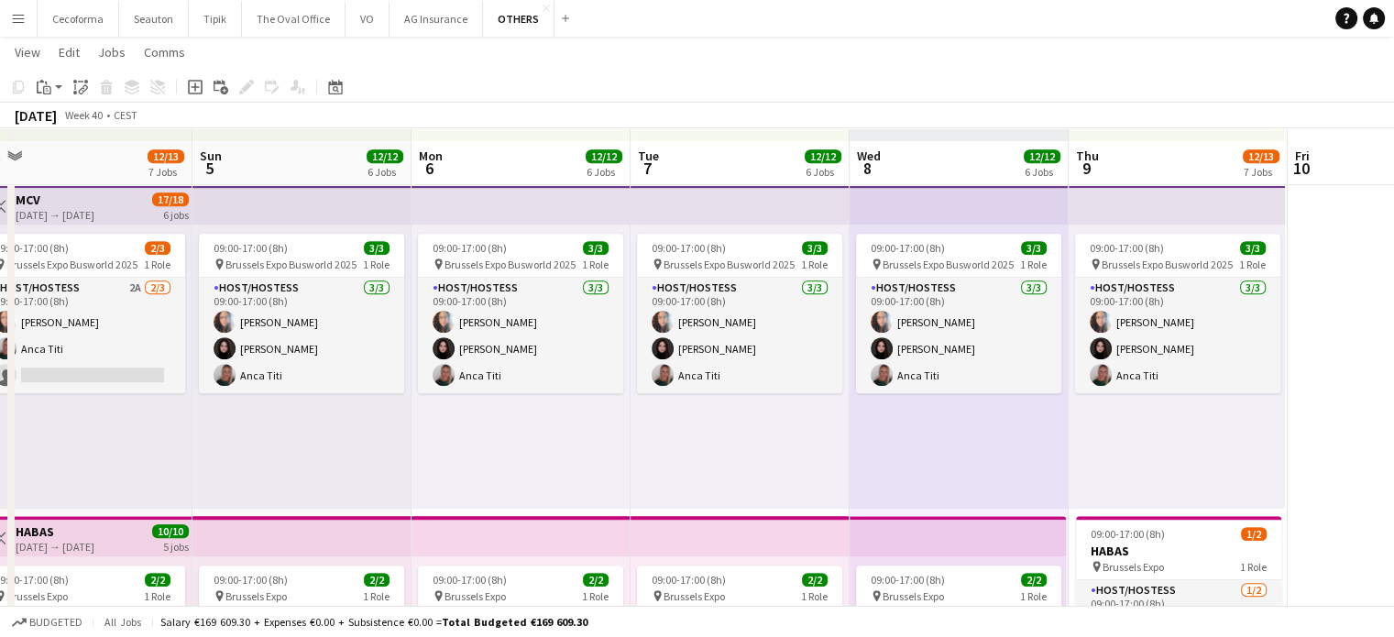
scroll to position [1375, 0]
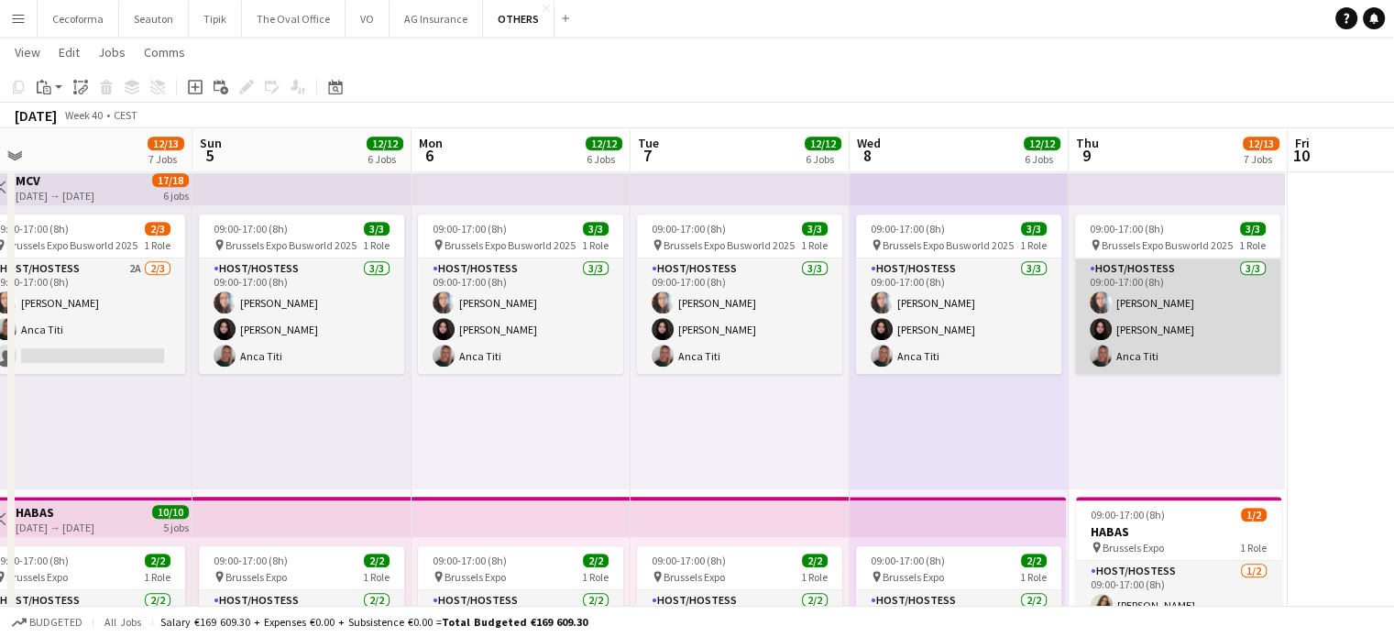
click at [1131, 310] on app-card-role "Host/Hostess [DATE] 09:00-17:00 (8h) [PERSON_NAME]" at bounding box center [1177, 317] width 205 height 116
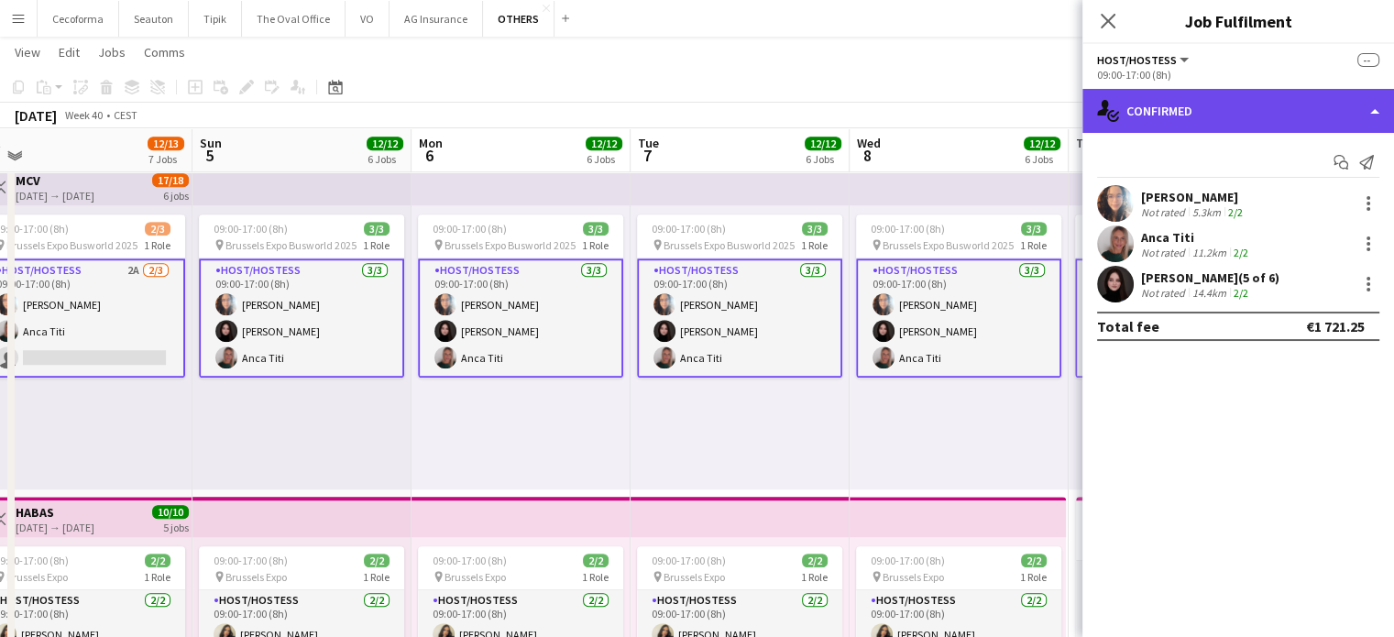
click at [1381, 113] on div "single-neutral-actions-check-2 Confirmed" at bounding box center [1239, 111] width 312 height 44
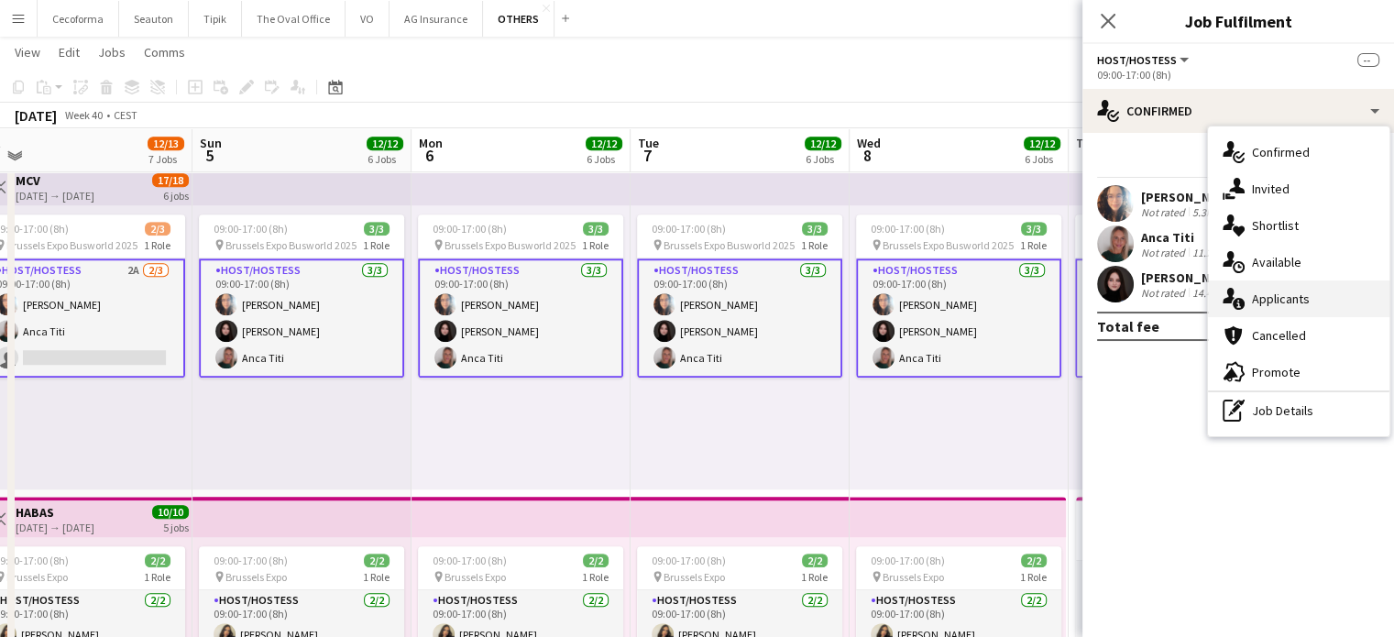
click at [1282, 302] on span "Applicants" at bounding box center [1281, 299] width 58 height 17
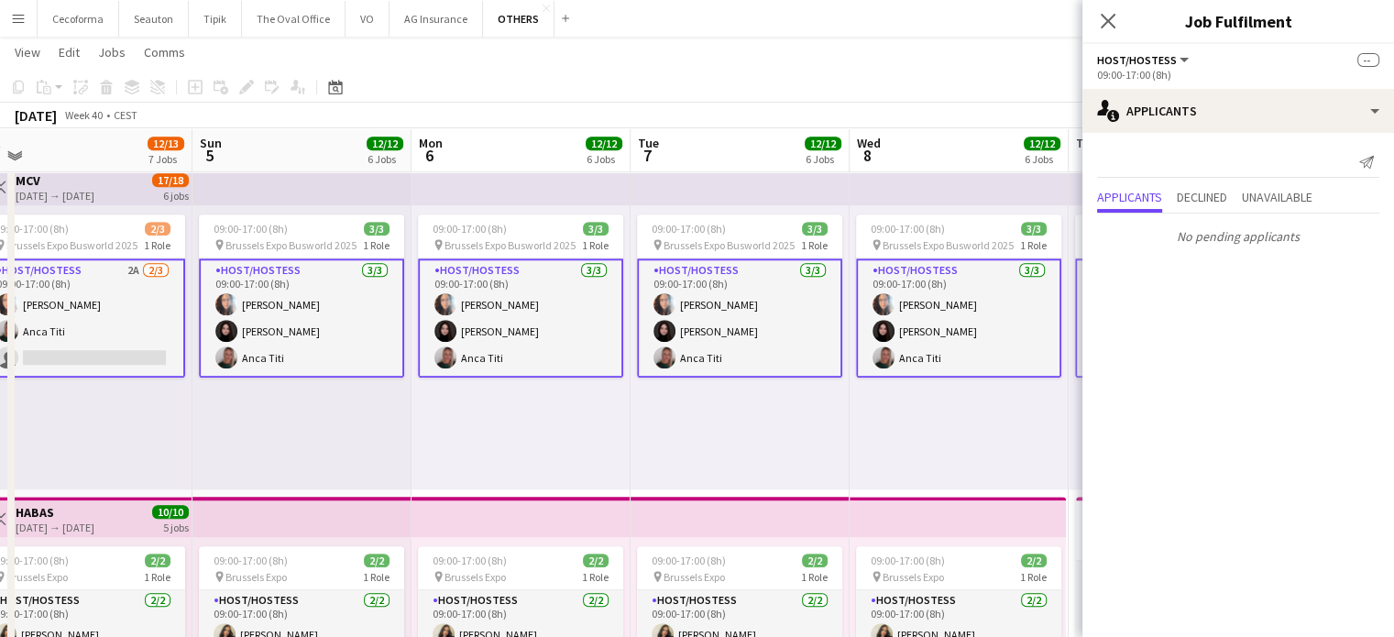
click at [1021, 427] on div "09:00-17:00 (8h) 3/3 pin Brussels Expo Busworld 2025 1 Role Host/Hostess [DATE]…" at bounding box center [959, 347] width 219 height 284
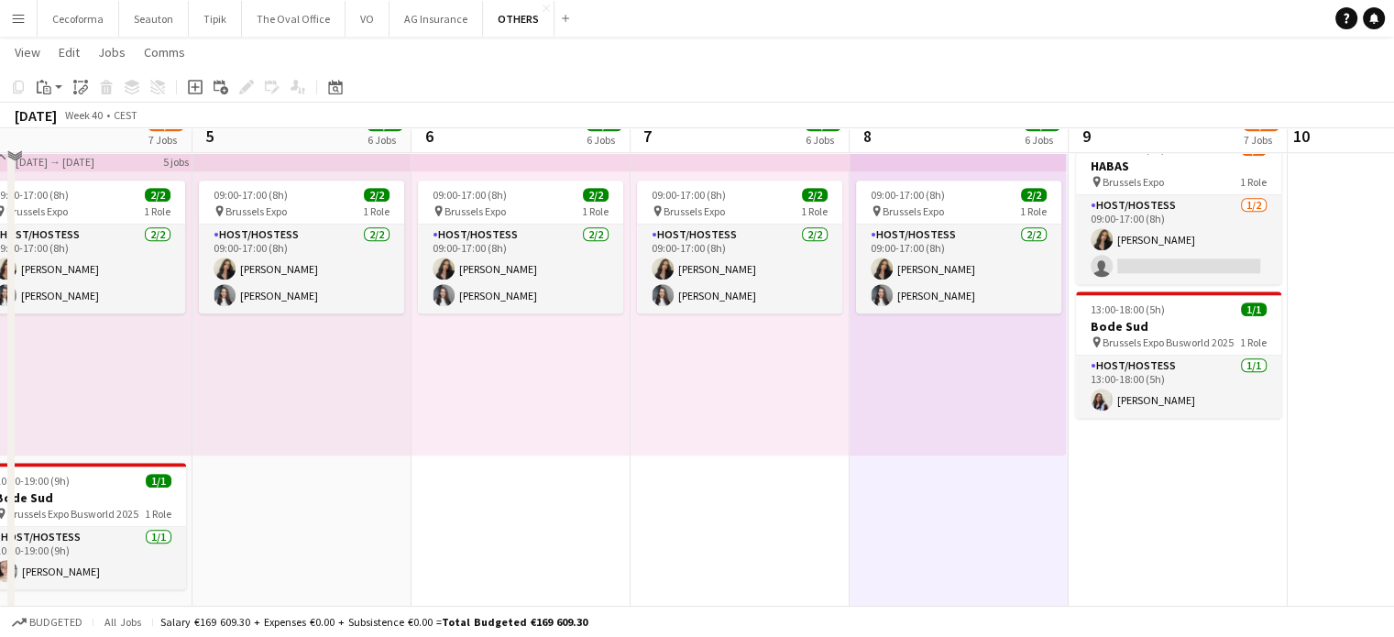
scroll to position [1742, 0]
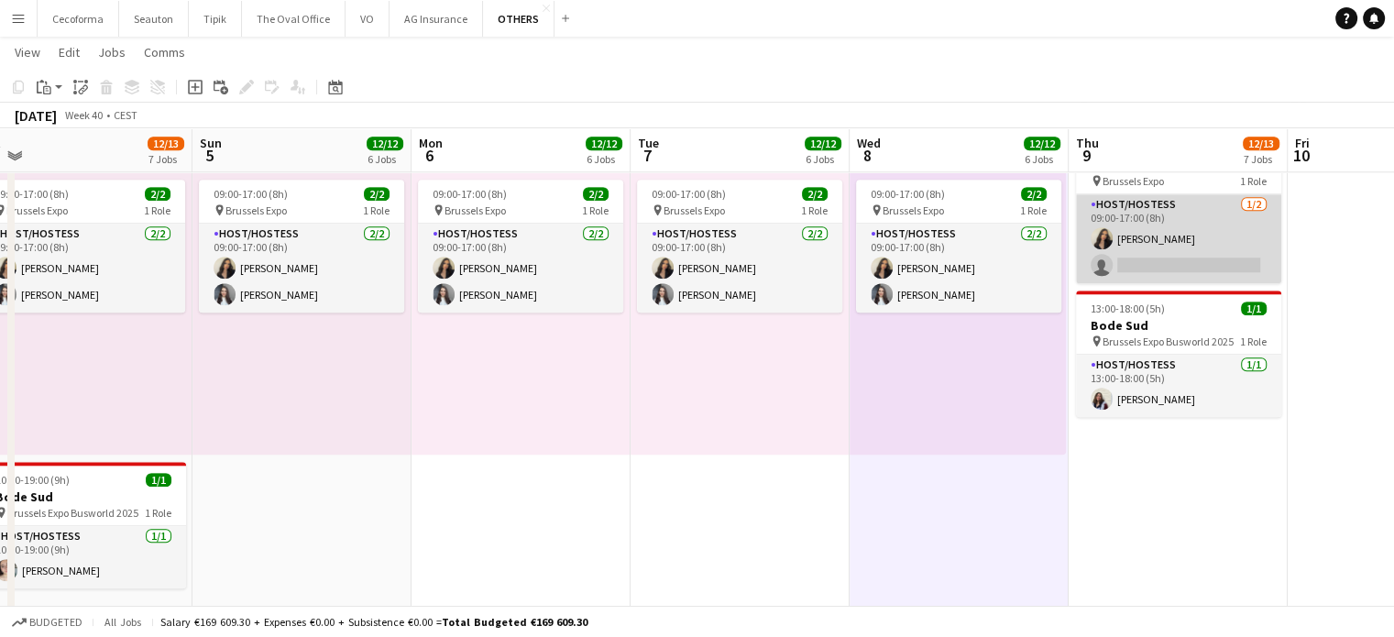
click at [1148, 263] on app-card-role "Host/Hostess [DATE] 09:00-17:00 (8h) [PERSON_NAME] single-neutral-actions" at bounding box center [1178, 238] width 205 height 89
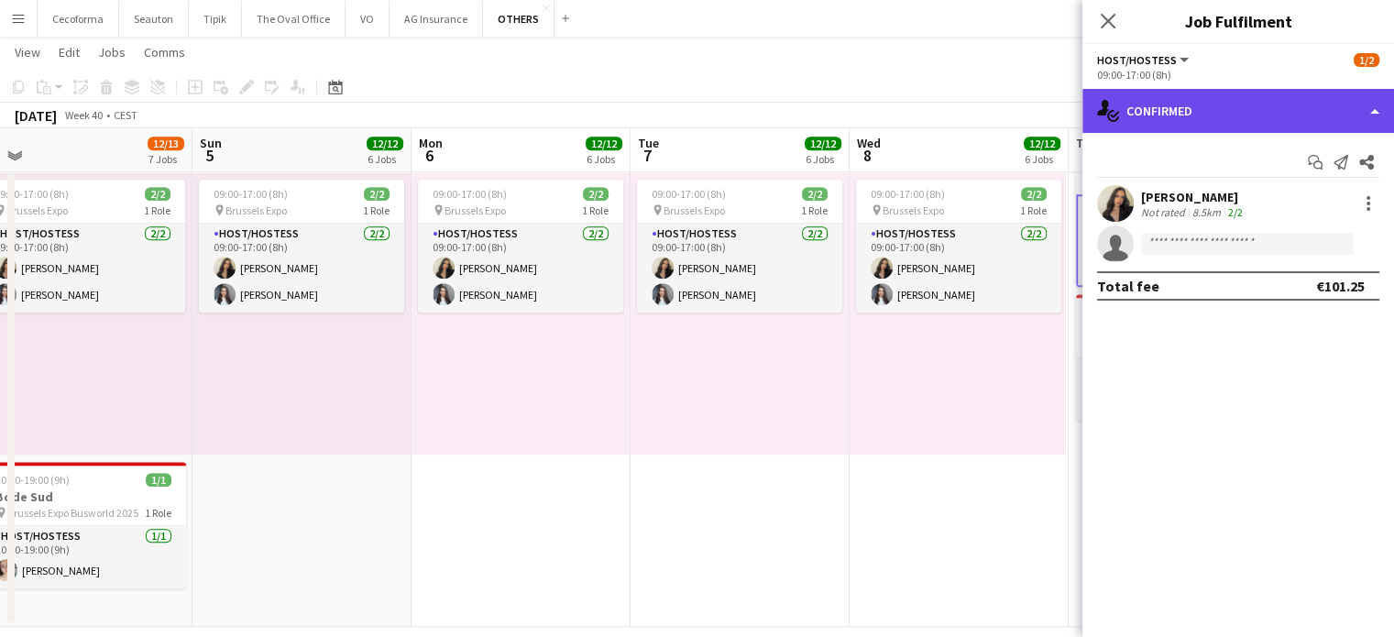
click at [1379, 114] on div "single-neutral-actions-check-2 Confirmed" at bounding box center [1239, 111] width 312 height 44
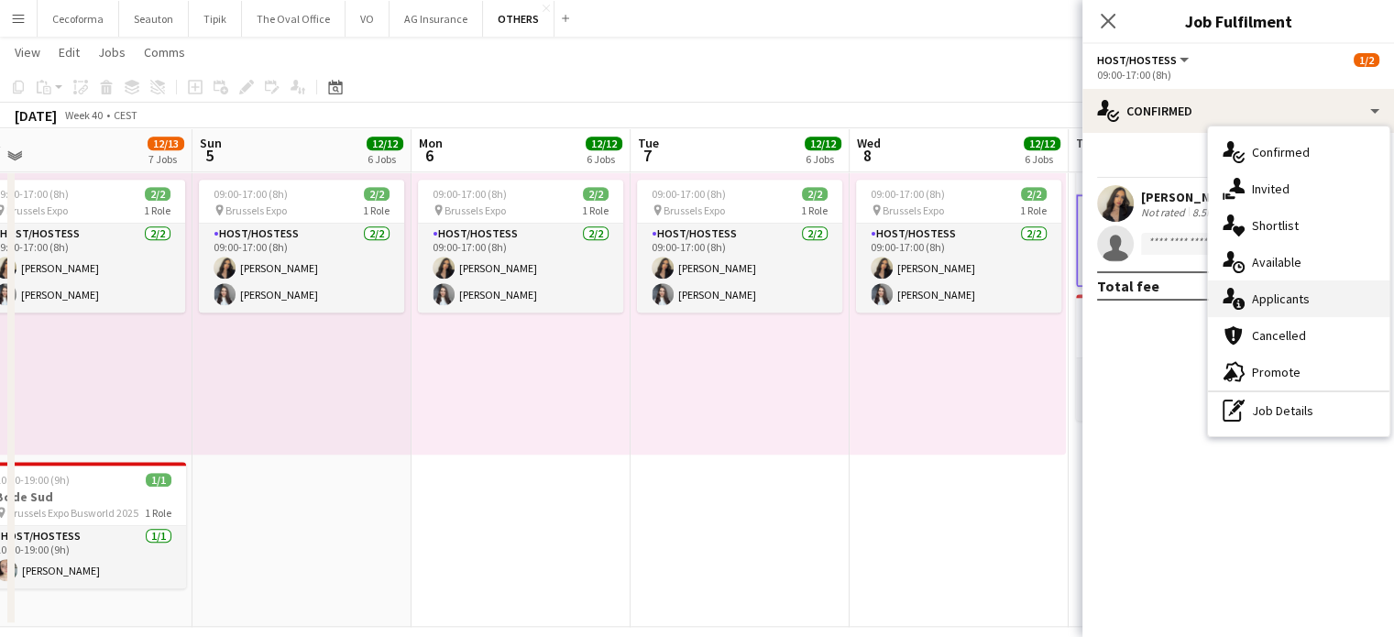
click at [1268, 303] on span "Applicants" at bounding box center [1281, 299] width 58 height 17
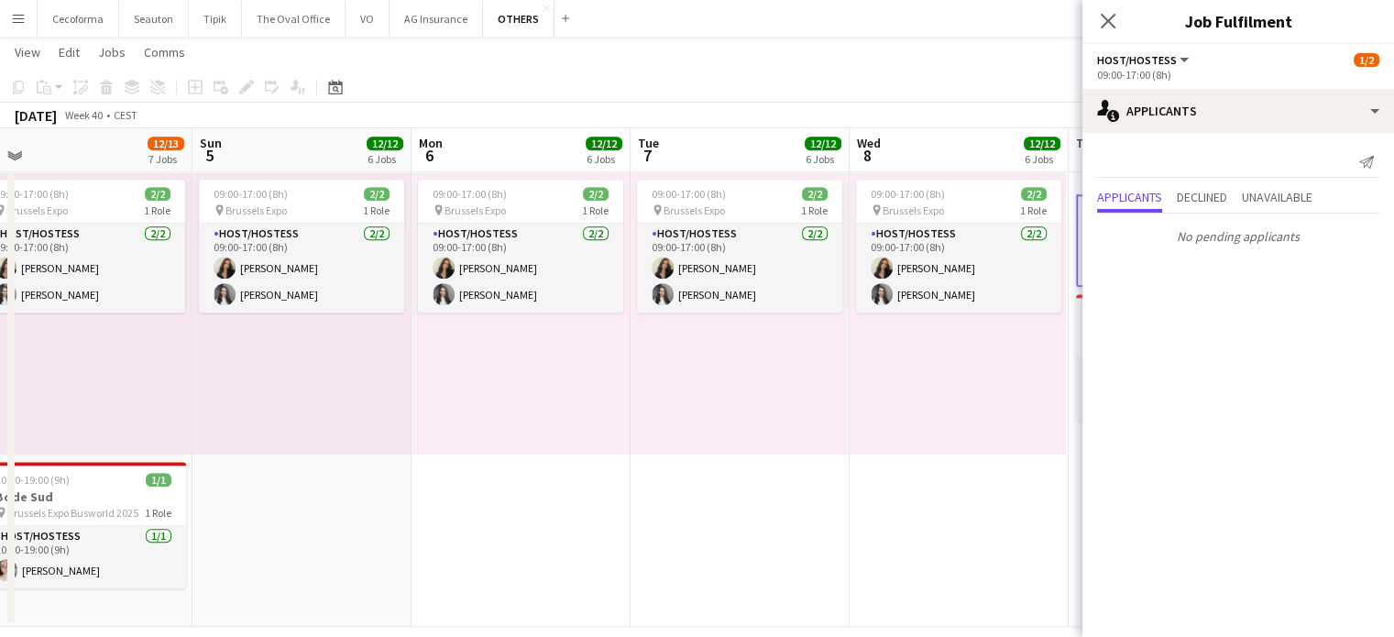
click at [964, 435] on div "09:00-17:00 (8h) 2/2 pin Brussels Expo 1 Role Host/Hostess [DATE] 09:00-17:00 (…" at bounding box center [958, 313] width 216 height 284
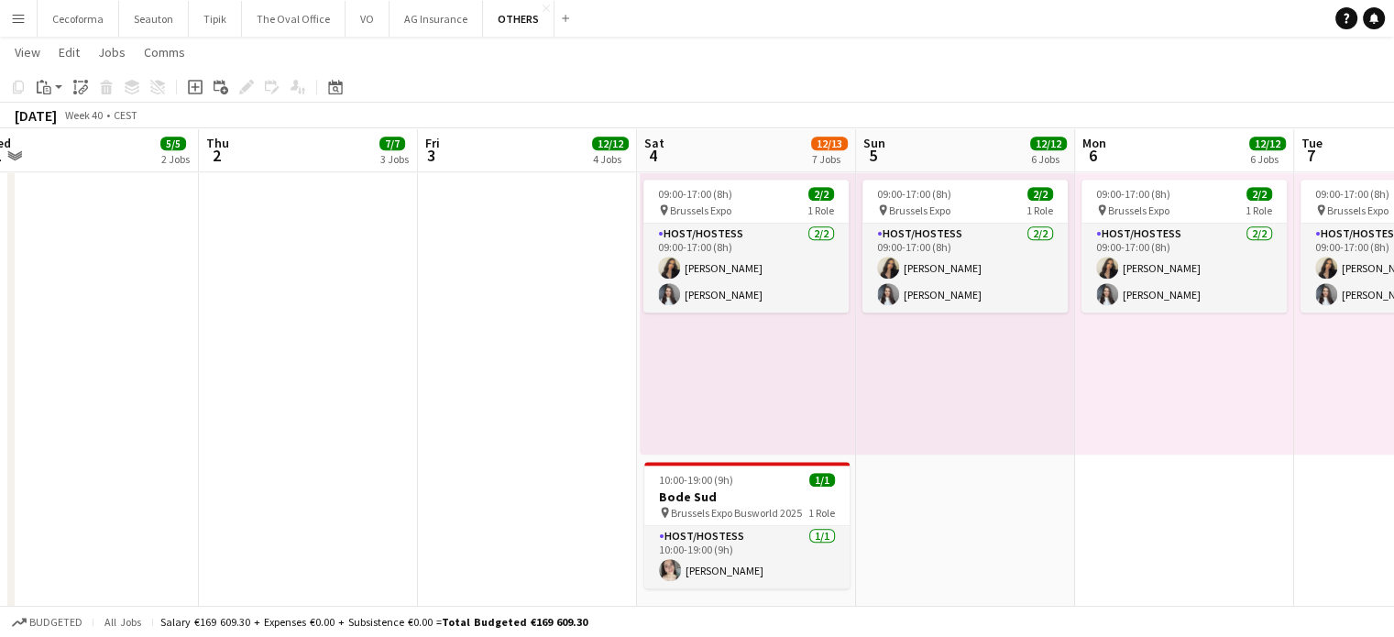
scroll to position [0, 476]
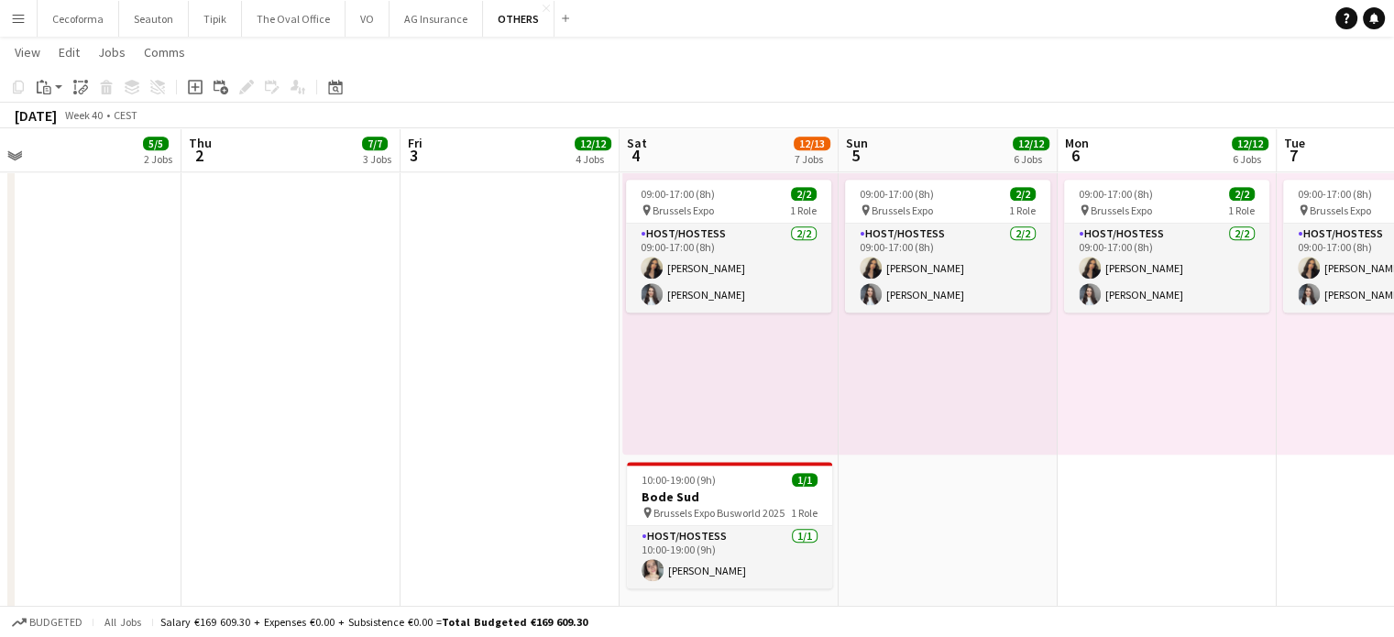
drag, startPoint x: 706, startPoint y: 531, endPoint x: 1352, endPoint y: 547, distance: 646.5
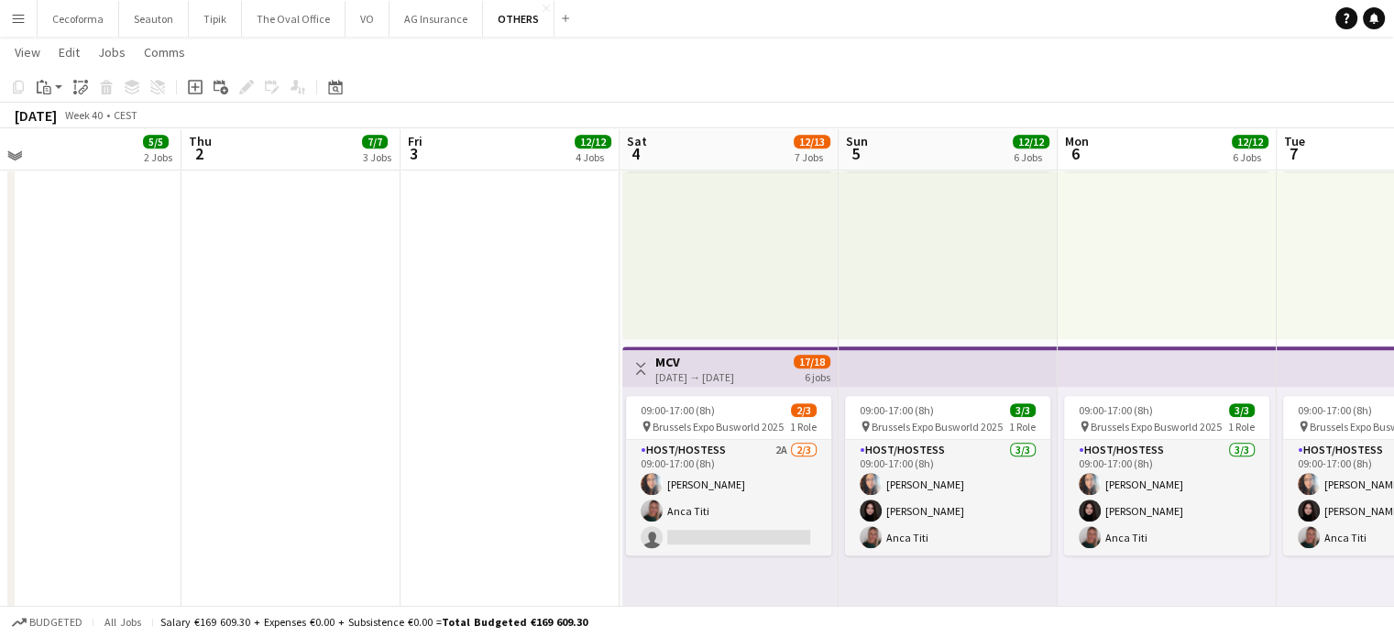
scroll to position [1192, 0]
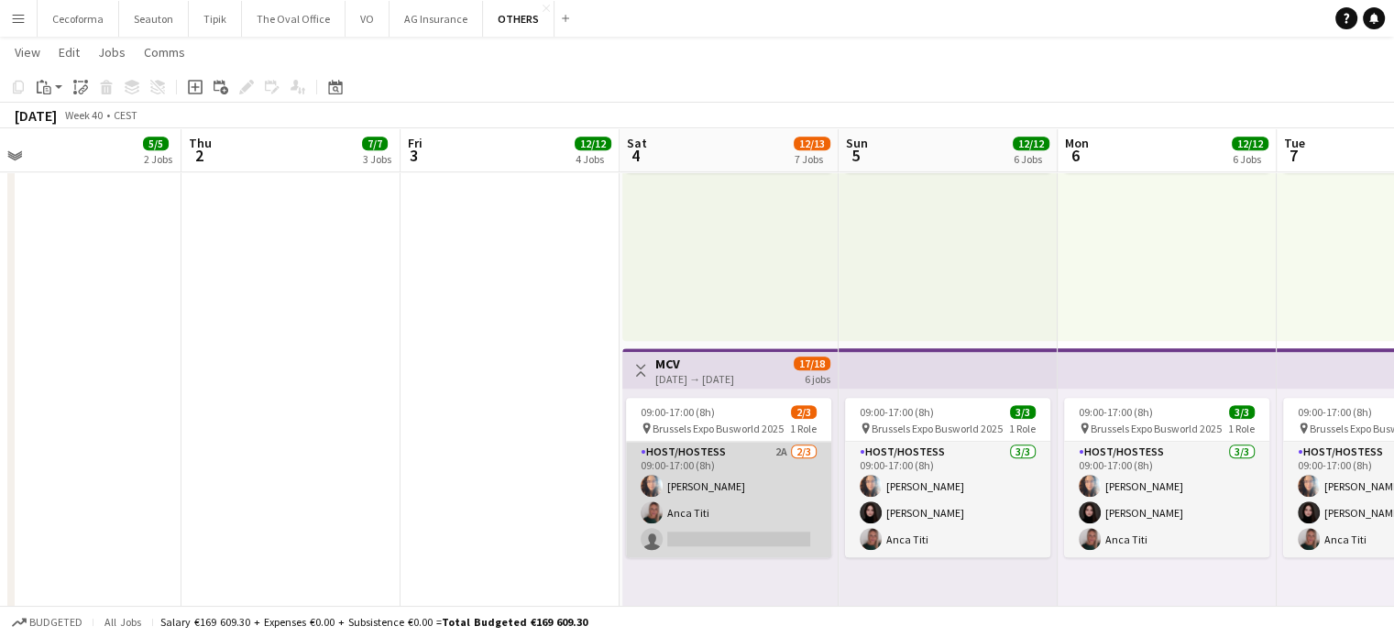
click at [706, 512] on app-card-role "Host/Hostess 2A [DATE] 09:00-17:00 (8h) [PERSON_NAME] single-neutral-actions" at bounding box center [728, 500] width 205 height 116
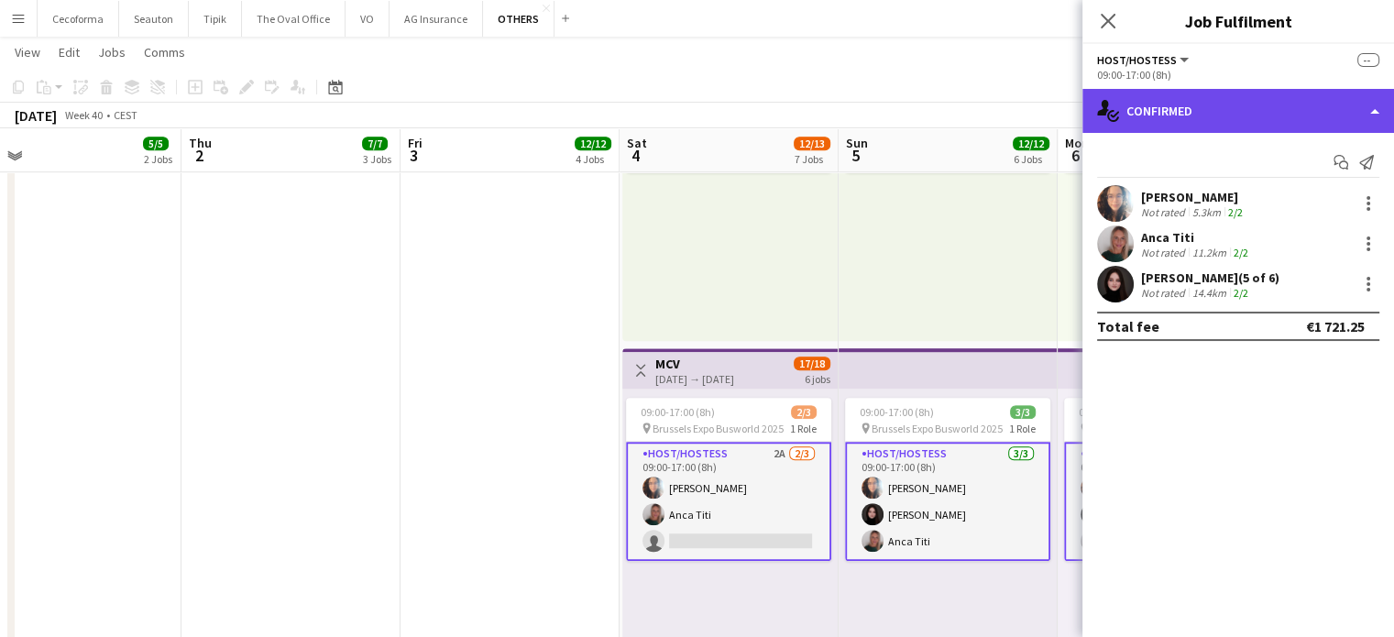
click at [1378, 109] on div "single-neutral-actions-check-2 Confirmed" at bounding box center [1239, 111] width 312 height 44
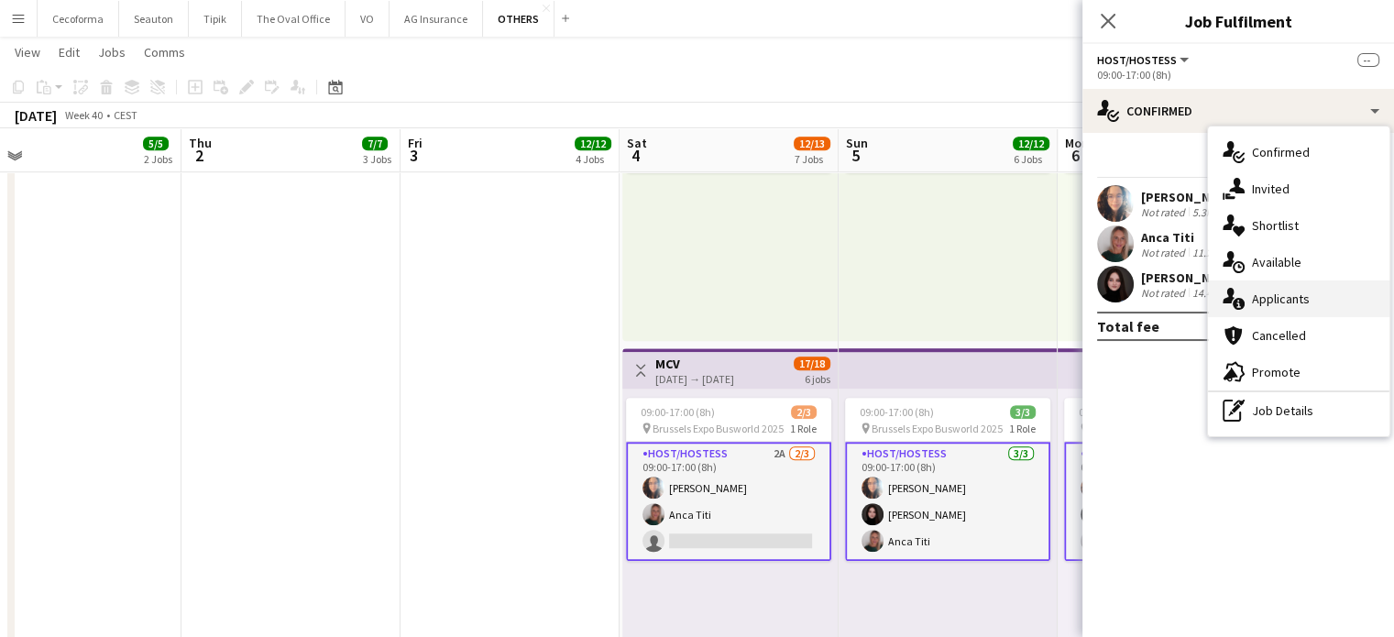
click at [1285, 295] on span "Applicants" at bounding box center [1281, 299] width 58 height 17
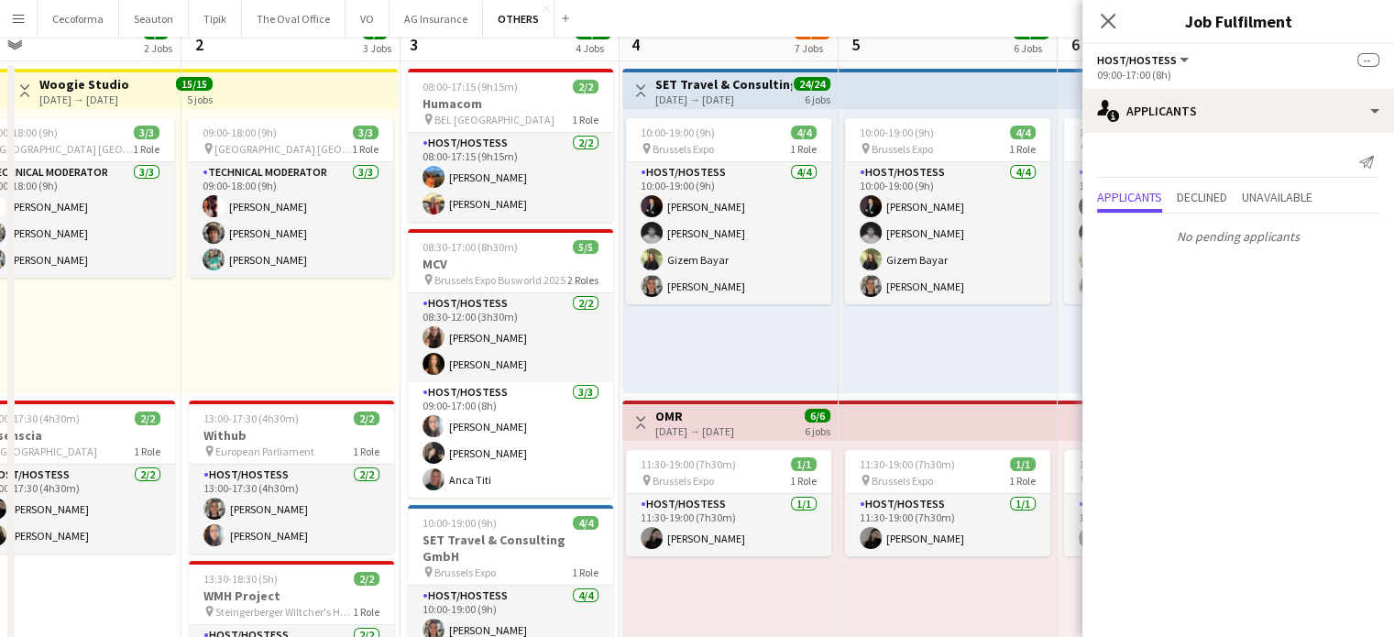
scroll to position [0, 0]
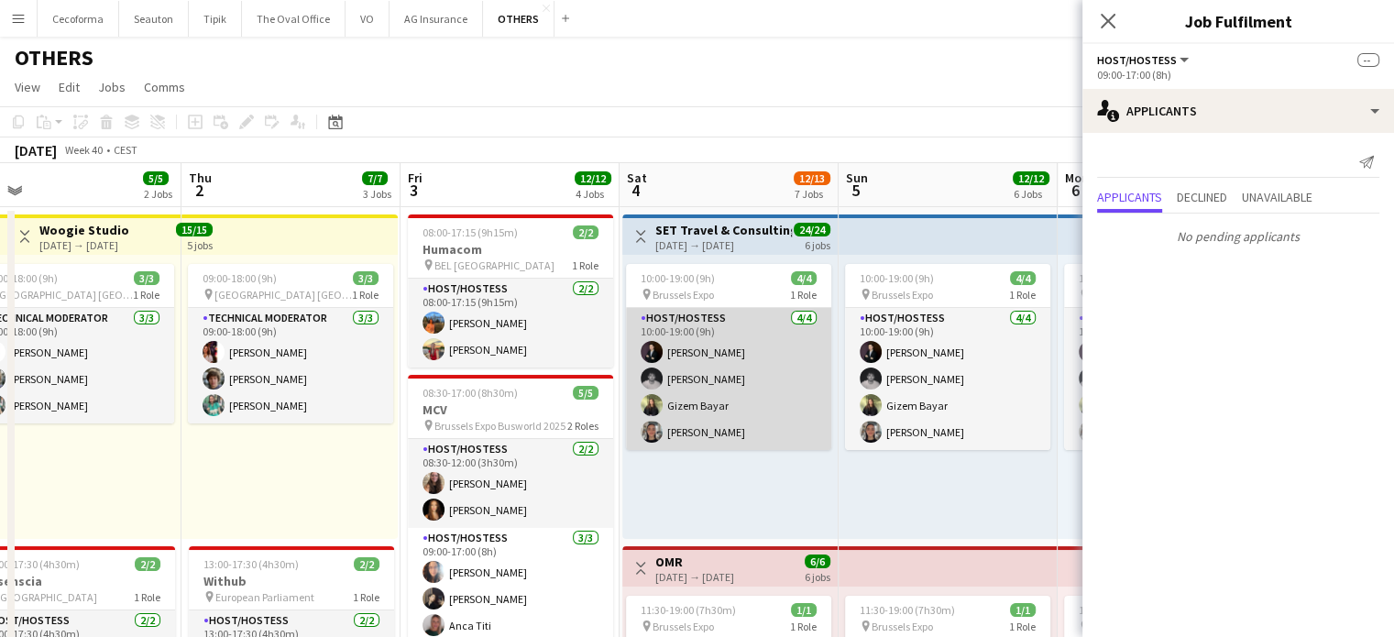
click at [693, 388] on app-card-role "Host/Hostess [DATE] 10:00-19:00 (9h) [PERSON_NAME] [PERSON_NAME] [PERSON_NAME] …" at bounding box center [728, 379] width 205 height 142
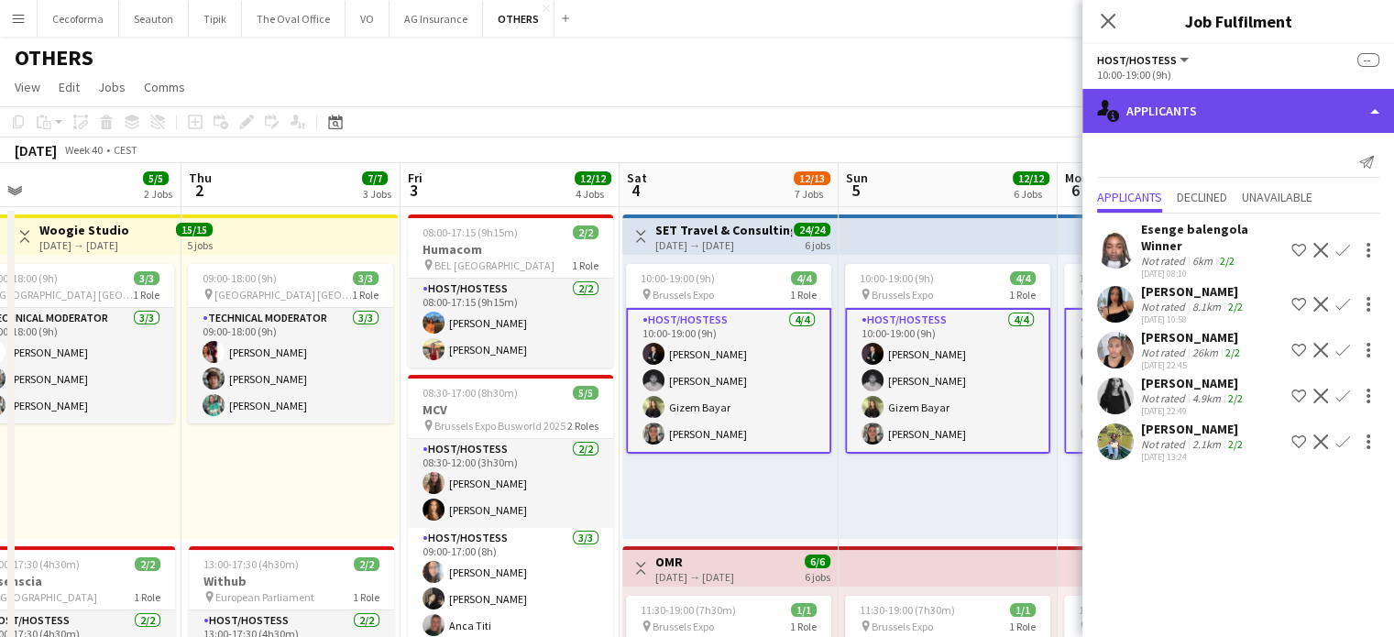
click at [1379, 109] on div "single-neutral-actions-information Applicants" at bounding box center [1239, 111] width 312 height 44
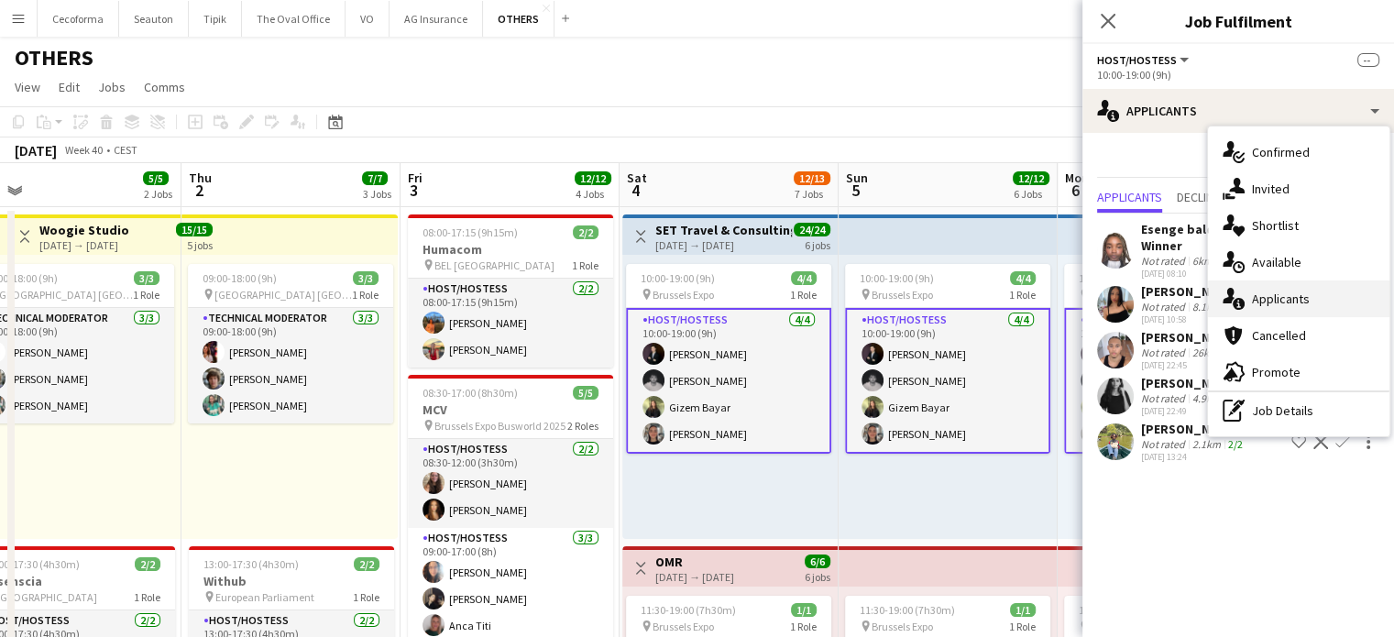
click at [1285, 297] on span "Applicants" at bounding box center [1281, 299] width 58 height 17
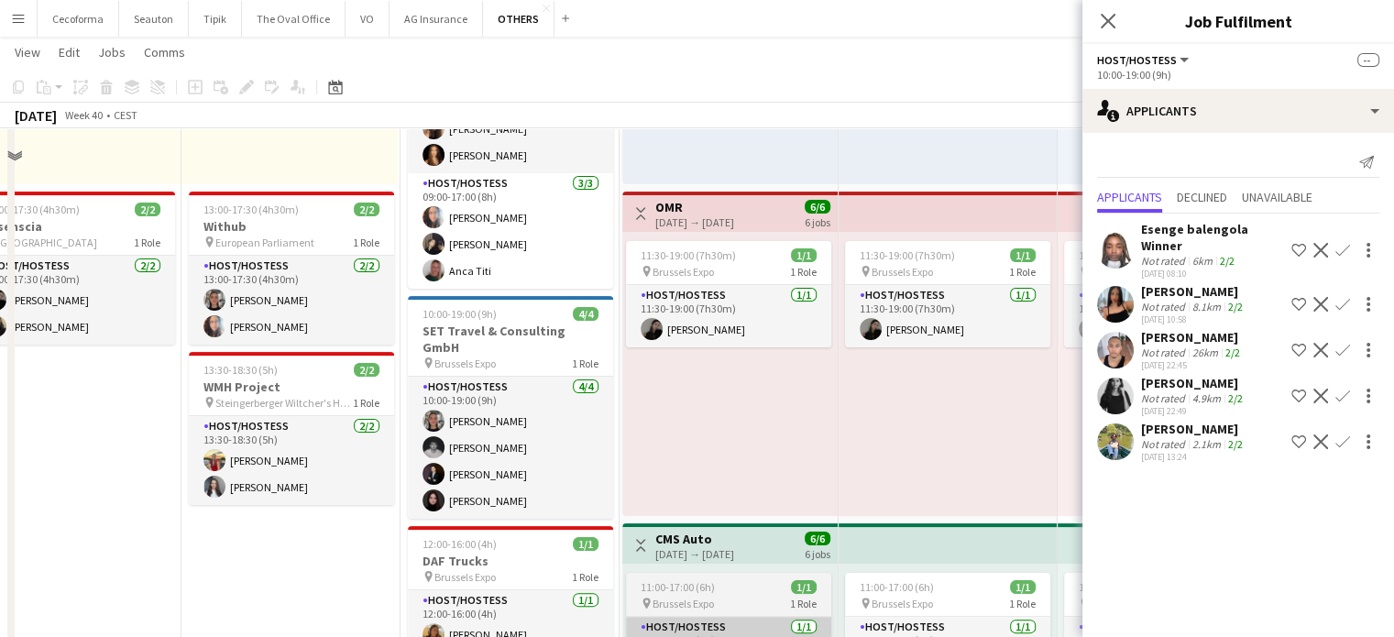
scroll to position [275, 0]
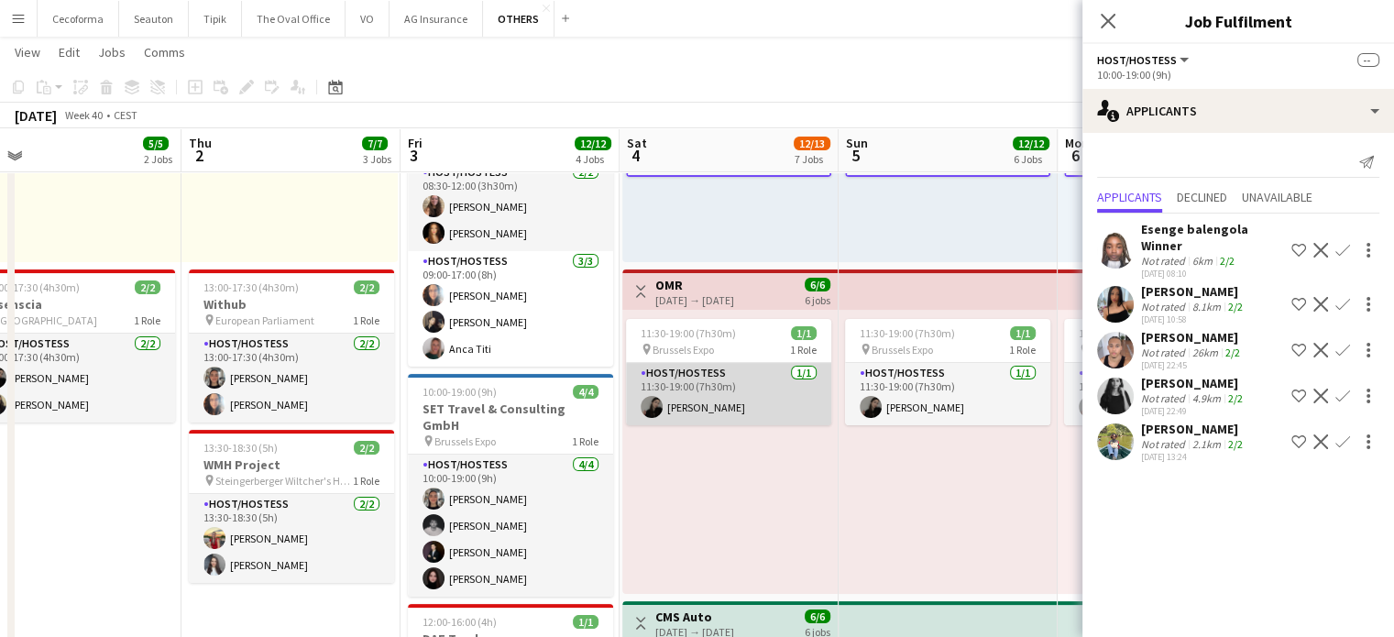
click at [688, 380] on app-card-role "Host/Hostess [DATE] 11:30-19:00 (7h30m) [PERSON_NAME]" at bounding box center [728, 394] width 205 height 62
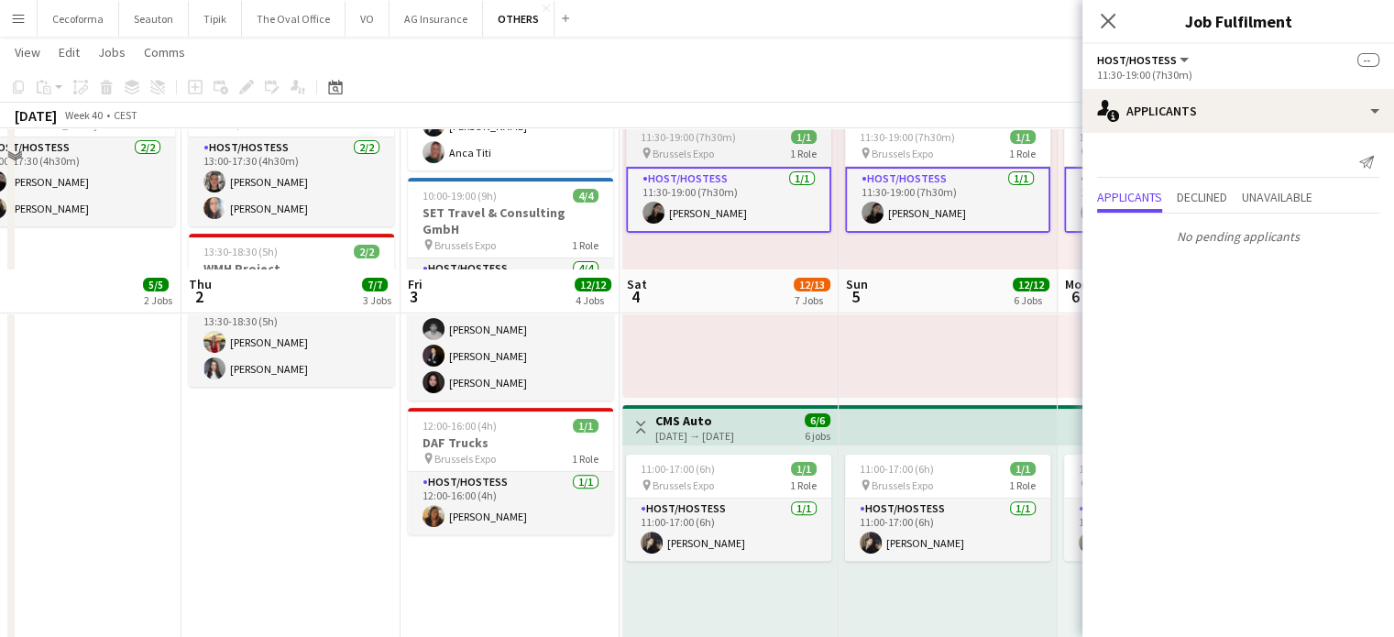
scroll to position [642, 0]
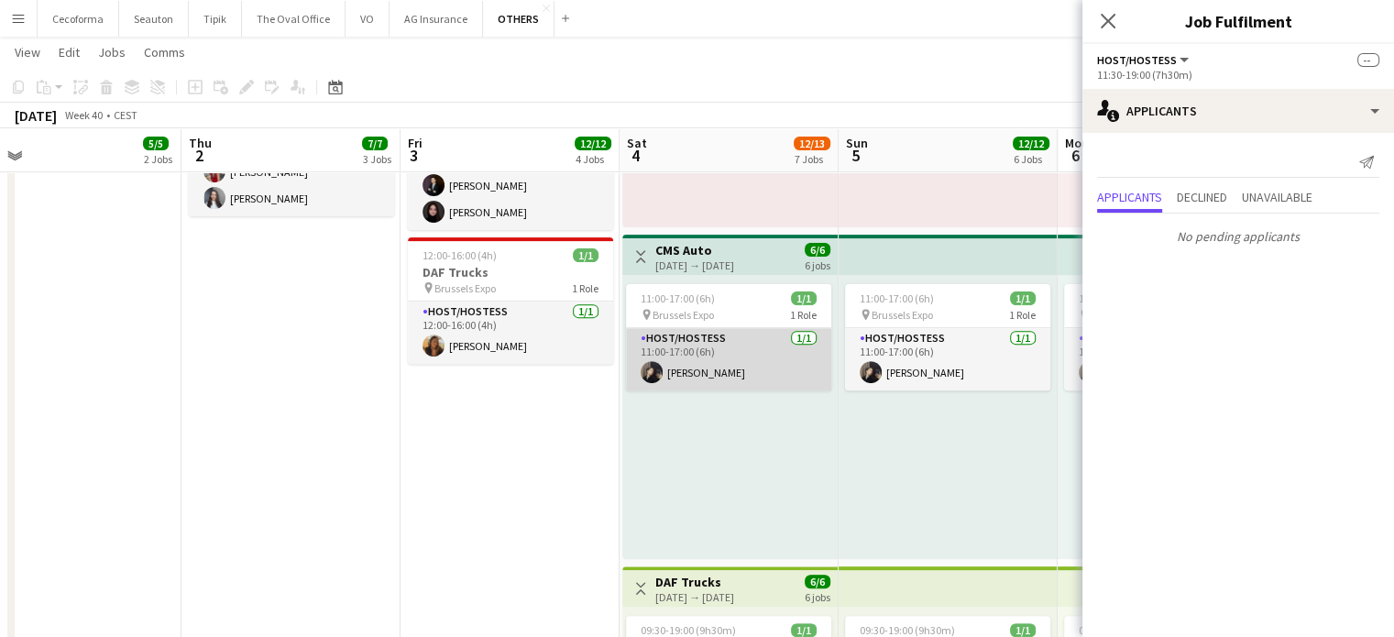
click at [708, 355] on app-card-role "Host/Hostess [DATE] 11:00-17:00 (6h) [PERSON_NAME]" at bounding box center [728, 359] width 205 height 62
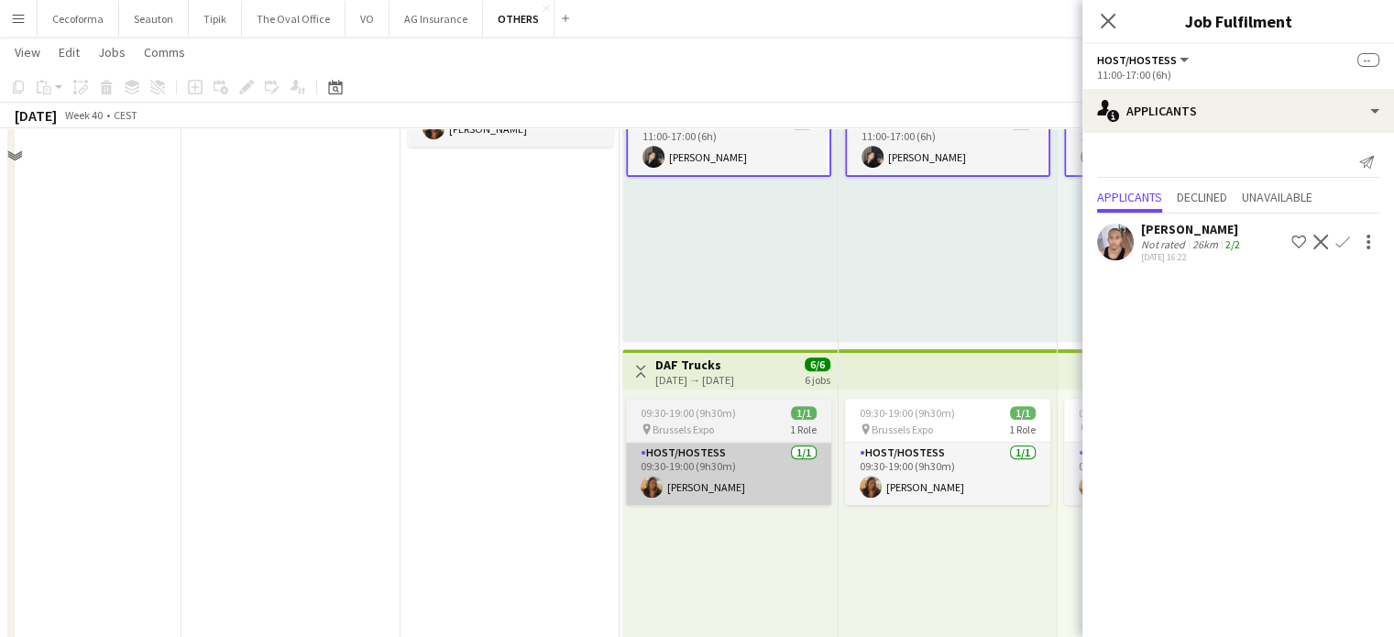
scroll to position [917, 0]
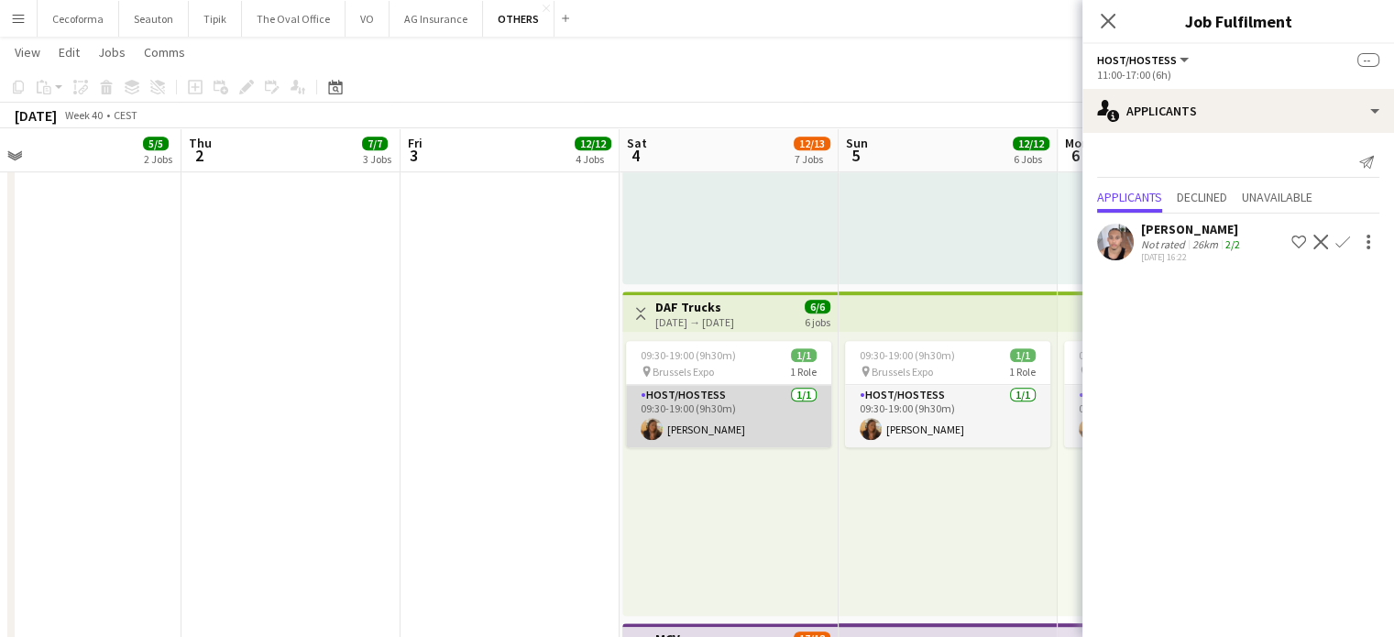
click at [689, 421] on app-card-role "Host/Hostess [DATE] 09:30-19:00 (9h30m) [PERSON_NAME]" at bounding box center [728, 416] width 205 height 62
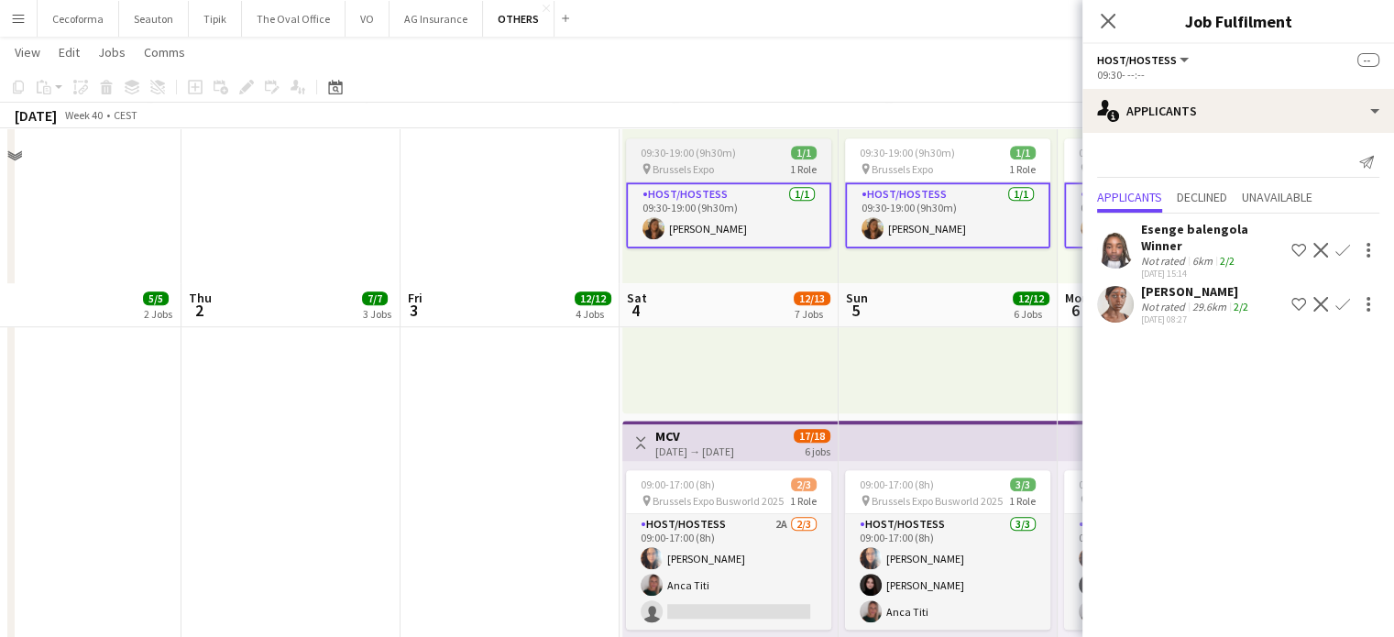
scroll to position [1283, 0]
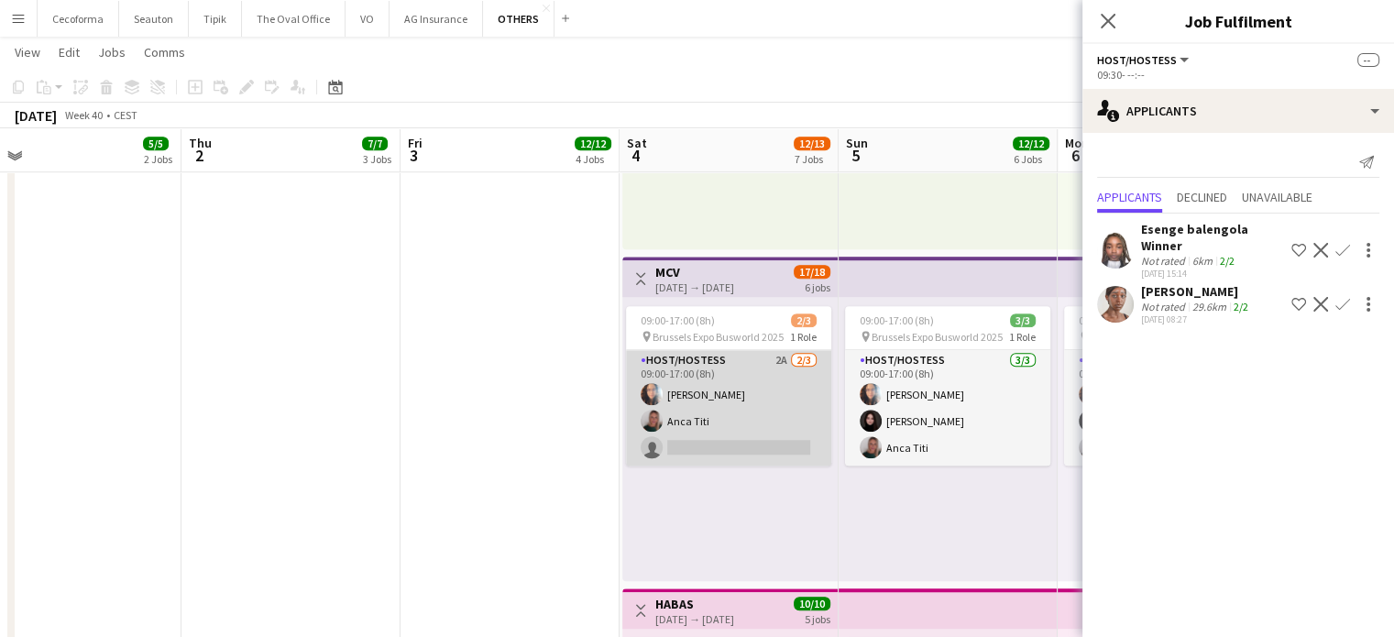
click at [700, 428] on app-card-role "Host/Hostess 2A [DATE] 09:00-17:00 (8h) [PERSON_NAME] single-neutral-actions" at bounding box center [728, 408] width 205 height 116
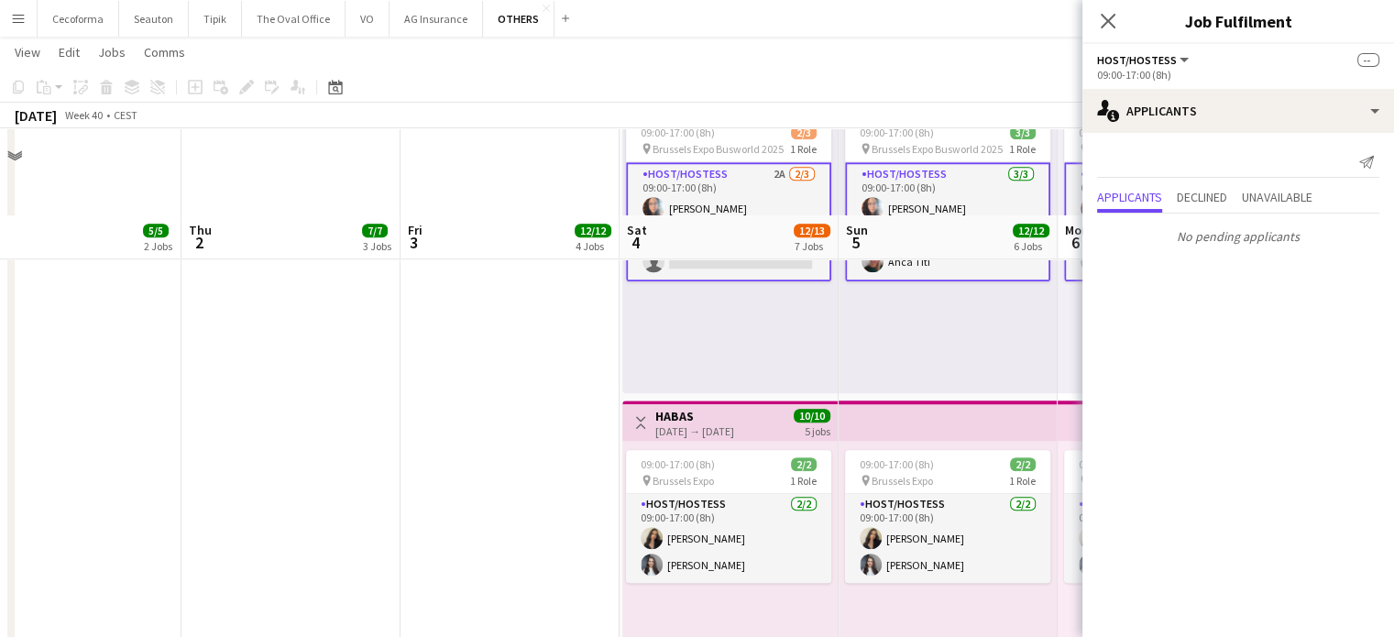
scroll to position [1375, 0]
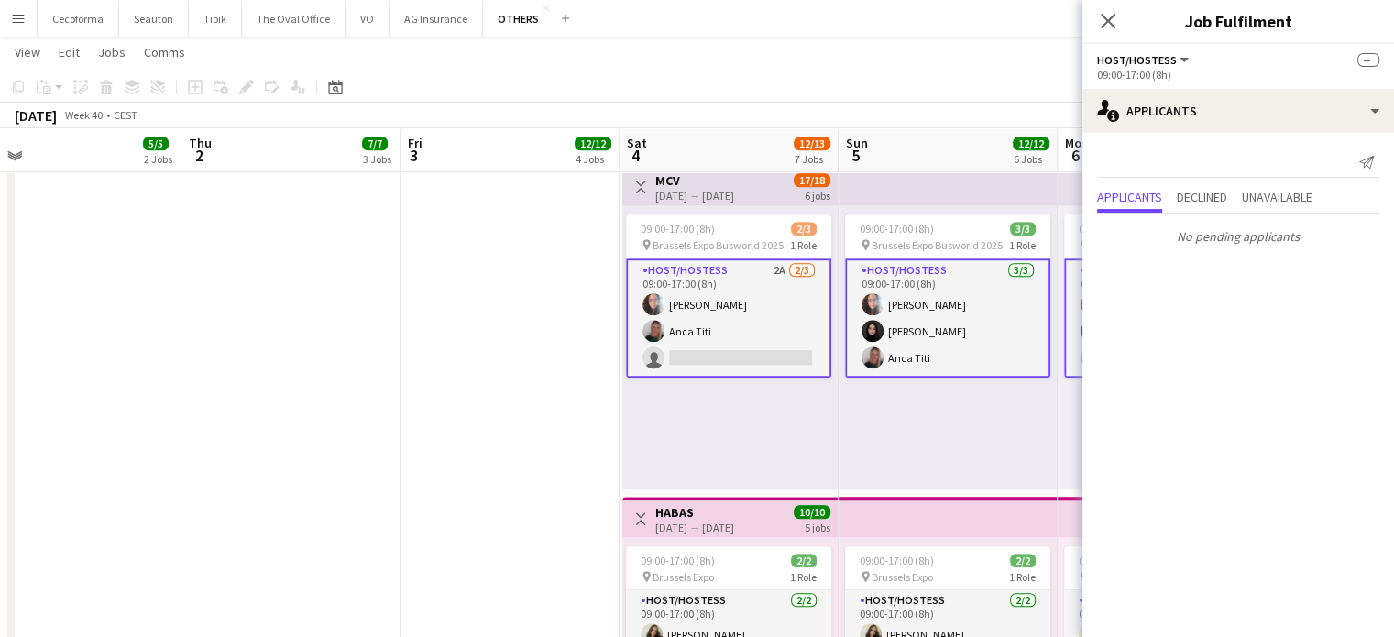
click at [719, 326] on app-card-role "Host/Hostess 2A [DATE] 09:00-17:00 (8h) [PERSON_NAME] single-neutral-actions" at bounding box center [728, 318] width 205 height 119
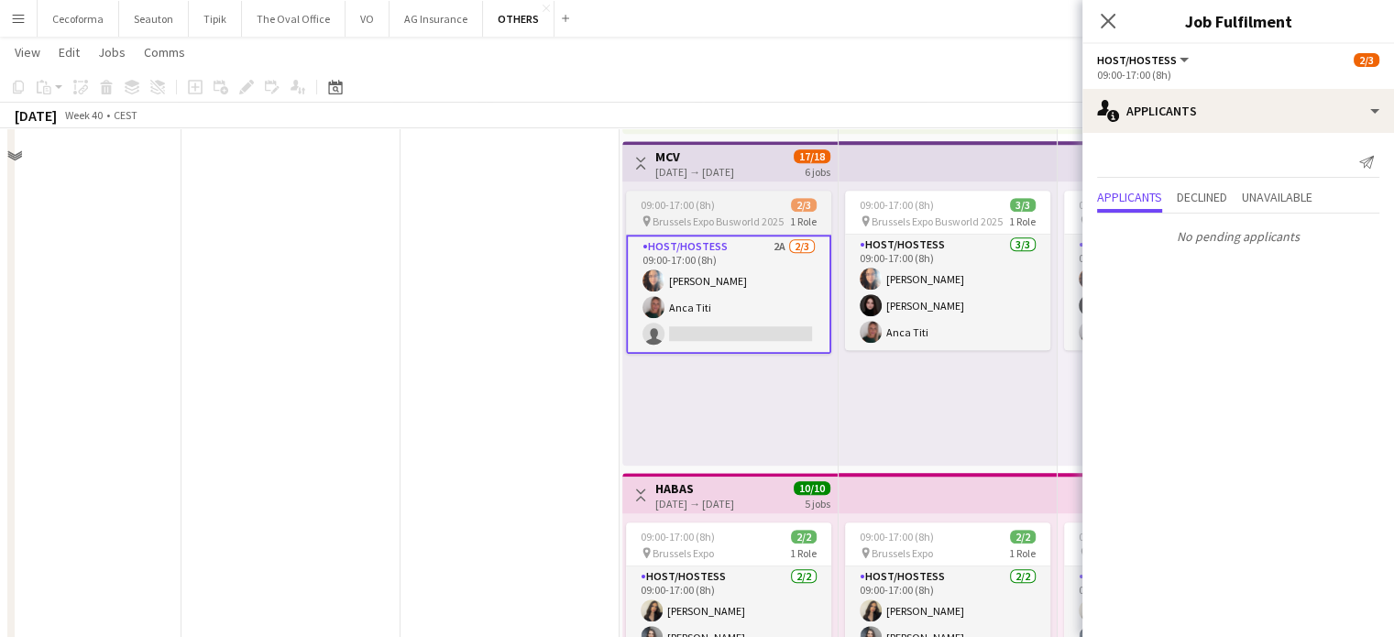
scroll to position [1467, 0]
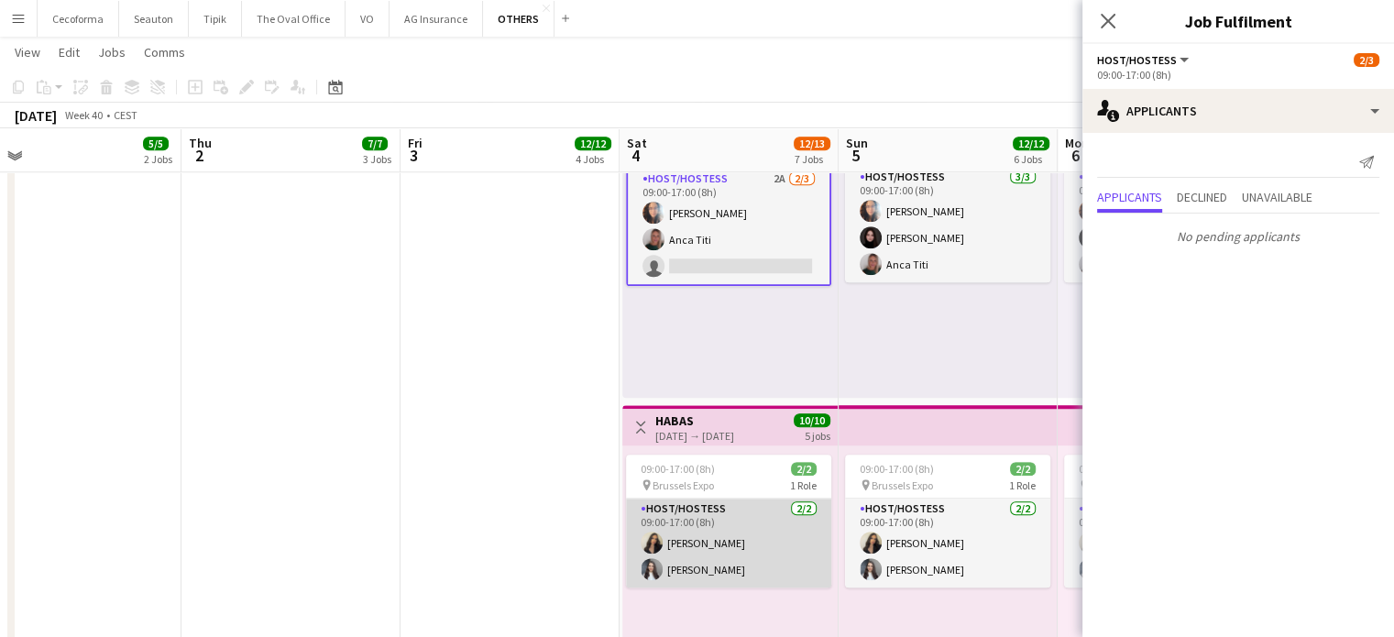
click at [709, 560] on app-card-role "Host/Hostess [DATE] 09:00-17:00 (8h) Alexia [PERSON_NAME] [PERSON_NAME] Kharkov…" at bounding box center [728, 543] width 205 height 89
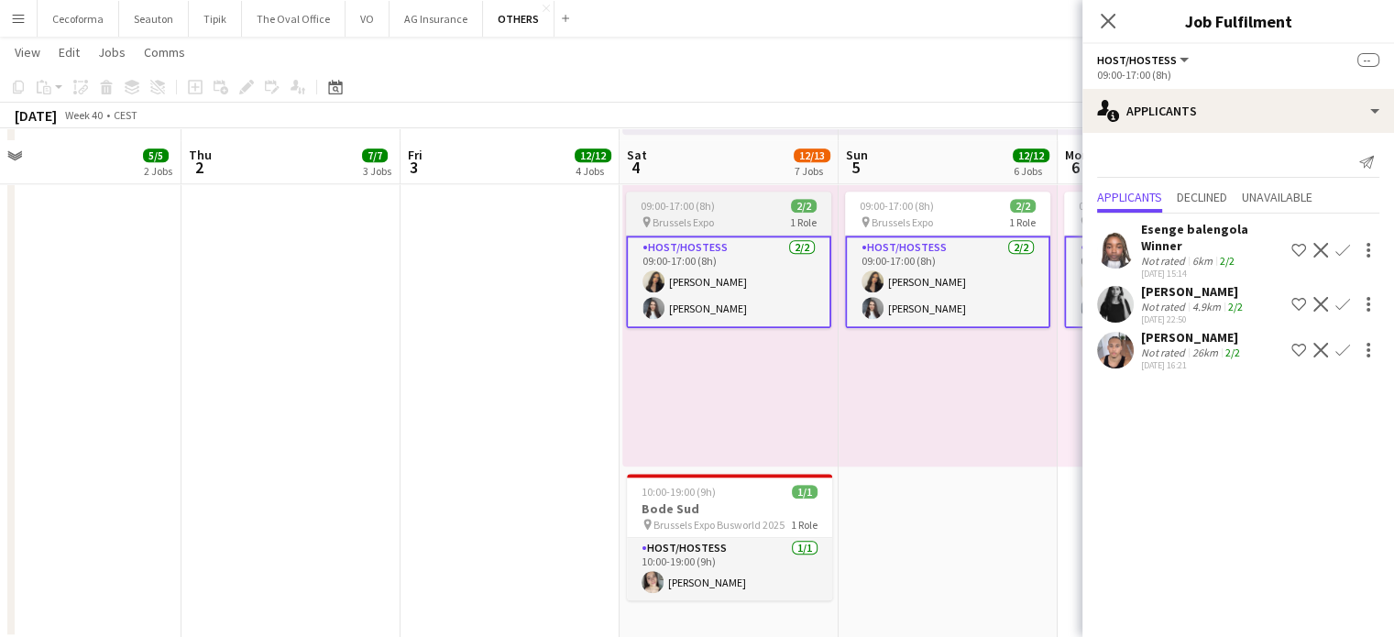
scroll to position [1742, 0]
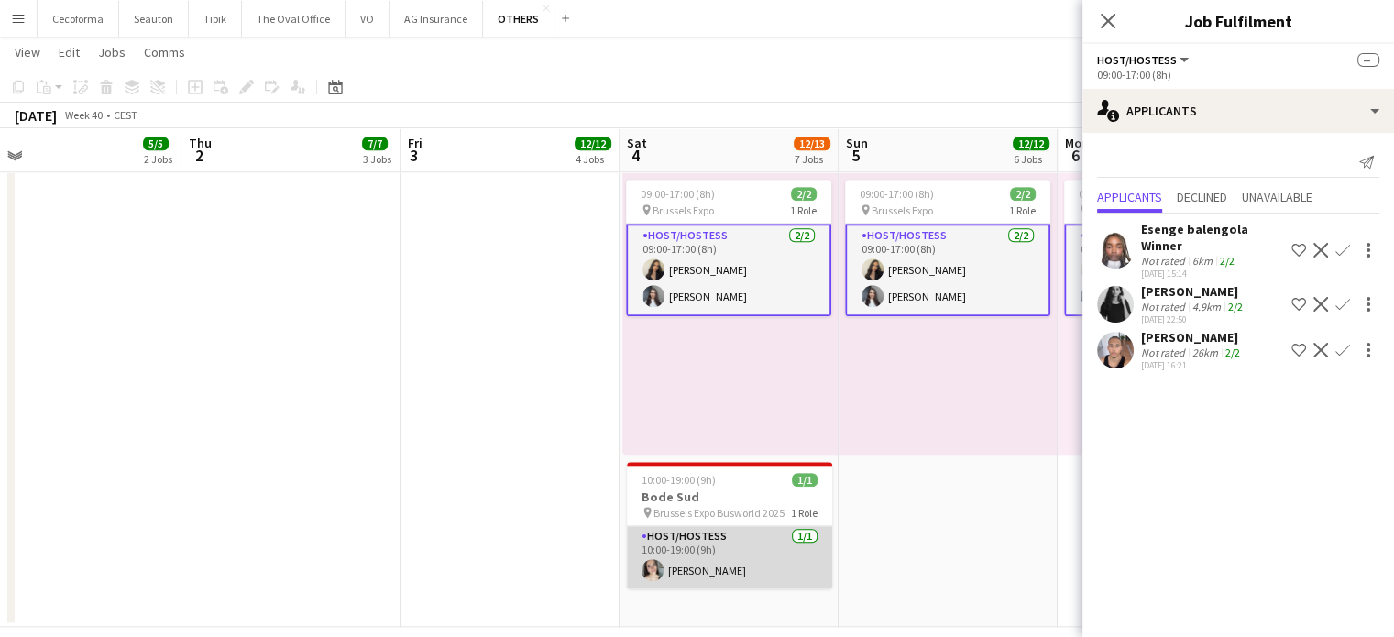
click at [719, 555] on app-card-role "Host/Hostess [DATE] 10:00-19:00 (9h) [PERSON_NAME]" at bounding box center [729, 557] width 205 height 62
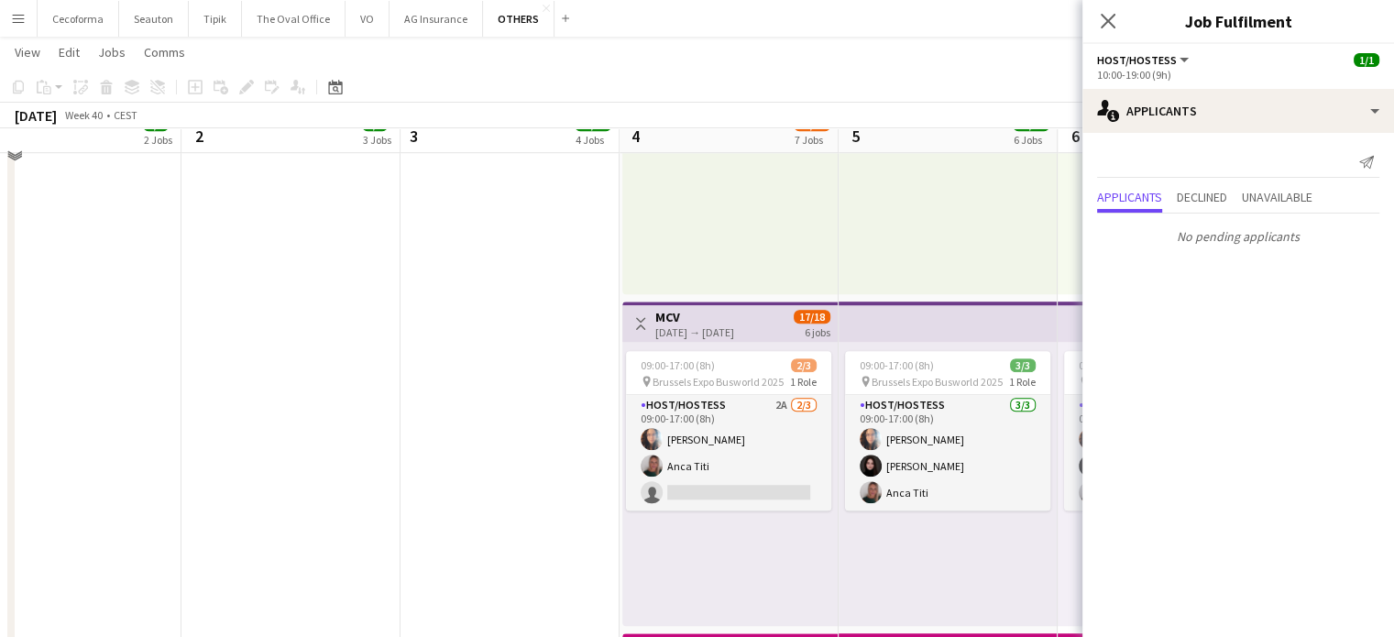
scroll to position [1212, 0]
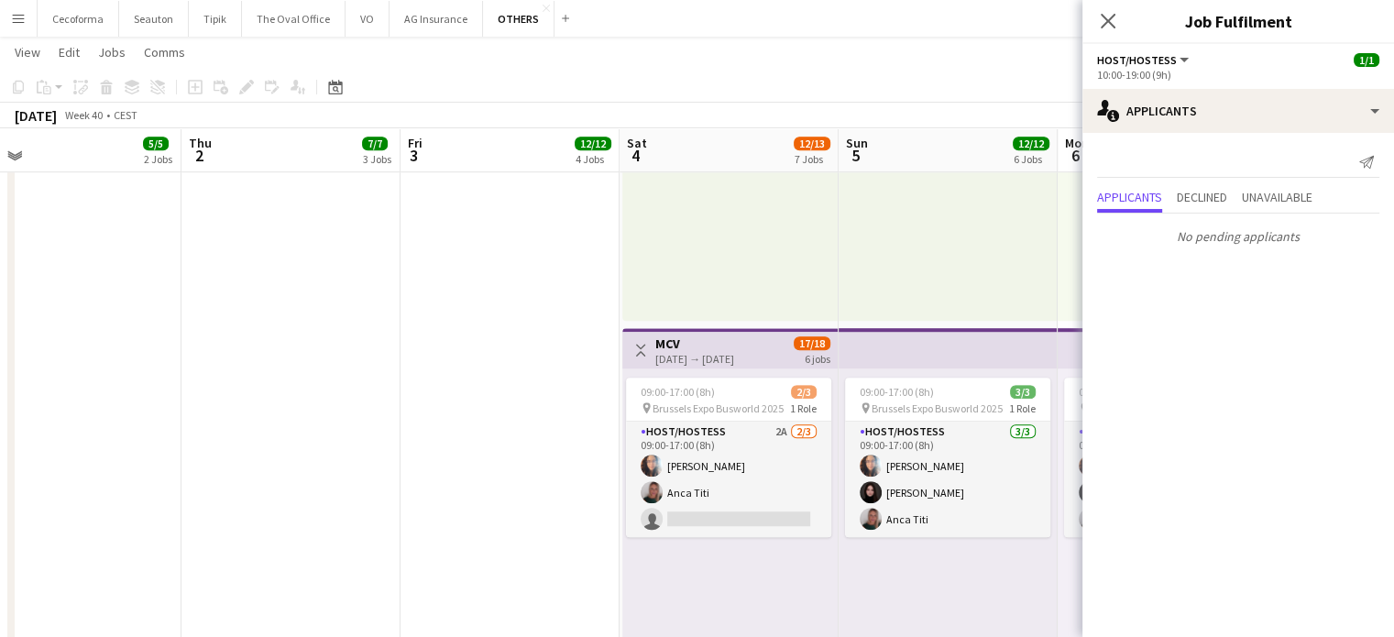
click at [554, 542] on app-date-cell "08:00-17:15 (9h15m) 2/2 Humacom pin BEL Brussels 1 Role Host/Hostess [DATE] 08:…" at bounding box center [510, 75] width 219 height 2164
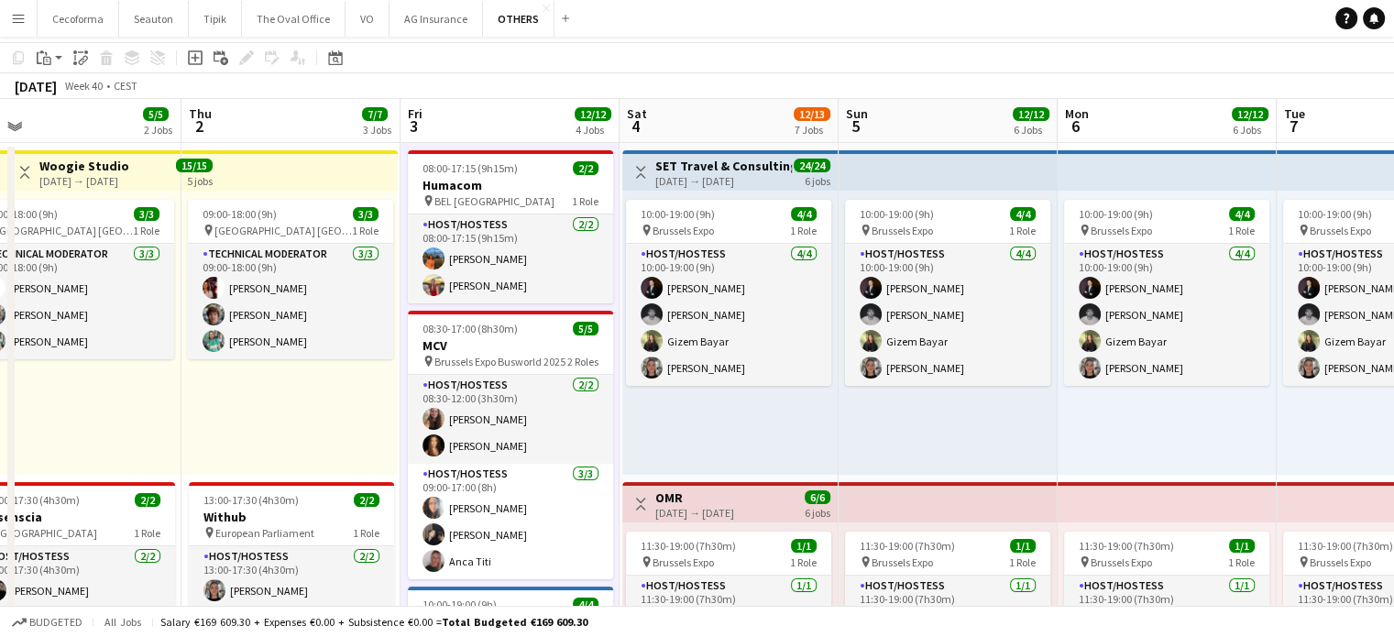
scroll to position [0, 0]
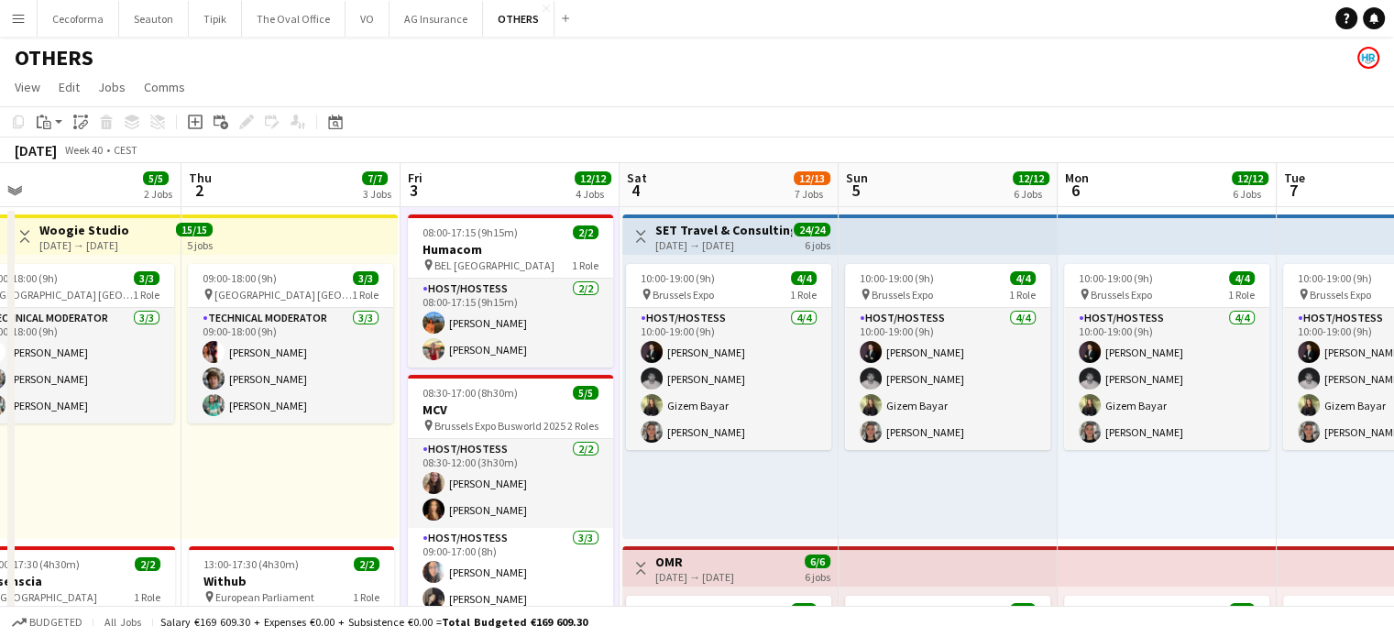
click at [18, 15] on app-icon "Menu" at bounding box center [18, 18] width 15 height 15
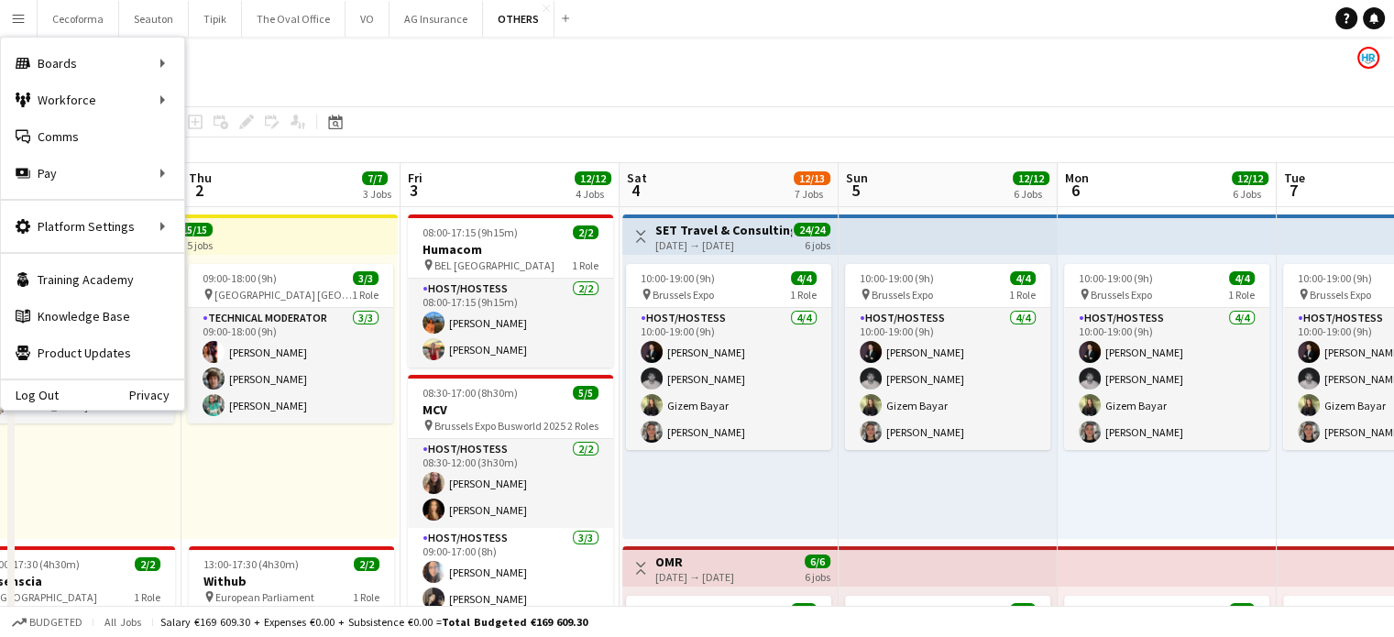
click at [888, 77] on app-page-menu "View Day view expanded Day view collapsed Month view Date picker Jump to [DATE]…" at bounding box center [697, 89] width 1394 height 35
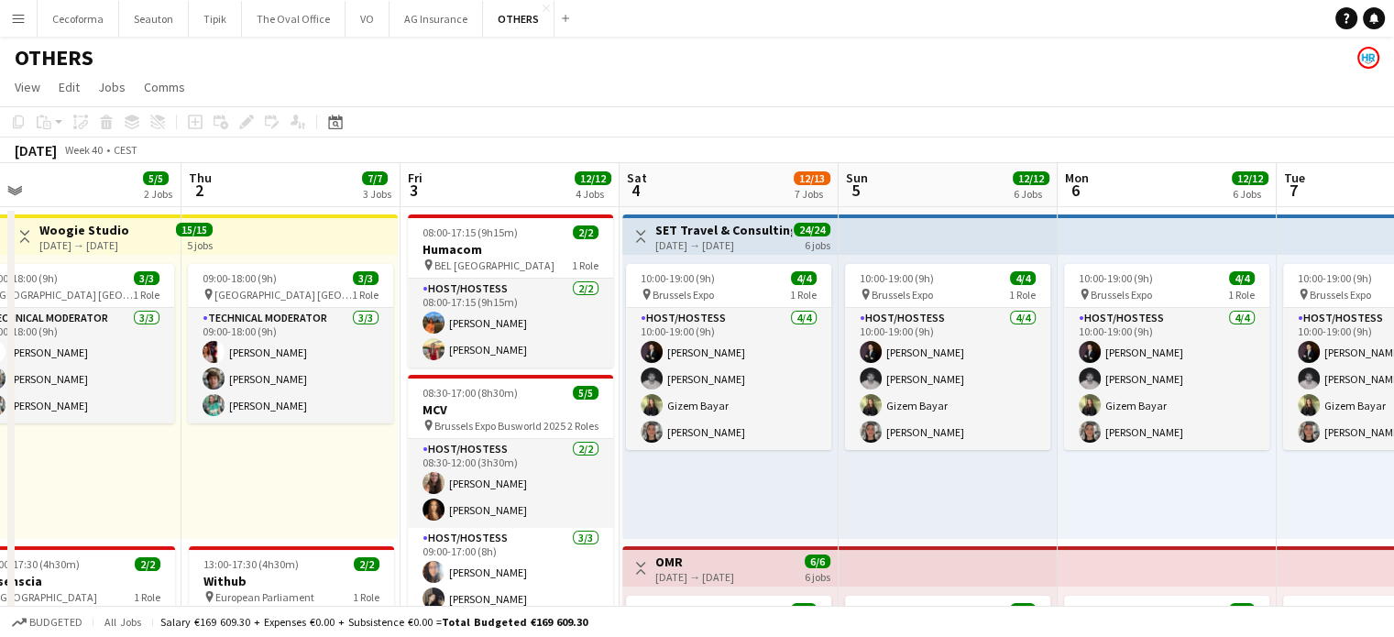
click at [19, 19] on app-icon "Menu" at bounding box center [18, 18] width 15 height 15
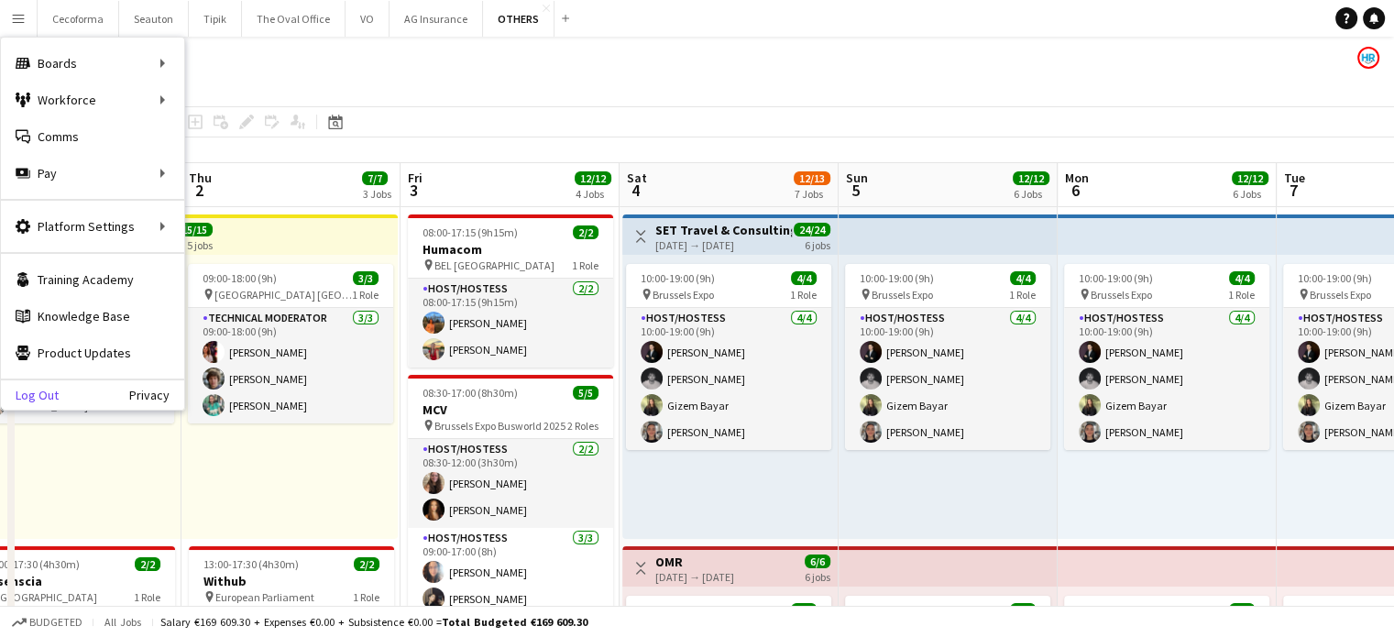
click at [37, 395] on link "Log Out" at bounding box center [30, 395] width 58 height 15
